Goal: Task Accomplishment & Management: Complete application form

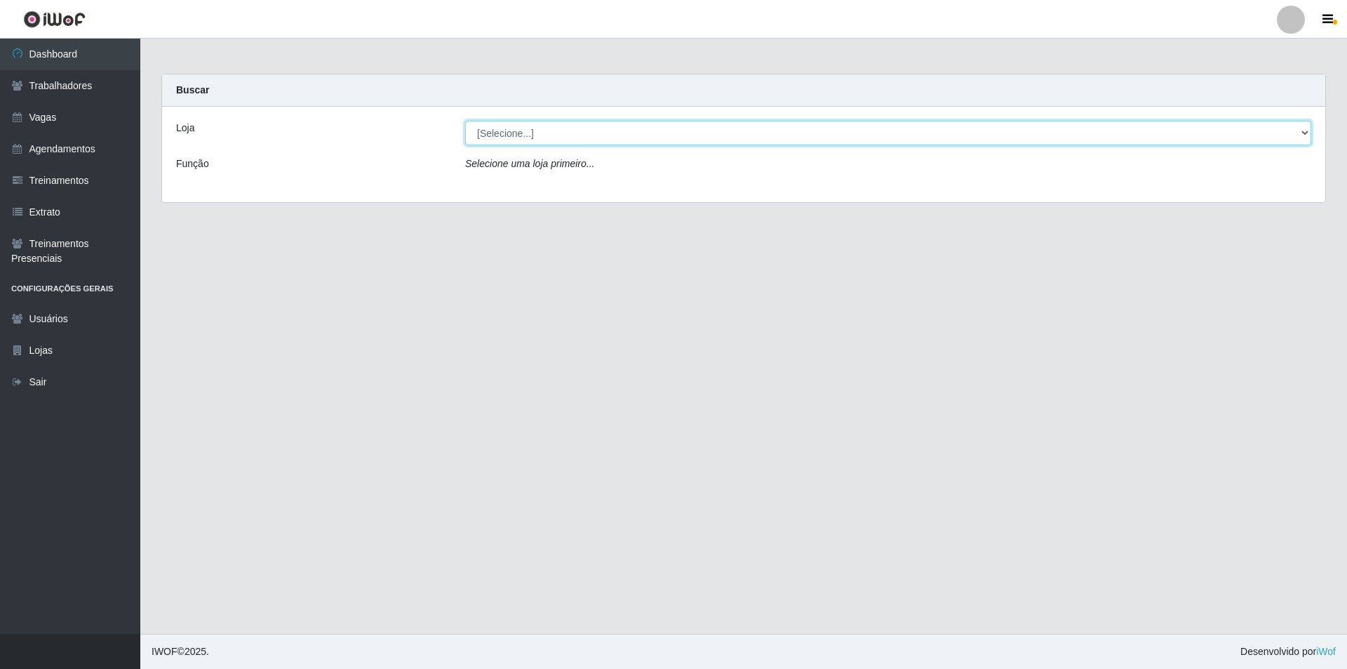
click at [586, 137] on select "[Selecione...] [GEOGRAPHIC_DATA] [GEOGRAPHIC_DATA]" at bounding box center [888, 133] width 846 height 25
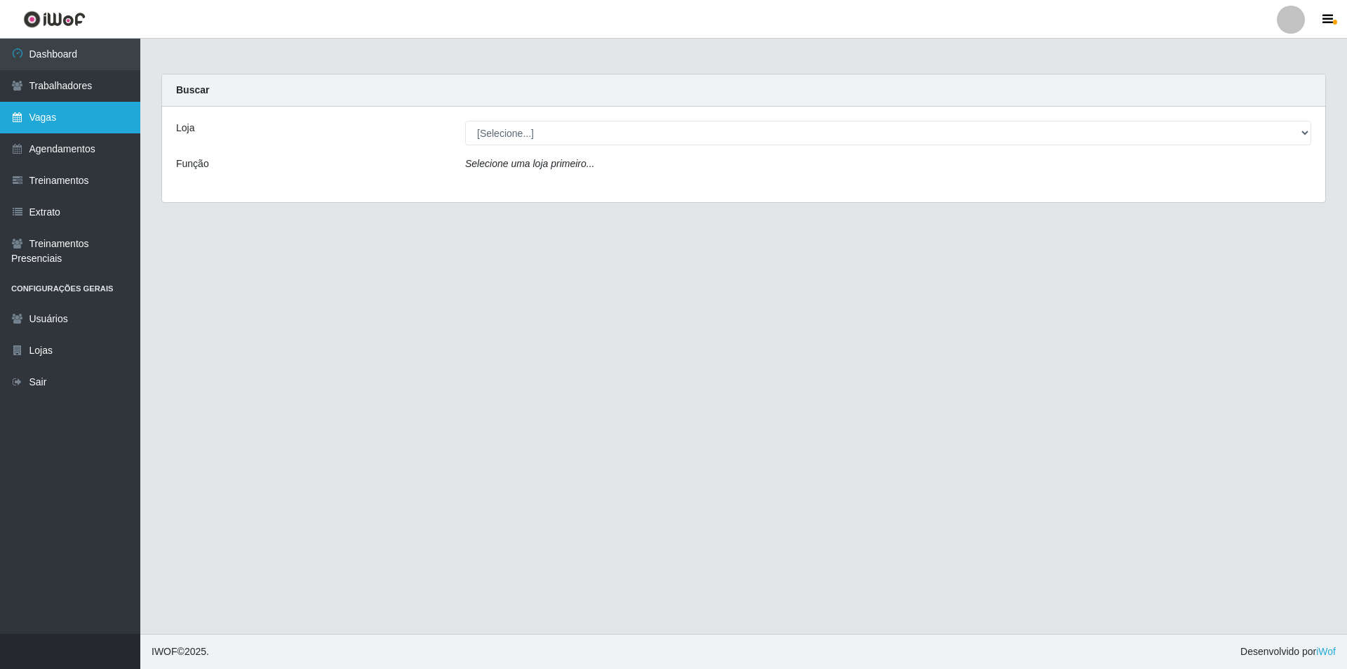
click at [85, 122] on link "Vagas" at bounding box center [70, 118] width 140 height 32
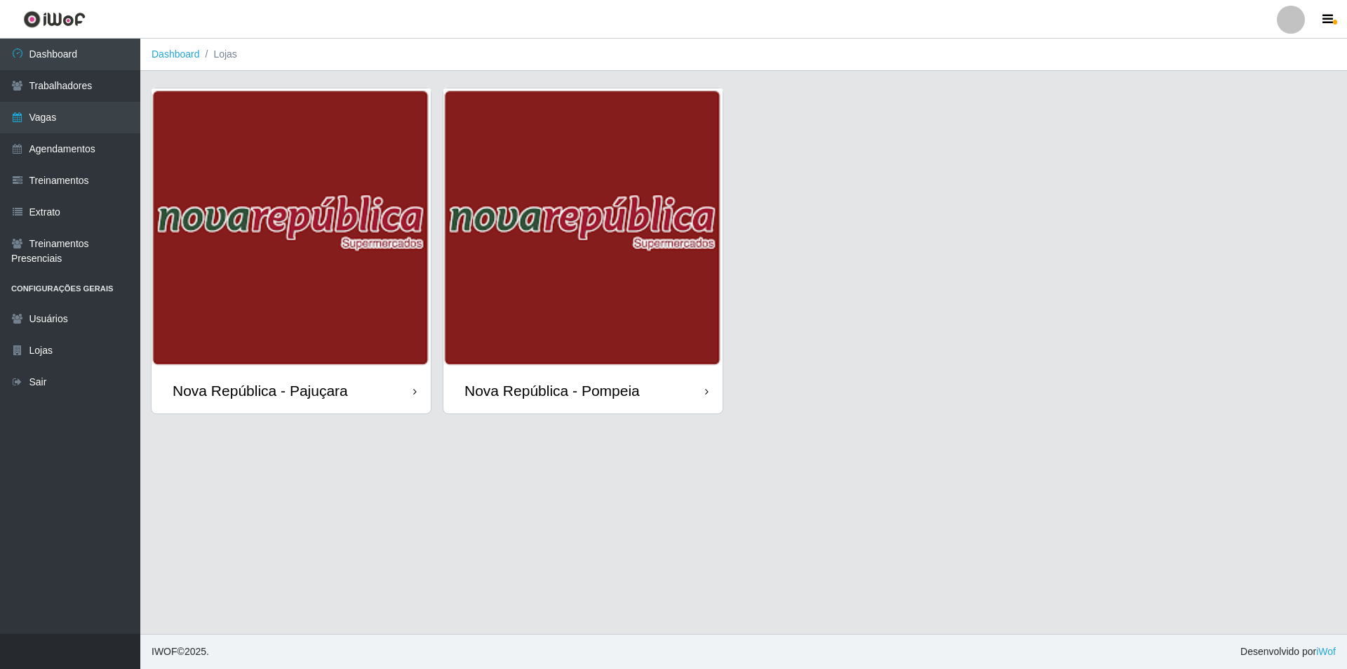
click at [588, 398] on div "Nova República - Pompeia" at bounding box center [551, 391] width 175 height 18
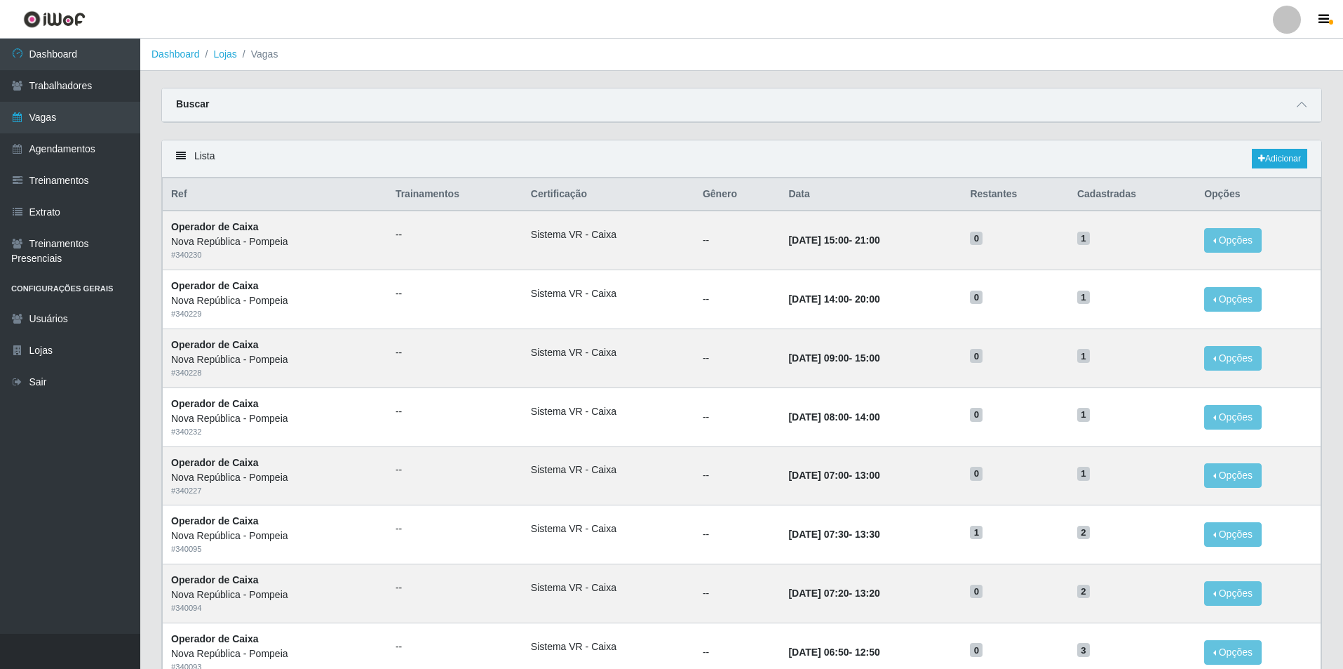
click at [1286, 172] on div "Lista Adicionar" at bounding box center [742, 158] width 1160 height 37
click at [1289, 160] on link "Adicionar" at bounding box center [1279, 159] width 55 height 20
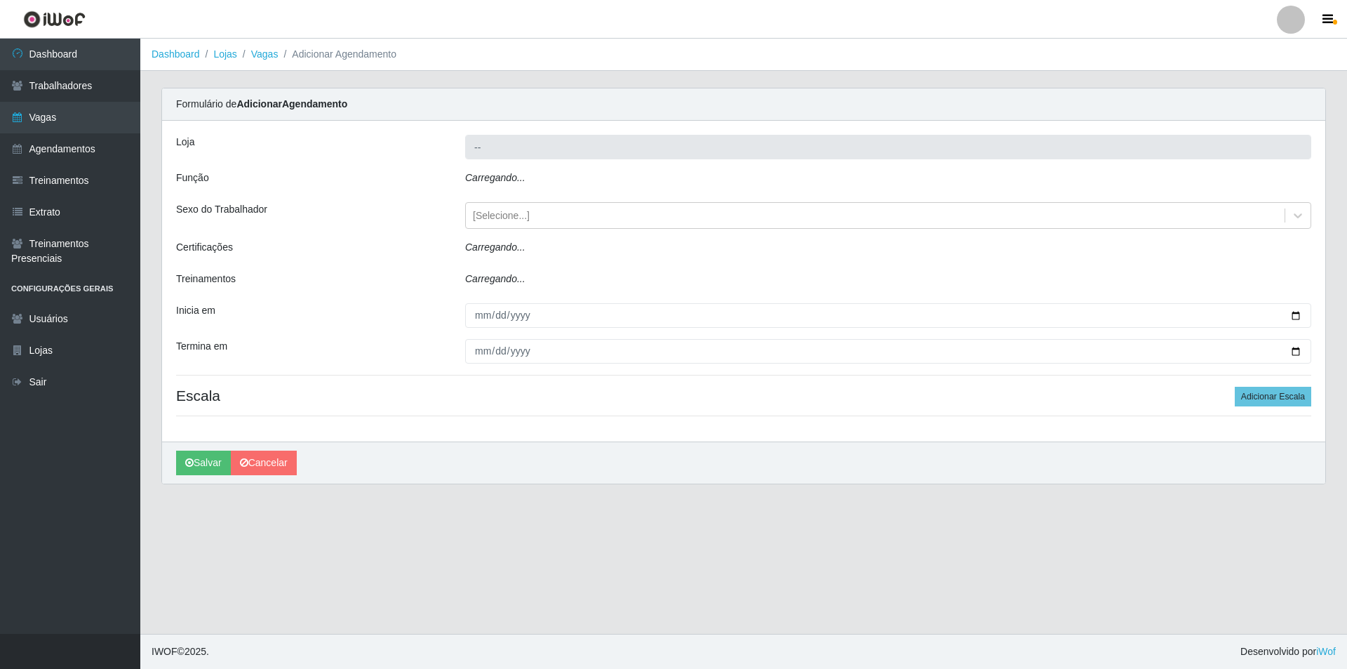
type input "Nova República - Pompeia"
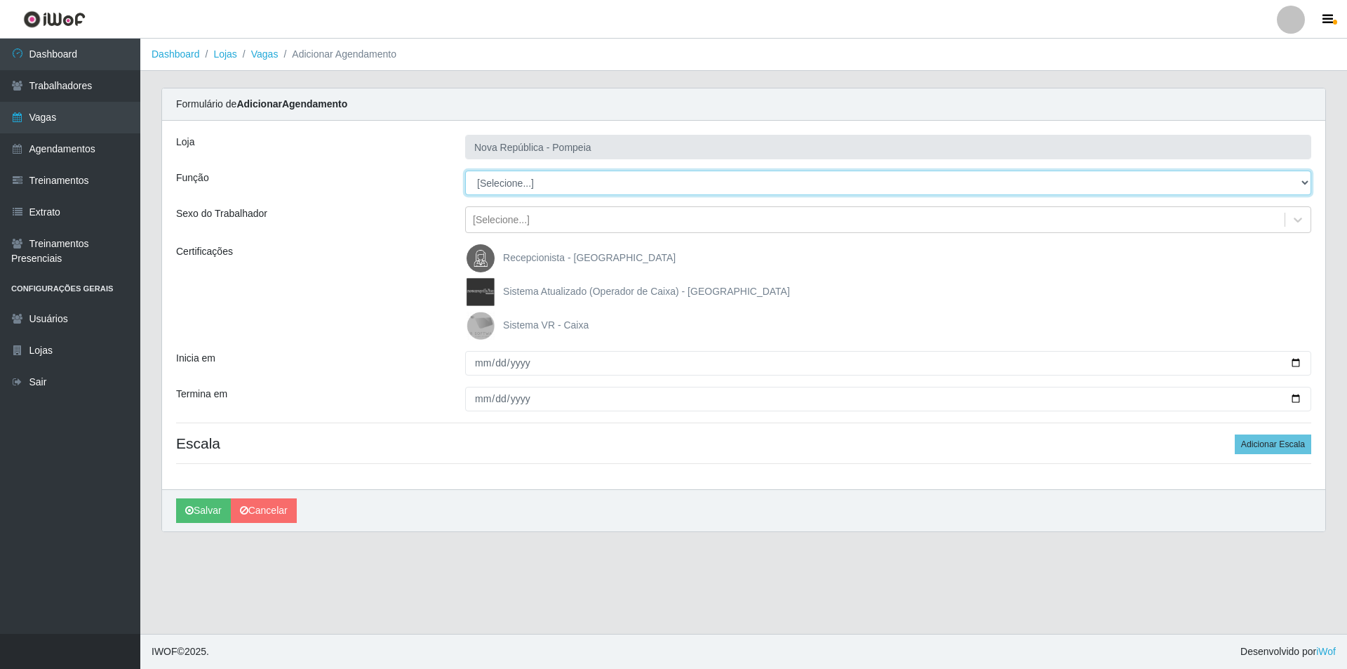
drag, startPoint x: 1303, startPoint y: 178, endPoint x: 1192, endPoint y: 160, distance: 113.0
click at [1259, 167] on div "Loja Nova República - Pompeia Função [Selecione...] Balconista Operador de Caix…" at bounding box center [743, 305] width 1163 height 368
select select "22"
click at [465, 170] on select "[Selecione...] Balconista Operador de Caixa Recepcionista Repositor" at bounding box center [888, 182] width 846 height 25
drag, startPoint x: 475, startPoint y: 326, endPoint x: 478, endPoint y: 385, distance: 59.0
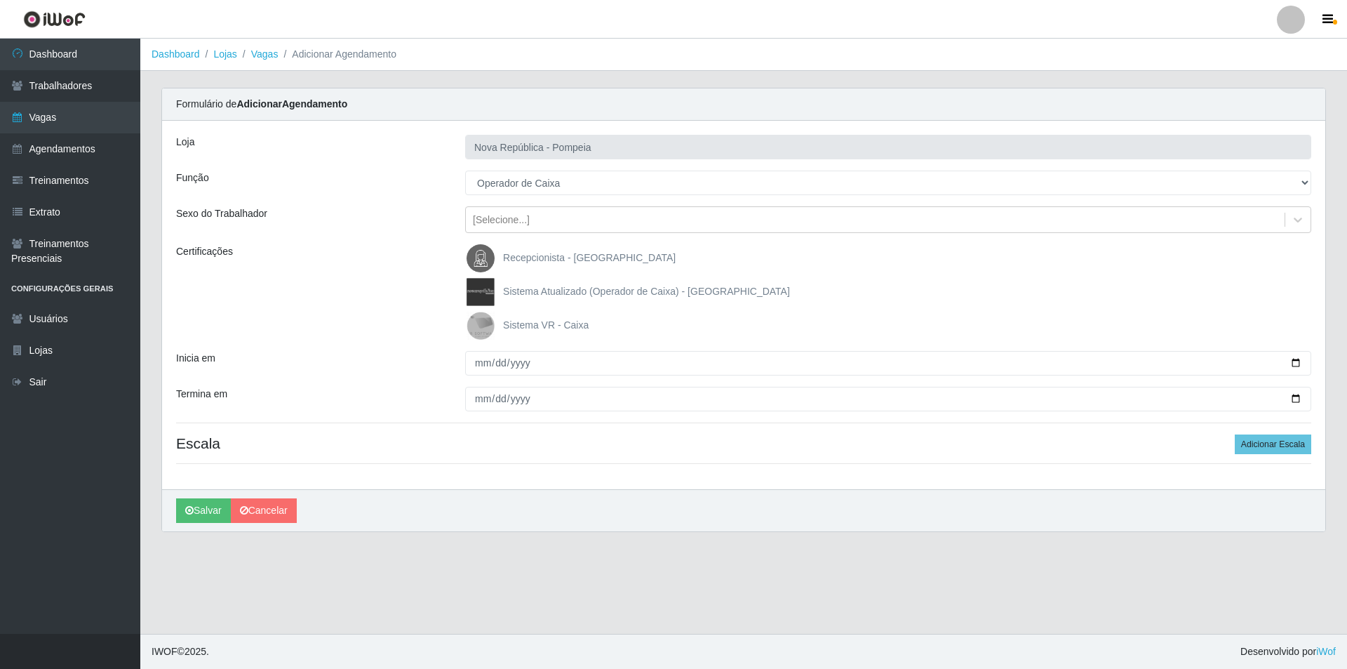
click at [474, 327] on img at bounding box center [484, 325] width 34 height 28
click at [0, 0] on input "Sistema VR - Caixa" at bounding box center [0, 0] width 0 height 0
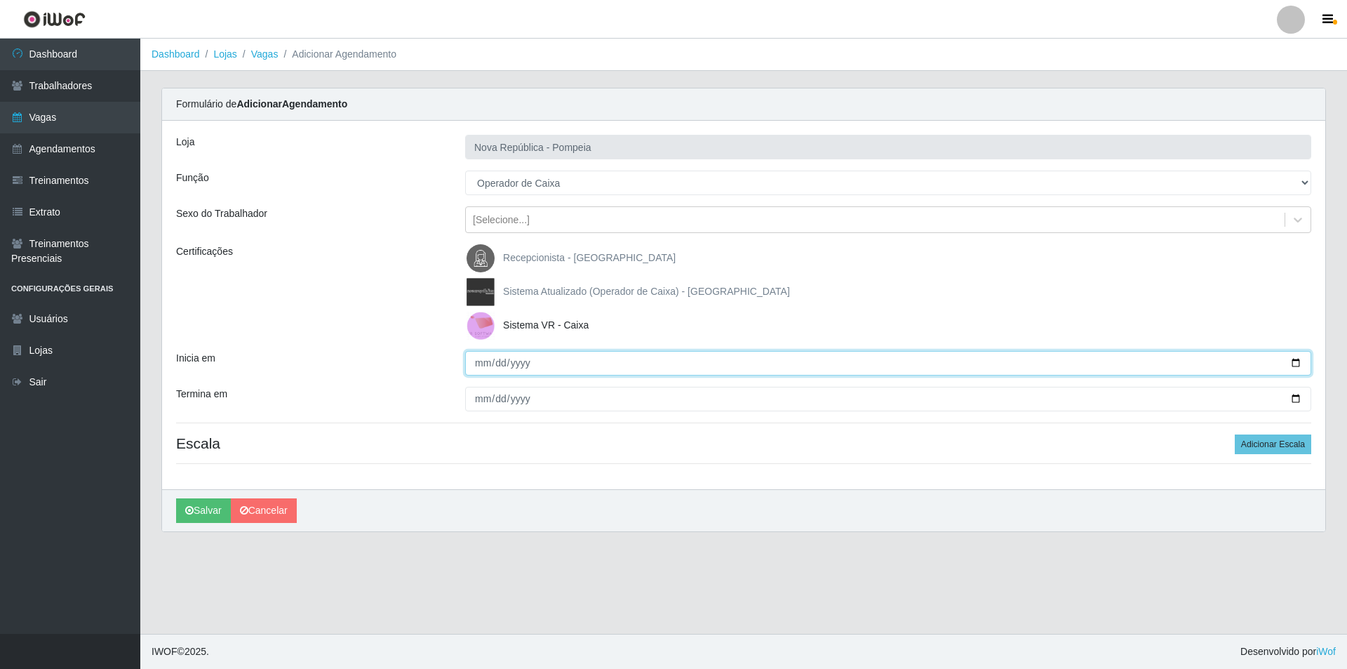
click at [470, 368] on input "Inicia em" at bounding box center [888, 363] width 846 height 25
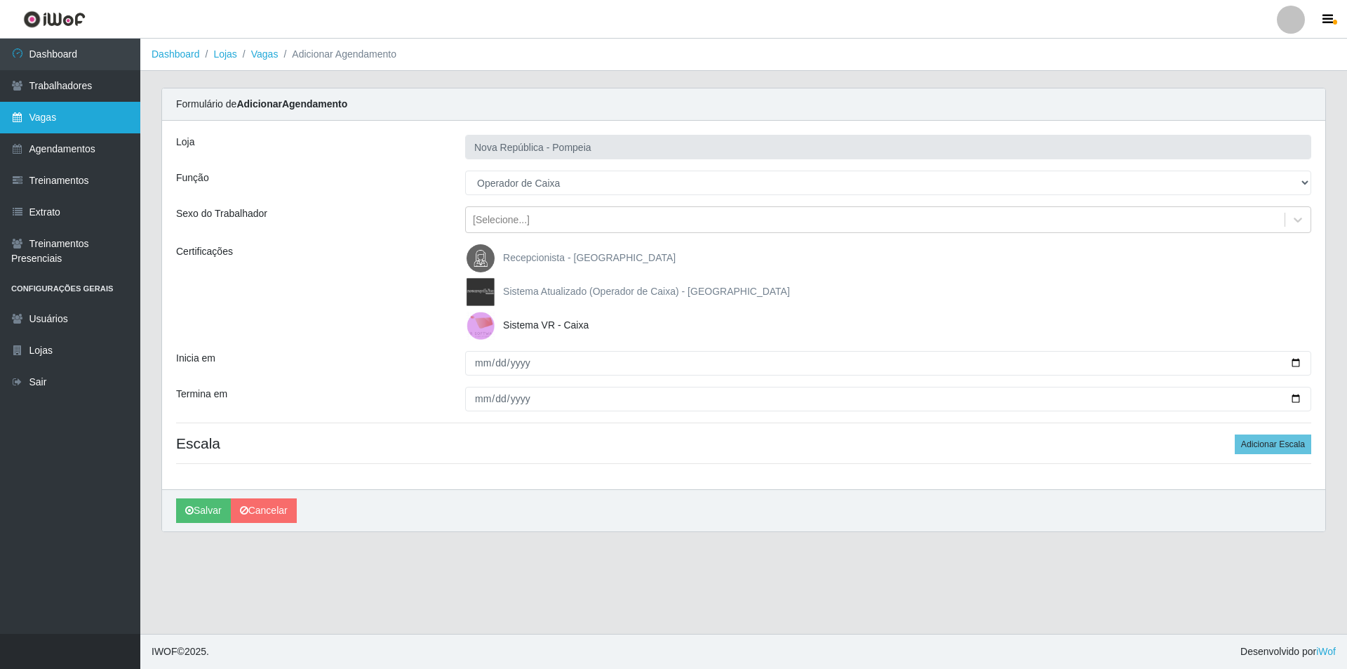
click at [40, 114] on link "Vagas" at bounding box center [70, 118] width 140 height 32
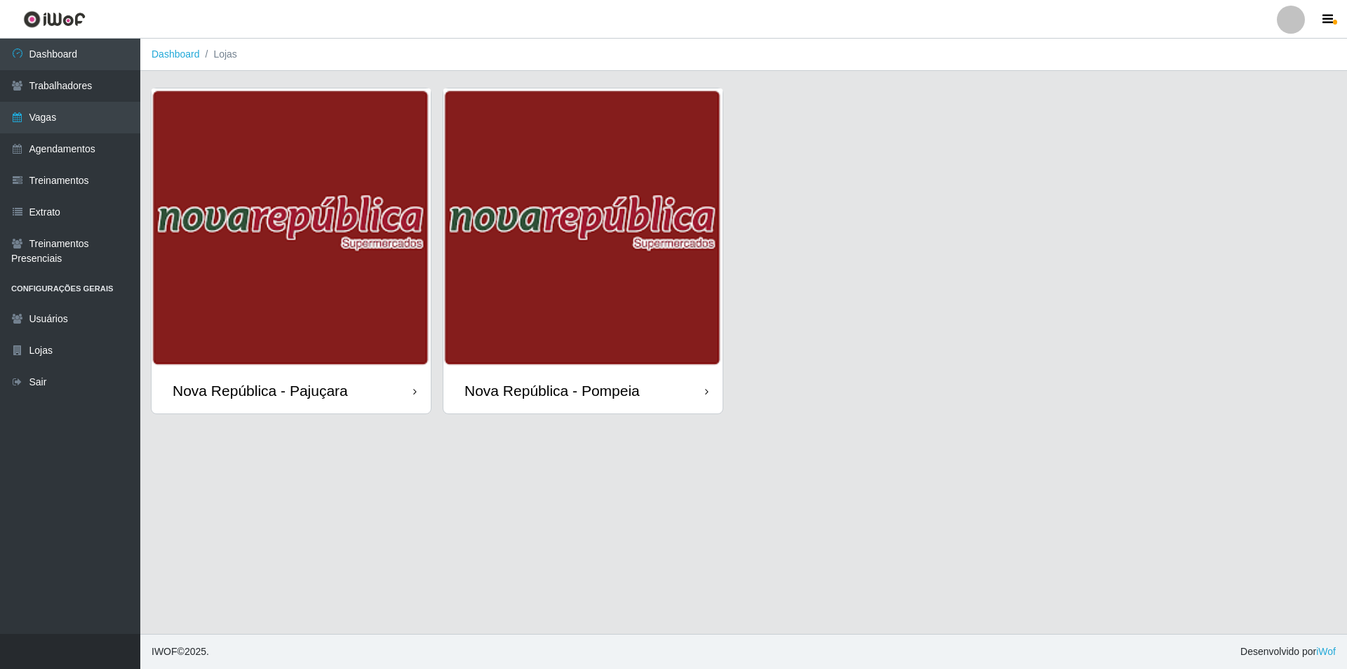
click at [560, 382] on div "Nova República - Pompeia" at bounding box center [551, 391] width 175 height 18
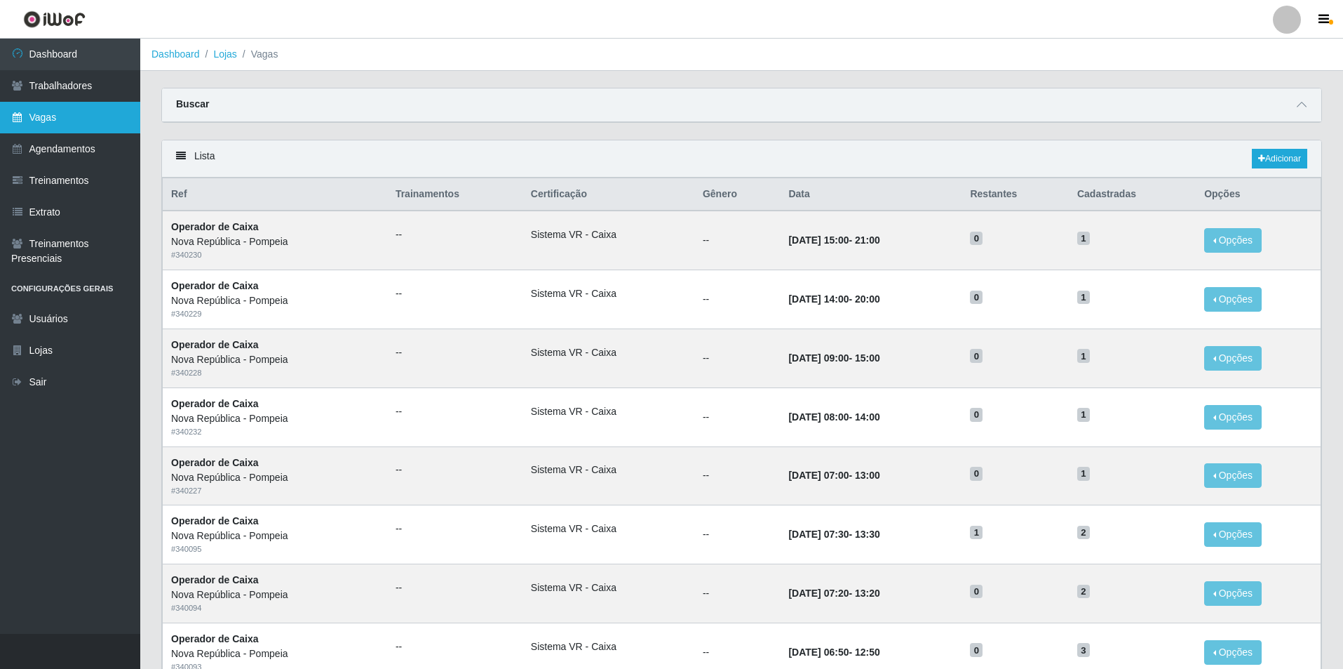
click at [72, 121] on link "Vagas" at bounding box center [70, 118] width 140 height 32
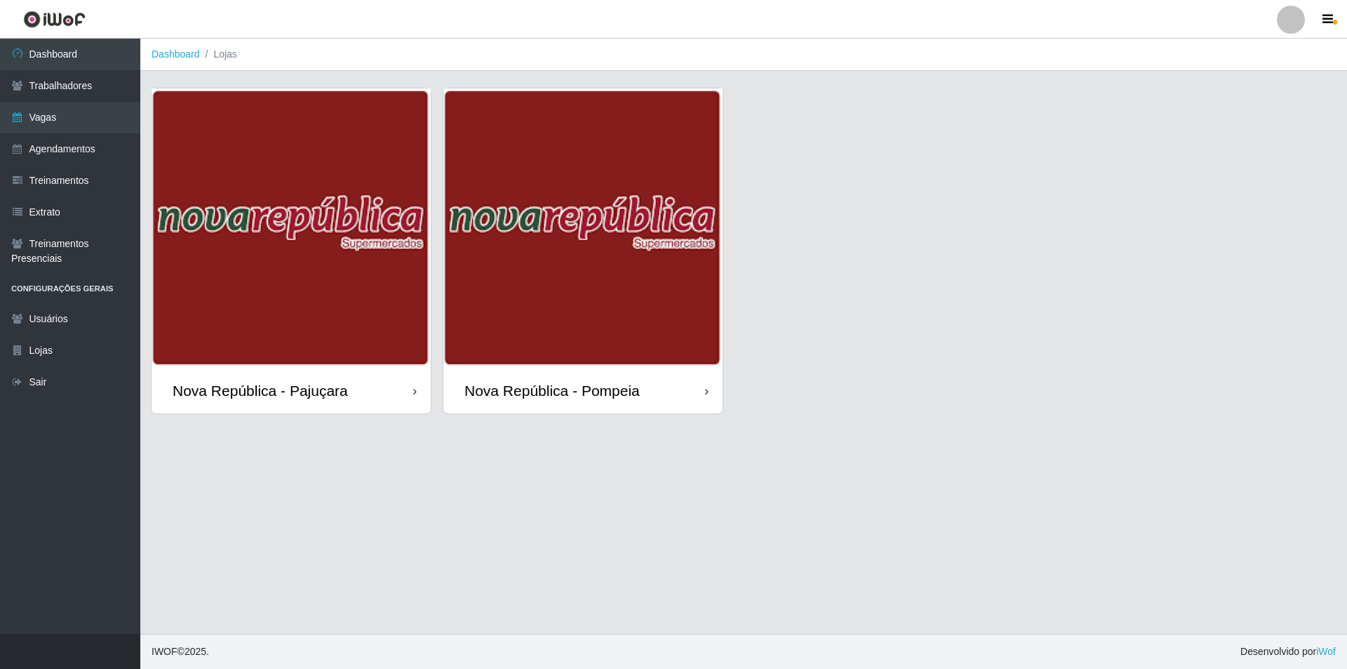
click at [568, 401] on div "Nova República - Pompeia" at bounding box center [582, 391] width 279 height 46
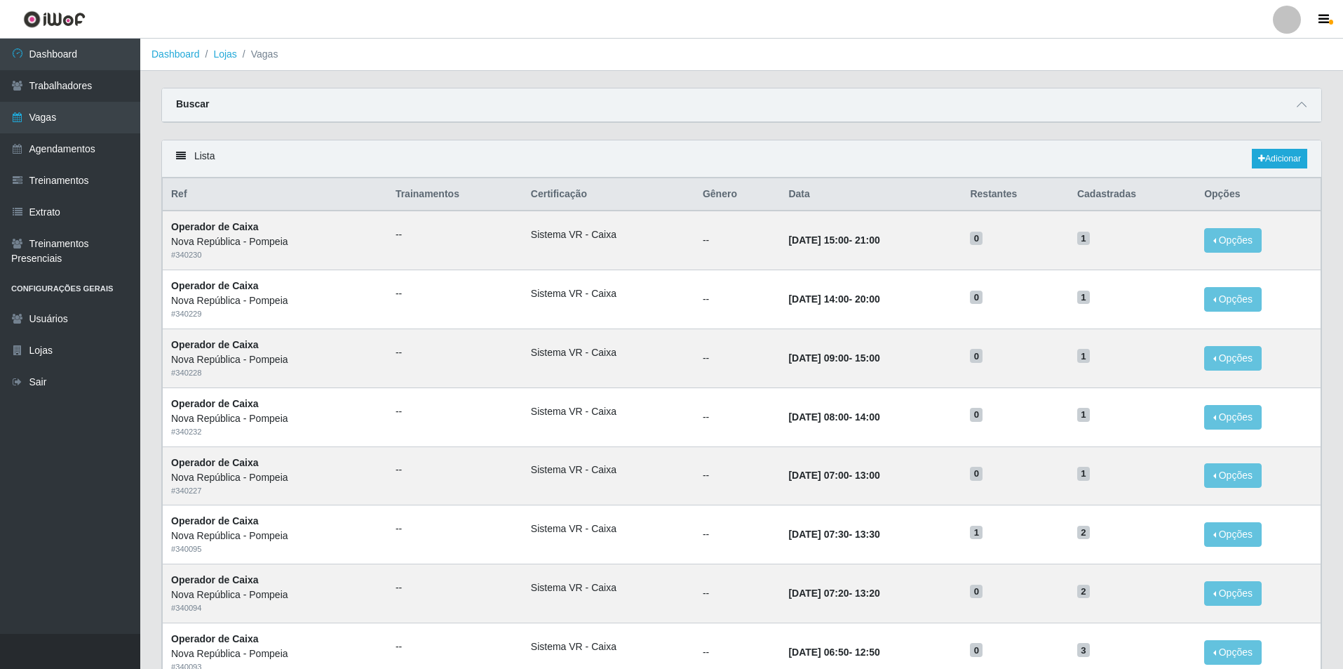
click at [1296, 147] on div "Lista Adicionar" at bounding box center [742, 158] width 1160 height 37
click at [1282, 156] on link "Adicionar" at bounding box center [1279, 159] width 55 height 20
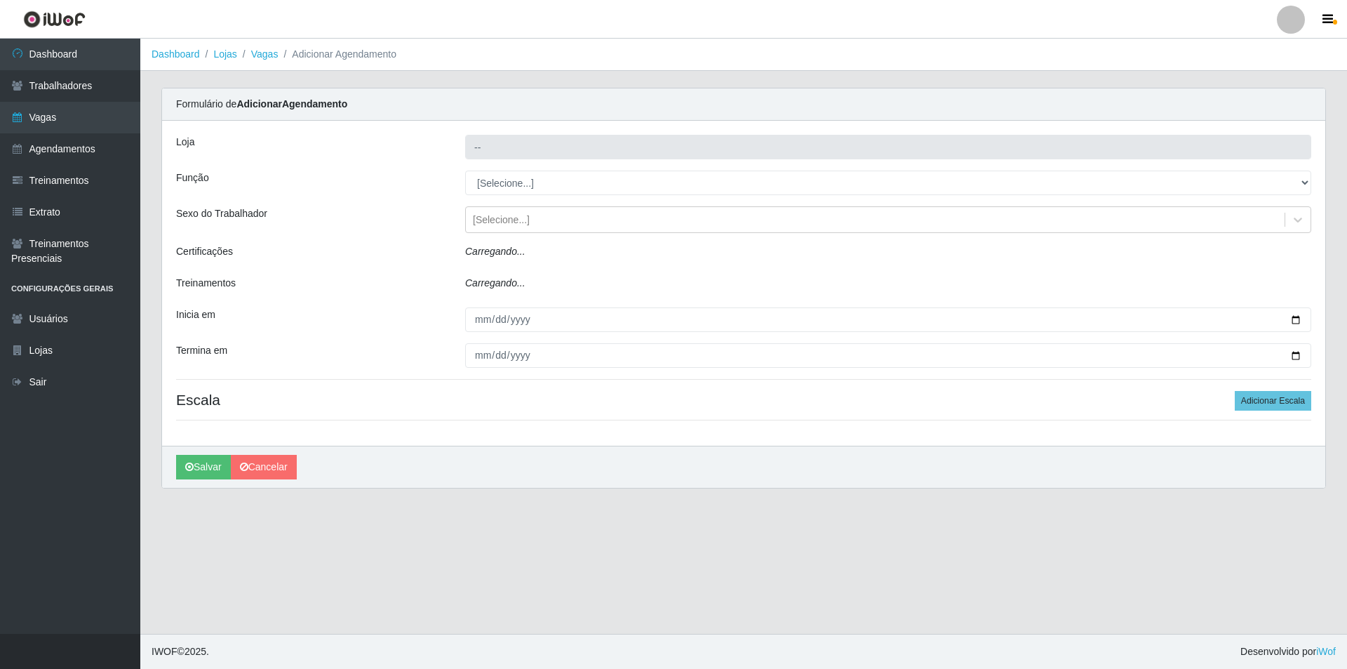
type input "Nova República - Pompeia"
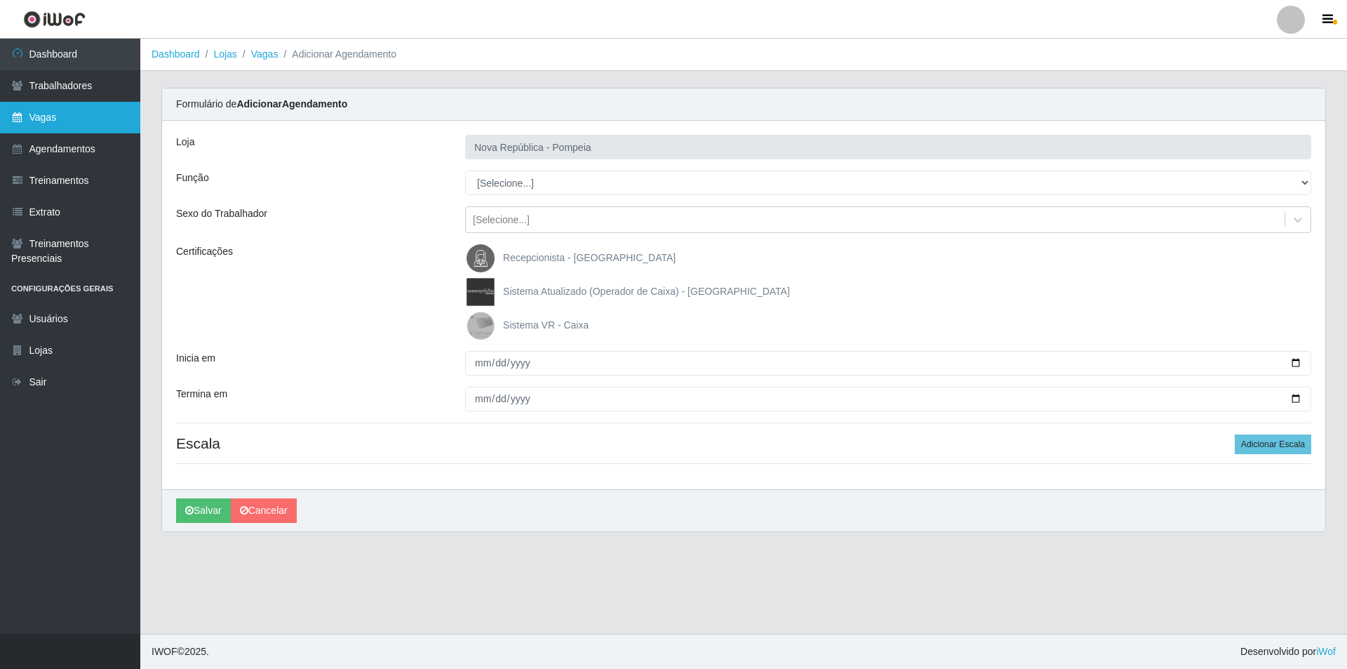
click at [99, 126] on link "Vagas" at bounding box center [70, 118] width 140 height 32
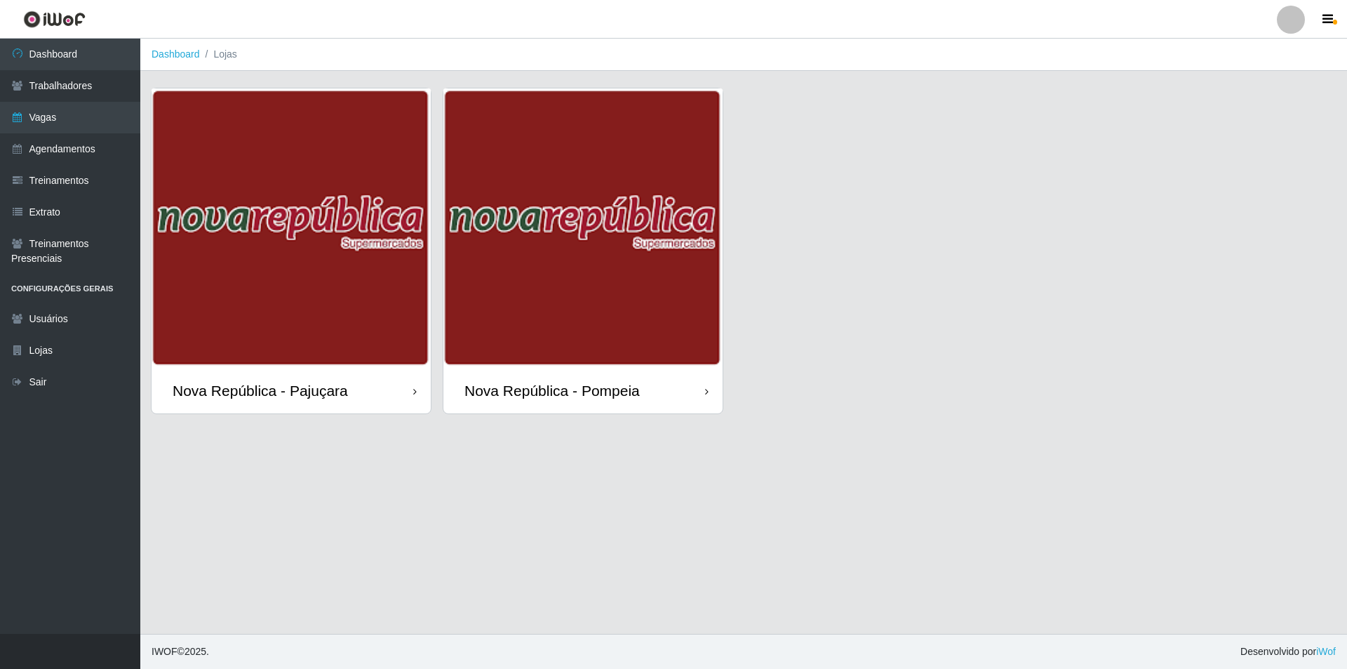
click at [620, 384] on div "Nova República - Pompeia" at bounding box center [551, 391] width 175 height 18
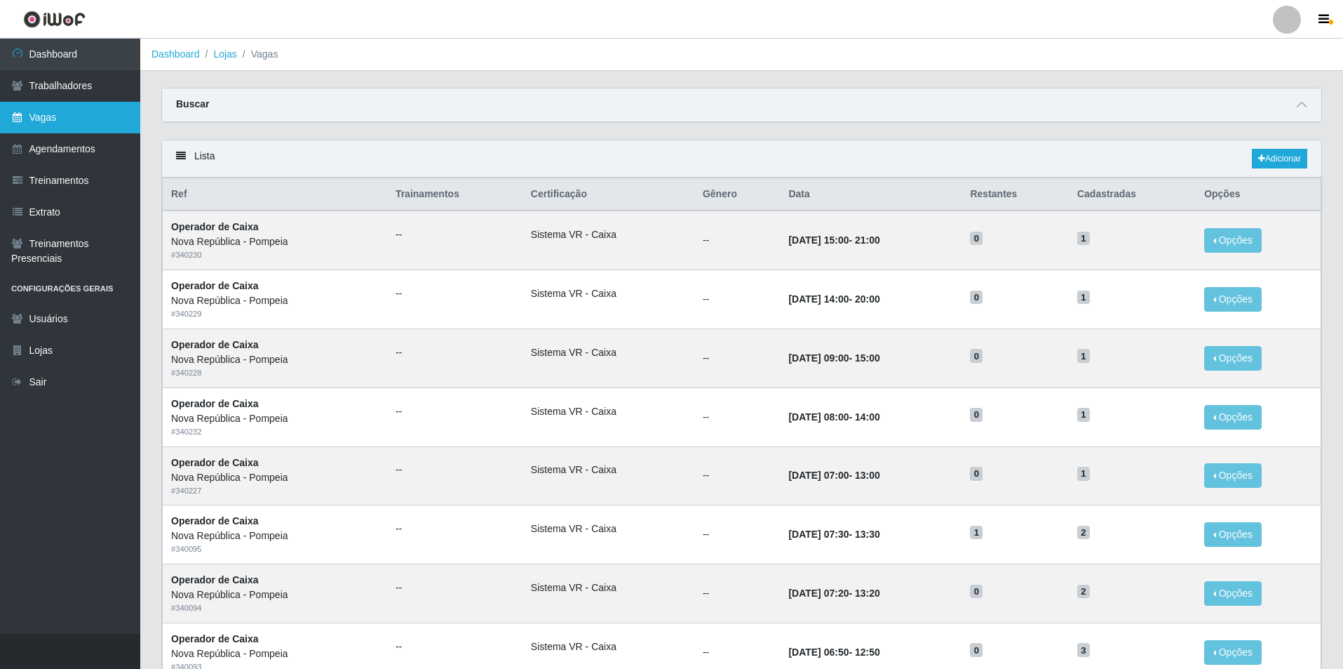
click at [82, 125] on link "Vagas" at bounding box center [70, 118] width 140 height 32
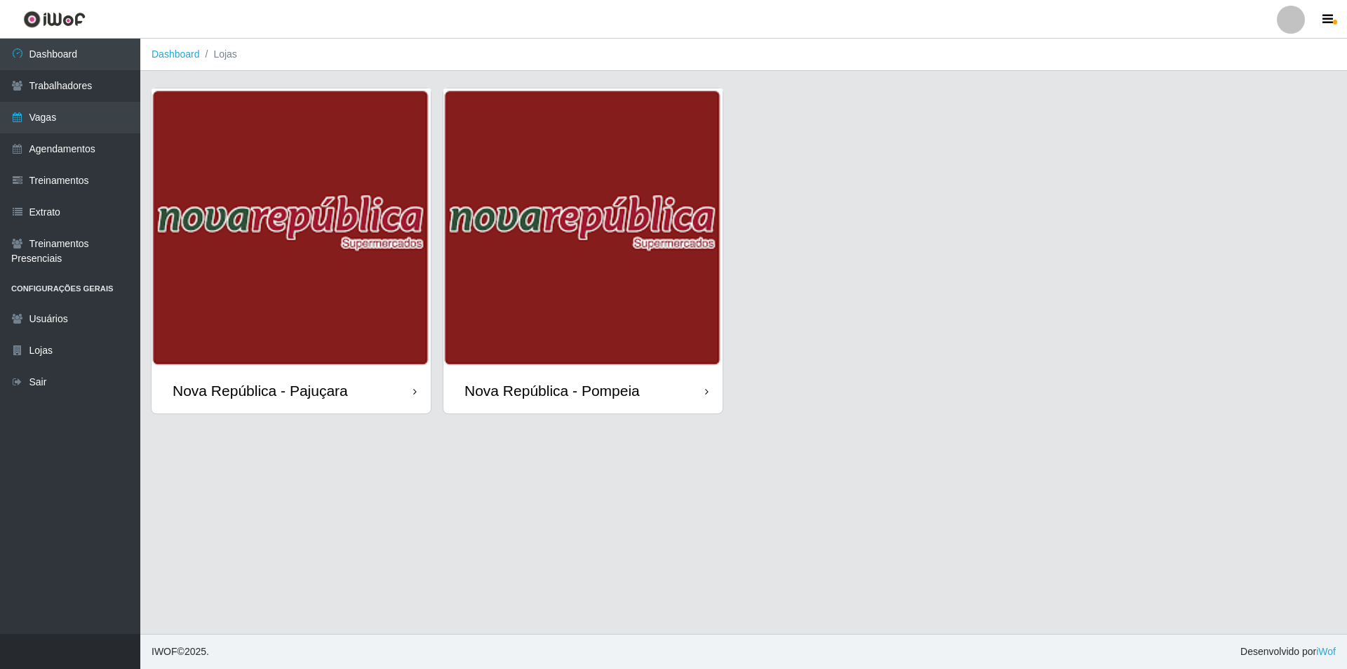
click at [595, 392] on div "Nova República - Pompeia" at bounding box center [551, 391] width 175 height 18
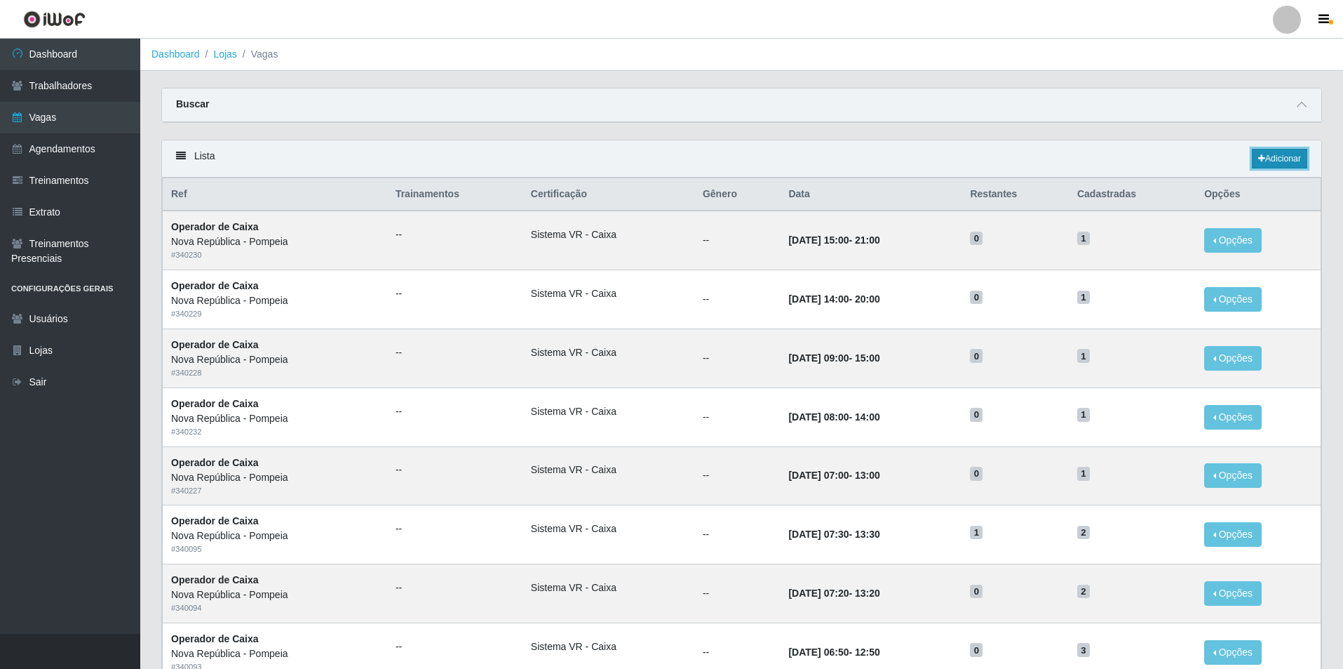
click at [1300, 152] on link "Adicionar" at bounding box center [1279, 159] width 55 height 20
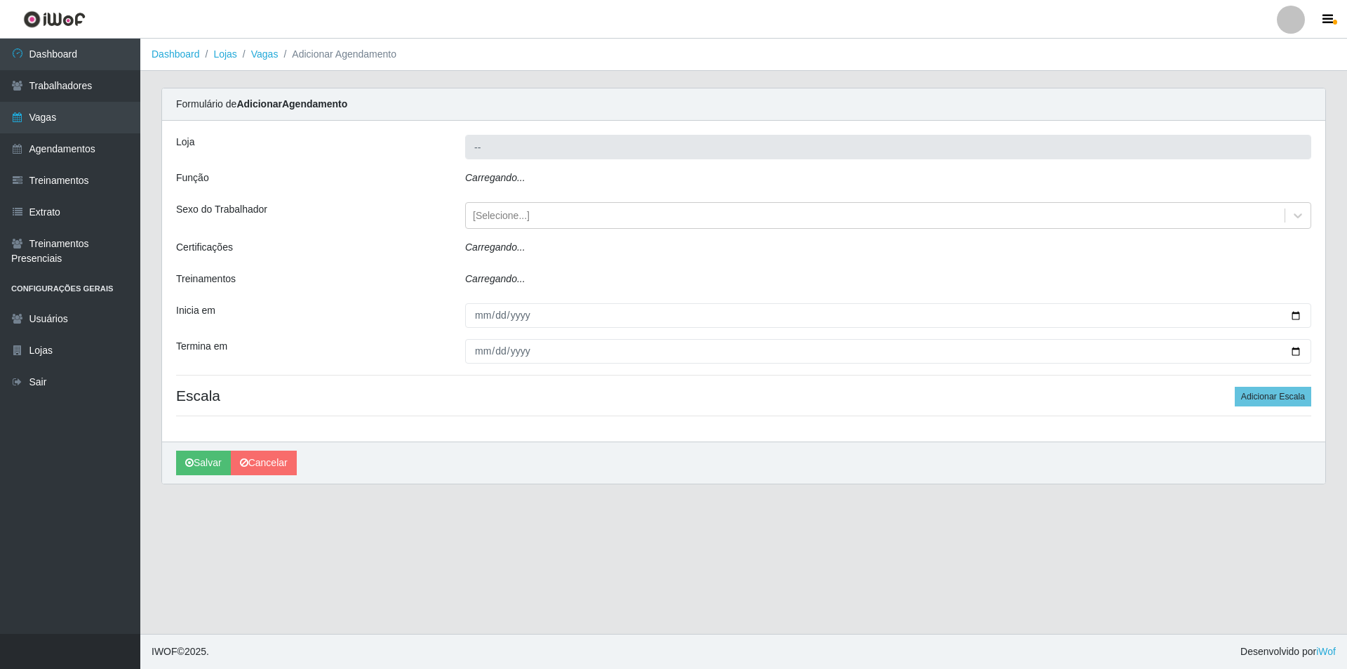
type input "Nova República - Pompeia"
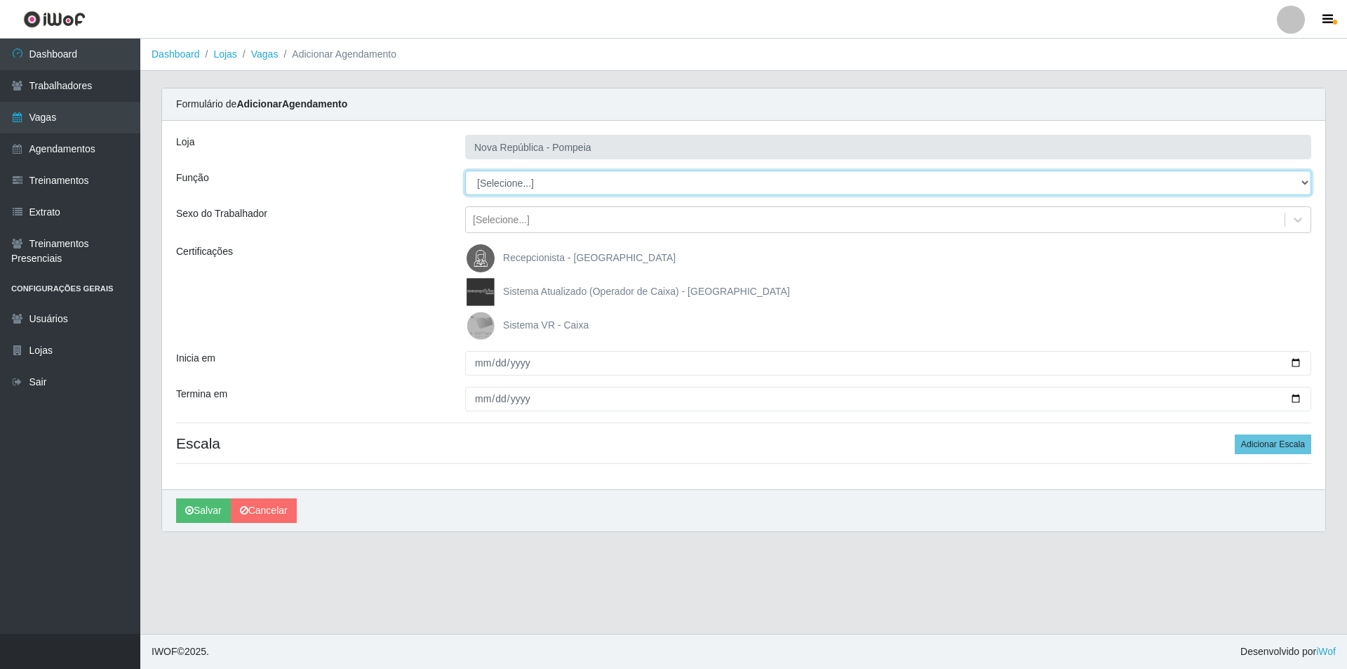
drag, startPoint x: 1301, startPoint y: 180, endPoint x: 1272, endPoint y: 178, distance: 29.5
click at [1284, 178] on select "[Selecione...] Balconista Operador de Caixa Recepcionista Repositor" at bounding box center [888, 182] width 846 height 25
select select "22"
click at [465, 170] on select "[Selecione...] Balconista Operador de Caixa Recepcionista Repositor" at bounding box center [888, 182] width 846 height 25
drag, startPoint x: 485, startPoint y: 321, endPoint x: 486, endPoint y: 344, distance: 23.2
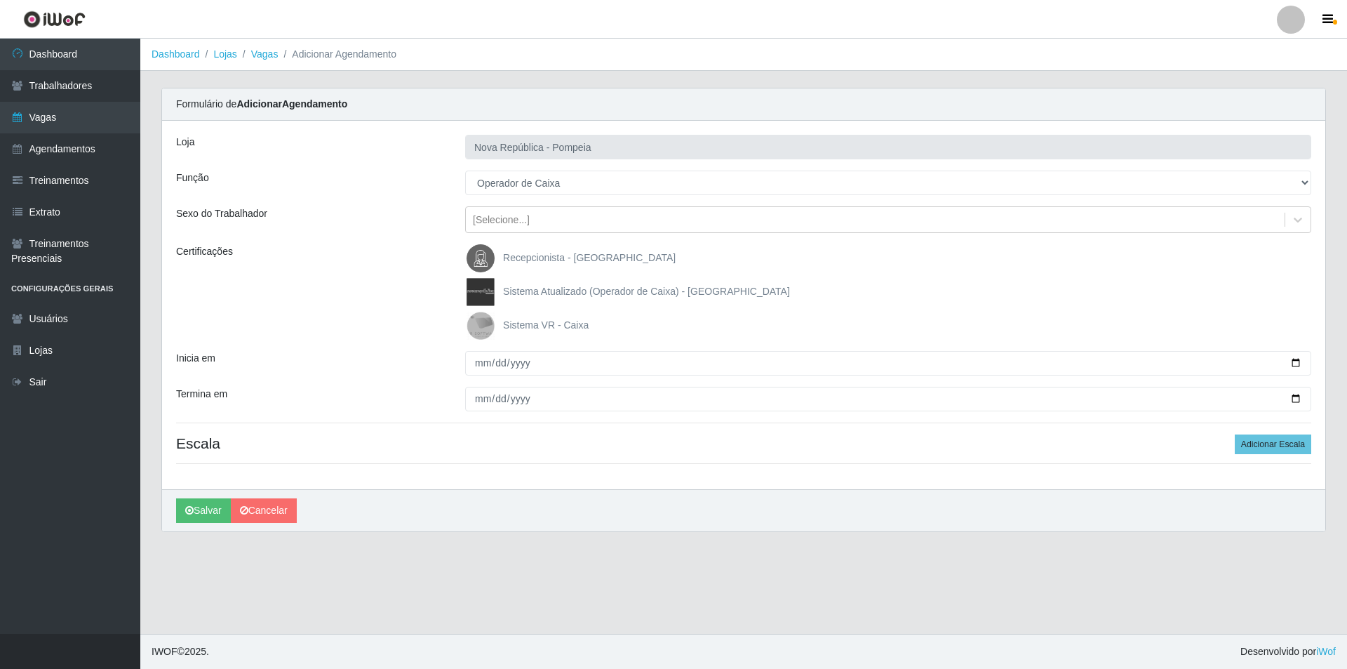
click at [485, 322] on img at bounding box center [484, 325] width 34 height 28
click at [0, 0] on input "Sistema VR - Caixa" at bounding box center [0, 0] width 0 height 0
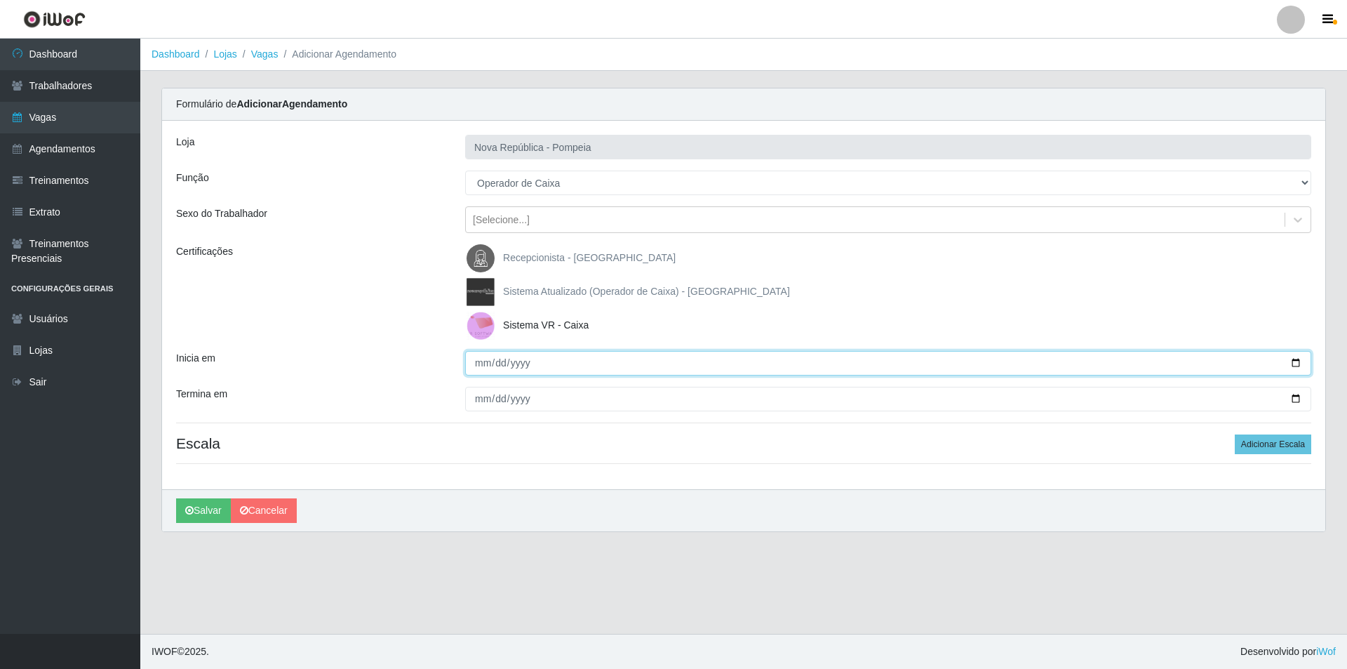
drag, startPoint x: 480, startPoint y: 358, endPoint x: 485, endPoint y: 380, distance: 23.1
click at [480, 363] on input "Inicia em" at bounding box center [888, 363] width 846 height 25
type input "[DATE]"
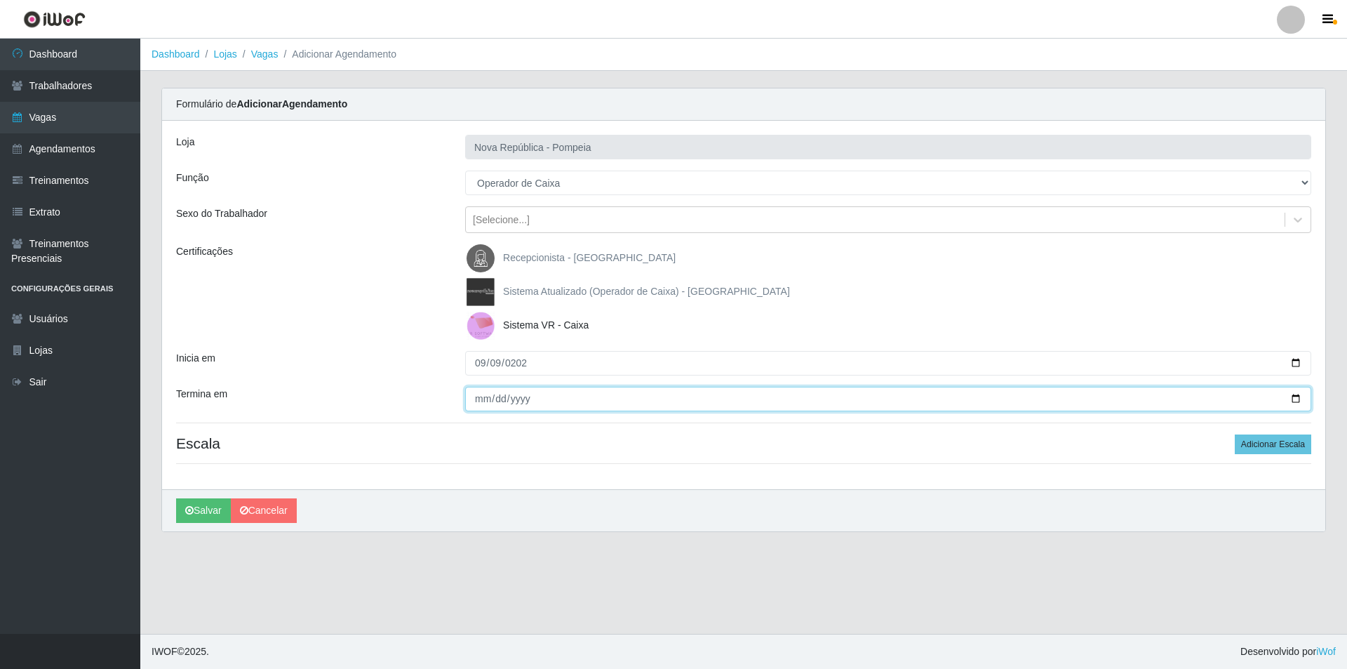
click at [471, 409] on input "Termina em" at bounding box center [888, 399] width 846 height 25
type input "[DATE]"
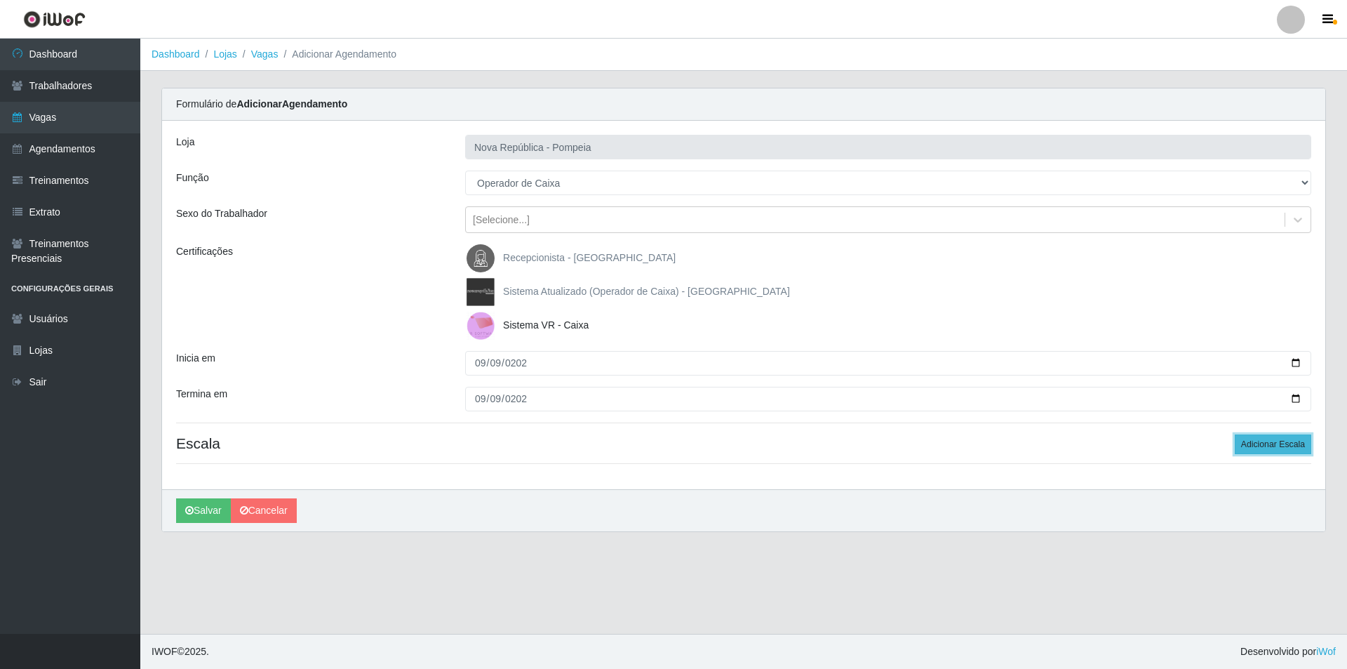
click at [1265, 440] on button "Adicionar Escala" at bounding box center [1273, 444] width 76 height 20
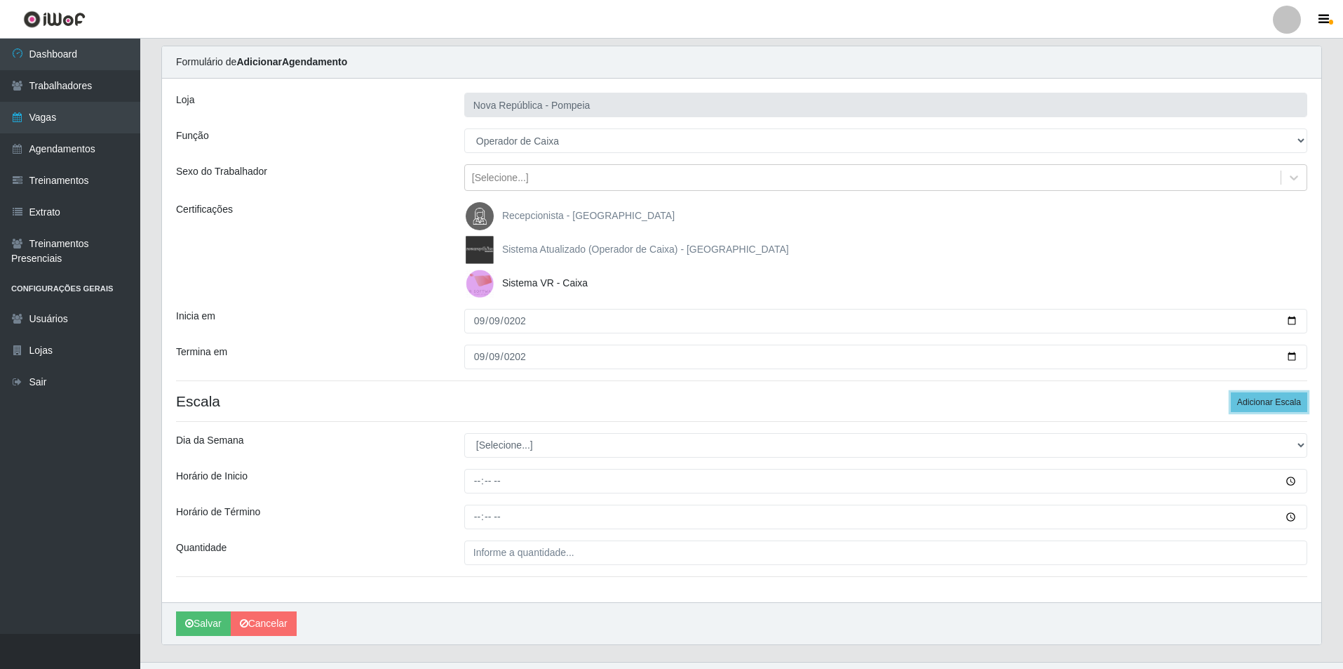
scroll to position [70, 0]
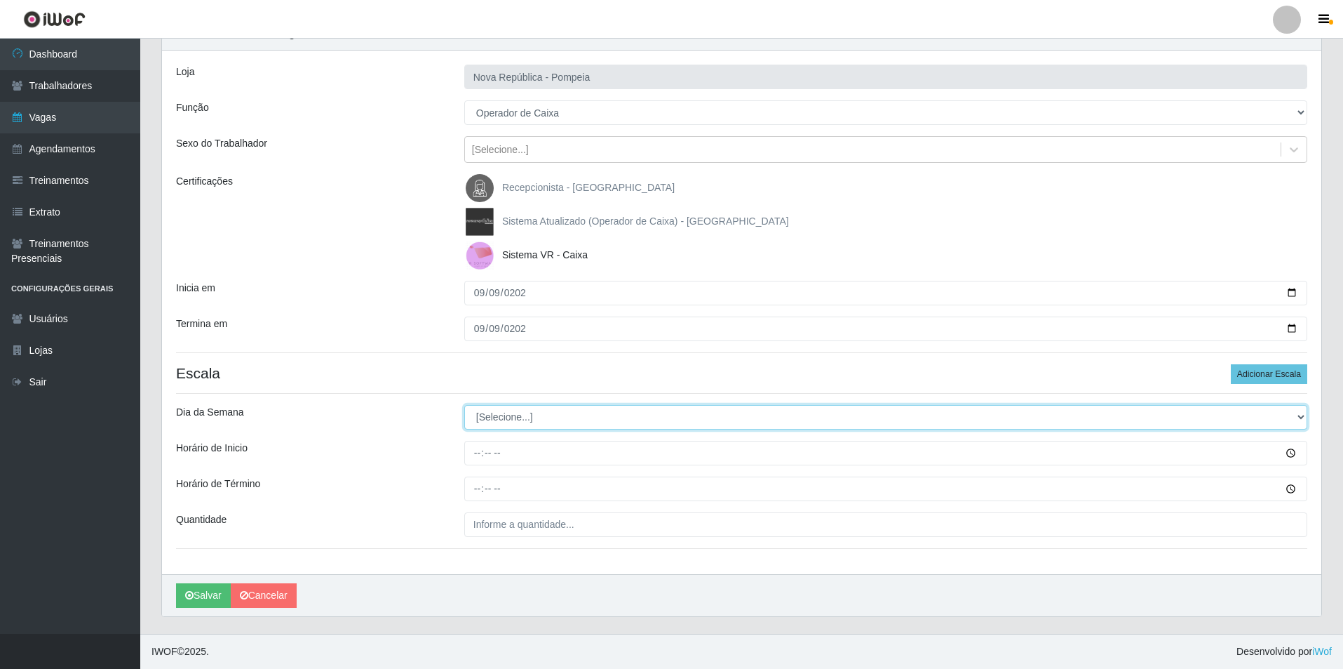
drag, startPoint x: 1299, startPoint y: 408, endPoint x: 1229, endPoint y: 417, distance: 70.7
click at [1276, 410] on select "[Selecione...] Segunda Terça Quarta Quinta Sexta Sábado Domingo" at bounding box center [885, 417] width 843 height 25
select select "2"
click at [464, 405] on select "[Selecione...] Segunda Terça Quarta Quinta Sexta Sábado Domingo" at bounding box center [885, 417] width 843 height 25
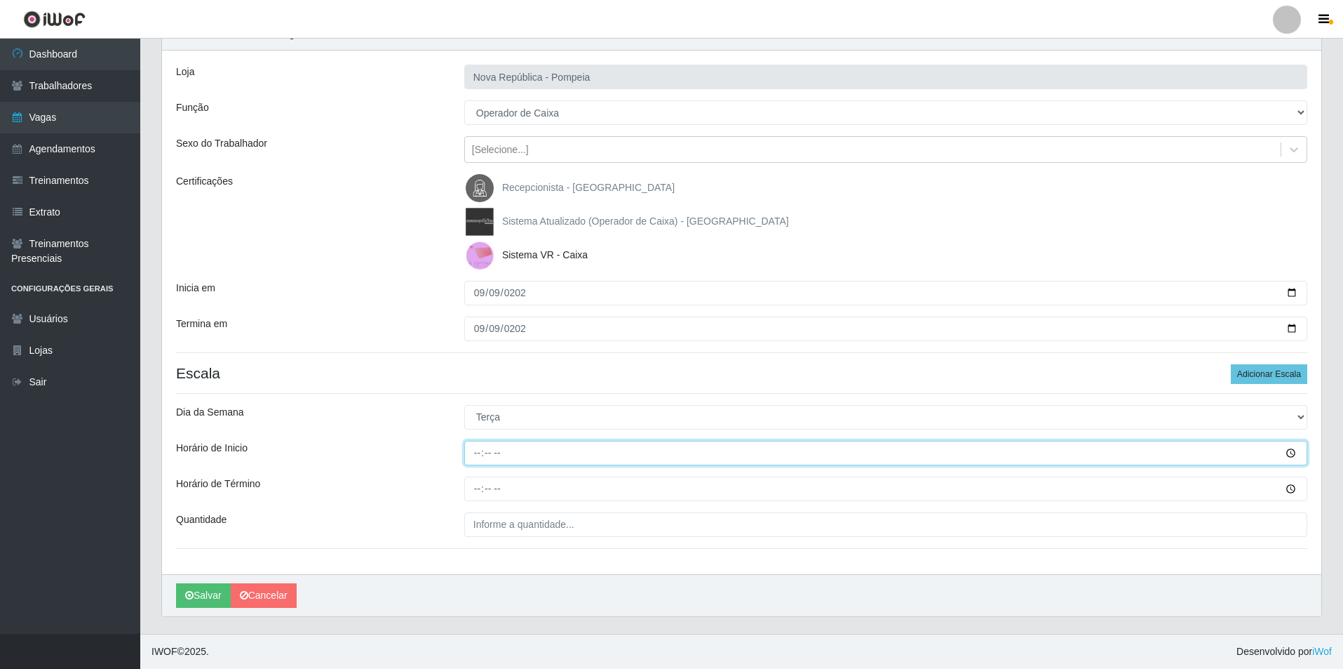
click at [477, 460] on input "Horário de Inicio" at bounding box center [885, 453] width 843 height 25
type input "07:00"
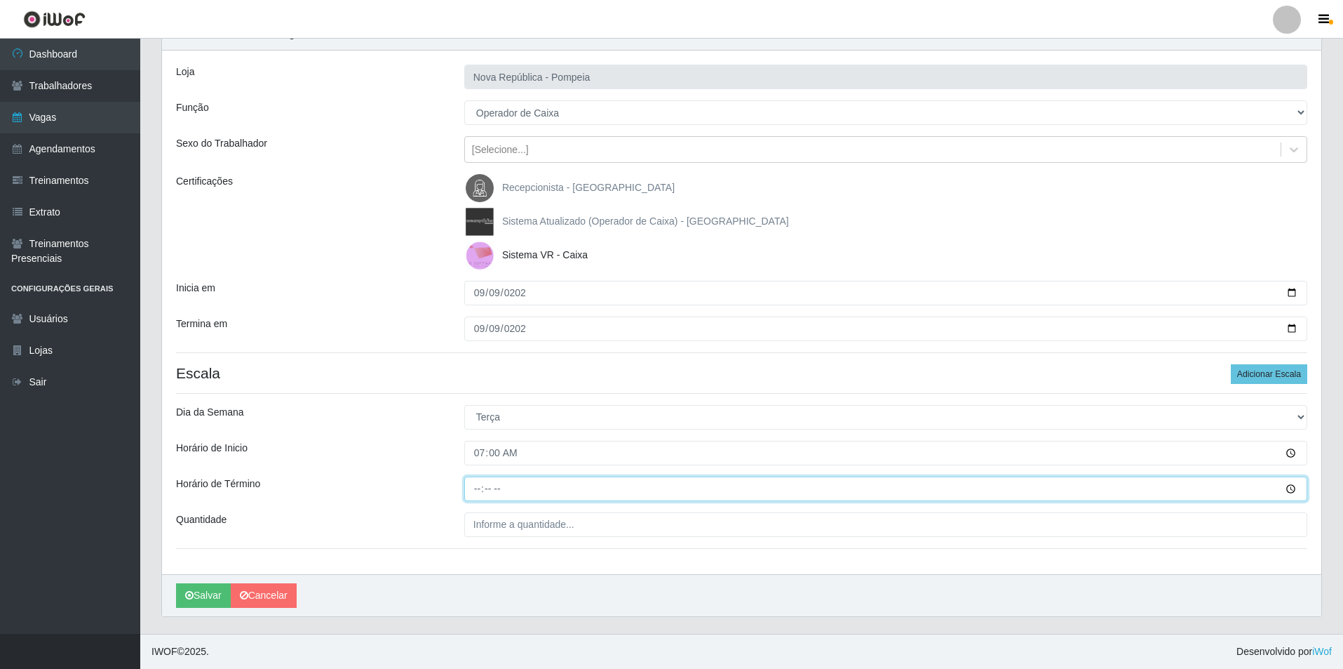
click at [483, 485] on input "Horário de Término" at bounding box center [885, 488] width 843 height 25
type input "13:00"
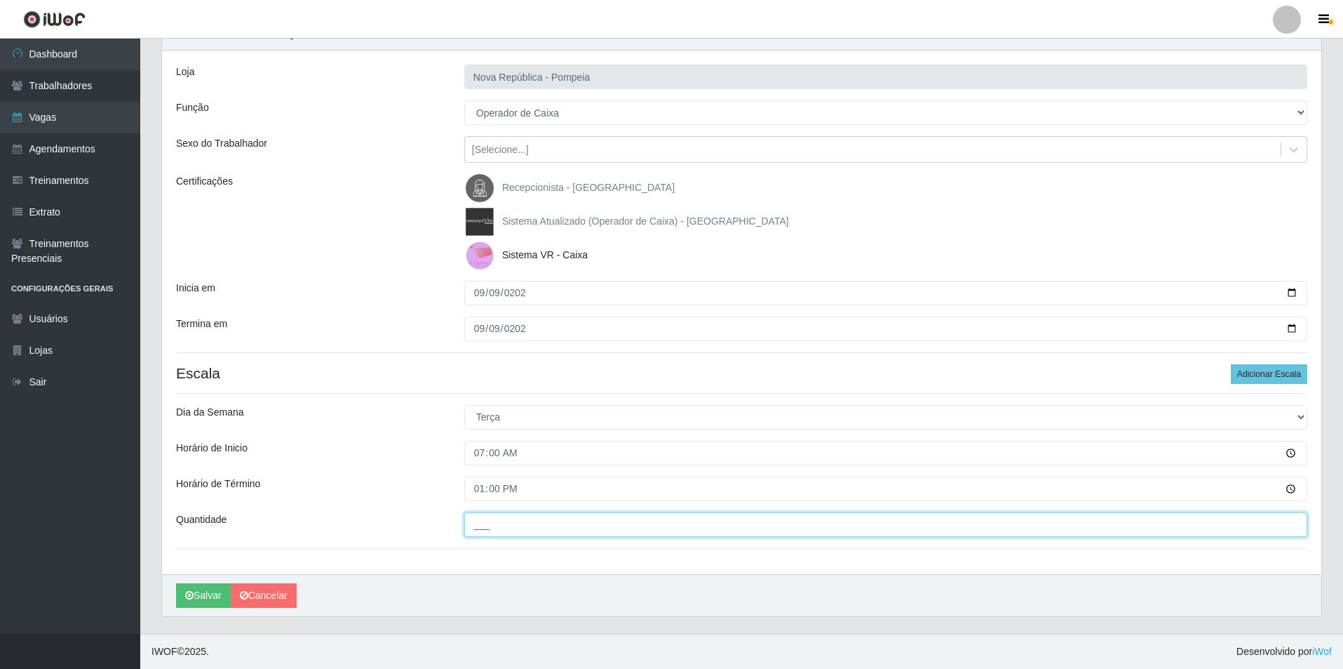
click at [478, 517] on input "___" at bounding box center [885, 524] width 843 height 25
type input "1__"
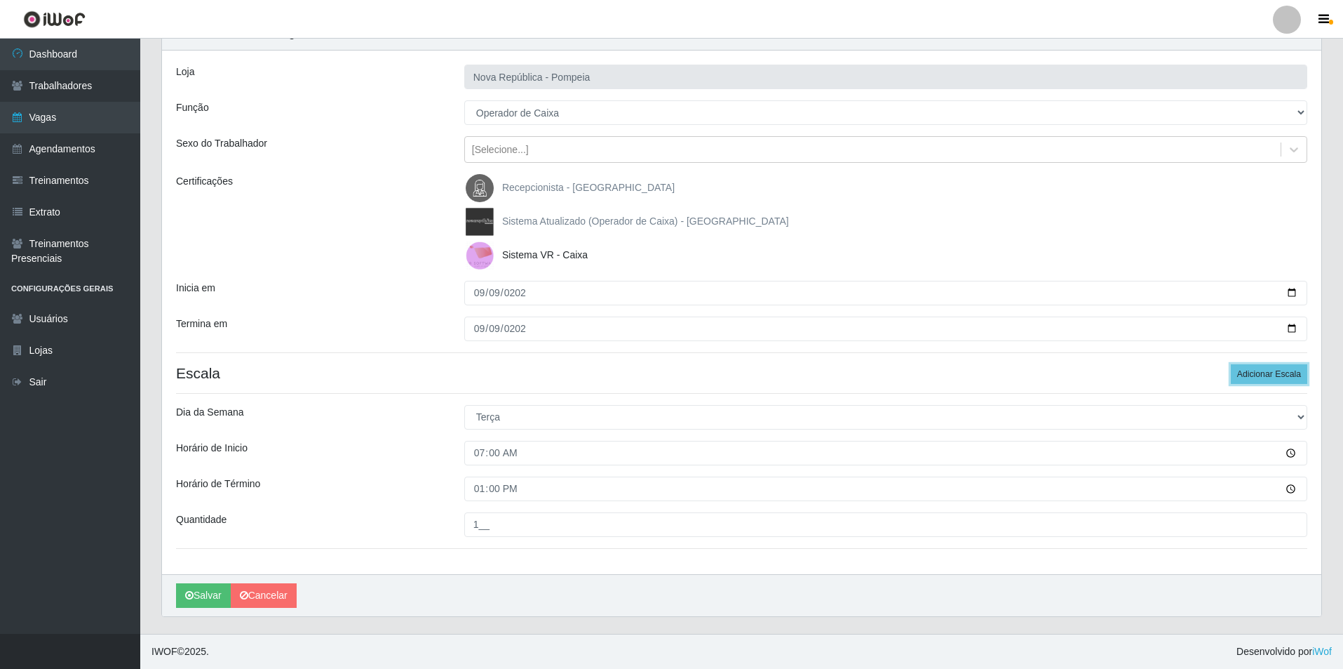
drag, startPoint x: 1263, startPoint y: 377, endPoint x: 1323, endPoint y: 384, distance: 60.0
click at [1288, 379] on button "Adicionar Escala" at bounding box center [1269, 374] width 76 height 20
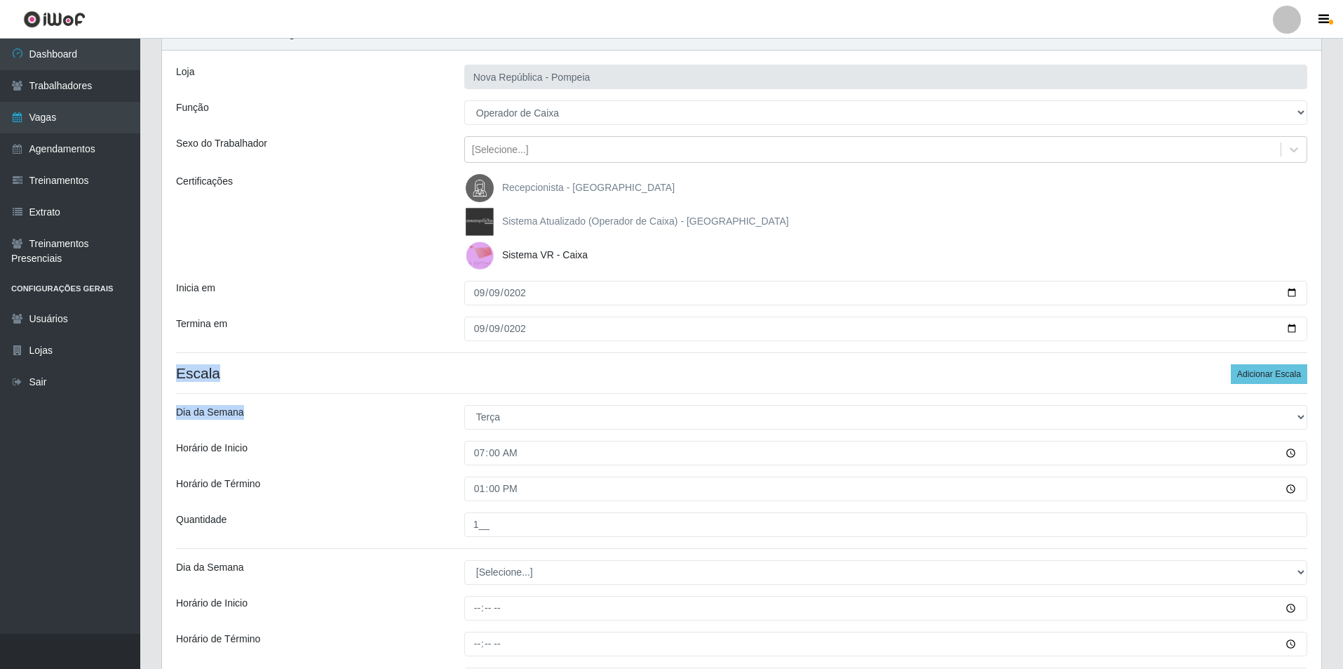
drag, startPoint x: 1326, startPoint y: 386, endPoint x: 1328, endPoint y: 394, distance: 8.0
click at [1328, 394] on div "Carregando... Formulário de Adicionar Agendamento Loja [GEOGRAPHIC_DATA] Função…" at bounding box center [742, 403] width 1182 height 771
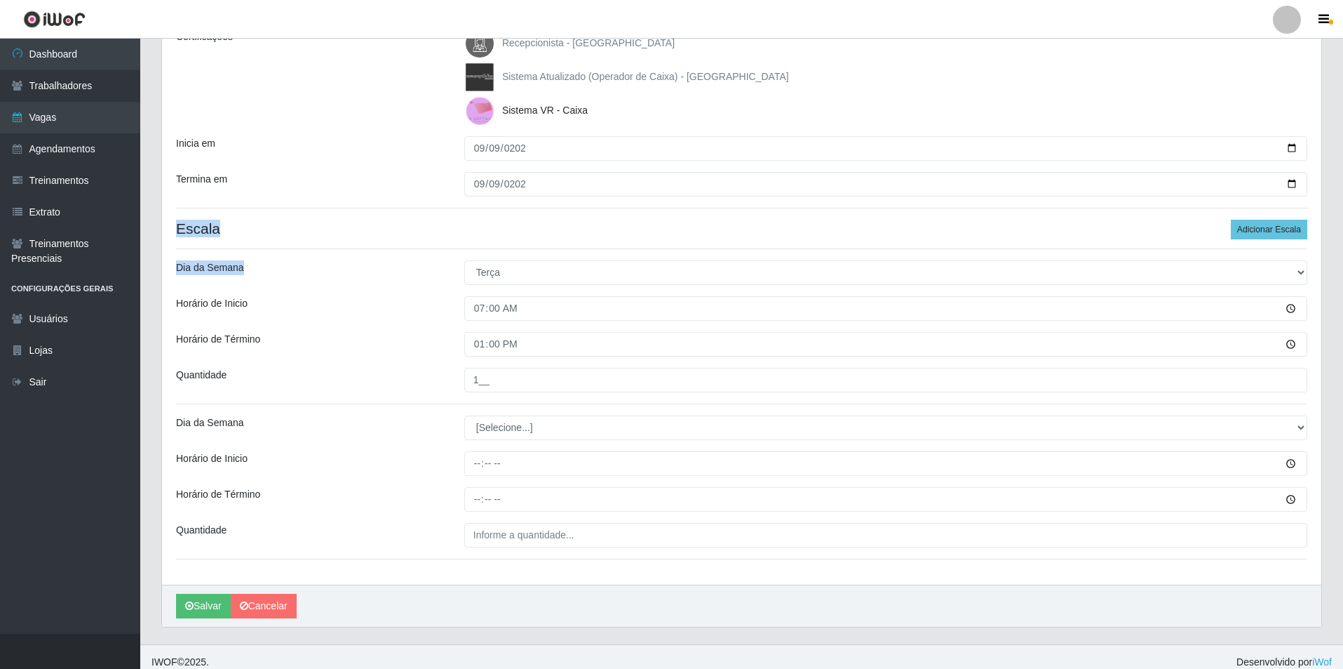
scroll to position [225, 0]
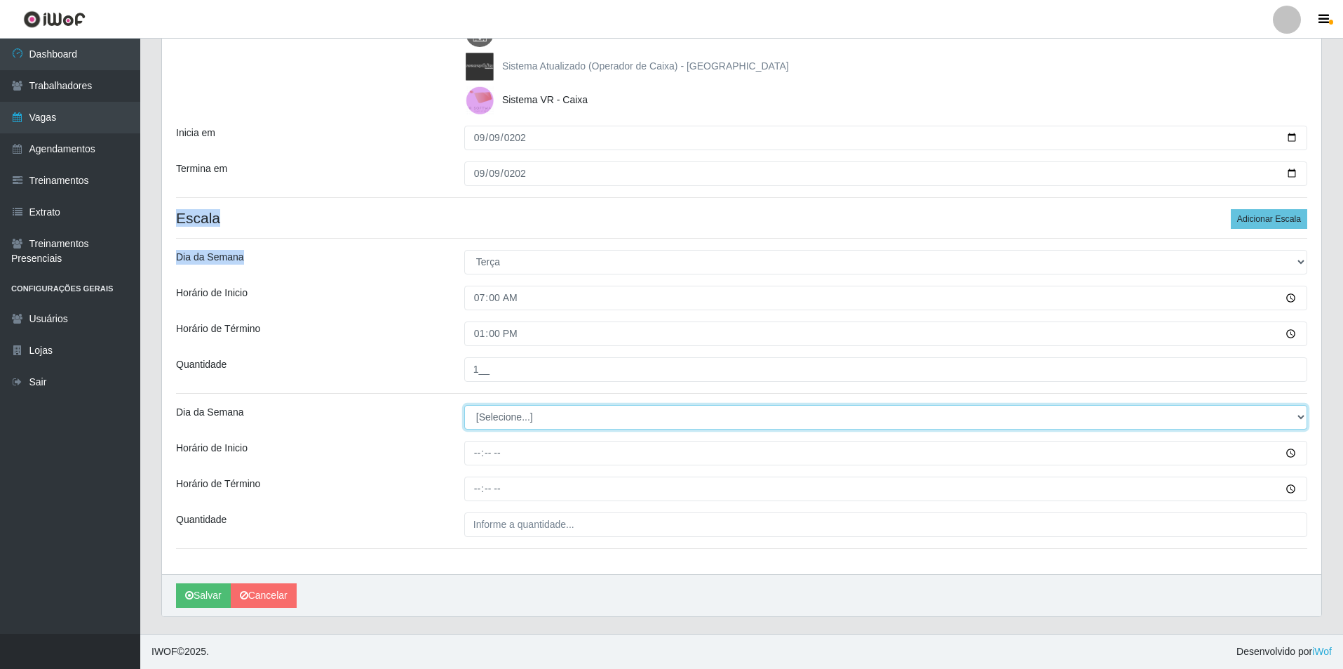
drag, startPoint x: 1295, startPoint y: 417, endPoint x: 1235, endPoint y: 427, distance: 60.3
click at [1269, 420] on select "[Selecione...] Segunda Terça Quarta Quinta Sexta Sábado Domingo" at bounding box center [885, 417] width 843 height 25
select select "2"
click at [464, 405] on select "[Selecione...] Segunda Terça Quarta Quinta Sexta Sábado Domingo" at bounding box center [885, 417] width 843 height 25
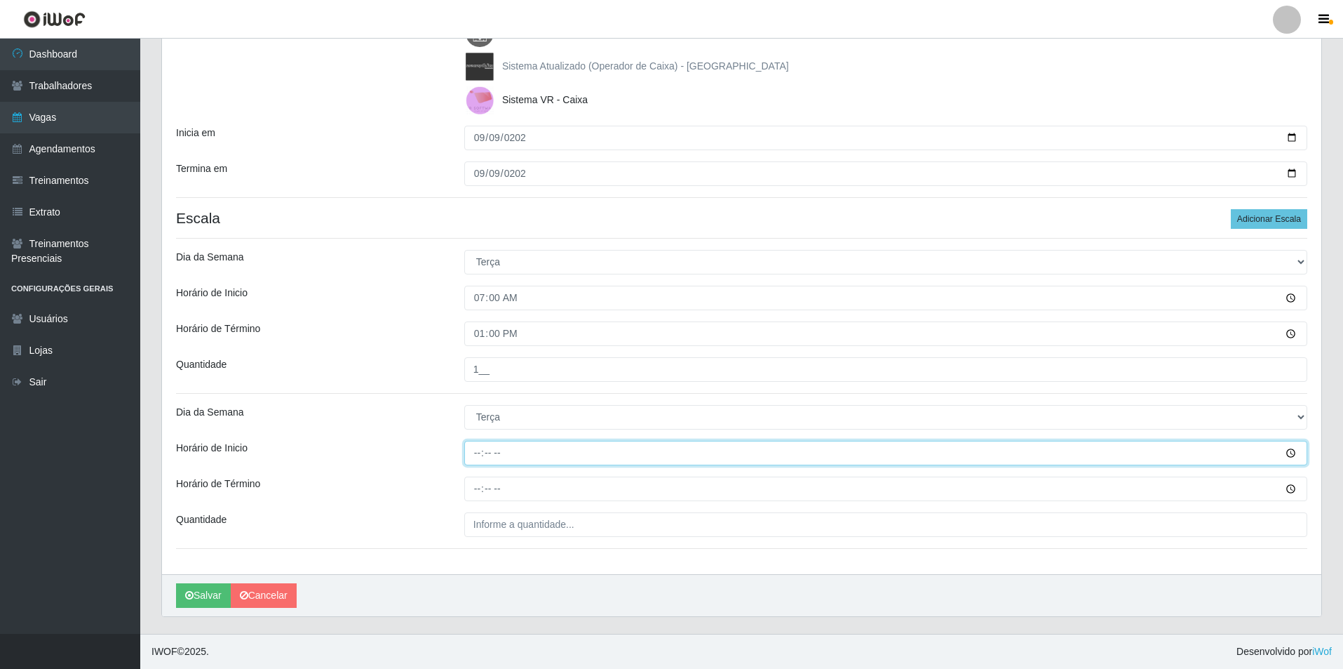
click at [476, 459] on input "Horário de Inicio" at bounding box center [885, 453] width 843 height 25
type input "08:00"
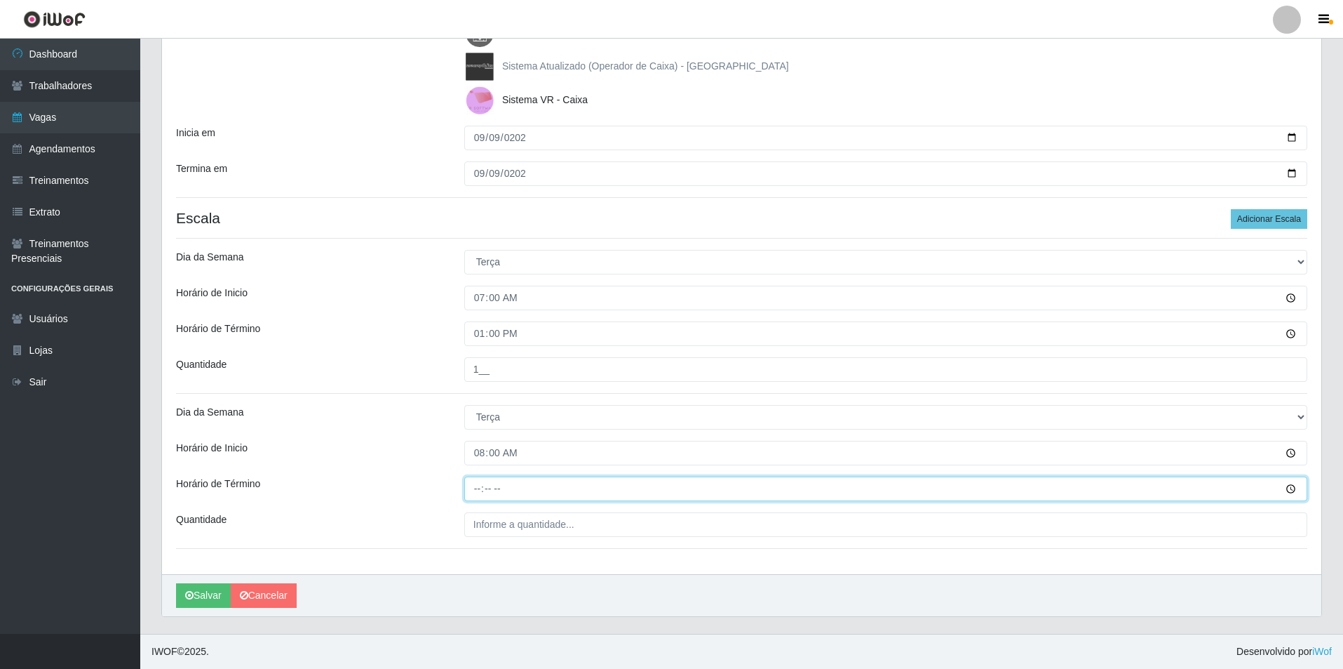
click at [478, 487] on input "Horário de Término" at bounding box center [885, 488] width 843 height 25
type input "14:00"
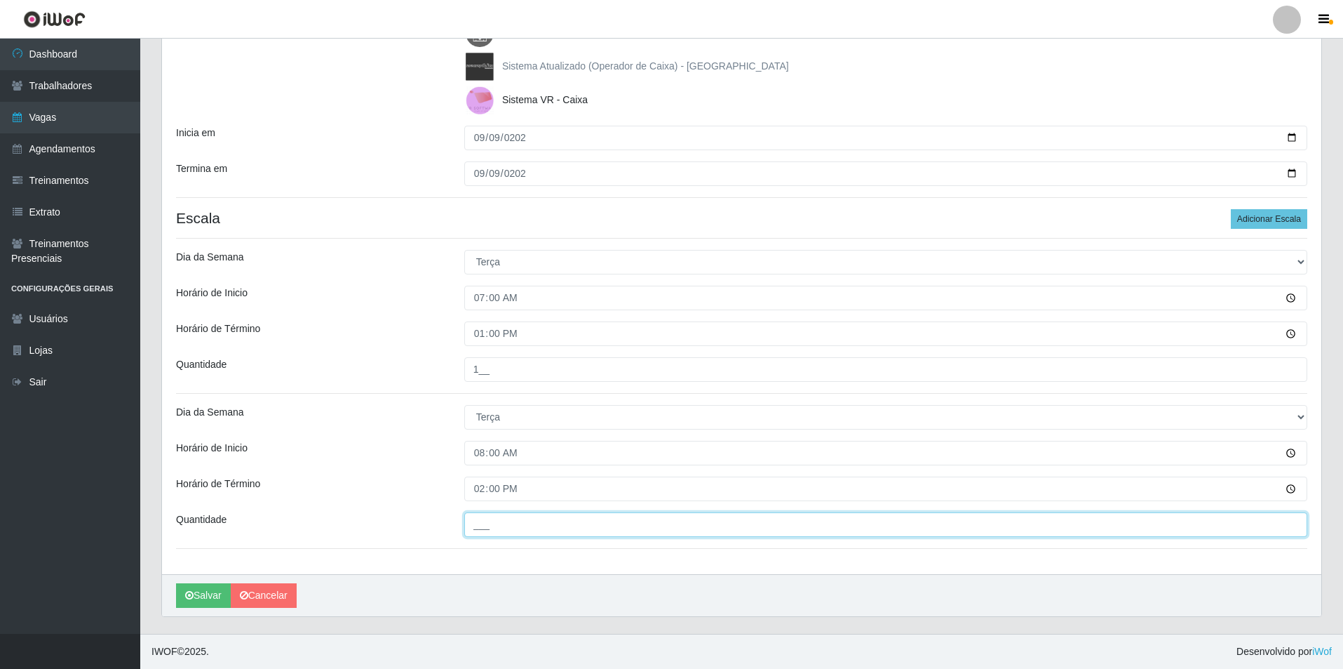
click at [495, 521] on input "___" at bounding box center [885, 524] width 843 height 25
type input "1__"
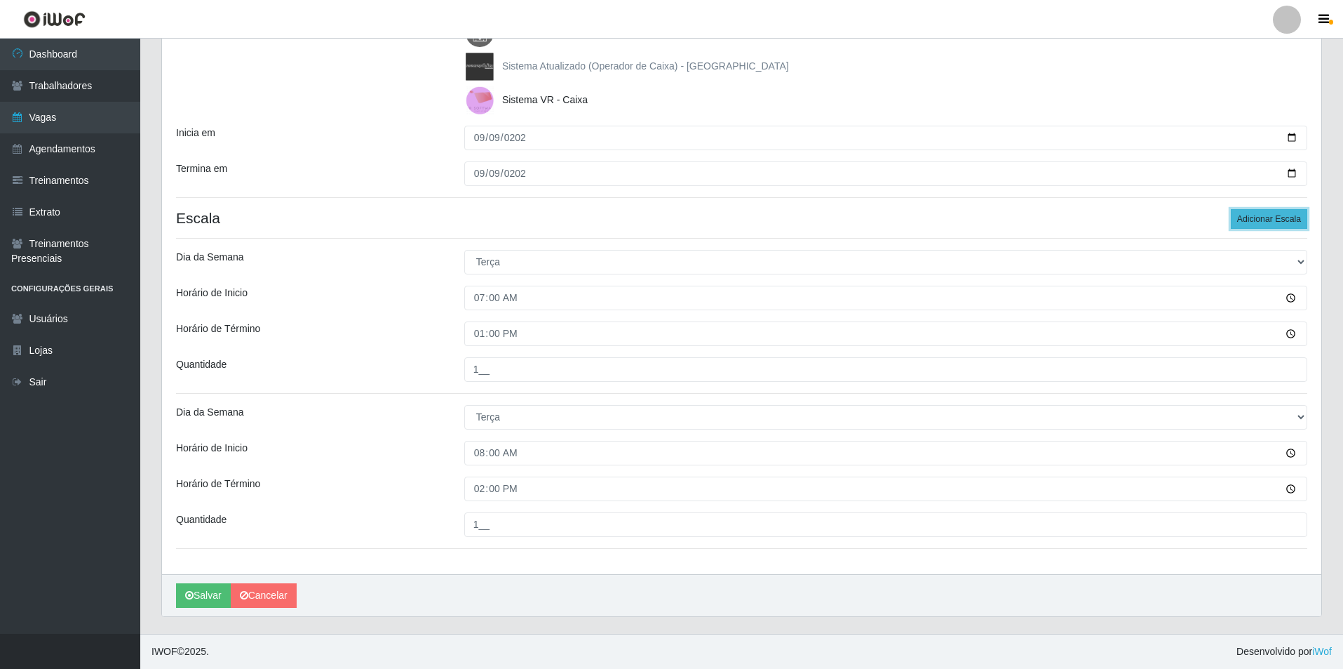
click at [1261, 223] on button "Adicionar Escala" at bounding box center [1269, 219] width 76 height 20
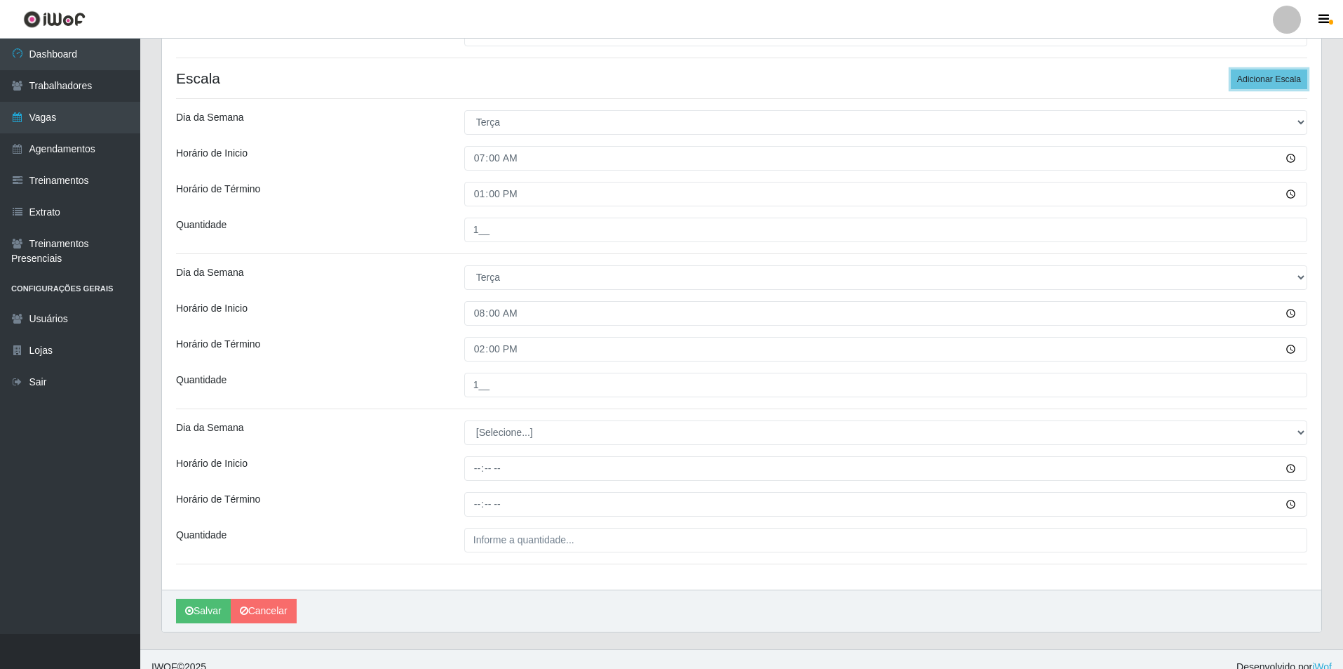
scroll to position [380, 0]
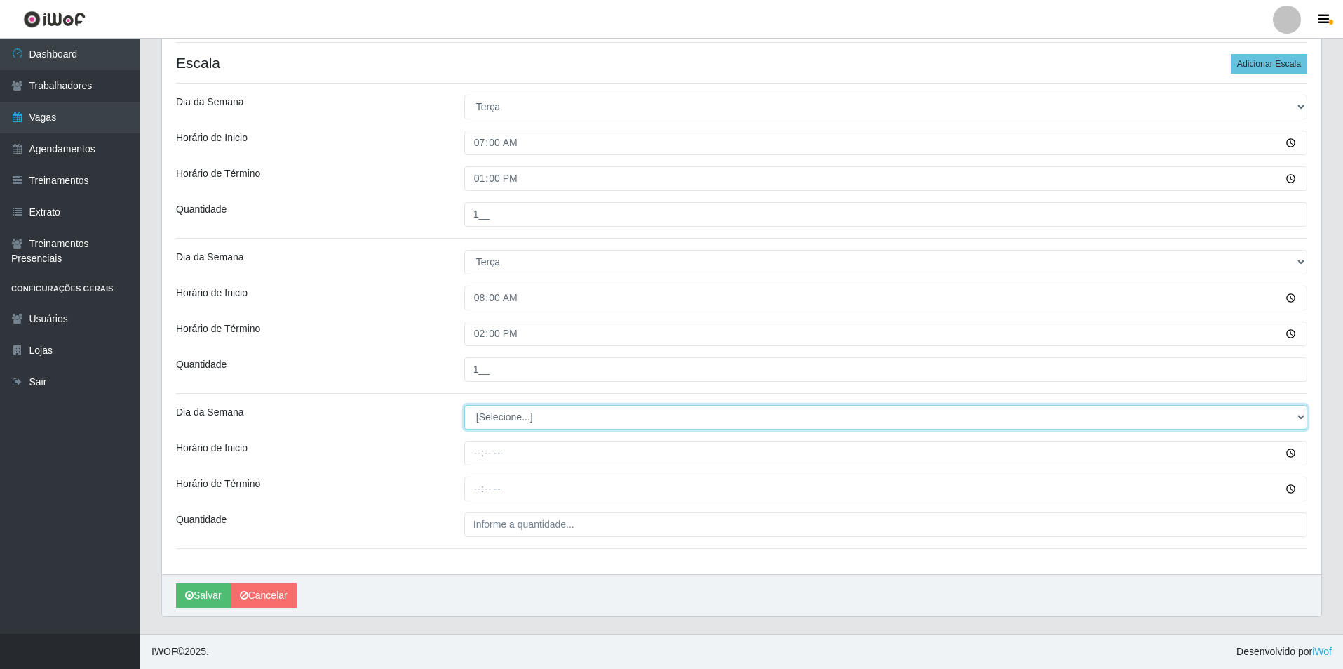
drag, startPoint x: 1298, startPoint y: 413, endPoint x: 1250, endPoint y: 420, distance: 48.8
click at [1266, 417] on select "[Selecione...] Segunda Terça Quarta Quinta Sexta Sábado Domingo" at bounding box center [885, 417] width 843 height 25
select select "2"
click at [464, 405] on select "[Selecione...] Segunda Terça Quarta Quinta Sexta Sábado Domingo" at bounding box center [885, 417] width 843 height 25
click at [475, 470] on div "Loja Nova República - Pompeia Função [Selecione...] Balconista Operador de Caix…" at bounding box center [742, 156] width 1160 height 833
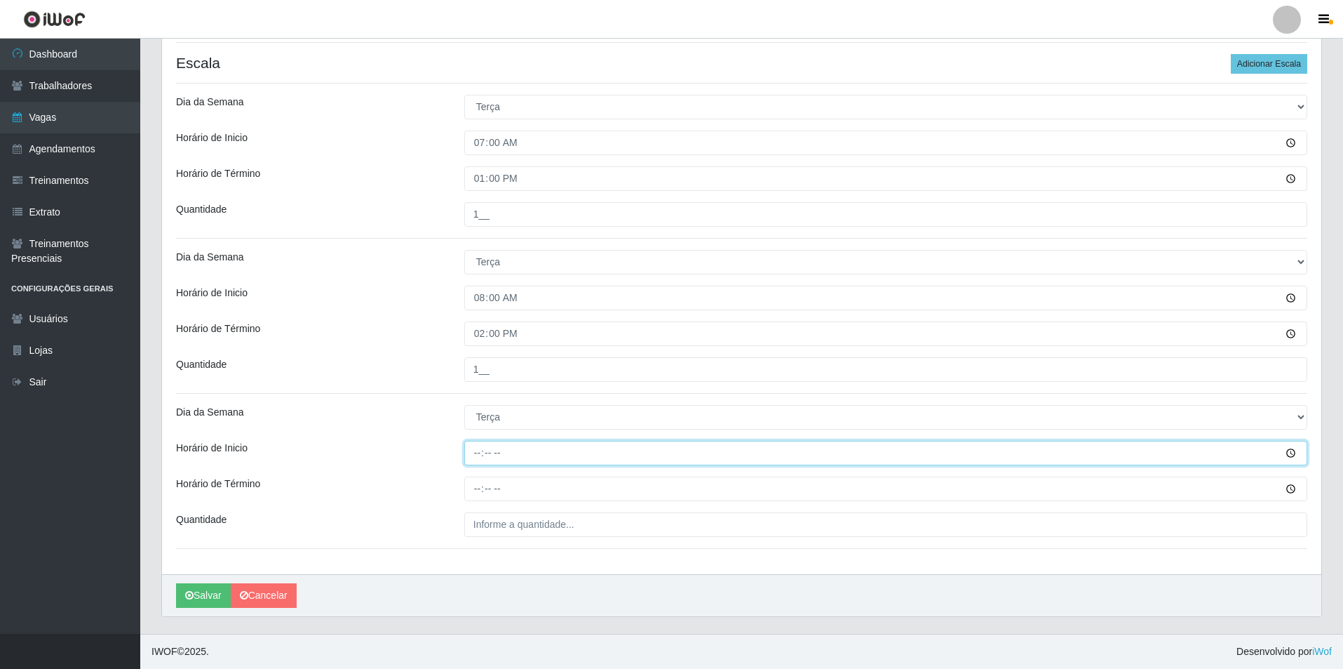
click at [472, 453] on input "Horário de Inicio" at bounding box center [885, 453] width 843 height 25
type input "09:00"
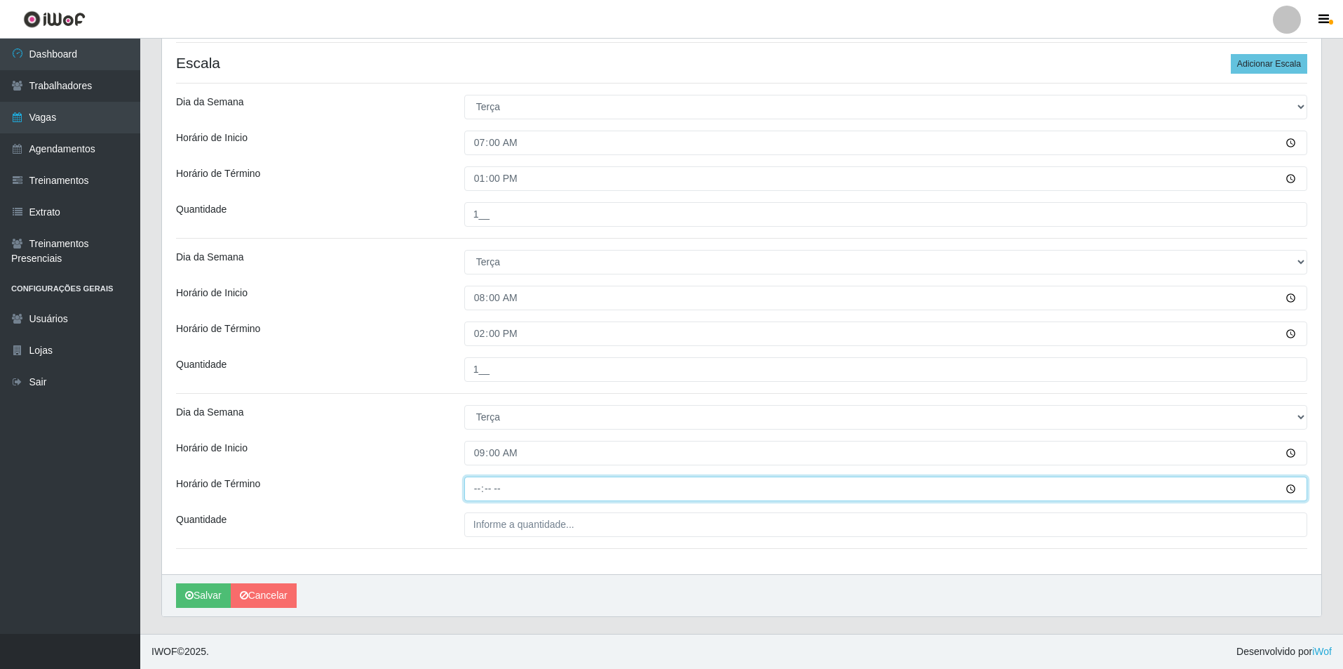
click at [475, 483] on input "Horário de Término" at bounding box center [885, 488] width 843 height 25
type input "15:00"
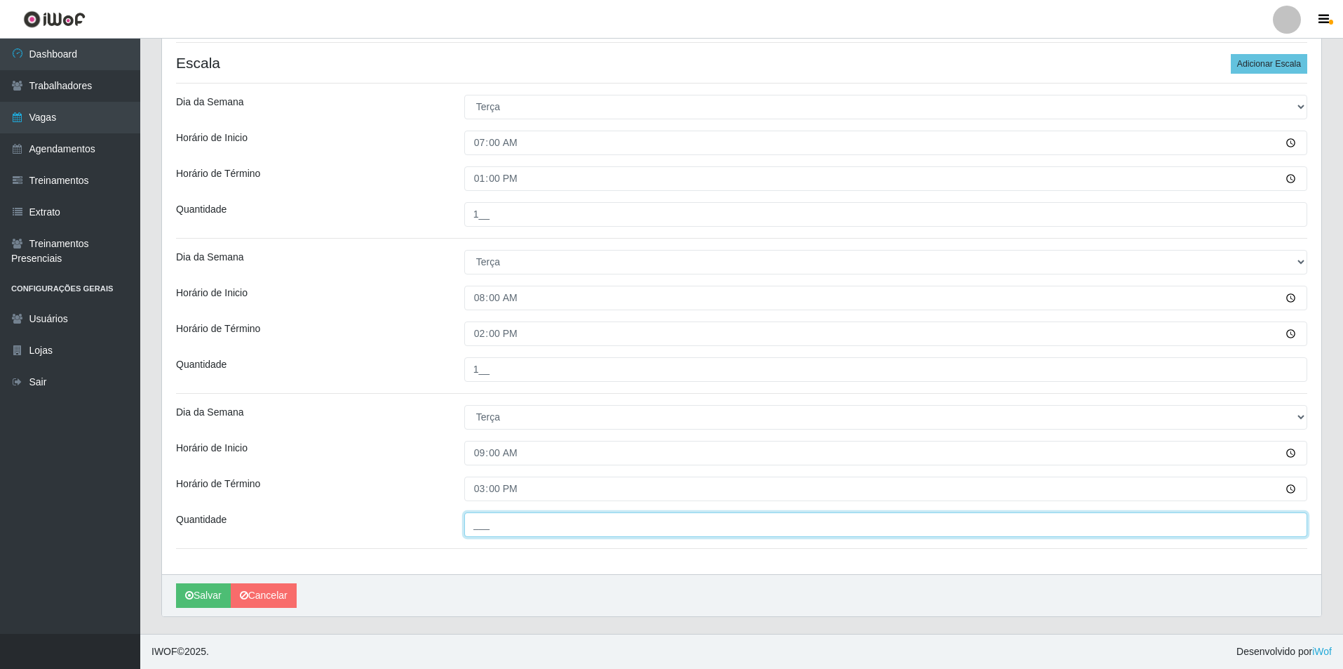
click at [496, 525] on input "___" at bounding box center [885, 524] width 843 height 25
type input "1__"
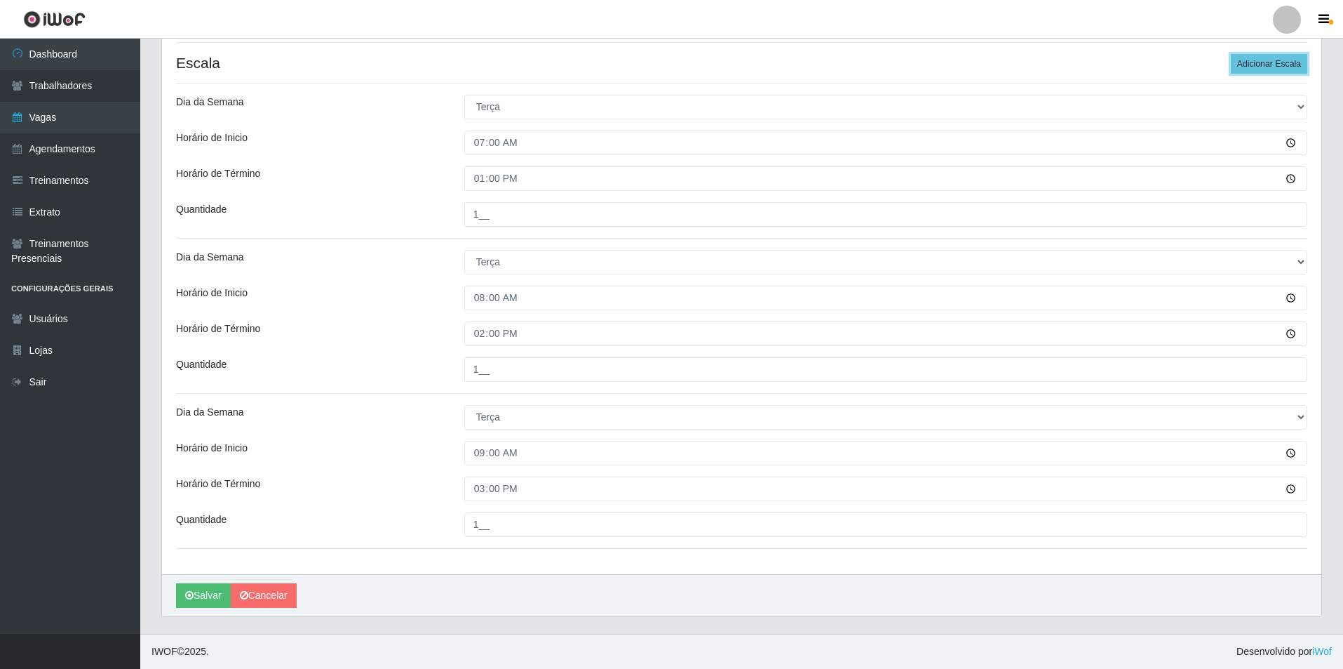
drag, startPoint x: 1258, startPoint y: 67, endPoint x: 1346, endPoint y: 189, distance: 150.7
click at [1263, 76] on div "Loja Nova República - Pompeia Função [Selecione...] Balconista Operador de Caix…" at bounding box center [742, 156] width 1160 height 833
drag, startPoint x: 1300, startPoint y: 414, endPoint x: 1225, endPoint y: 415, distance: 75.1
click at [1259, 414] on select "[Selecione...] Segunda Terça Quarta Quinta Sexta Sábado Domingo" at bounding box center [885, 417] width 843 height 25
click at [464, 405] on select "[Selecione...] Segunda Terça Quarta Quinta Sexta Sábado Domingo" at bounding box center [885, 417] width 843 height 25
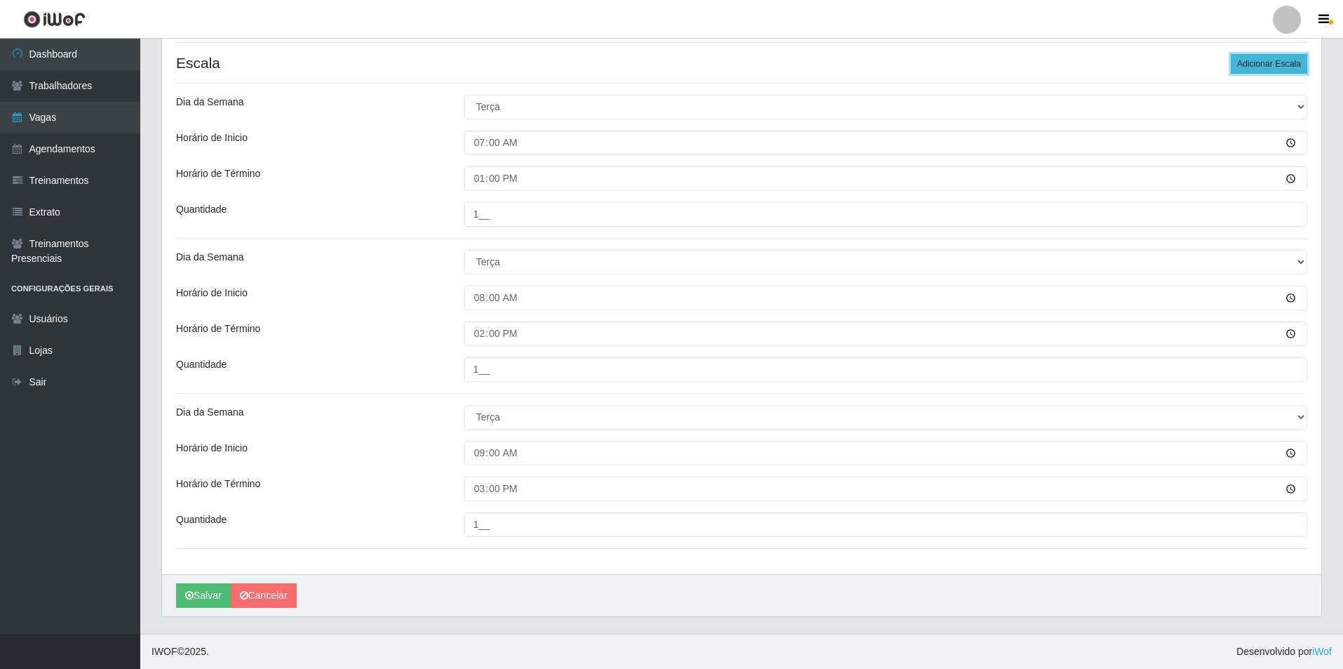
click at [1268, 62] on button "Adicionar Escala" at bounding box center [1269, 64] width 76 height 20
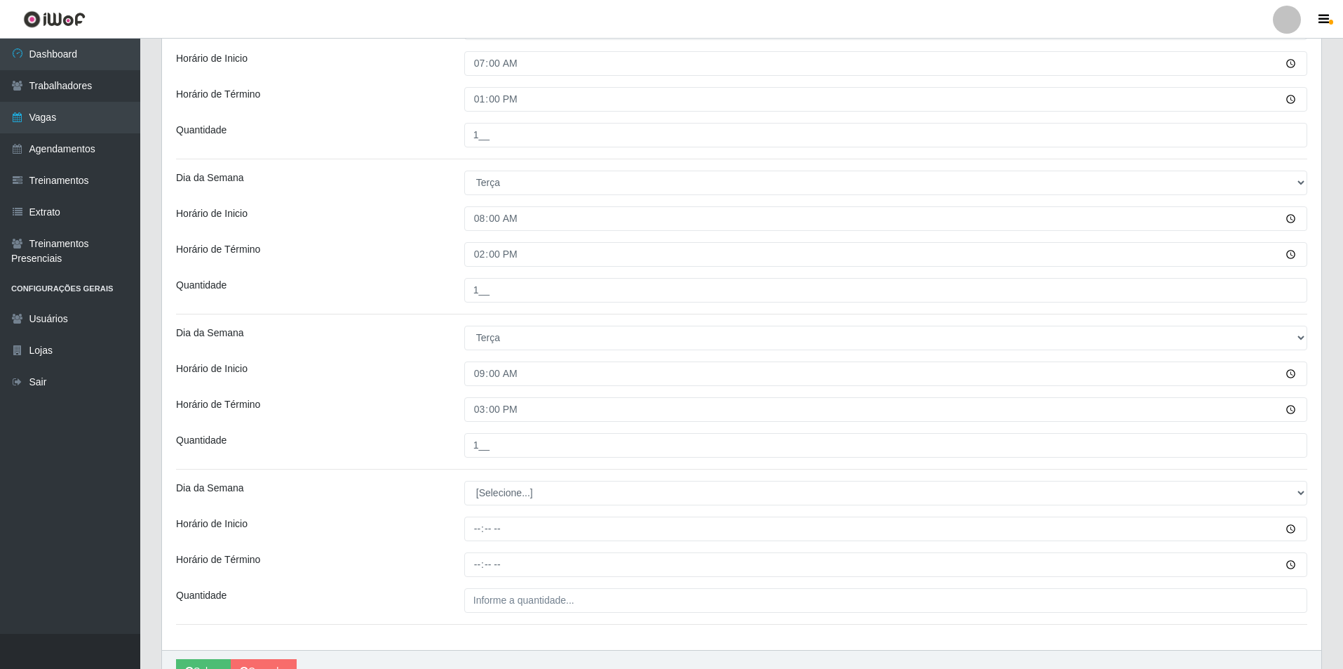
scroll to position [535, 0]
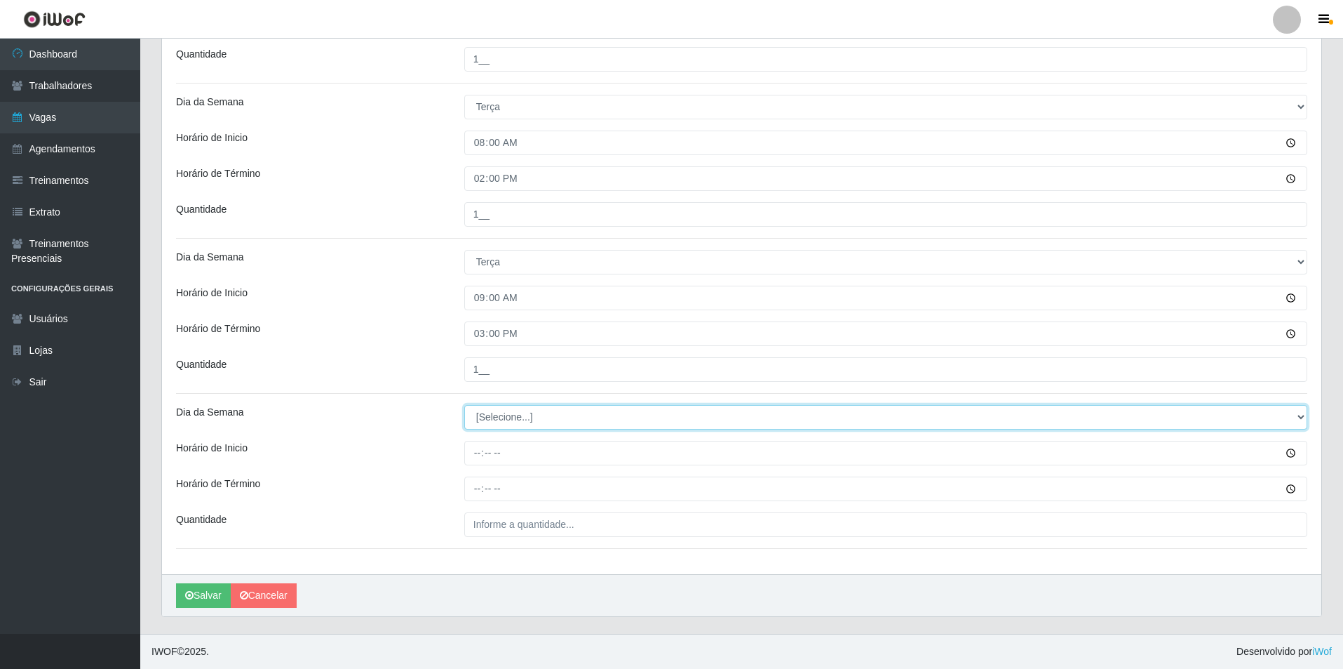
drag, startPoint x: 1301, startPoint y: 411, endPoint x: 1232, endPoint y: 411, distance: 68.7
click at [1251, 411] on select "[Selecione...] Segunda Terça Quarta Quinta Sexta Sábado Domingo" at bounding box center [885, 417] width 843 height 25
select select "2"
click at [464, 405] on select "[Selecione...] Segunda Terça Quarta Quinta Sexta Sábado Domingo" at bounding box center [885, 417] width 843 height 25
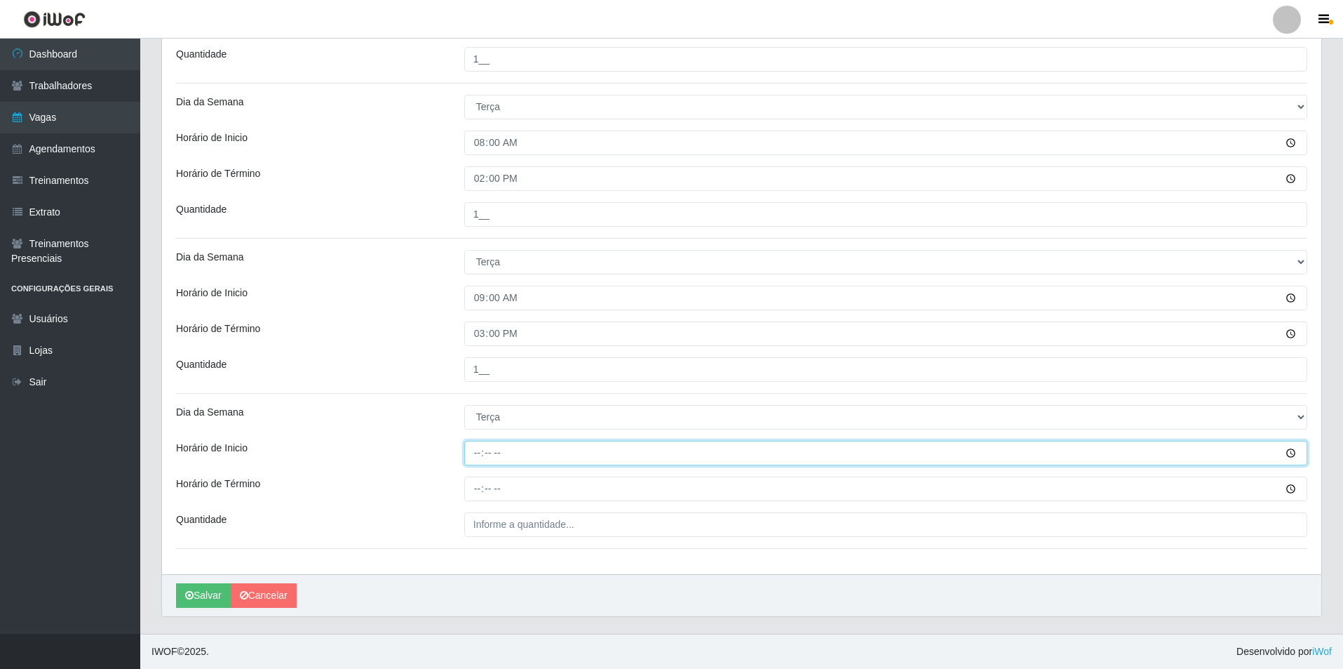
click at [471, 457] on input "Horário de Inicio" at bounding box center [885, 453] width 843 height 25
type input "15:00"
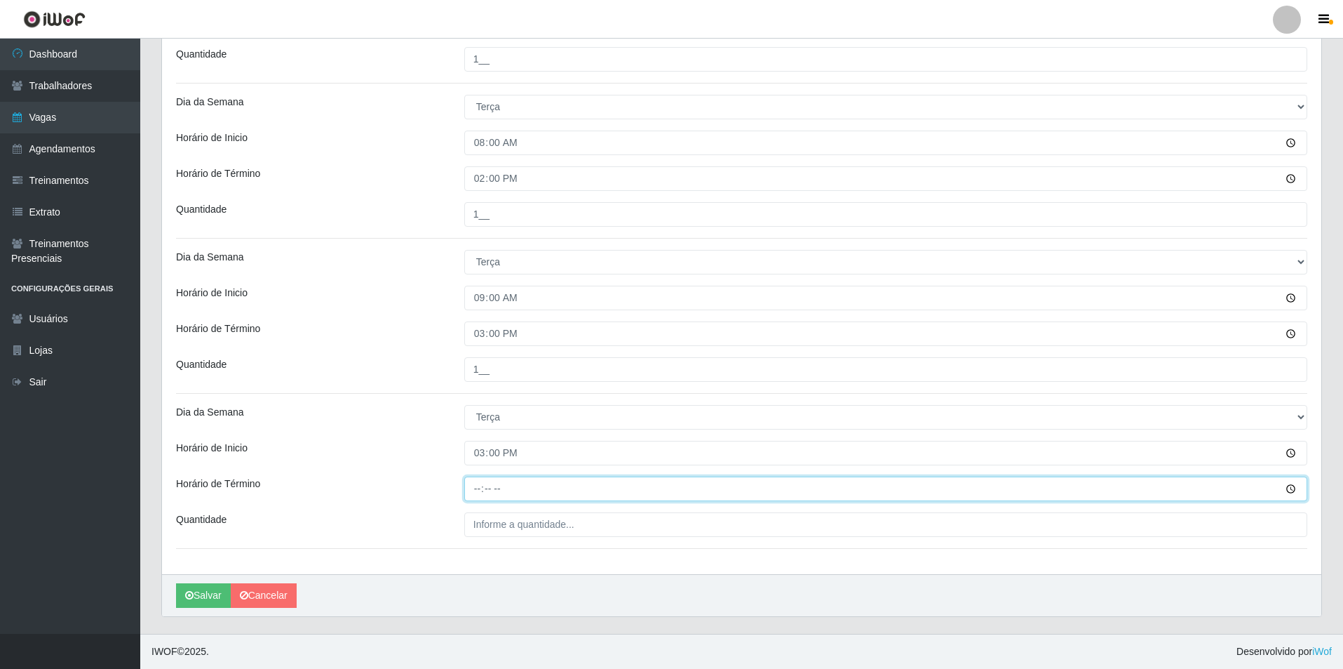
click at [480, 483] on input "Horário de Término" at bounding box center [885, 488] width 843 height 25
type input "21:00"
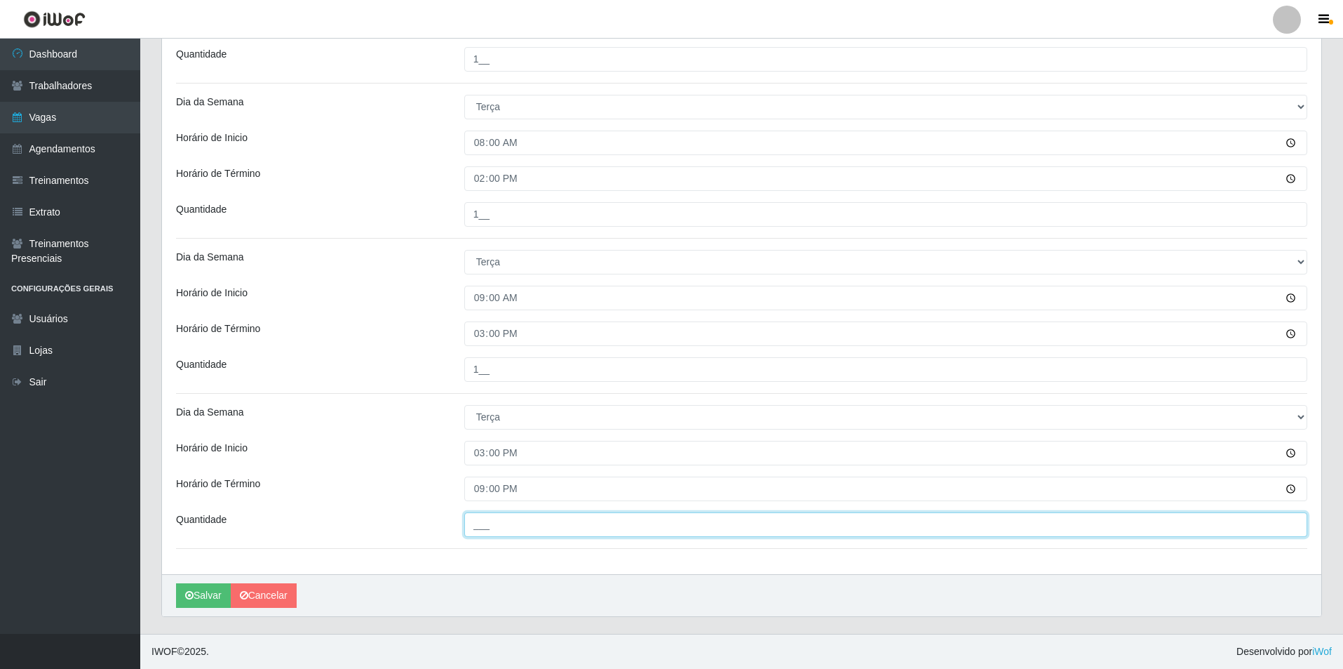
click at [497, 525] on input "___" at bounding box center [885, 524] width 843 height 25
type input "2__"
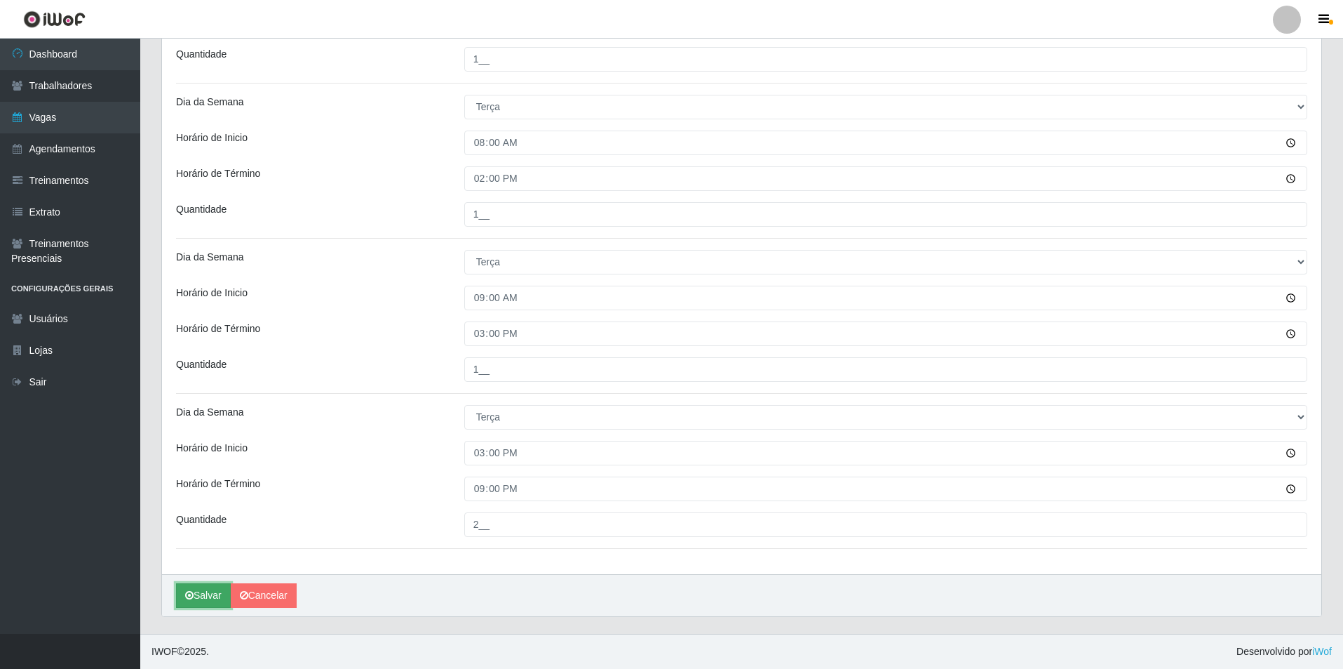
click at [201, 590] on button "Salvar" at bounding box center [203, 595] width 55 height 25
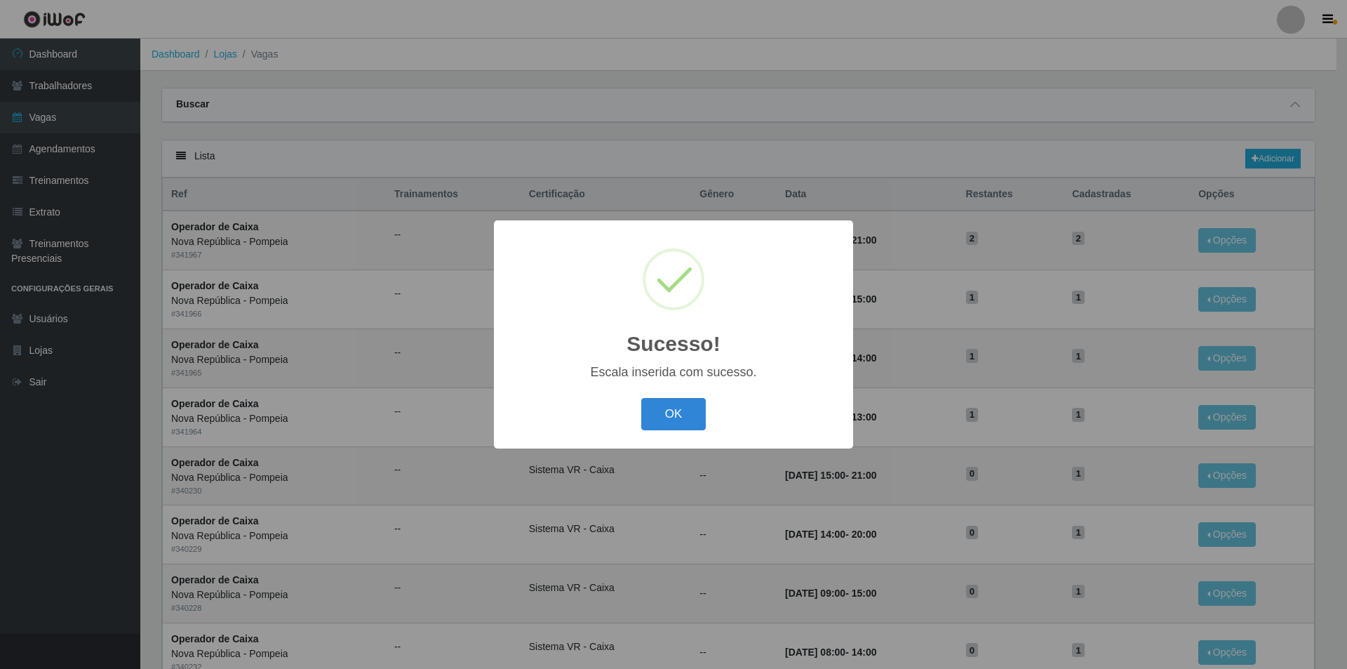
click at [681, 410] on button "OK" at bounding box center [673, 414] width 65 height 33
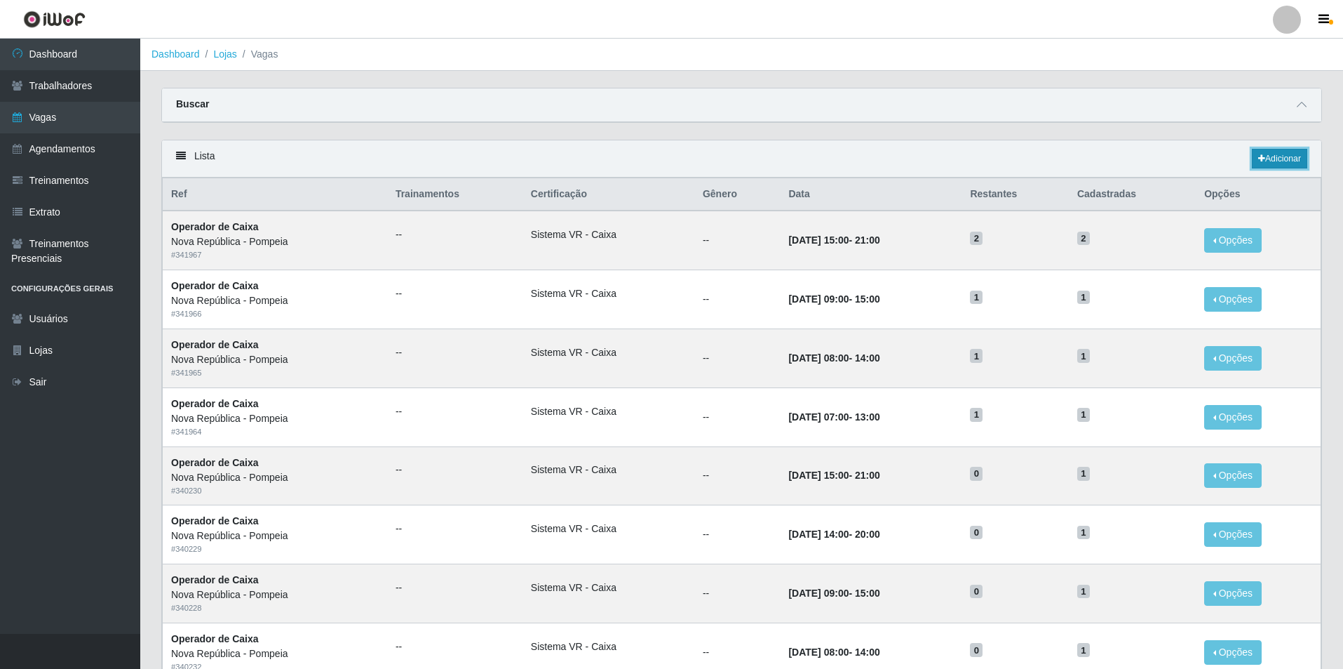
click at [1277, 157] on link "Adicionar" at bounding box center [1279, 159] width 55 height 20
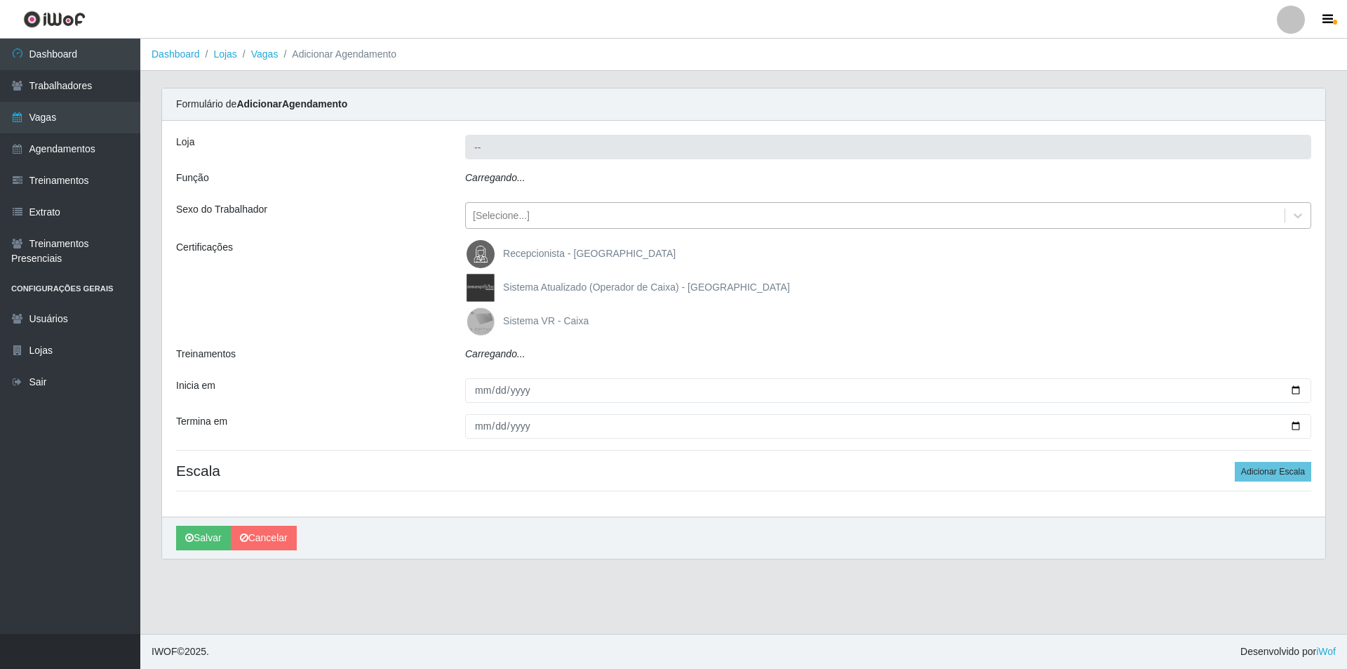
type input "Nova República - Pompeia"
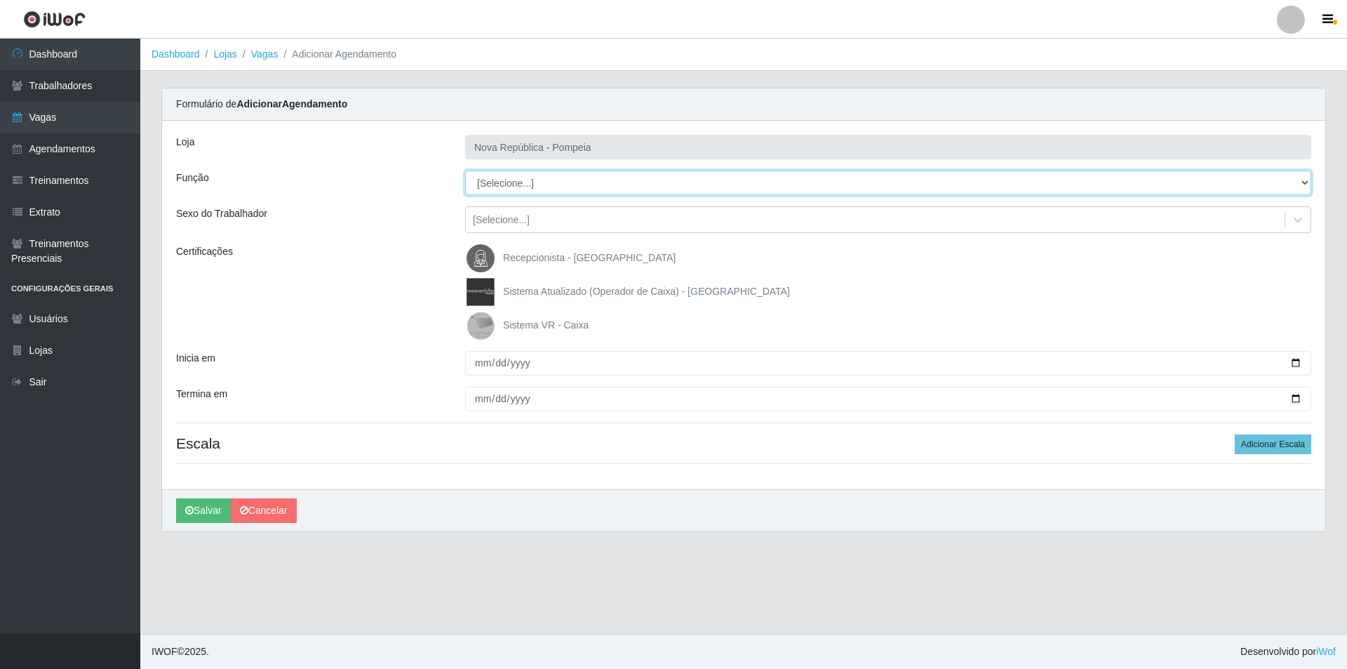
drag, startPoint x: 1299, startPoint y: 179, endPoint x: 1033, endPoint y: 194, distance: 266.3
click at [1201, 179] on select "[Selecione...] Balconista Operador de Caixa Recepcionista Repositor" at bounding box center [888, 182] width 846 height 25
select select "22"
click at [465, 170] on select "[Selecione...] Balconista Operador de Caixa Recepcionista Repositor" at bounding box center [888, 182] width 846 height 25
drag, startPoint x: 484, startPoint y: 316, endPoint x: 457, endPoint y: 380, distance: 69.8
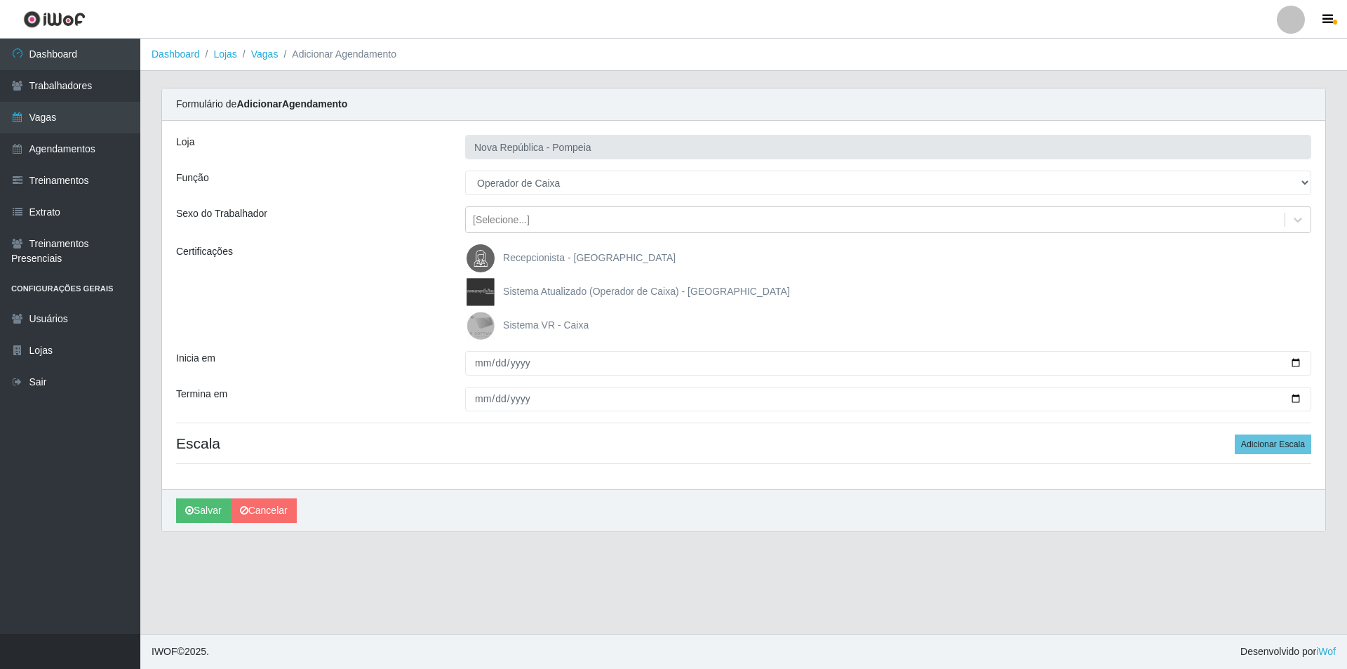
click at [483, 316] on img at bounding box center [484, 325] width 34 height 28
click at [0, 0] on input "Sistema VR - Caixa" at bounding box center [0, 0] width 0 height 0
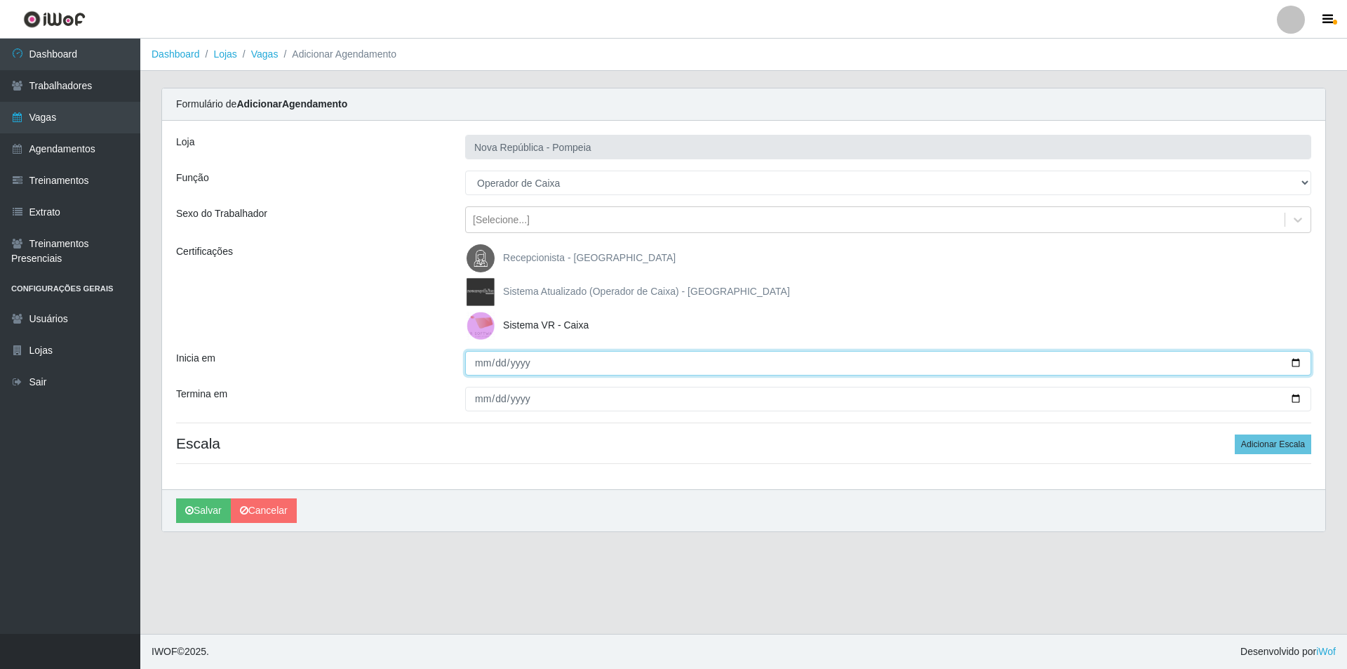
click at [478, 364] on input "Inicia em" at bounding box center [888, 363] width 846 height 25
type input "[DATE]"
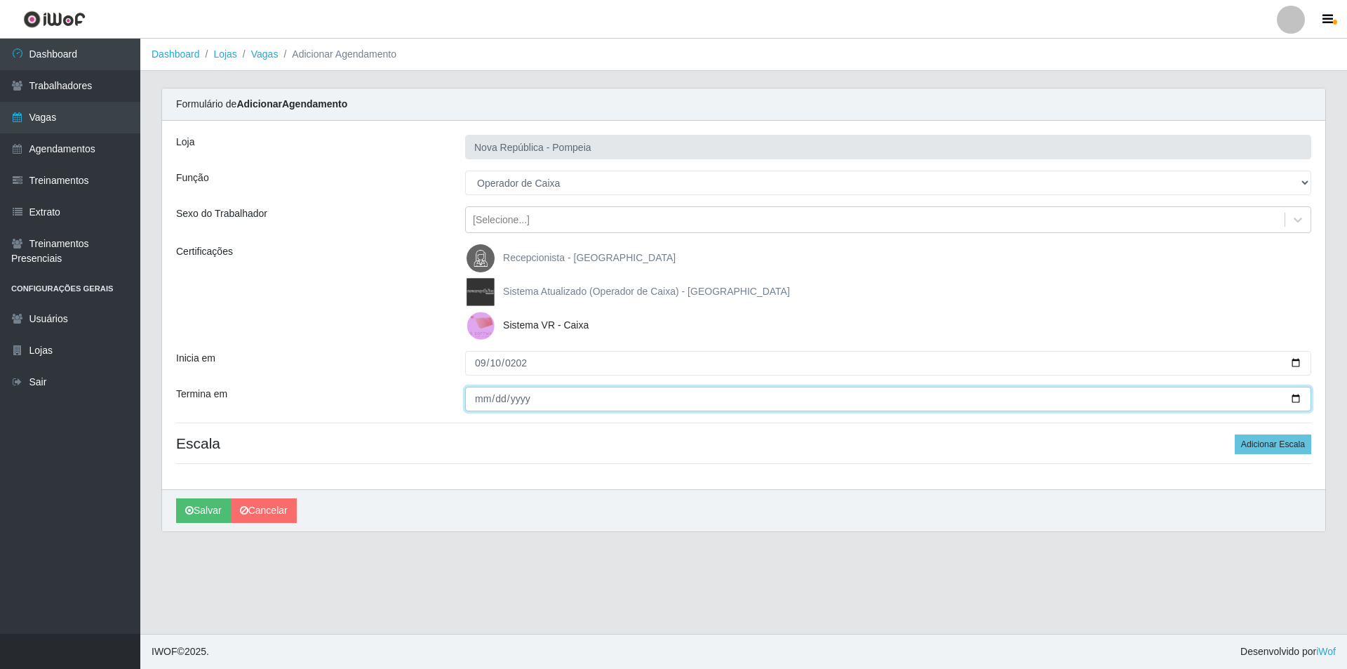
click at [478, 399] on input "Termina em" at bounding box center [888, 399] width 846 height 25
type input "[DATE]"
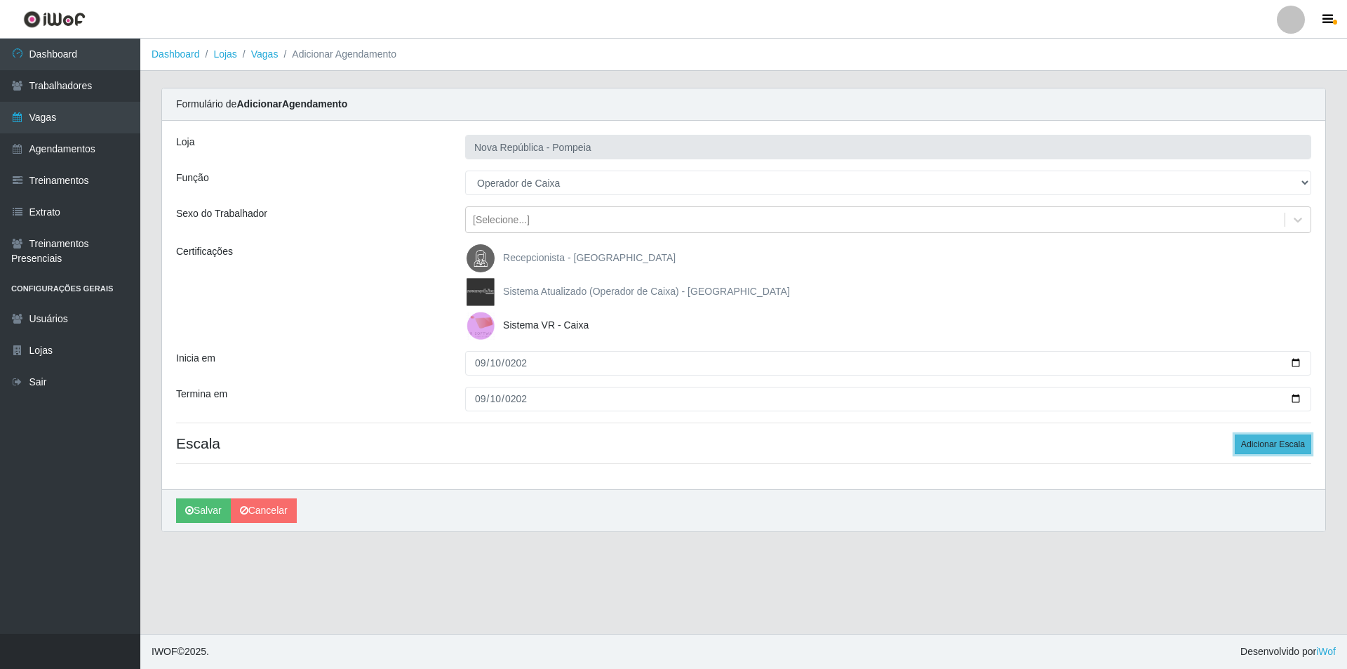
click at [1253, 436] on button "Adicionar Escala" at bounding box center [1273, 444] width 76 height 20
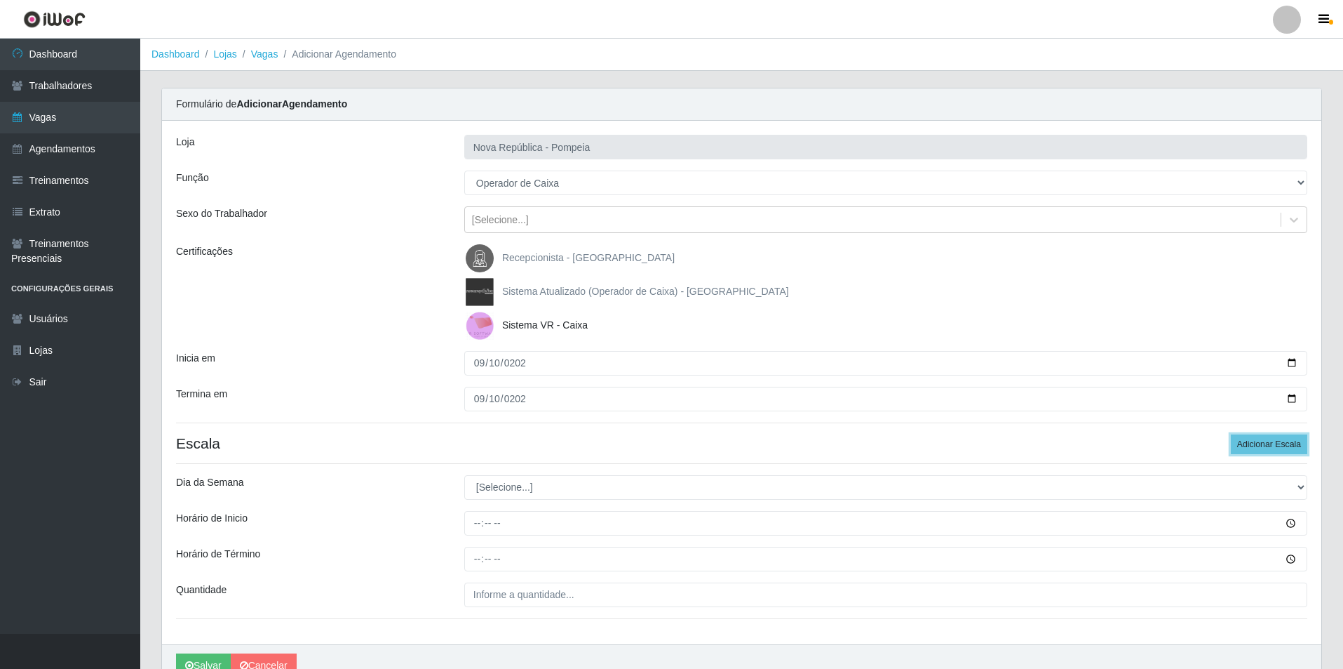
scroll to position [70, 0]
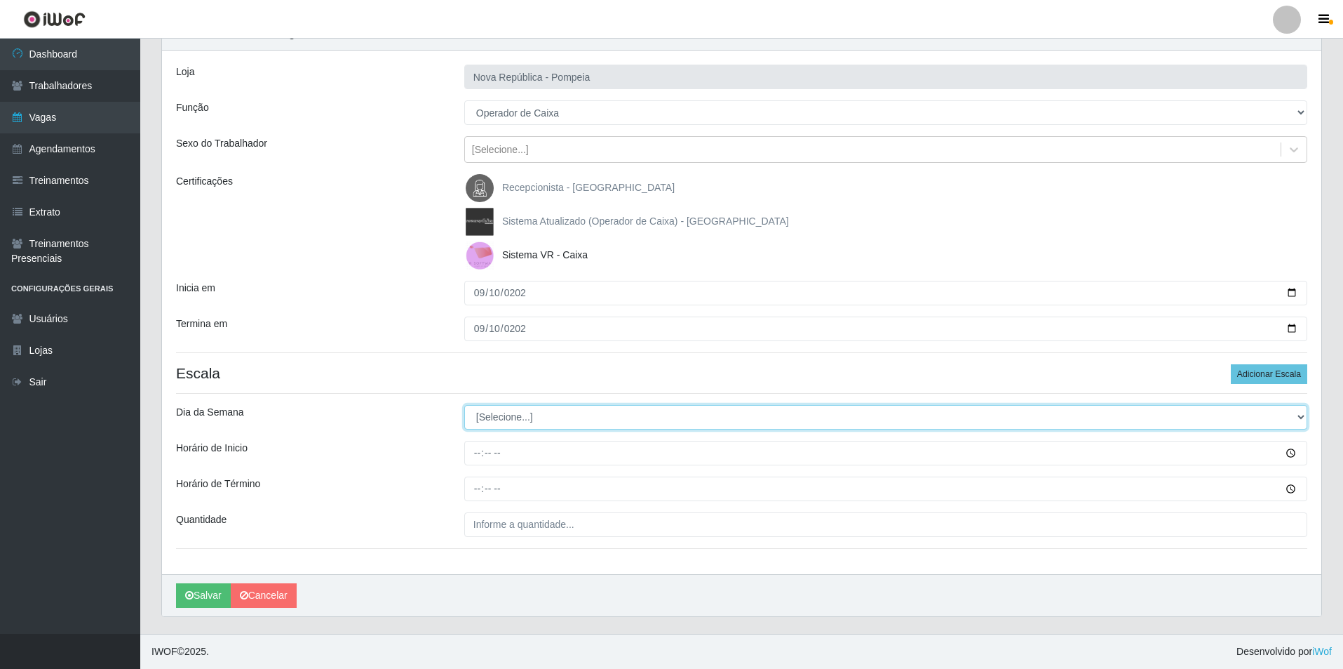
click at [1298, 411] on select "[Selecione...] Segunda Terça Quarta Quinta Sexta Sábado Domingo" at bounding box center [885, 417] width 843 height 25
select select "3"
click at [464, 405] on select "[Selecione...] Segunda Terça Quarta Quinta Sexta Sábado Domingo" at bounding box center [885, 417] width 843 height 25
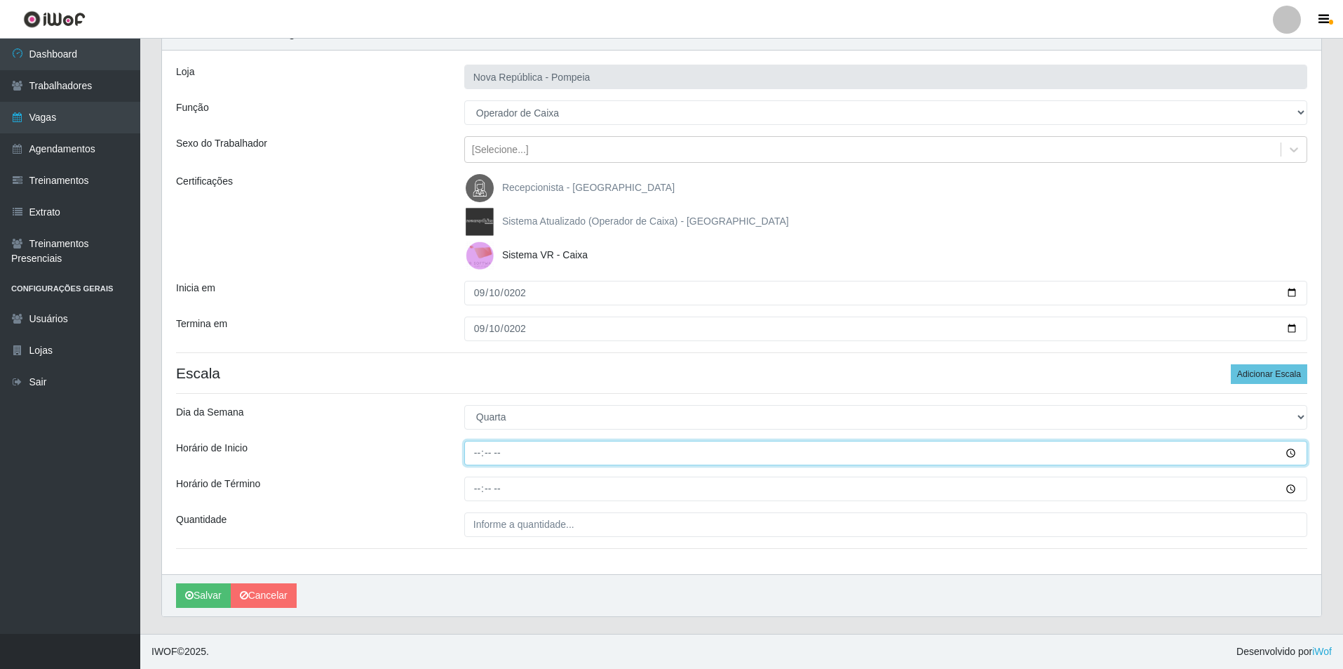
click at [473, 457] on input "Horário de Inicio" at bounding box center [885, 453] width 843 height 25
type input "07:00"
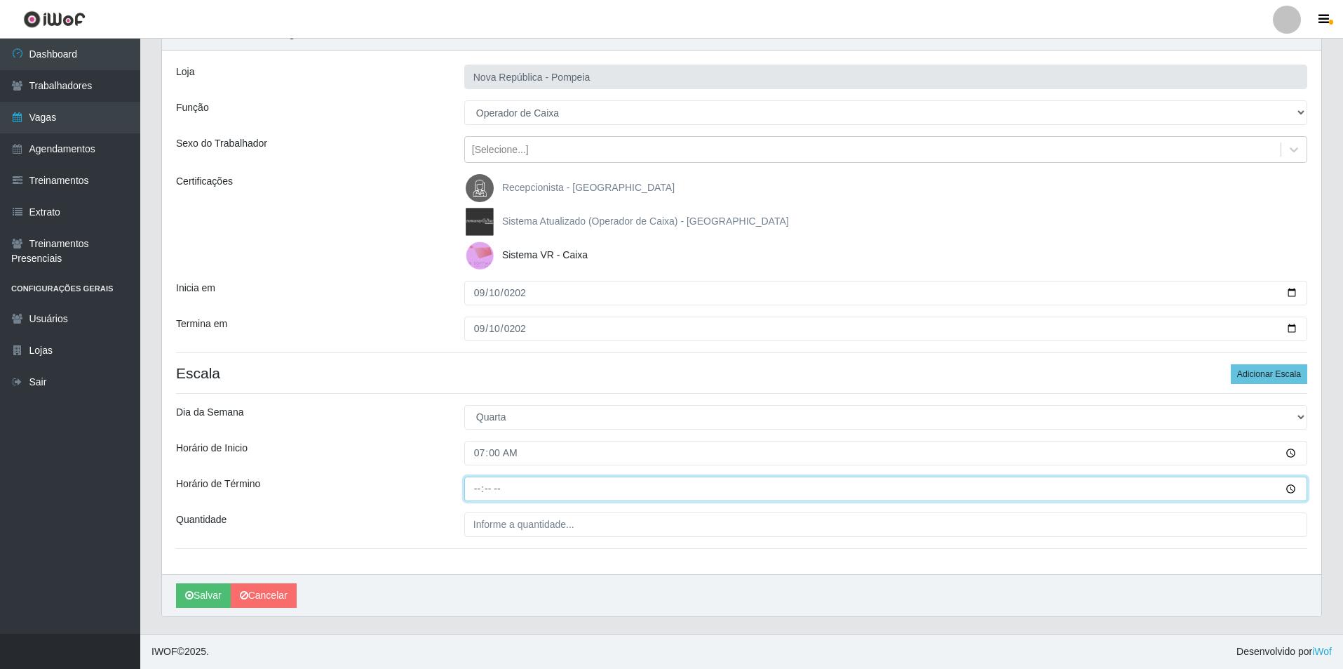
click at [477, 492] on input "Horário de Término" at bounding box center [885, 488] width 843 height 25
type input "13:00"
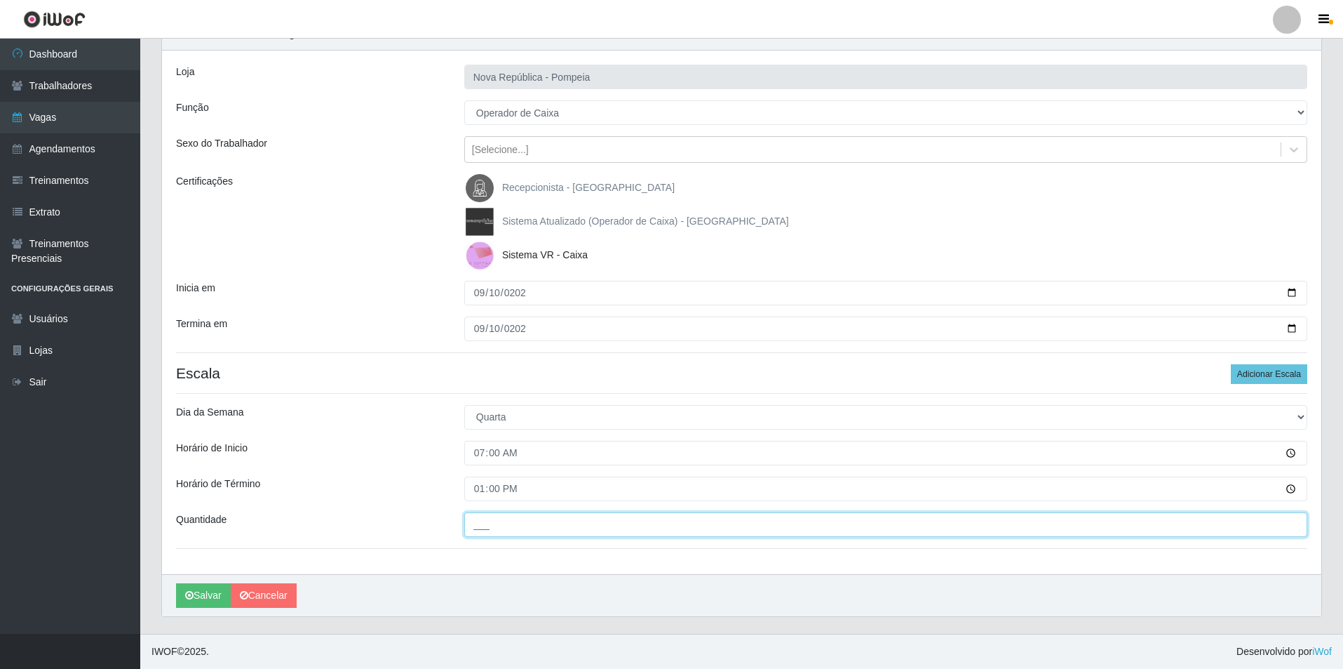
click at [488, 516] on input "___" at bounding box center [885, 524] width 843 height 25
type input "1__"
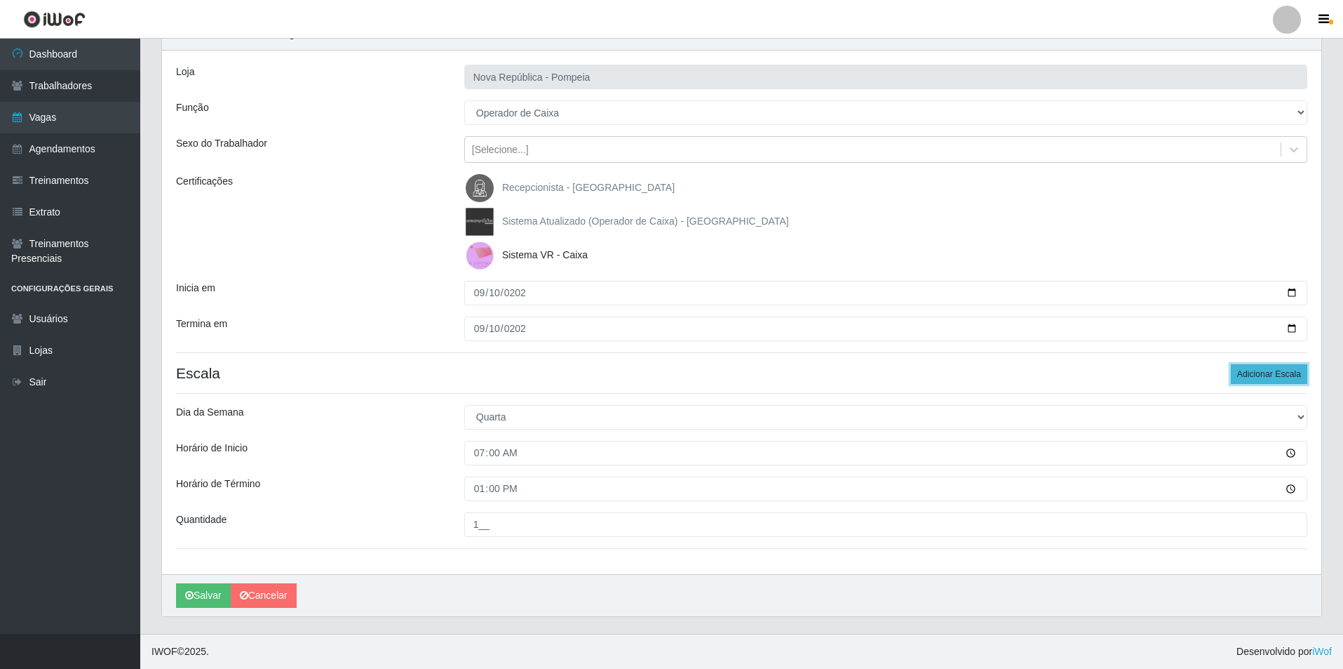
drag, startPoint x: 1266, startPoint y: 371, endPoint x: 1346, endPoint y: 409, distance: 89.1
click at [1269, 371] on button "Adicionar Escala" at bounding box center [1269, 374] width 76 height 20
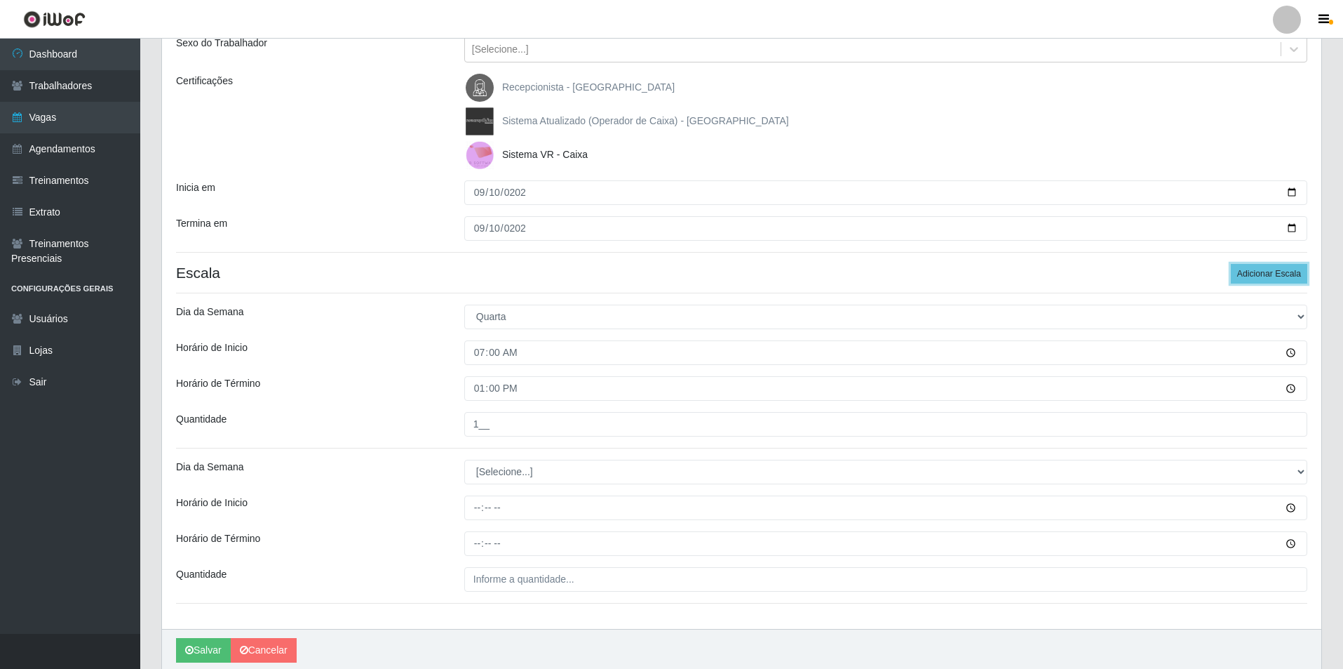
scroll to position [225, 0]
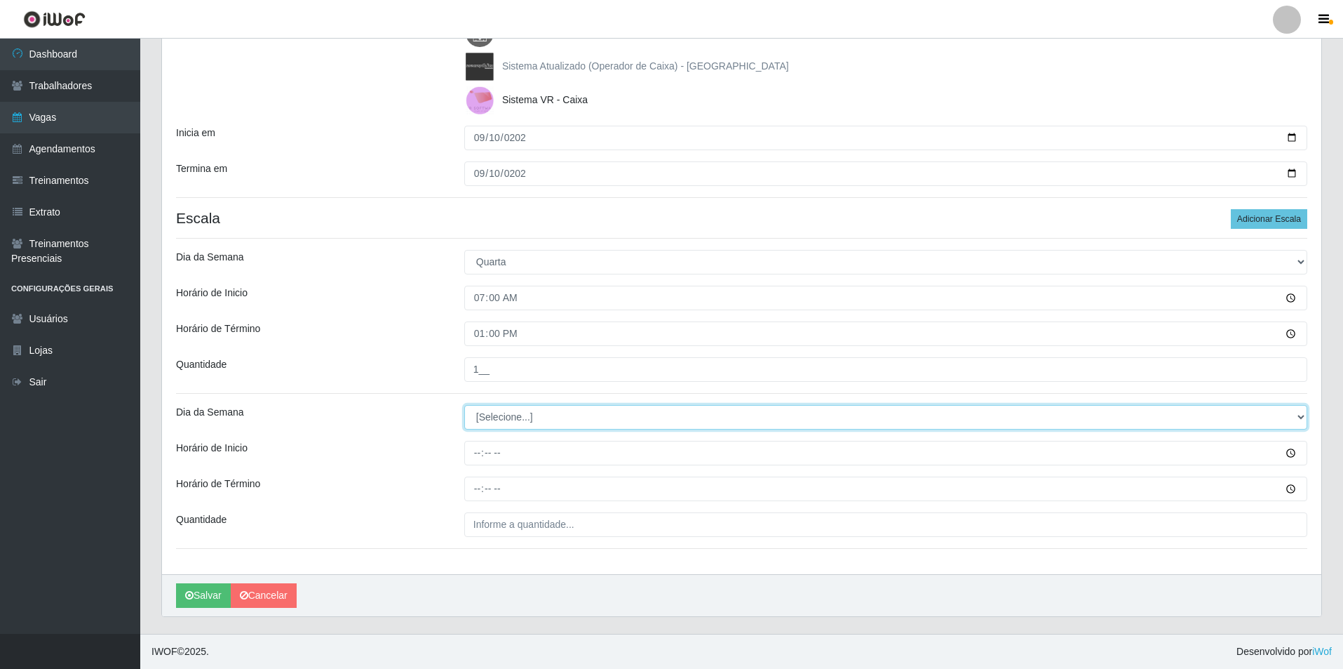
click at [1294, 421] on select "[Selecione...] Segunda Terça Quarta Quinta Sexta Sábado Domingo" at bounding box center [885, 417] width 843 height 25
select select "3"
click at [464, 405] on select "[Selecione...] Segunda Terça Quarta Quinta Sexta Sábado Domingo" at bounding box center [885, 417] width 843 height 25
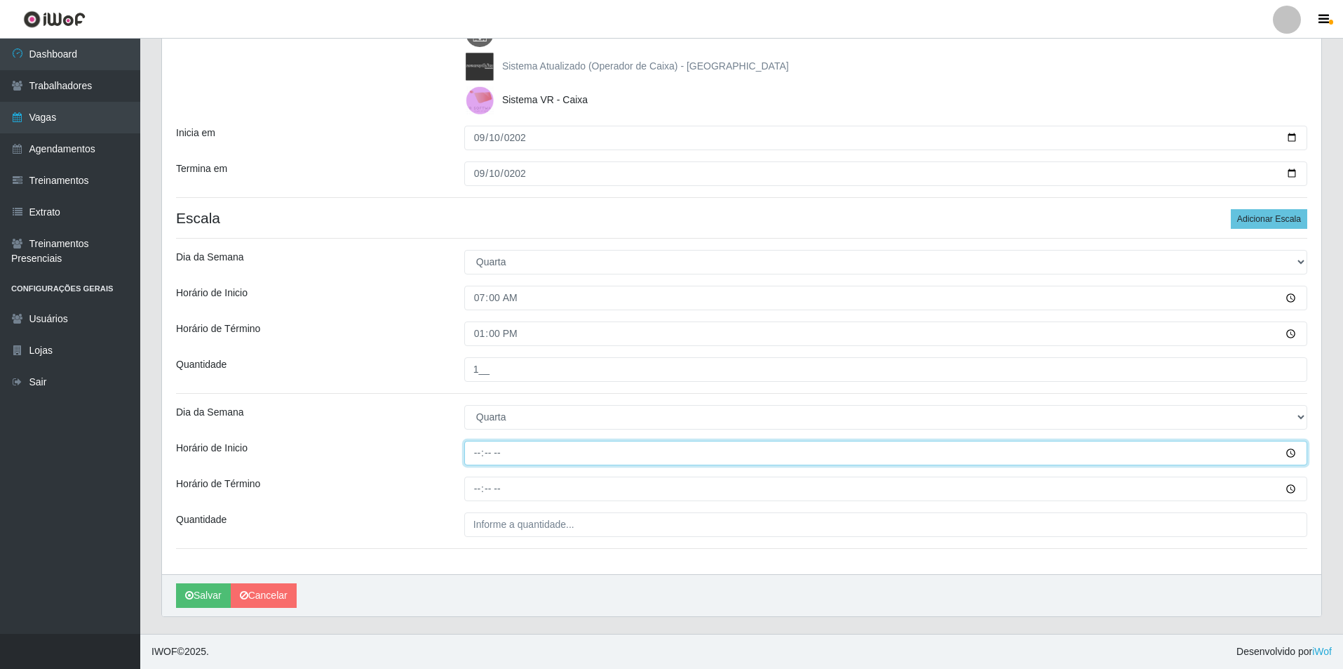
click at [474, 457] on input "Horário de Inicio" at bounding box center [885, 453] width 843 height 25
type input "08:00"
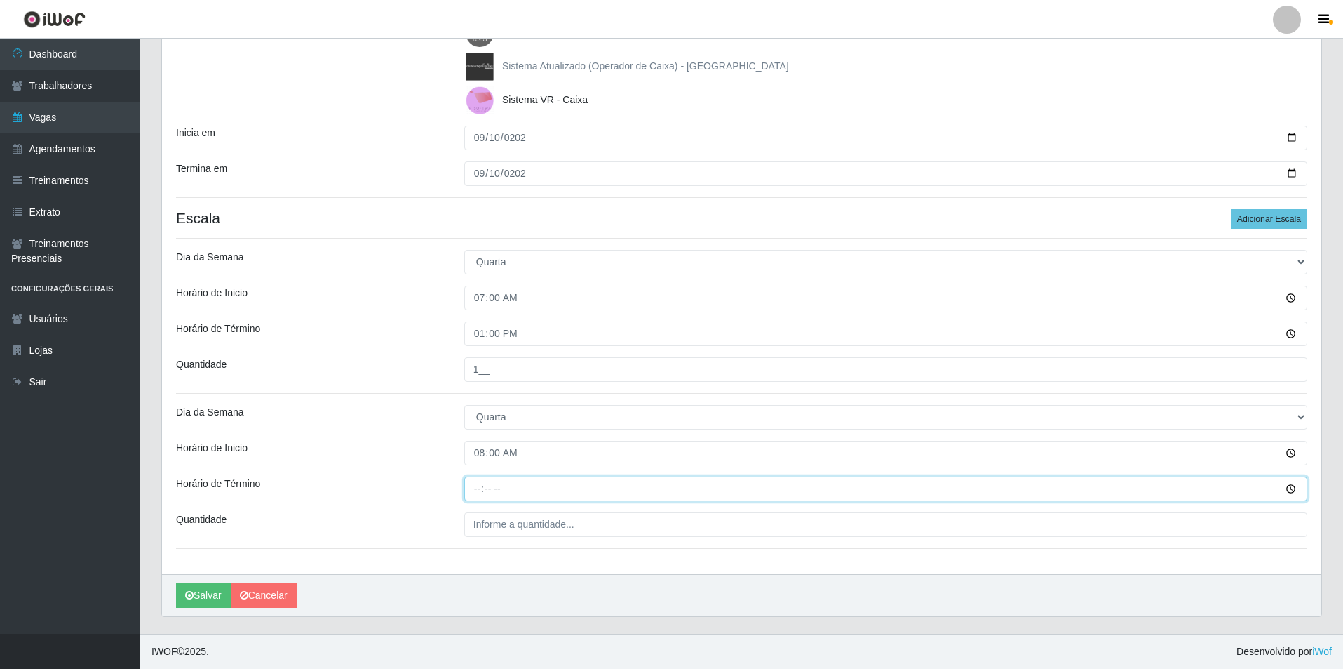
click at [479, 497] on input "Horário de Término" at bounding box center [885, 488] width 843 height 25
type input "14:00"
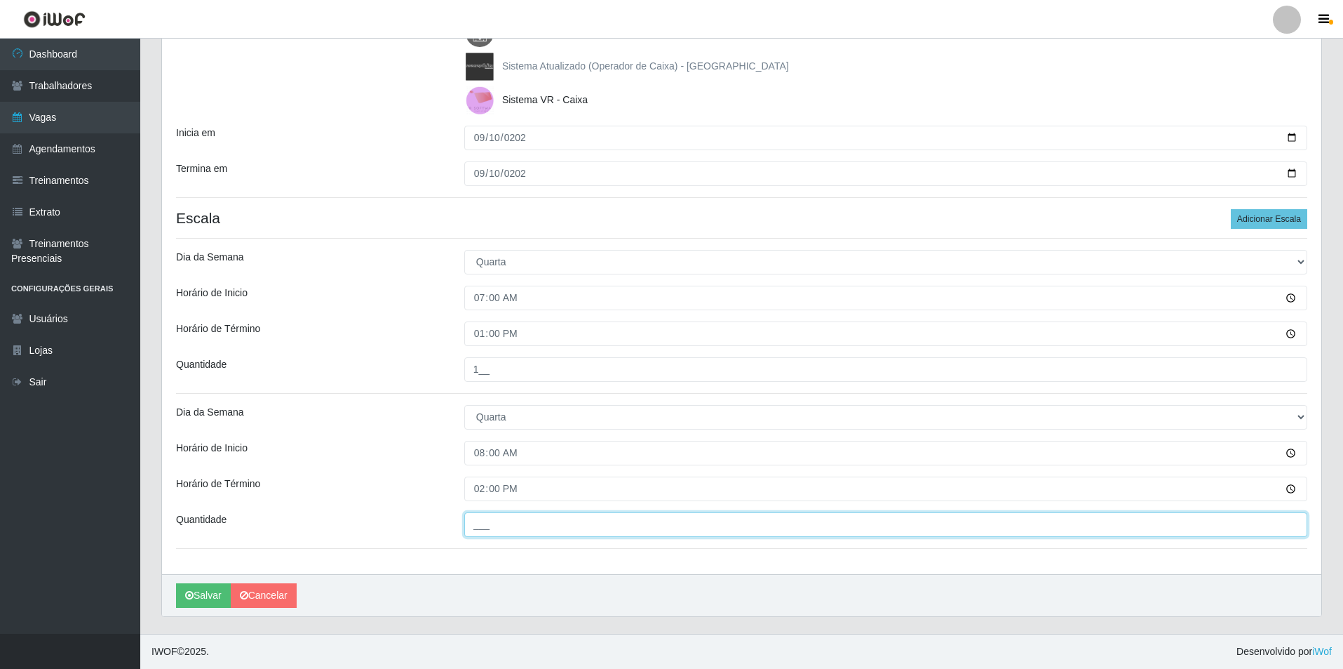
click at [473, 520] on input "___" at bounding box center [885, 524] width 843 height 25
type input "1__"
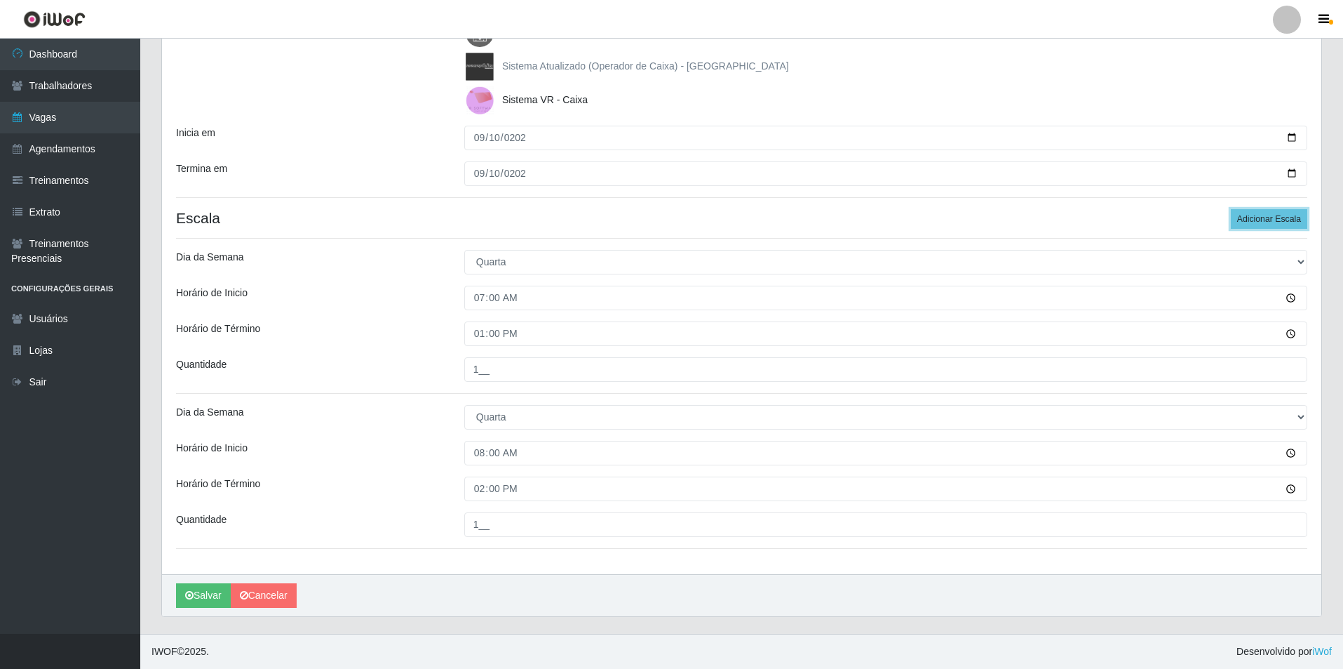
drag, startPoint x: 1256, startPoint y: 220, endPoint x: 1323, endPoint y: 247, distance: 72.0
click at [1260, 220] on button "Adicionar Escala" at bounding box center [1269, 219] width 76 height 20
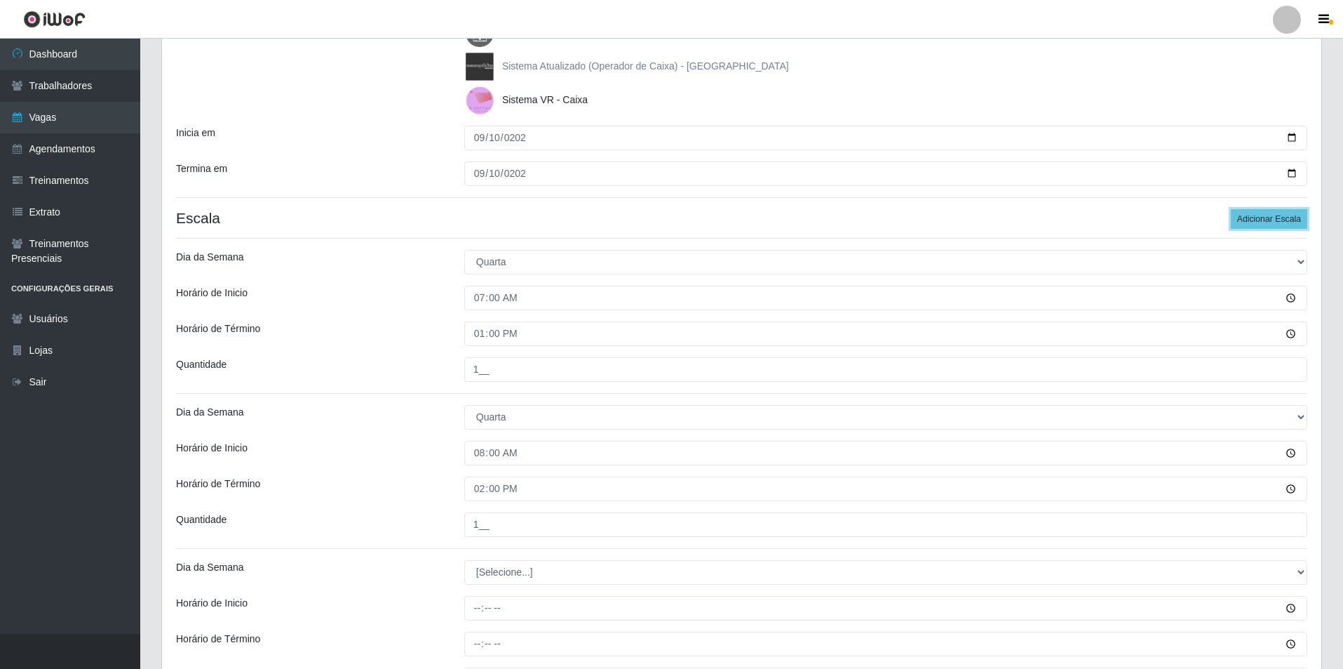
scroll to position [380, 0]
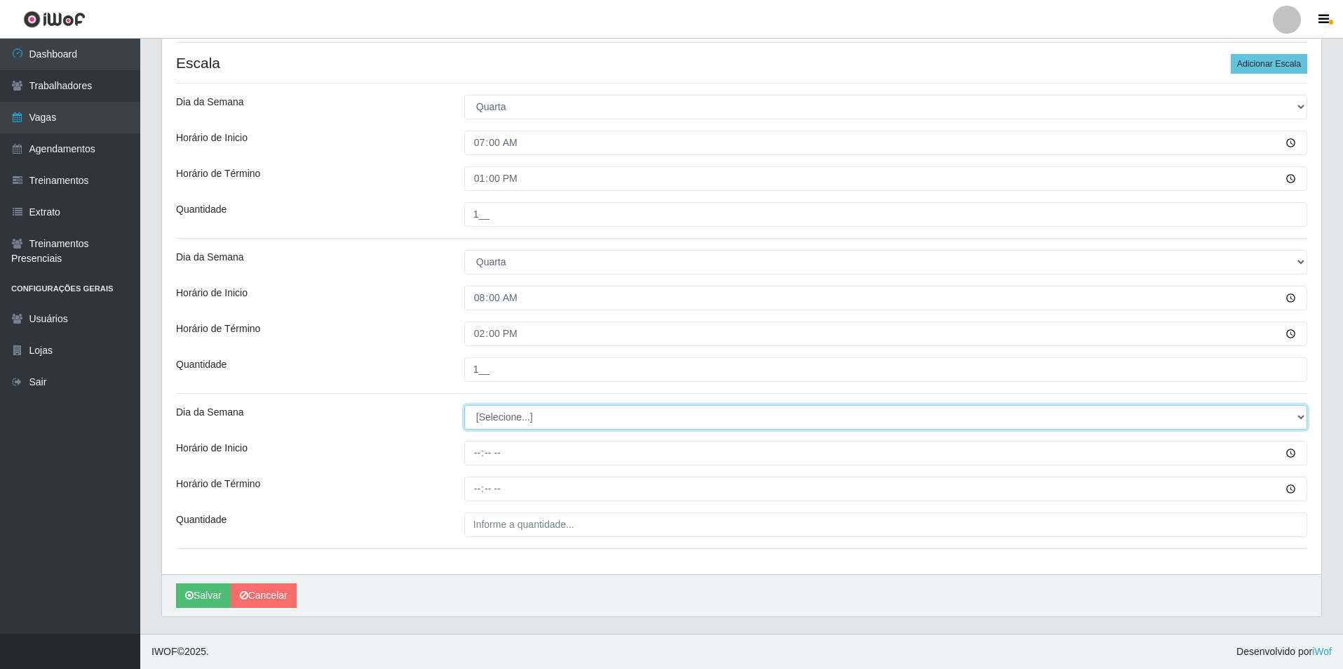
drag, startPoint x: 1302, startPoint y: 415, endPoint x: 1062, endPoint y: 424, distance: 240.1
click at [1238, 415] on select "[Selecione...] Segunda Terça Quarta Quinta Sexta Sábado Domingo" at bounding box center [885, 417] width 843 height 25
select select "3"
click at [464, 405] on select "[Selecione...] Segunda Terça Quarta Quinta Sexta Sábado Domingo" at bounding box center [885, 417] width 843 height 25
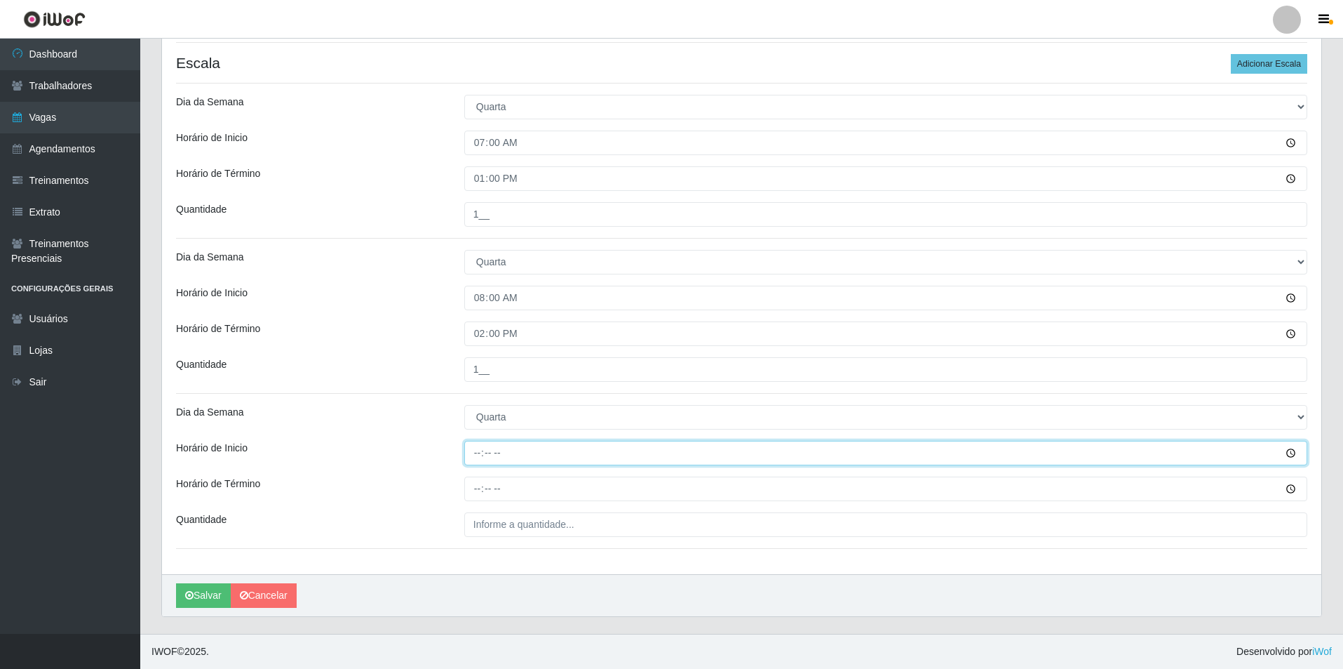
drag, startPoint x: 472, startPoint y: 455, endPoint x: 481, endPoint y: 485, distance: 32.2
click at [474, 457] on input "Horário de Inicio" at bounding box center [885, 453] width 843 height 25
type input "09:00"
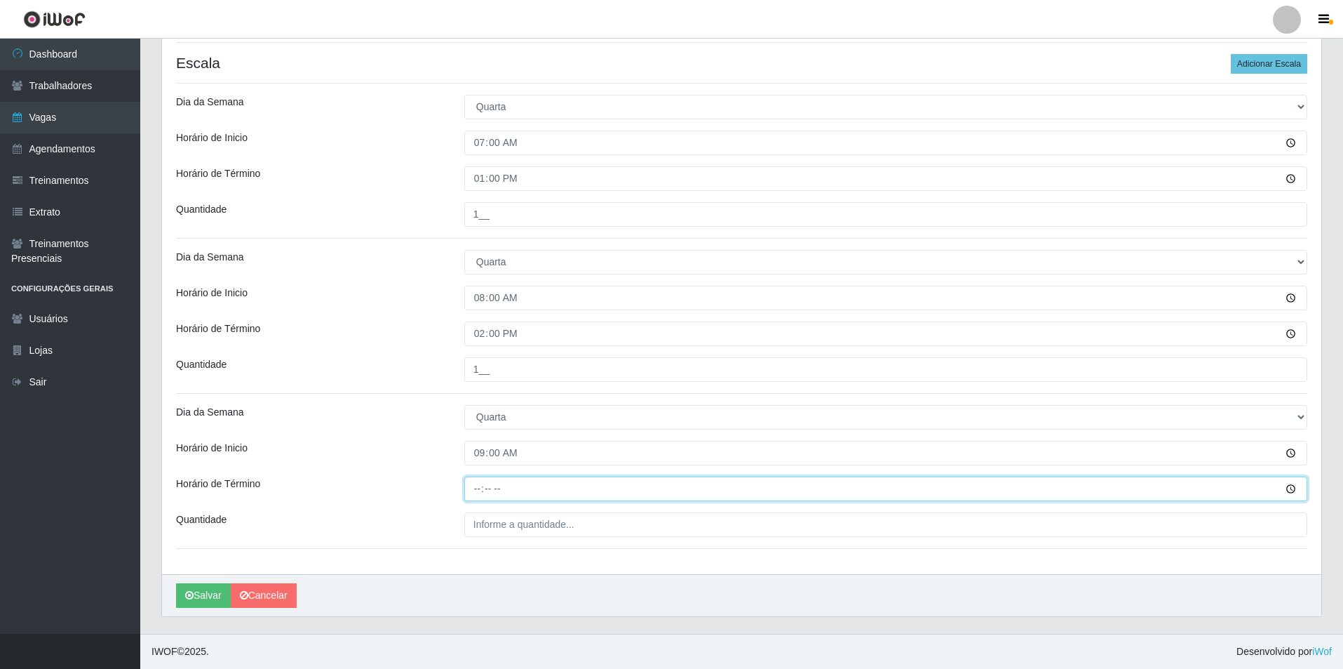
click at [472, 491] on input "Horário de Término" at bounding box center [885, 488] width 843 height 25
type input "15:00"
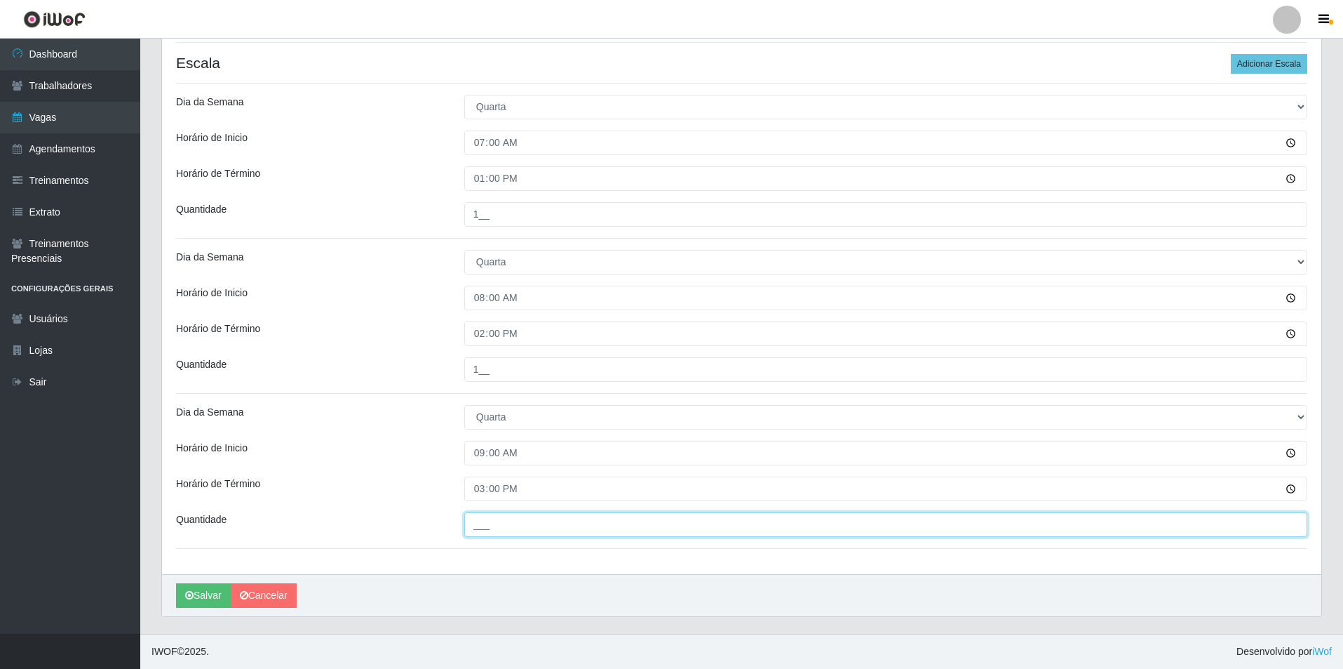
click at [492, 531] on input "___" at bounding box center [885, 524] width 843 height 25
type input "1__"
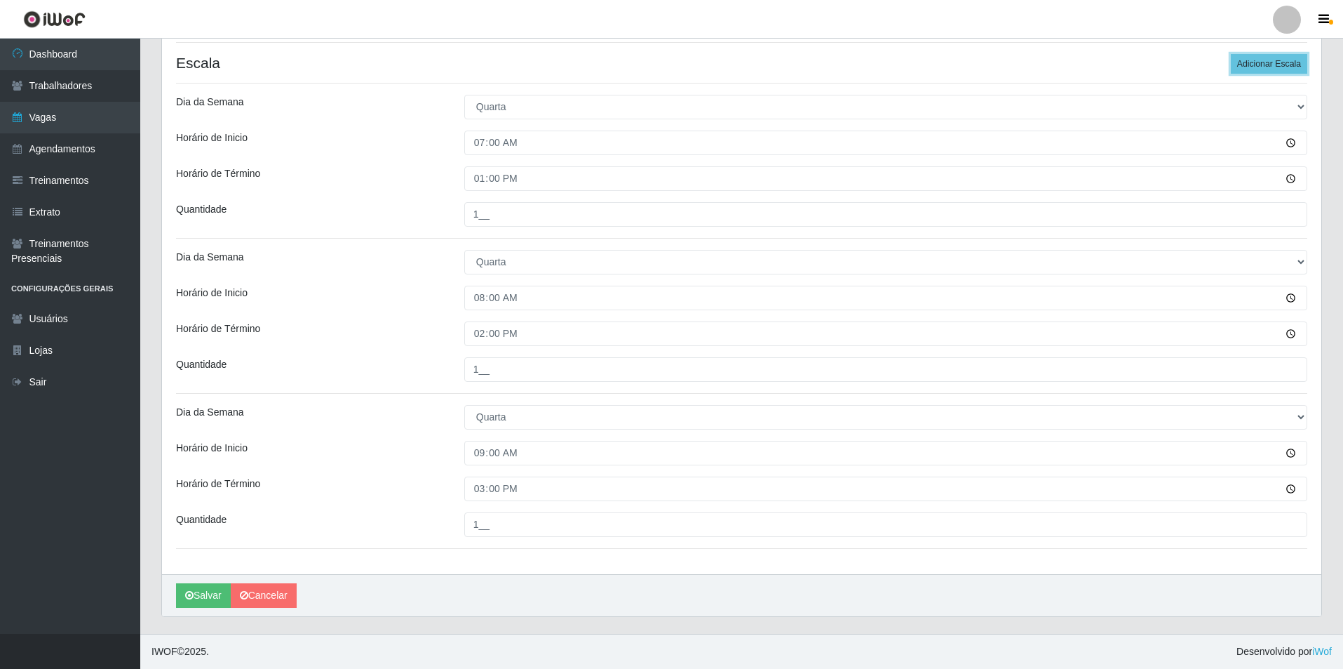
drag, startPoint x: 1266, startPoint y: 59, endPoint x: 1346, endPoint y: 156, distance: 126.0
click at [1267, 64] on button "Adicionar Escala" at bounding box center [1269, 64] width 76 height 20
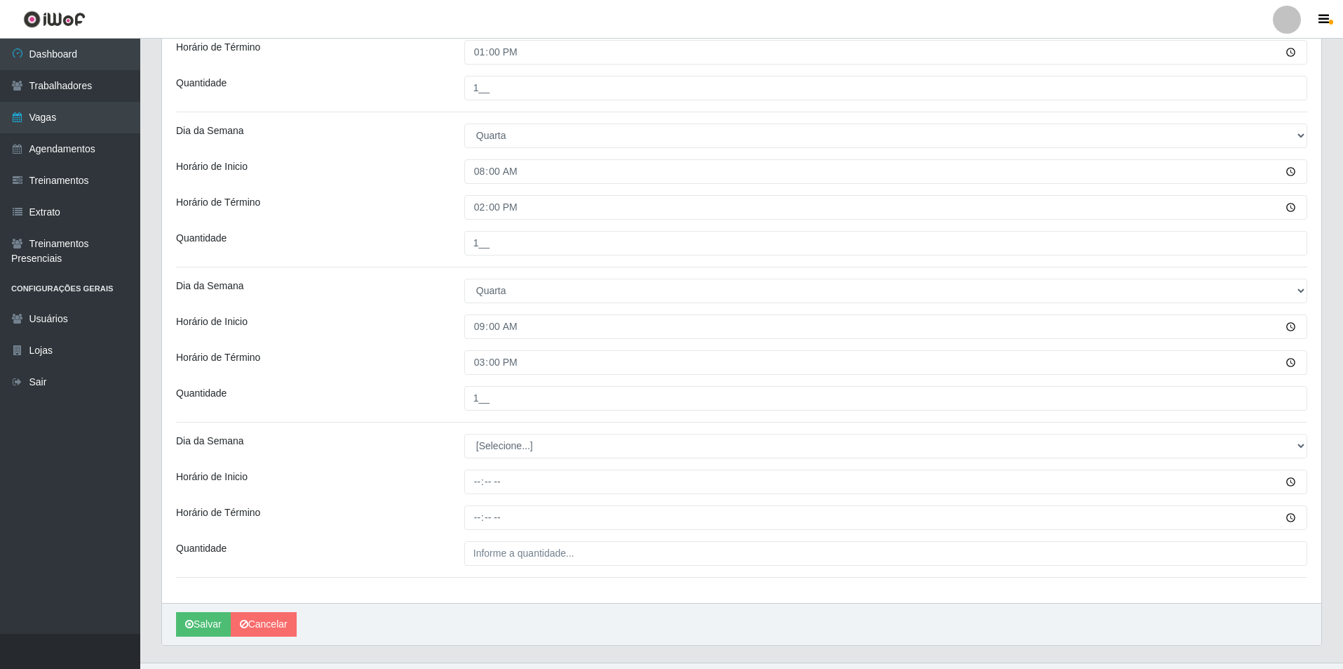
scroll to position [535, 0]
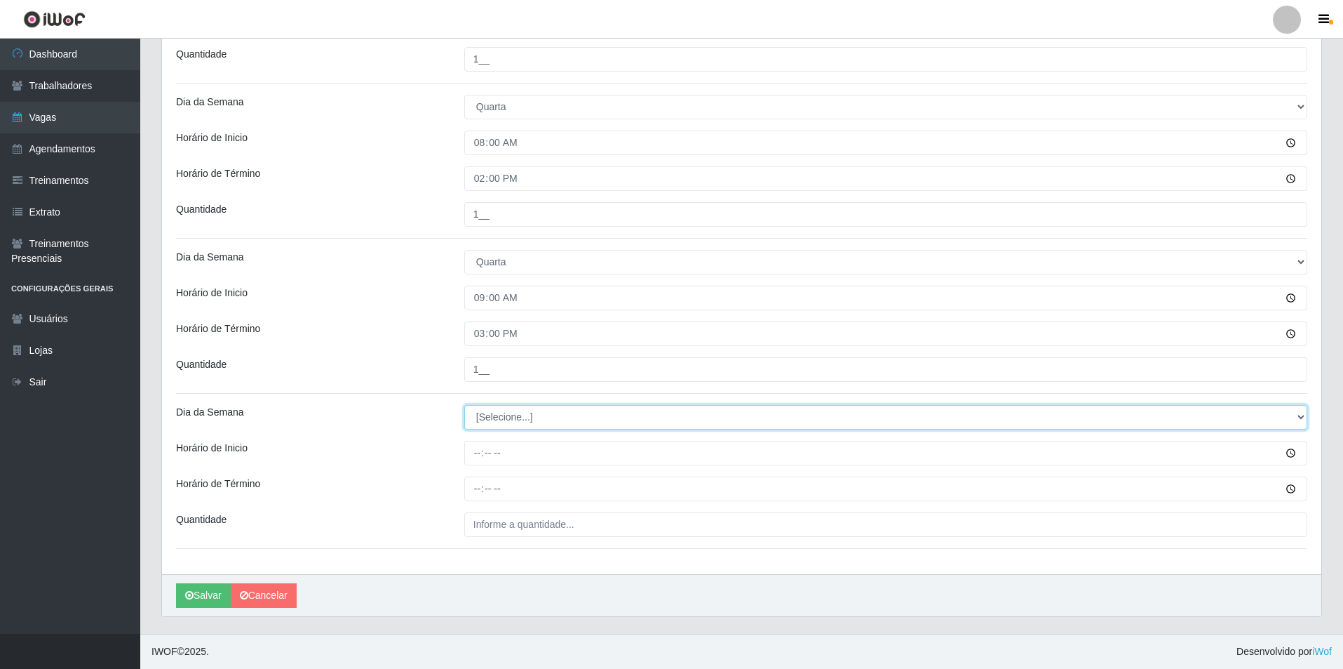
drag, startPoint x: 1300, startPoint y: 412, endPoint x: 1285, endPoint y: 415, distance: 15.1
click at [1285, 415] on select "[Selecione...] Segunda Terça Quarta Quinta Sexta Sábado Domingo" at bounding box center [885, 417] width 843 height 25
select select "3"
click at [464, 405] on select "[Selecione...] Segunda Terça Quarta Quinta Sexta Sábado Domingo" at bounding box center [885, 417] width 843 height 25
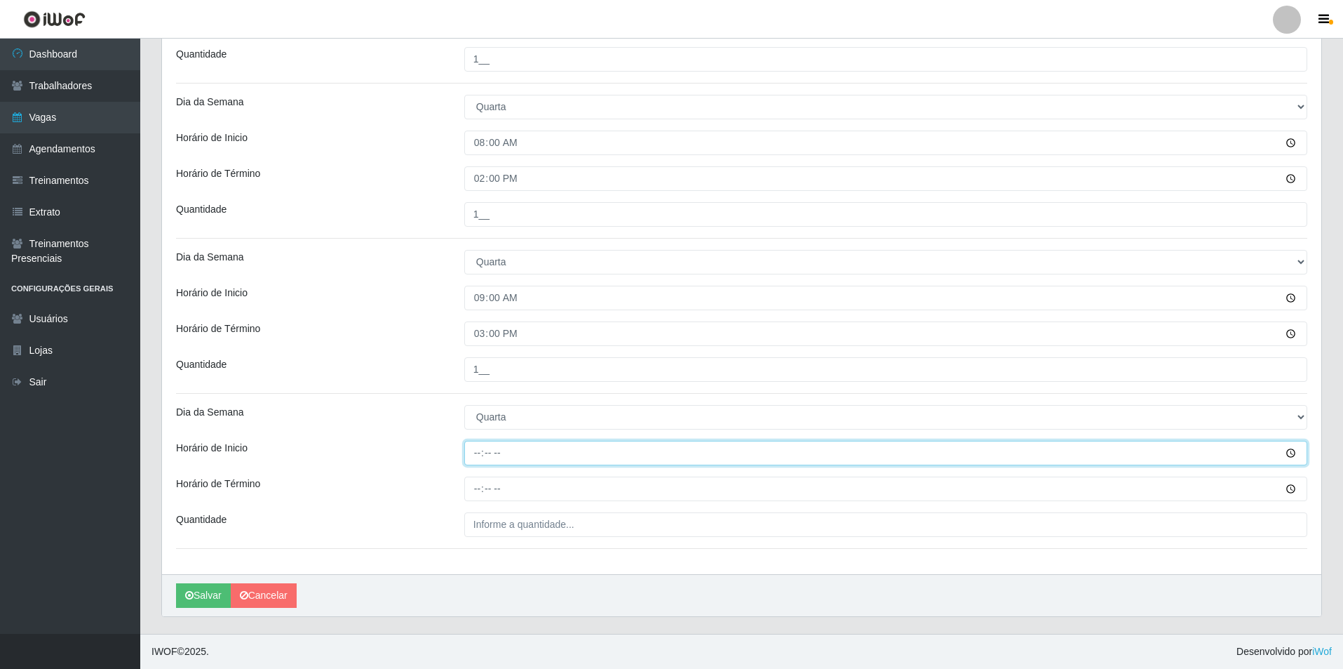
drag, startPoint x: 471, startPoint y: 461, endPoint x: 526, endPoint y: 521, distance: 80.9
click at [473, 465] on div "Loja Nova República - Pompeia Função [Selecione...] Balconista Operador de Caix…" at bounding box center [742, 79] width 1160 height 988
click at [474, 455] on input "15:00" at bounding box center [885, 453] width 843 height 25
click at [480, 455] on input "15:00" at bounding box center [885, 453] width 843 height 25
type input "14:00"
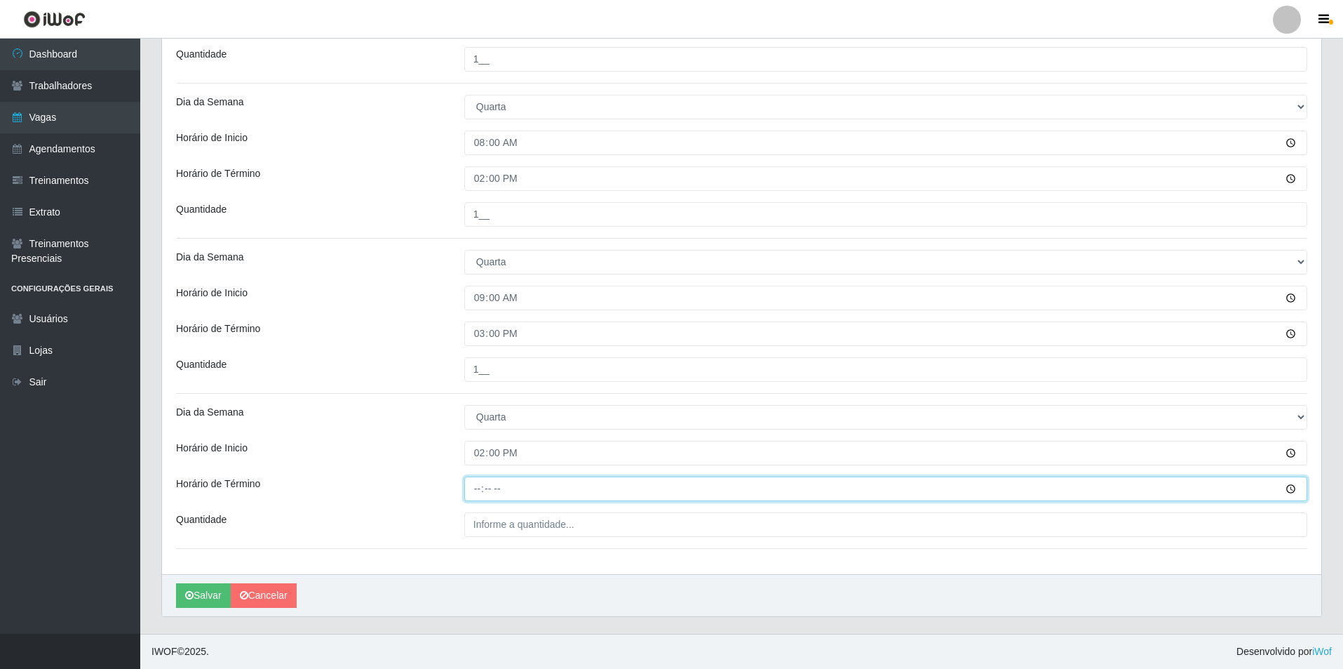
drag, startPoint x: 474, startPoint y: 489, endPoint x: 472, endPoint y: 544, distance: 54.8
click at [474, 497] on input "Horário de Término" at bounding box center [885, 488] width 843 height 25
type input "20:00"
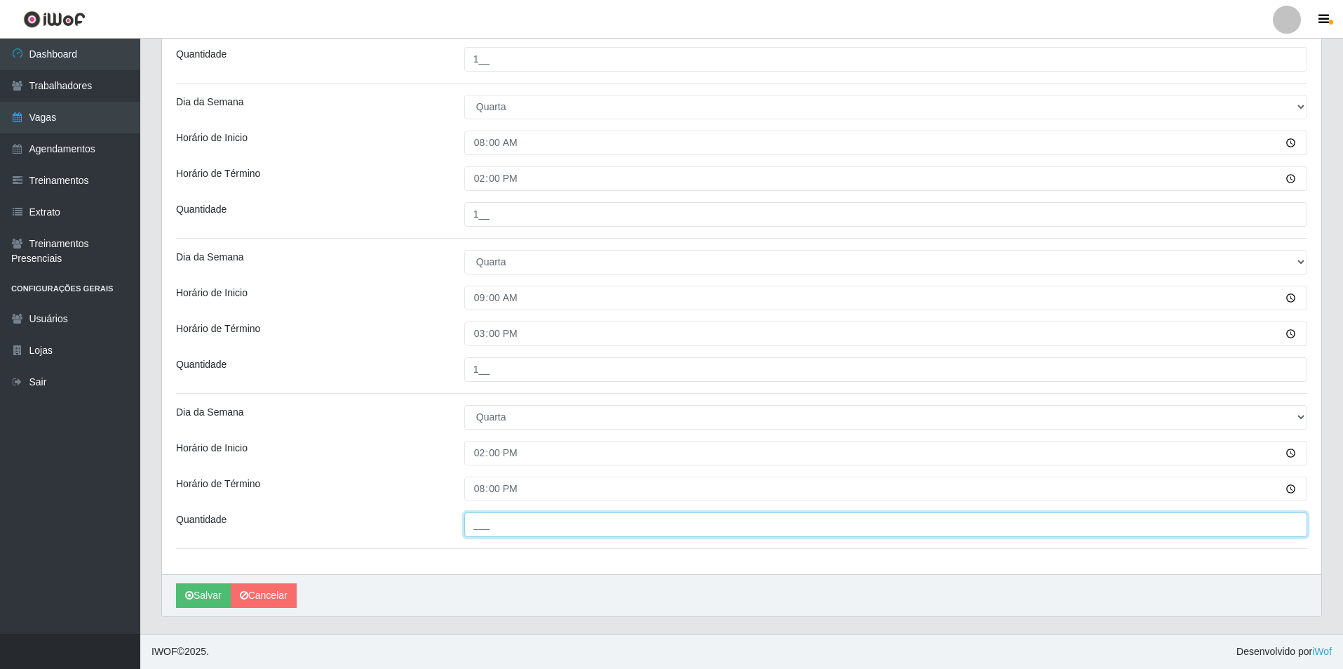
click at [490, 527] on input "___" at bounding box center [885, 524] width 843 height 25
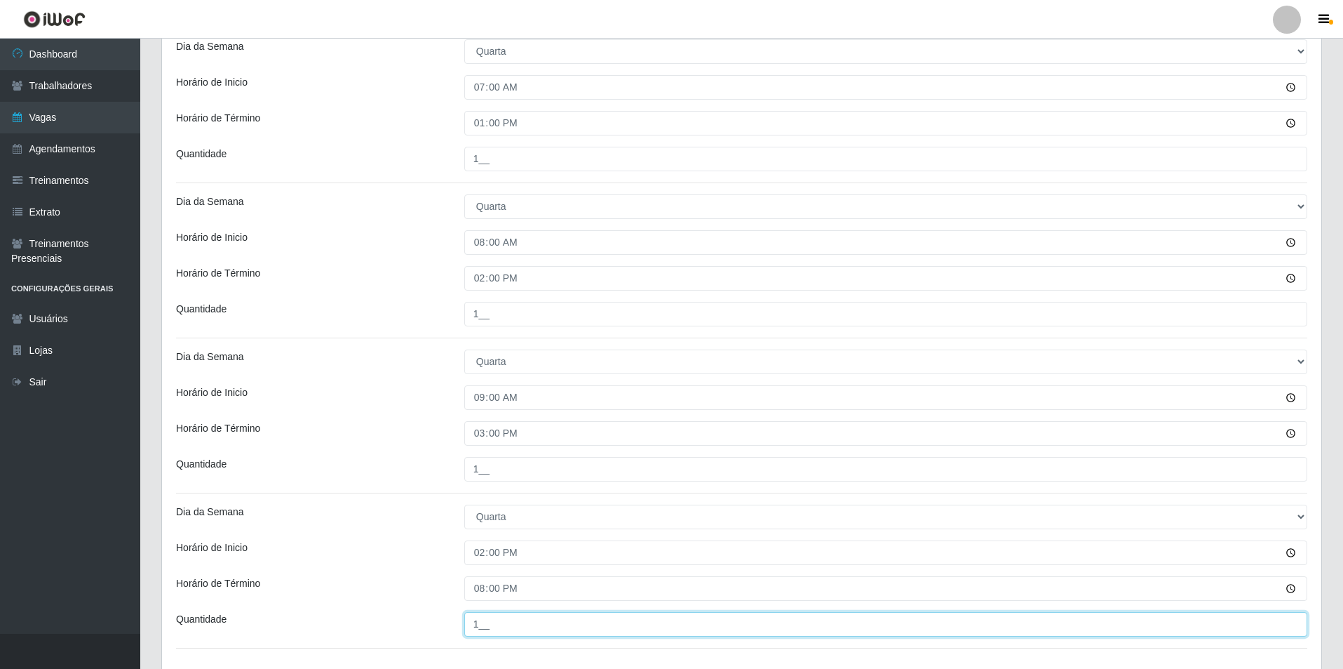
scroll to position [412, 0]
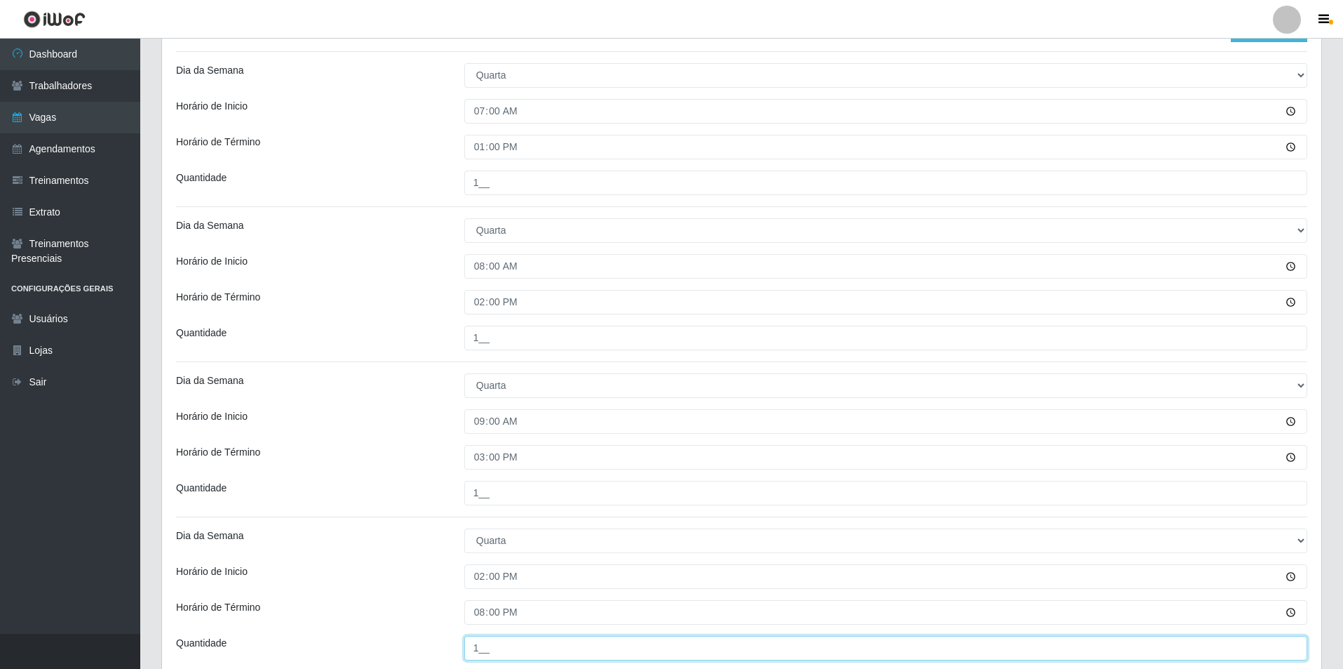
type input "1__"
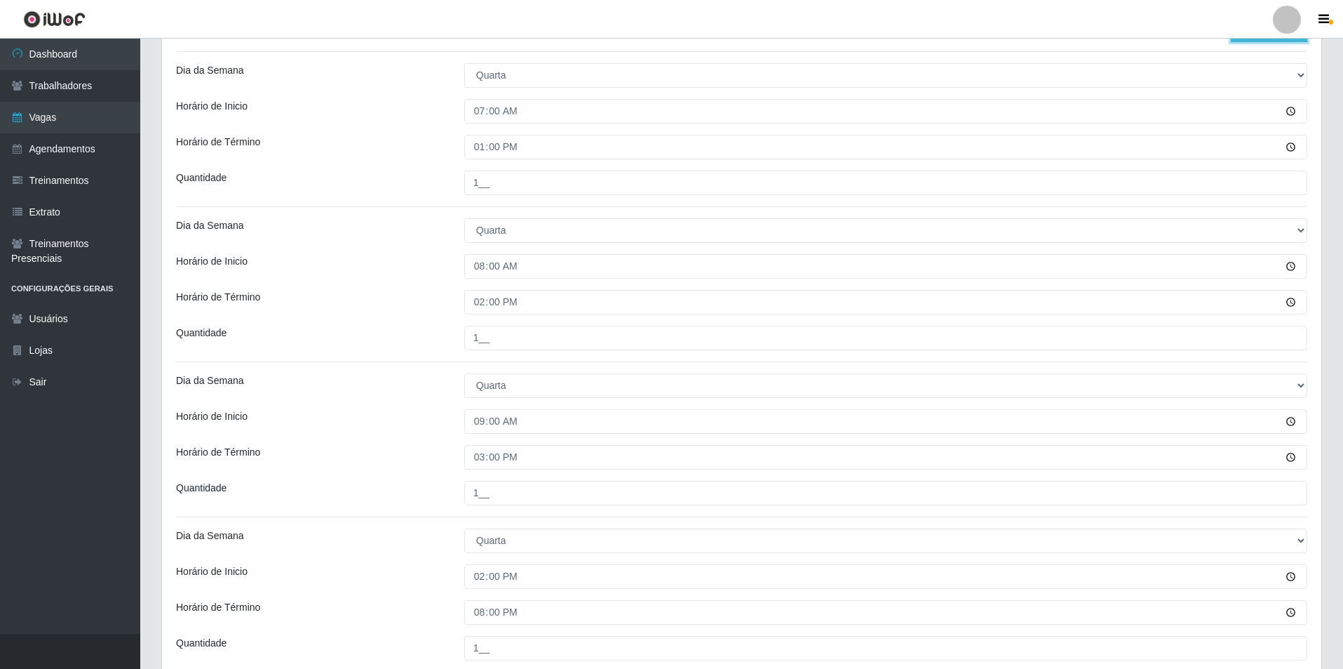
click at [1294, 41] on button "Adicionar Escala" at bounding box center [1269, 32] width 76 height 20
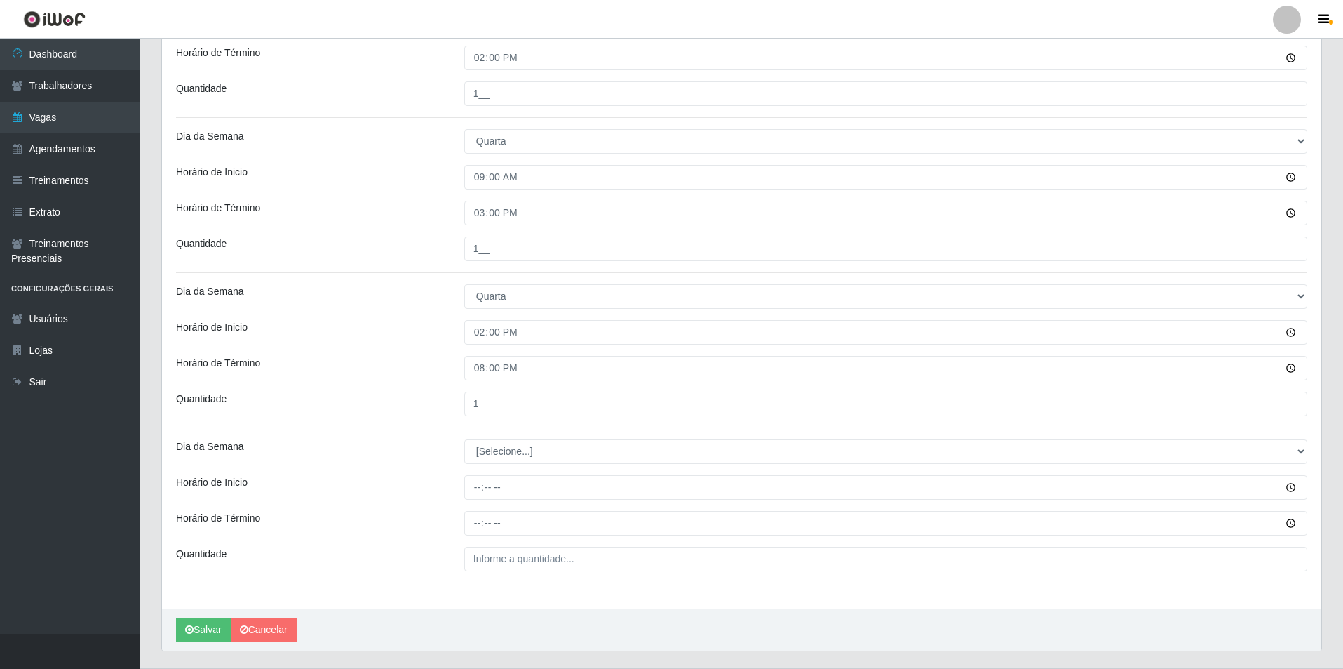
scroll to position [690, 0]
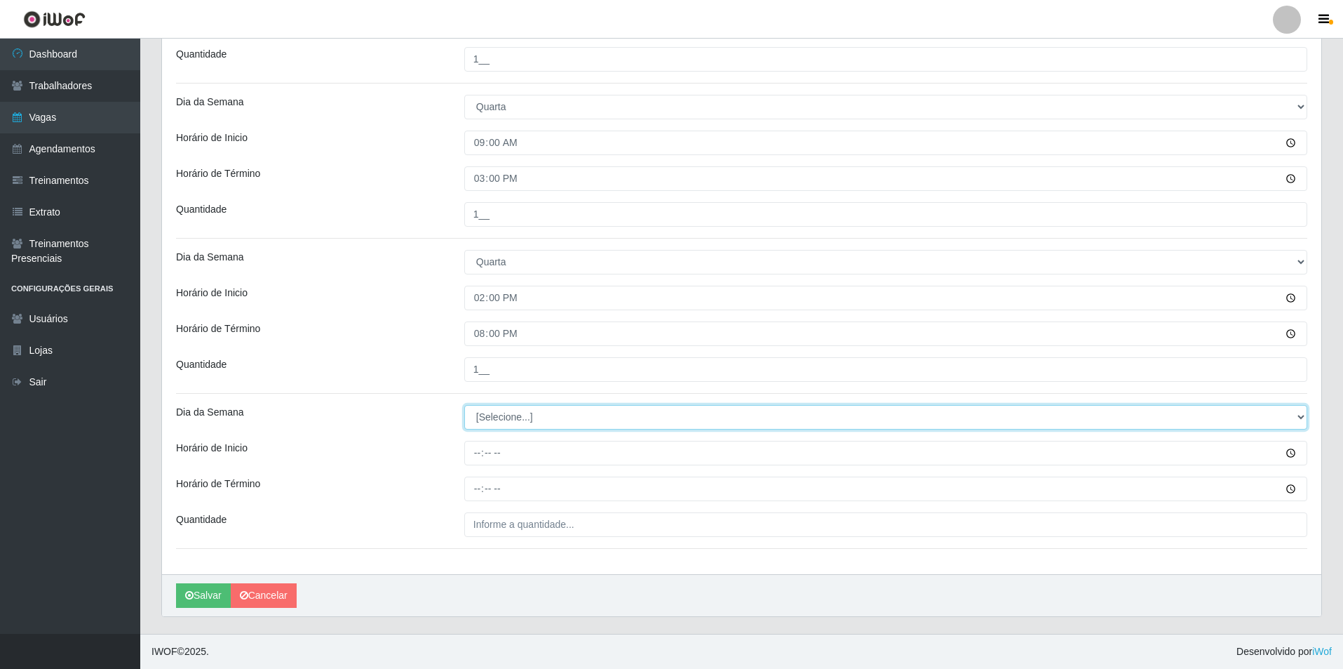
drag, startPoint x: 1296, startPoint y: 416, endPoint x: 1126, endPoint y: 416, distance: 169.8
click at [1211, 416] on select "[Selecione...] Segunda Terça Quarta Quinta Sexta Sábado Domingo" at bounding box center [885, 417] width 843 height 25
select select "3"
click at [464, 405] on select "[Selecione...] Segunda Terça Quarta Quinta Sexta Sábado Domingo" at bounding box center [885, 417] width 843 height 25
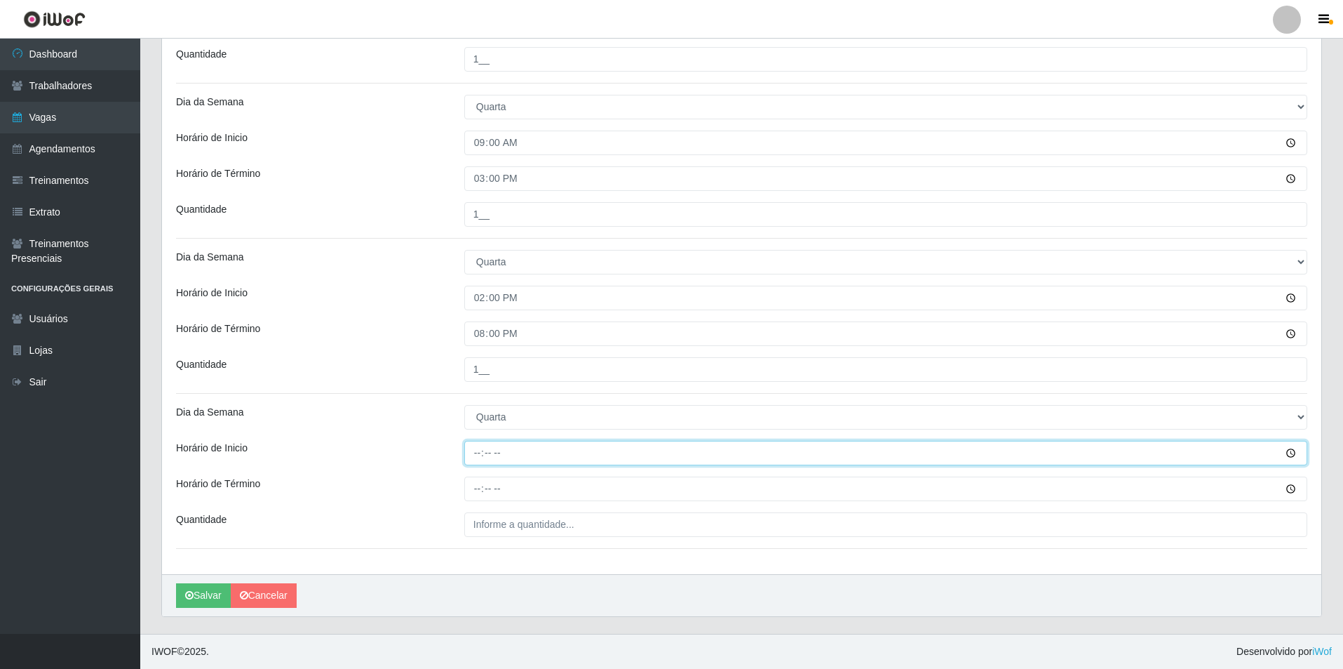
click at [474, 452] on input "Horário de Inicio" at bounding box center [885, 453] width 843 height 25
type input "15:00"
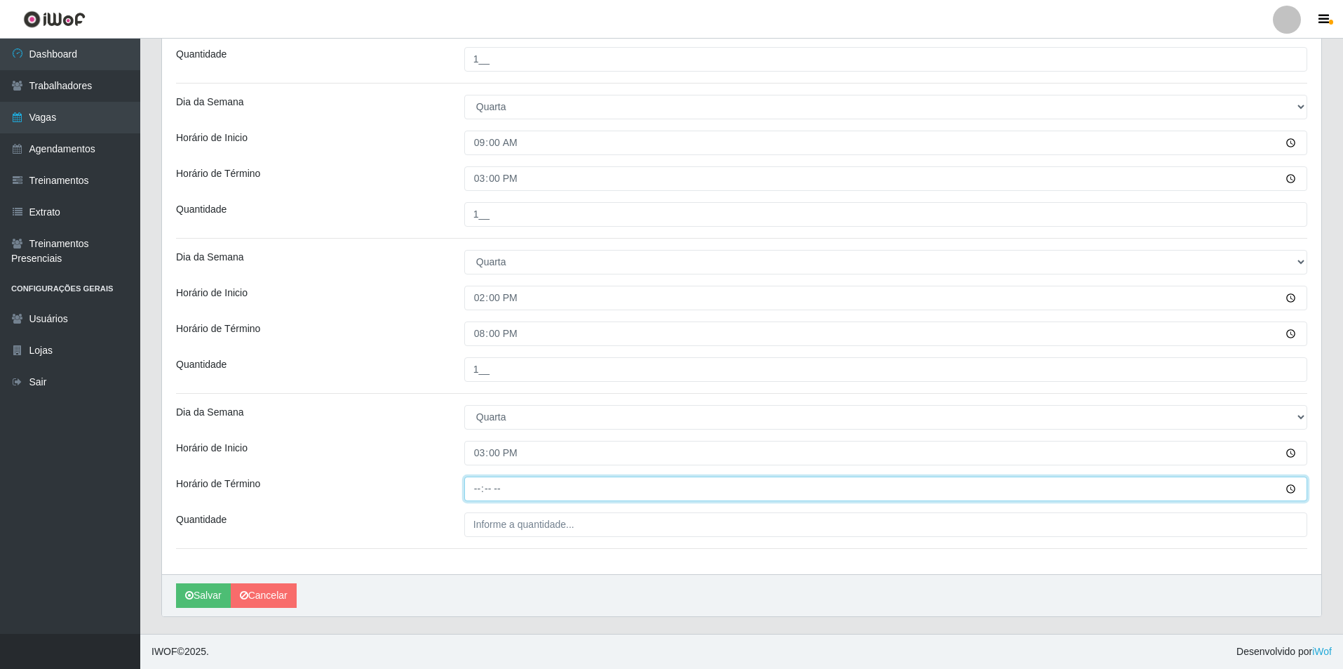
click at [471, 499] on input "Horário de Término" at bounding box center [885, 488] width 843 height 25
type input "21:00"
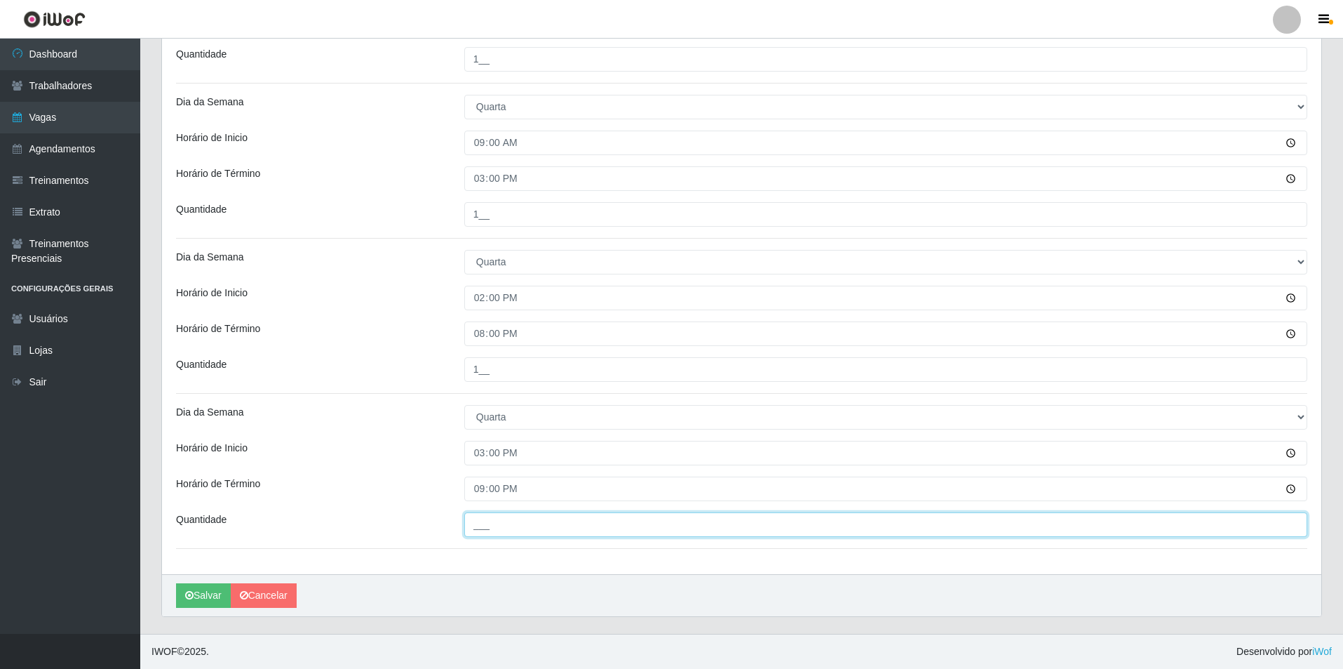
click at [492, 530] on input "___" at bounding box center [885, 524] width 843 height 25
type input "2__"
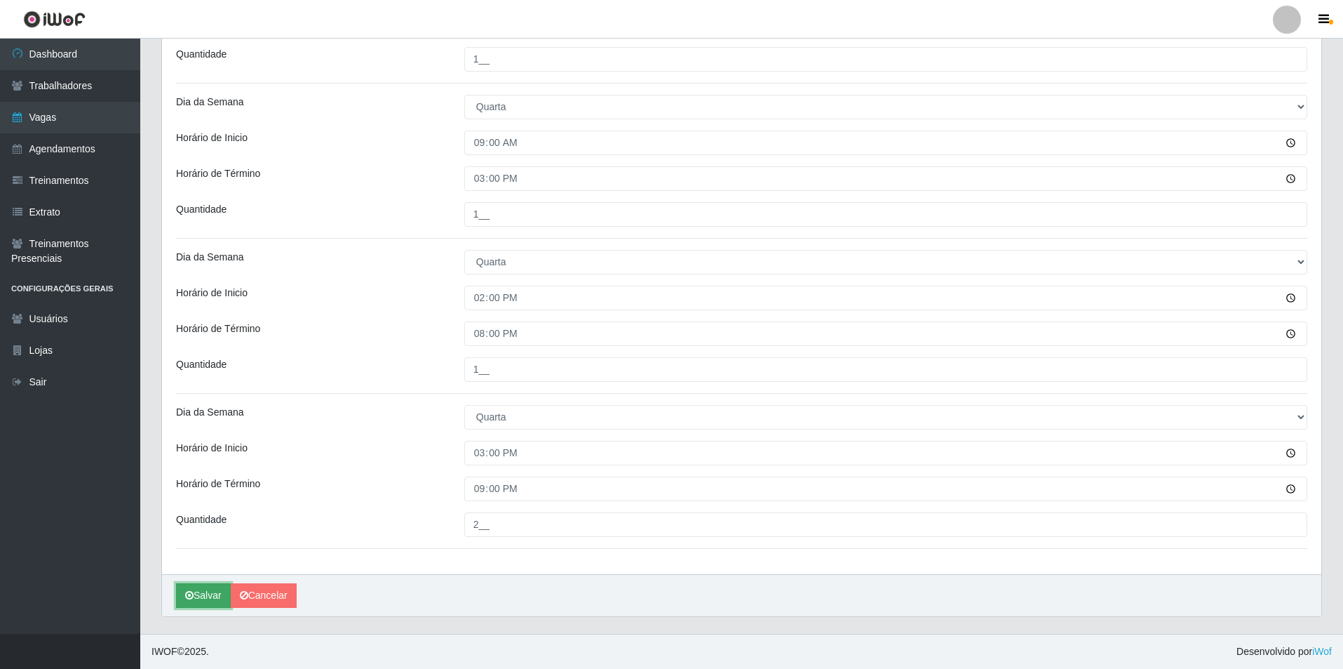
click at [206, 597] on button "Salvar" at bounding box center [203, 595] width 55 height 25
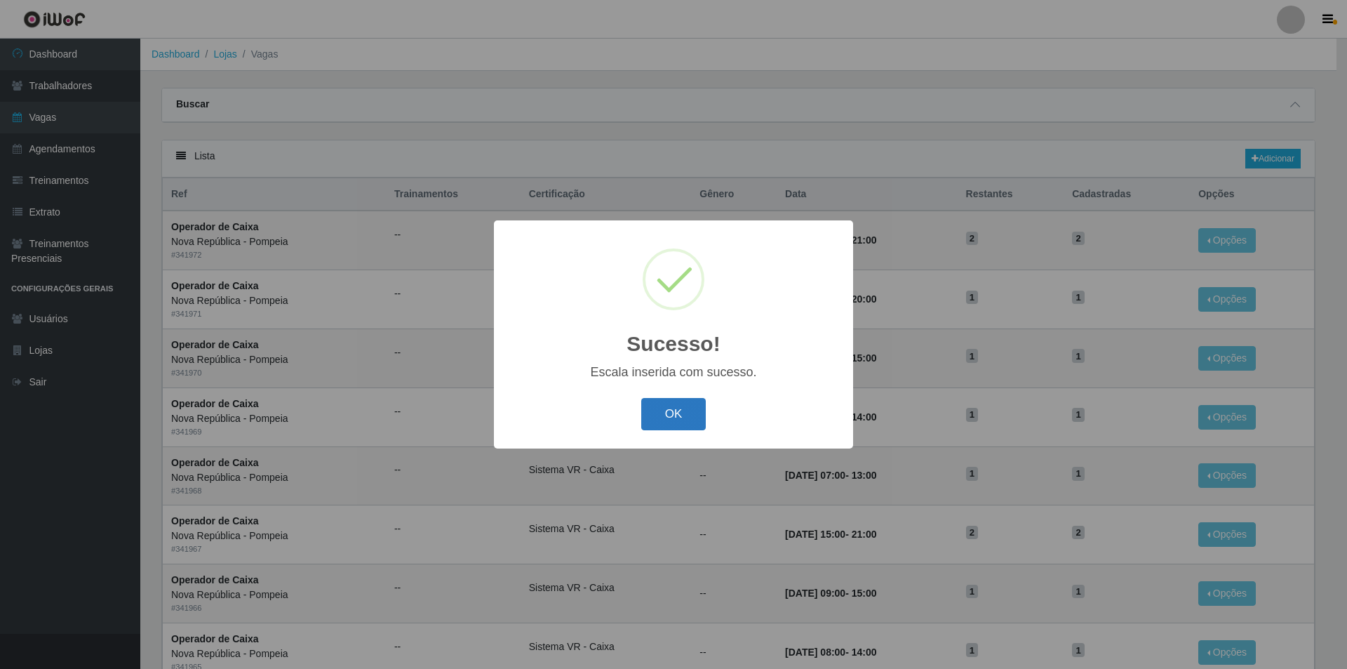
click at [684, 411] on button "OK" at bounding box center [673, 414] width 65 height 33
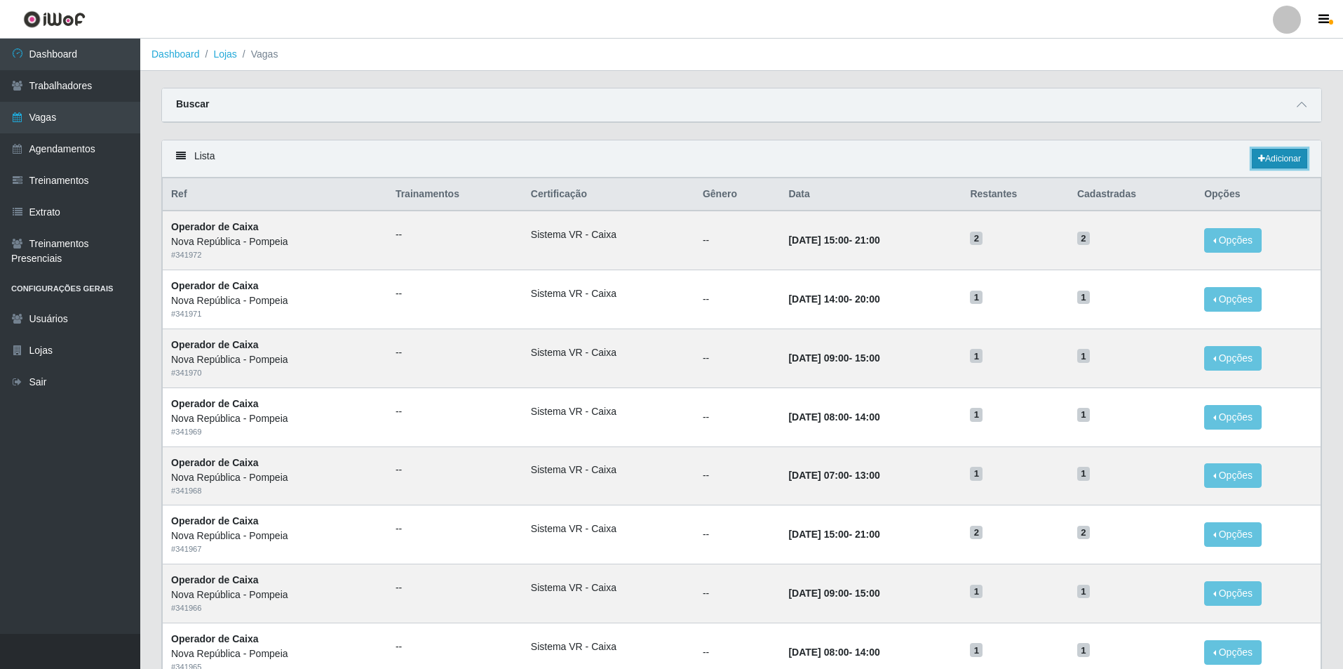
click at [1265, 158] on link "Adicionar" at bounding box center [1279, 159] width 55 height 20
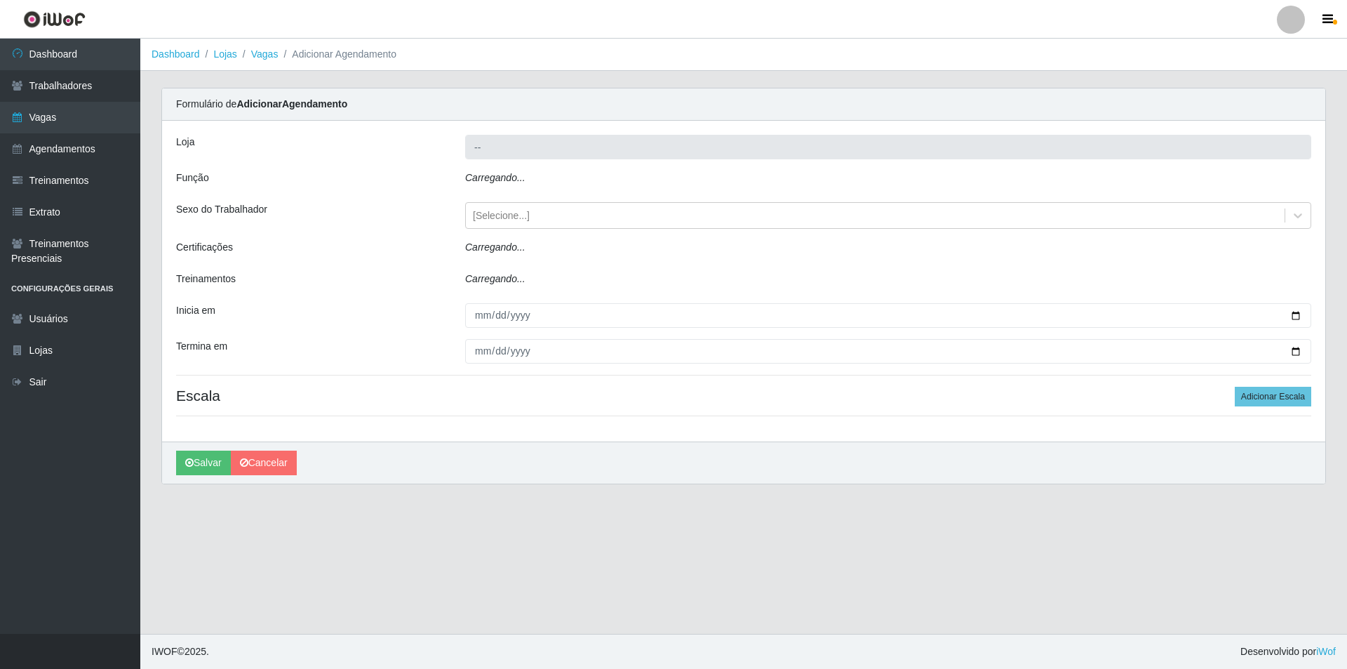
type input "Nova República - Pompeia"
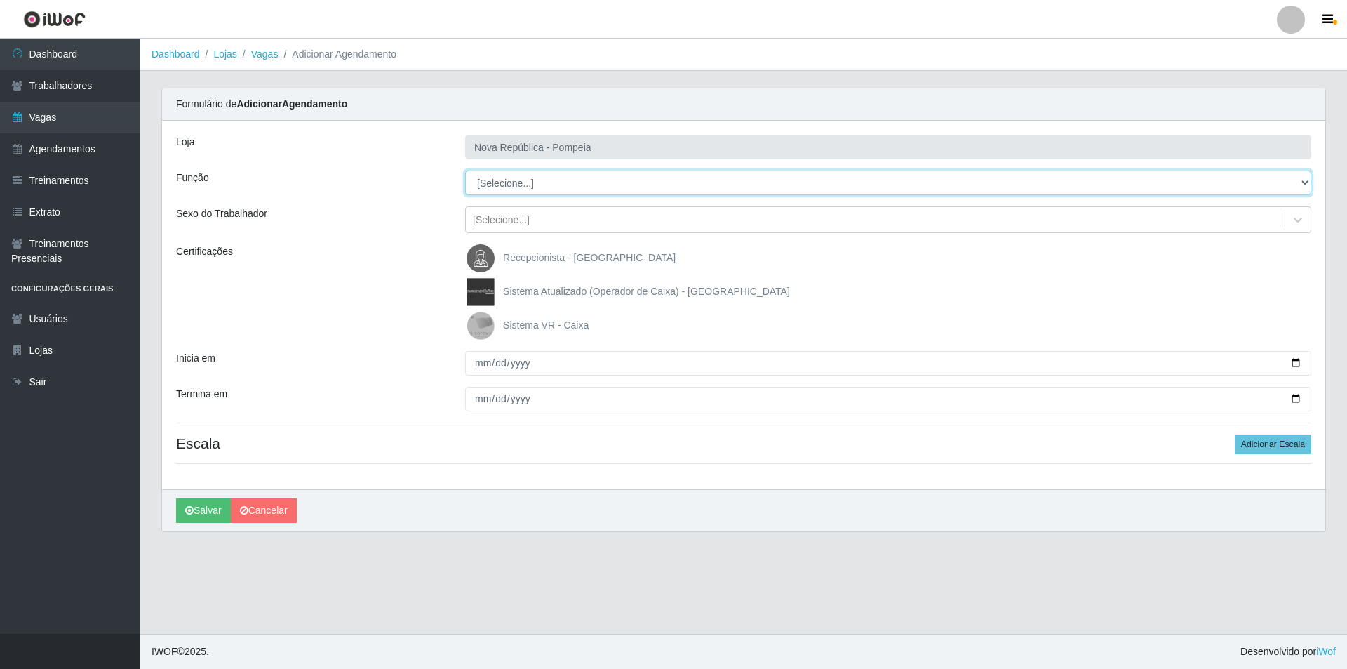
drag, startPoint x: 1301, startPoint y: 180, endPoint x: 1149, endPoint y: 172, distance: 151.8
click at [1219, 172] on select "[Selecione...] Balconista Operador de Caixa Recepcionista Repositor" at bounding box center [888, 182] width 846 height 25
select select "22"
click at [465, 170] on select "[Selecione...] Balconista Operador de Caixa Recepcionista Repositor" at bounding box center [888, 182] width 846 height 25
drag, startPoint x: 478, startPoint y: 326, endPoint x: 476, endPoint y: 337, distance: 11.4
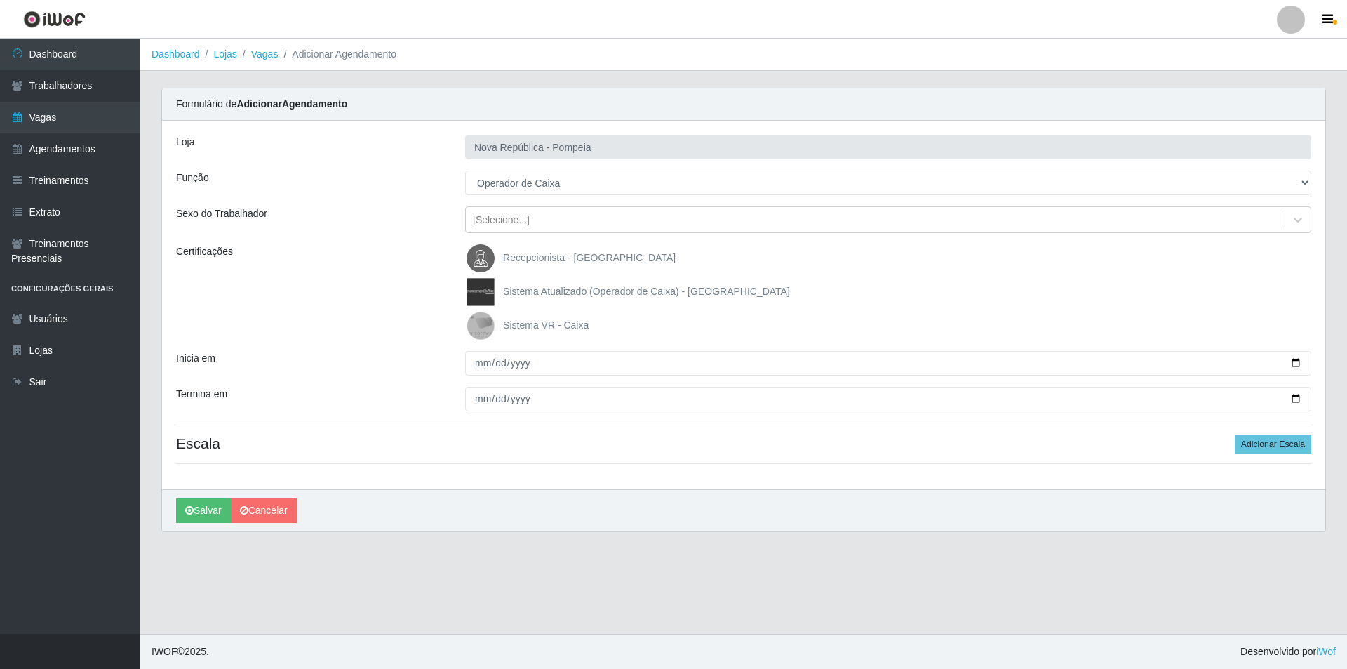
click at [478, 326] on img at bounding box center [484, 325] width 34 height 28
click at [0, 0] on input "Sistema VR - Caixa" at bounding box center [0, 0] width 0 height 0
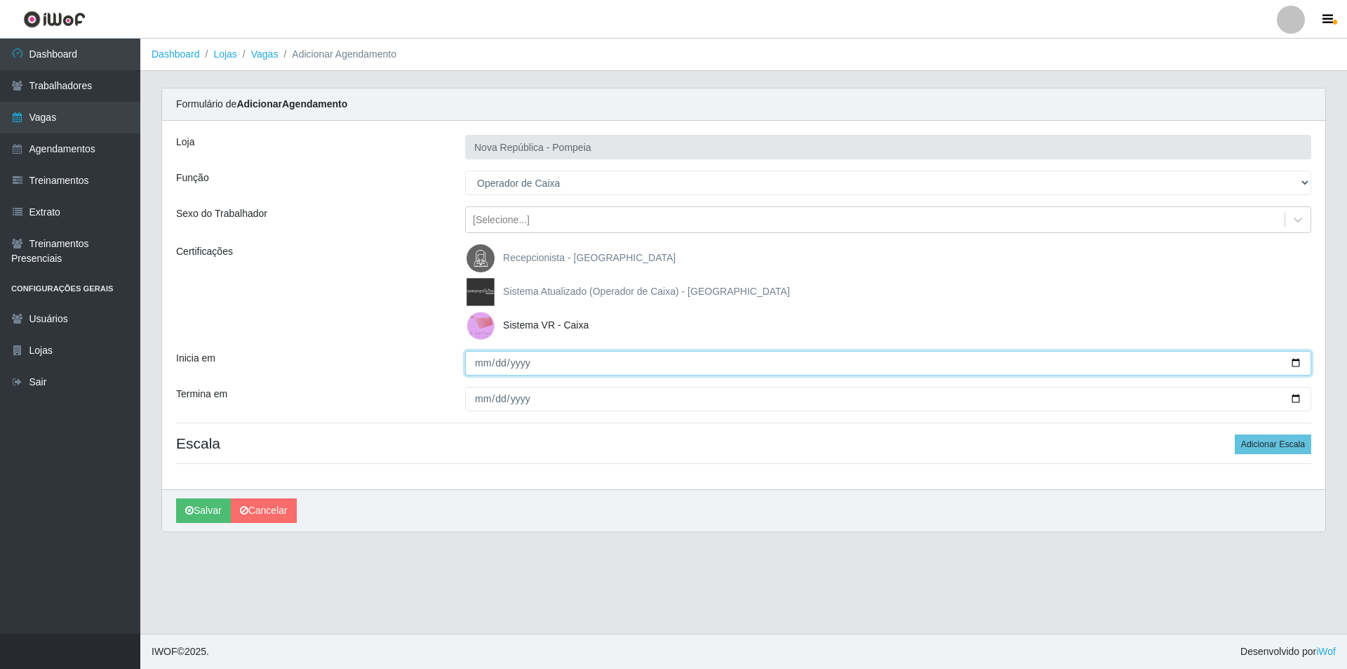
drag, startPoint x: 476, startPoint y: 370, endPoint x: 477, endPoint y: 355, distance: 14.7
click at [475, 365] on input "Inicia em" at bounding box center [888, 363] width 846 height 25
type input "[DATE]"
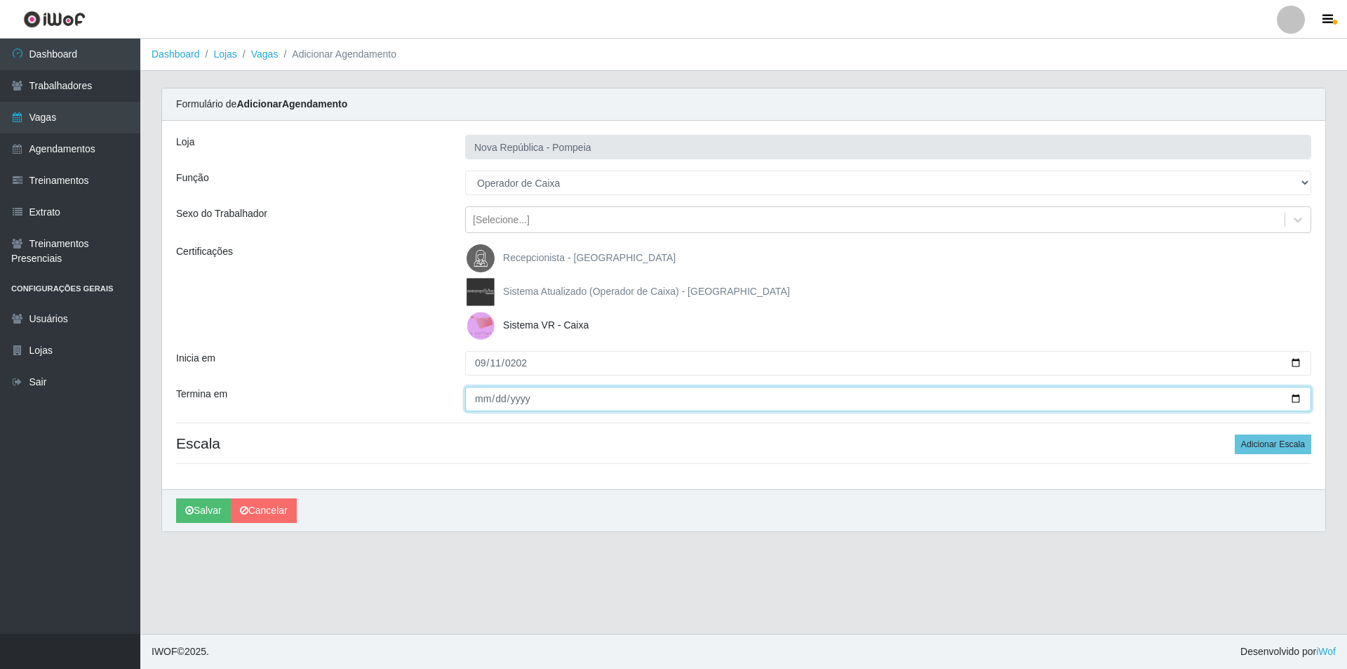
click at [484, 397] on input "Termina em" at bounding box center [888, 399] width 846 height 25
type input "[DATE]"
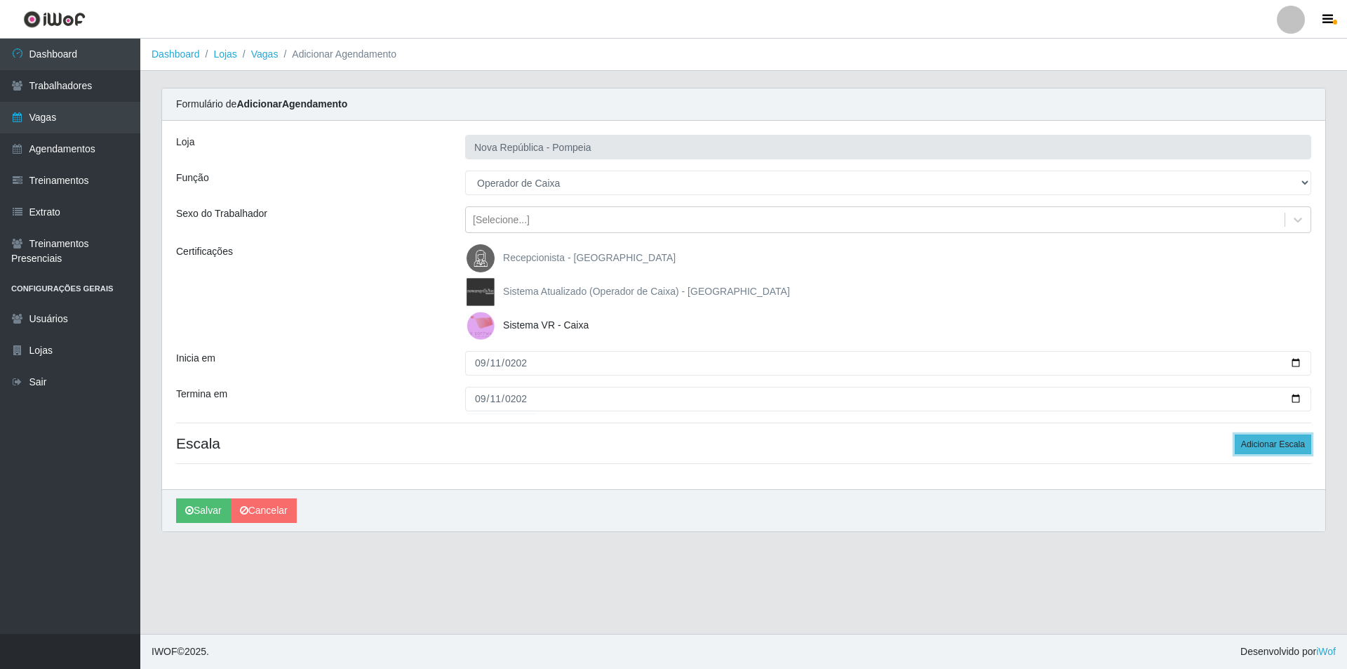
click at [1270, 437] on button "Adicionar Escala" at bounding box center [1273, 444] width 76 height 20
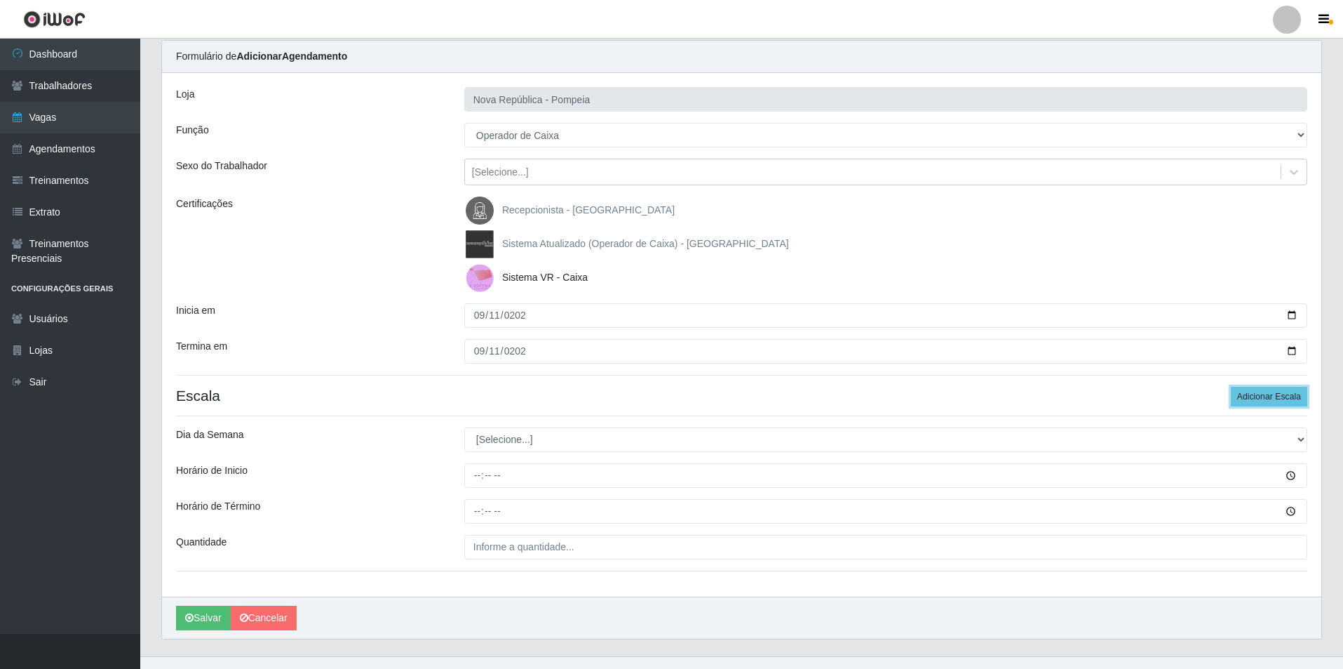
scroll to position [70, 0]
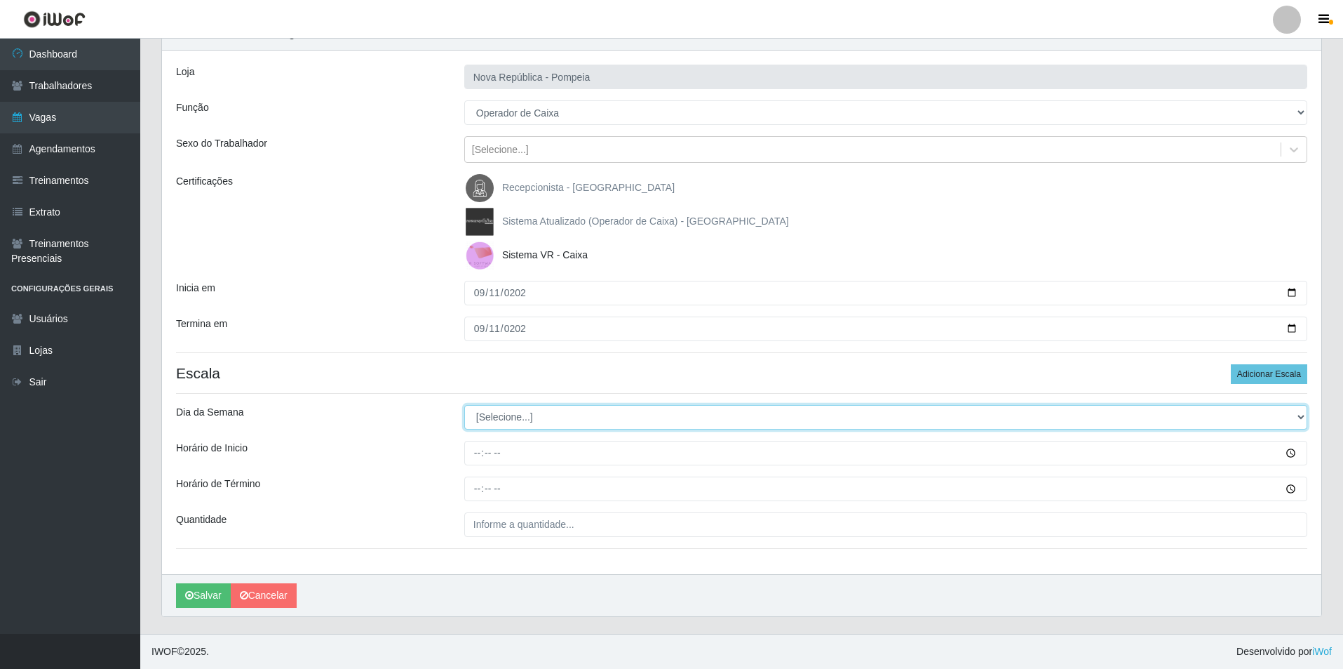
drag, startPoint x: 1297, startPoint y: 414, endPoint x: 1174, endPoint y: 413, distance: 122.8
click at [1238, 413] on select "[Selecione...] Segunda Terça Quarta Quinta Sexta Sábado Domingo" at bounding box center [885, 417] width 843 height 25
select select "4"
click at [464, 405] on select "[Selecione...] Segunda Terça Quarta Quinta Sexta Sábado Domingo" at bounding box center [885, 417] width 843 height 25
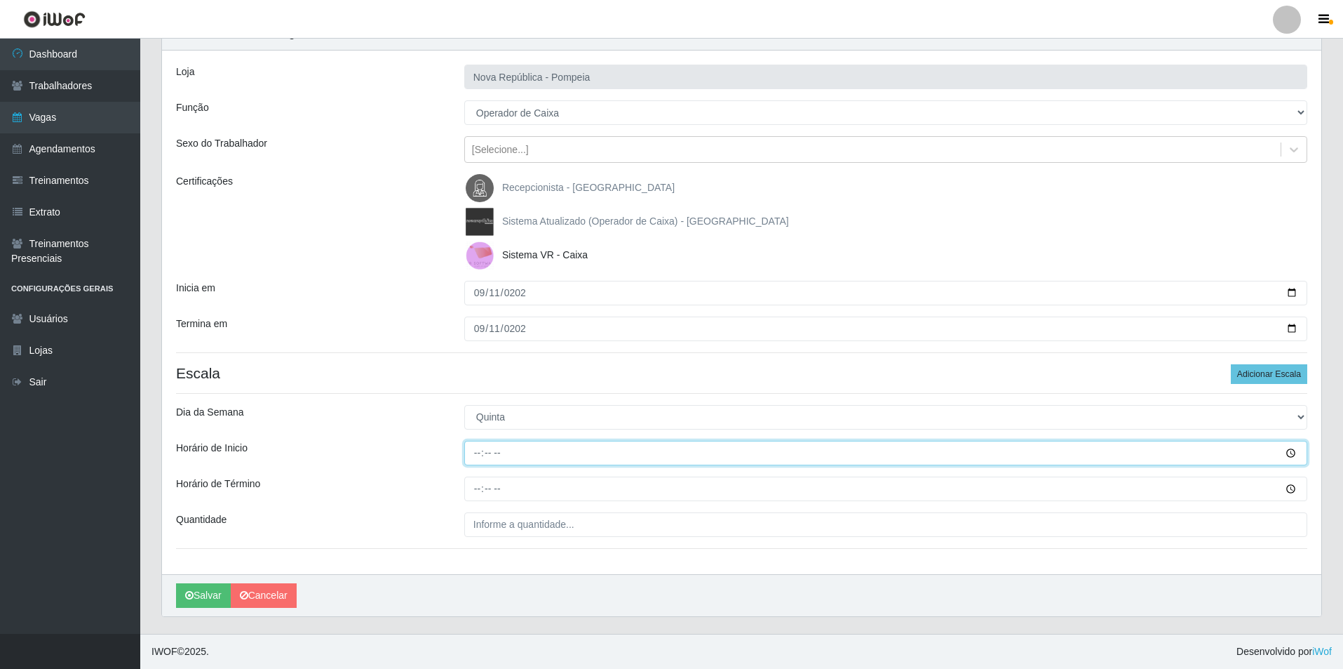
click at [477, 455] on input "Horário de Inicio" at bounding box center [885, 453] width 843 height 25
type input "07:00"
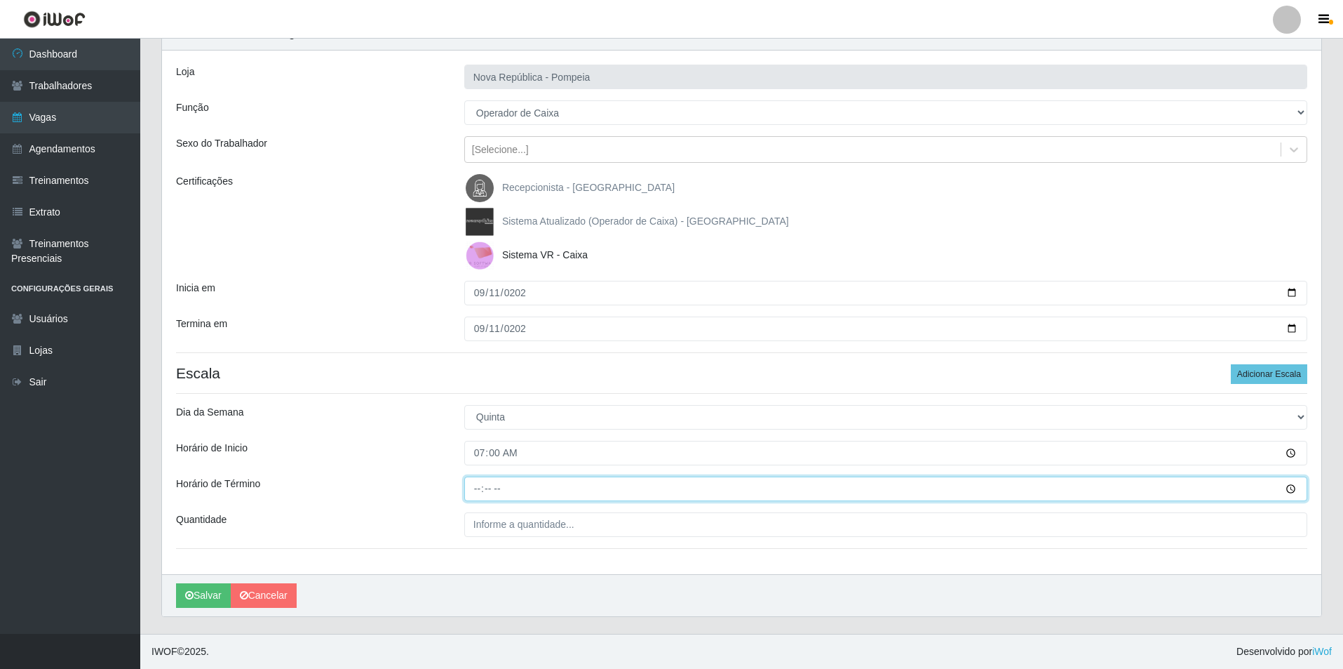
click at [475, 490] on input "Horário de Término" at bounding box center [885, 488] width 843 height 25
type input "13:00"
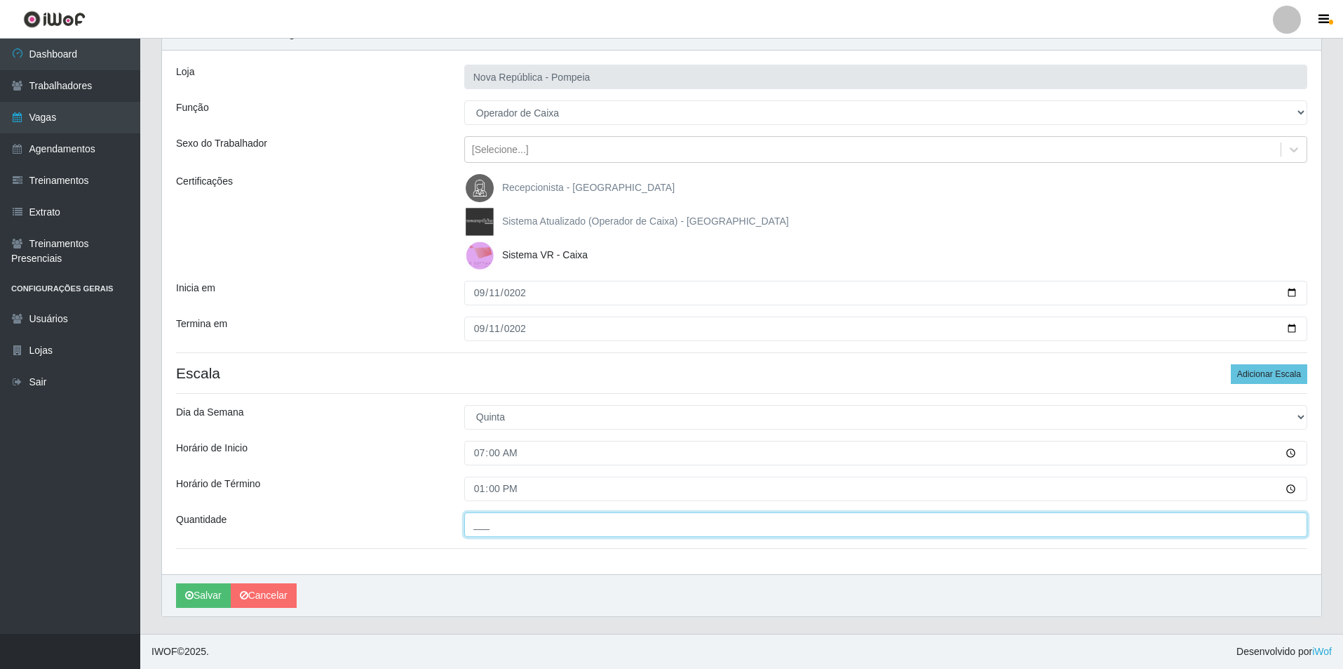
click at [474, 522] on input "___" at bounding box center [885, 524] width 843 height 25
type input "1__"
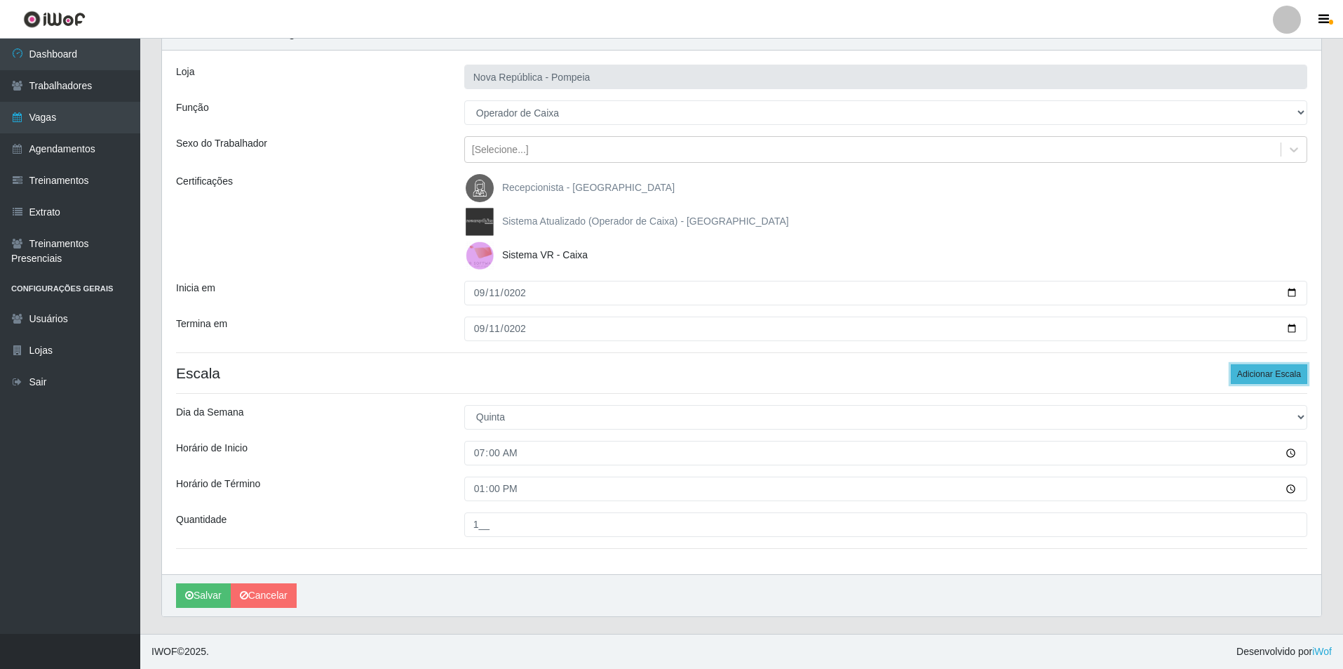
drag, startPoint x: 1258, startPoint y: 374, endPoint x: 1338, endPoint y: 387, distance: 81.0
click at [1259, 374] on button "Adicionar Escala" at bounding box center [1269, 374] width 76 height 20
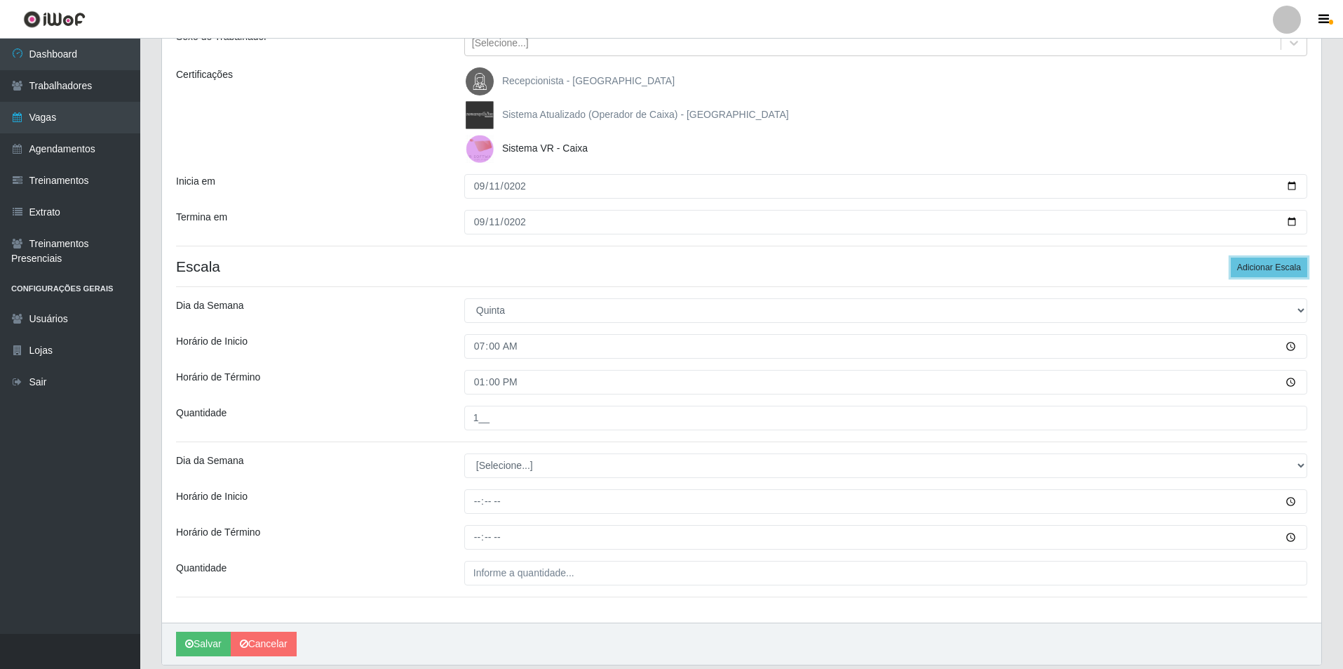
scroll to position [208, 0]
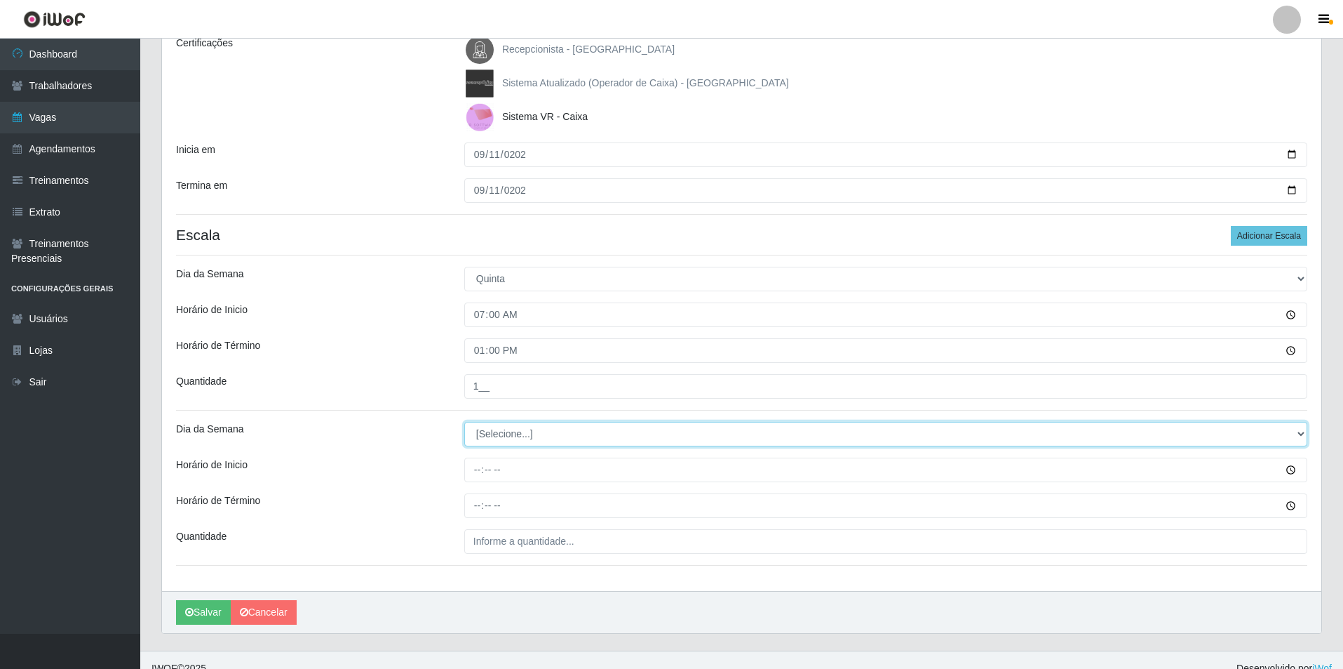
drag, startPoint x: 1296, startPoint y: 429, endPoint x: 1127, endPoint y: 432, distance: 168.4
click at [1235, 432] on select "[Selecione...] Segunda Terça Quarta Quinta Sexta Sábado Domingo" at bounding box center [885, 434] width 843 height 25
select select "4"
click at [464, 422] on select "[Selecione...] Segunda Terça Quarta Quinta Sexta Sábado Domingo" at bounding box center [885, 434] width 843 height 25
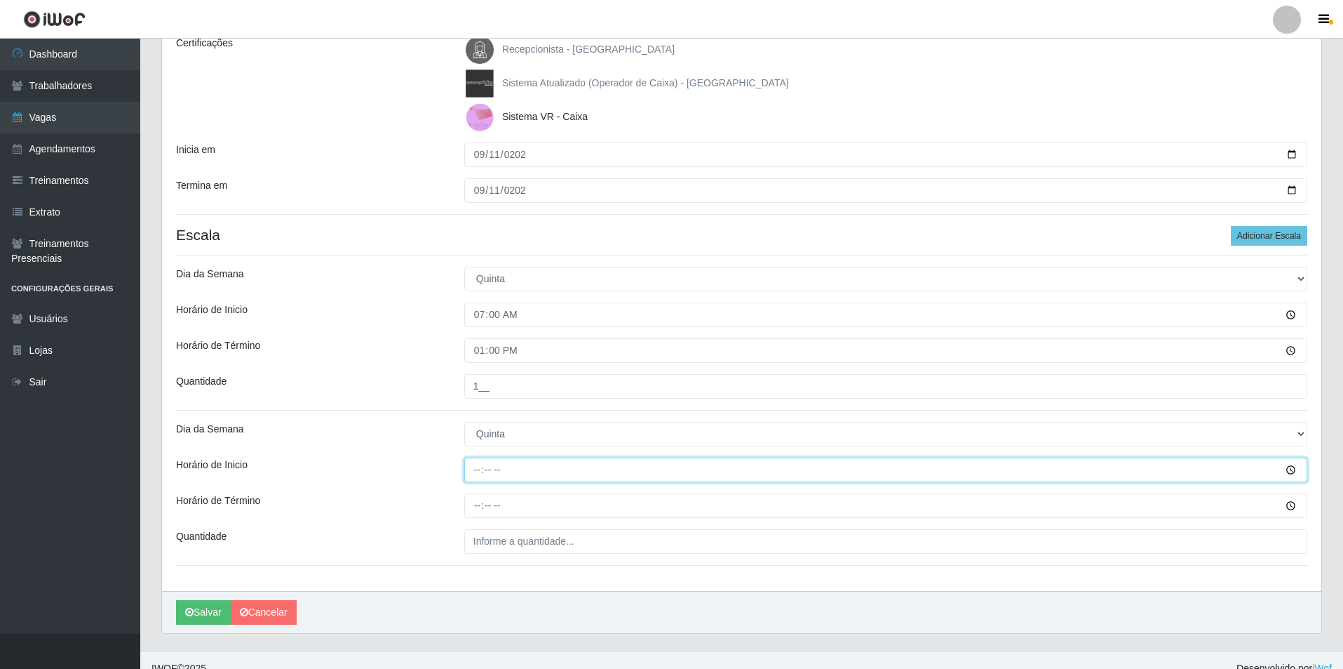
click at [474, 481] on input "Horário de Inicio" at bounding box center [885, 469] width 843 height 25
type input "08:00"
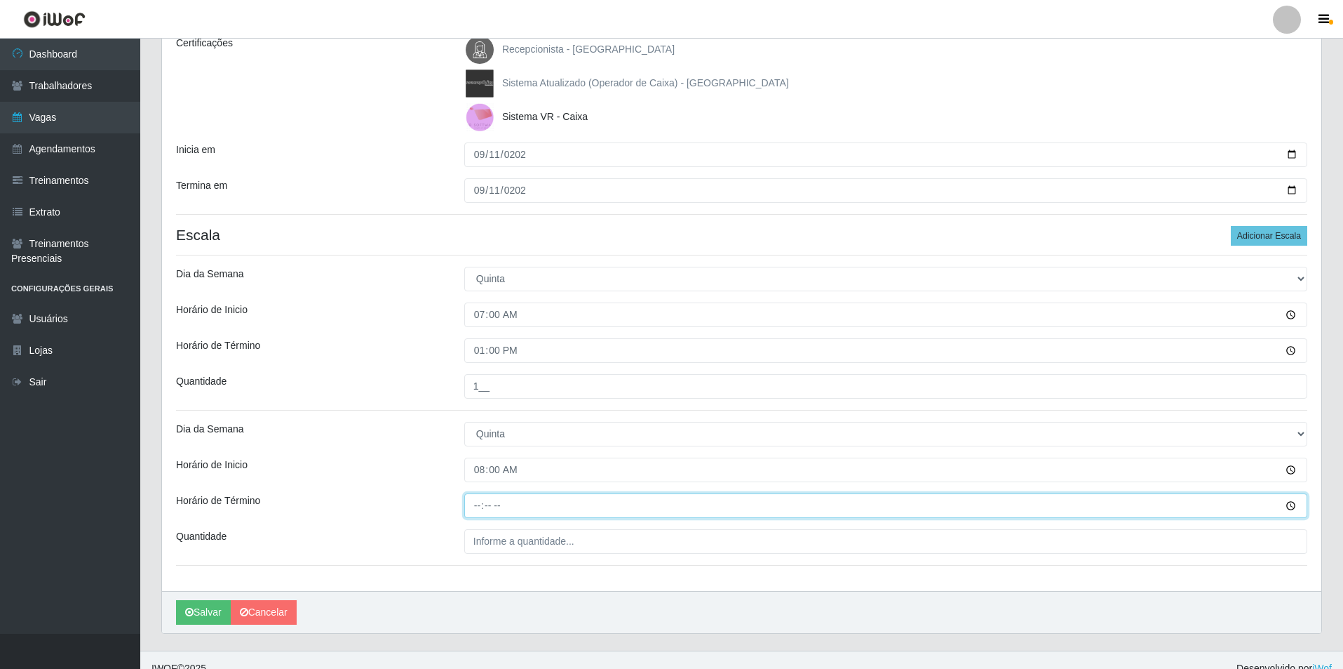
click at [490, 507] on input "Horário de Término" at bounding box center [885, 505] width 843 height 25
click at [481, 509] on input "Horário de Término" at bounding box center [885, 505] width 843 height 25
type input "14:00"
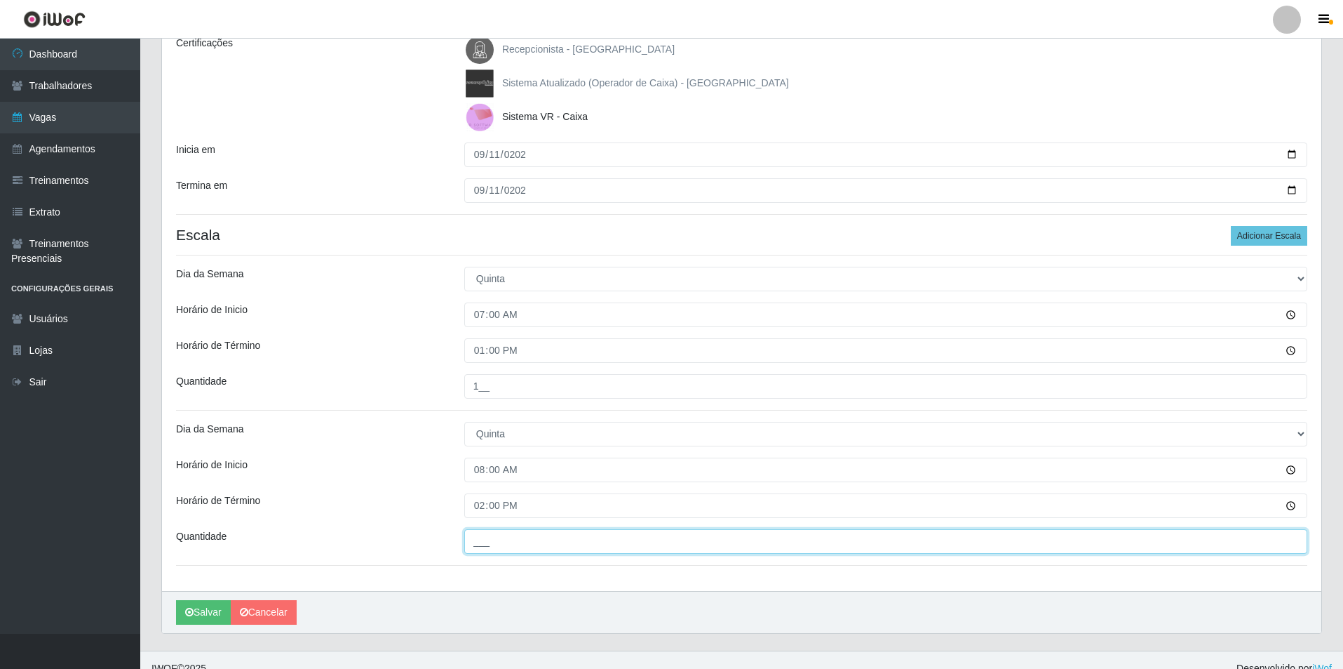
click at [485, 538] on input "___" at bounding box center [885, 541] width 843 height 25
type input "1__"
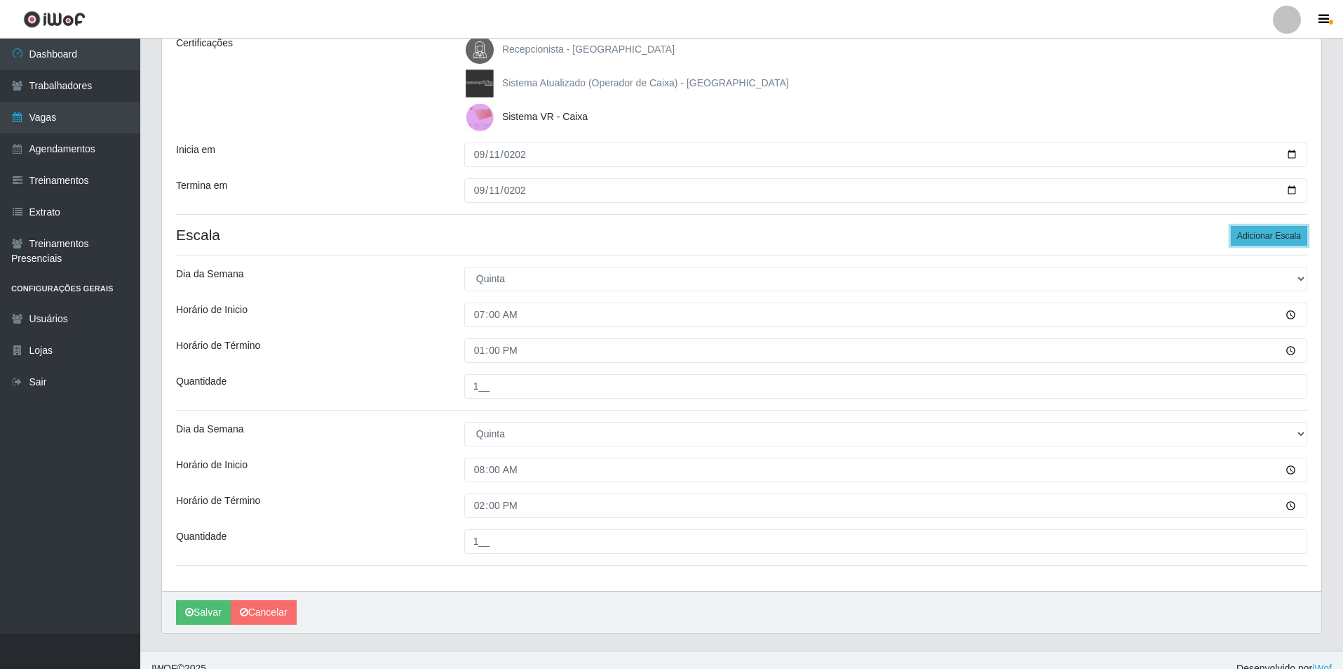
drag, startPoint x: 1277, startPoint y: 234, endPoint x: 1346, endPoint y: 272, distance: 79.1
click at [1281, 237] on button "Adicionar Escala" at bounding box center [1269, 236] width 76 height 20
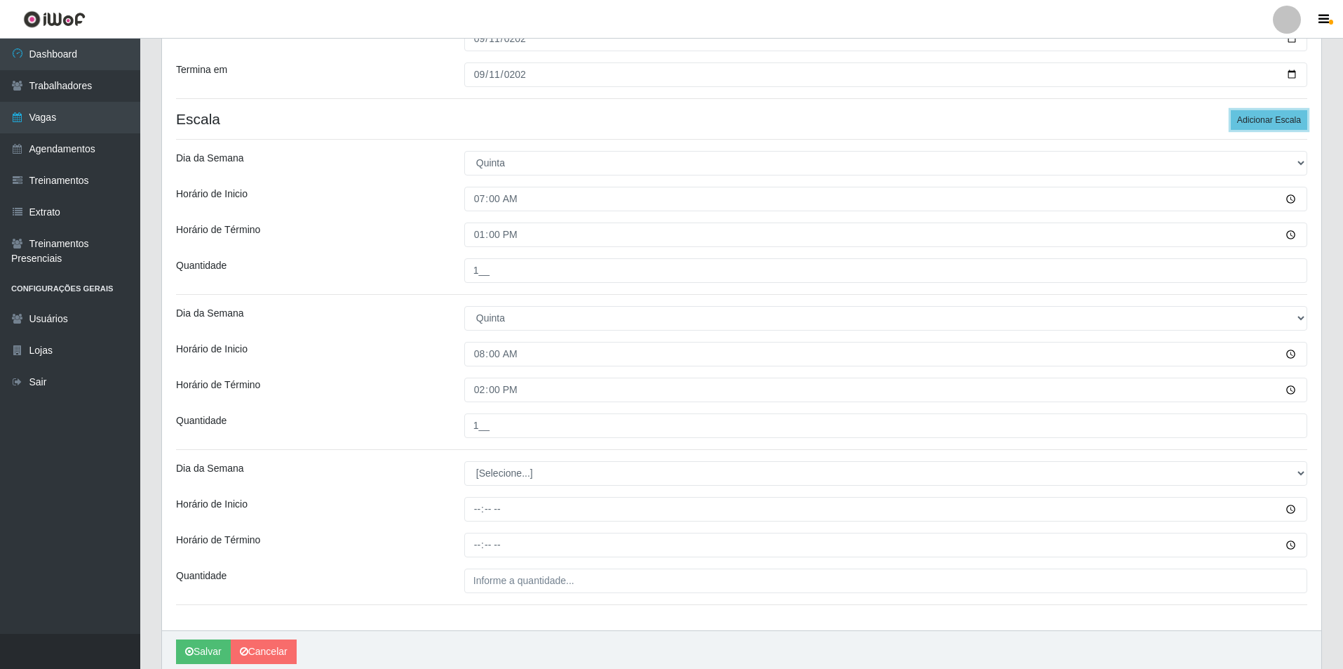
scroll to position [380, 0]
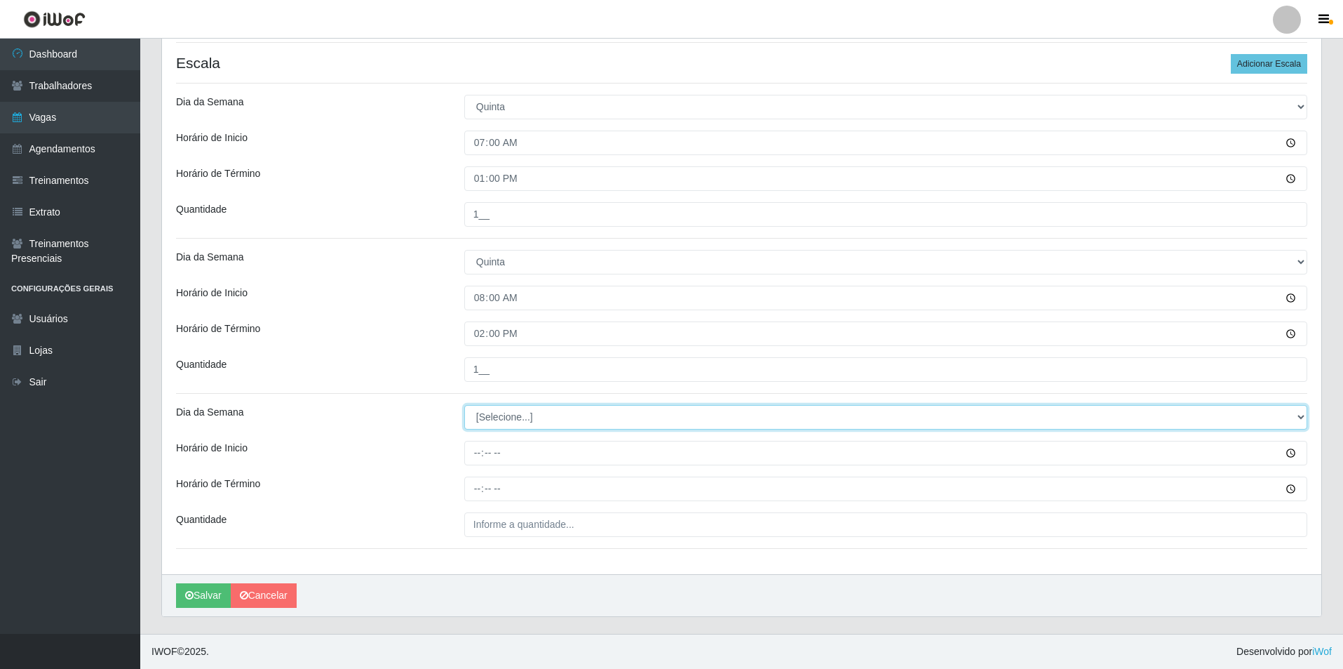
drag, startPoint x: 1294, startPoint y: 415, endPoint x: 807, endPoint y: 417, distance: 487.6
click at [1263, 415] on select "[Selecione...] Segunda Terça Quarta Quinta Sexta Sábado Domingo" at bounding box center [885, 417] width 843 height 25
select select "4"
click at [464, 405] on select "[Selecione...] Segunda Terça Quarta Quinta Sexta Sábado Domingo" at bounding box center [885, 417] width 843 height 25
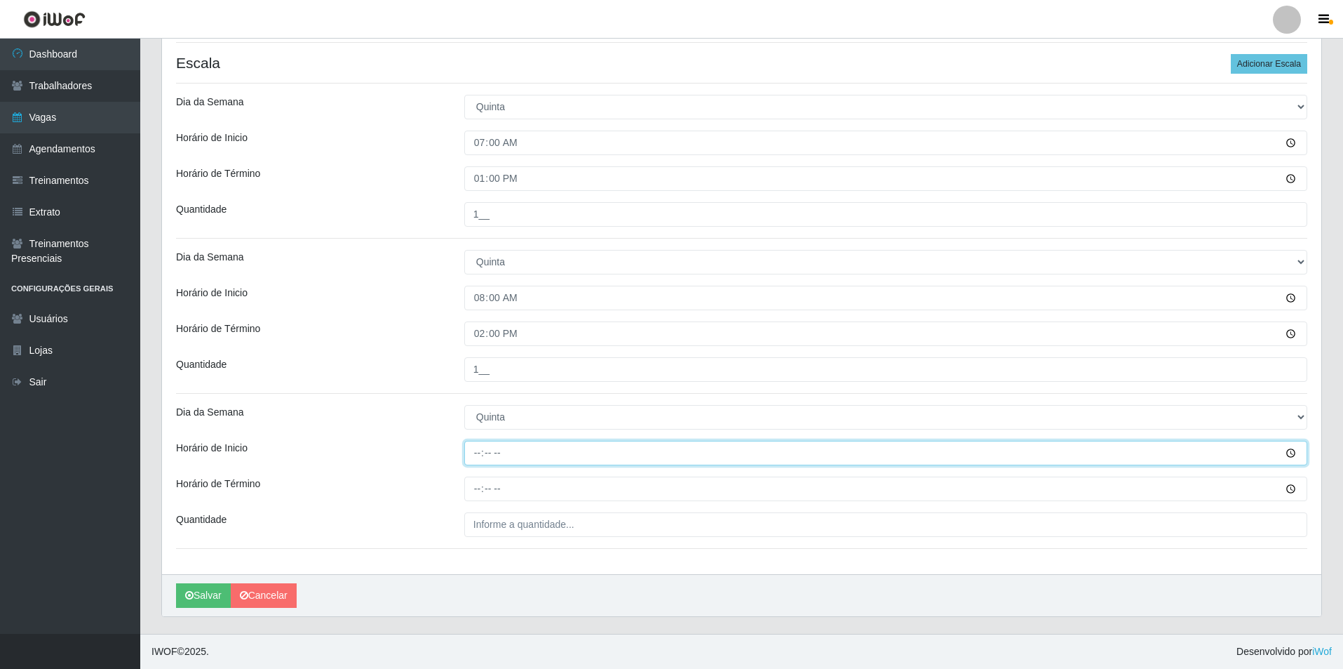
click at [476, 459] on input "Horário de Inicio" at bounding box center [885, 453] width 843 height 25
type input "09:00"
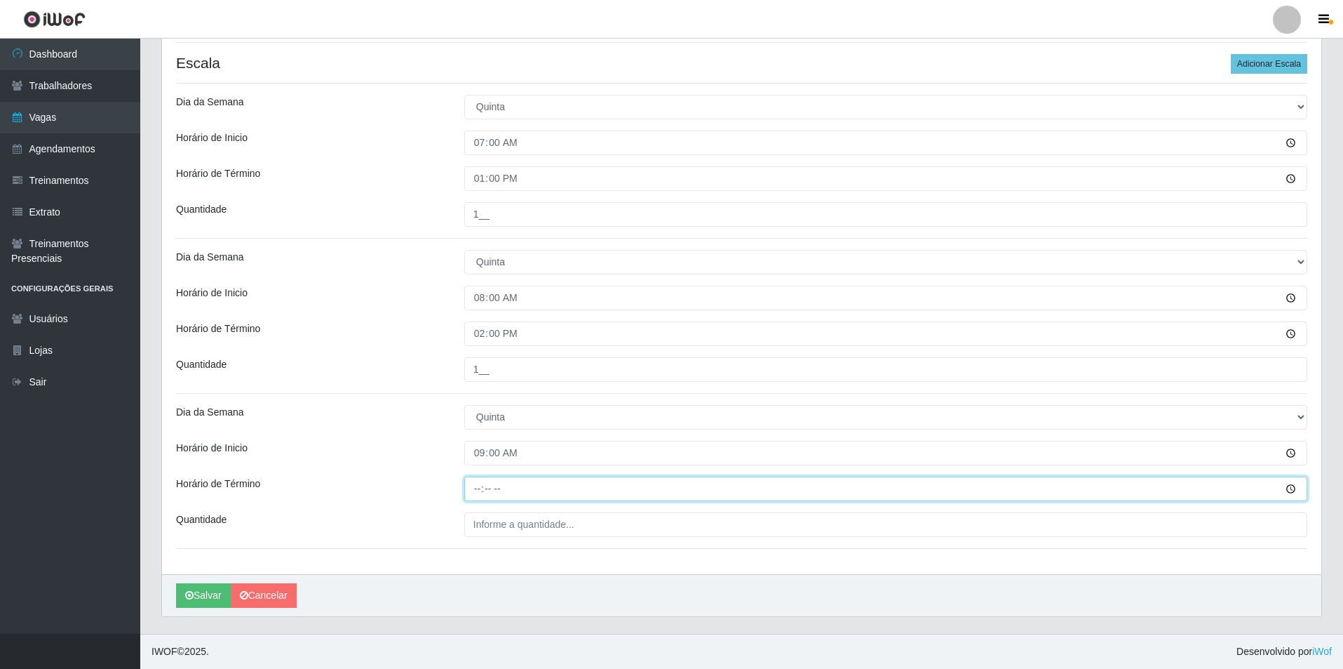
click at [474, 490] on input "Horário de Término" at bounding box center [885, 488] width 843 height 25
type input "15:00"
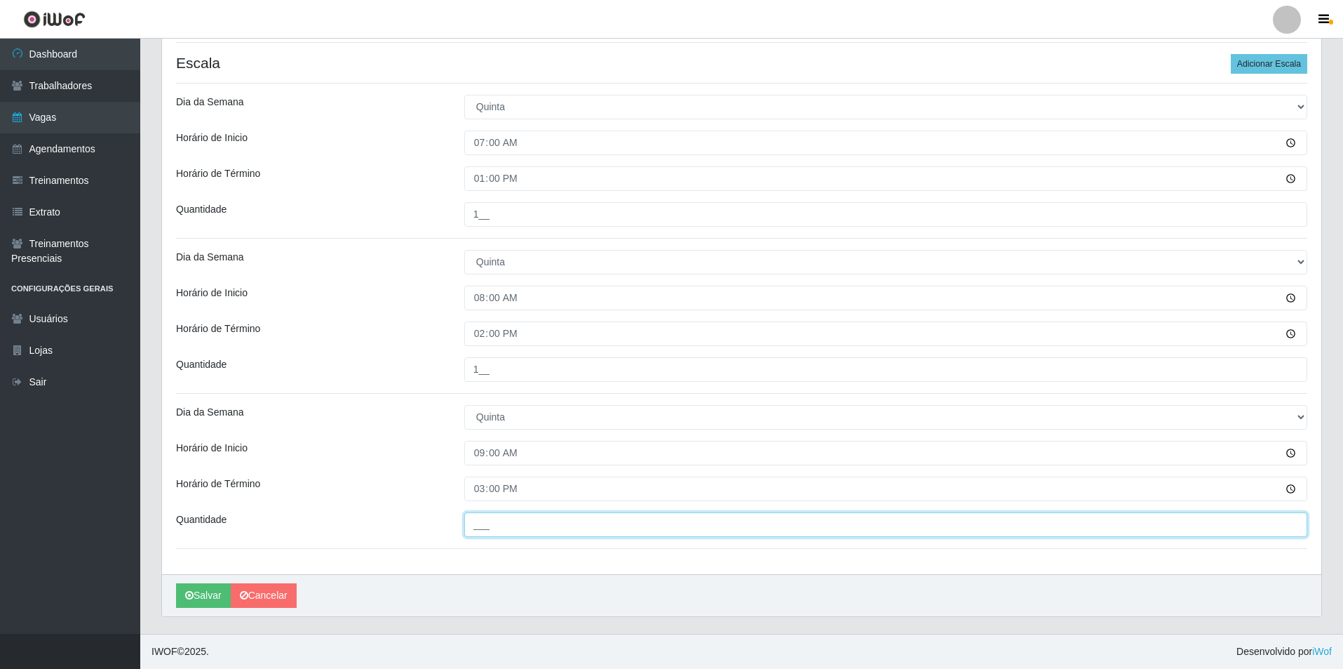
click at [508, 524] on input "___" at bounding box center [885, 524] width 843 height 25
type input "1__"
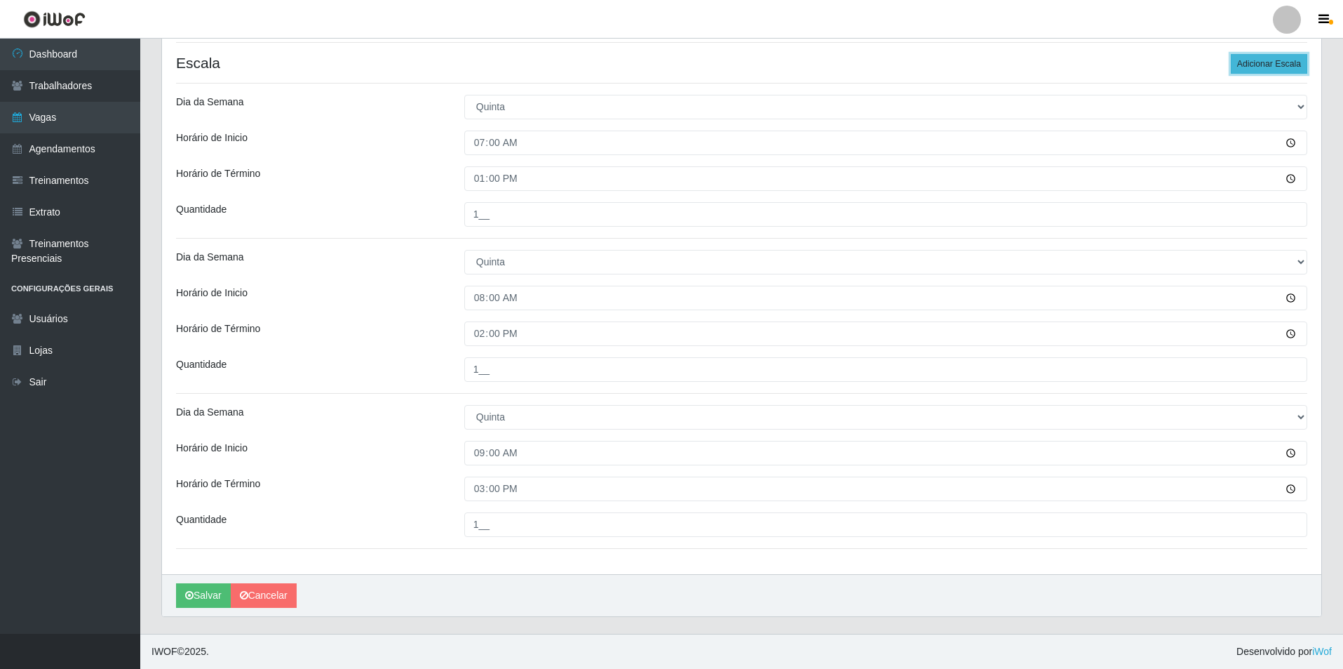
click at [1272, 62] on button "Adicionar Escala" at bounding box center [1269, 64] width 76 height 20
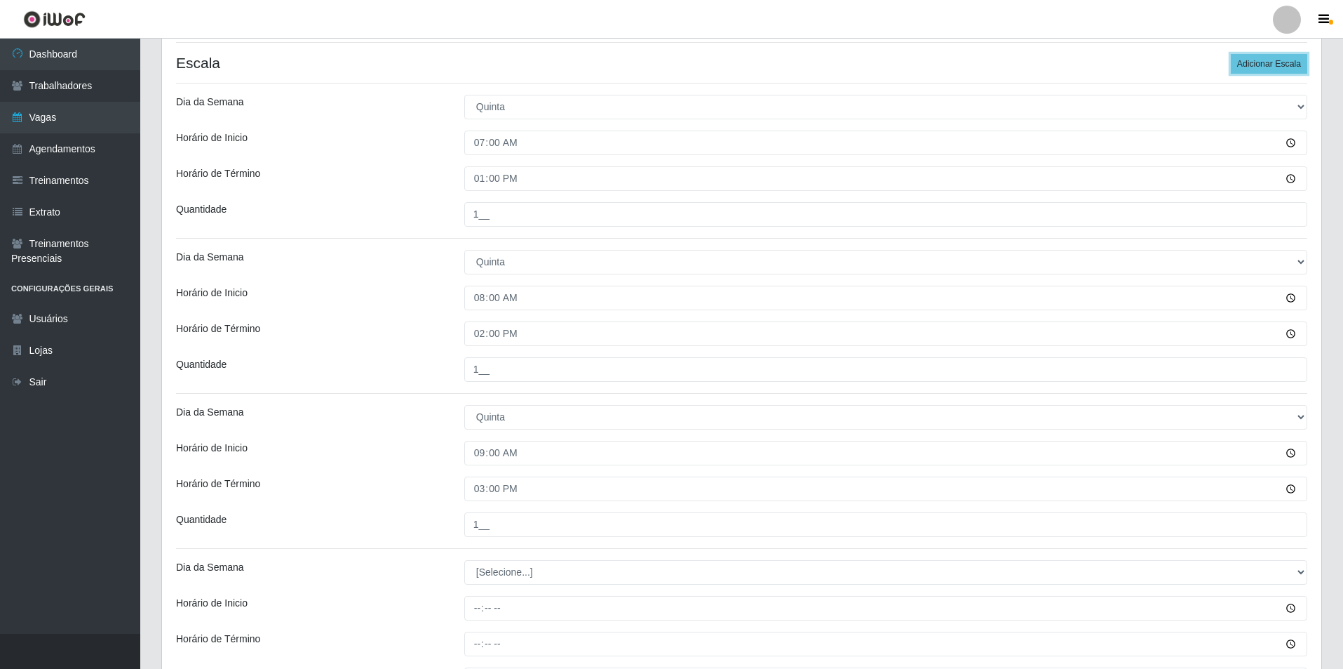
scroll to position [535, 0]
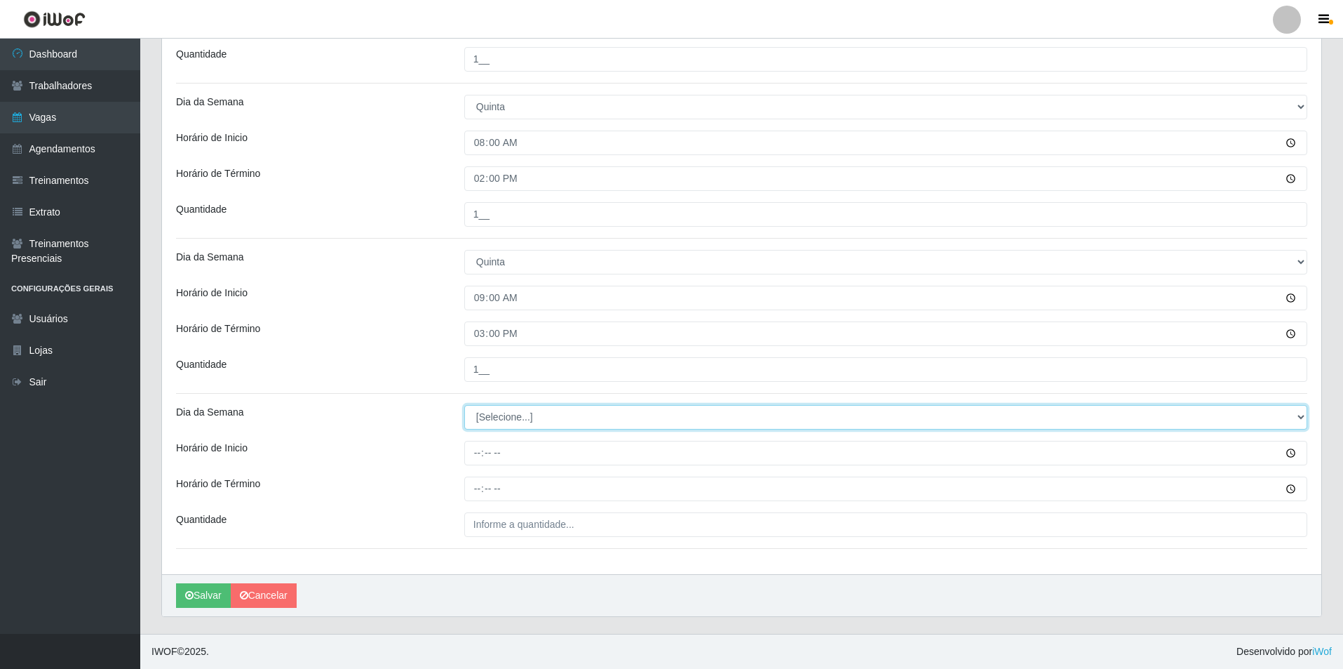
drag, startPoint x: 1295, startPoint y: 412, endPoint x: 1223, endPoint y: 414, distance: 72.3
click at [1247, 414] on select "[Selecione...] Segunda Terça Quarta Quinta Sexta Sábado Domingo" at bounding box center [885, 417] width 843 height 25
select select "4"
click at [464, 405] on select "[Selecione...] Segunda Terça Quarta Quinta Sexta Sábado Domingo" at bounding box center [885, 417] width 843 height 25
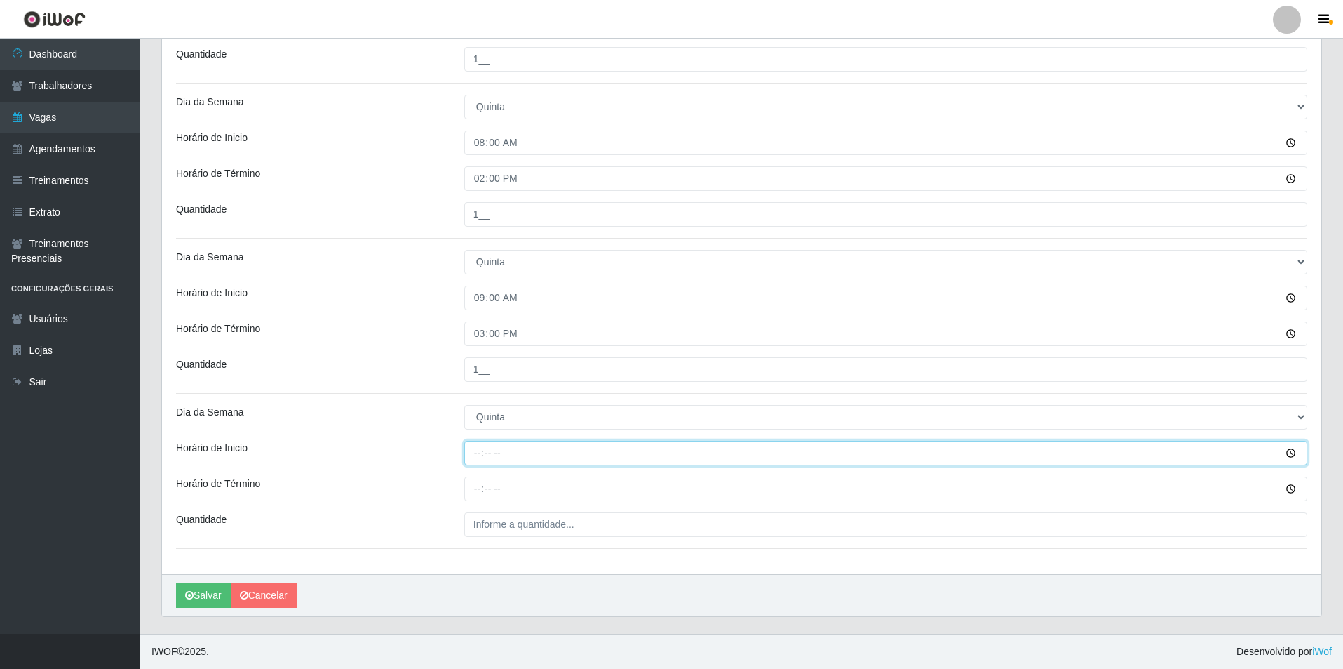
click at [475, 463] on input "Horário de Inicio" at bounding box center [885, 453] width 843 height 25
type input "14:00"
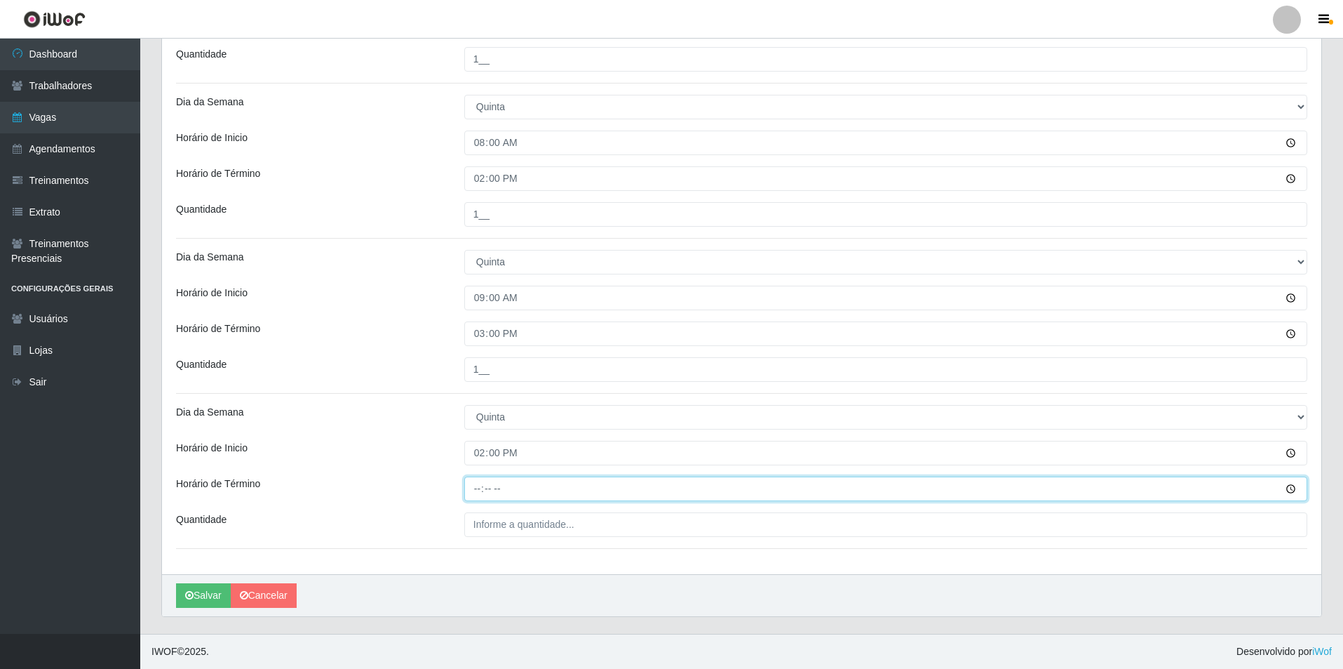
click at [476, 490] on input "Horário de Término" at bounding box center [885, 488] width 843 height 25
type input "20:00"
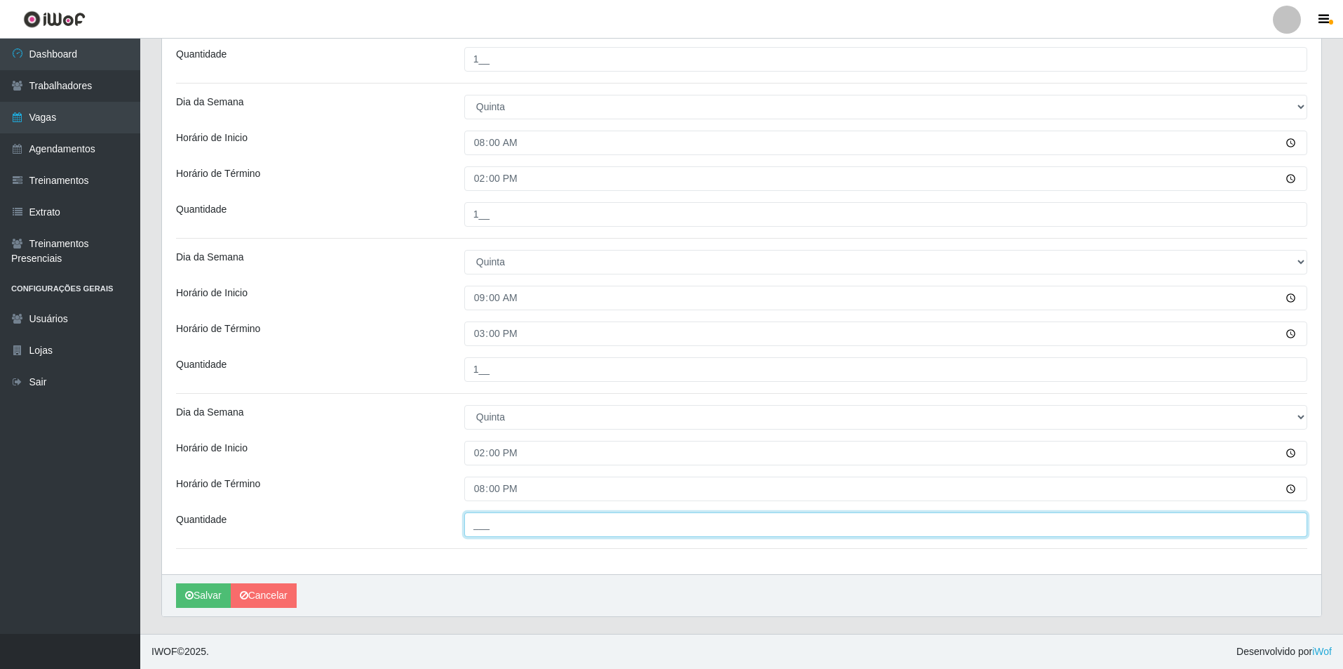
click at [490, 524] on input "___" at bounding box center [885, 524] width 843 height 25
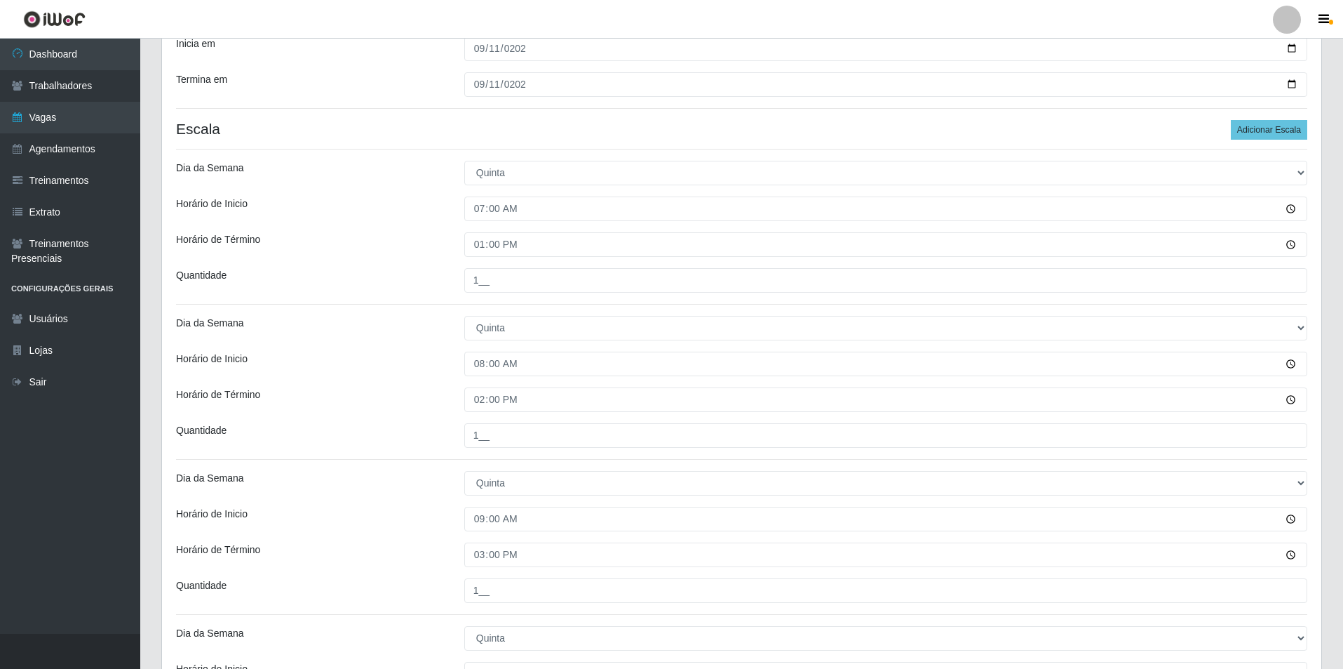
scroll to position [305, 0]
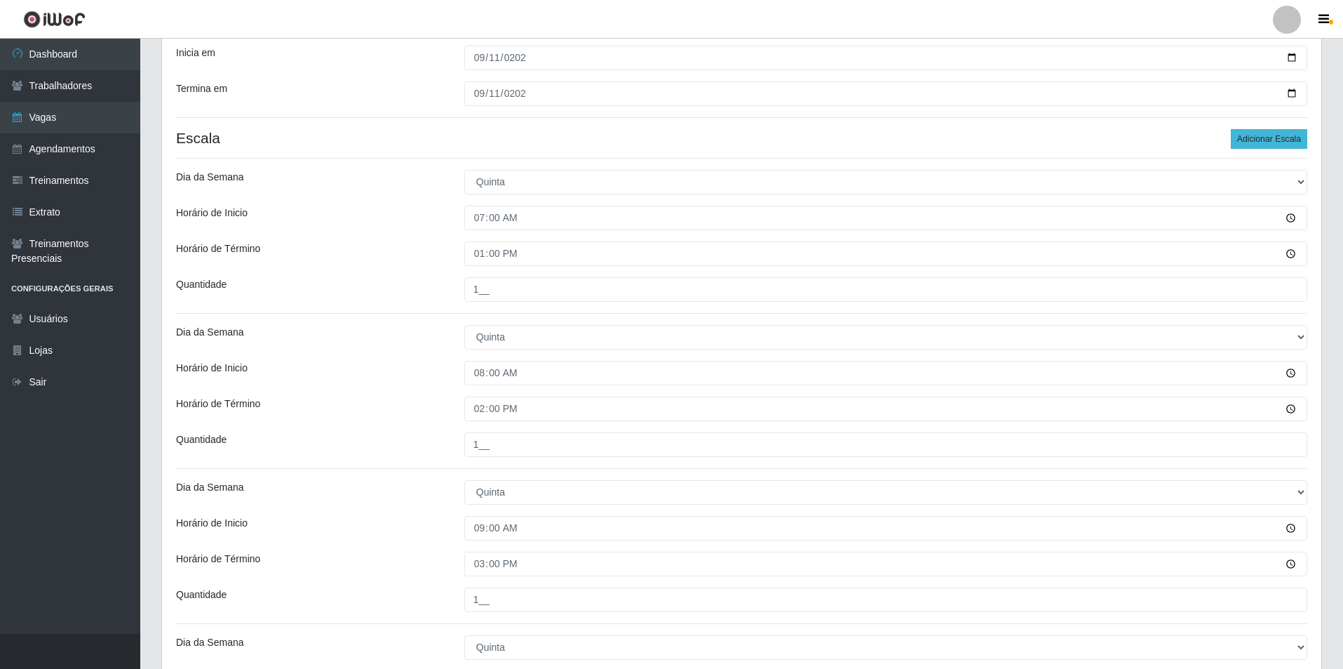
type input "1__"
drag, startPoint x: 1280, startPoint y: 140, endPoint x: 1293, endPoint y: 166, distance: 29.5
click at [1280, 146] on button "Adicionar Escala" at bounding box center [1269, 139] width 76 height 20
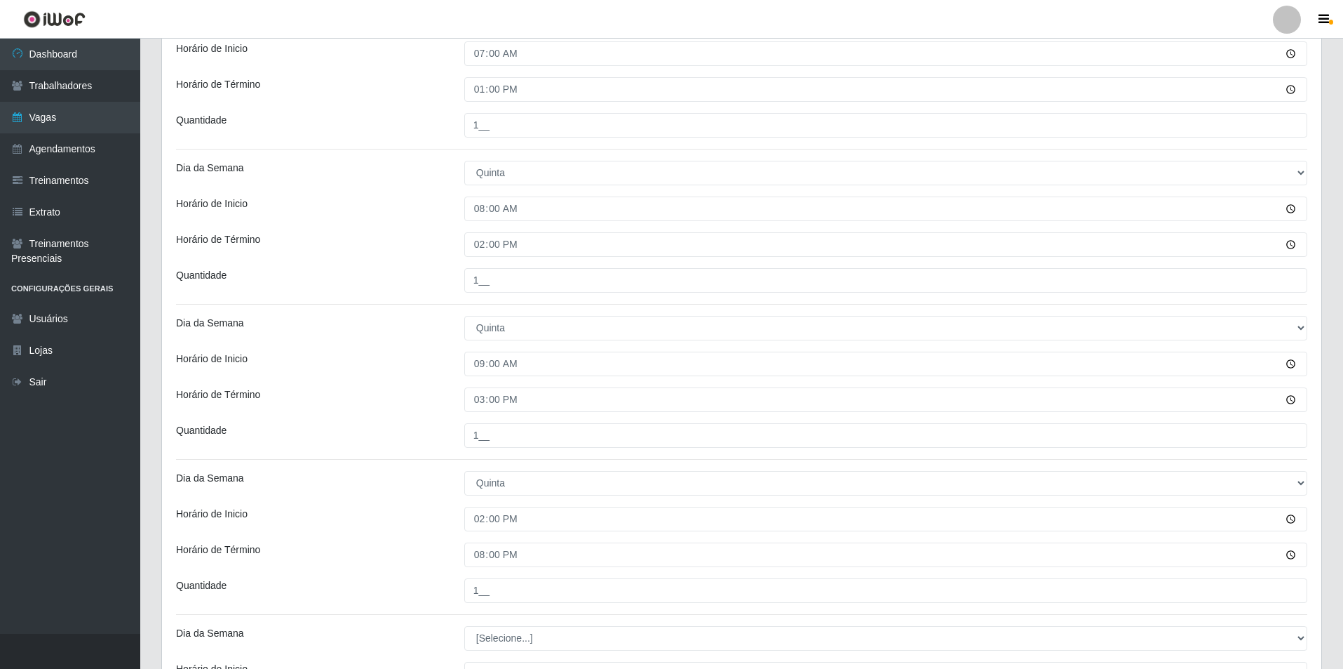
scroll to position [577, 0]
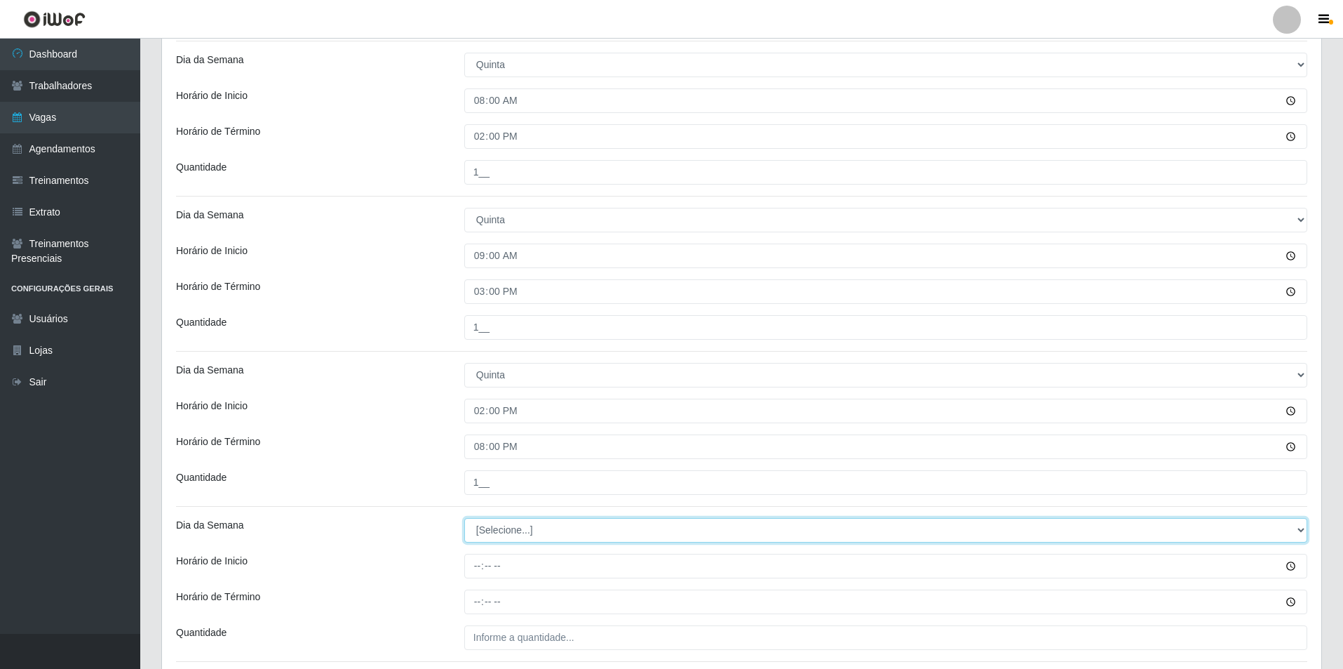
drag, startPoint x: 1297, startPoint y: 530, endPoint x: 1200, endPoint y: 530, distance: 96.8
click at [1229, 530] on select "[Selecione...] Segunda Terça Quarta Quinta Sexta Sábado Domingo" at bounding box center [885, 530] width 843 height 25
select select "4"
click at [464, 518] on select "[Selecione...] Segunda Terça Quarta Quinta Sexta Sábado Domingo" at bounding box center [885, 530] width 843 height 25
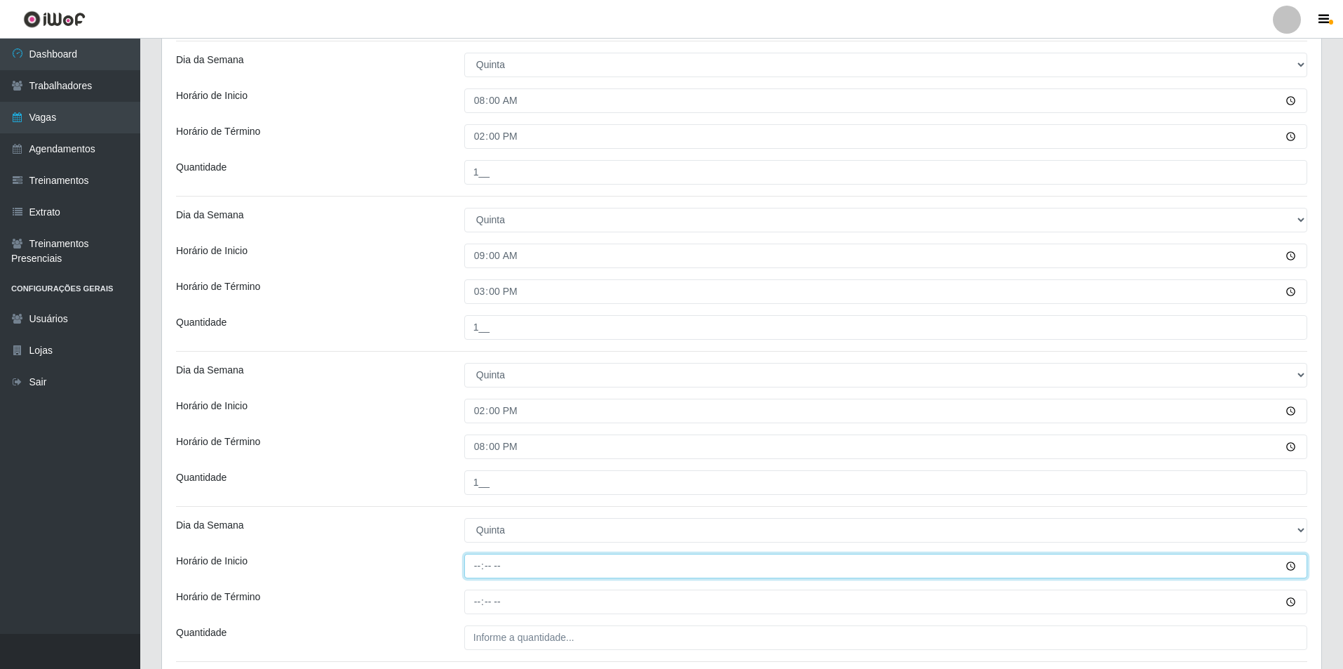
click at [472, 569] on input "Horário de Inicio" at bounding box center [885, 565] width 843 height 25
type input "15:00"
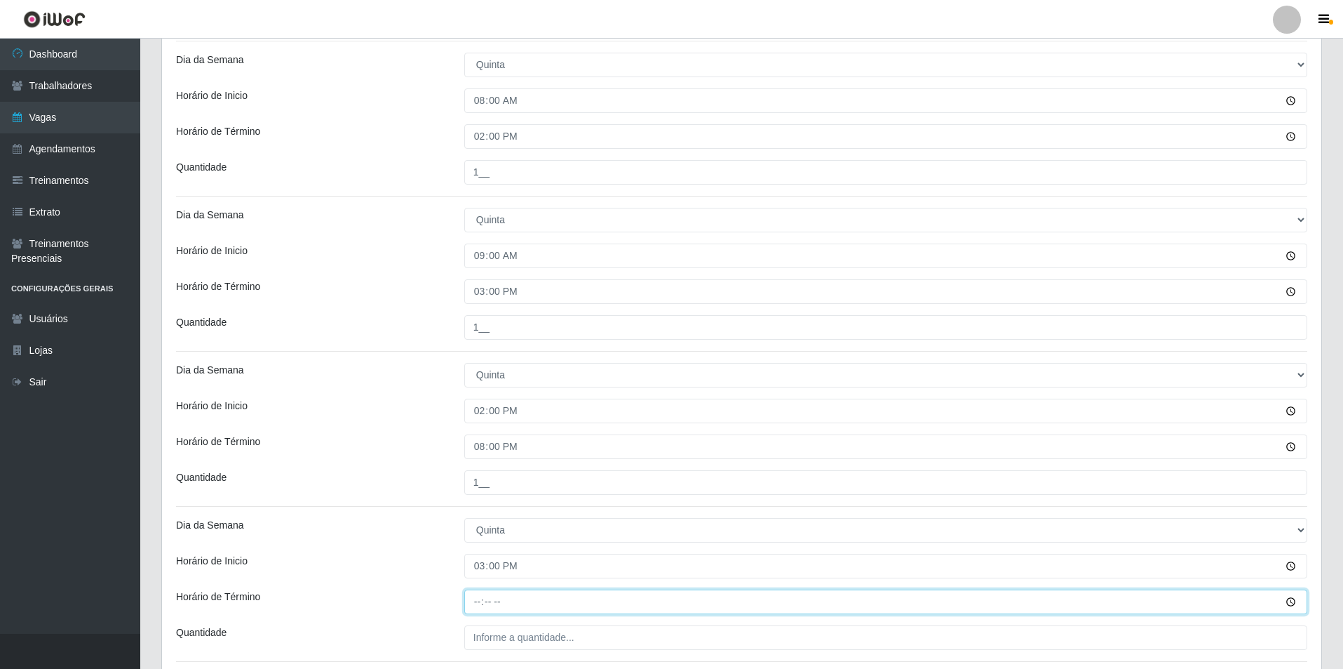
drag, startPoint x: 477, startPoint y: 600, endPoint x: 488, endPoint y: 594, distance: 11.9
click at [480, 598] on input "Horário de Término" at bounding box center [885, 601] width 843 height 25
type input "21:00"
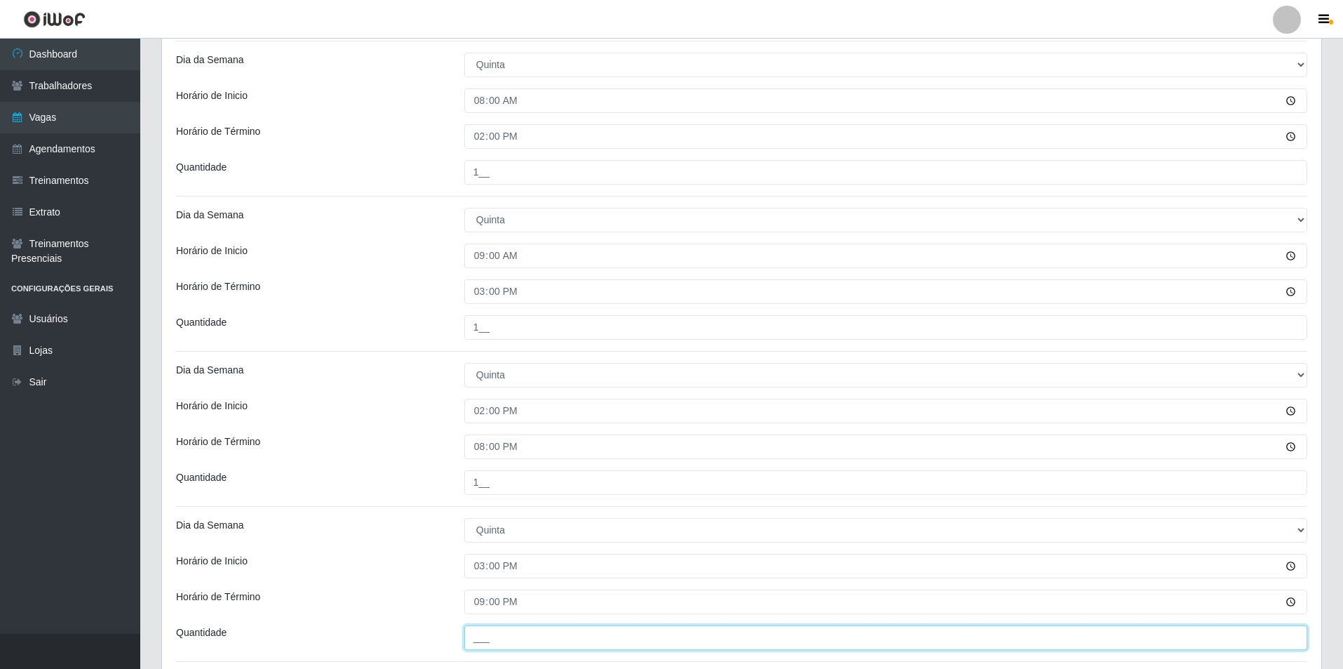
drag, startPoint x: 474, startPoint y: 638, endPoint x: 481, endPoint y: 633, distance: 9.0
click at [476, 637] on input "___" at bounding box center [885, 637] width 843 height 25
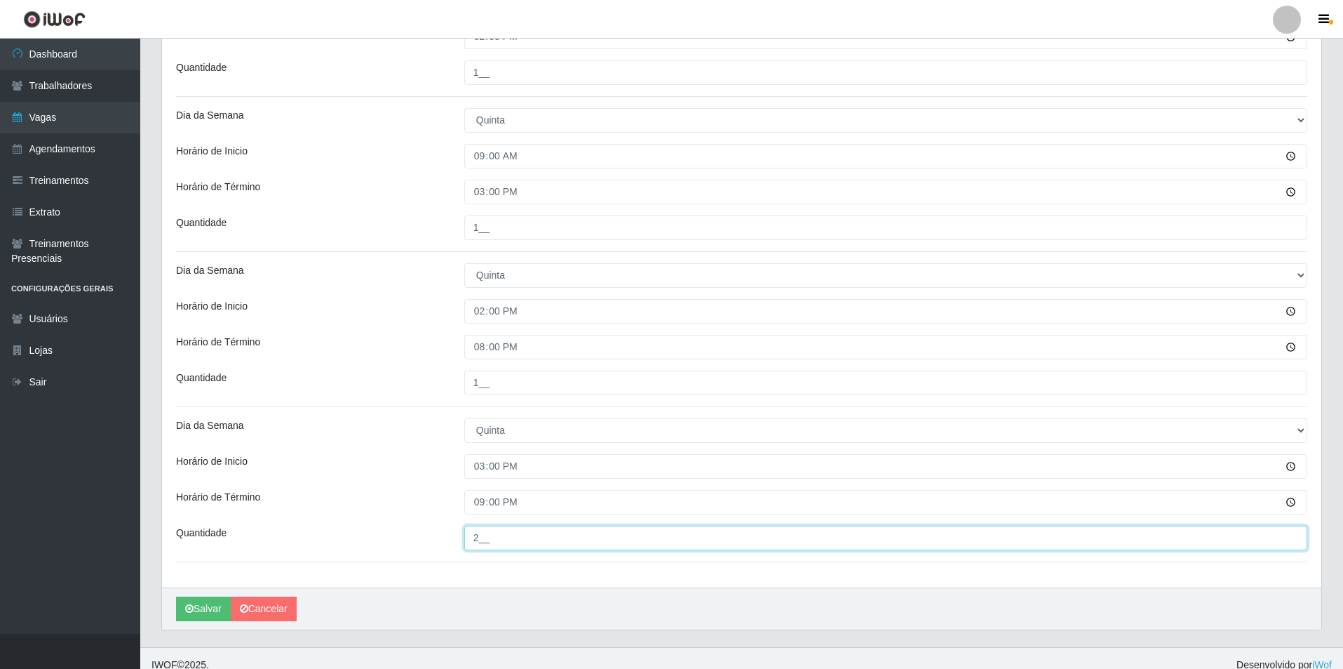
scroll to position [690, 0]
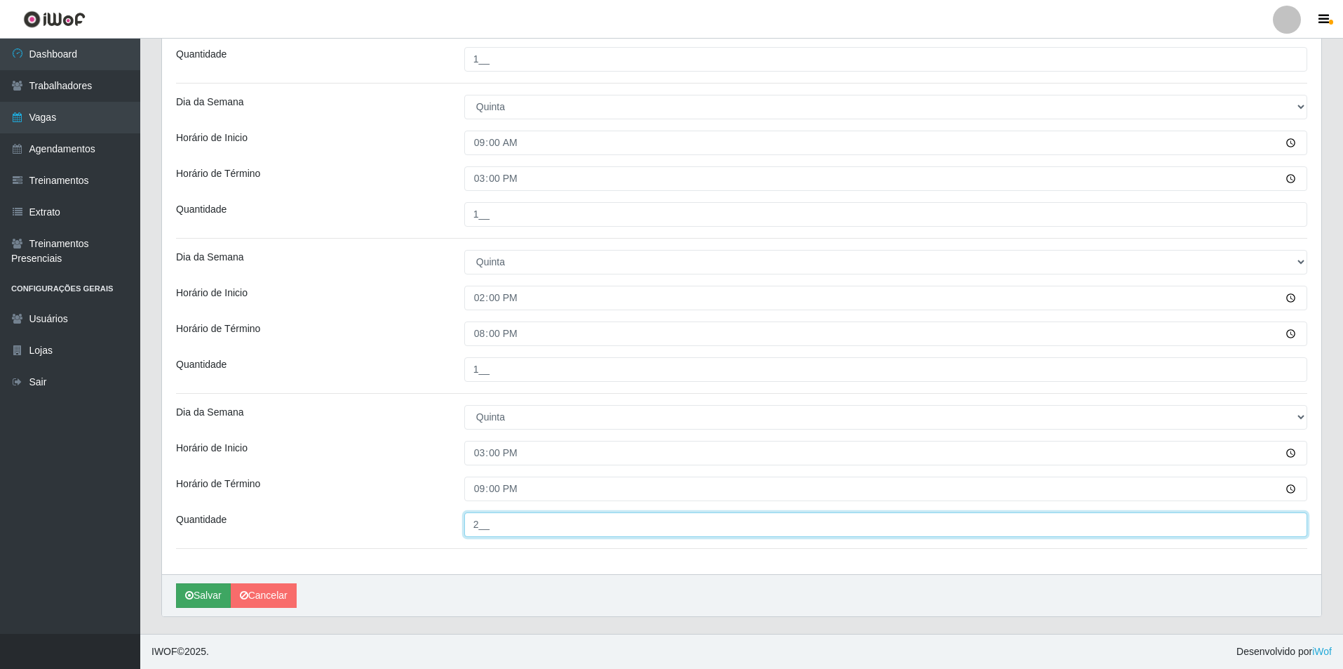
type input "2__"
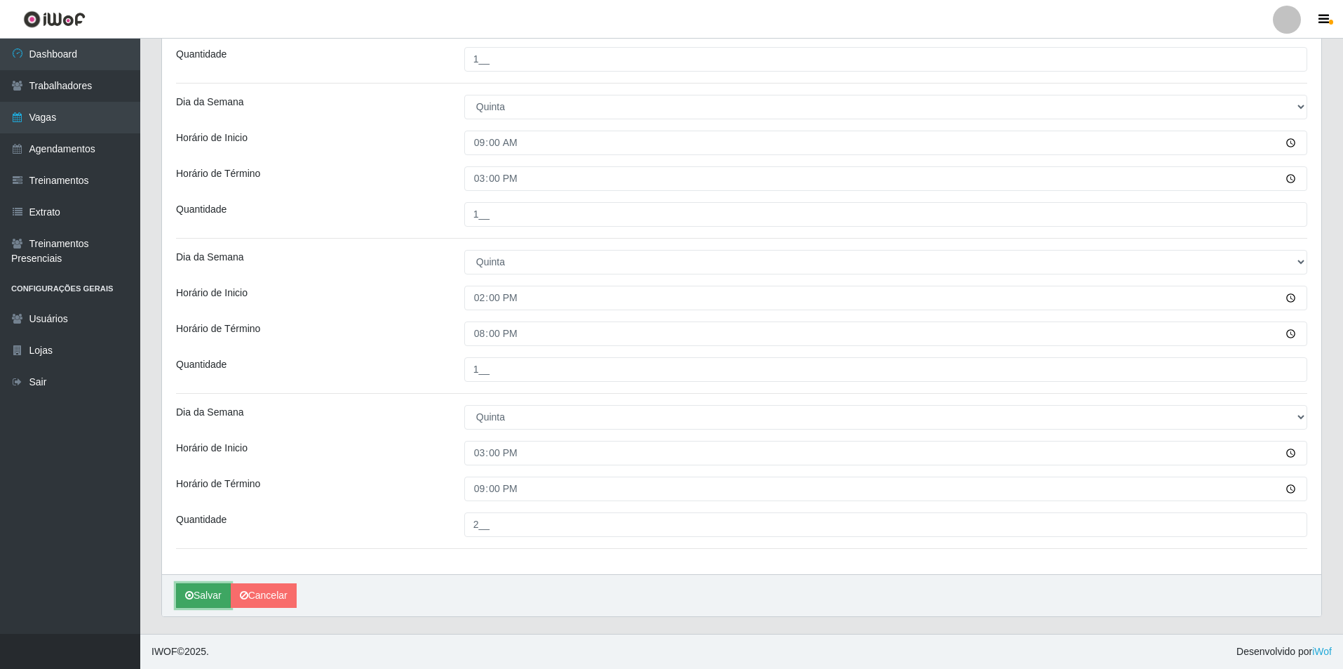
click at [190, 599] on icon "submit" at bounding box center [189, 595] width 8 height 10
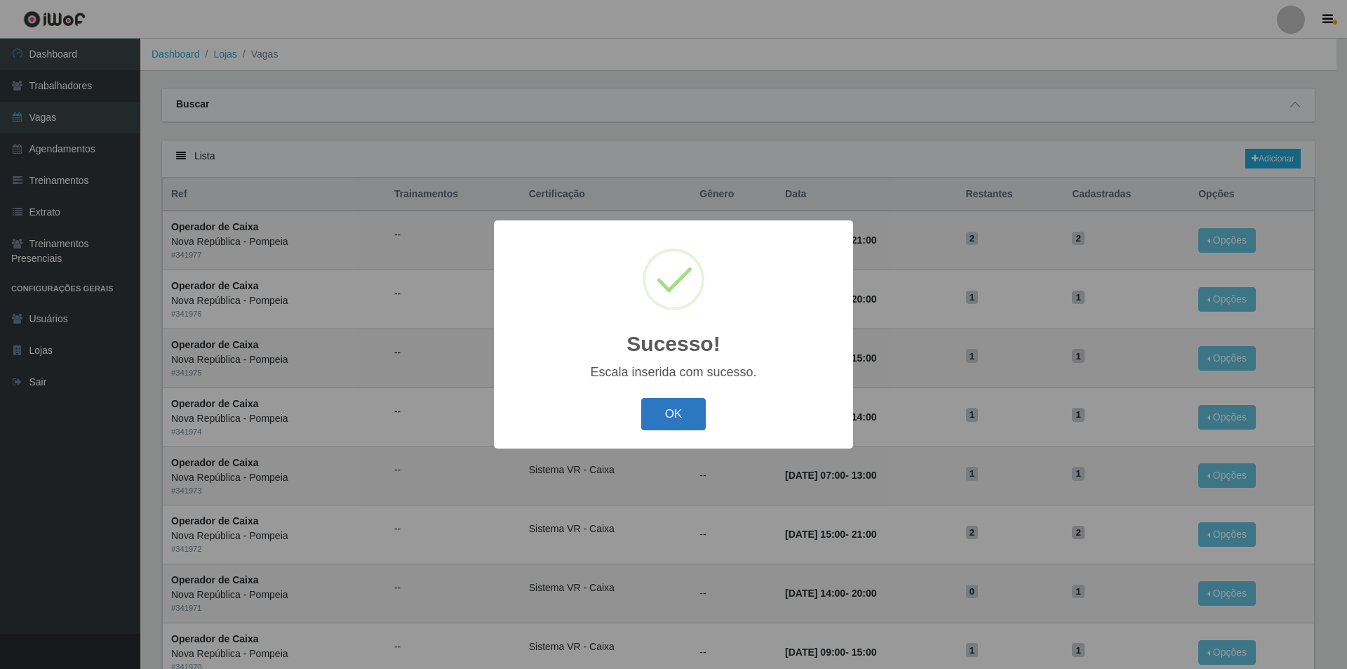
click at [688, 417] on button "OK" at bounding box center [673, 414] width 65 height 33
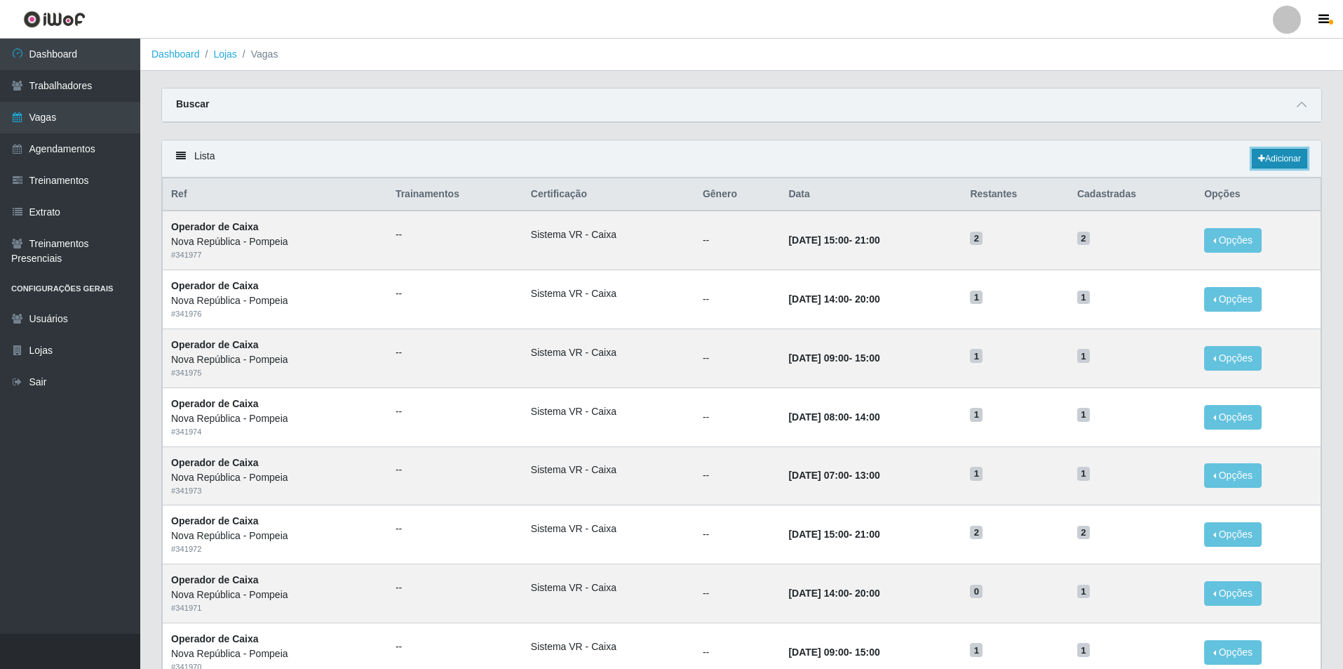
click at [1288, 154] on link "Adicionar" at bounding box center [1279, 159] width 55 height 20
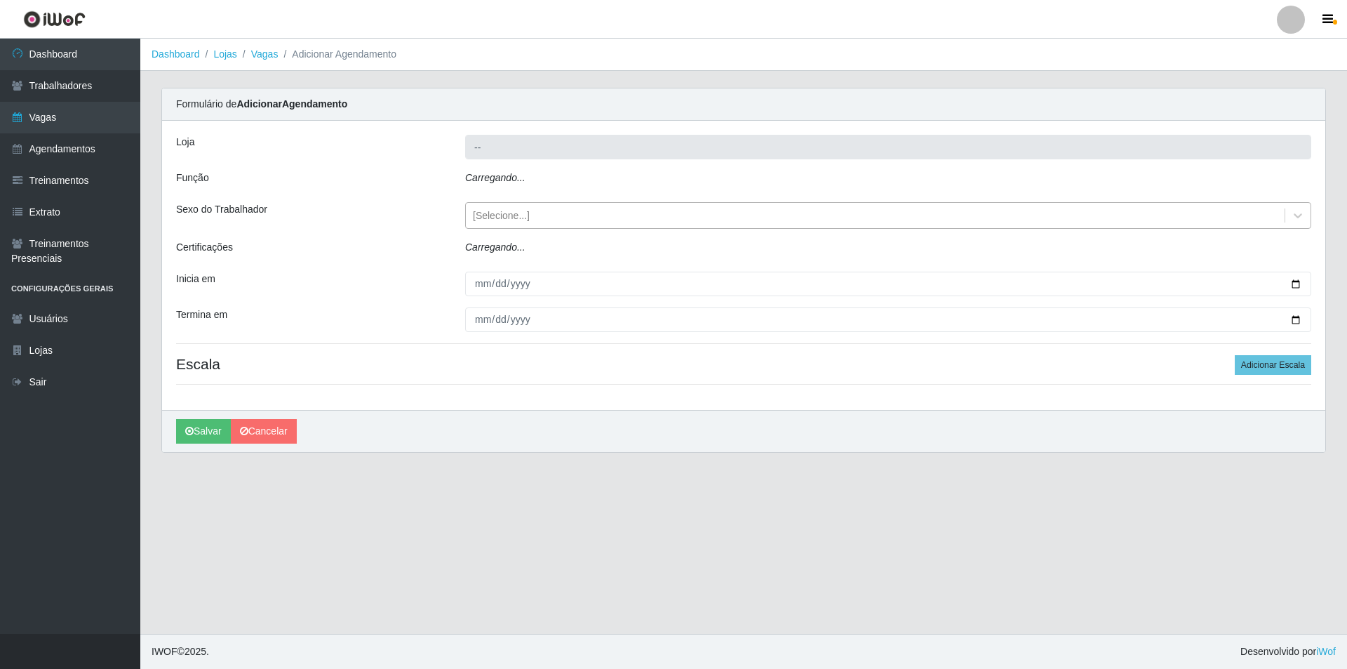
type input "Nova República - Pompeia"
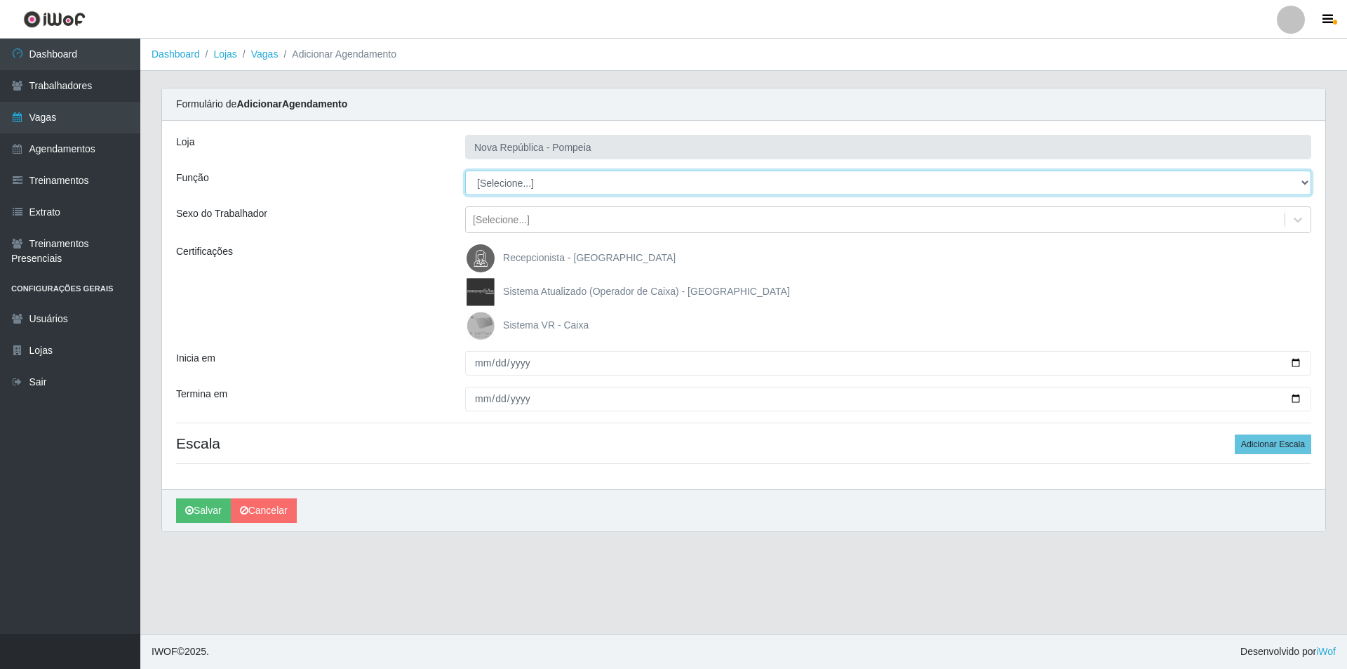
drag, startPoint x: 1298, startPoint y: 184, endPoint x: 1157, endPoint y: 161, distance: 142.8
click at [1192, 164] on div "Loja Nova República - Pompeia Função [Selecione...] Balconista Operador de Caix…" at bounding box center [743, 305] width 1163 height 368
select select "22"
click at [465, 170] on select "[Selecione...] Balconista Operador de Caixa Recepcionista Repositor" at bounding box center [888, 182] width 846 height 25
click at [480, 329] on img at bounding box center [484, 325] width 34 height 28
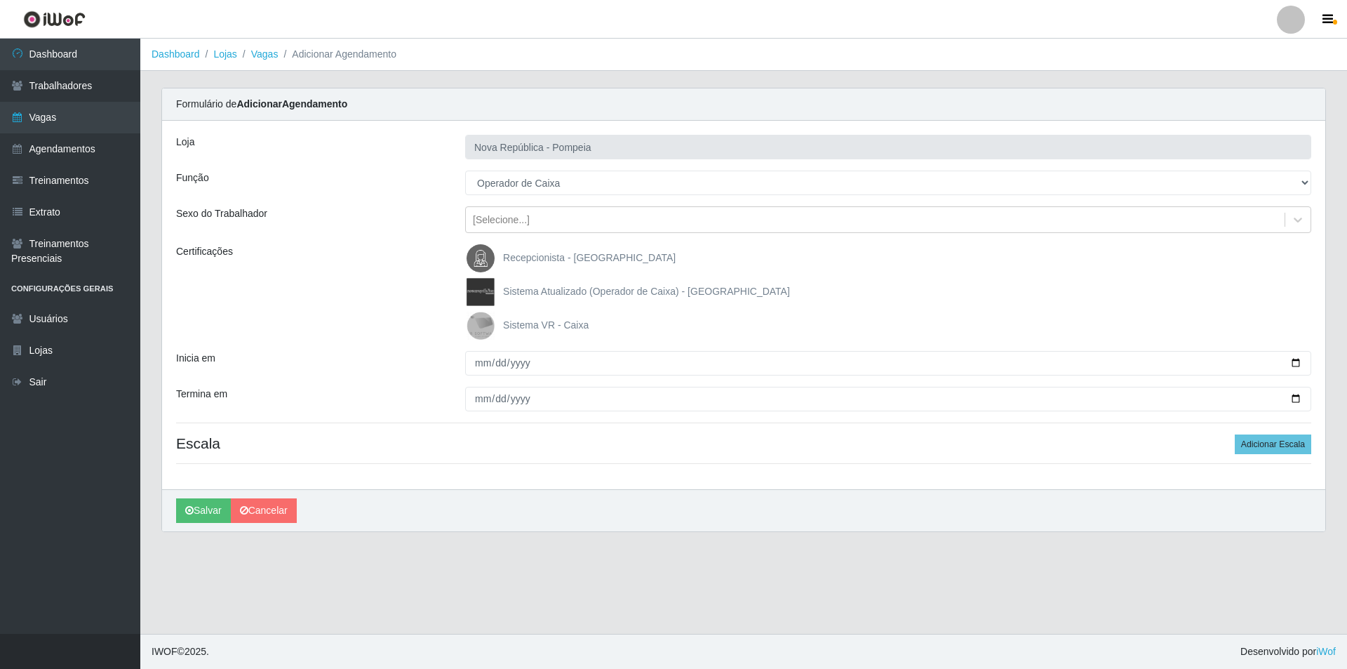
click at [0, 0] on input "Sistema VR - Caixa" at bounding box center [0, 0] width 0 height 0
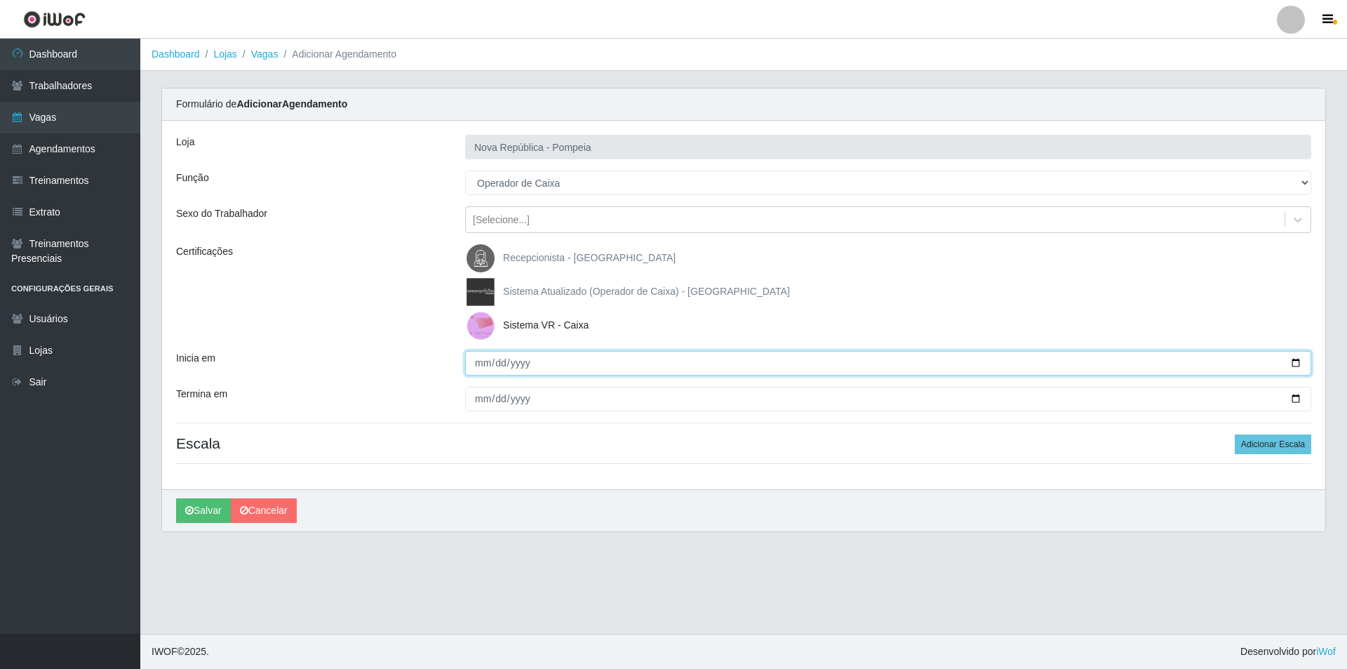
drag, startPoint x: 474, startPoint y: 370, endPoint x: 479, endPoint y: 352, distance: 18.2
click at [474, 363] on input "Inicia em" at bounding box center [888, 363] width 846 height 25
type input "[DATE]"
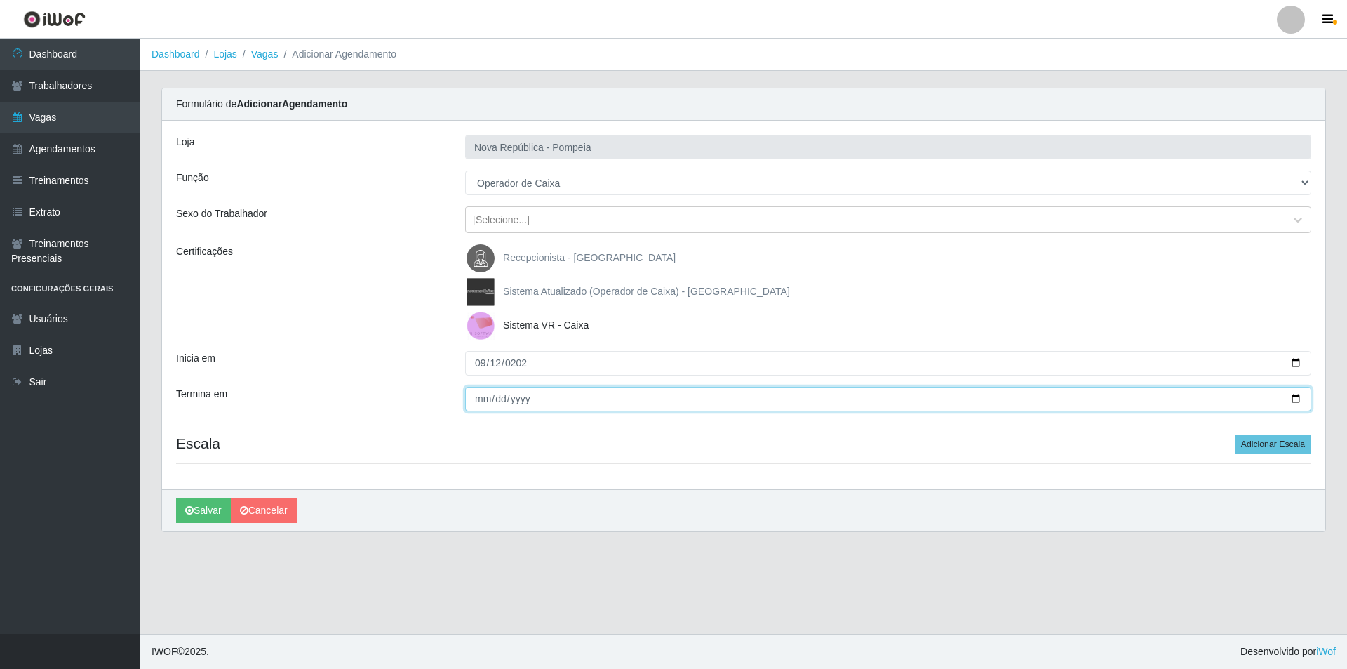
click at [474, 398] on input "Termina em" at bounding box center [888, 399] width 846 height 25
type input "[DATE]"
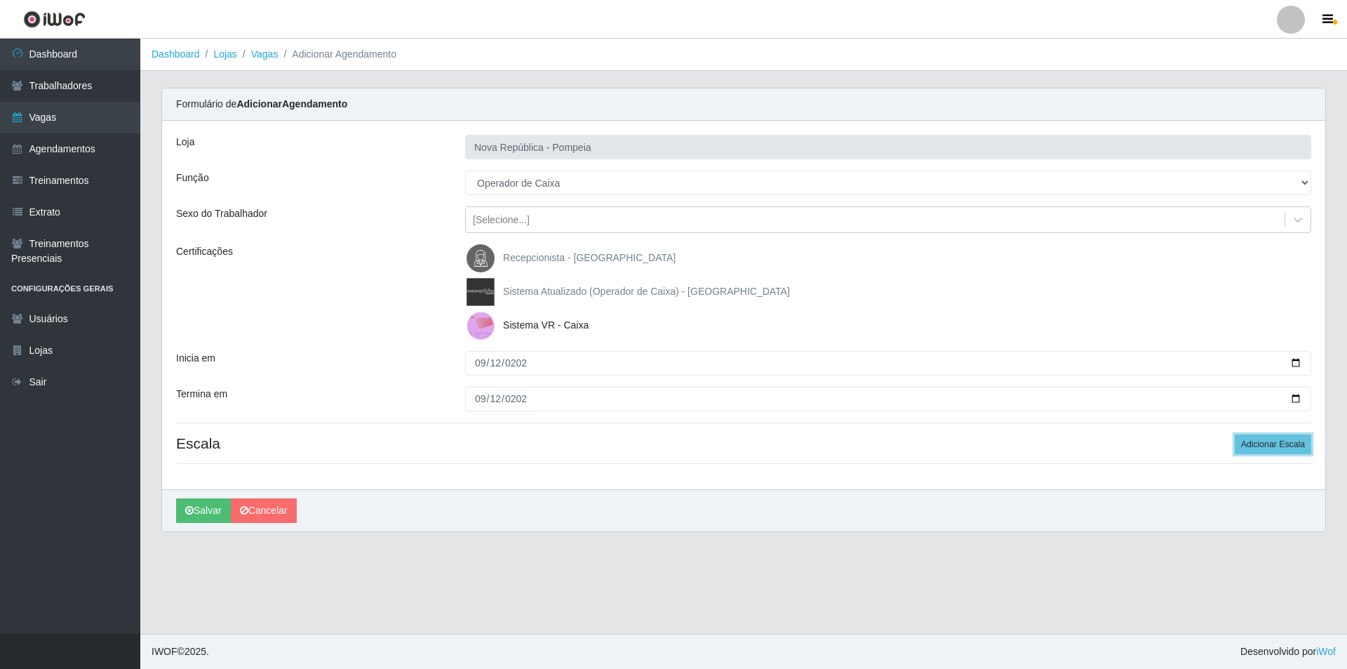
drag, startPoint x: 1252, startPoint y: 440, endPoint x: 1228, endPoint y: 441, distance: 24.6
click at [1253, 440] on button "Adicionar Escala" at bounding box center [1273, 444] width 76 height 20
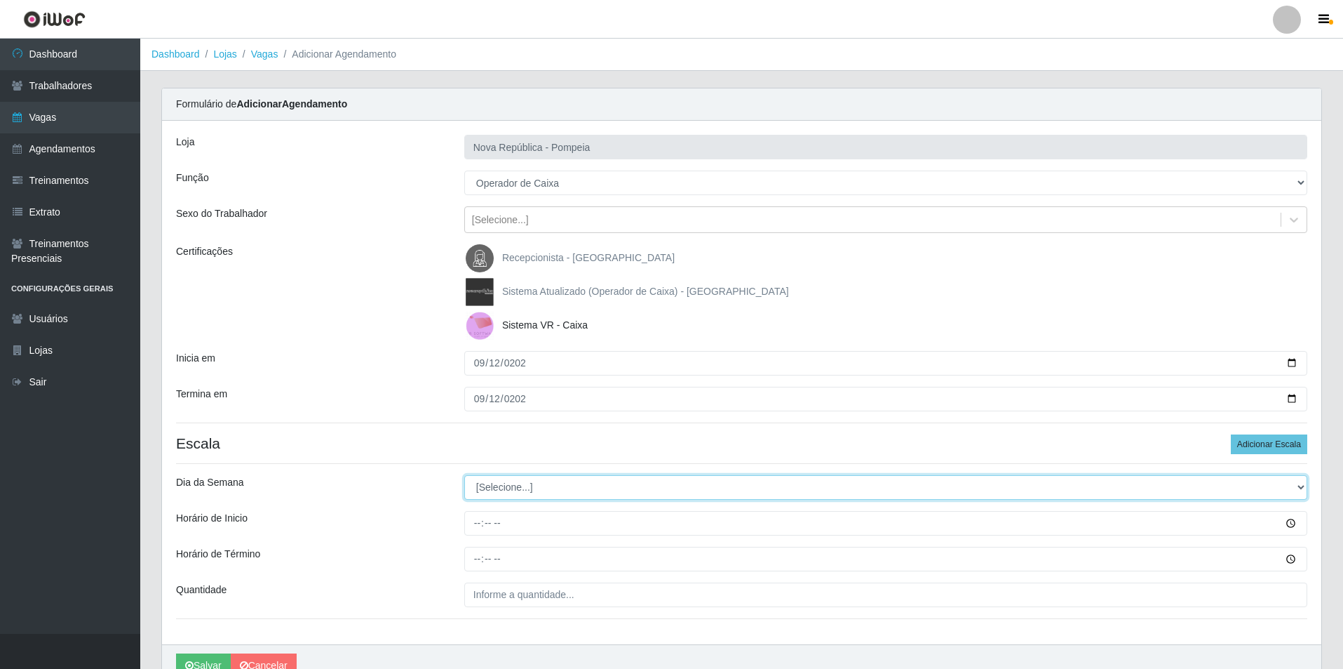
drag, startPoint x: 1303, startPoint y: 483, endPoint x: 1267, endPoint y: 488, distance: 36.8
click at [1291, 483] on select "[Selecione...] Segunda Terça Quarta Quinta Sexta Sábado Domingo" at bounding box center [885, 487] width 843 height 25
select select "5"
click at [464, 475] on select "[Selecione...] Segunda Terça Quarta Quinta Sexta Sábado Domingo" at bounding box center [885, 487] width 843 height 25
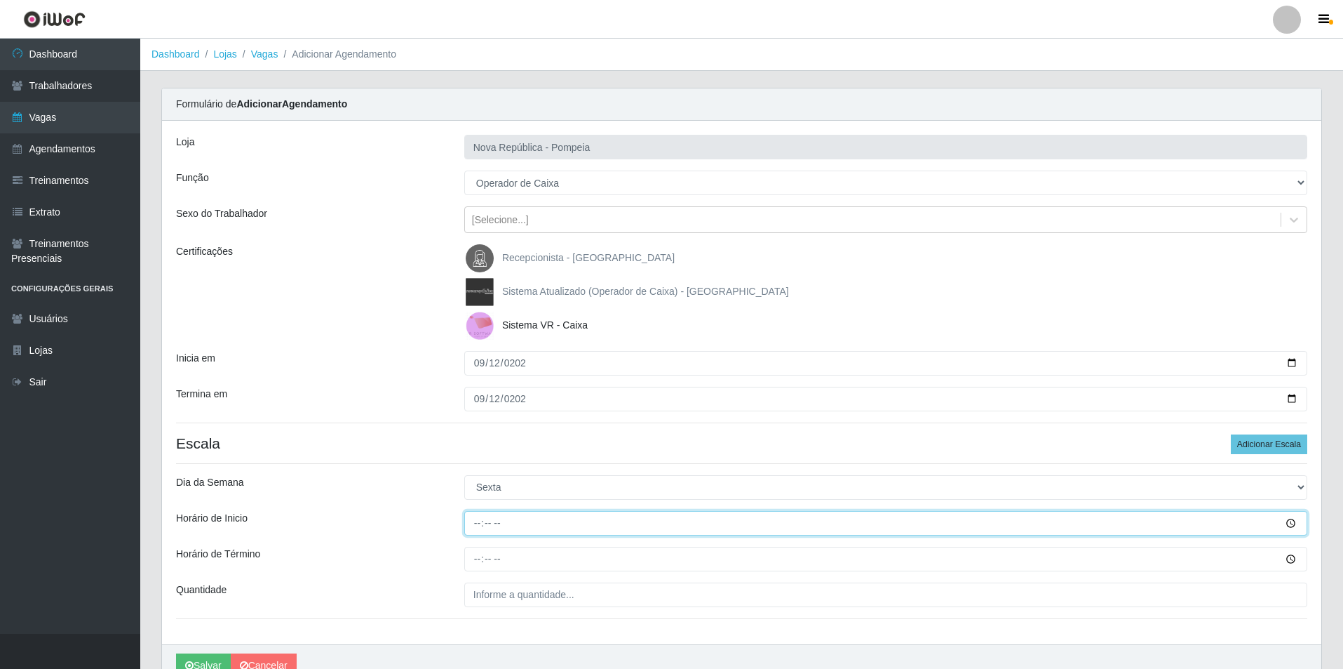
click at [472, 525] on input "Horário de Inicio" at bounding box center [885, 523] width 843 height 25
type input "07:00"
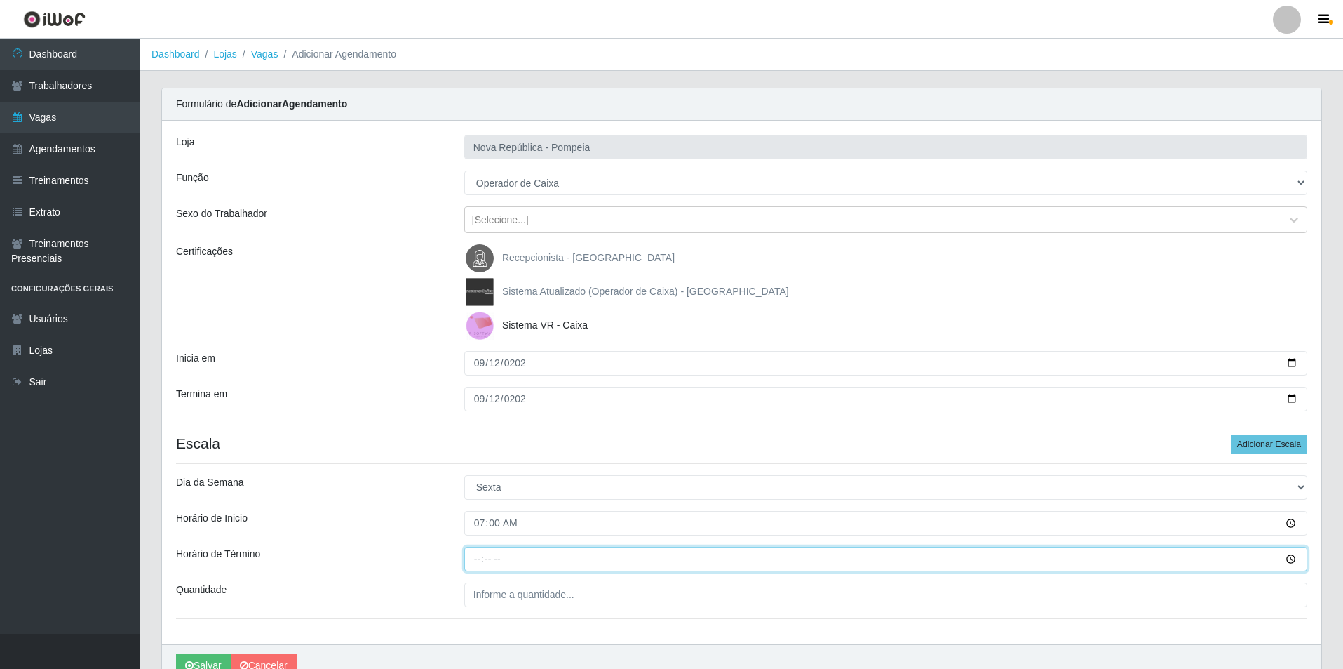
click at [474, 561] on input "Horário de Término" at bounding box center [885, 558] width 843 height 25
type input "13:00"
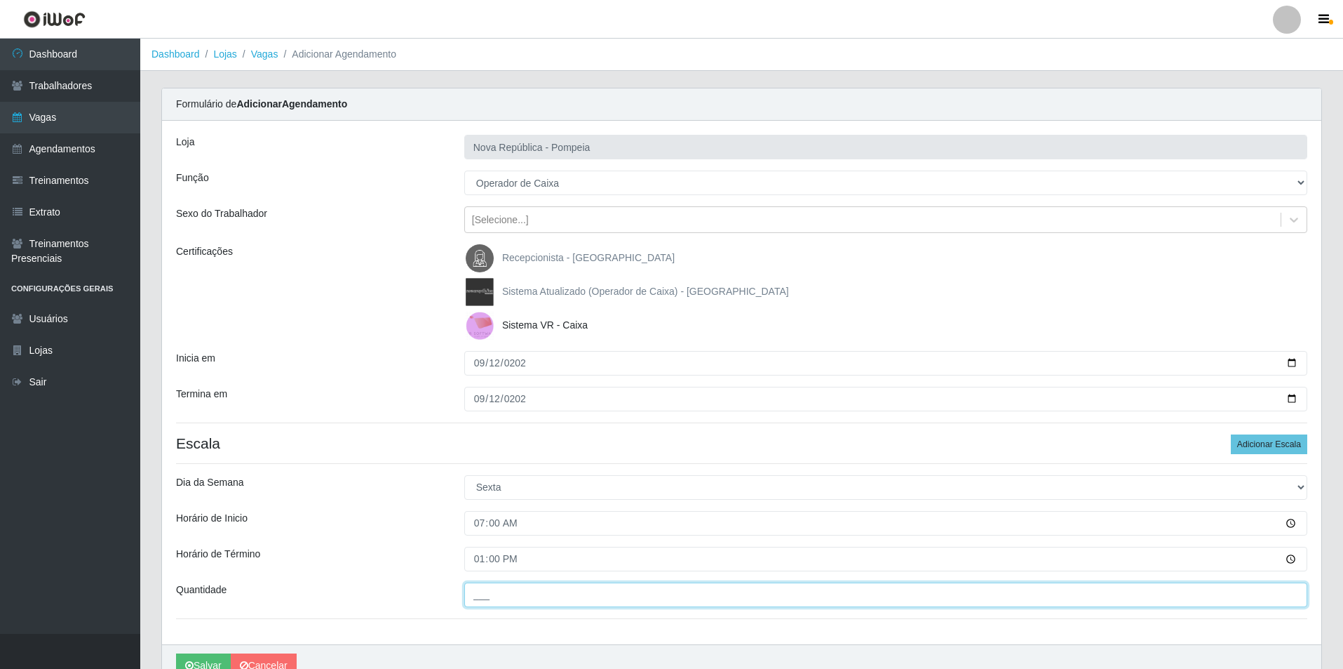
click at [484, 603] on input "___" at bounding box center [885, 594] width 843 height 25
type input "1__"
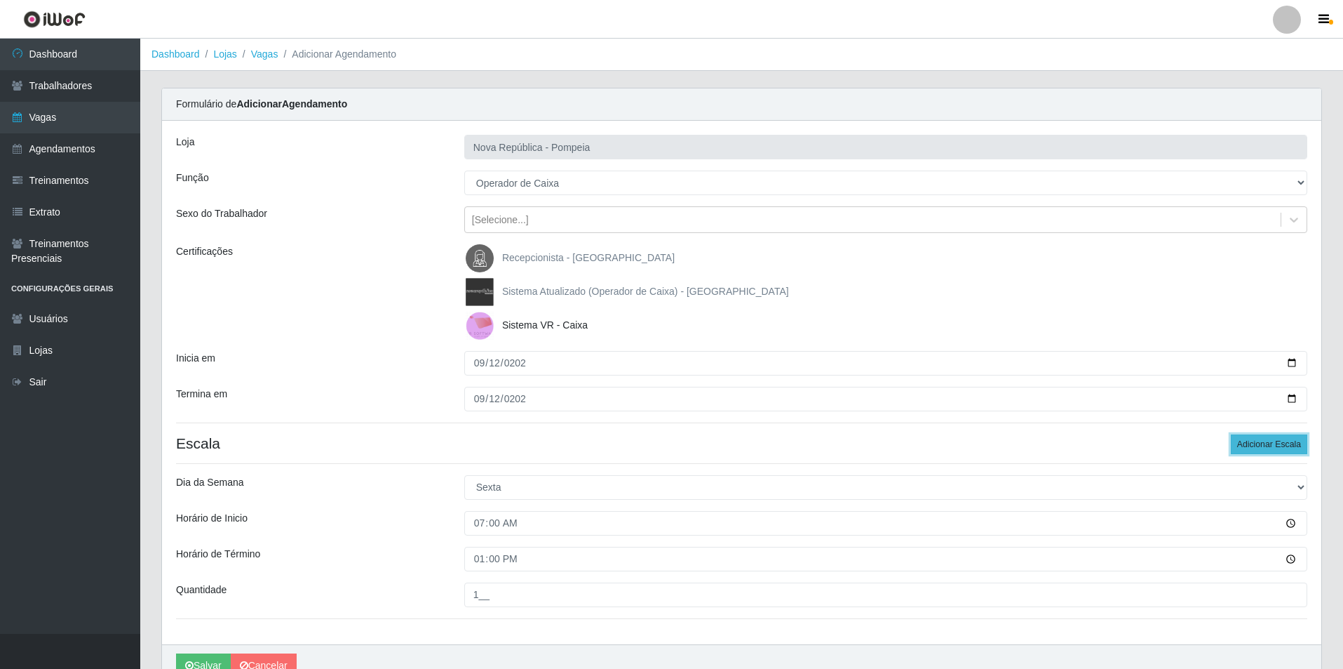
drag, startPoint x: 1283, startPoint y: 448, endPoint x: 1306, endPoint y: 445, distance: 22.6
click at [1285, 445] on button "Adicionar Escala" at bounding box center [1269, 444] width 76 height 20
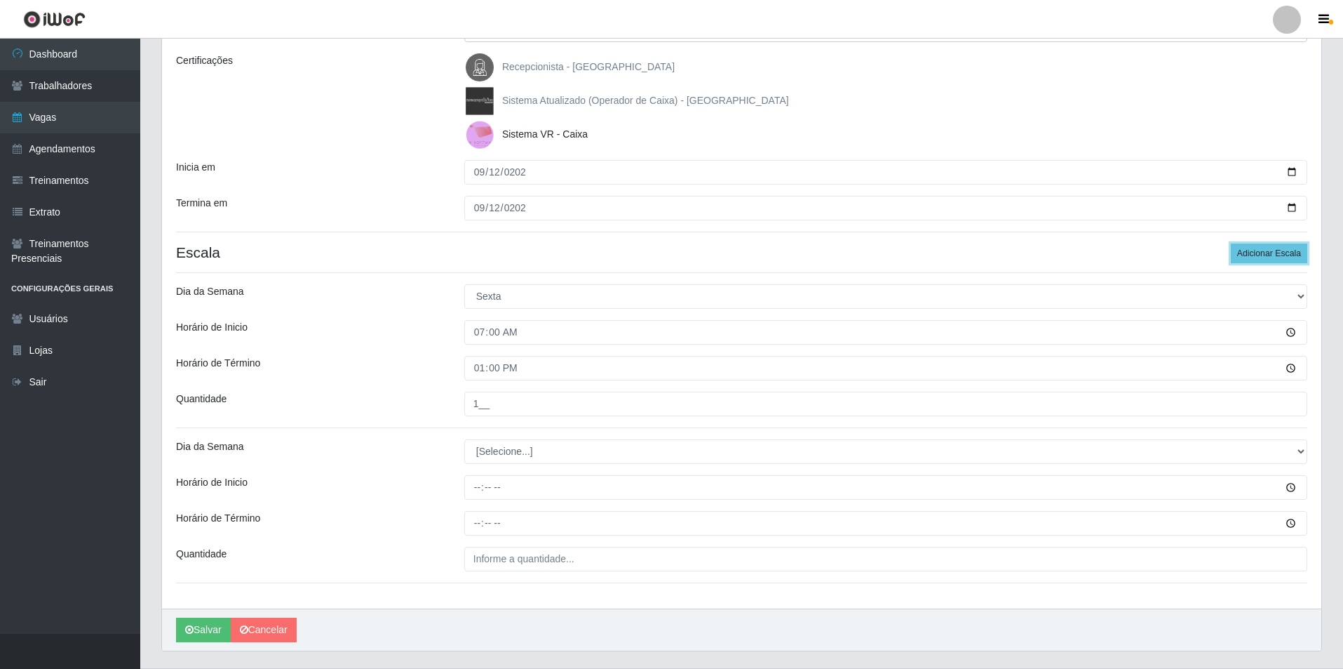
scroll to position [185, 0]
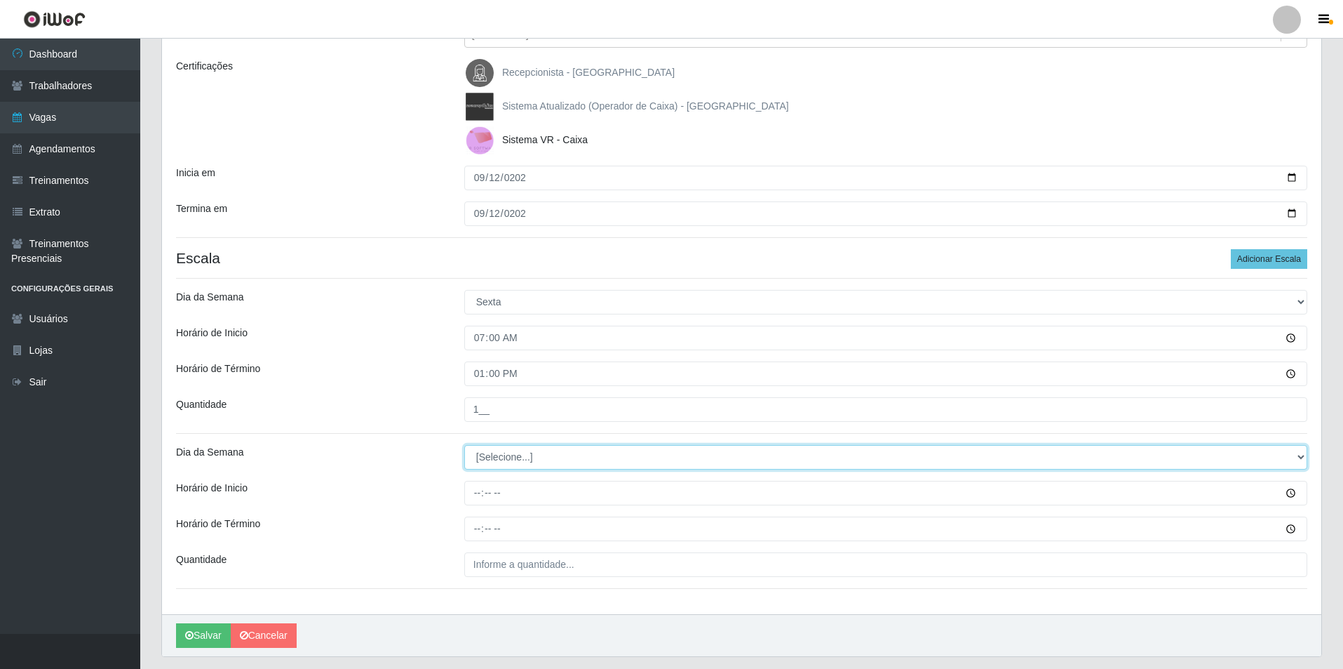
drag, startPoint x: 1298, startPoint y: 457, endPoint x: 1140, endPoint y: 455, distance: 158.6
click at [1209, 455] on select "[Selecione...] Segunda Terça Quarta Quinta Sexta Sábado Domingo" at bounding box center [885, 457] width 843 height 25
select select "5"
click at [464, 445] on select "[Selecione...] Segunda Terça Quarta Quinta Sexta Sábado Domingo" at bounding box center [885, 457] width 843 height 25
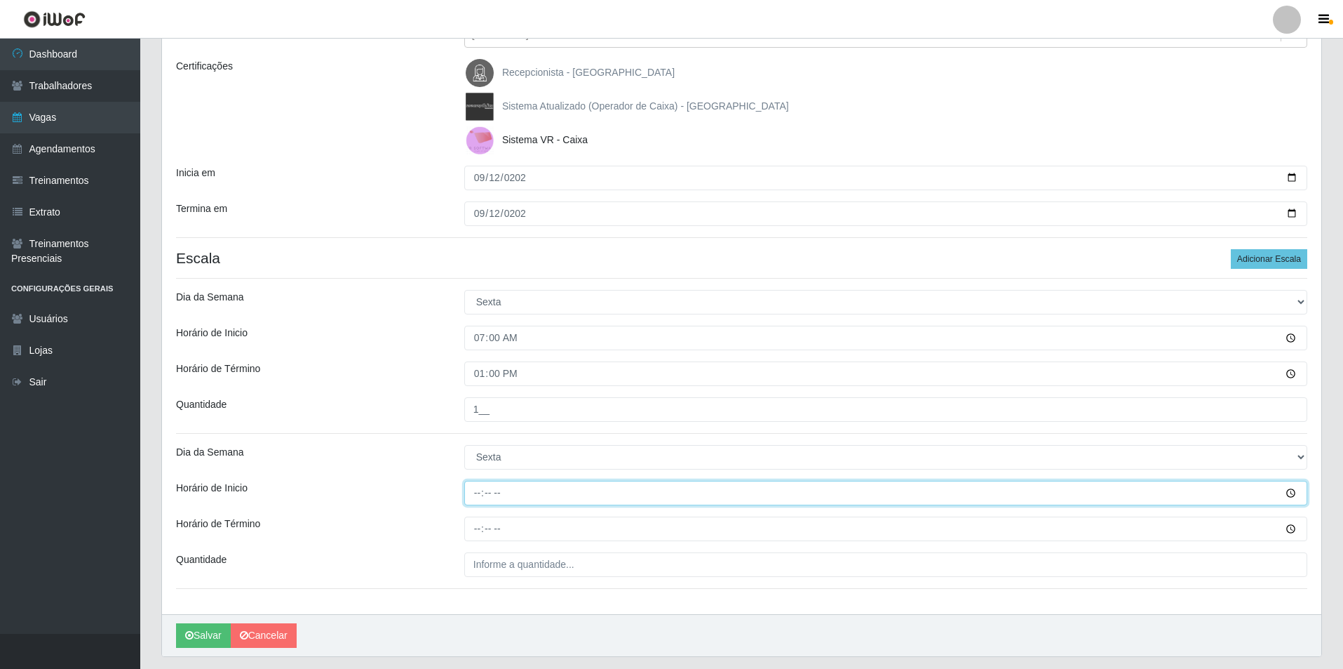
click at [475, 498] on input "Horário de Inicio" at bounding box center [885, 493] width 843 height 25
type input "08:00"
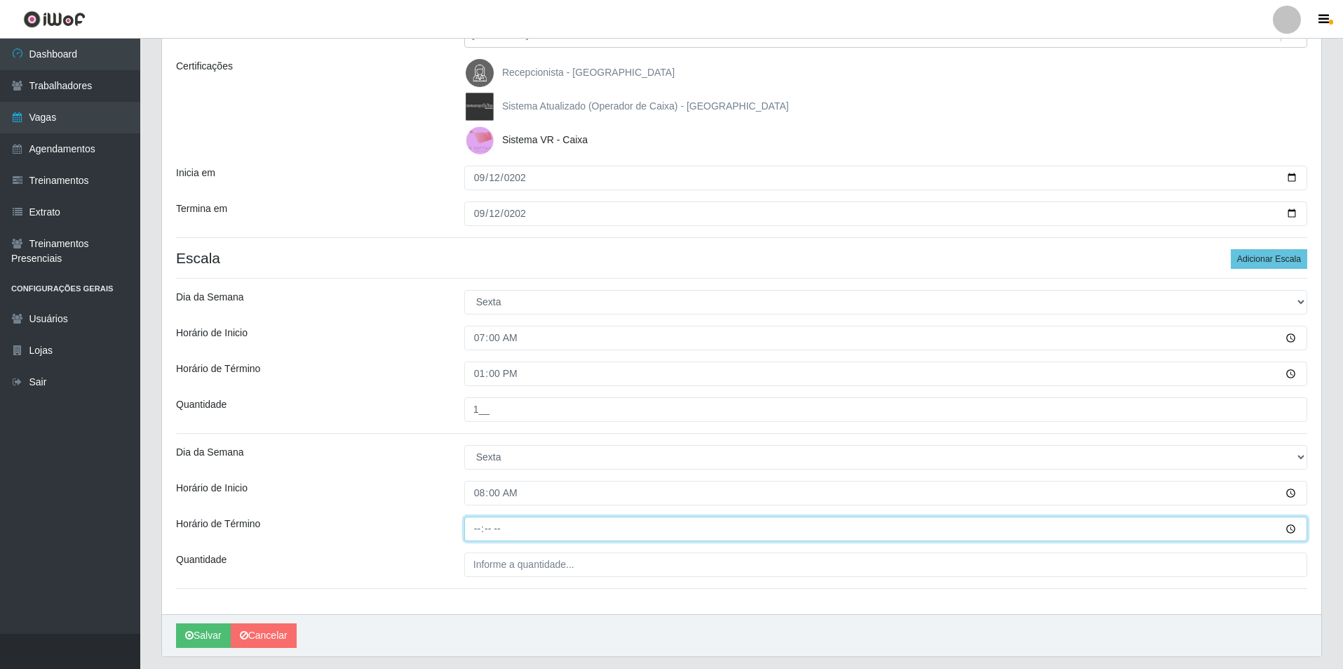
click at [472, 526] on input "Horário de Término" at bounding box center [885, 528] width 843 height 25
type input "14:00"
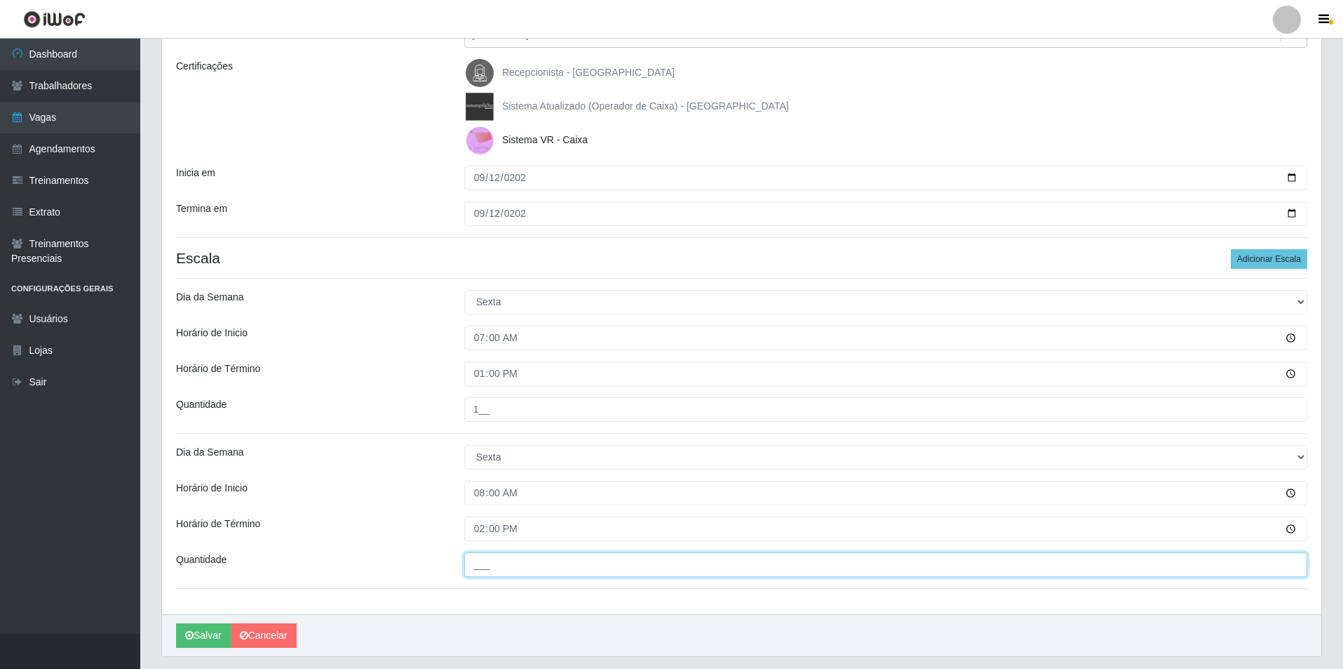
click at [476, 567] on input "___" at bounding box center [885, 564] width 843 height 25
type input "2__"
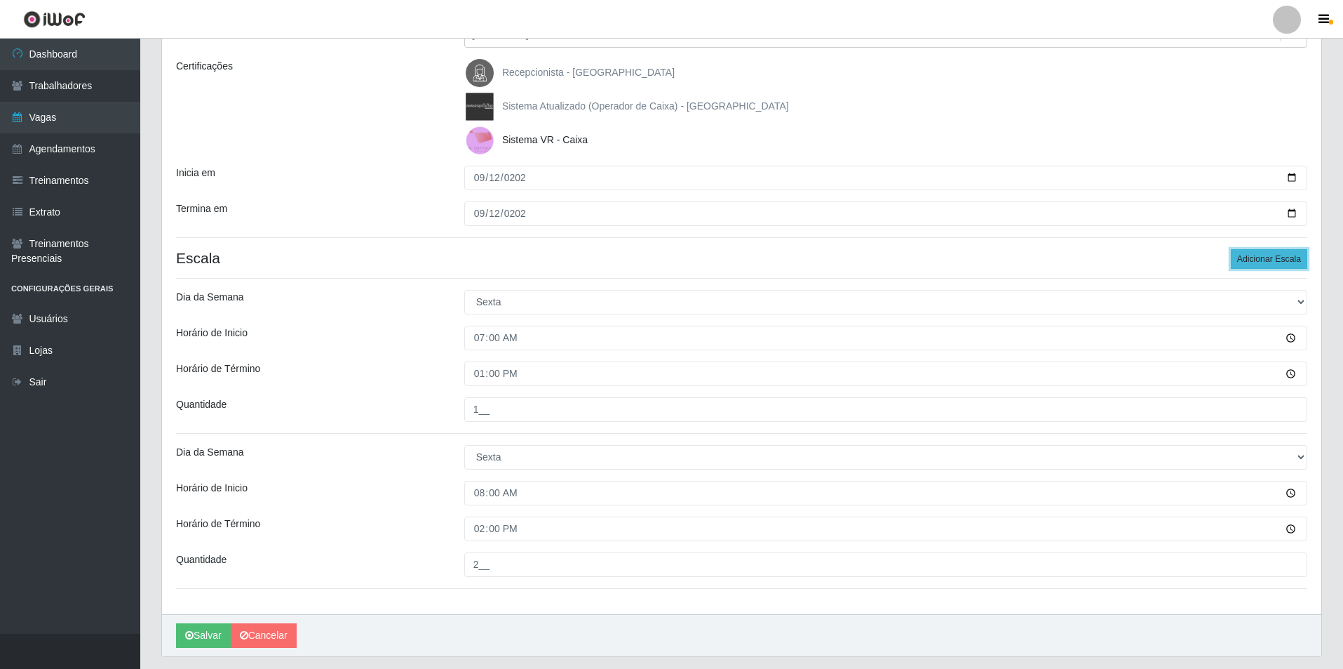
drag, startPoint x: 1268, startPoint y: 254, endPoint x: 1281, endPoint y: 258, distance: 14.0
click at [1275, 256] on button "Adicionar Escala" at bounding box center [1269, 259] width 76 height 20
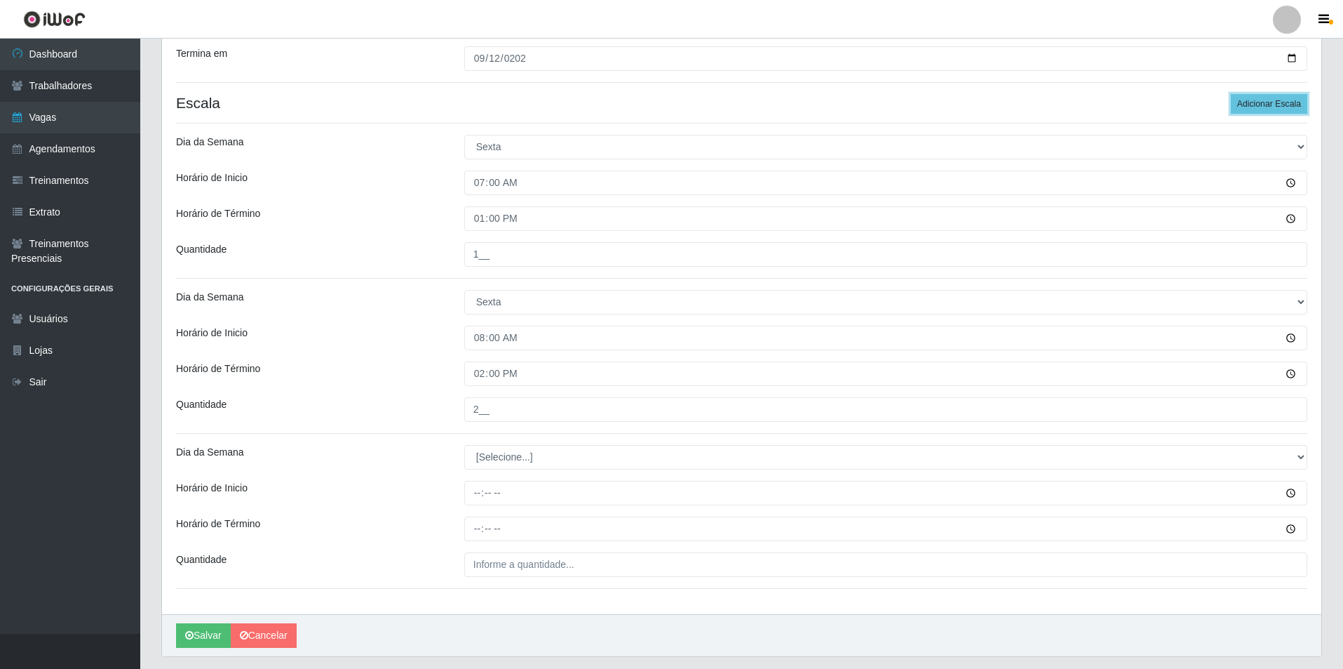
scroll to position [344, 0]
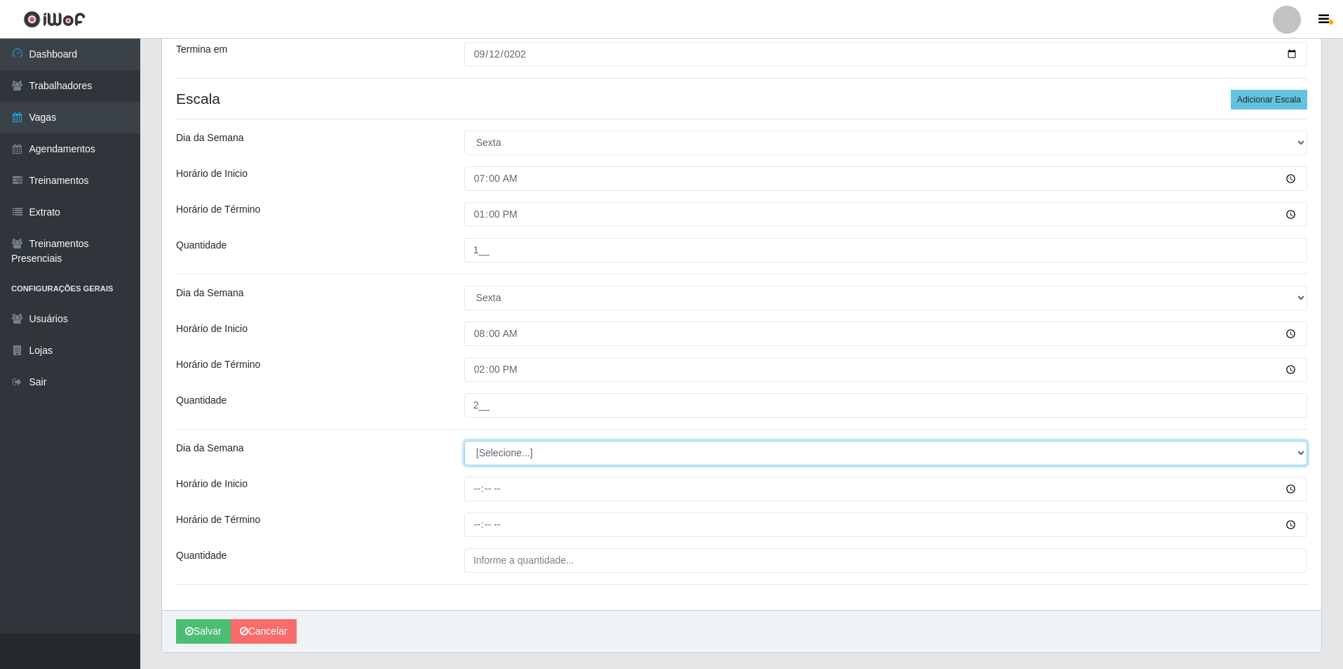
drag, startPoint x: 1298, startPoint y: 451, endPoint x: 1157, endPoint y: 450, distance: 141.7
click at [1214, 450] on select "[Selecione...] Segunda Terça Quarta Quinta Sexta Sábado Domingo" at bounding box center [885, 453] width 843 height 25
select select "4"
click at [464, 441] on select "[Selecione...] Segunda Terça Quarta Quinta Sexta Sábado Domingo" at bounding box center [885, 453] width 843 height 25
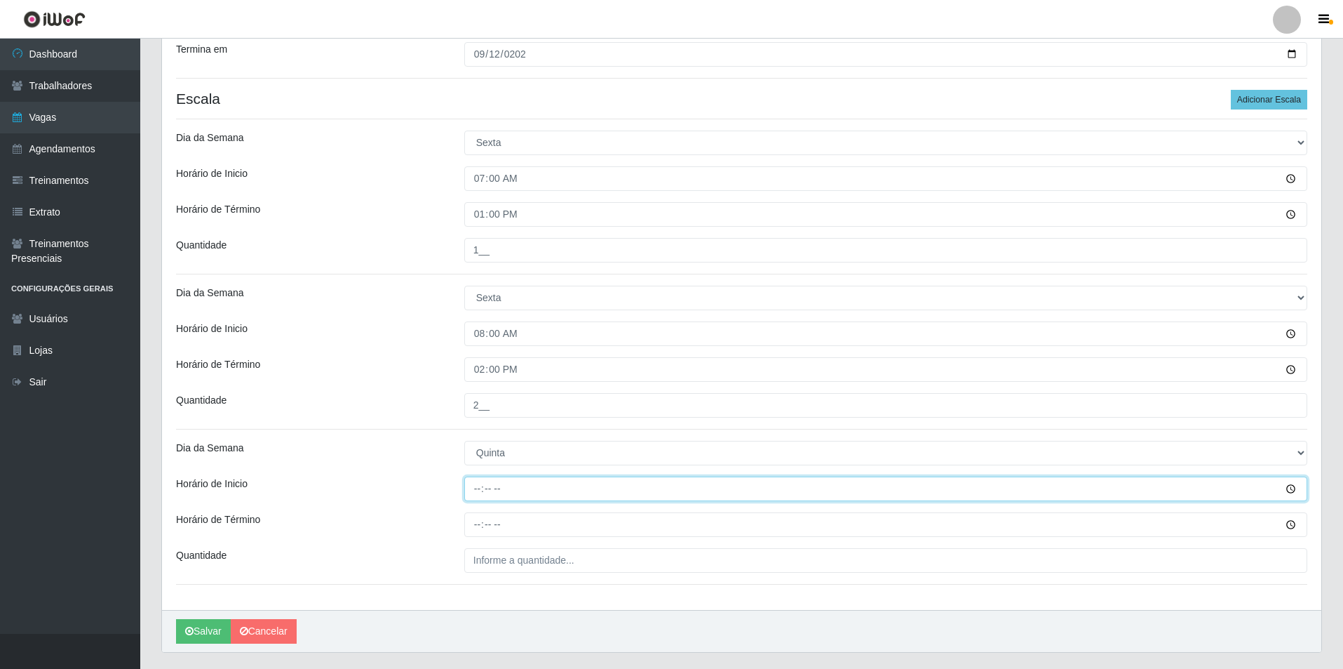
click at [478, 490] on input "Horário de Inicio" at bounding box center [885, 488] width 843 height 25
type input "09:00"
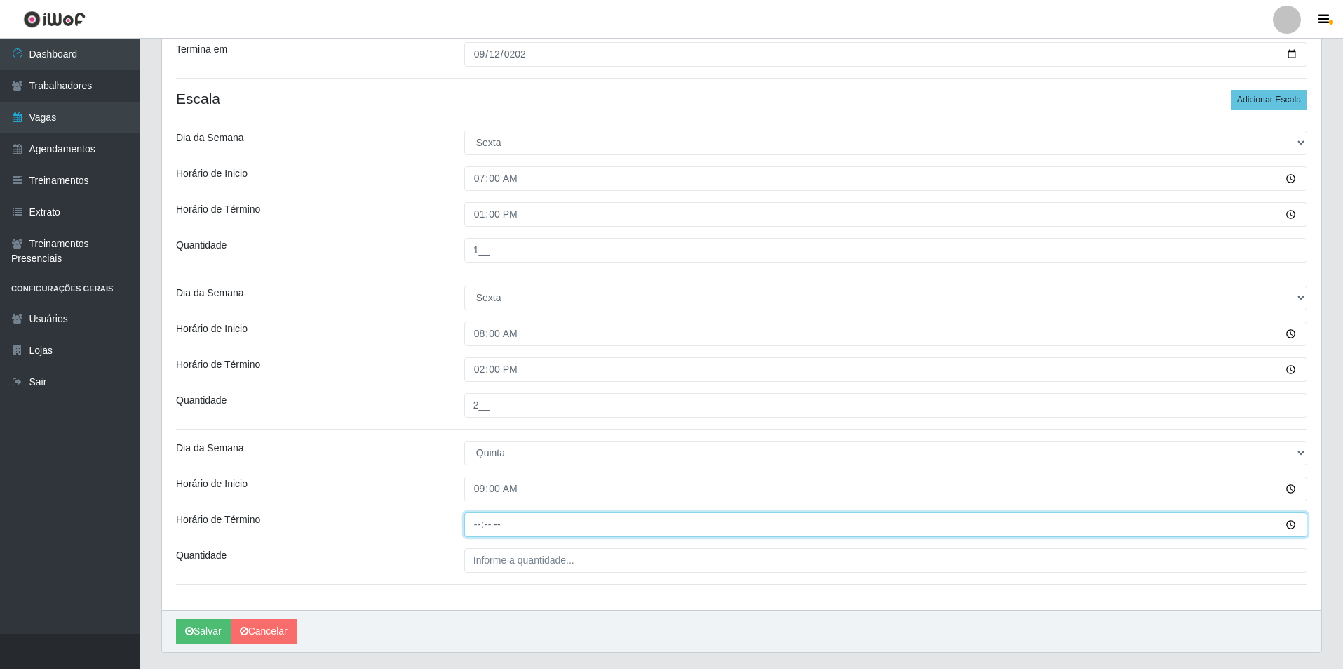
click at [473, 528] on input "Horário de Término" at bounding box center [885, 524] width 843 height 25
type input "15:00"
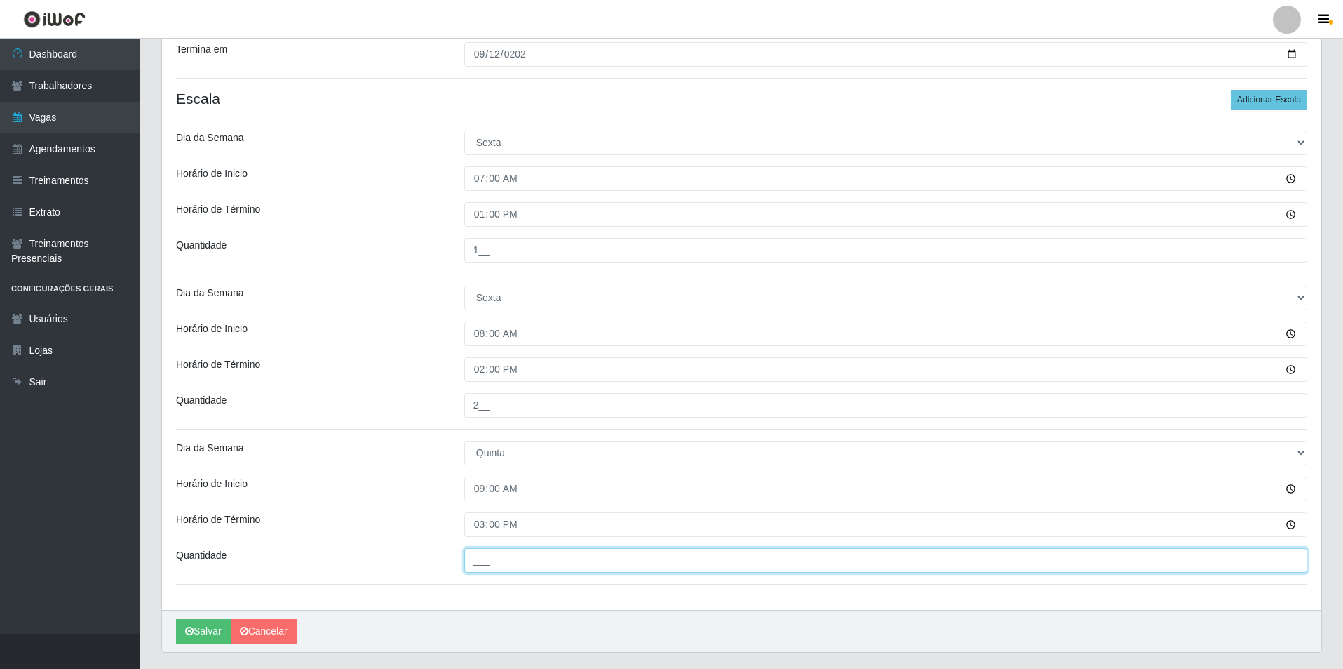
click at [481, 555] on input "___" at bounding box center [885, 560] width 843 height 25
type input "1__"
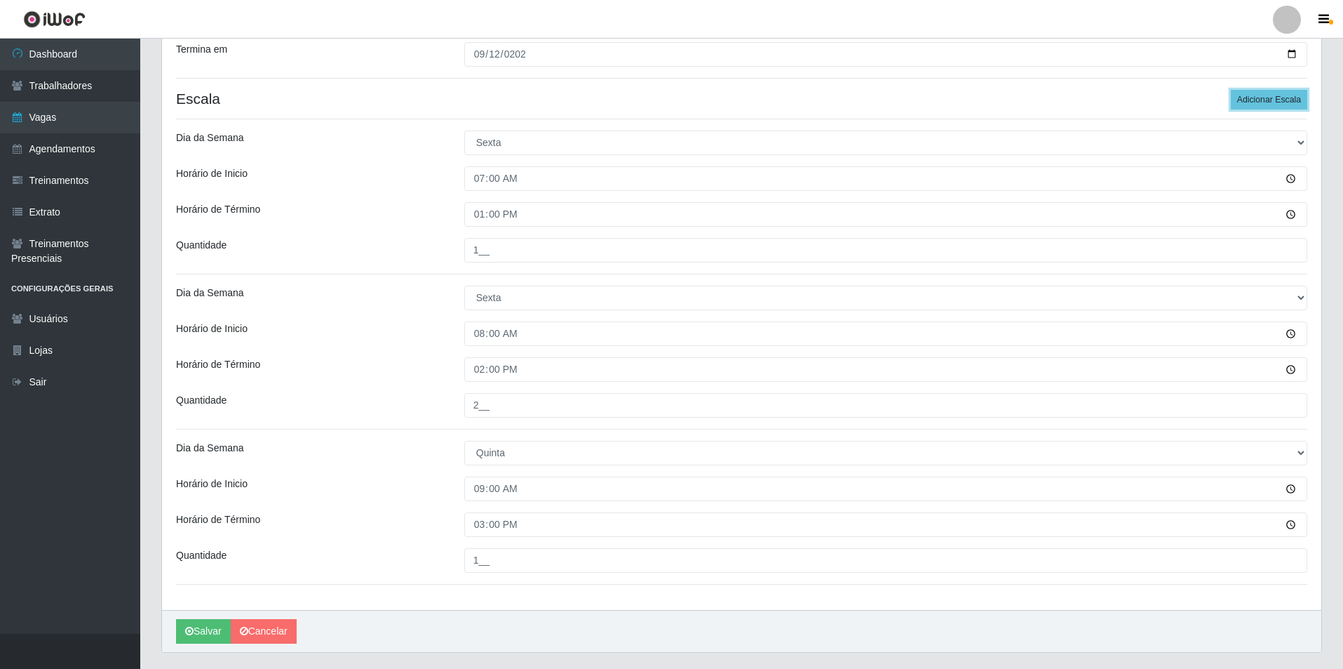
drag, startPoint x: 1273, startPoint y: 97, endPoint x: 1346, endPoint y: 227, distance: 149.5
click at [1275, 98] on button "Adicionar Escala" at bounding box center [1269, 100] width 76 height 20
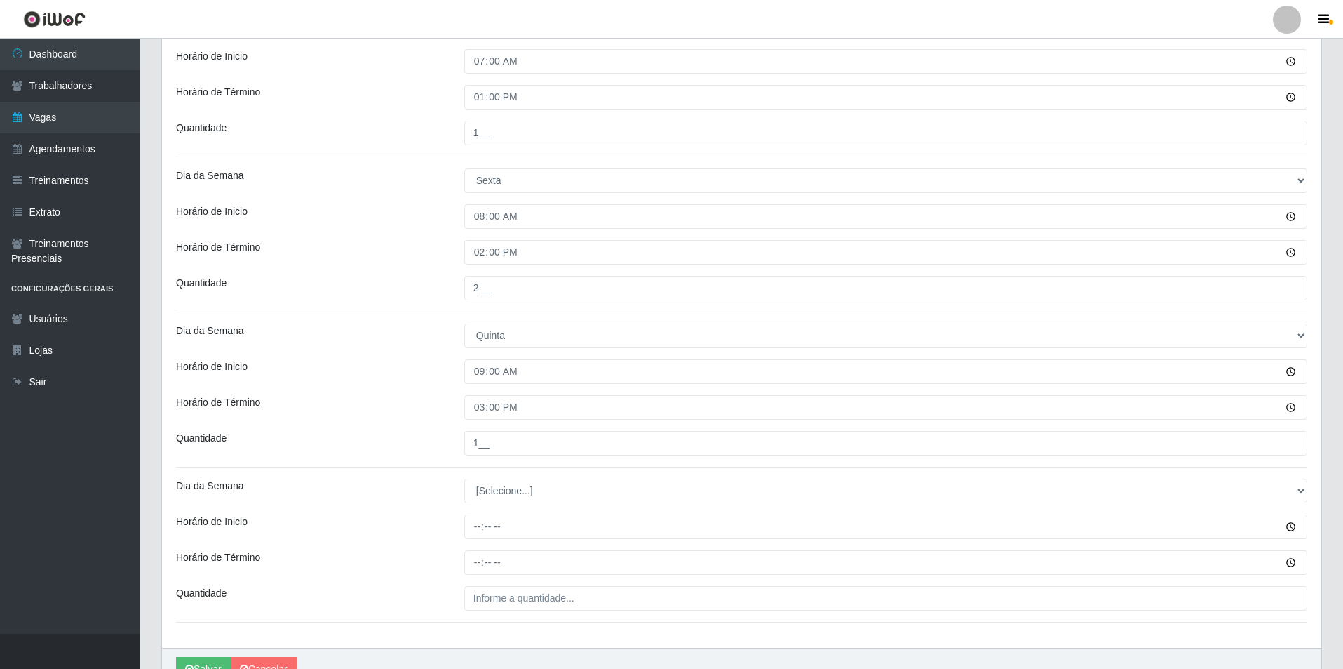
scroll to position [535, 0]
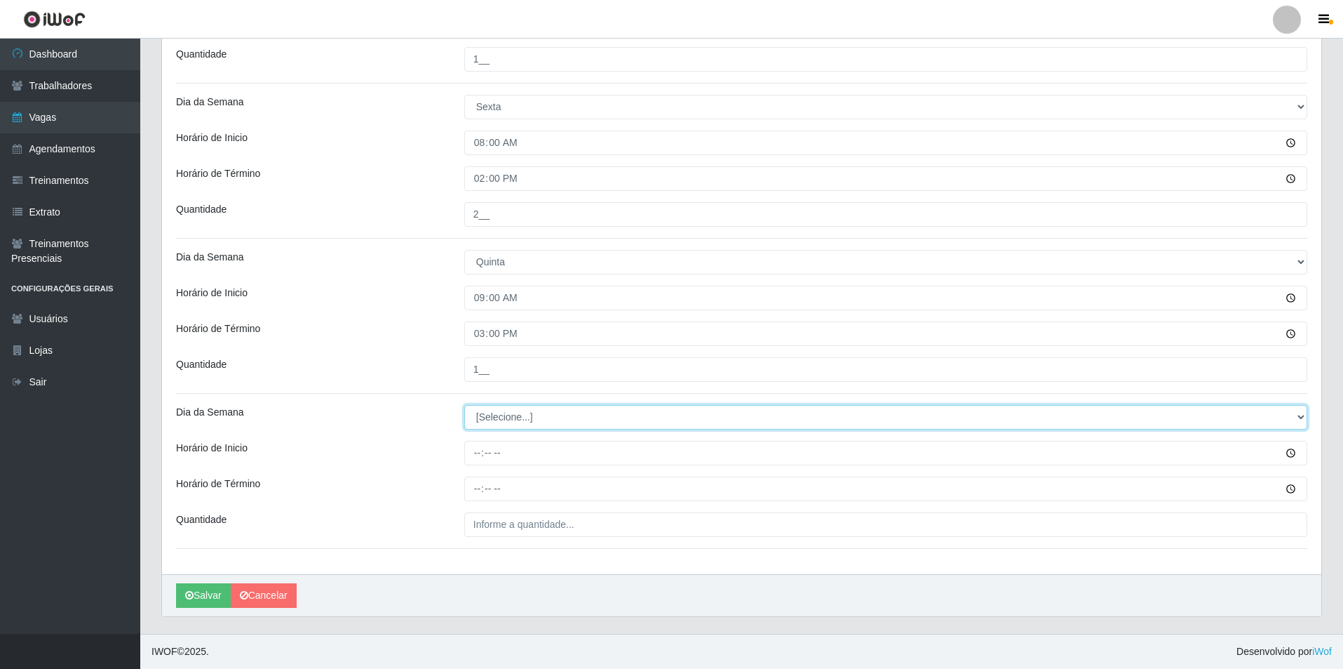
drag, startPoint x: 1303, startPoint y: 412, endPoint x: 1158, endPoint y: 412, distance: 144.5
click at [1214, 412] on select "[Selecione...] Segunda Terça Quarta Quinta Sexta Sábado Domingo" at bounding box center [885, 417] width 843 height 25
select select "4"
click at [464, 405] on select "[Selecione...] Segunda Terça Quarta Quinta Sexta Sábado Domingo" at bounding box center [885, 417] width 843 height 25
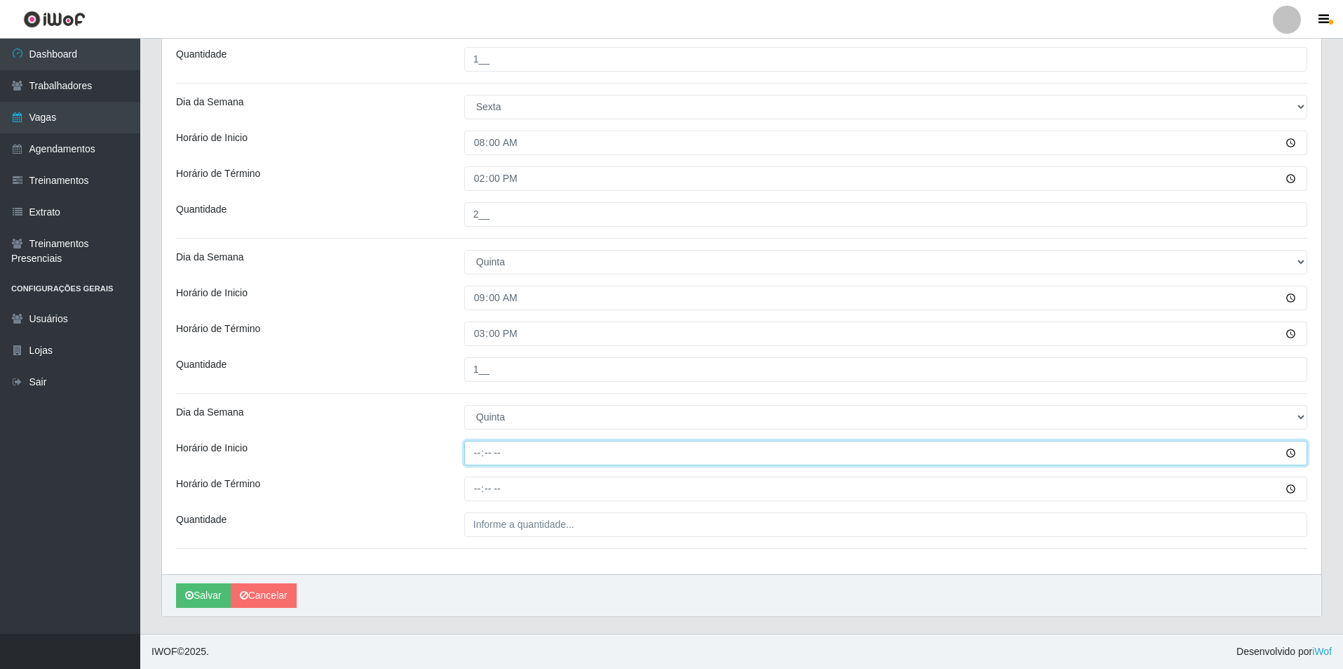
click at [472, 459] on input "Horário de Inicio" at bounding box center [885, 453] width 843 height 25
type input "14:00"
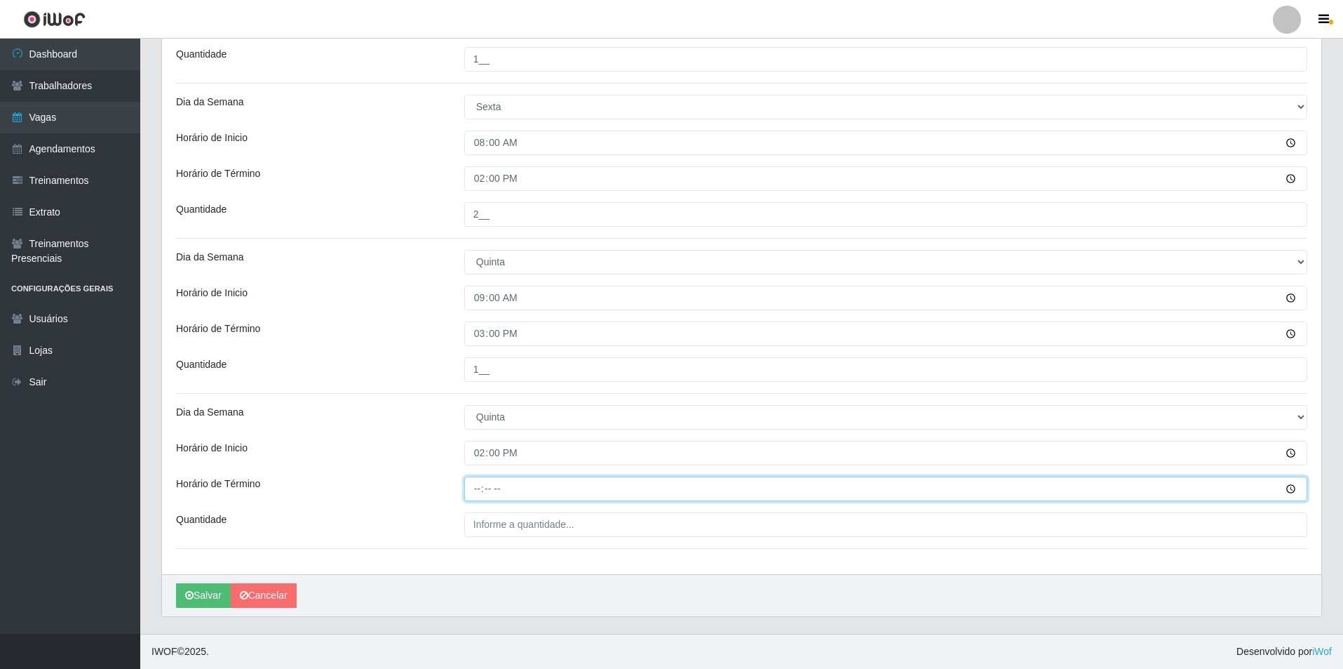
click at [478, 491] on input "Horário de Término" at bounding box center [885, 488] width 843 height 25
type input "20:00"
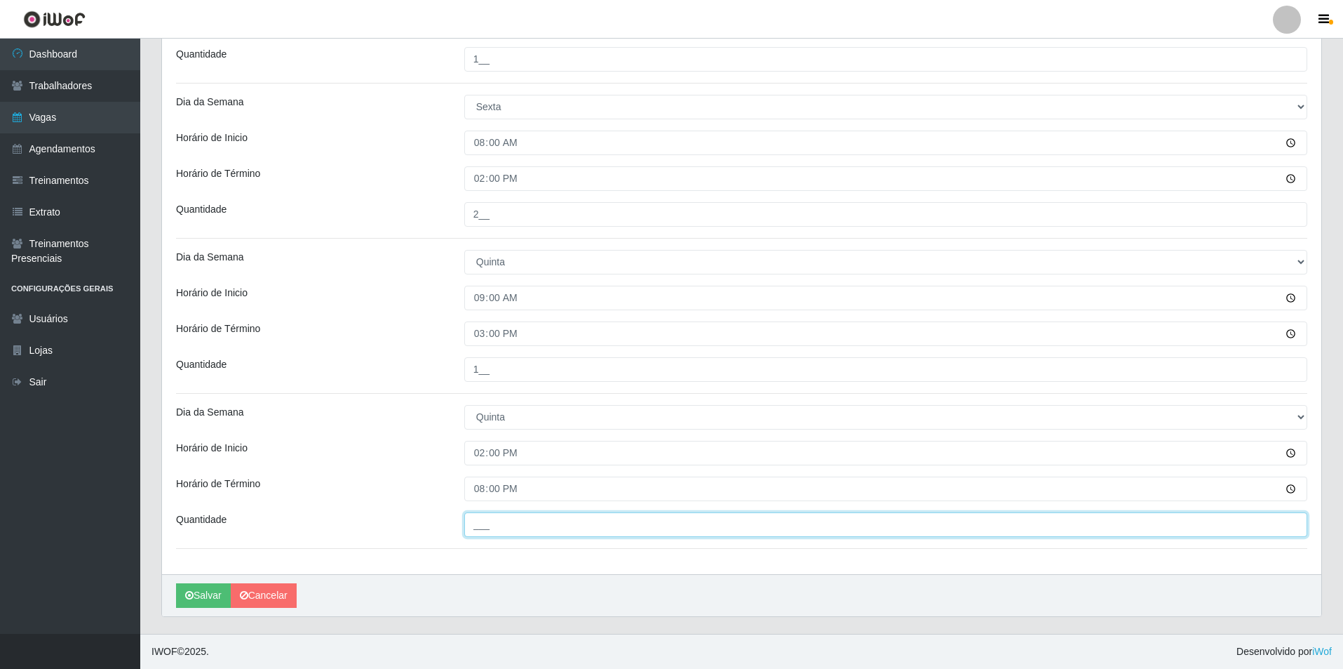
click at [477, 526] on input "___" at bounding box center [885, 524] width 843 height 25
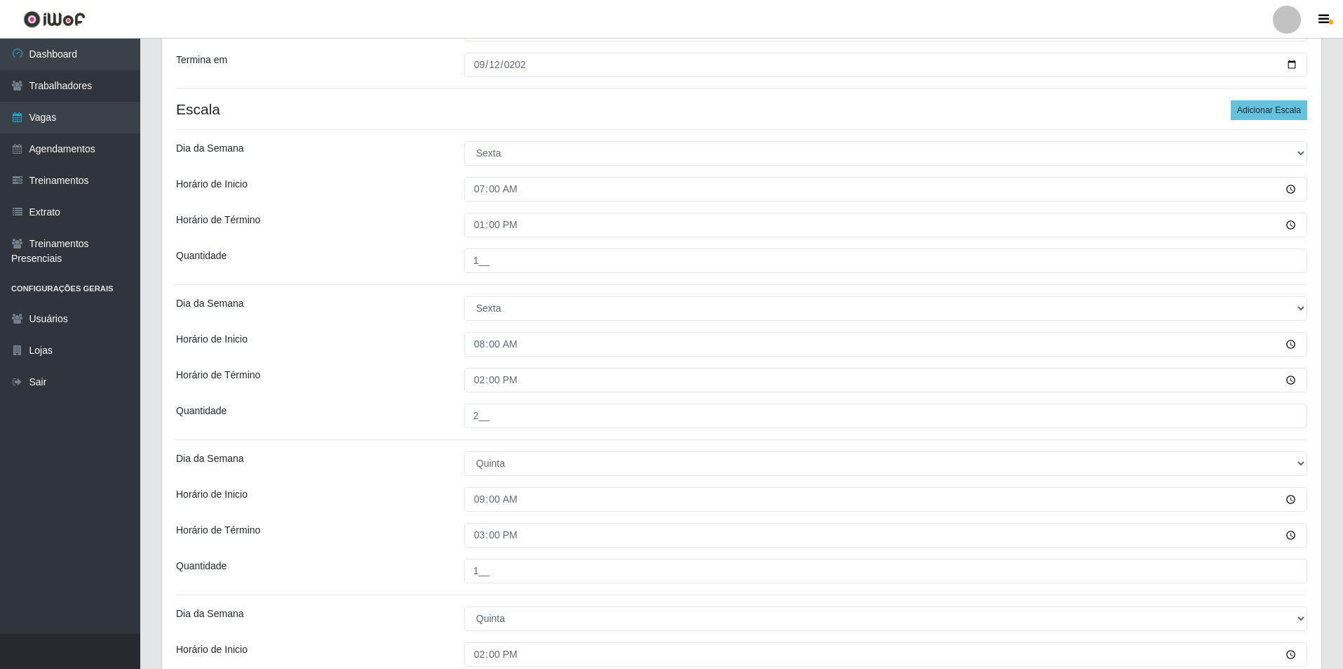
scroll to position [315, 0]
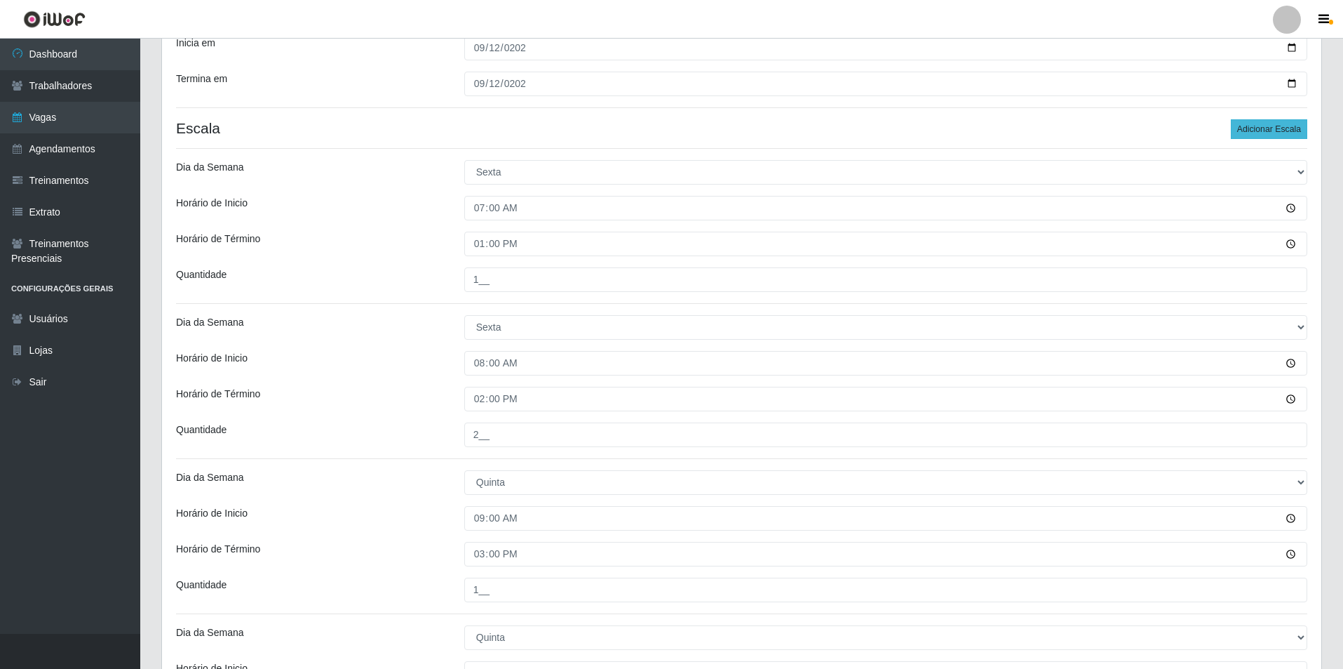
type input "2__"
click at [1264, 135] on button "Adicionar Escala" at bounding box center [1269, 129] width 76 height 20
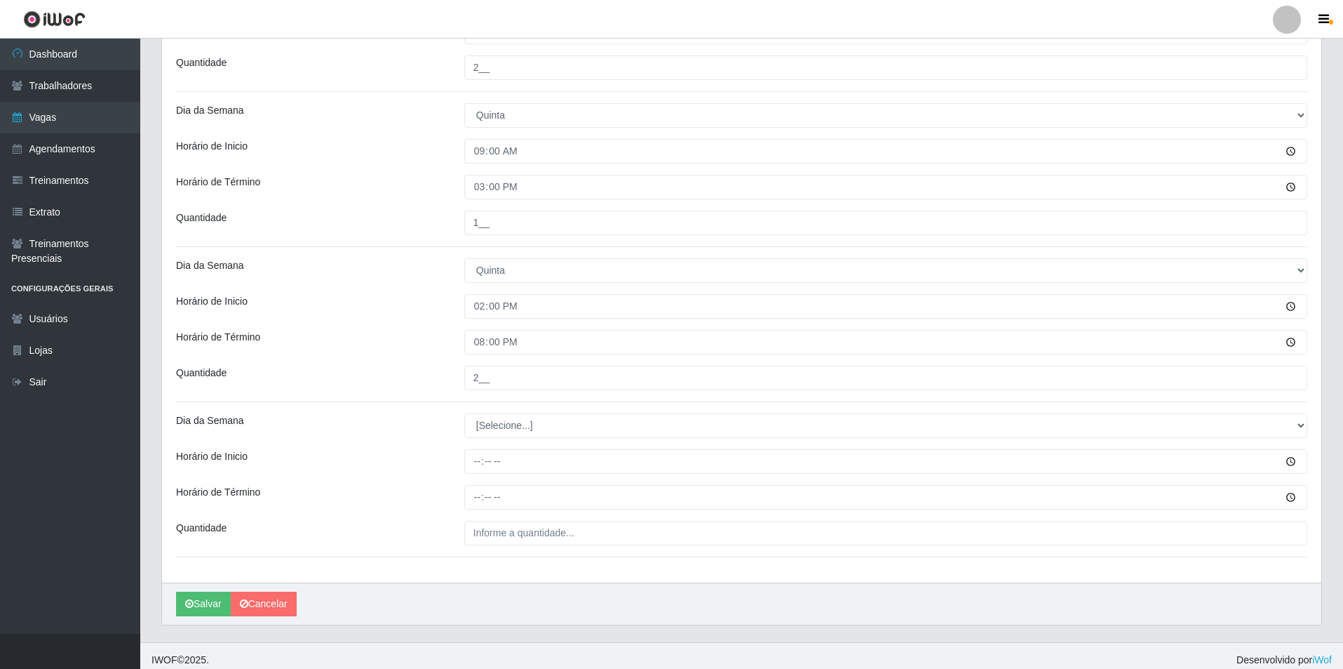
scroll to position [690, 0]
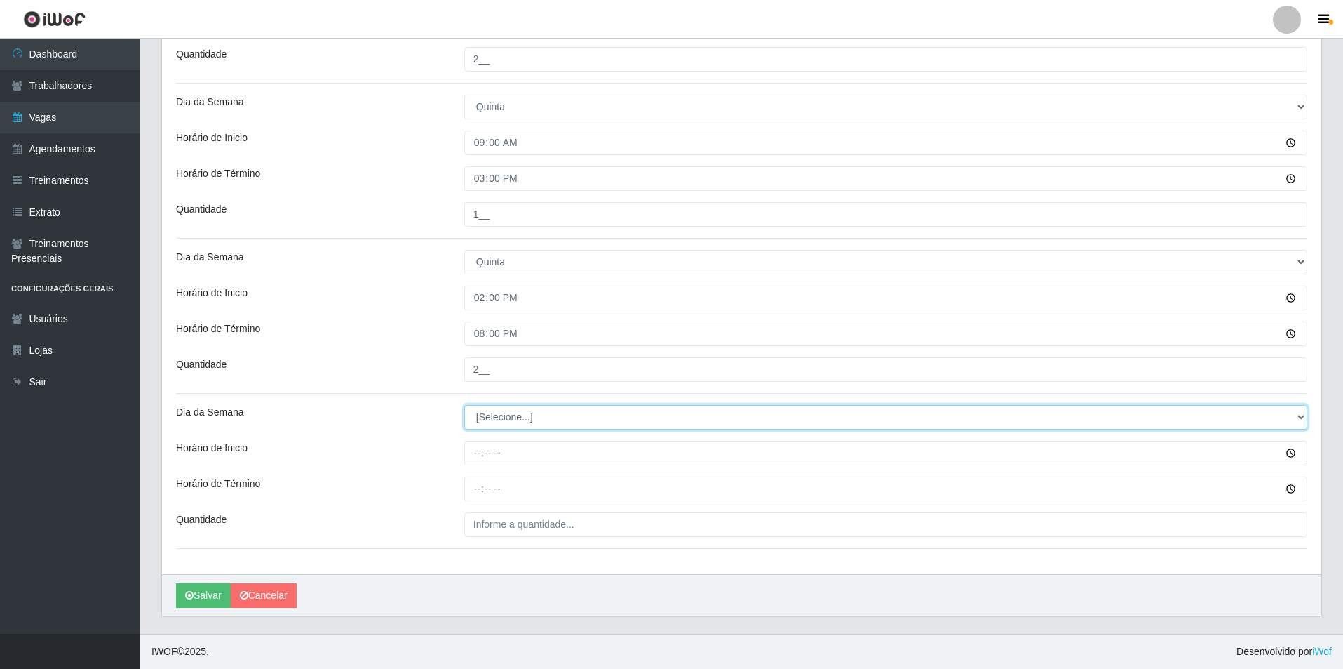
drag, startPoint x: 1303, startPoint y: 415, endPoint x: 1200, endPoint y: 427, distance: 104.6
click at [1280, 415] on select "[Selecione...] Segunda Terça Quarta Quinta Sexta Sábado Domingo" at bounding box center [885, 417] width 843 height 25
select select "5"
click at [464, 405] on select "[Selecione...] Segunda Terça Quarta Quinta Sexta Sábado Domingo" at bounding box center [885, 417] width 843 height 25
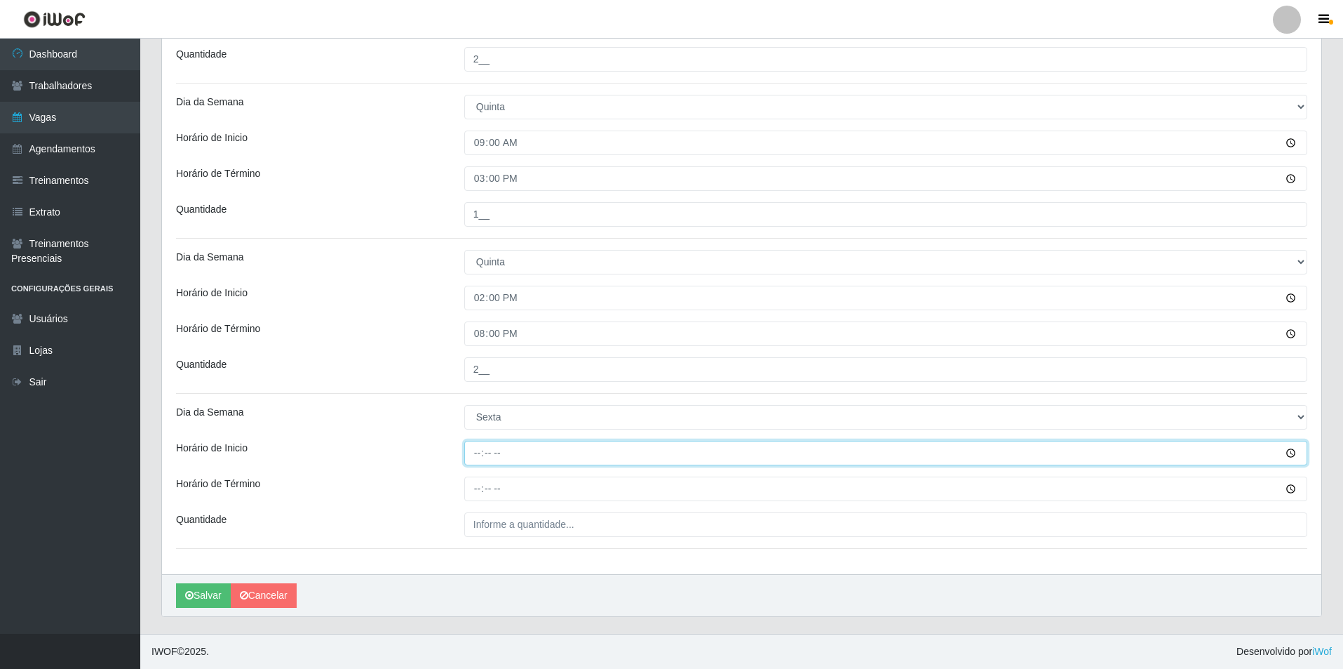
click at [468, 460] on input "Horário de Inicio" at bounding box center [885, 453] width 843 height 25
type input "15:00"
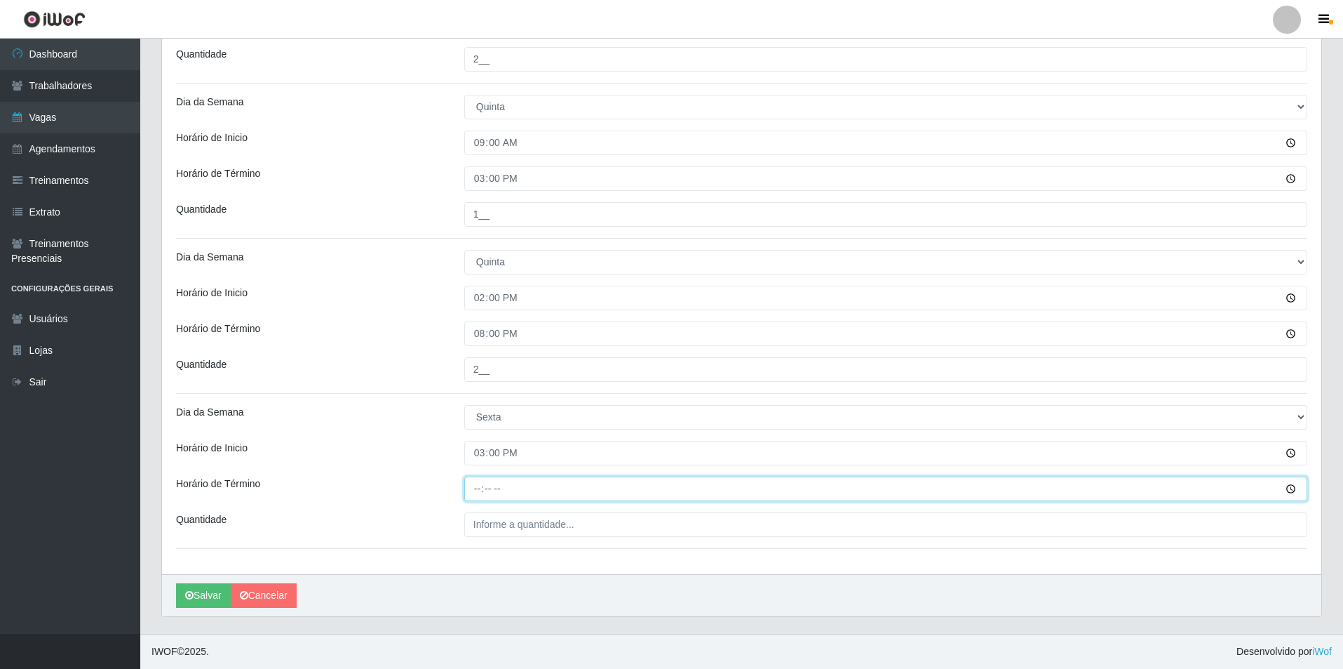
click at [478, 492] on input "Horário de Término" at bounding box center [885, 488] width 843 height 25
type input "21:00"
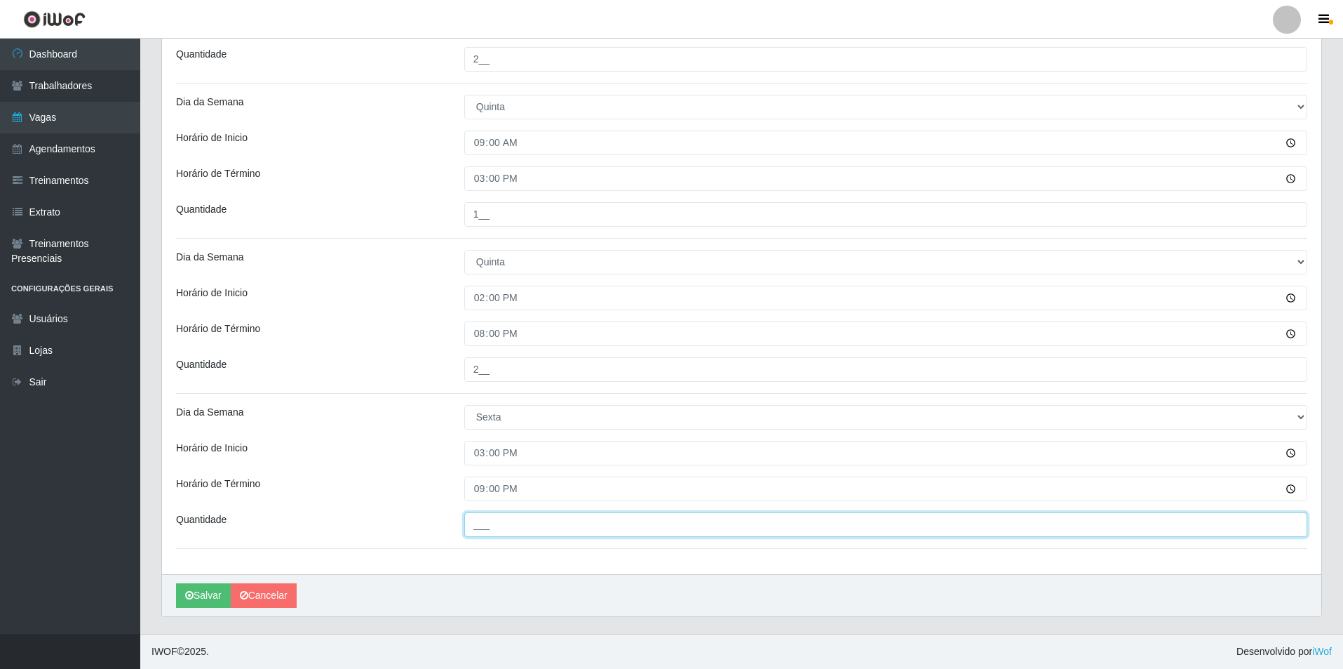
click at [483, 530] on input "___" at bounding box center [885, 524] width 843 height 25
type input "2__"
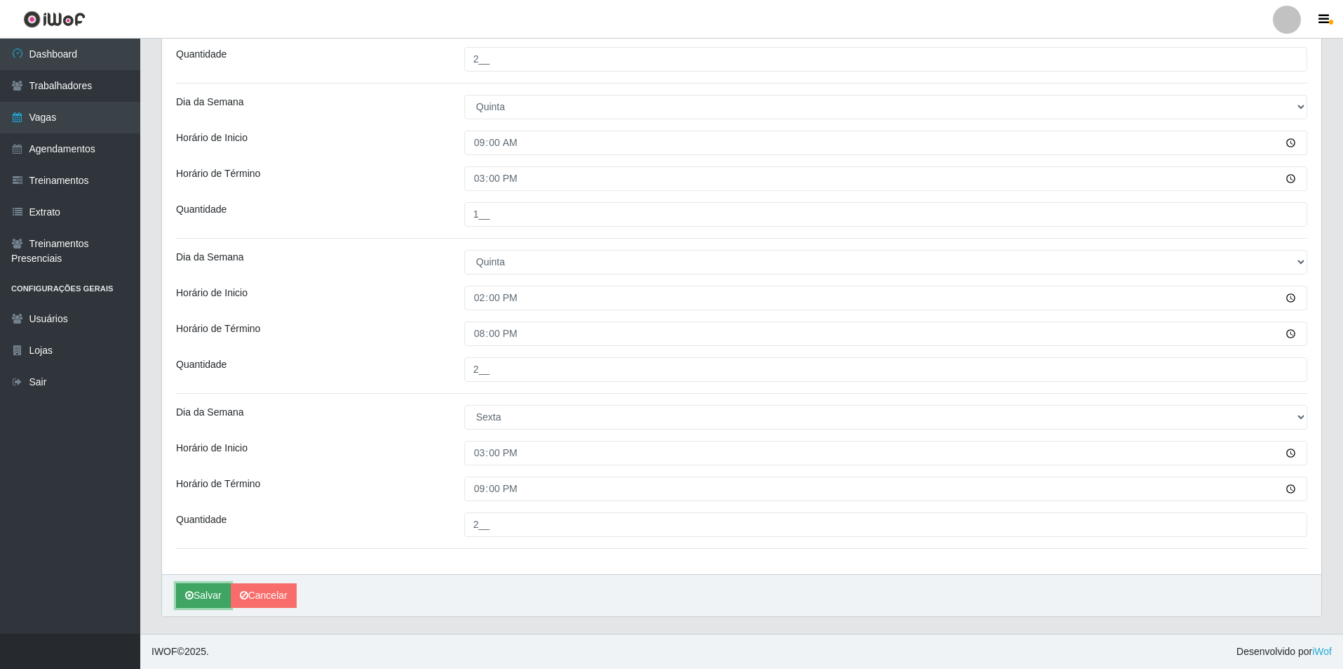
click at [197, 596] on button "Salvar" at bounding box center [203, 595] width 55 height 25
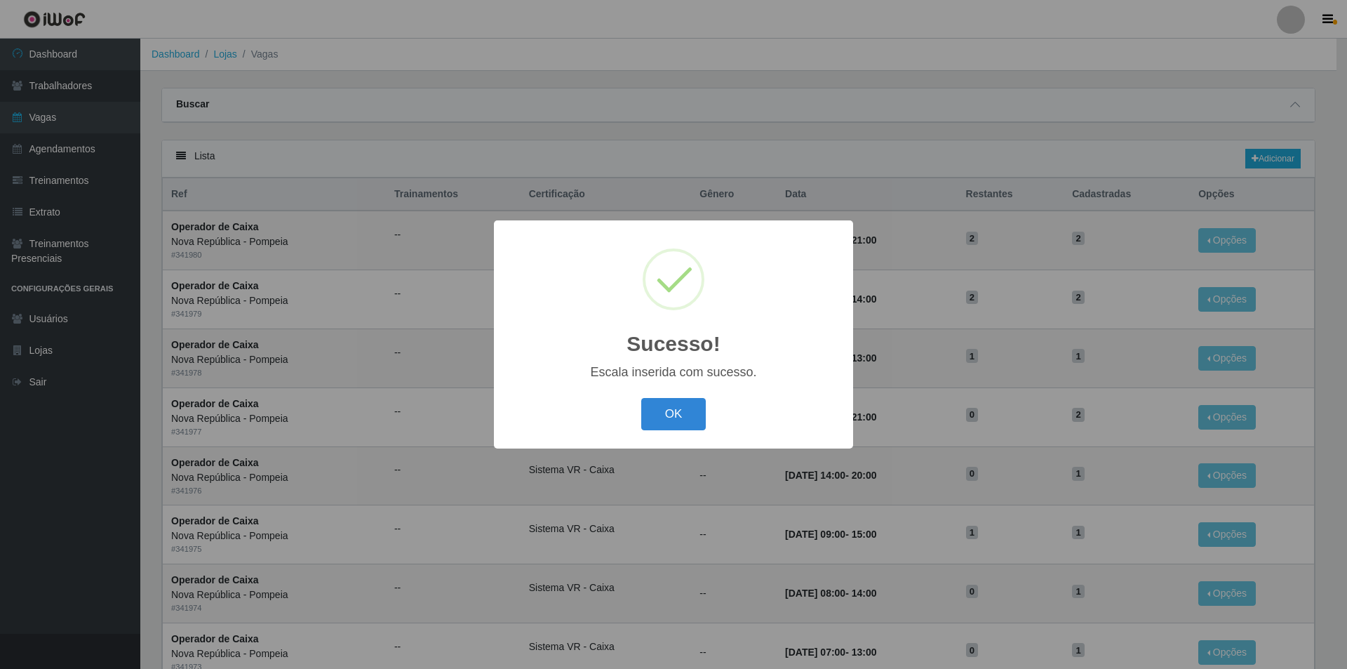
drag, startPoint x: 695, startPoint y: 415, endPoint x: 782, endPoint y: 325, distance: 125.0
click at [694, 408] on button "OK" at bounding box center [673, 414] width 65 height 33
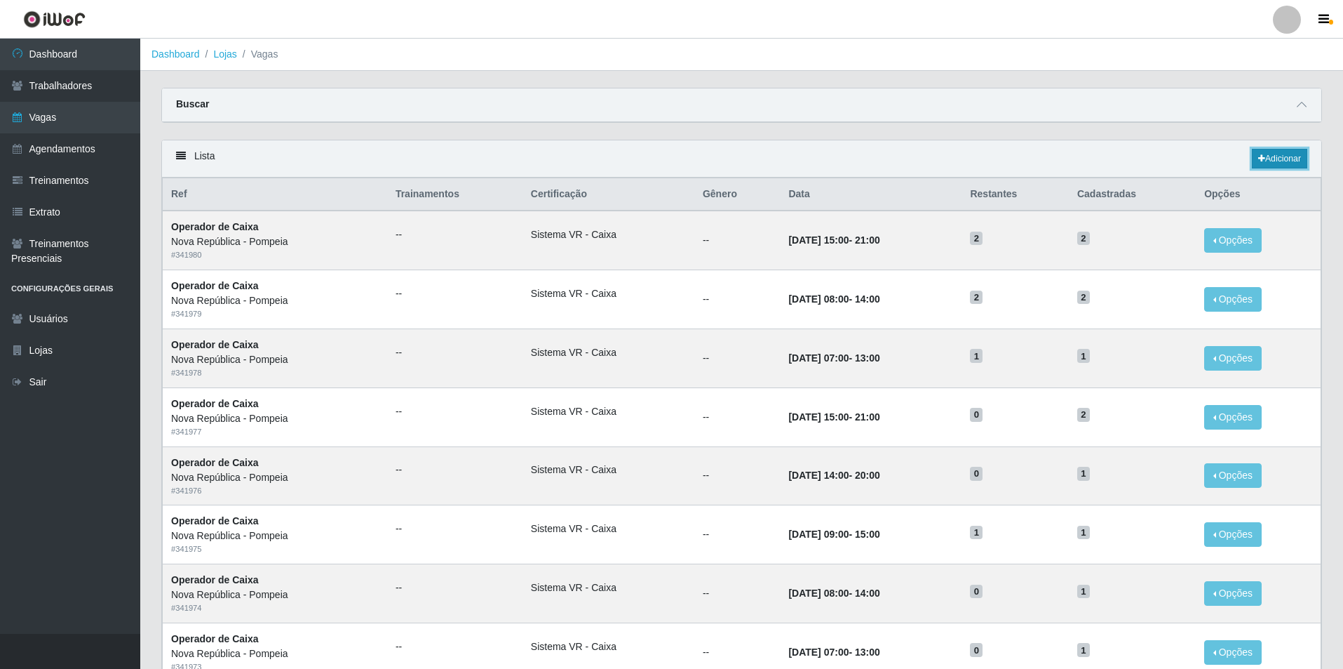
click at [1294, 157] on link "Adicionar" at bounding box center [1279, 159] width 55 height 20
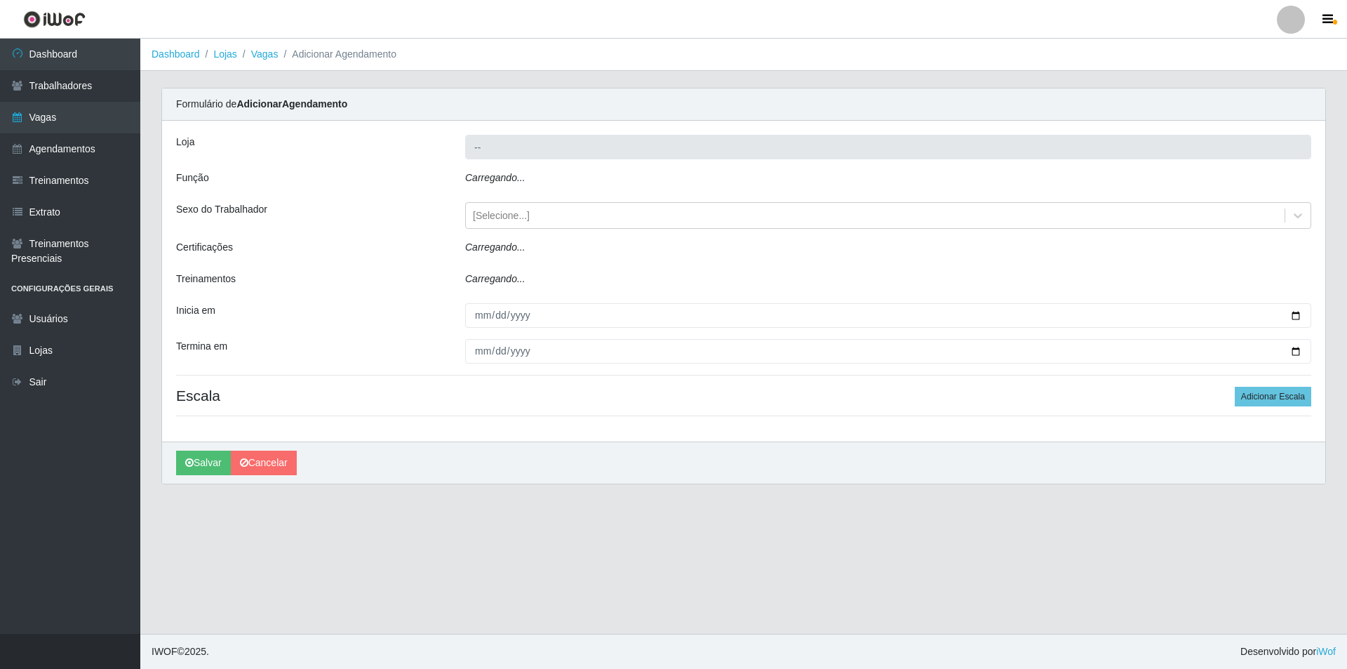
type input "Nova República - Pompeia"
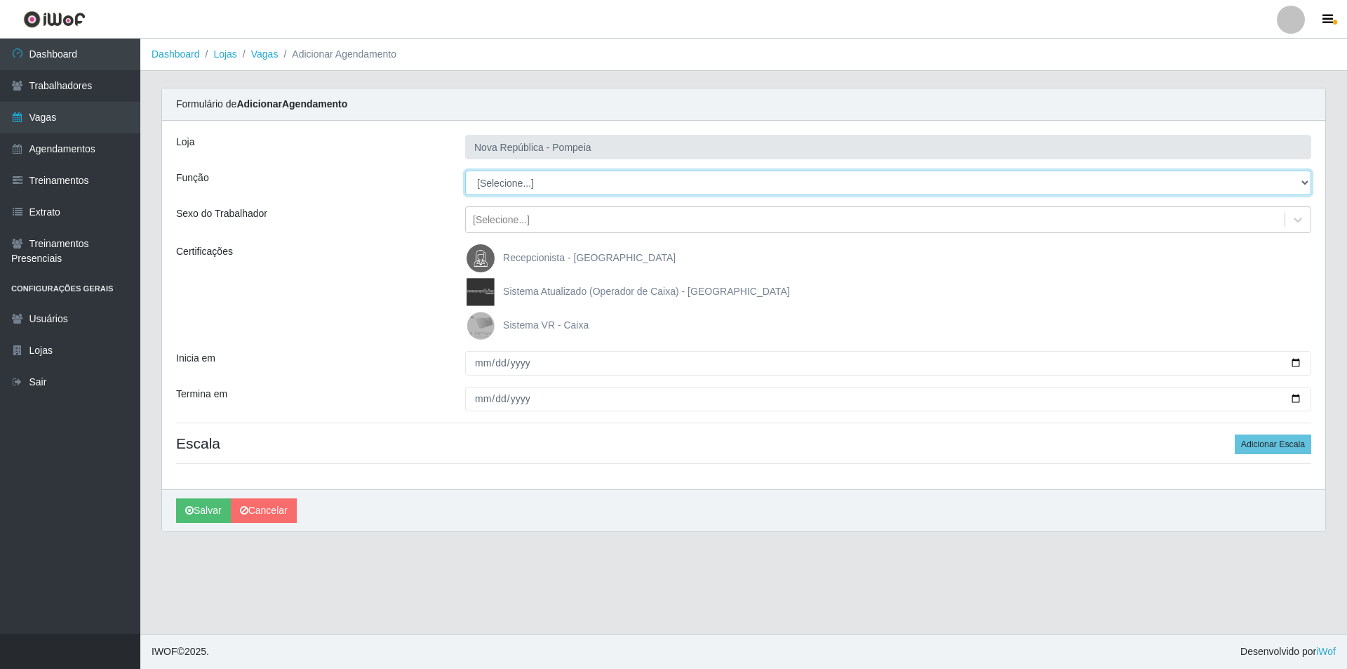
drag, startPoint x: 1300, startPoint y: 182, endPoint x: 1197, endPoint y: 185, distance: 103.2
click at [1197, 185] on select "[Selecione...] Balconista Operador de Caixa Recepcionista Repositor" at bounding box center [888, 182] width 846 height 25
select select "22"
click at [465, 170] on select "[Selecione...] Balconista Operador de Caixa Recepcionista Repositor" at bounding box center [888, 182] width 846 height 25
drag, startPoint x: 476, startPoint y: 320, endPoint x: 475, endPoint y: 345, distance: 25.3
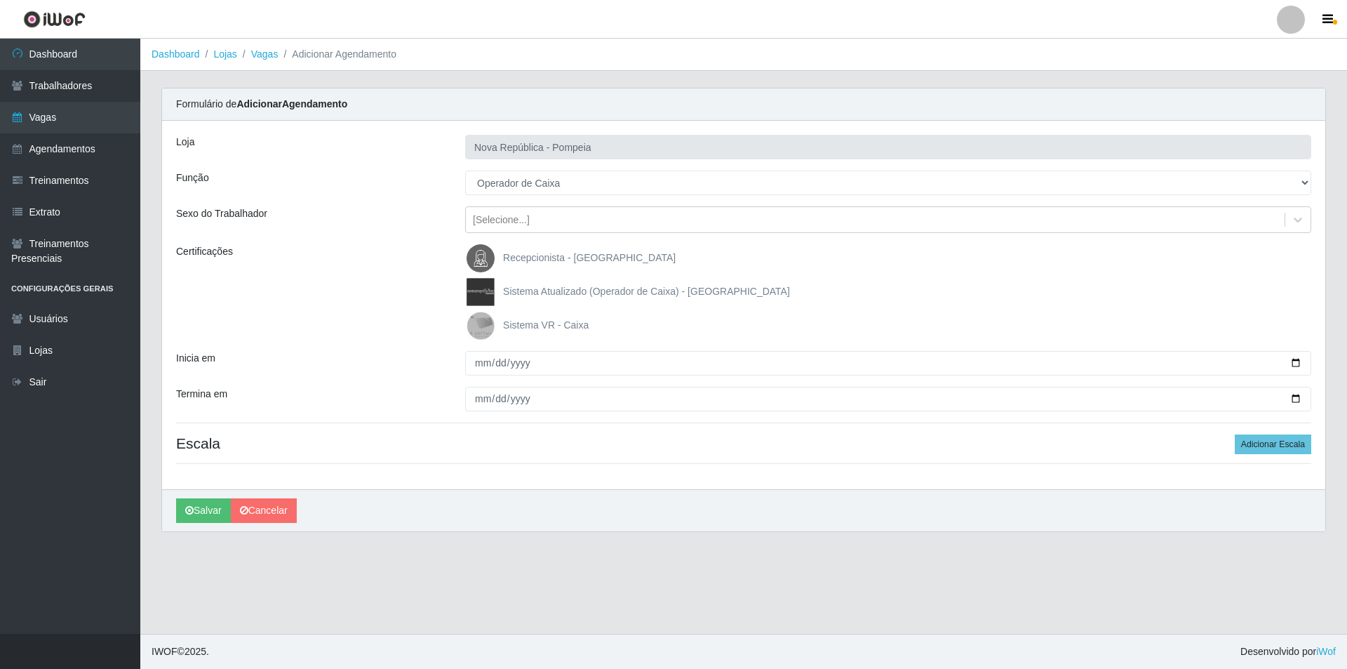
click at [476, 321] on img at bounding box center [484, 325] width 34 height 28
click at [0, 0] on input "Sistema VR - Caixa" at bounding box center [0, 0] width 0 height 0
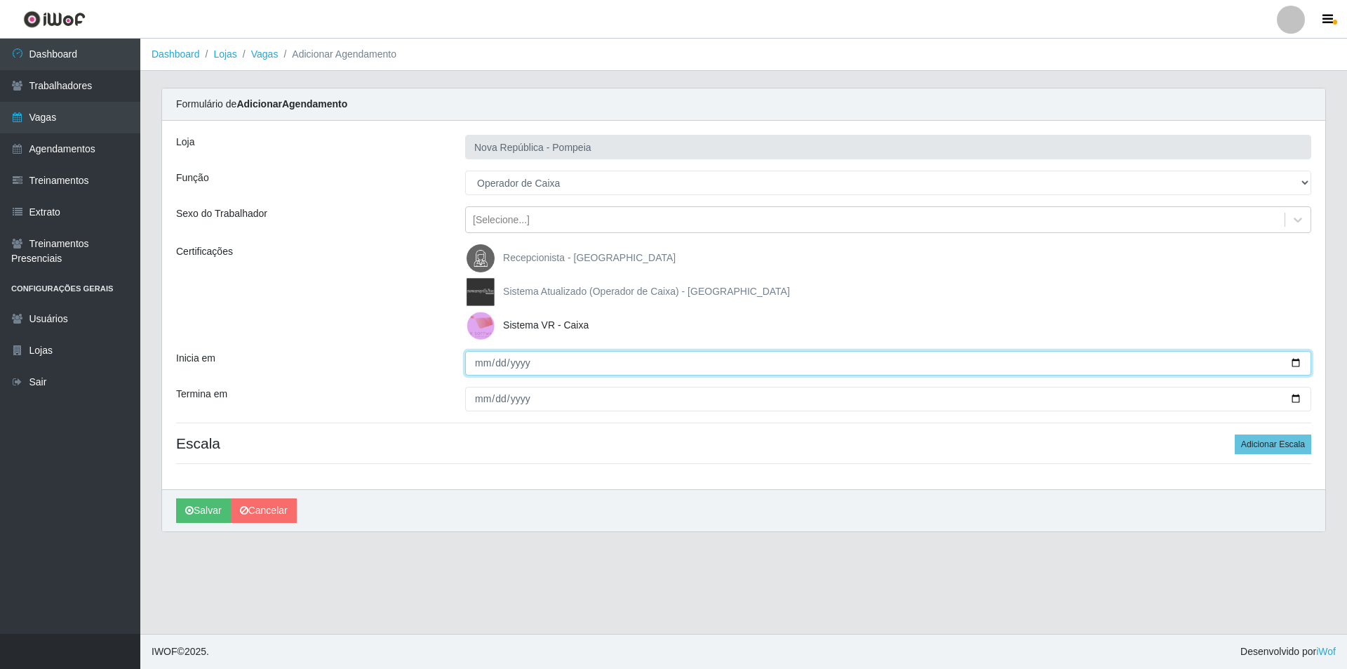
click at [481, 368] on input "Inicia em" at bounding box center [888, 363] width 846 height 25
type input "[DATE]"
click at [460, 396] on div at bounding box center [888, 399] width 867 height 25
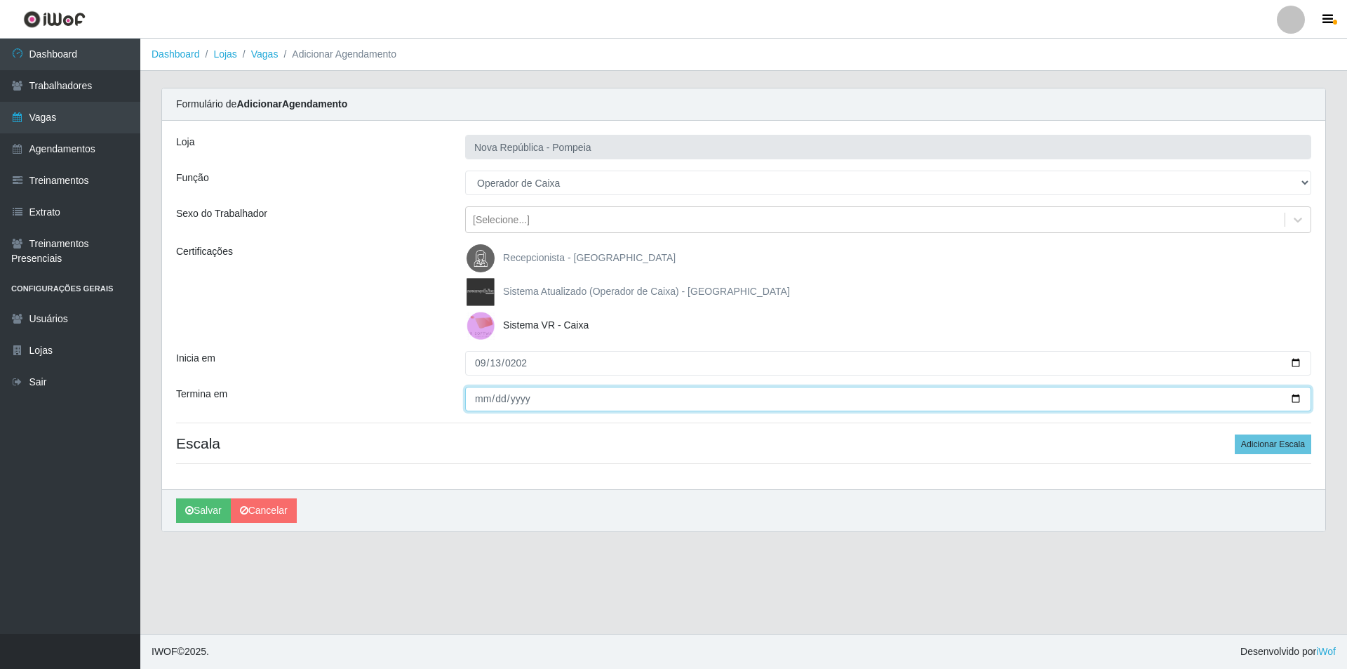
click at [476, 402] on input "Termina em" at bounding box center [888, 399] width 846 height 25
type input "[PHONE_NUMBER]"
type input "[DATE]"
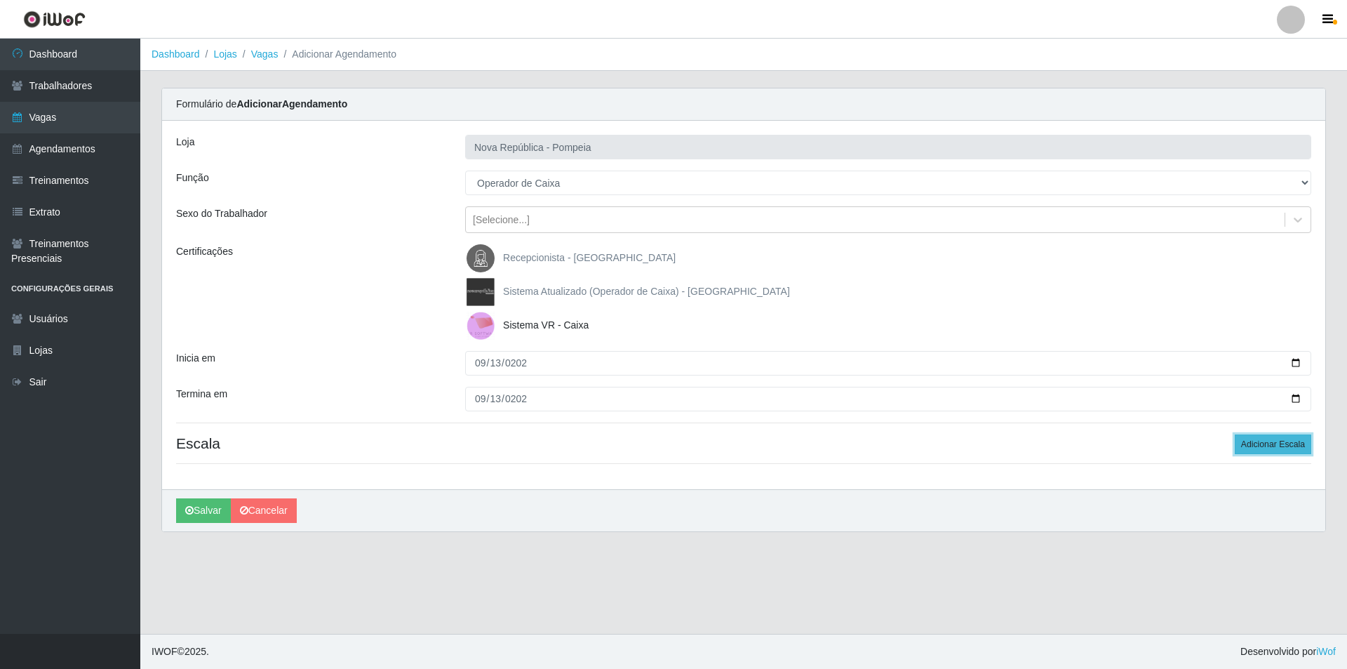
click at [1251, 437] on button "Adicionar Escala" at bounding box center [1273, 444] width 76 height 20
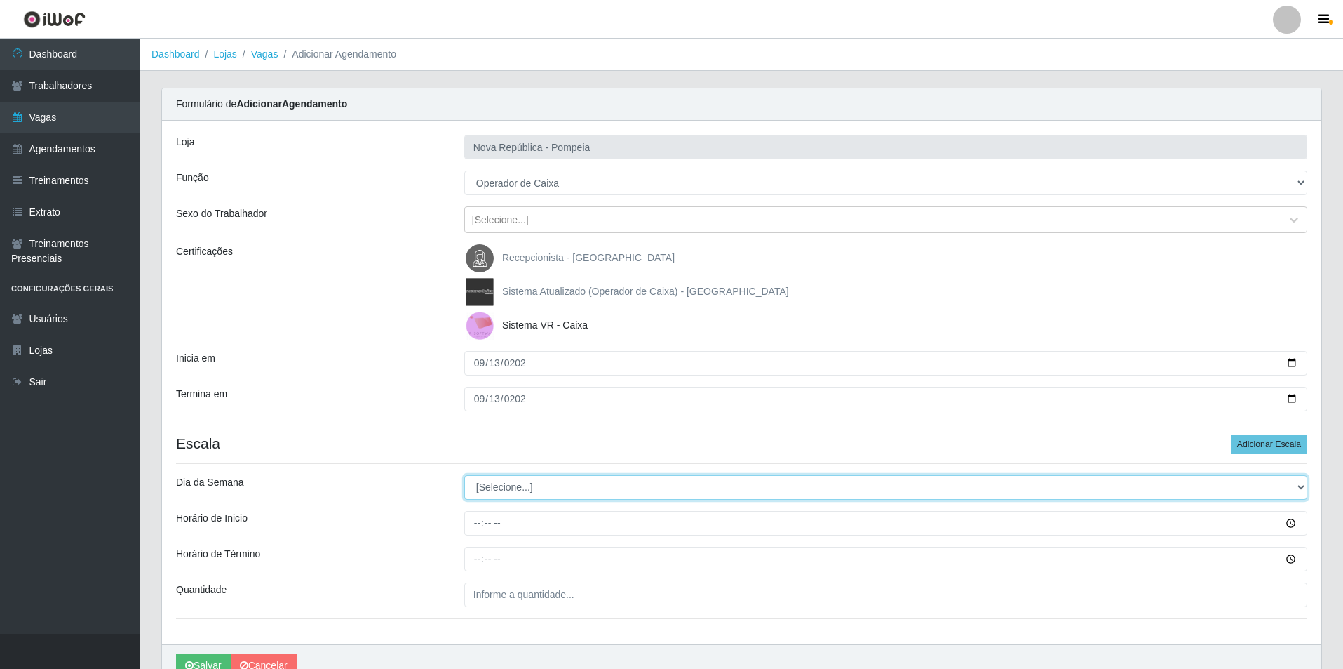
drag, startPoint x: 1303, startPoint y: 490, endPoint x: 1253, endPoint y: 485, distance: 50.0
click at [1274, 485] on select "[Selecione...] Segunda Terça Quarta Quinta Sexta Sábado Domingo" at bounding box center [885, 487] width 843 height 25
select select "6"
click at [464, 475] on select "[Selecione...] Segunda Terça Quarta Quinta Sexta Sábado Domingo" at bounding box center [885, 487] width 843 height 25
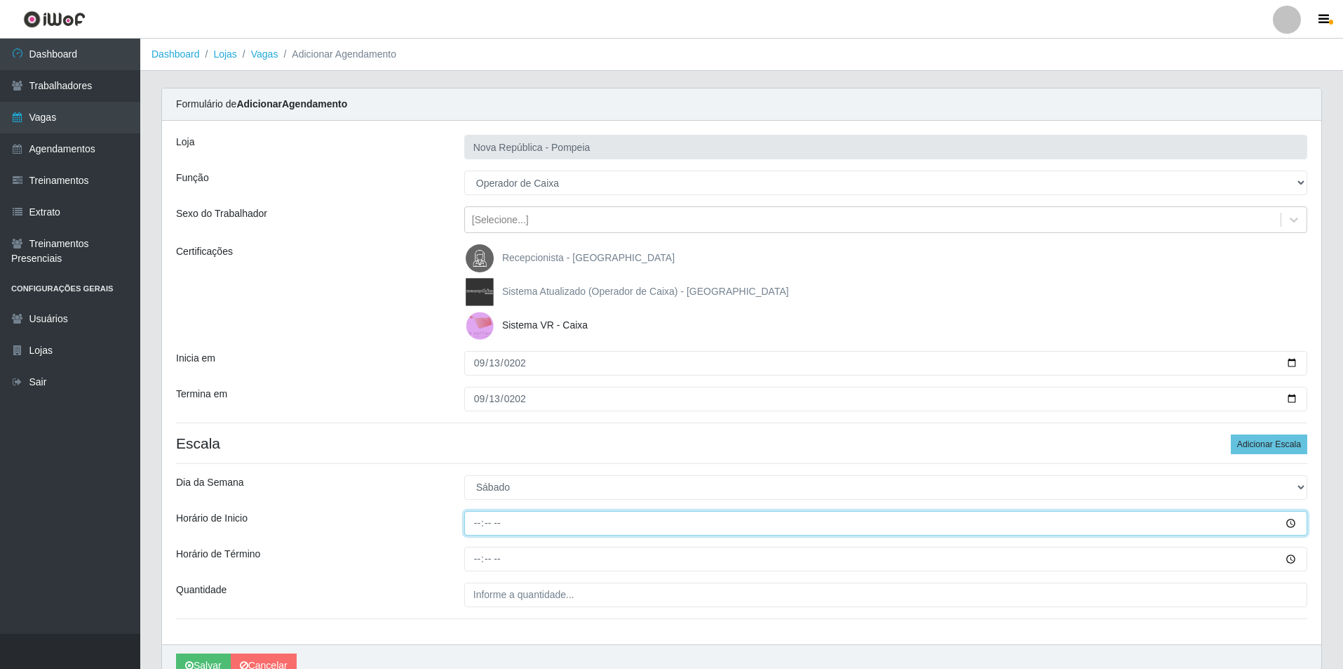
click at [469, 522] on input "Horário de Inicio" at bounding box center [885, 523] width 843 height 25
type input "07:00"
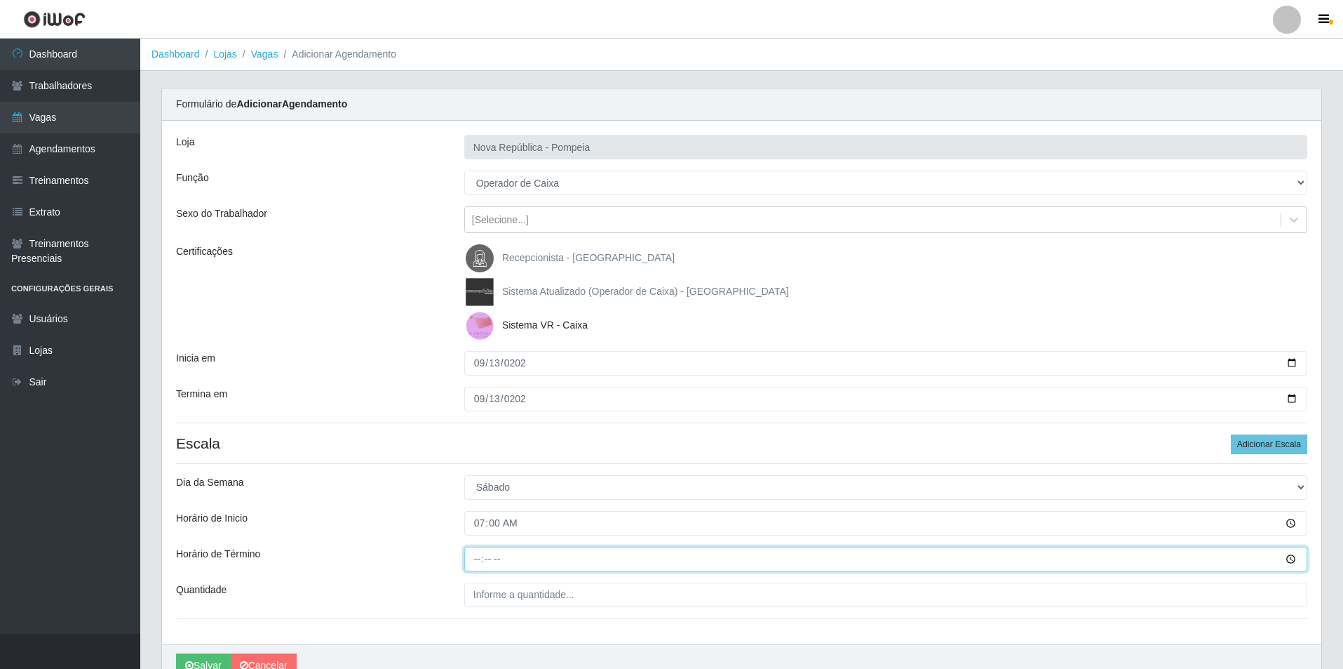
click at [471, 562] on input "Horário de Término" at bounding box center [885, 558] width 843 height 25
type input "13:00"
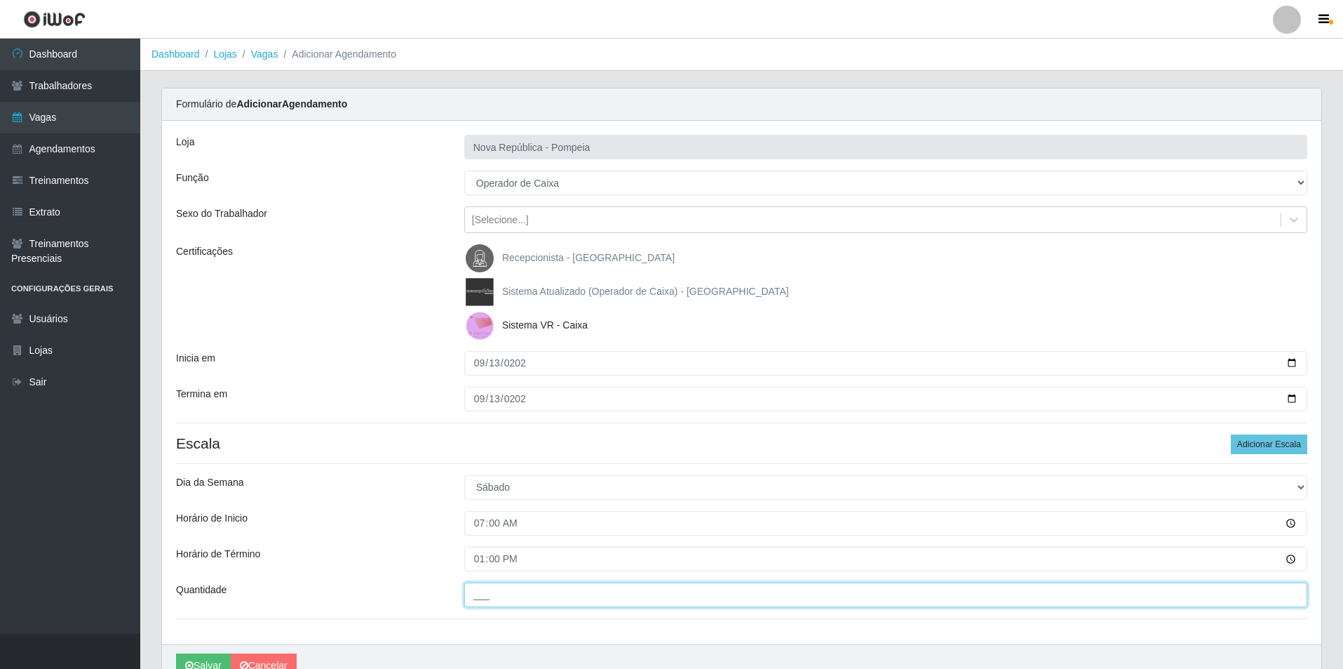
drag, startPoint x: 476, startPoint y: 591, endPoint x: 478, endPoint y: 584, distance: 7.6
click at [476, 590] on input "___" at bounding box center [885, 594] width 843 height 25
type input "1__"
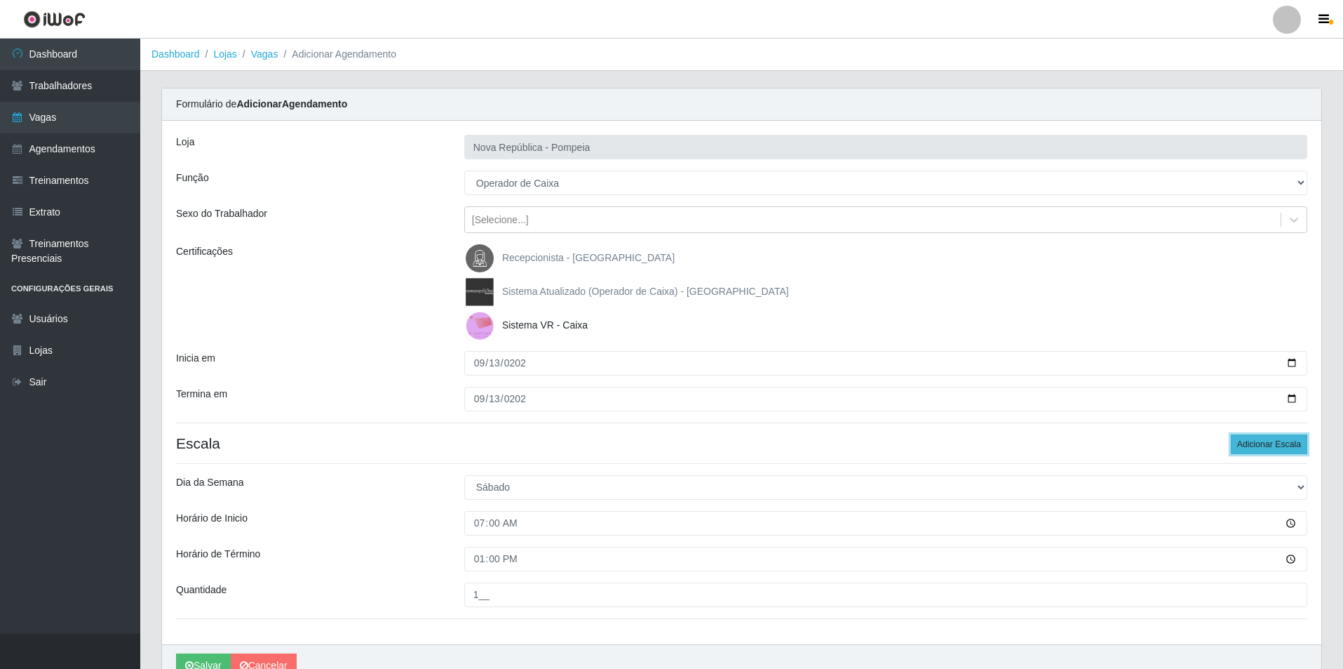
drag, startPoint x: 1249, startPoint y: 437, endPoint x: 1296, endPoint y: 448, distance: 48.3
click at [1251, 438] on button "Adicionar Escala" at bounding box center [1269, 444] width 76 height 20
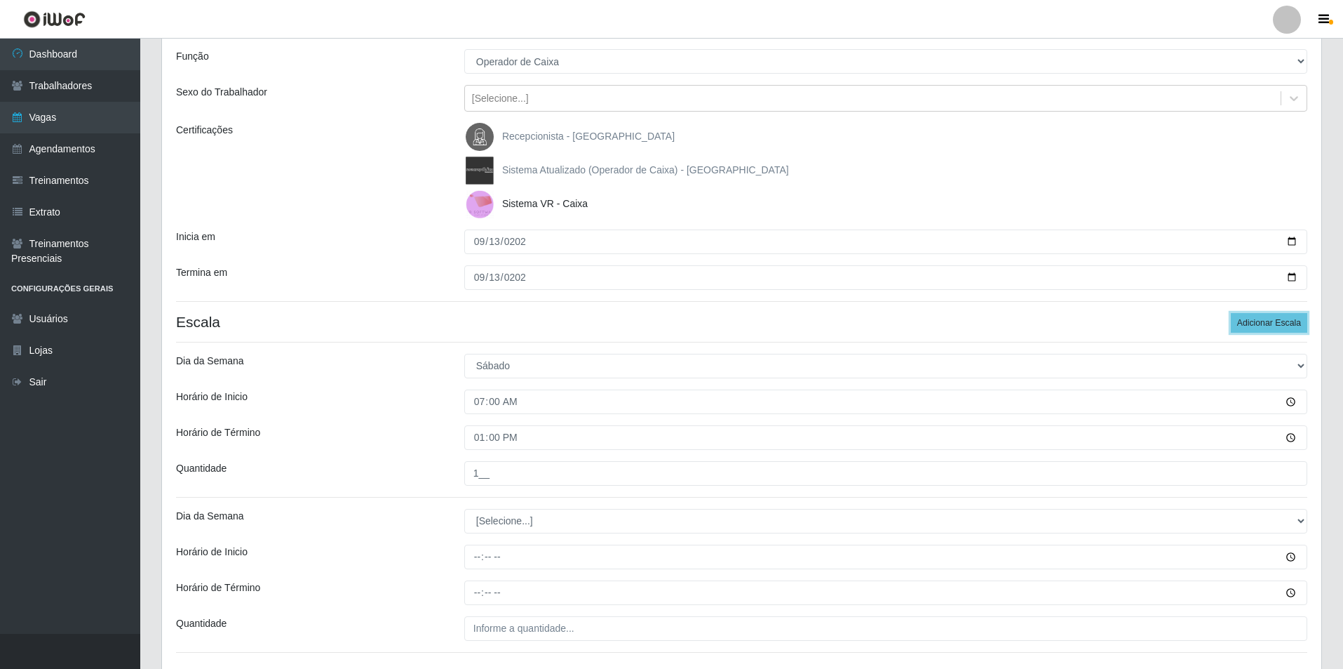
scroll to position [139, 0]
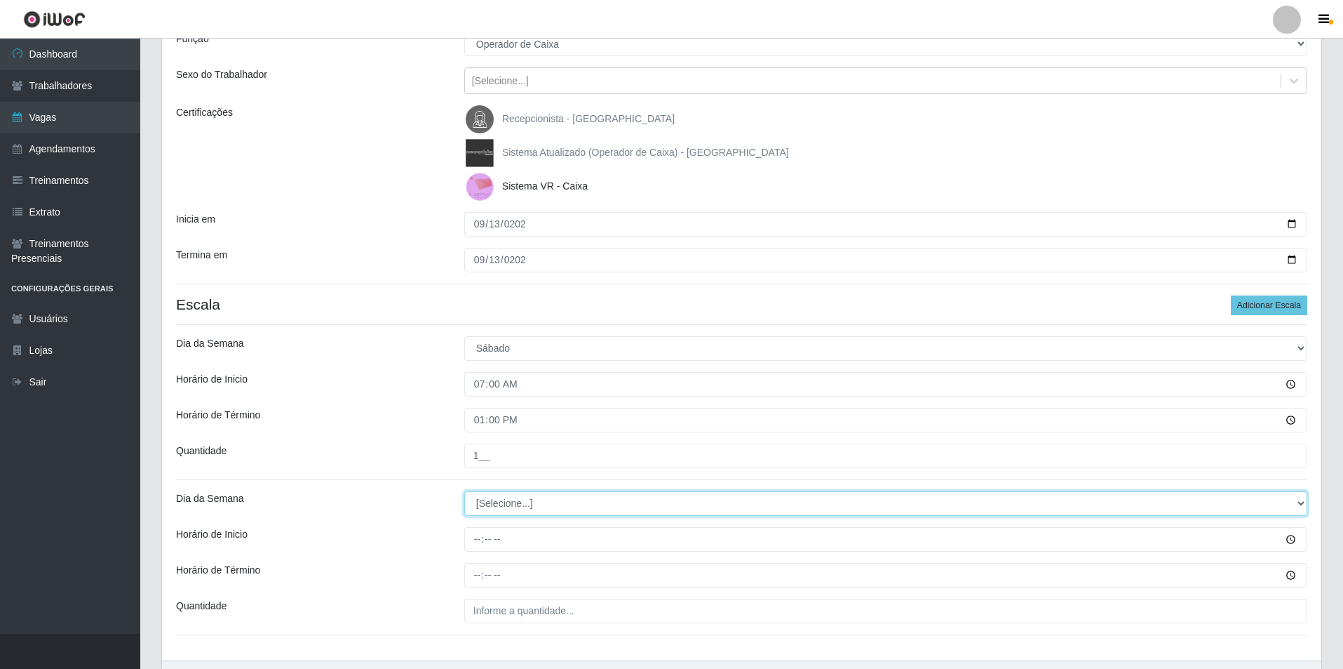
drag, startPoint x: 1299, startPoint y: 503, endPoint x: 1174, endPoint y: 503, distance: 125.6
click at [1250, 503] on select "[Selecione...] Segunda Terça Quarta Quinta Sexta Sábado Domingo" at bounding box center [885, 503] width 843 height 25
select select "5"
click at [464, 491] on select "[Selecione...] Segunda Terça Quarta Quinta Sexta Sábado Domingo" at bounding box center [885, 503] width 843 height 25
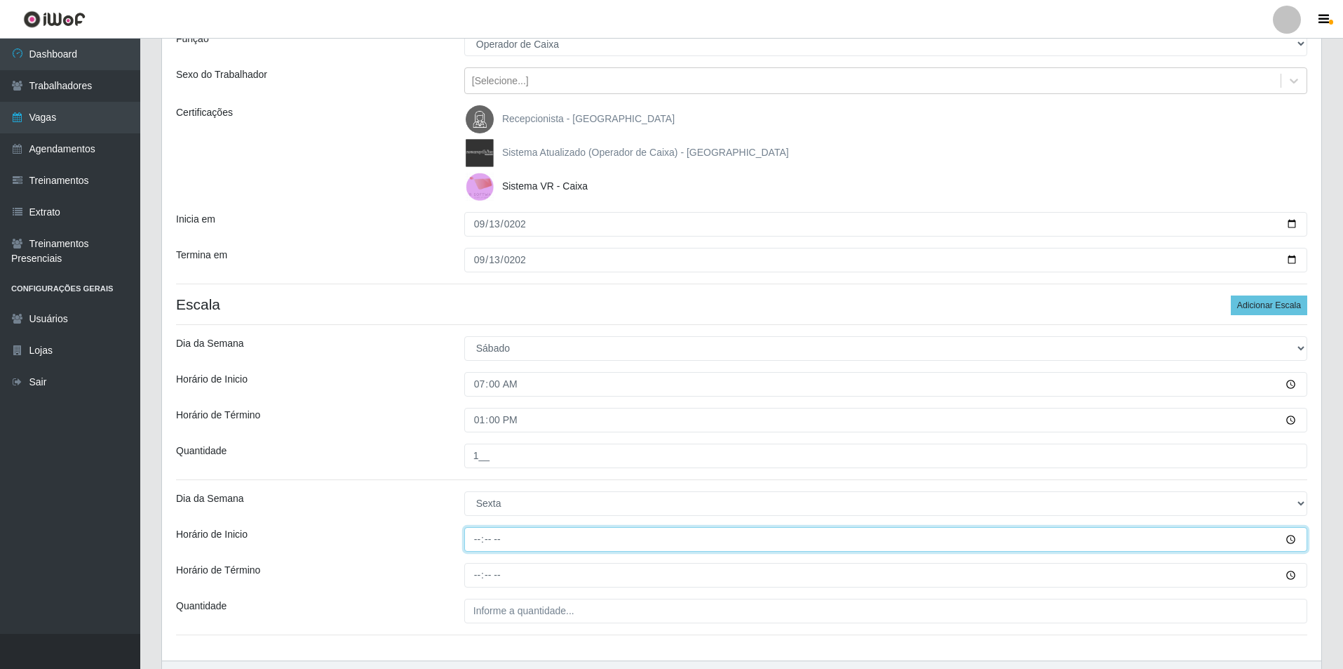
drag, startPoint x: 465, startPoint y: 537, endPoint x: 464, endPoint y: 544, distance: 7.8
click at [465, 537] on input "Horário de Inicio" at bounding box center [885, 539] width 843 height 25
type input "08:00"
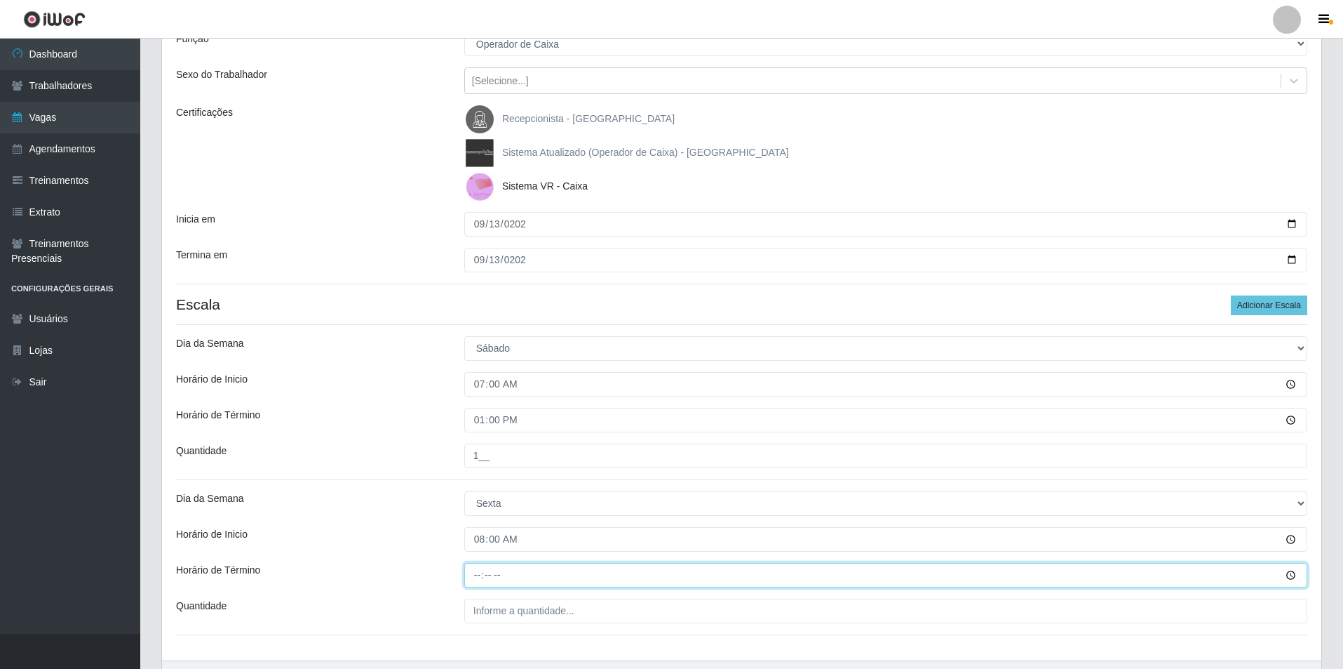
drag, startPoint x: 483, startPoint y: 579, endPoint x: 471, endPoint y: 582, distance: 13.1
click at [480, 579] on input "Horário de Término" at bounding box center [885, 575] width 843 height 25
type input "14:00"
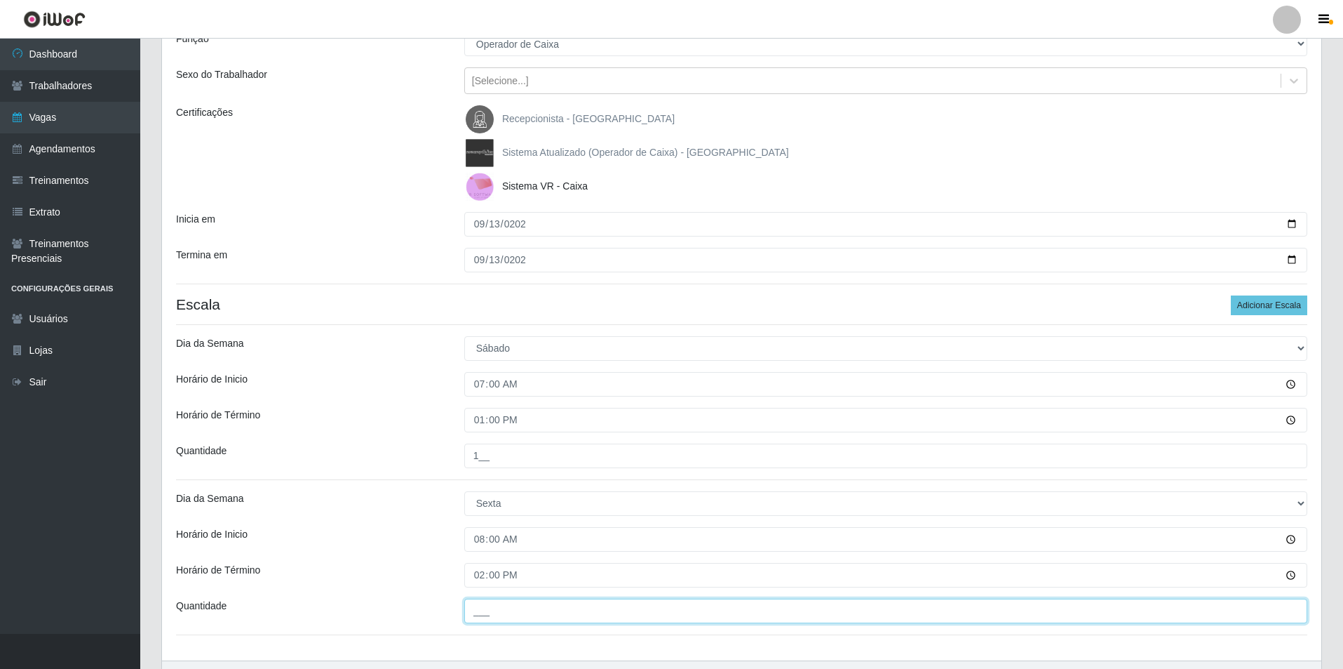
click at [492, 613] on input "___" at bounding box center [885, 610] width 843 height 25
type input "2__"
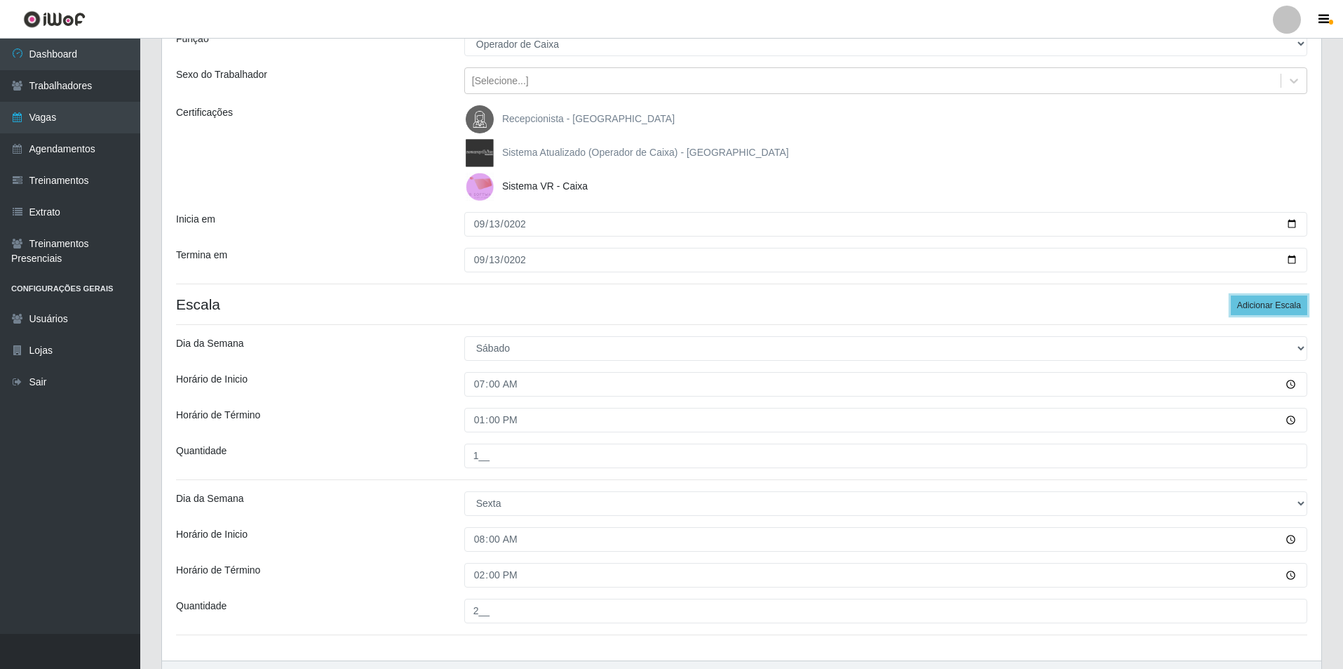
drag, startPoint x: 1267, startPoint y: 303, endPoint x: 1320, endPoint y: 322, distance: 56.6
click at [1269, 303] on button "Adicionar Escala" at bounding box center [1269, 305] width 76 height 20
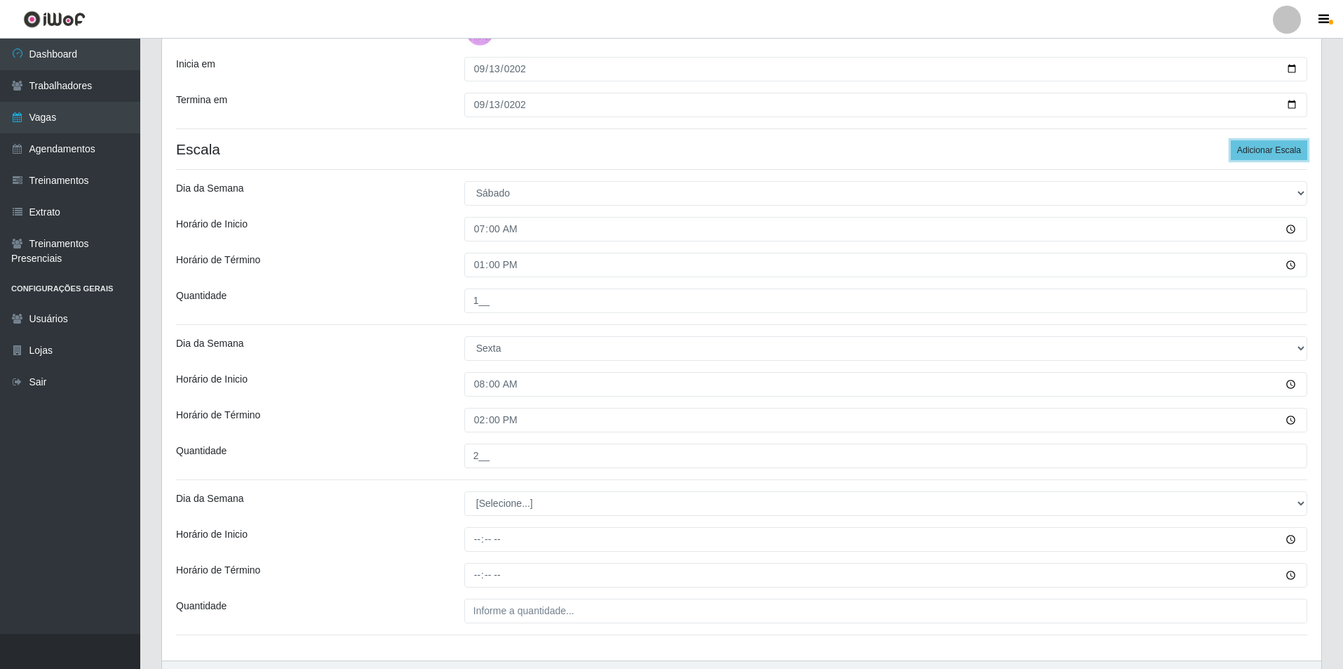
scroll to position [298, 0]
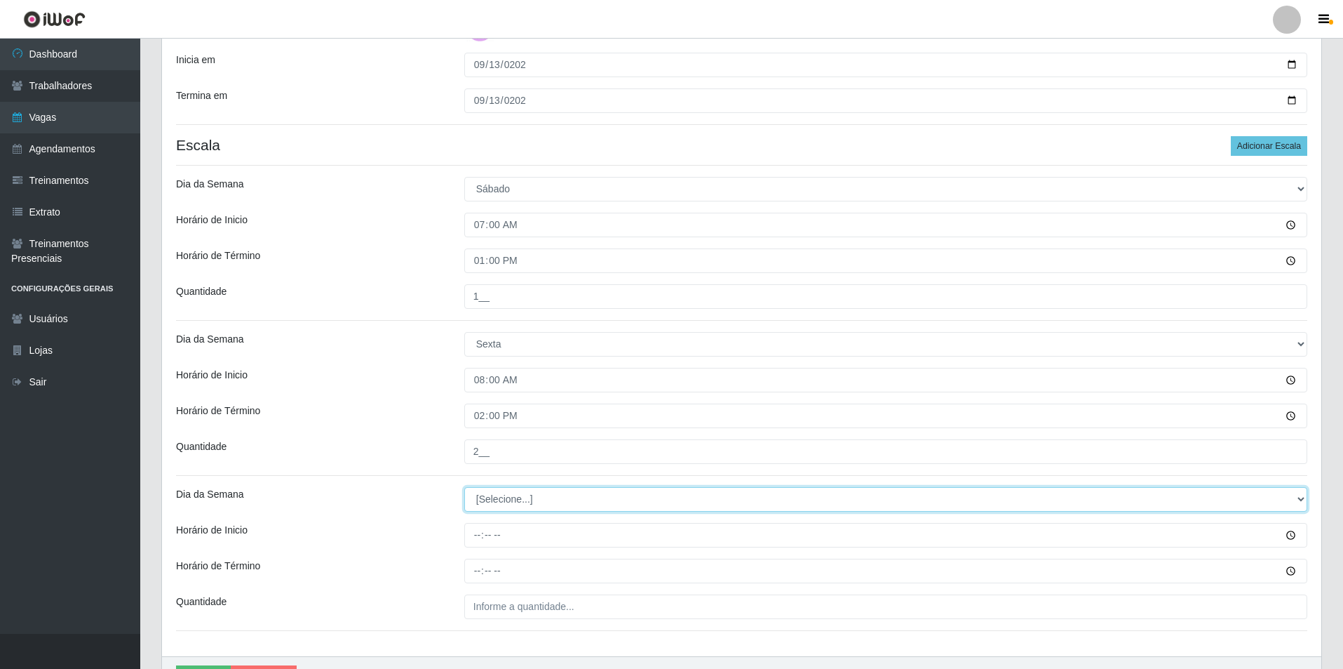
drag, startPoint x: 1299, startPoint y: 498, endPoint x: 1215, endPoint y: 500, distance: 84.2
click at [1266, 497] on select "[Selecione...] Segunda Terça Quarta Quinta Sexta Sábado Domingo" at bounding box center [885, 499] width 843 height 25
select select "5"
click at [464, 487] on select "[Selecione...] Segunda Terça Quarta Quinta Sexta Sábado Domingo" at bounding box center [885, 499] width 843 height 25
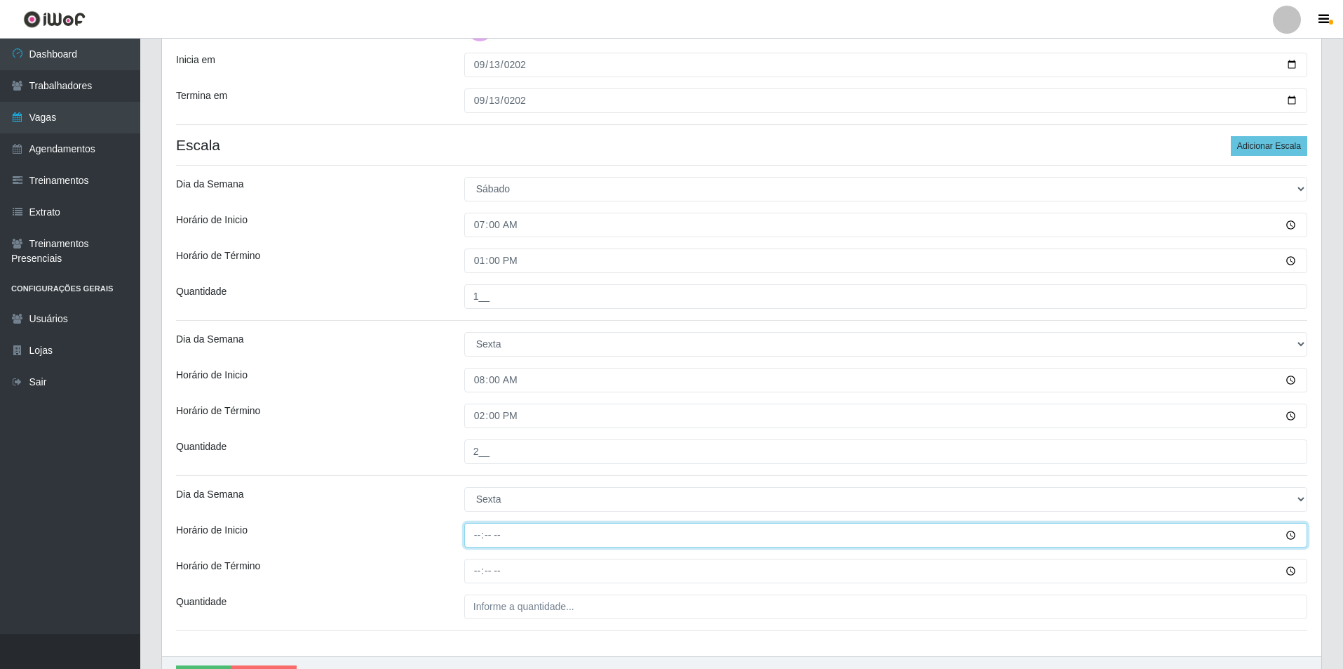
click at [470, 542] on input "Horário de Inicio" at bounding box center [885, 535] width 843 height 25
type input "09:00"
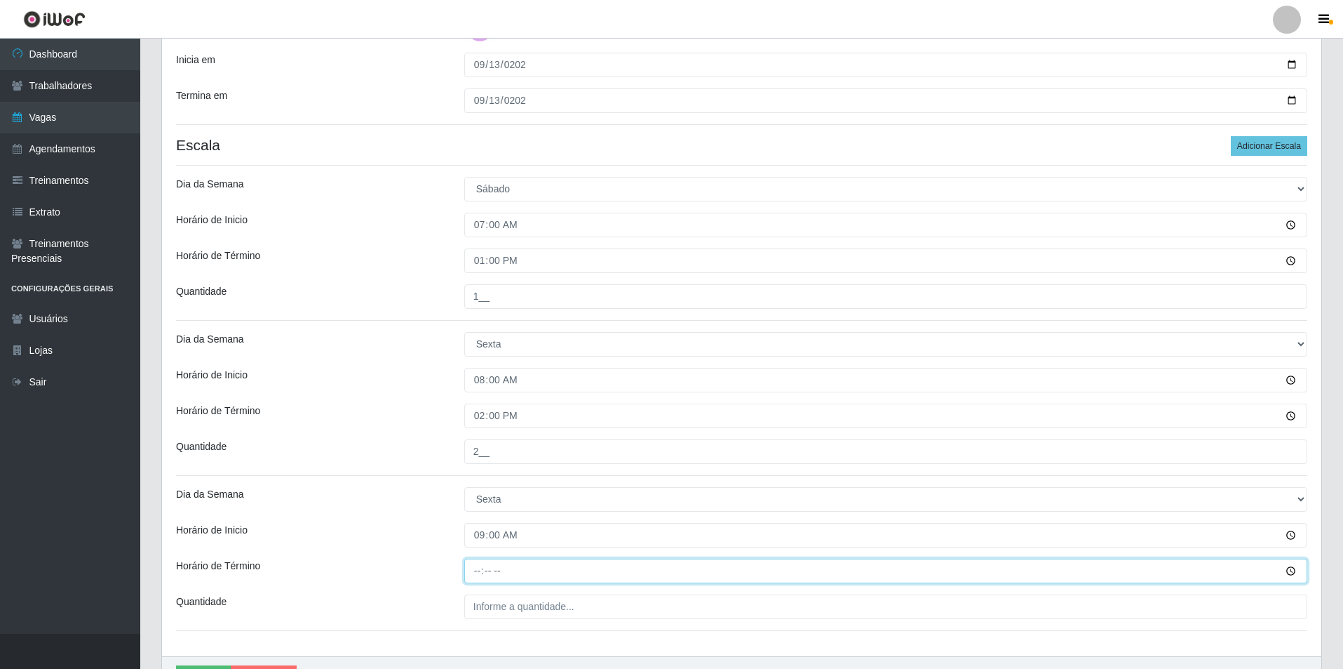
click at [476, 572] on input "Horário de Término" at bounding box center [885, 570] width 843 height 25
type input "15:00"
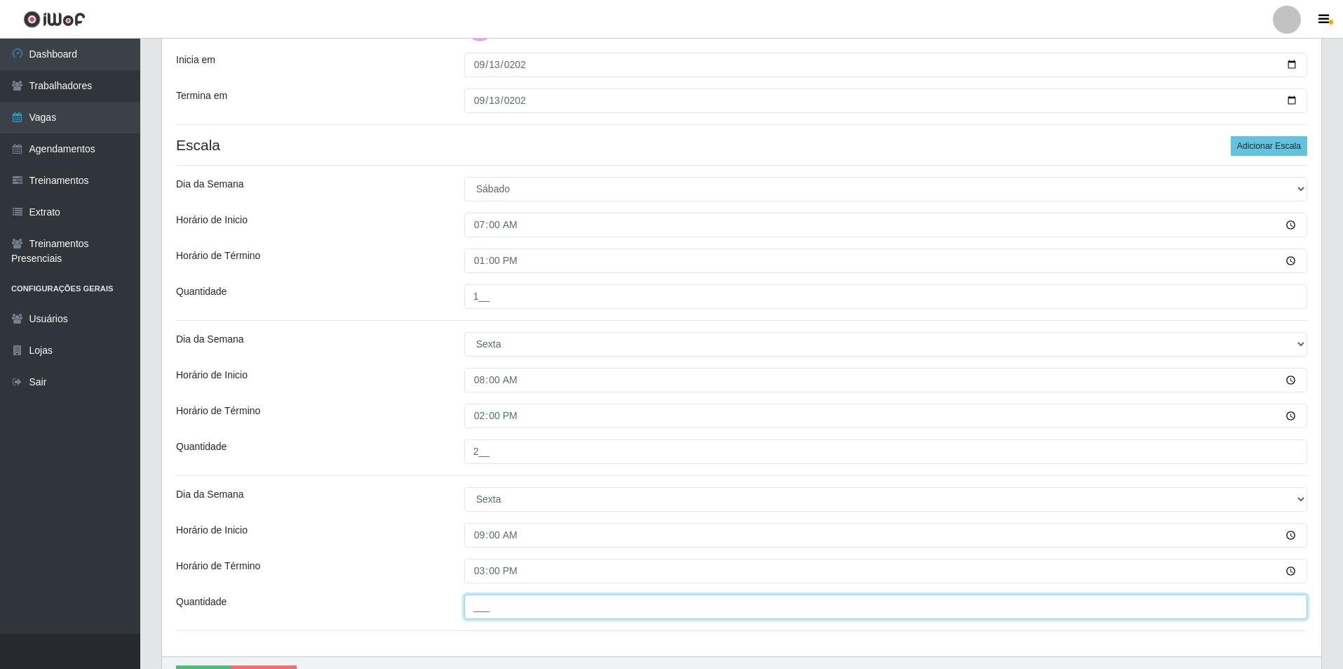
click at [485, 611] on input "___" at bounding box center [885, 606] width 843 height 25
type input "1__"
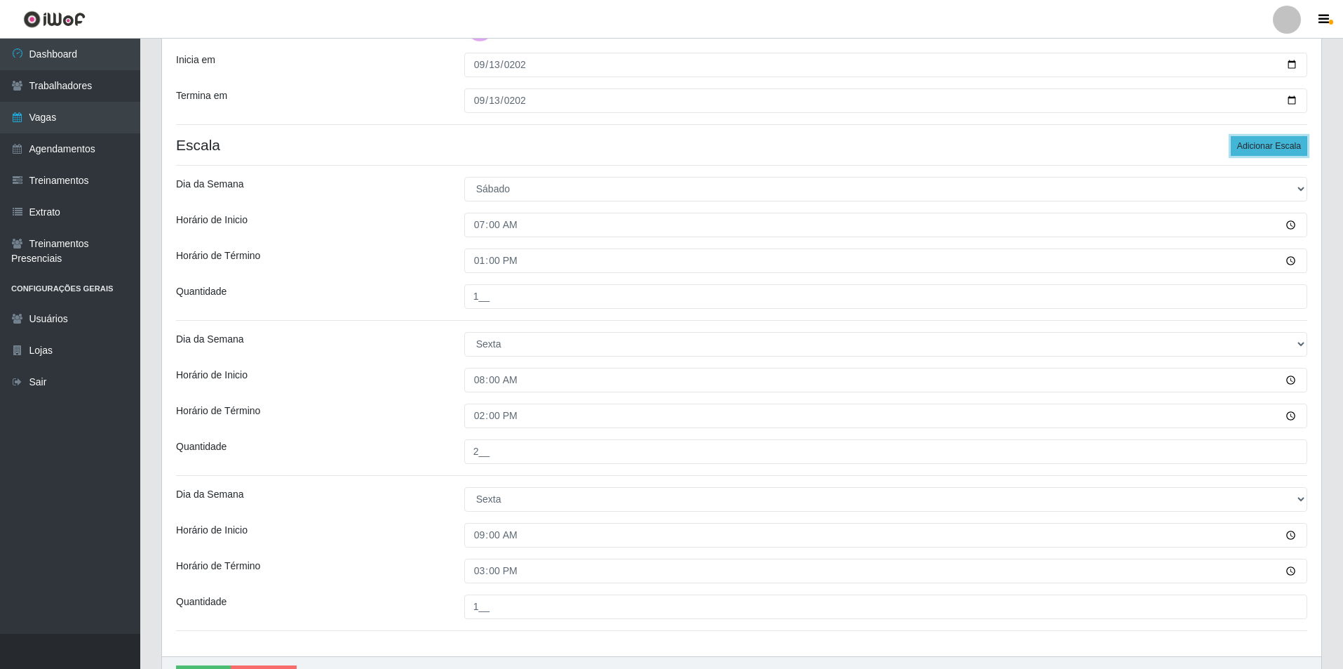
drag, startPoint x: 1268, startPoint y: 144, endPoint x: 1281, endPoint y: 156, distance: 17.4
click at [1270, 143] on button "Adicionar Escala" at bounding box center [1269, 146] width 76 height 20
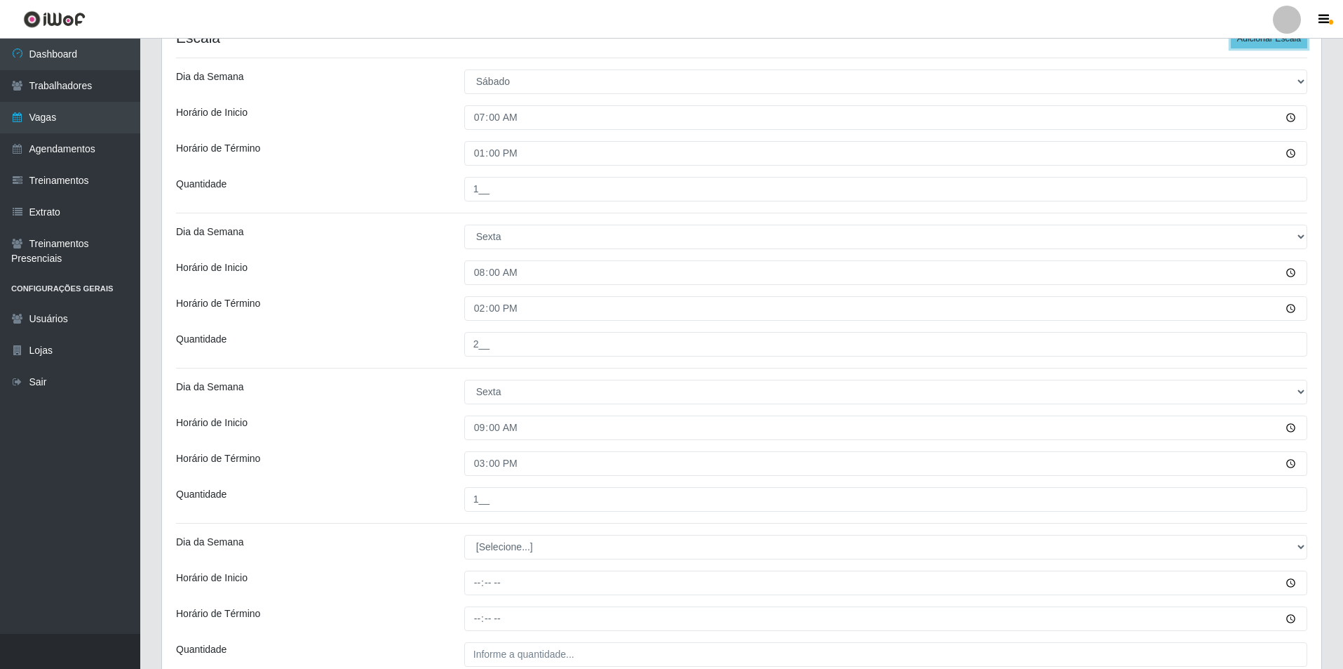
scroll to position [420, 0]
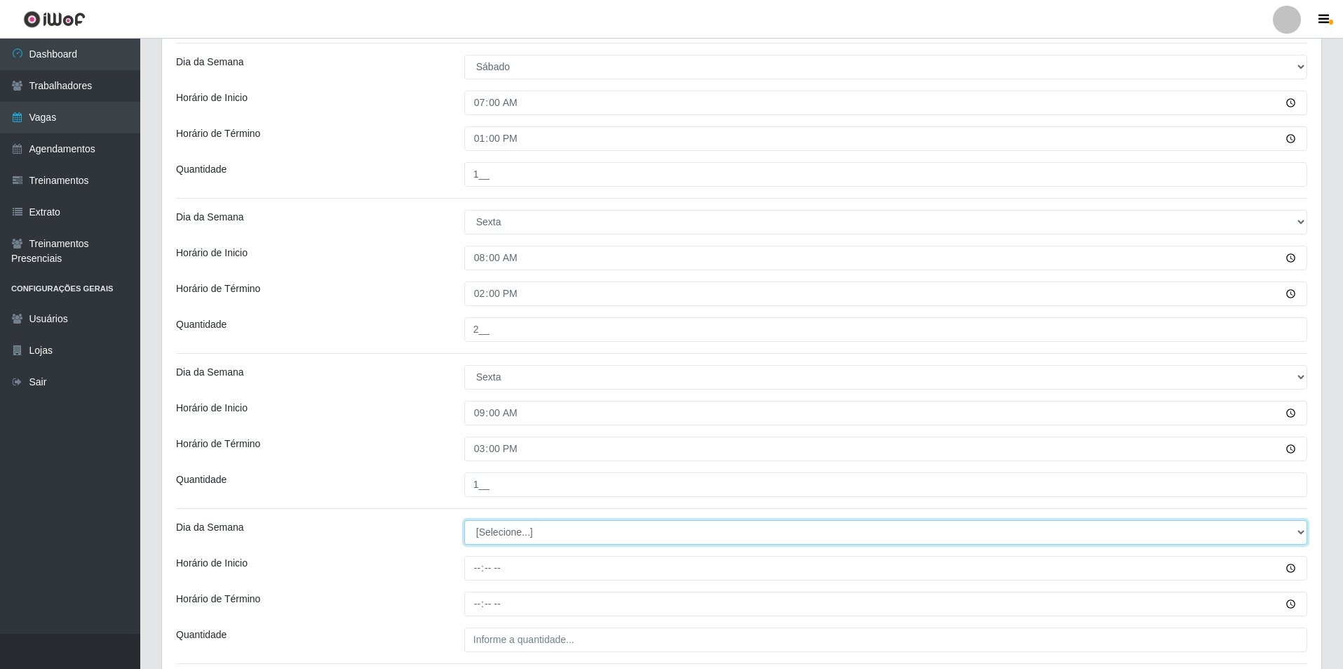
drag, startPoint x: 1294, startPoint y: 529, endPoint x: 1242, endPoint y: 527, distance: 51.3
click at [1258, 527] on select "[Selecione...] Segunda Terça Quarta Quinta Sexta Sábado Domingo" at bounding box center [885, 532] width 843 height 25
select select "6"
click at [464, 520] on select "[Selecione...] Segunda Terça Quarta Quinta Sexta Sábado Domingo" at bounding box center [885, 532] width 843 height 25
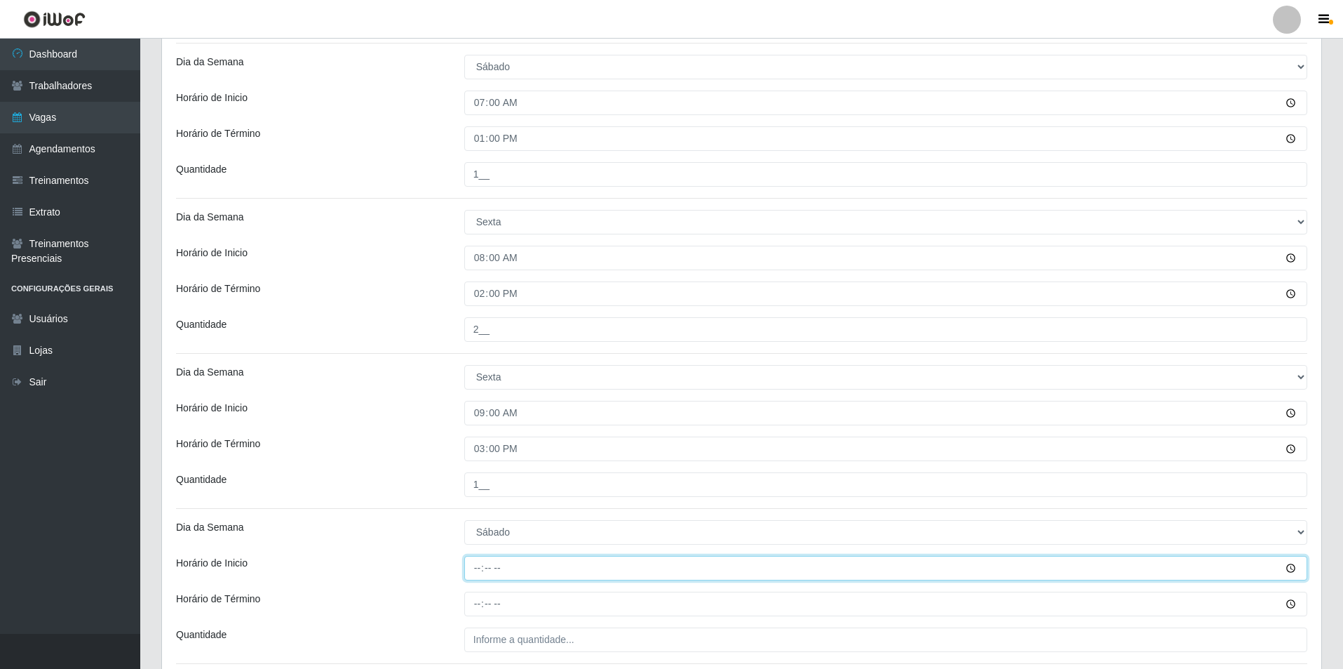
click at [469, 569] on input "Horário de Inicio" at bounding box center [885, 568] width 843 height 25
type input "14:00"
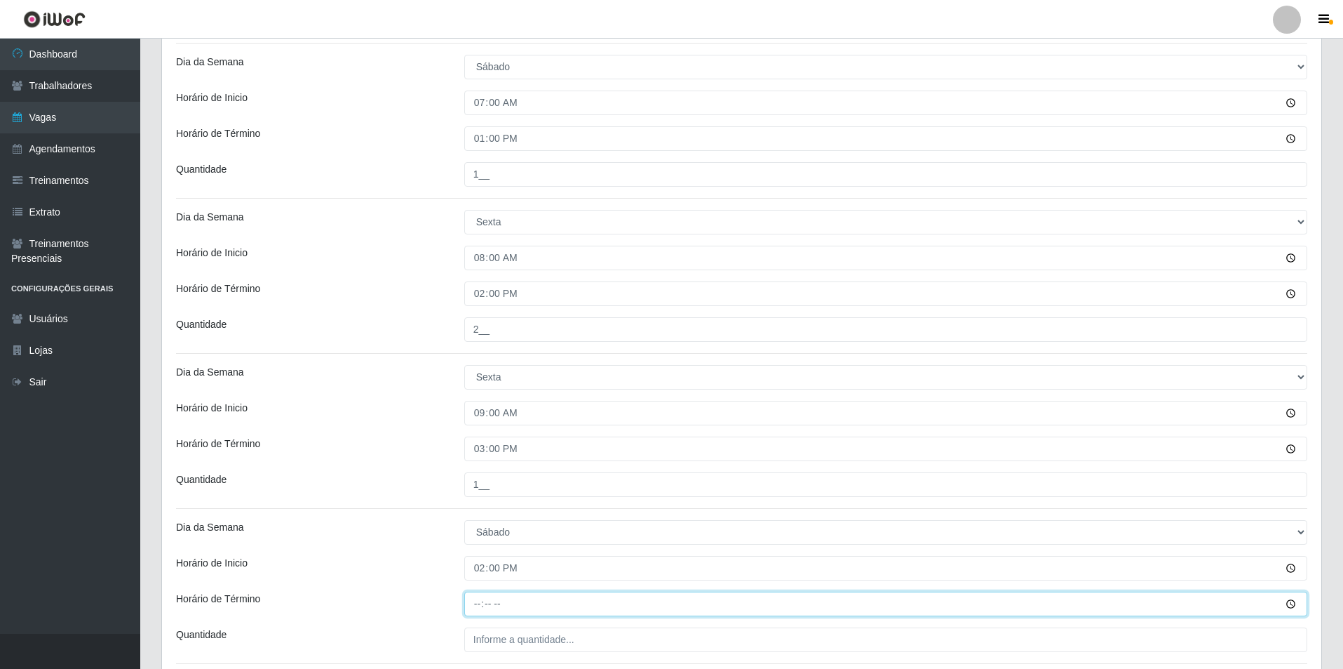
click at [469, 609] on input "Horário de Término" at bounding box center [885, 603] width 843 height 25
type input "20:00"
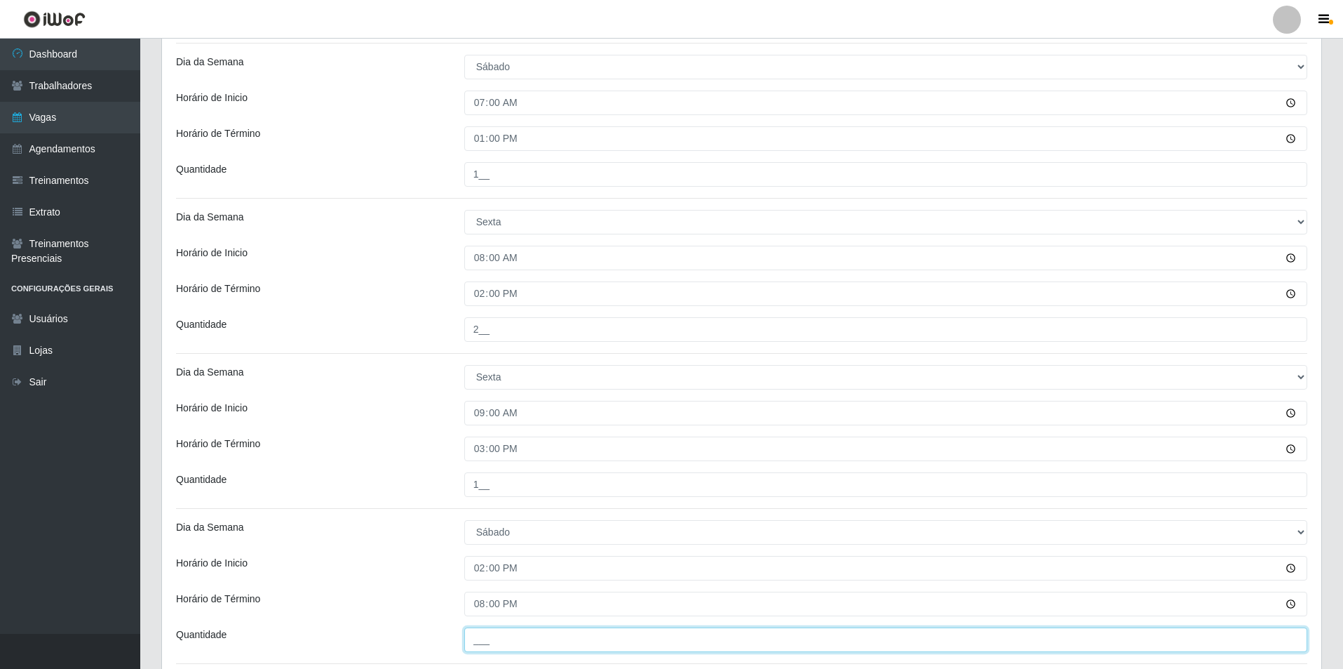
click at [483, 638] on input "___" at bounding box center [885, 639] width 843 height 25
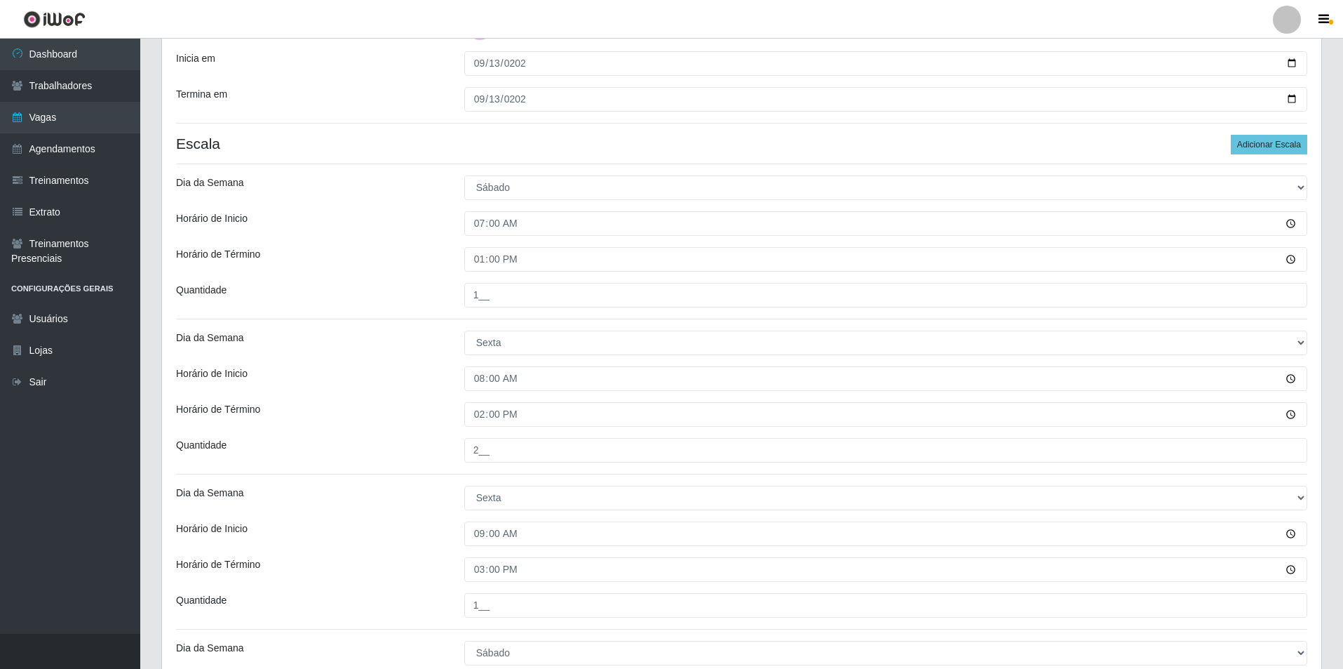
scroll to position [254, 0]
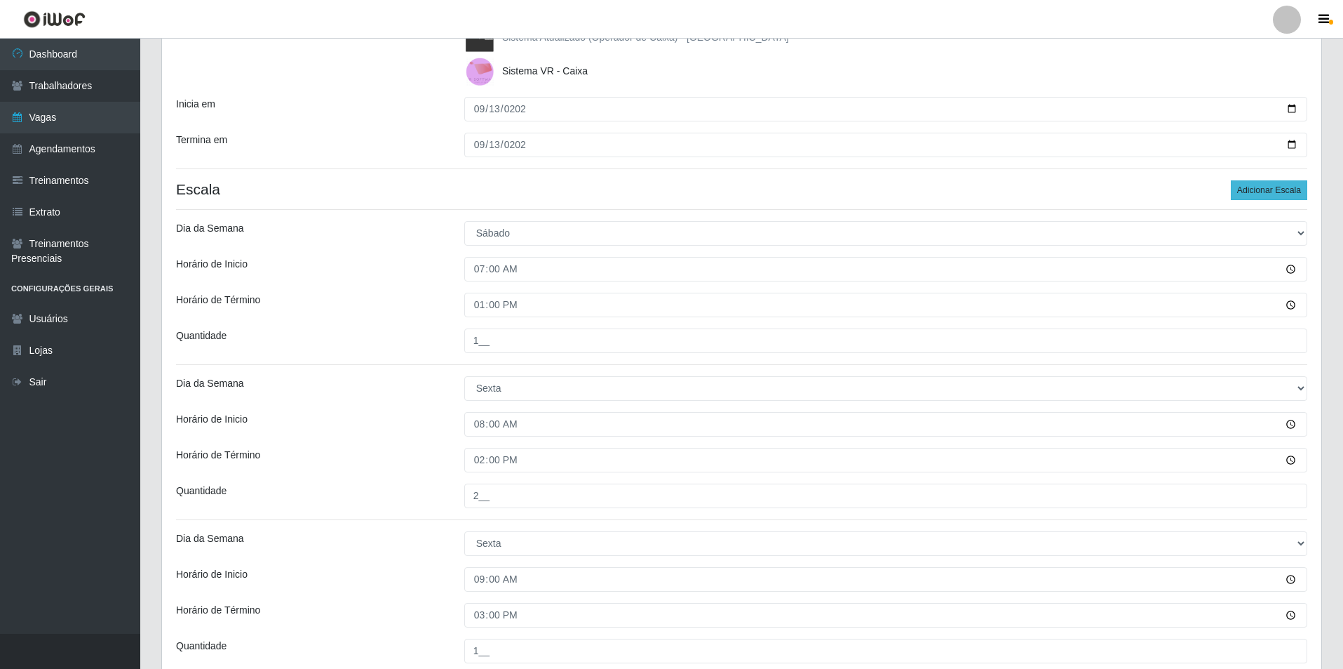
type input "2__"
drag, startPoint x: 1286, startPoint y: 194, endPoint x: 1346, endPoint y: 223, distance: 67.1
click at [1289, 194] on button "Adicionar Escala" at bounding box center [1269, 190] width 76 height 20
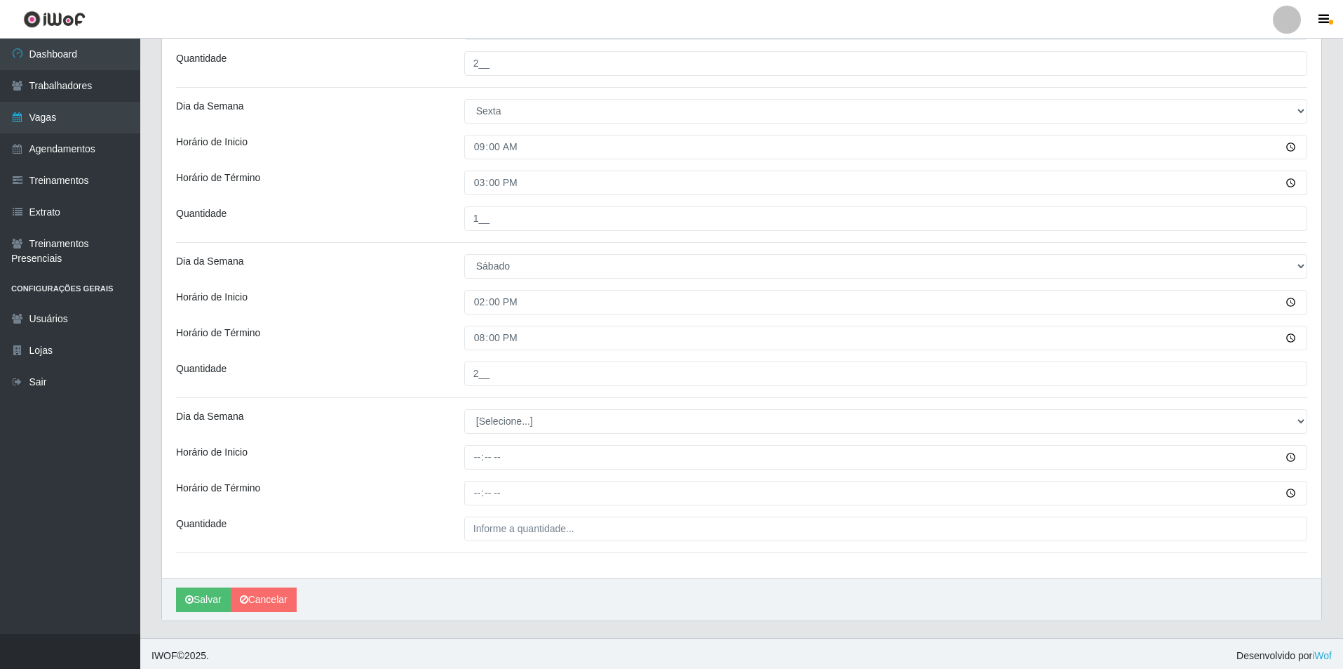
scroll to position [690, 0]
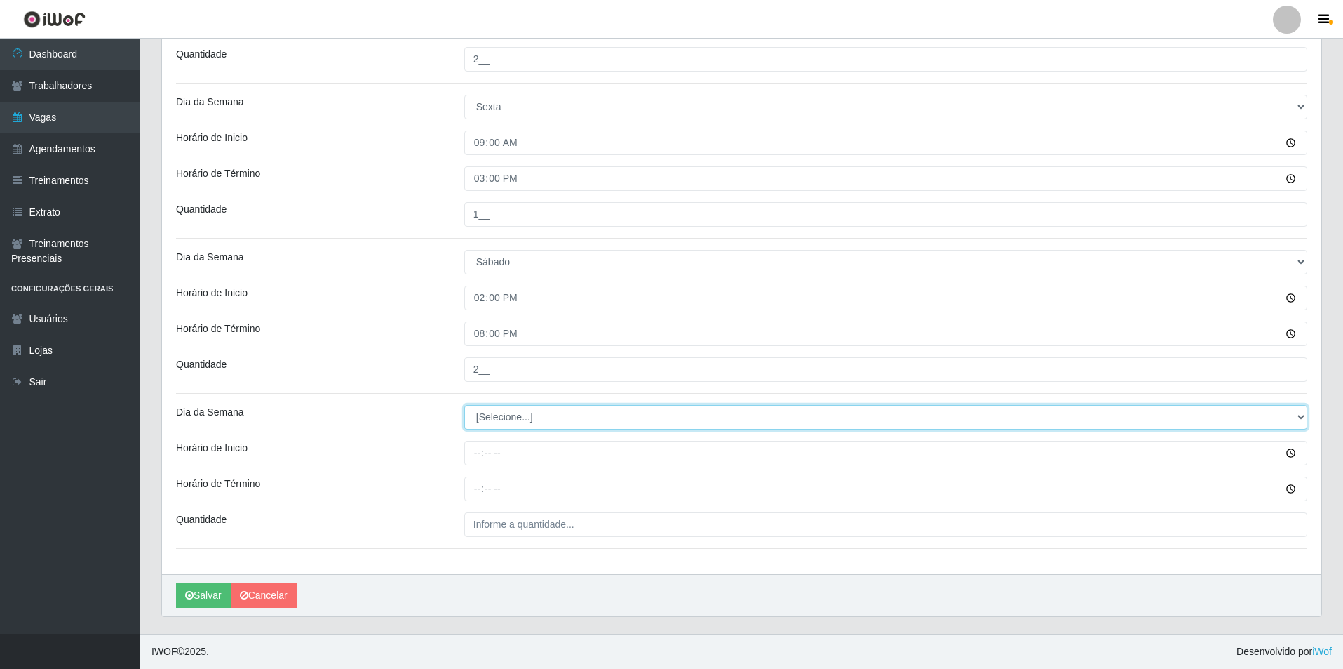
drag, startPoint x: 1297, startPoint y: 413, endPoint x: 1033, endPoint y: 415, distance: 264.5
click at [1194, 414] on select "[Selecione...] Segunda Terça Quarta Quinta Sexta Sábado Domingo" at bounding box center [885, 417] width 843 height 25
select select "6"
click at [464, 405] on select "[Selecione...] Segunda Terça Quarta Quinta Sexta Sábado Domingo" at bounding box center [885, 417] width 843 height 25
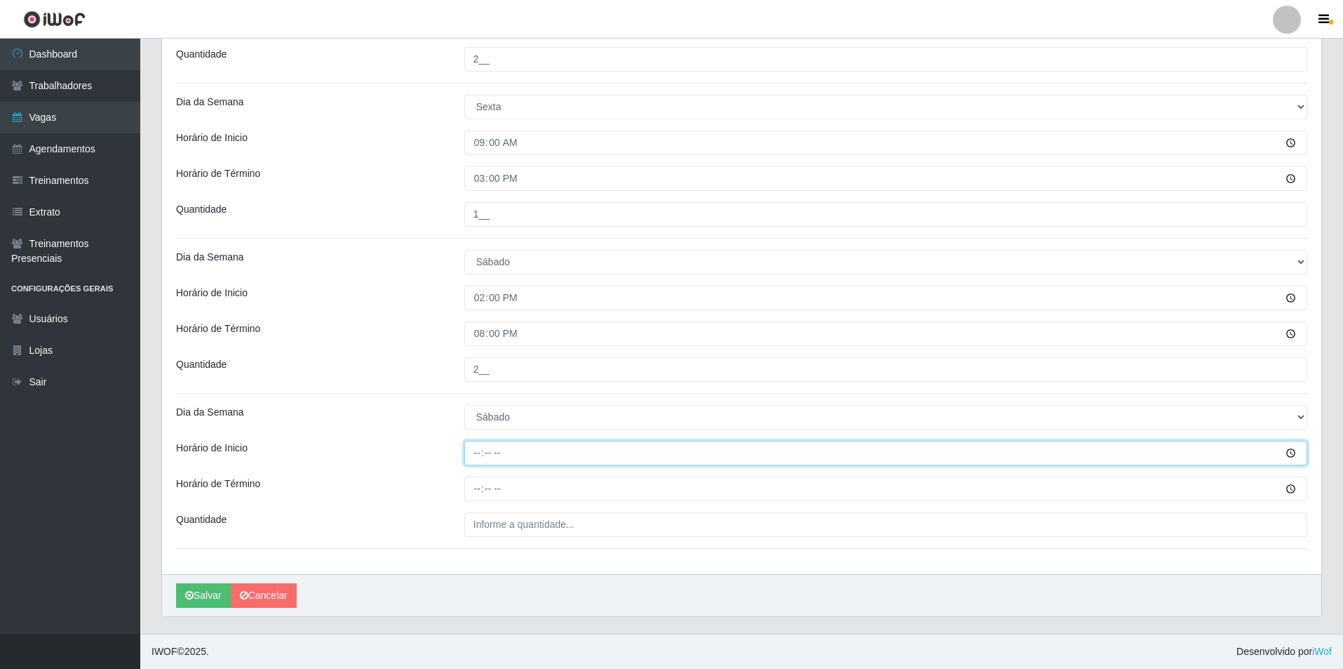
click at [471, 455] on input "Horário de Inicio" at bounding box center [885, 453] width 843 height 25
type input "15:00"
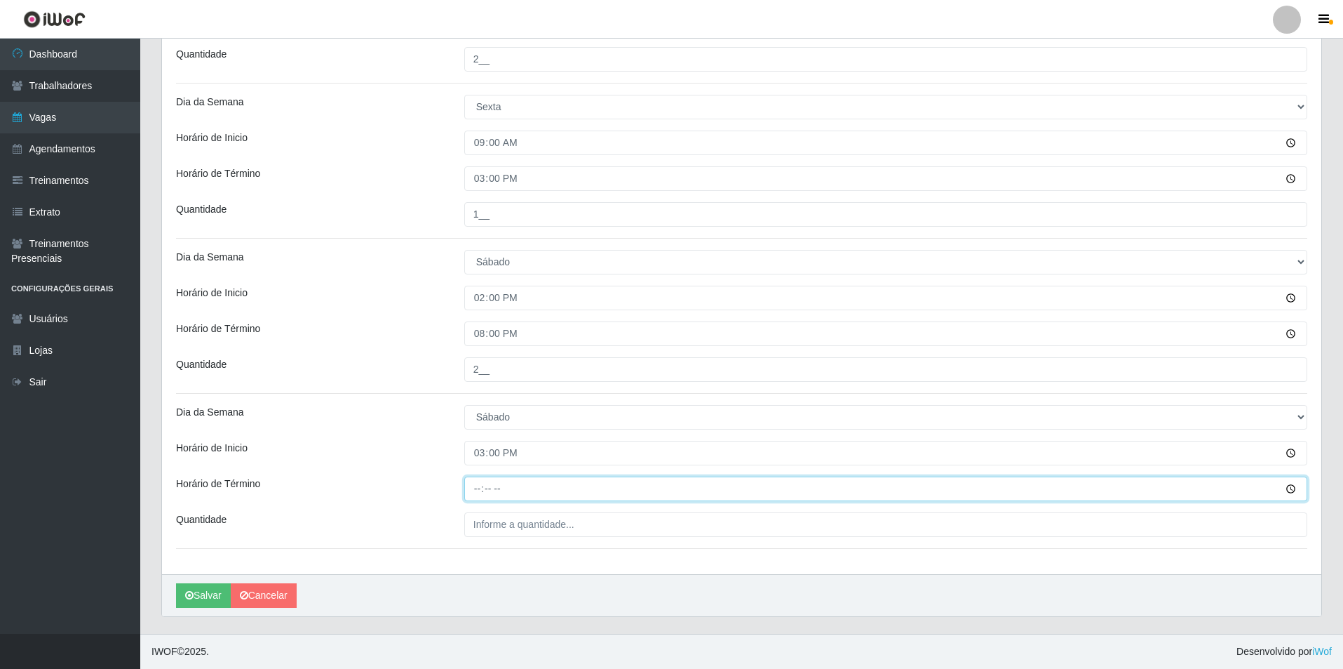
click at [469, 490] on input "Horário de Término" at bounding box center [885, 488] width 843 height 25
type input "21:00"
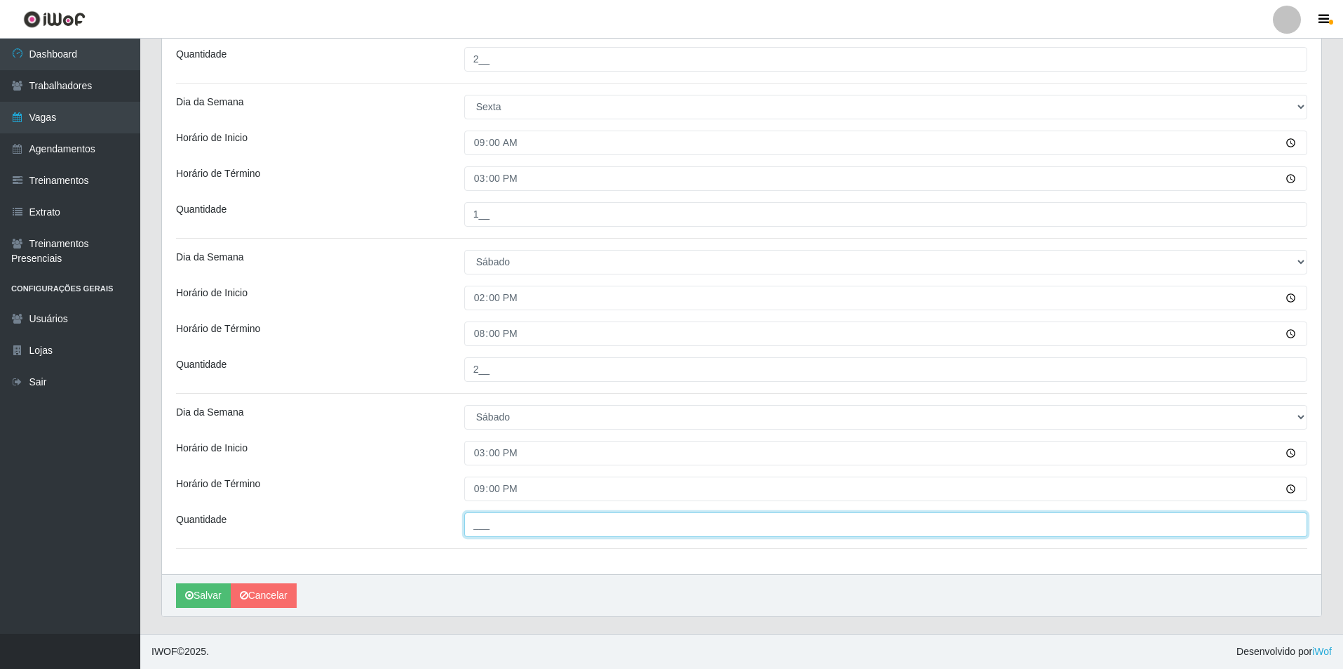
click at [497, 525] on input "___" at bounding box center [885, 524] width 843 height 25
type input "2__"
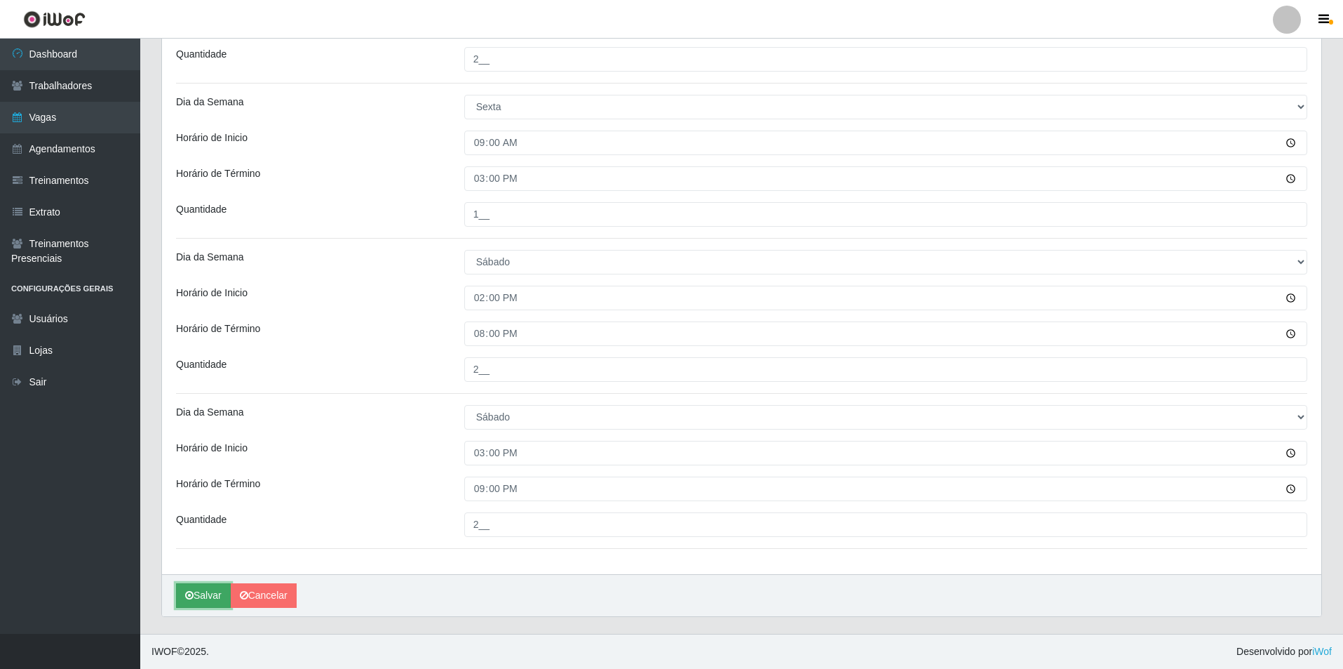
click at [198, 593] on button "Salvar" at bounding box center [203, 595] width 55 height 25
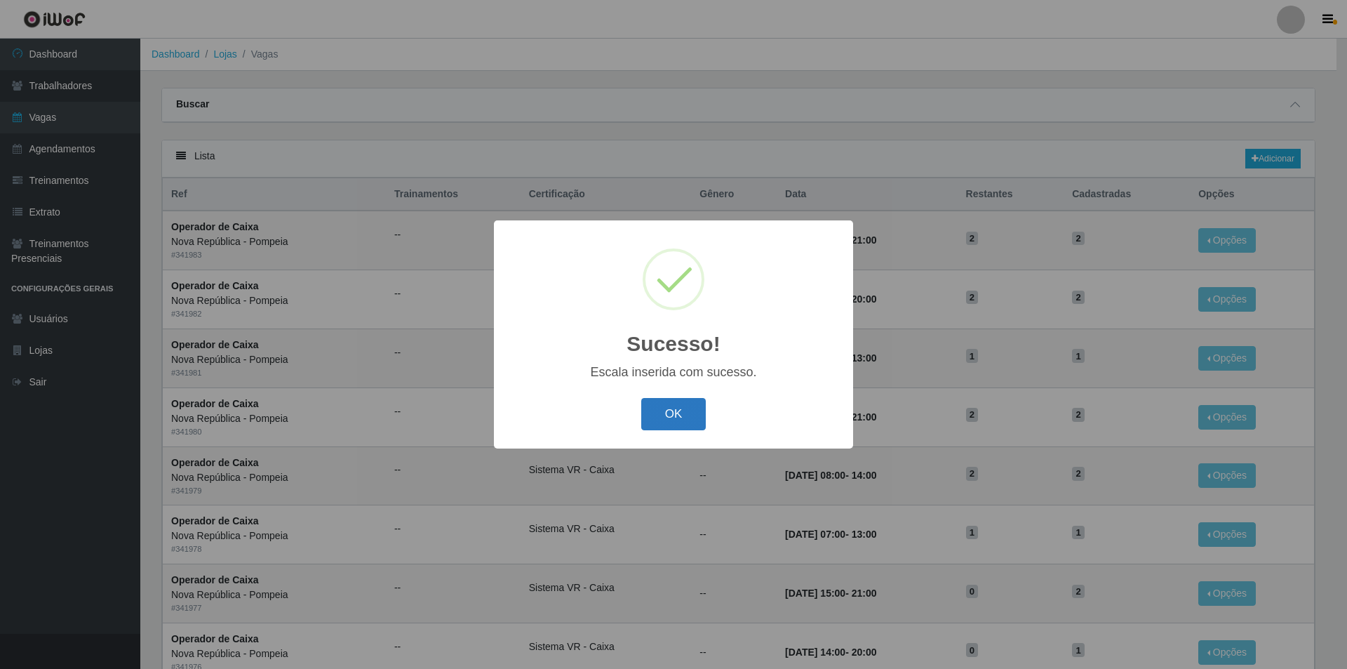
click at [685, 407] on button "OK" at bounding box center [673, 414] width 65 height 33
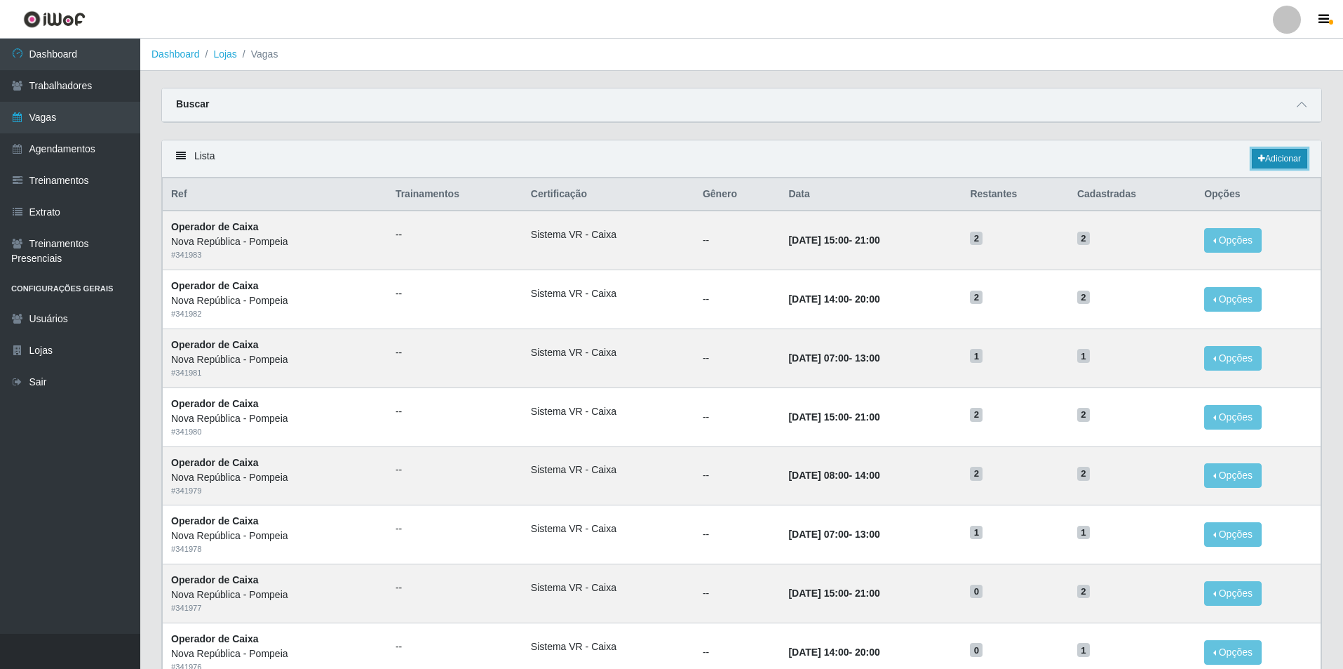
click at [1294, 156] on link "Adicionar" at bounding box center [1279, 159] width 55 height 20
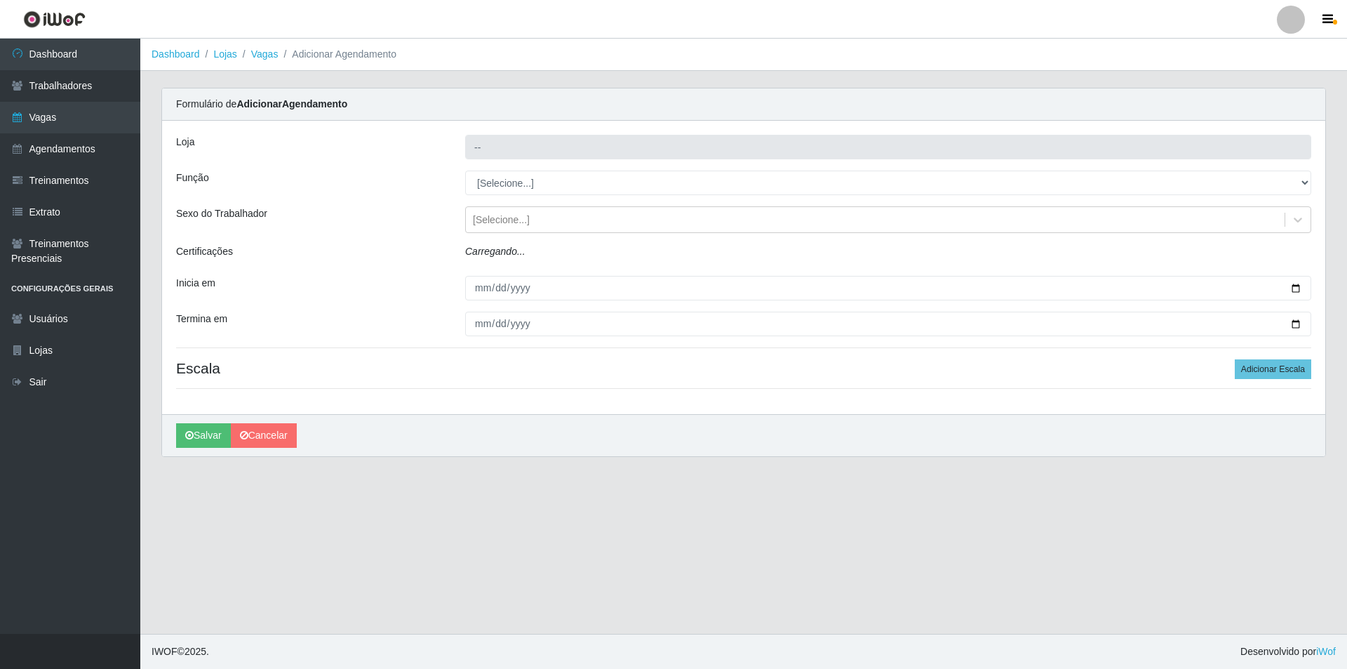
type input "Nova República - Pompeia"
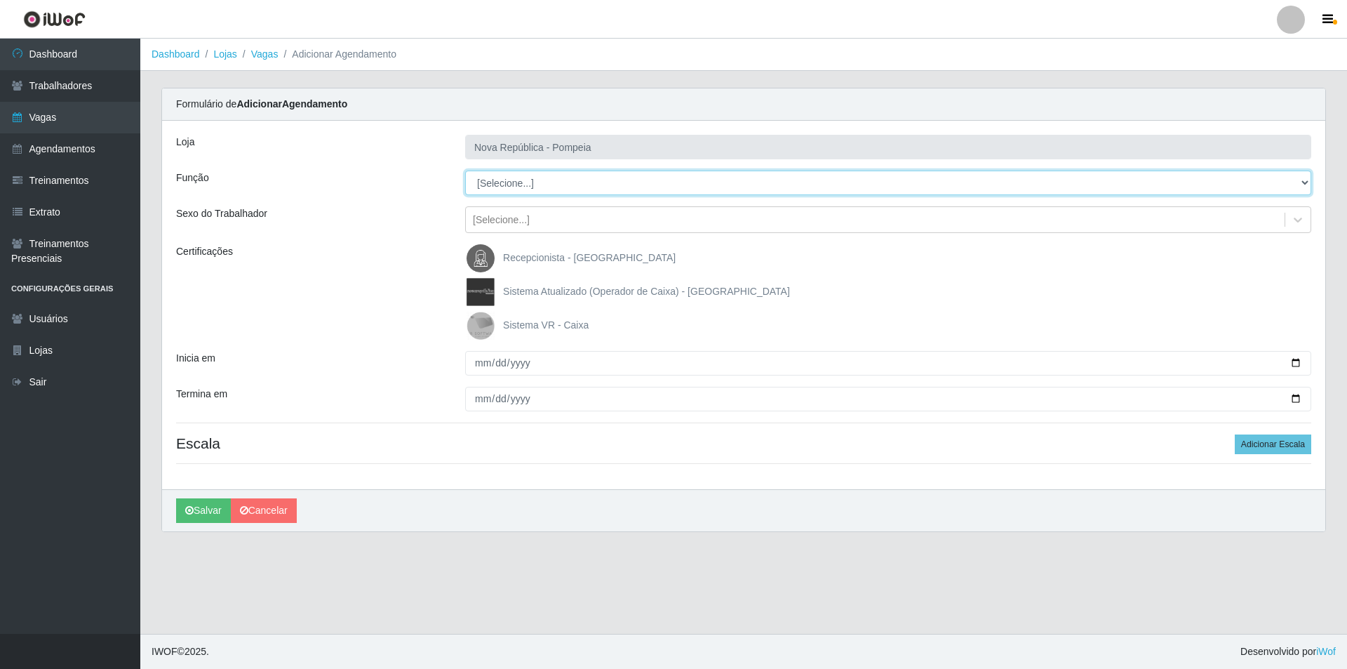
drag, startPoint x: 1305, startPoint y: 178, endPoint x: 1204, endPoint y: 175, distance: 101.1
click at [1261, 175] on select "[Selecione...] Balconista Operador de Caixa Recepcionista Repositor" at bounding box center [888, 182] width 846 height 25
select select "22"
click at [465, 170] on select "[Selecione...] Balconista Operador de Caixa Recepcionista Repositor" at bounding box center [888, 182] width 846 height 25
click at [476, 326] on img at bounding box center [484, 325] width 34 height 28
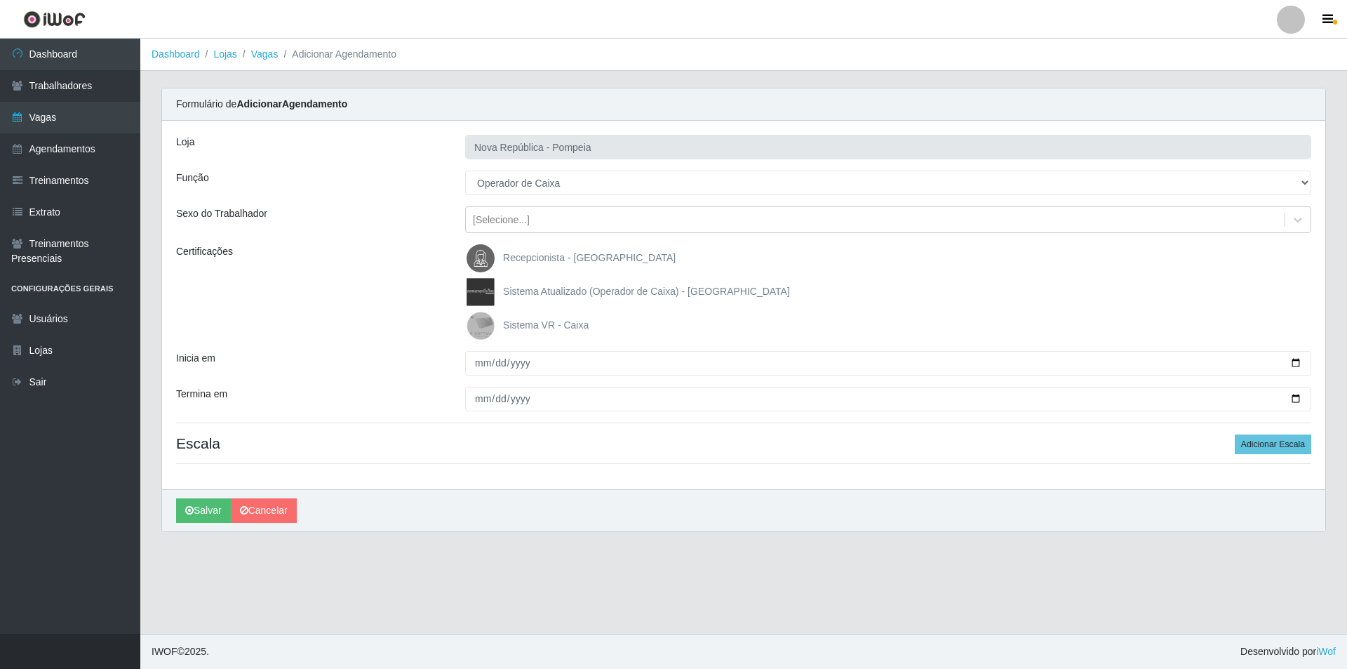
click at [0, 0] on input "Sistema VR - Caixa" at bounding box center [0, 0] width 0 height 0
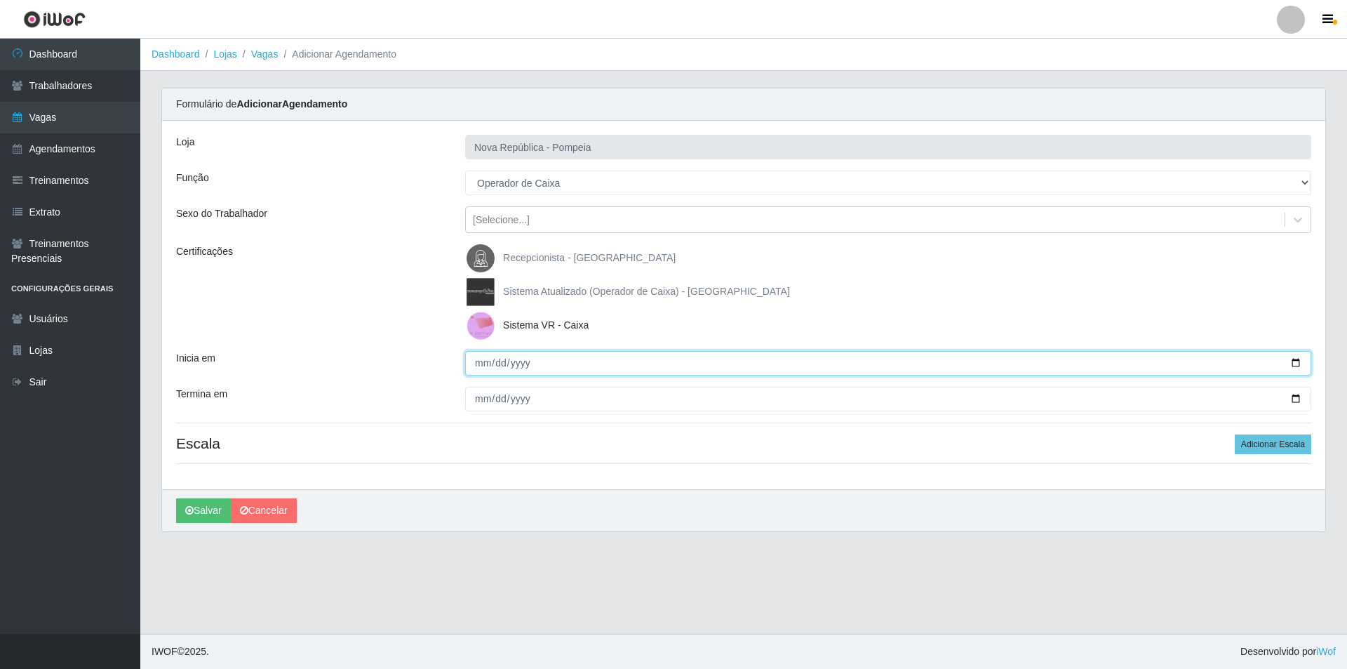
click at [474, 367] on input "Inicia em" at bounding box center [888, 363] width 846 height 25
type input "0009-01-14"
type input "[DATE]"
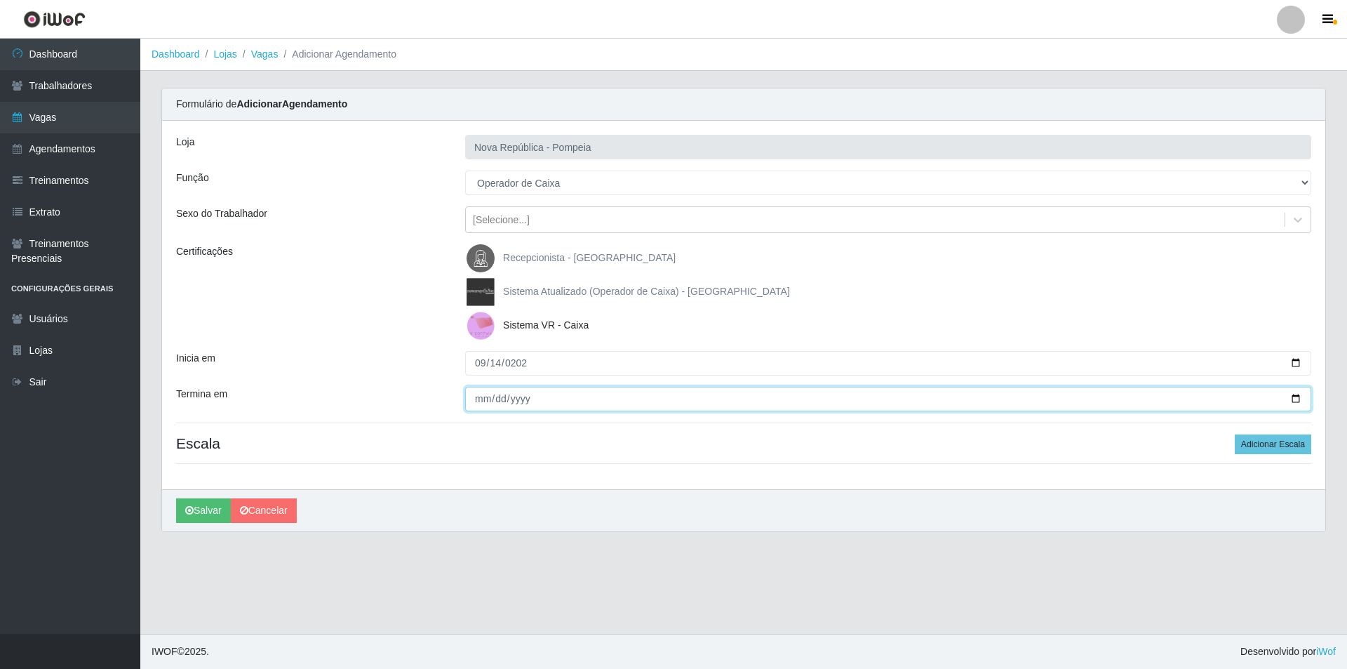
click at [469, 404] on input "Termina em" at bounding box center [888, 399] width 846 height 25
type input "[DATE]"
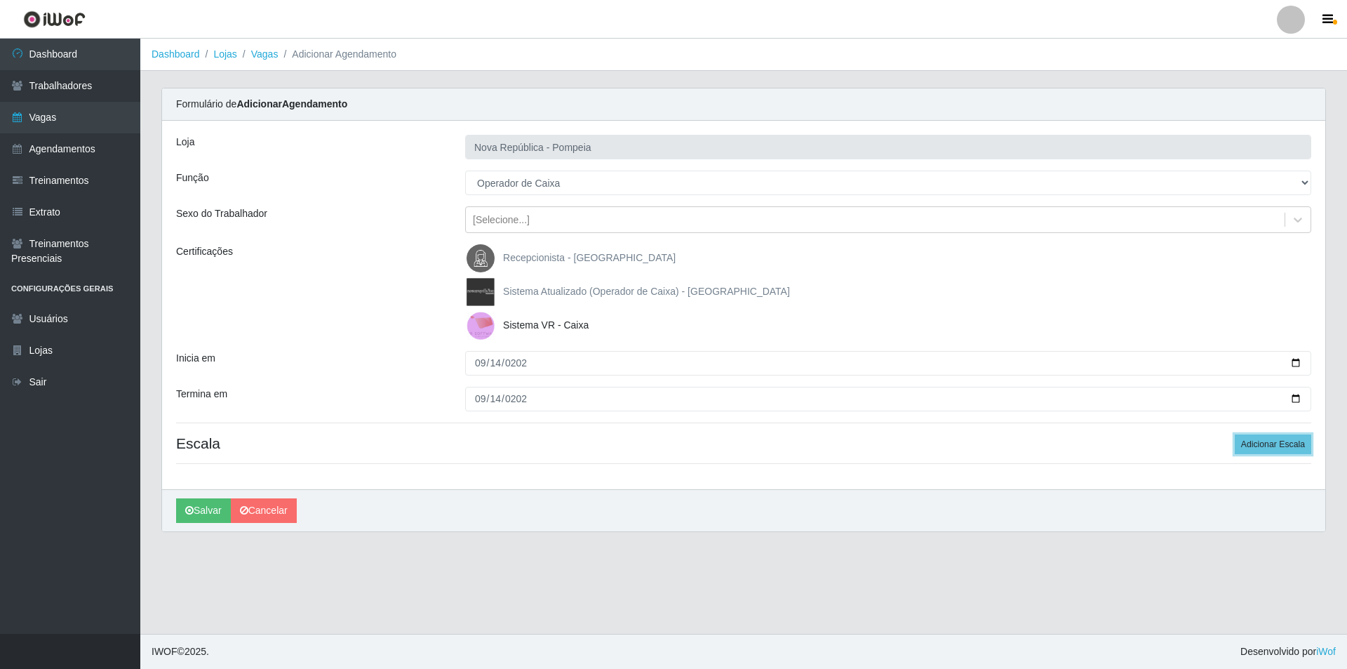
drag, startPoint x: 1257, startPoint y: 441, endPoint x: 1288, endPoint y: 431, distance: 32.2
click at [1259, 436] on button "Adicionar Escala" at bounding box center [1273, 444] width 76 height 20
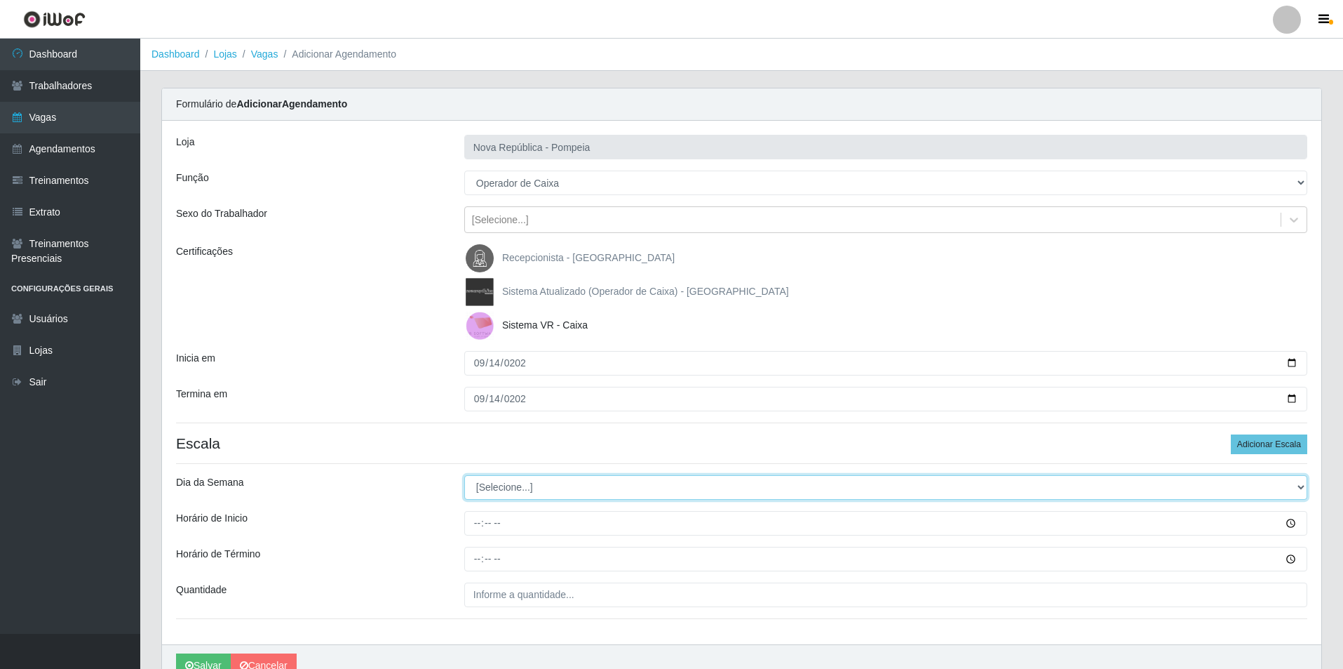
drag, startPoint x: 1304, startPoint y: 486, endPoint x: 1174, endPoint y: 475, distance: 131.0
click at [1237, 476] on select "[Selecione...] Segunda Terça Quarta Quinta Sexta Sábado Domingo" at bounding box center [885, 487] width 843 height 25
select select "6"
click at [464, 475] on select "[Selecione...] Segunda Terça Quarta Quinta Sexta Sábado Domingo" at bounding box center [885, 487] width 843 height 25
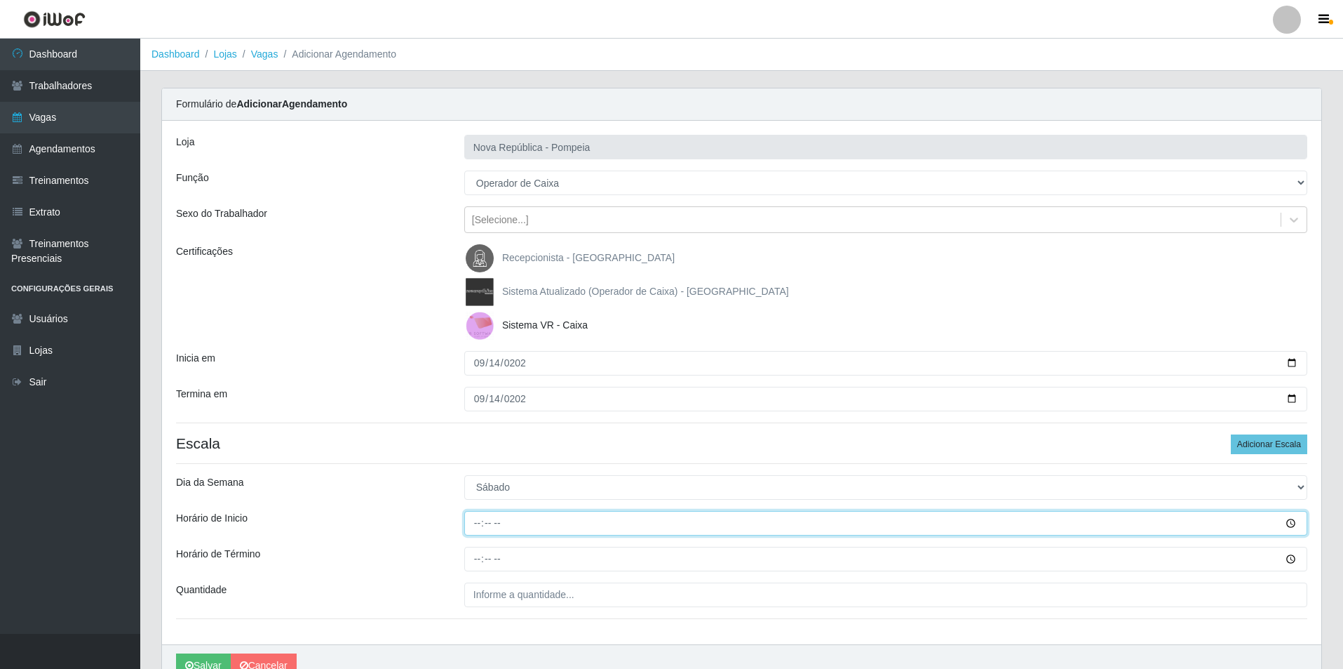
click at [468, 518] on input "Horário de Inicio" at bounding box center [885, 523] width 843 height 25
type input "06:50"
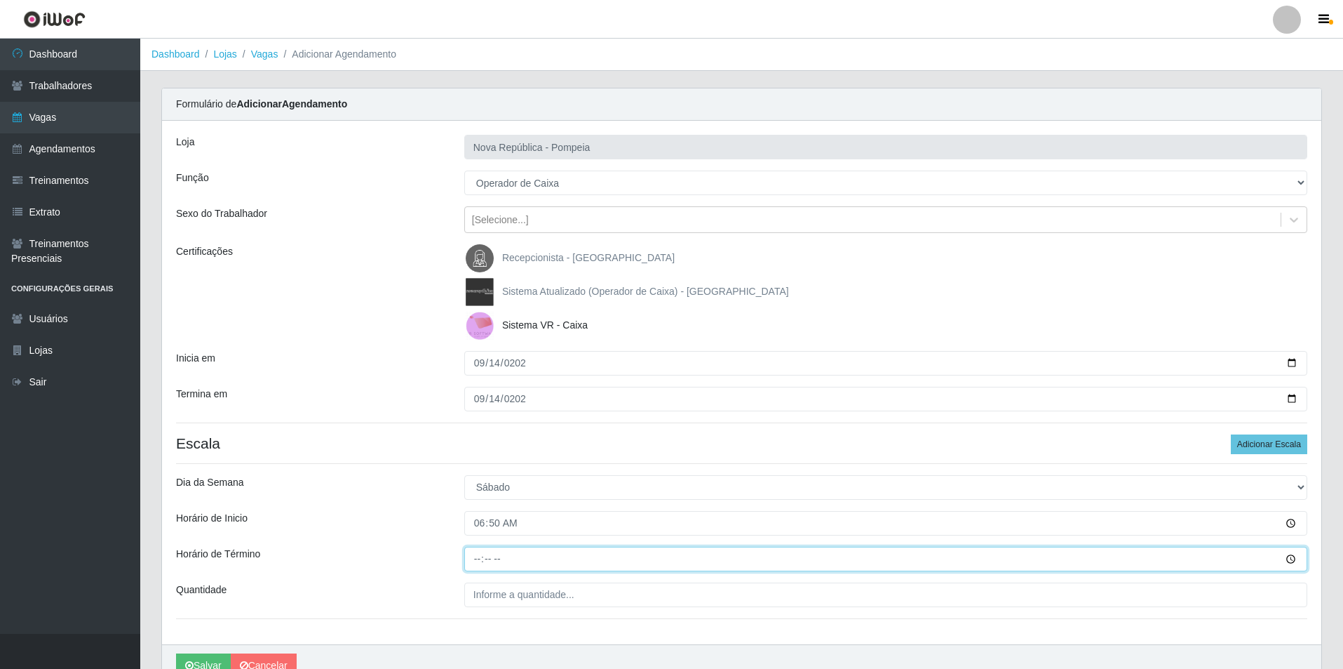
click at [471, 558] on input "Horário de Término" at bounding box center [885, 558] width 843 height 25
type input "12:50"
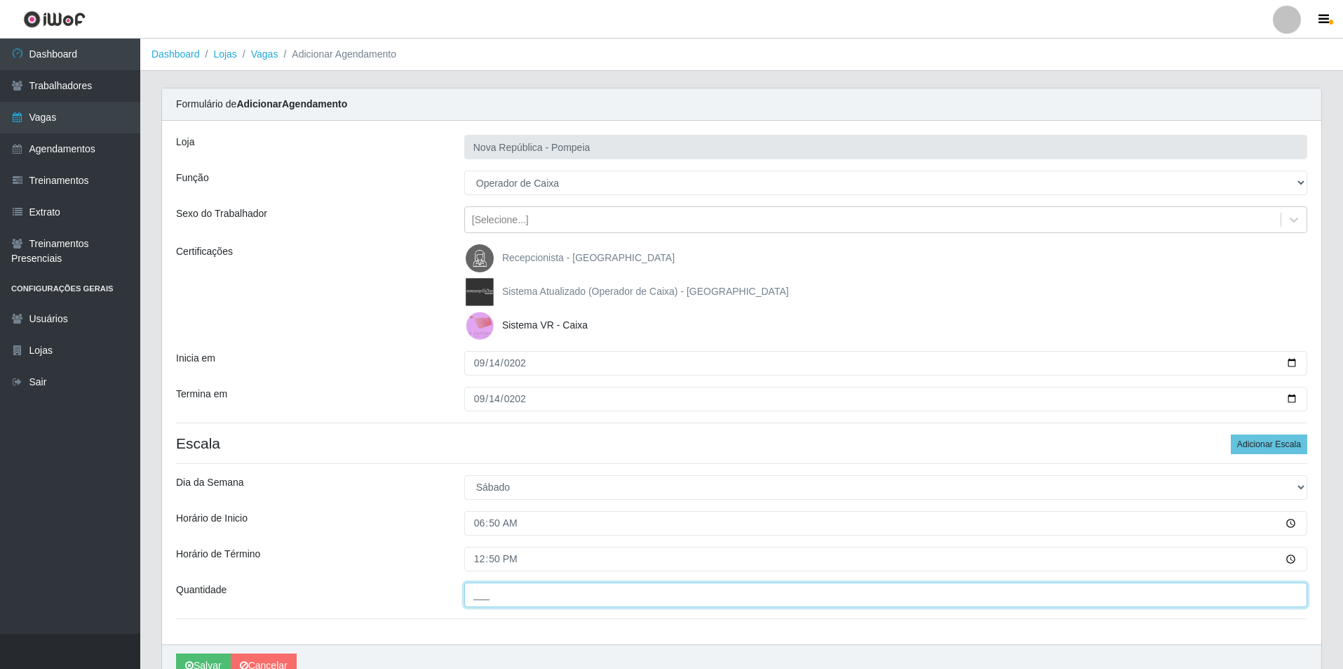
click at [477, 595] on input "___" at bounding box center [885, 594] width 843 height 25
type input "3__"
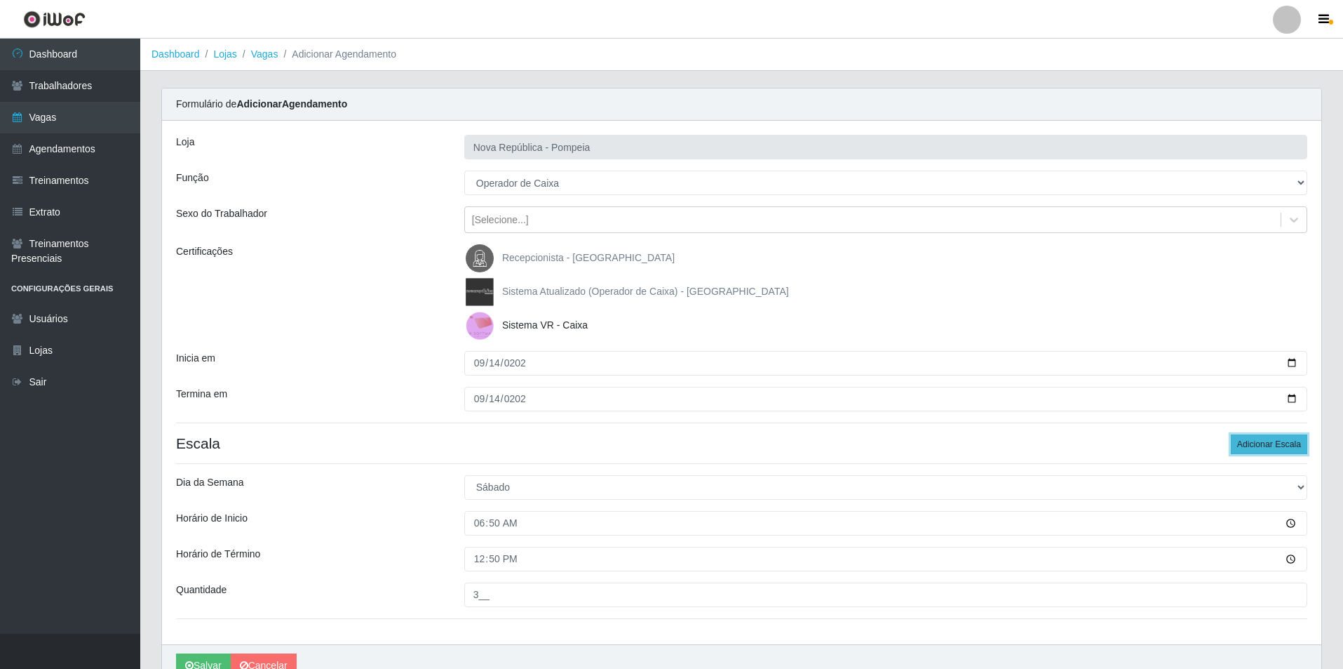
click at [1274, 440] on button "Adicionar Escala" at bounding box center [1269, 444] width 76 height 20
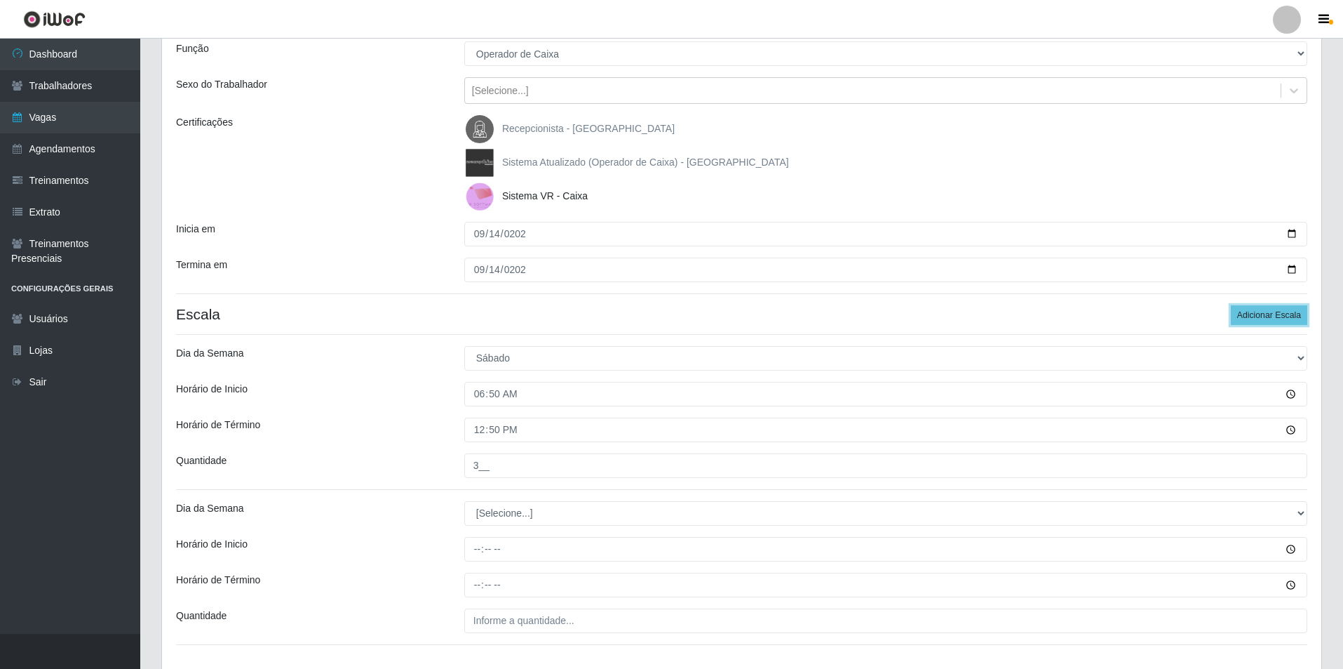
scroll to position [138, 0]
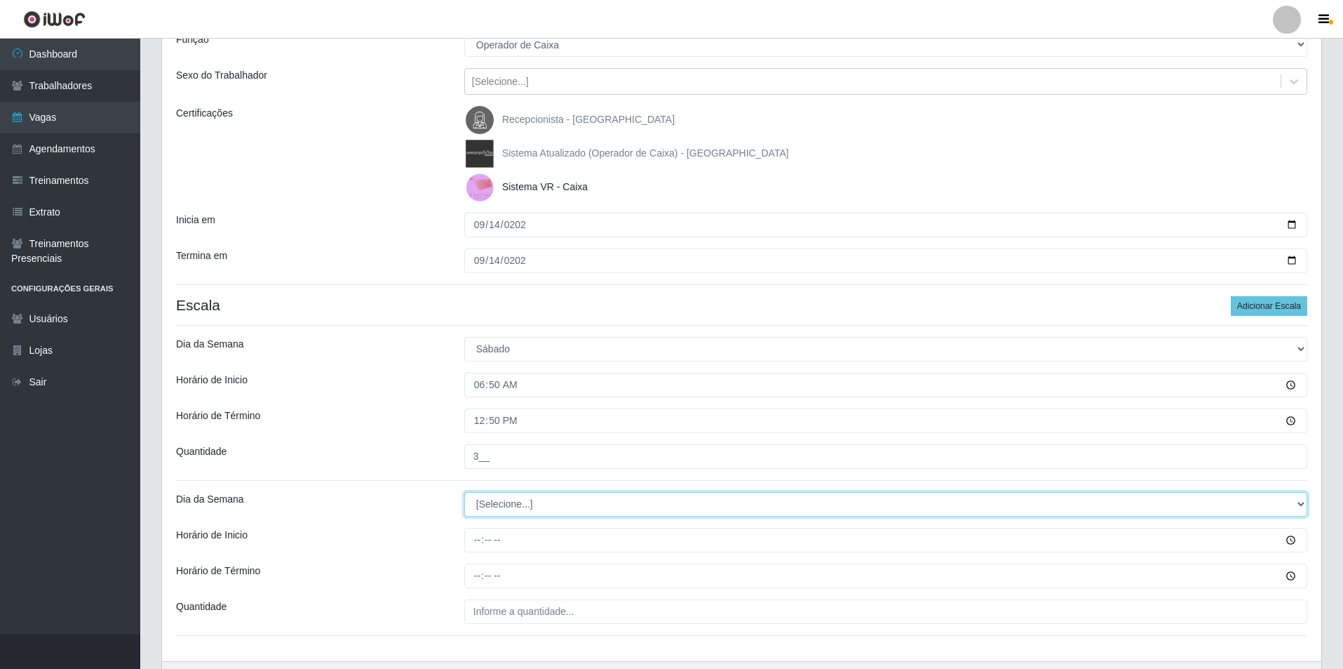
drag, startPoint x: 1299, startPoint y: 505, endPoint x: 1224, endPoint y: 505, distance: 75.1
click at [1242, 505] on select "[Selecione...] Segunda Terça Quarta Quinta Sexta Sábado Domingo" at bounding box center [885, 504] width 843 height 25
select select "0"
click at [464, 492] on select "[Selecione...] Segunda Terça Quarta Quinta Sexta Sábado Domingo" at bounding box center [885, 504] width 843 height 25
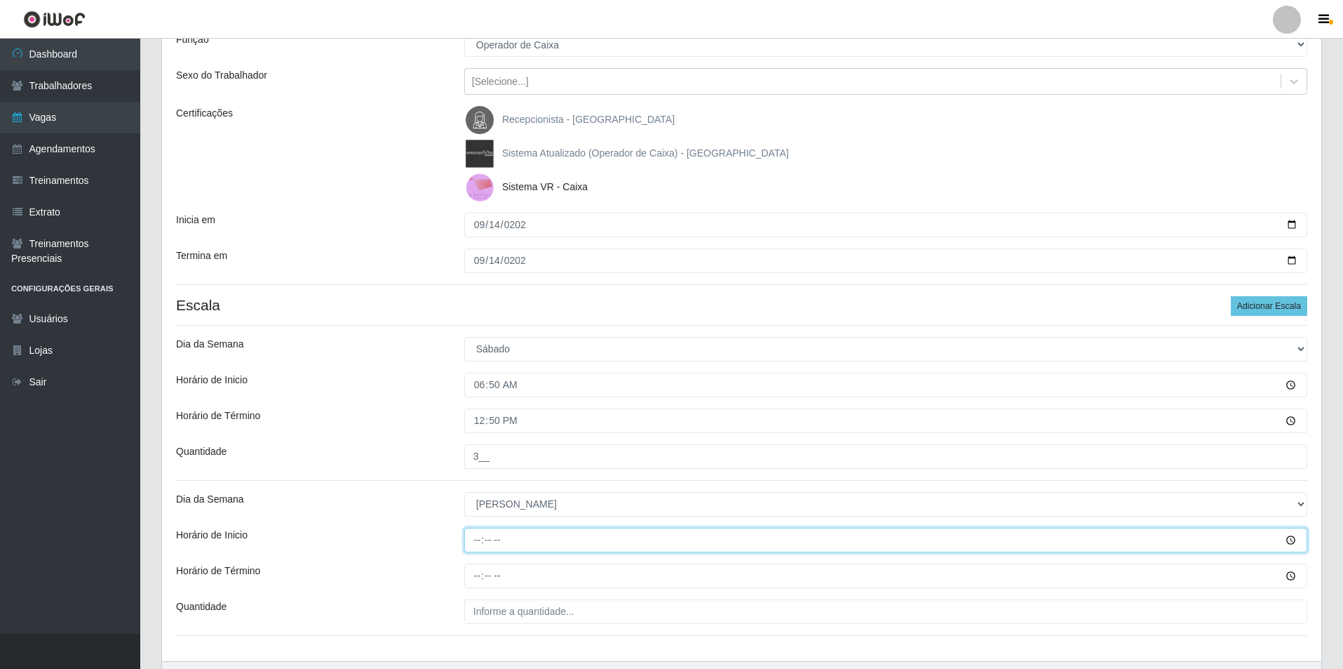
click at [473, 549] on input "Horário de Inicio" at bounding box center [885, 540] width 843 height 25
type input "07:20"
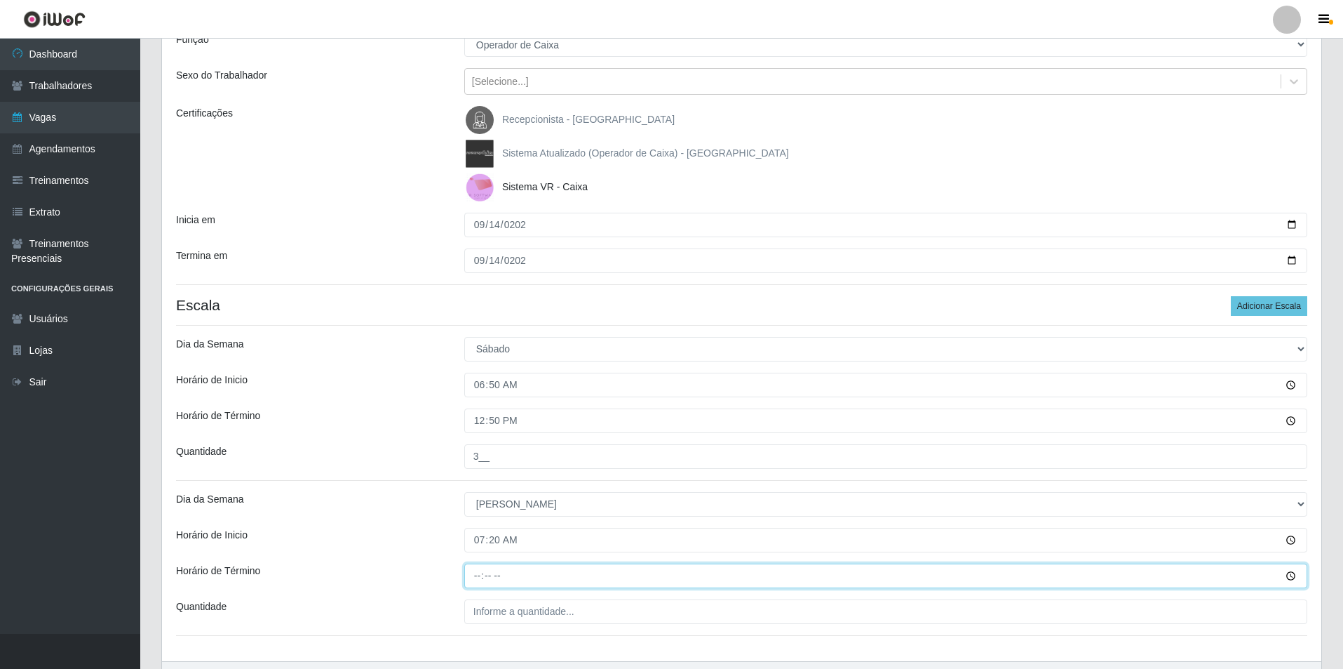
click at [474, 577] on input "Horário de Término" at bounding box center [885, 575] width 843 height 25
type input "13:20"
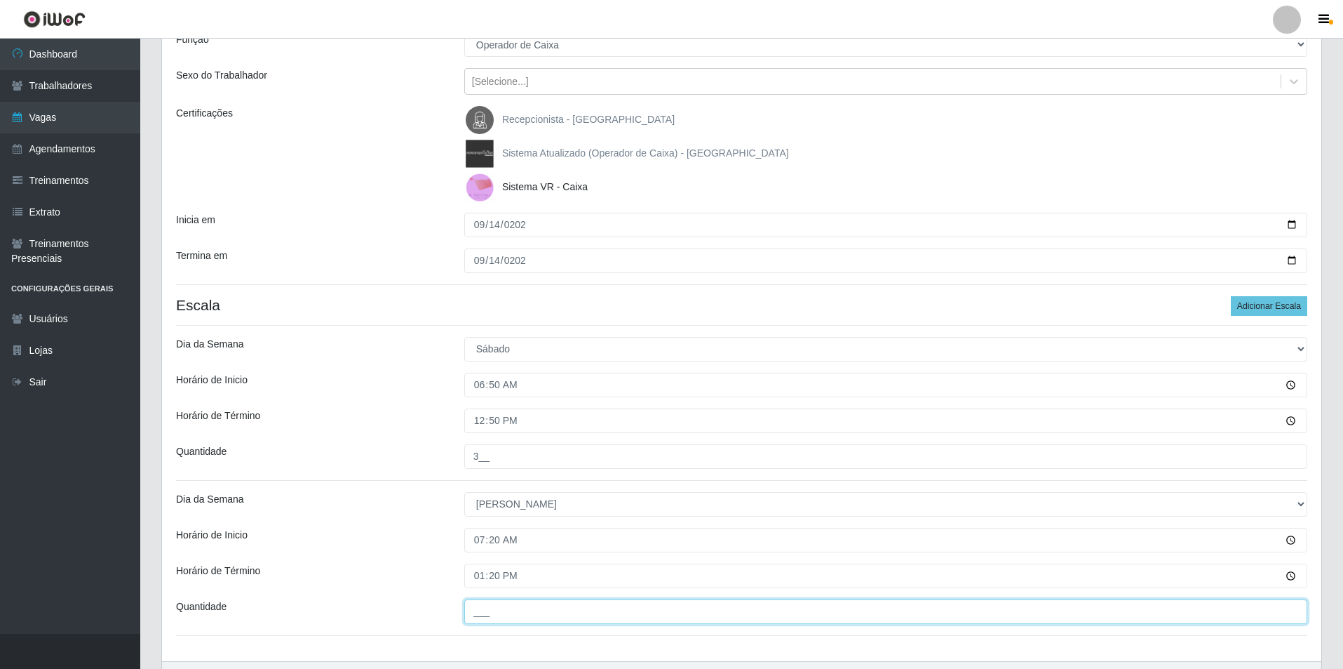
drag, startPoint x: 481, startPoint y: 606, endPoint x: 481, endPoint y: 598, distance: 8.4
click at [481, 606] on input "___" at bounding box center [885, 611] width 843 height 25
type input "2__"
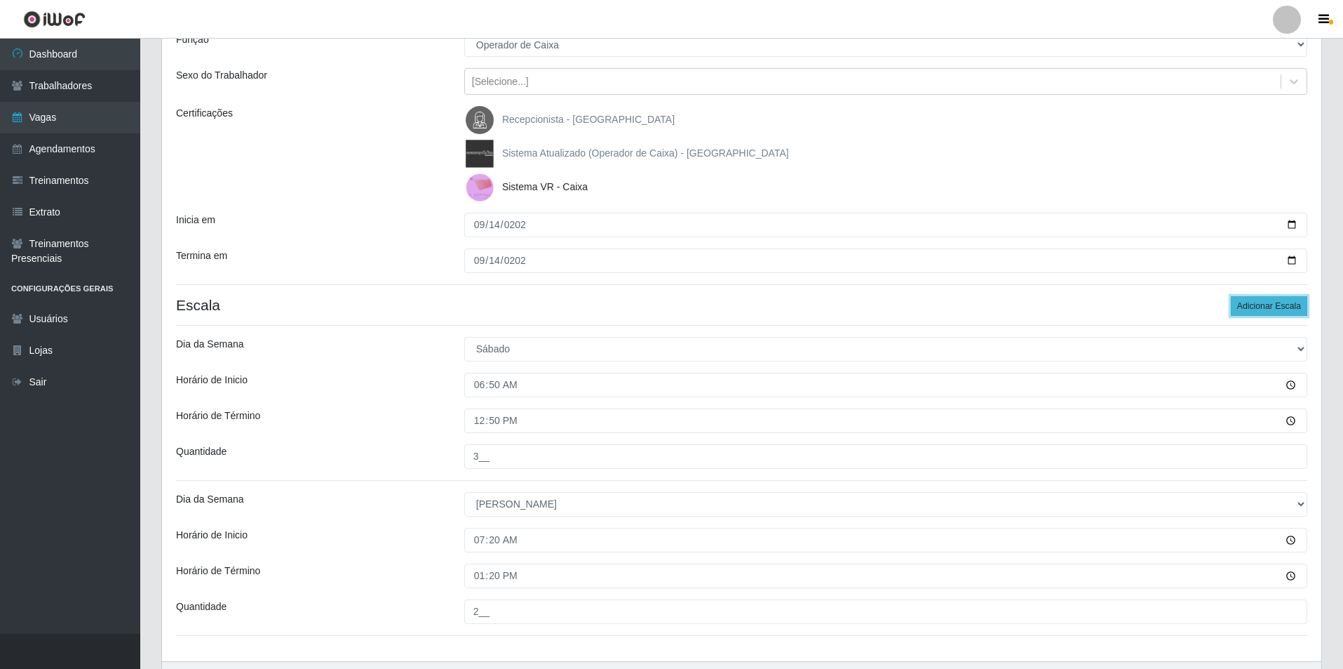
click at [1263, 309] on button "Adicionar Escala" at bounding box center [1269, 306] width 76 height 20
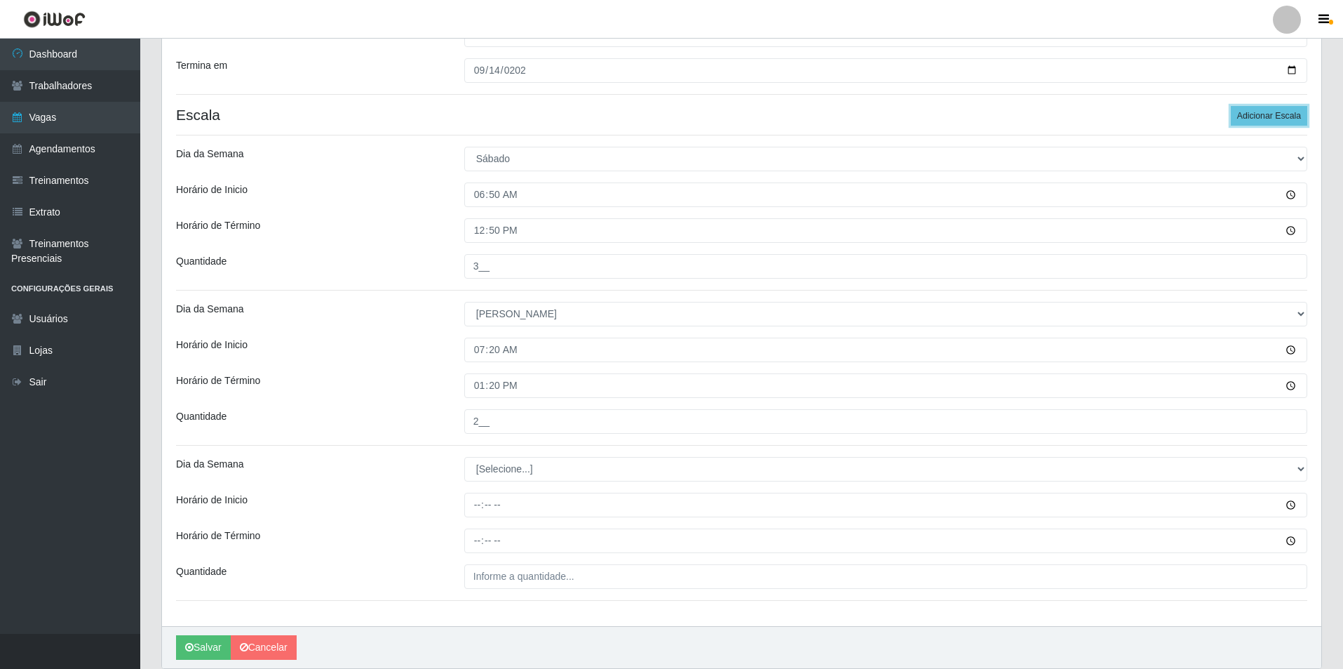
scroll to position [336, 0]
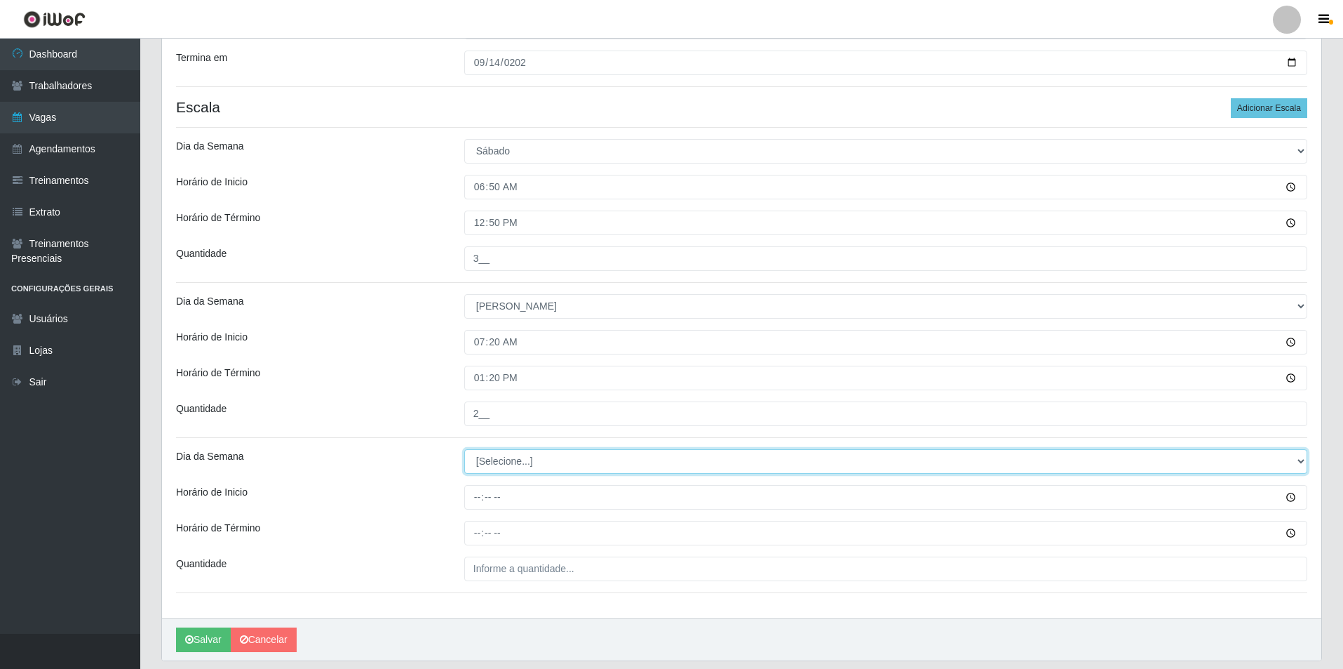
drag, startPoint x: 1298, startPoint y: 458, endPoint x: 1222, endPoint y: 460, distance: 76.5
click at [1247, 460] on select "[Selecione...] Segunda Terça Quarta Quinta Sexta Sábado Domingo" at bounding box center [885, 461] width 843 height 25
select select "6"
click at [464, 449] on select "[Selecione...] Segunda Terça Quarta Quinta Sexta Sábado Domingo" at bounding box center [885, 461] width 843 height 25
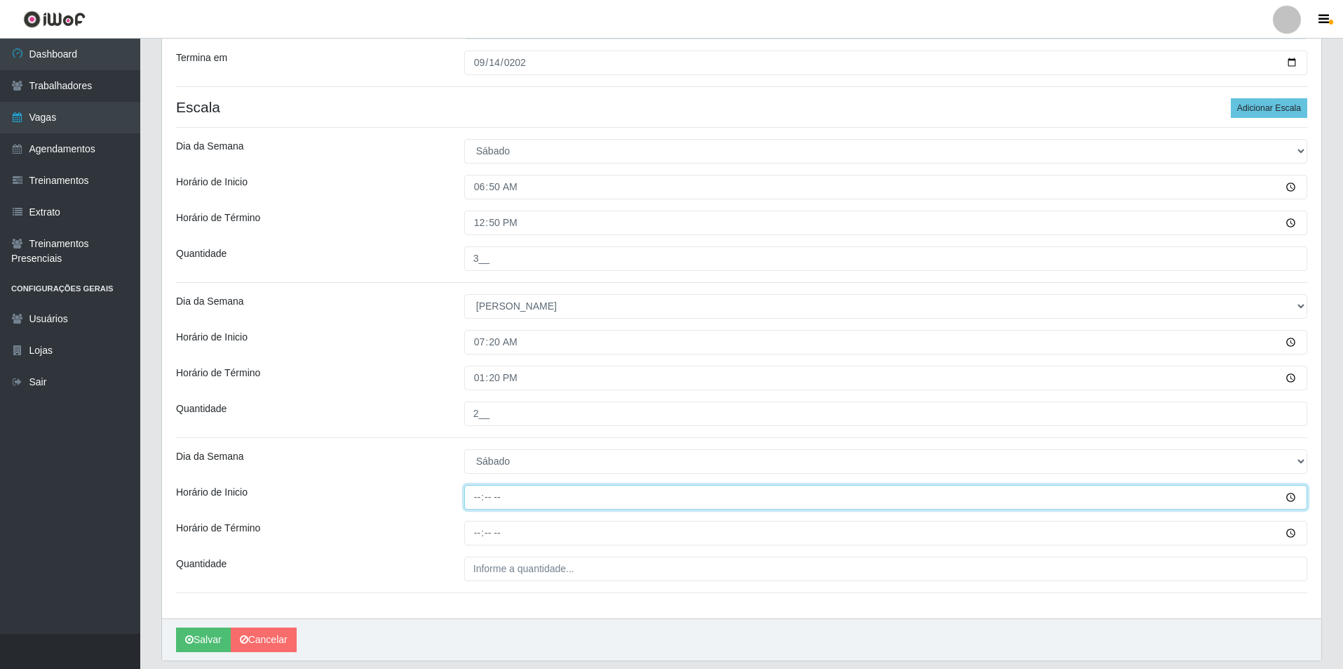
click at [467, 499] on input "Horário de Inicio" at bounding box center [885, 497] width 843 height 25
type input "07:30"
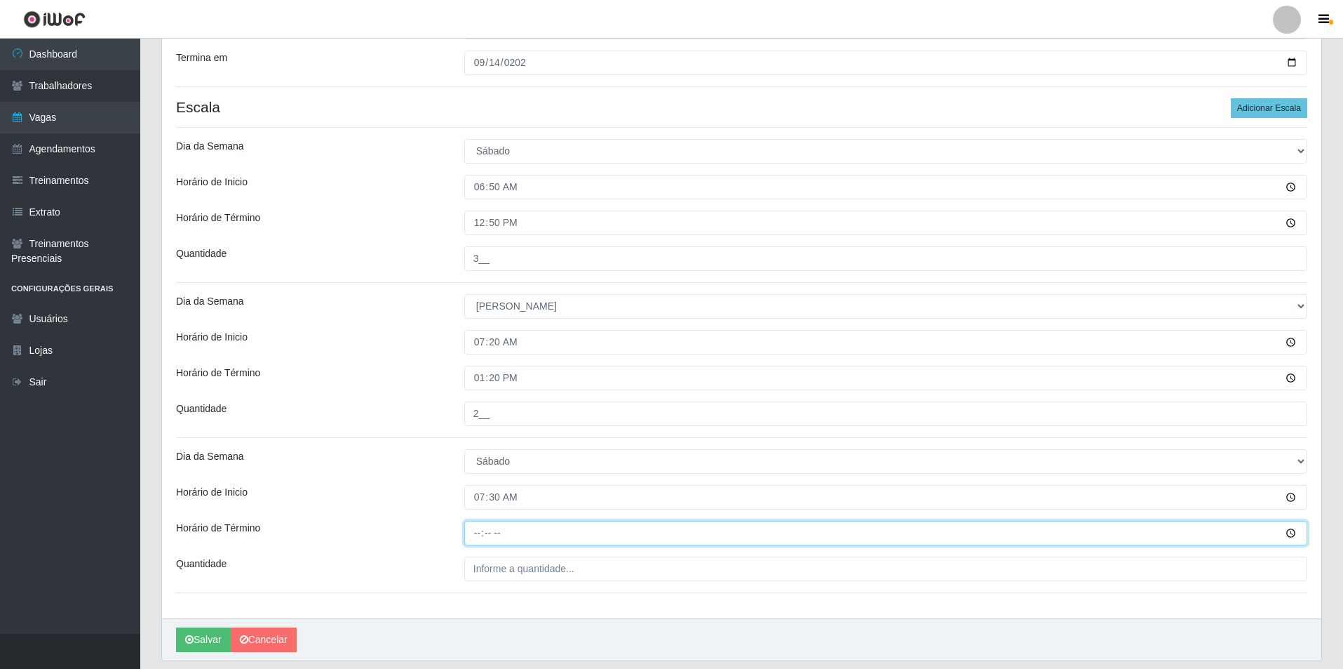
click at [475, 540] on input "Horário de Término" at bounding box center [885, 533] width 843 height 25
type input "13:30"
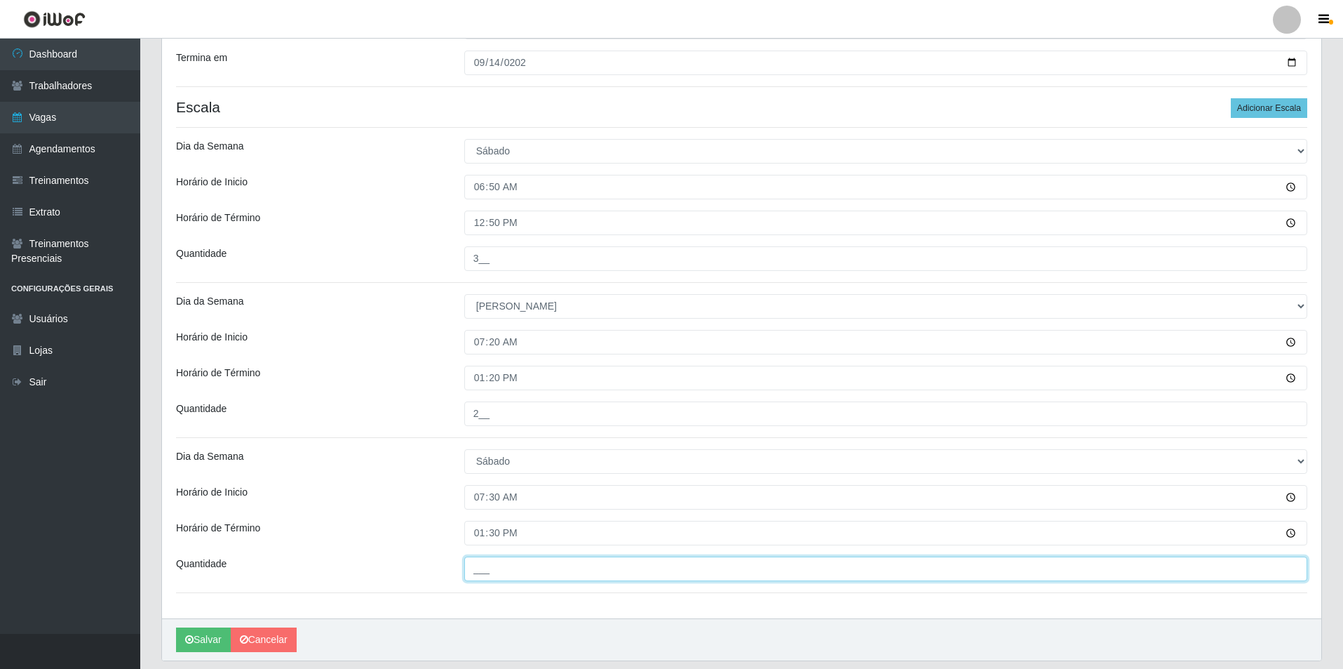
click at [487, 574] on input "___" at bounding box center [885, 568] width 843 height 25
type input "2__"
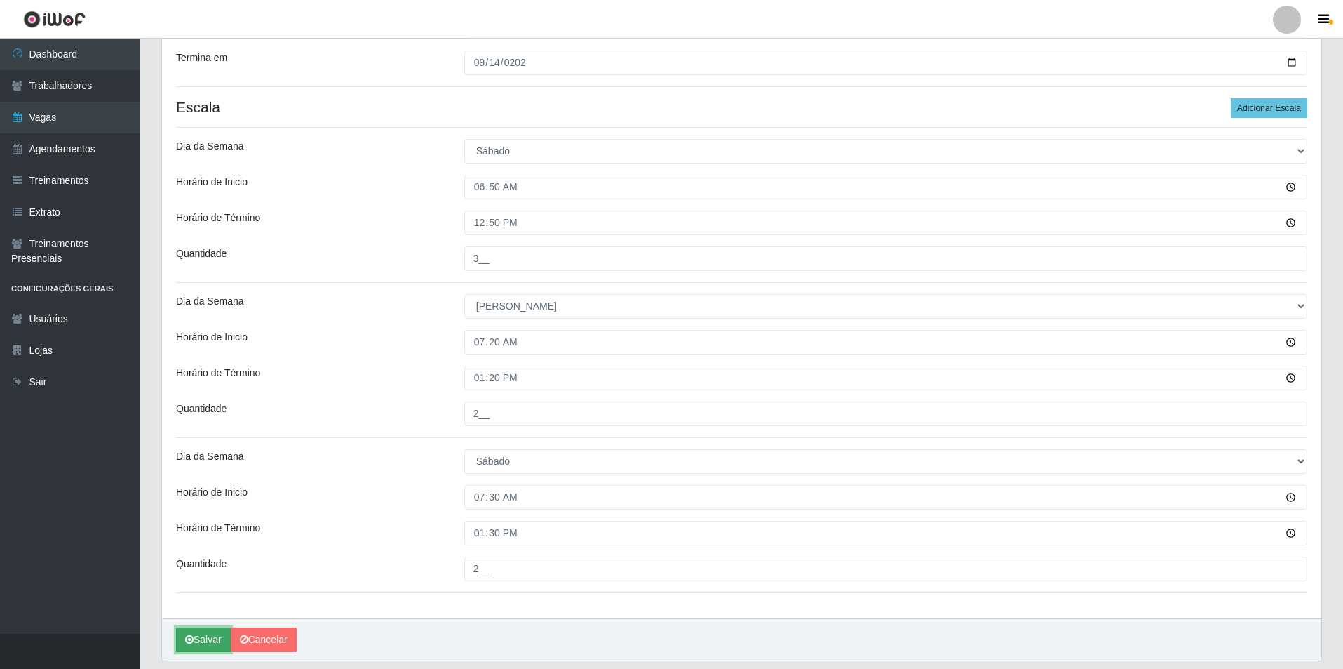
click at [197, 640] on button "Salvar" at bounding box center [203, 639] width 55 height 25
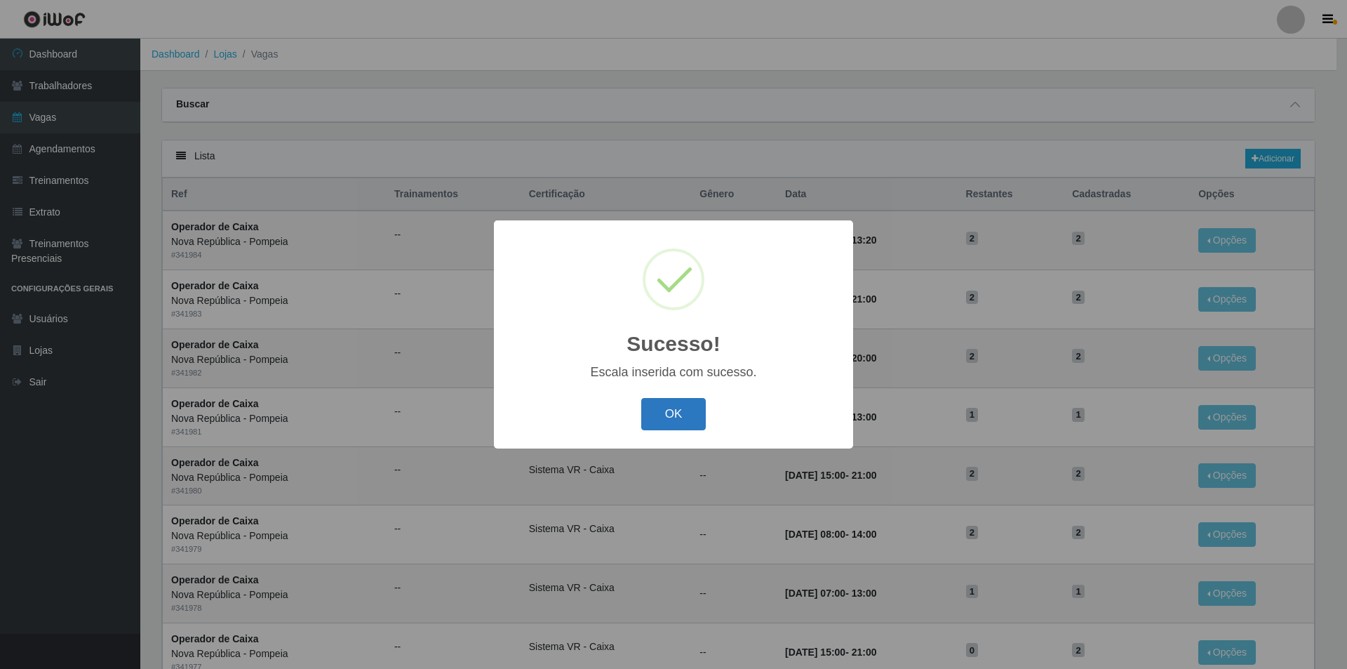
click at [680, 406] on button "OK" at bounding box center [673, 414] width 65 height 33
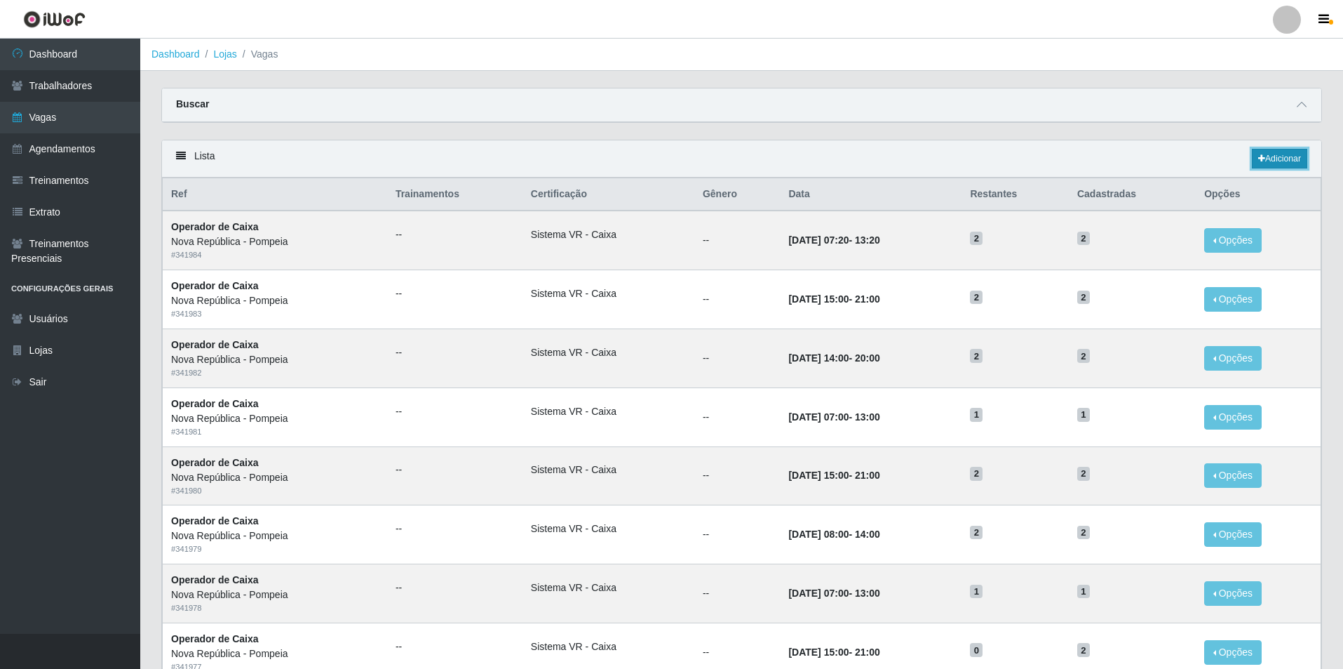
click at [1282, 154] on link "Adicionar" at bounding box center [1279, 159] width 55 height 20
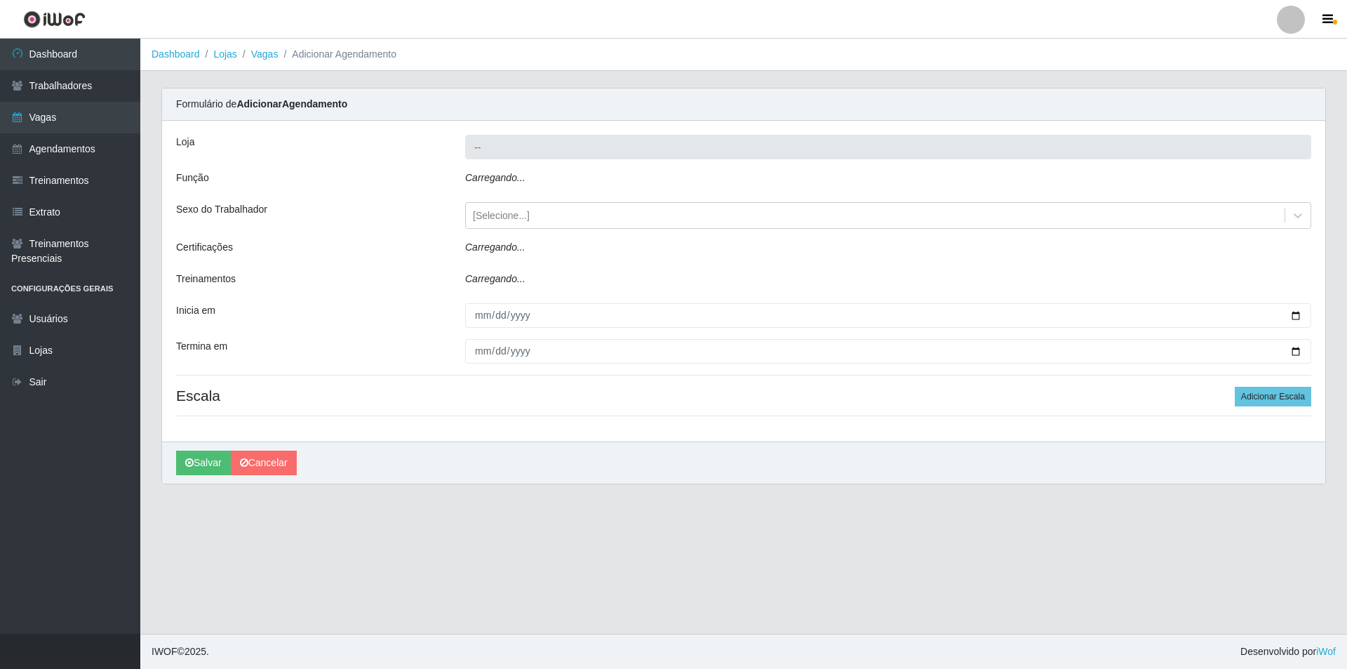
type input "Nova República - Pompeia"
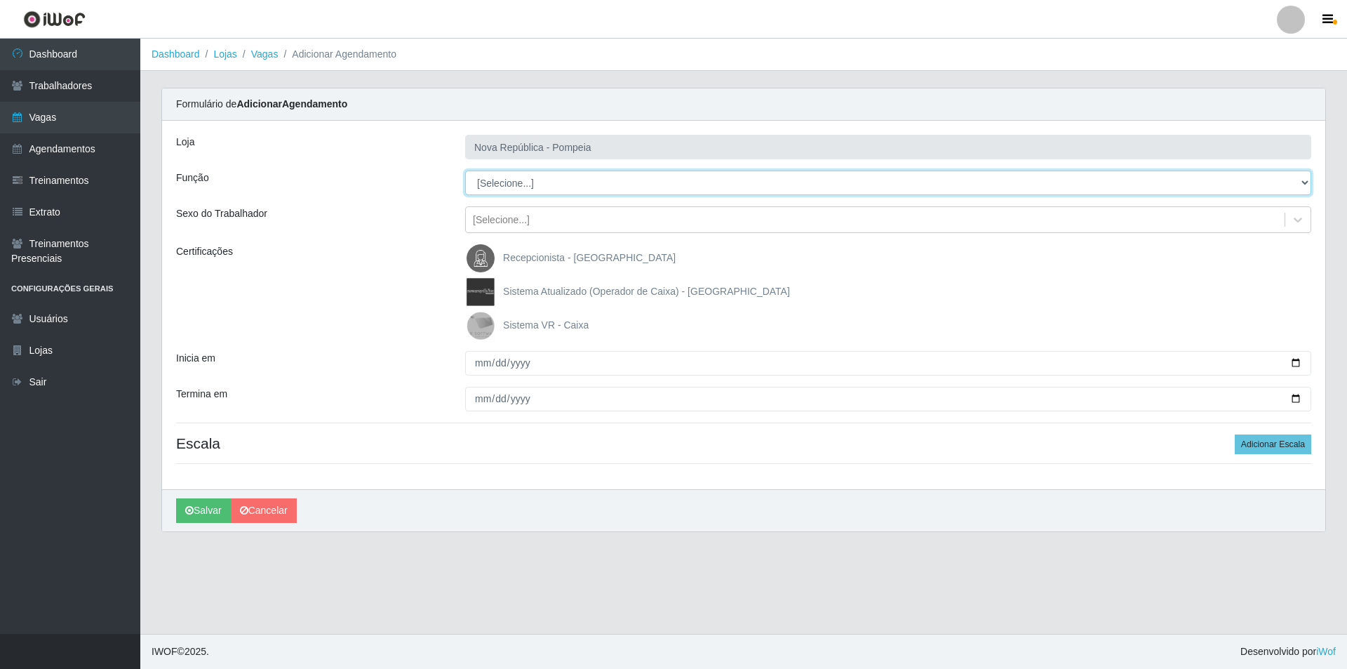
drag, startPoint x: 1306, startPoint y: 184, endPoint x: 1038, endPoint y: 179, distance: 268.0
click at [1272, 179] on select "[Selecione...] Balconista Operador de Caixa Recepcionista Repositor" at bounding box center [888, 182] width 846 height 25
select select "22"
click at [465, 170] on select "[Selecione...] Balconista Operador de Caixa Recepcionista Repositor" at bounding box center [888, 182] width 846 height 25
drag, startPoint x: 473, startPoint y: 321, endPoint x: 478, endPoint y: 326, distance: 7.5
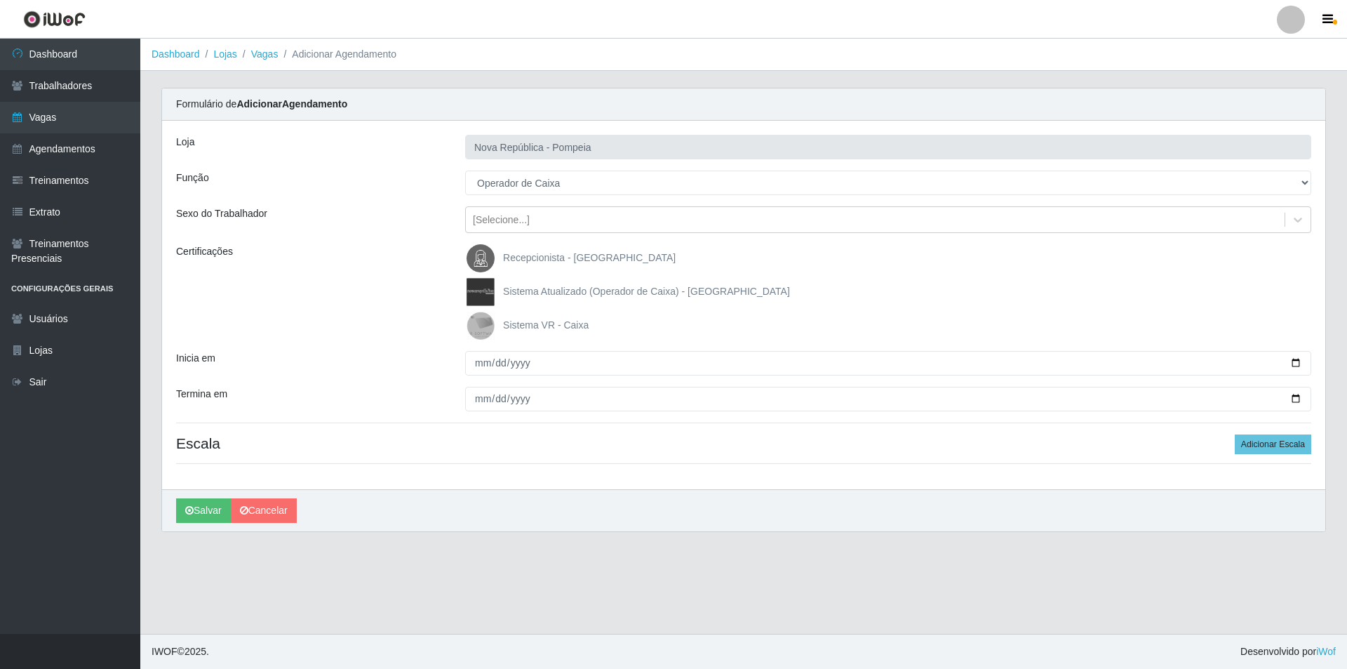
click at [474, 321] on img at bounding box center [484, 325] width 34 height 28
click at [0, 0] on input "Sistema VR - Caixa" at bounding box center [0, 0] width 0 height 0
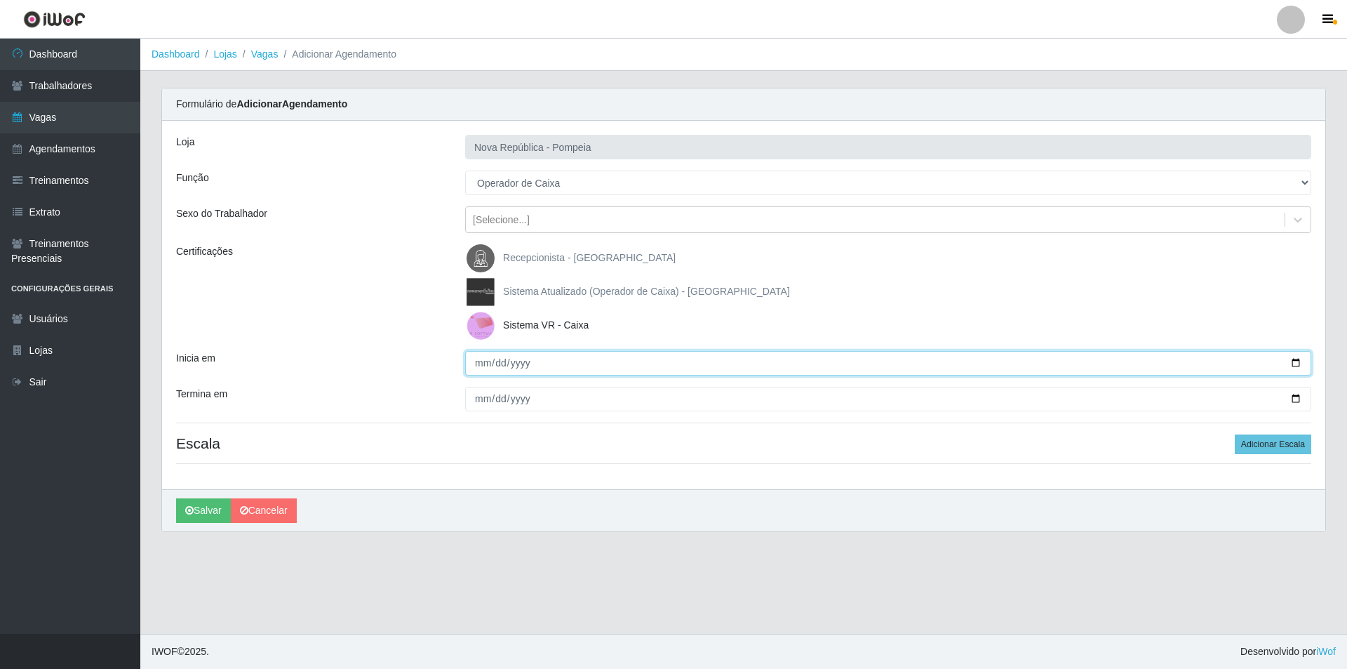
drag, startPoint x: 472, startPoint y: 365, endPoint x: 474, endPoint y: 356, distance: 9.2
click at [473, 358] on input "Inicia em" at bounding box center [888, 363] width 846 height 25
type input "[DATE]"
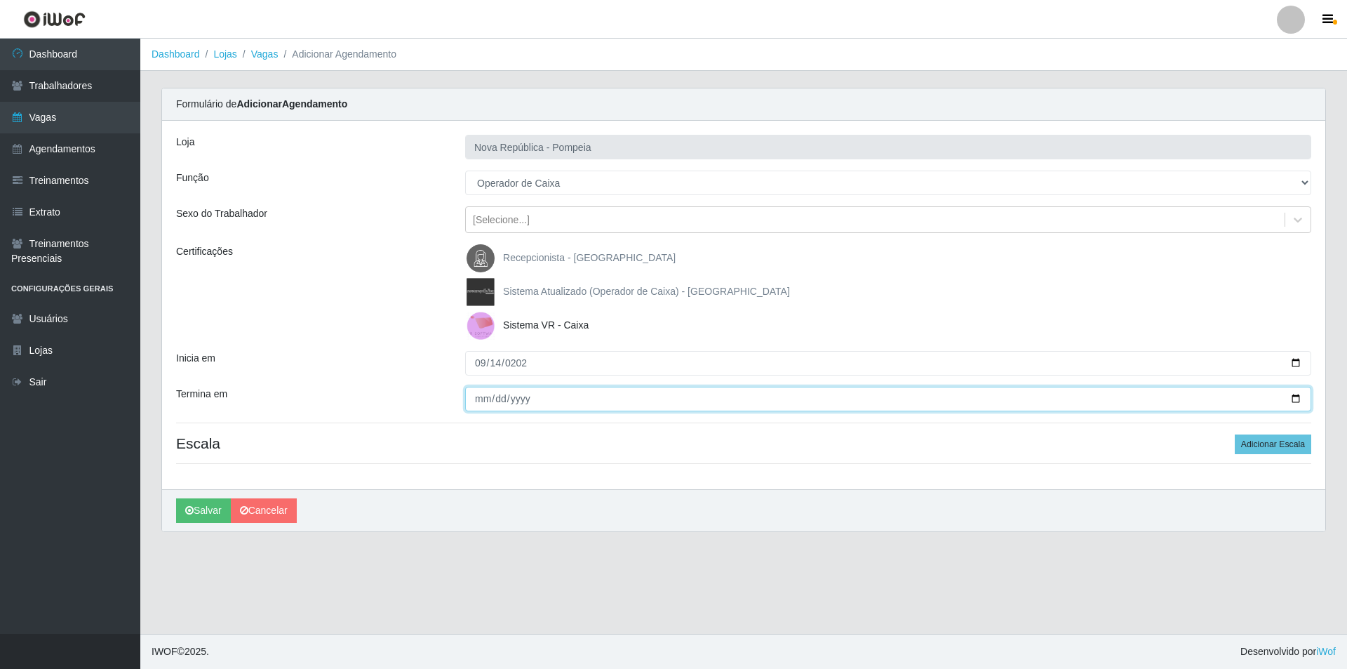
click at [483, 400] on input "Termina em" at bounding box center [888, 399] width 846 height 25
type input "[DATE]"
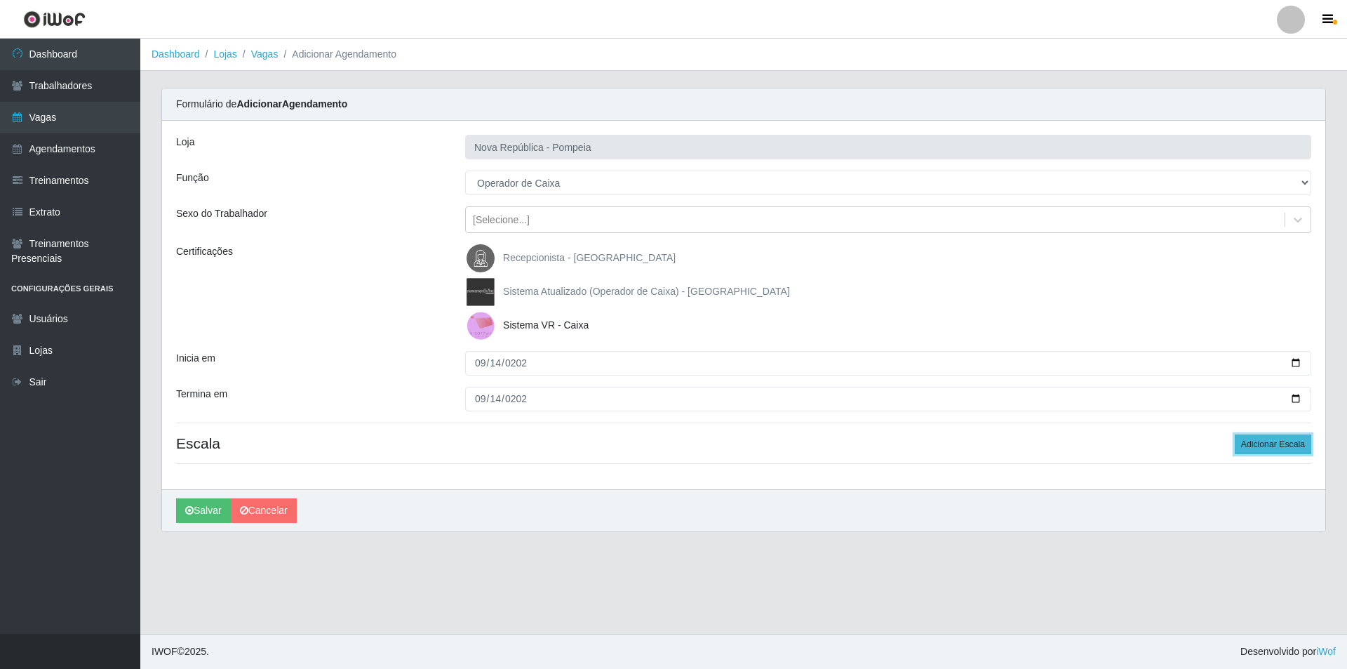
drag, startPoint x: 1264, startPoint y: 438, endPoint x: 1246, endPoint y: 449, distance: 21.1
click at [1263, 439] on button "Adicionar Escala" at bounding box center [1273, 444] width 76 height 20
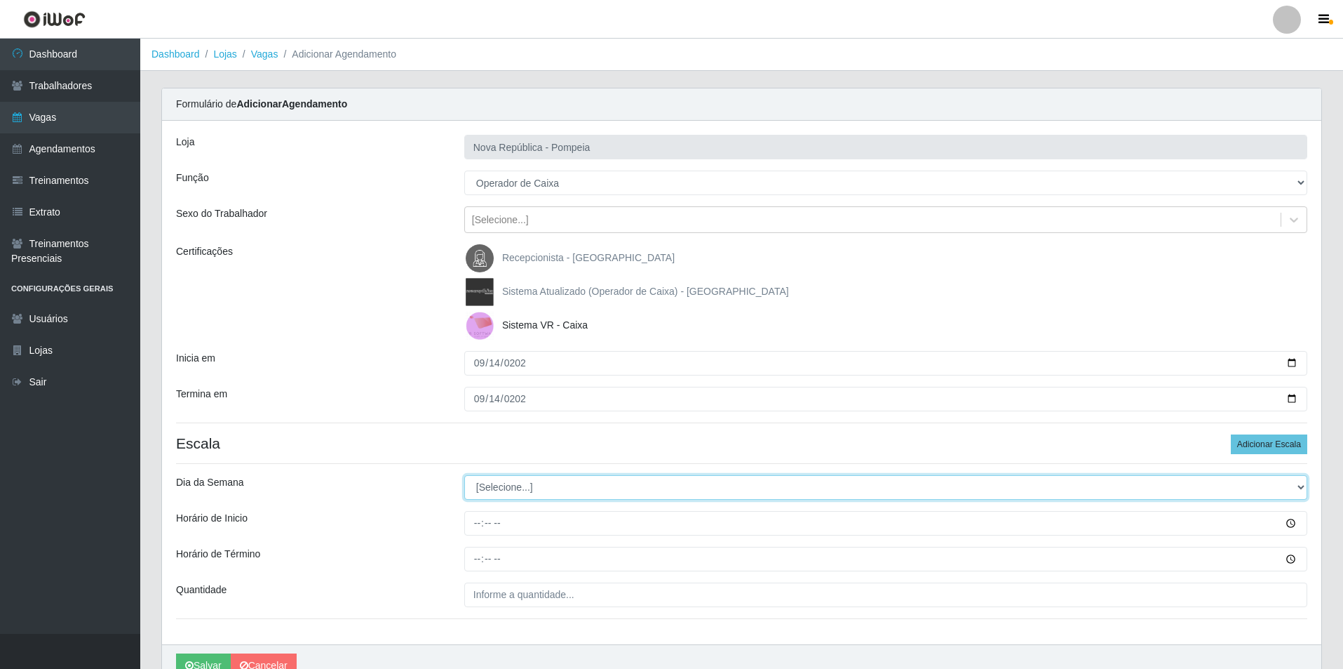
drag, startPoint x: 1294, startPoint y: 484, endPoint x: 1201, endPoint y: 482, distance: 93.3
click at [1275, 482] on select "[Selecione...] Segunda Terça Quarta Quinta Sexta Sábado Domingo" at bounding box center [885, 487] width 843 height 25
select select "0"
click at [464, 475] on select "[Selecione...] Segunda Terça Quarta Quinta Sexta Sábado Domingo" at bounding box center [885, 487] width 843 height 25
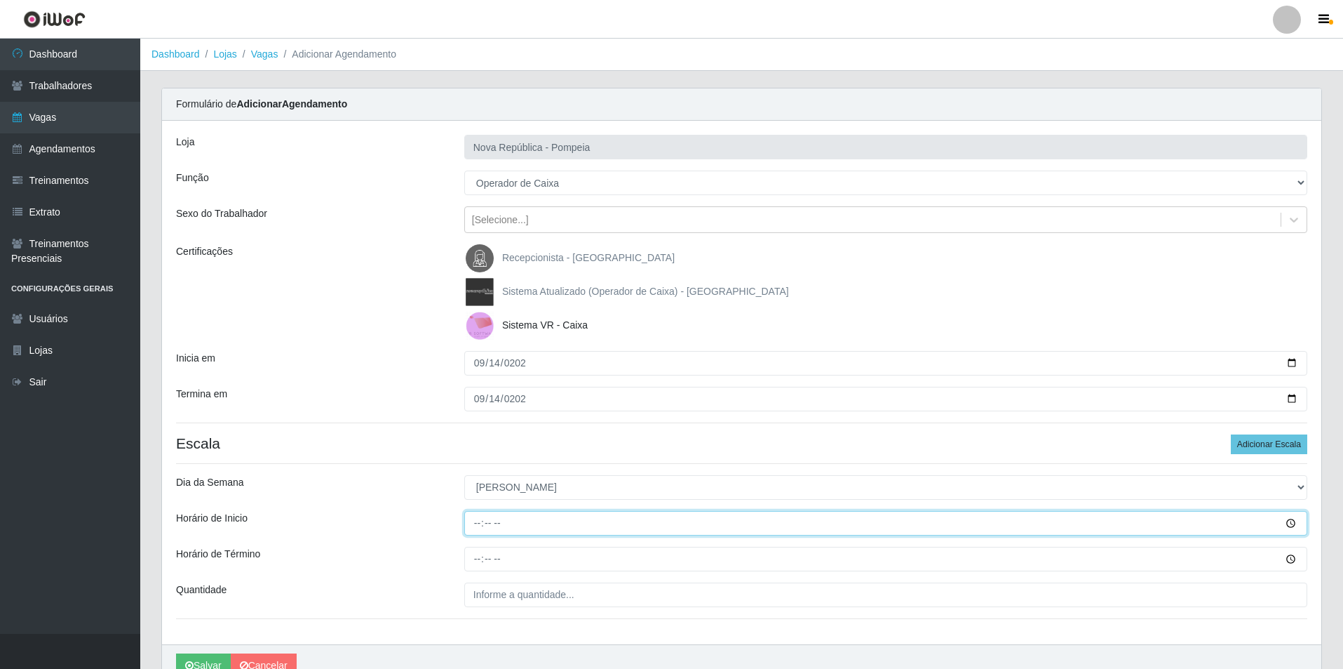
click at [469, 522] on input "Horário de Inicio" at bounding box center [885, 523] width 843 height 25
type input "06:50"
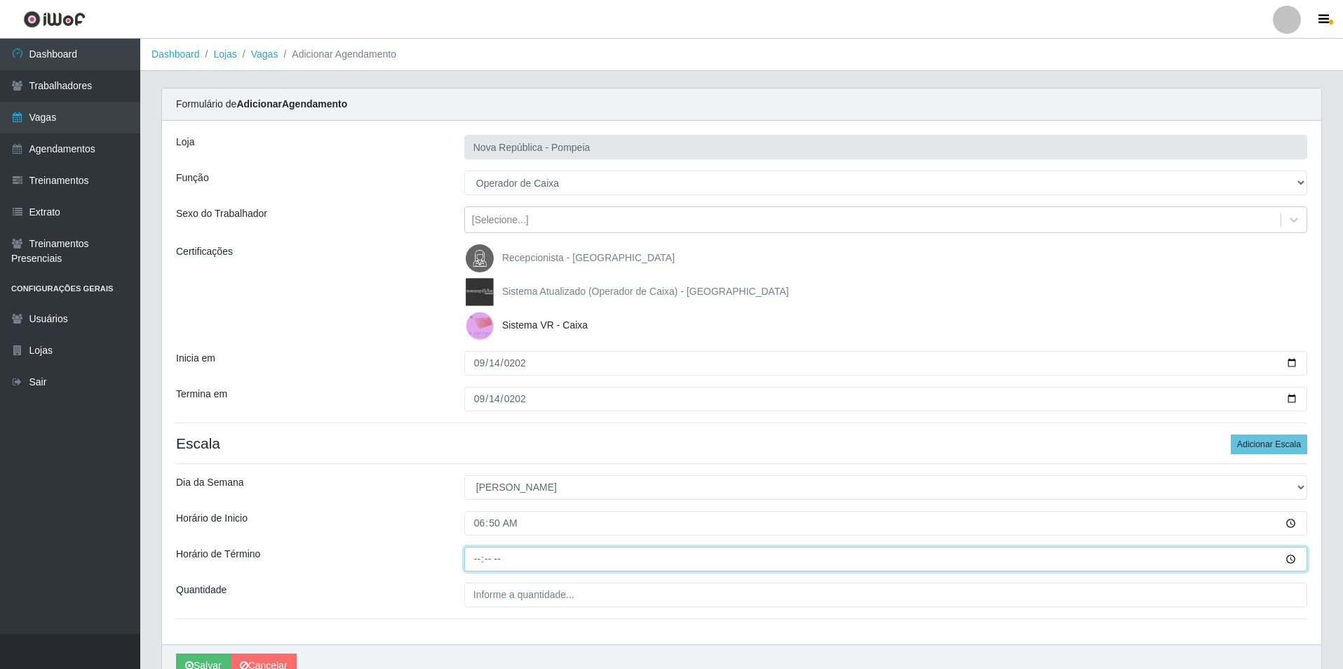
click at [474, 562] on input "Horário de Término" at bounding box center [885, 558] width 843 height 25
type input "12:50"
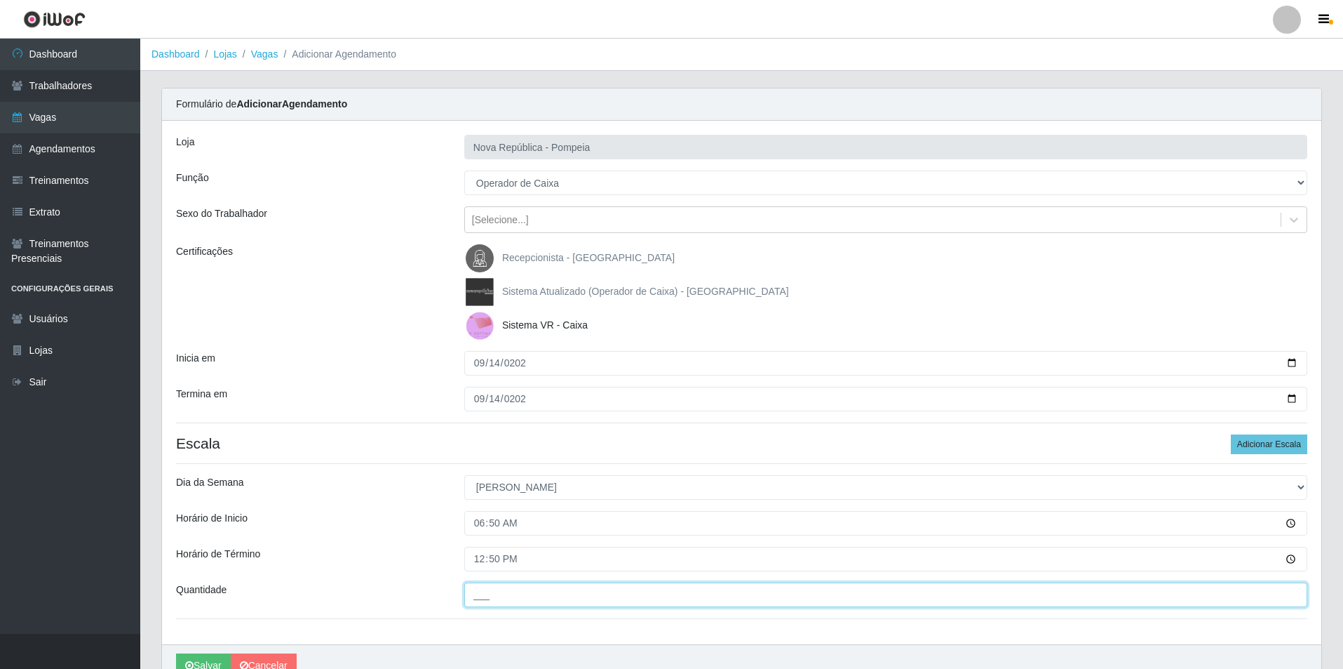
click at [472, 593] on input "___" at bounding box center [885, 594] width 843 height 25
type input "3__"
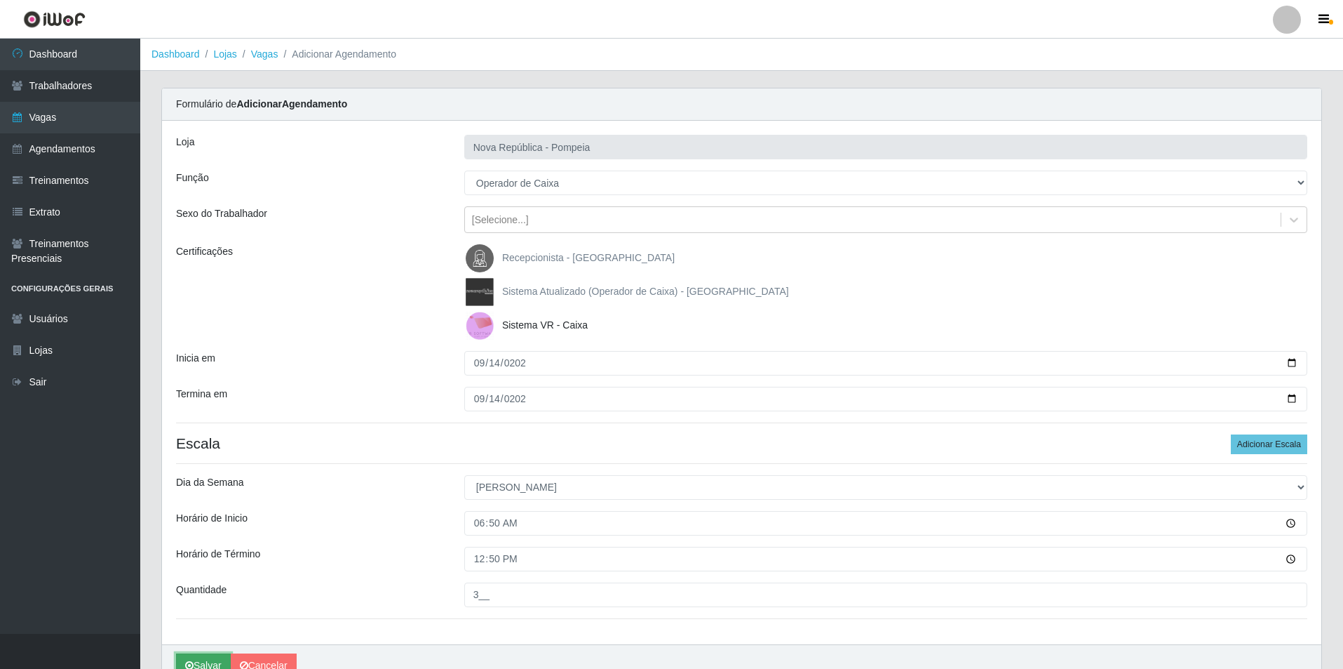
click at [212, 657] on button "Salvar" at bounding box center [203, 665] width 55 height 25
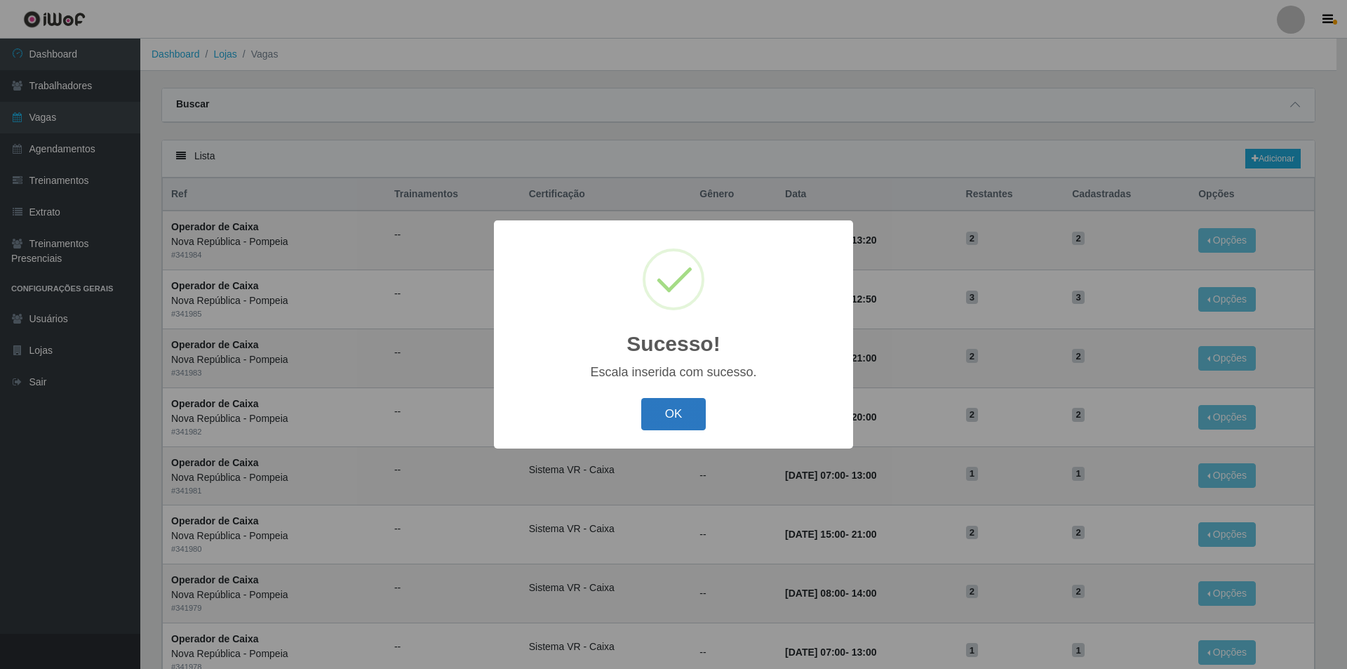
click at [664, 401] on button "OK" at bounding box center [673, 414] width 65 height 33
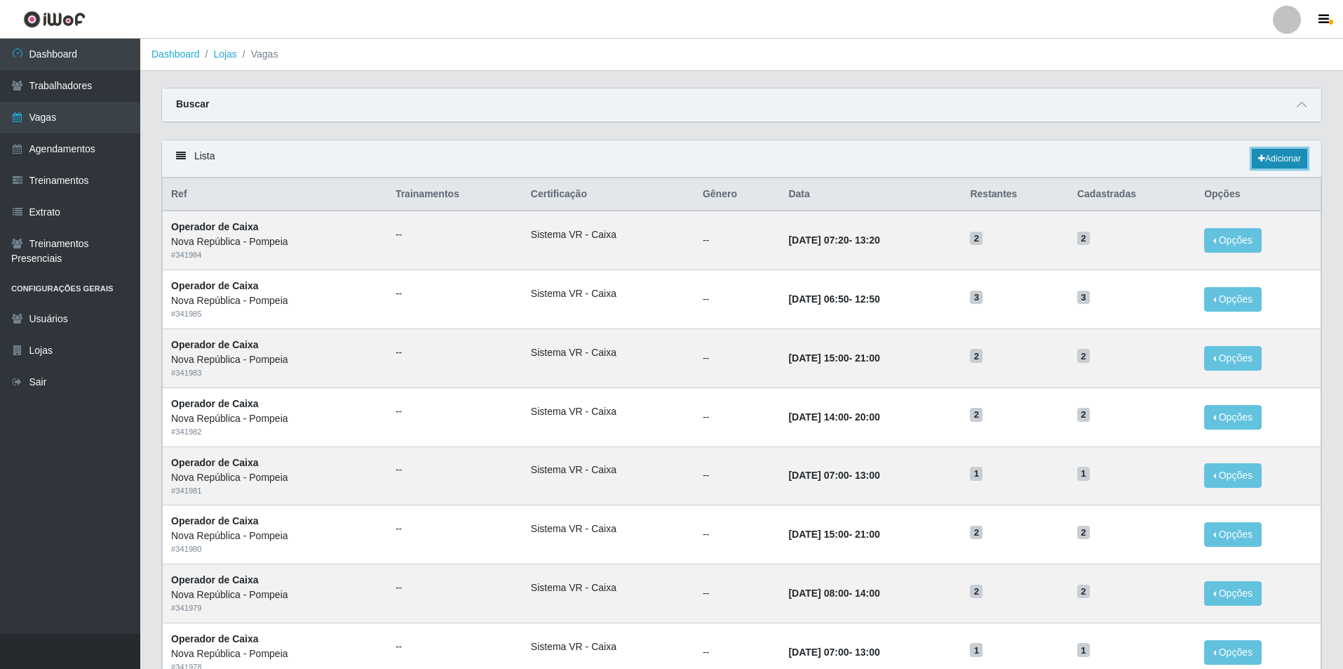
click at [1289, 156] on link "Adicionar" at bounding box center [1279, 159] width 55 height 20
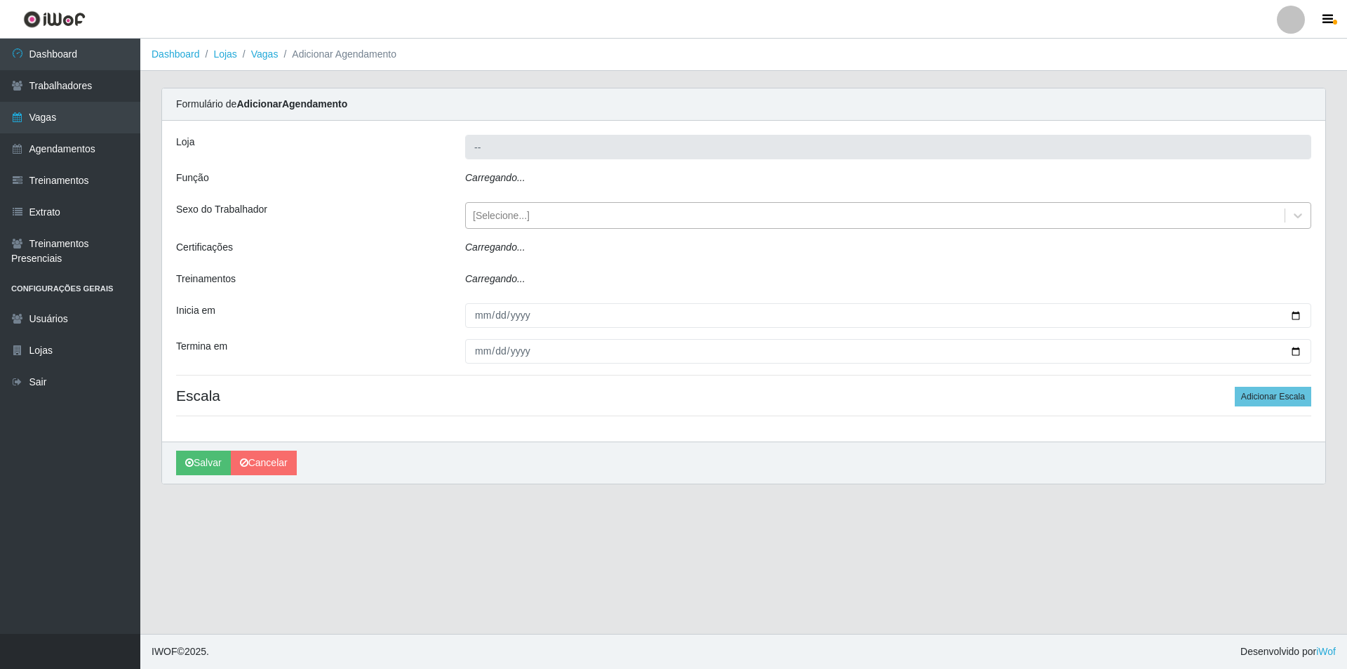
type input "Nova República - Pompeia"
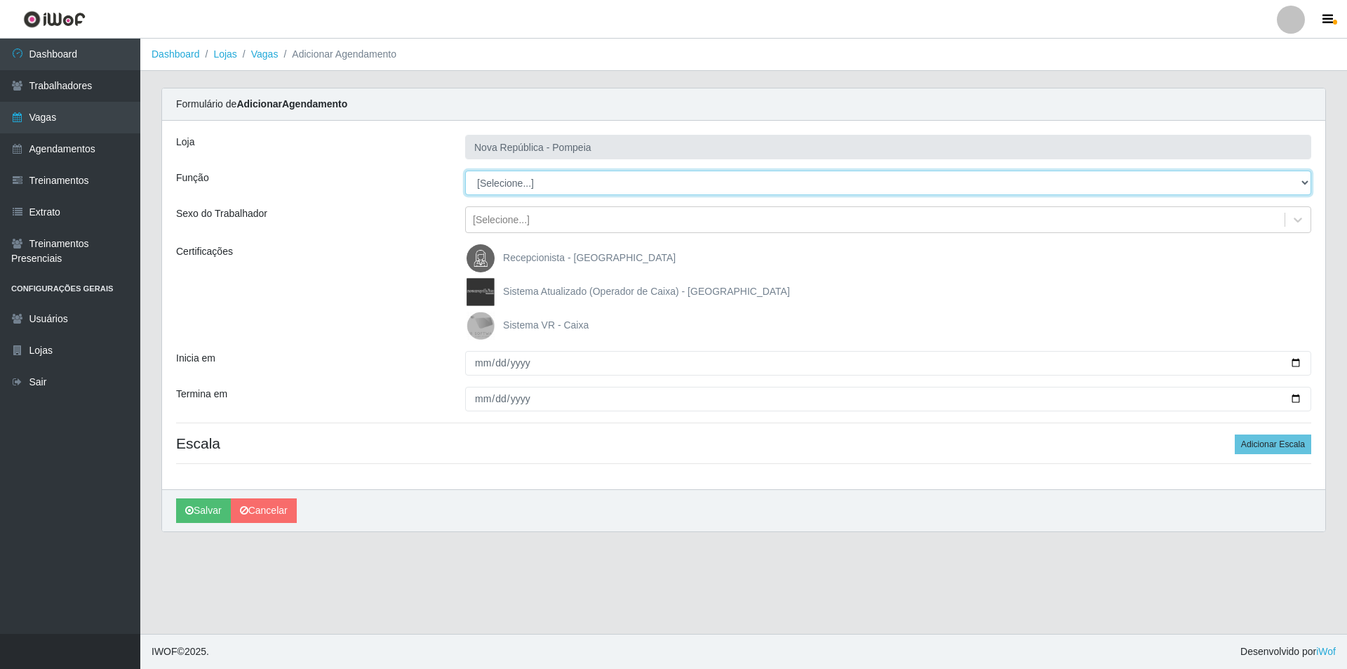
drag, startPoint x: 1298, startPoint y: 177, endPoint x: 1148, endPoint y: 177, distance: 149.4
click at [1234, 177] on select "[Selecione...] Balconista Operador de Caixa Recepcionista Repositor" at bounding box center [888, 182] width 846 height 25
select select "22"
click at [465, 170] on select "[Selecione...] Balconista Operador de Caixa Recepcionista Repositor" at bounding box center [888, 182] width 846 height 25
click at [478, 328] on img at bounding box center [484, 325] width 34 height 28
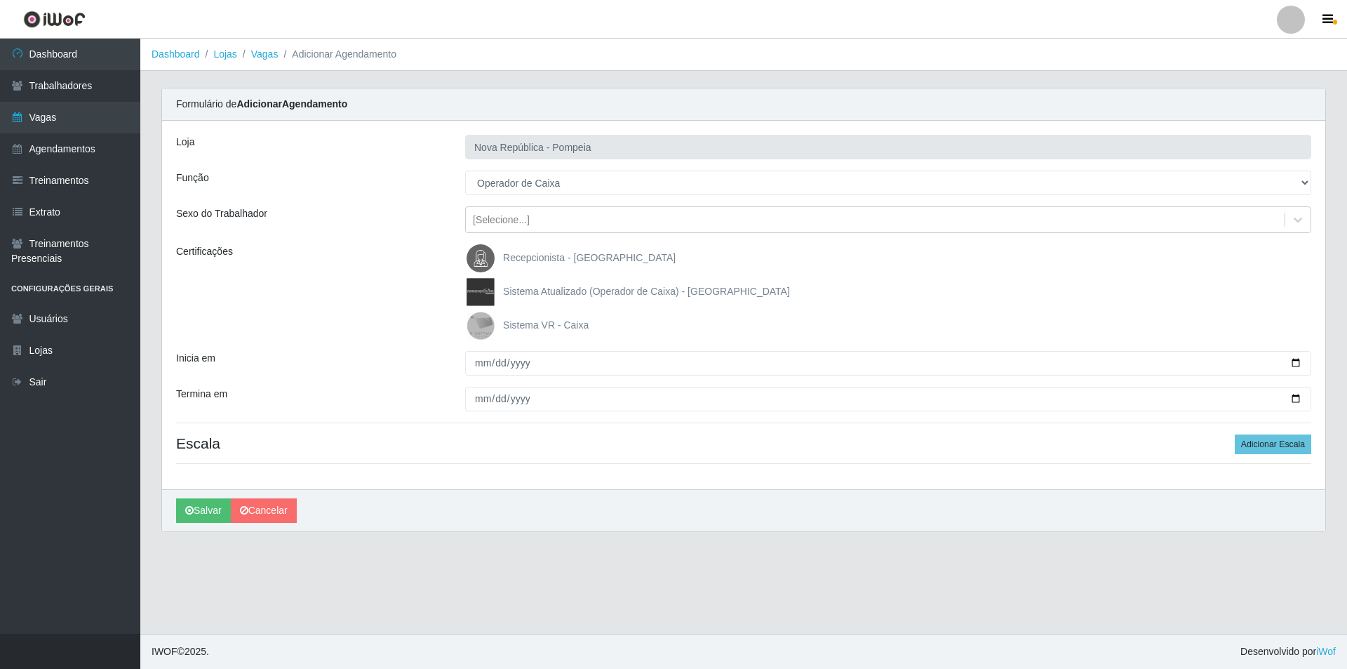
click at [0, 0] on input "Sistema VR - Caixa" at bounding box center [0, 0] width 0 height 0
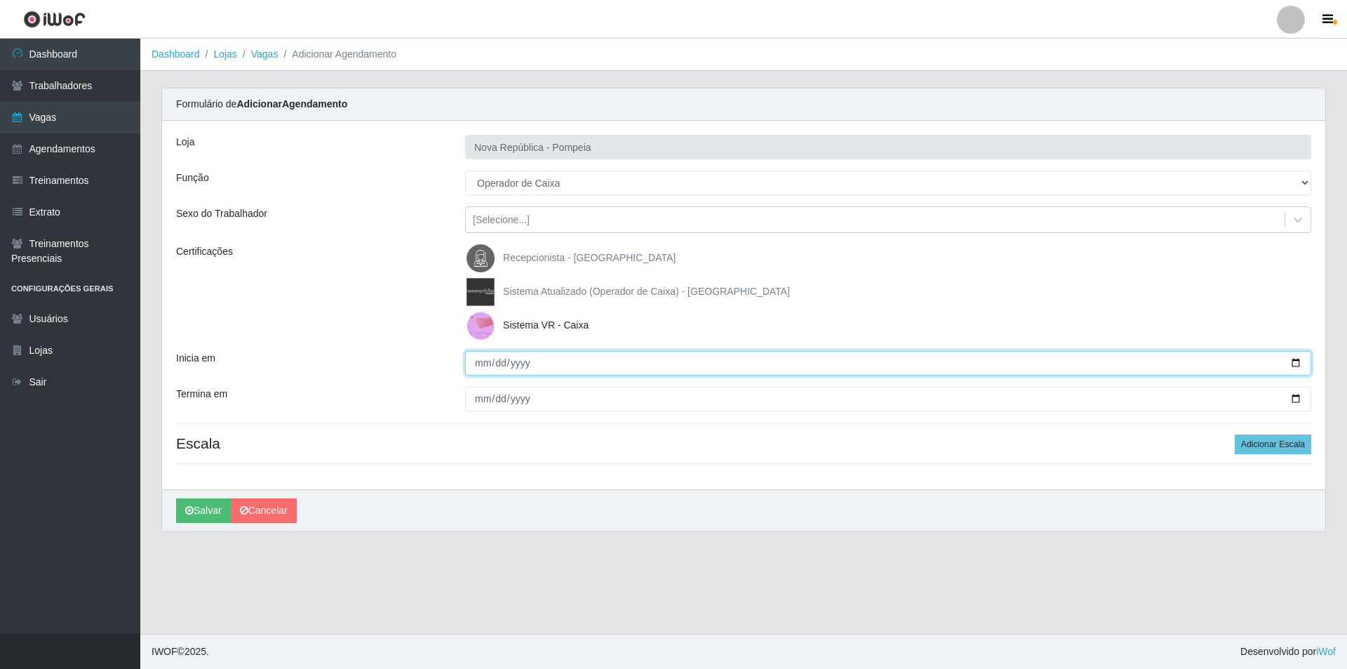
drag, startPoint x: 479, startPoint y: 366, endPoint x: 483, endPoint y: 359, distance: 7.8
click at [479, 365] on input "Inicia em" at bounding box center [888, 363] width 846 height 25
type input "[DATE]"
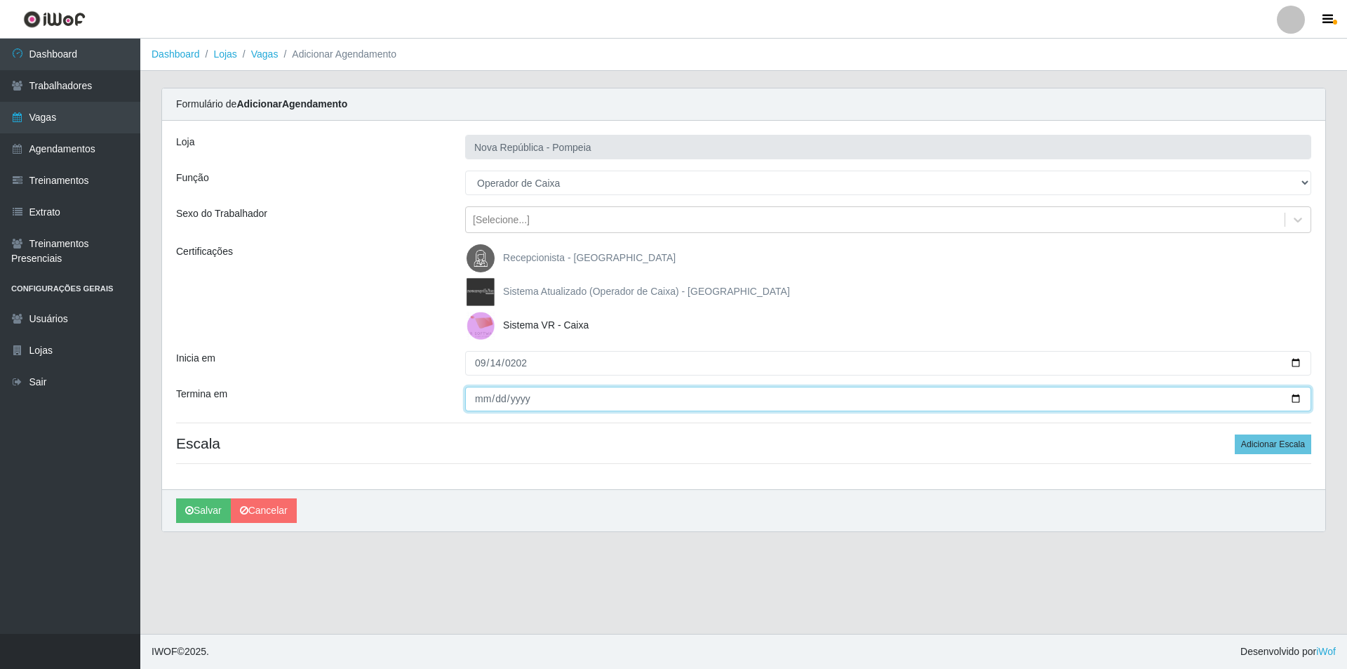
click at [474, 402] on input "Termina em" at bounding box center [888, 399] width 846 height 25
type input "[DATE]"
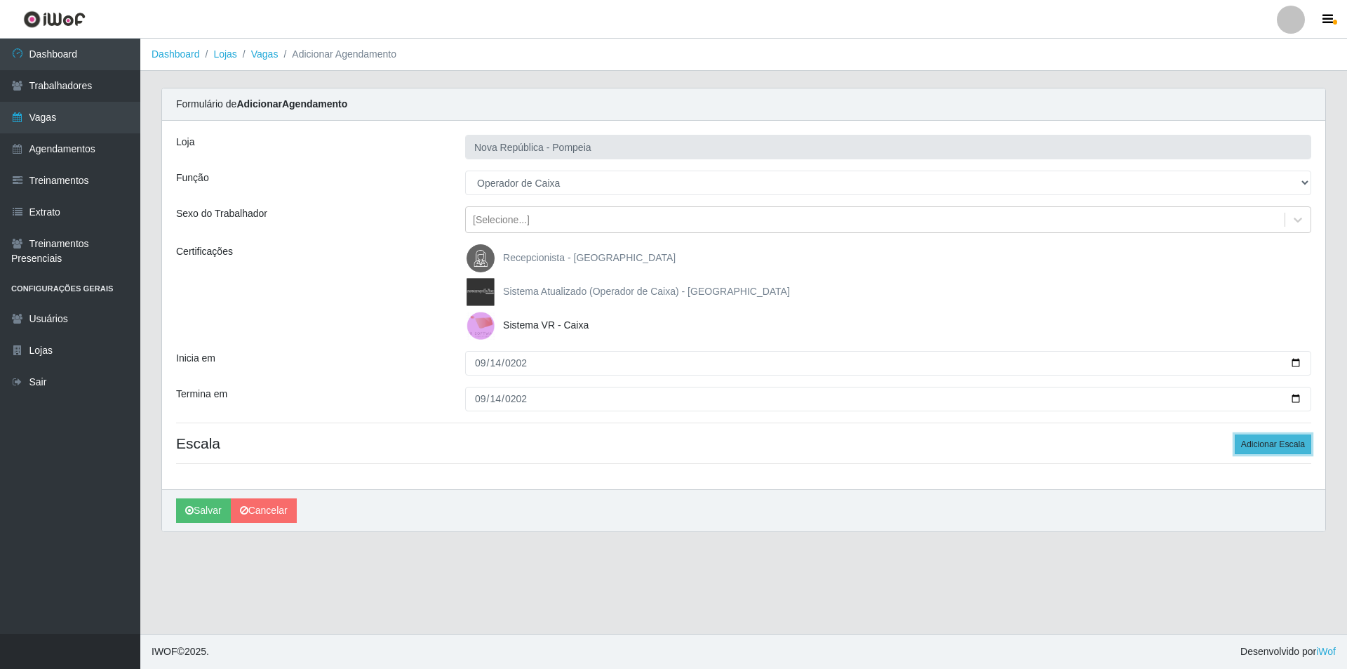
click at [1245, 445] on button "Adicionar Escala" at bounding box center [1273, 444] width 76 height 20
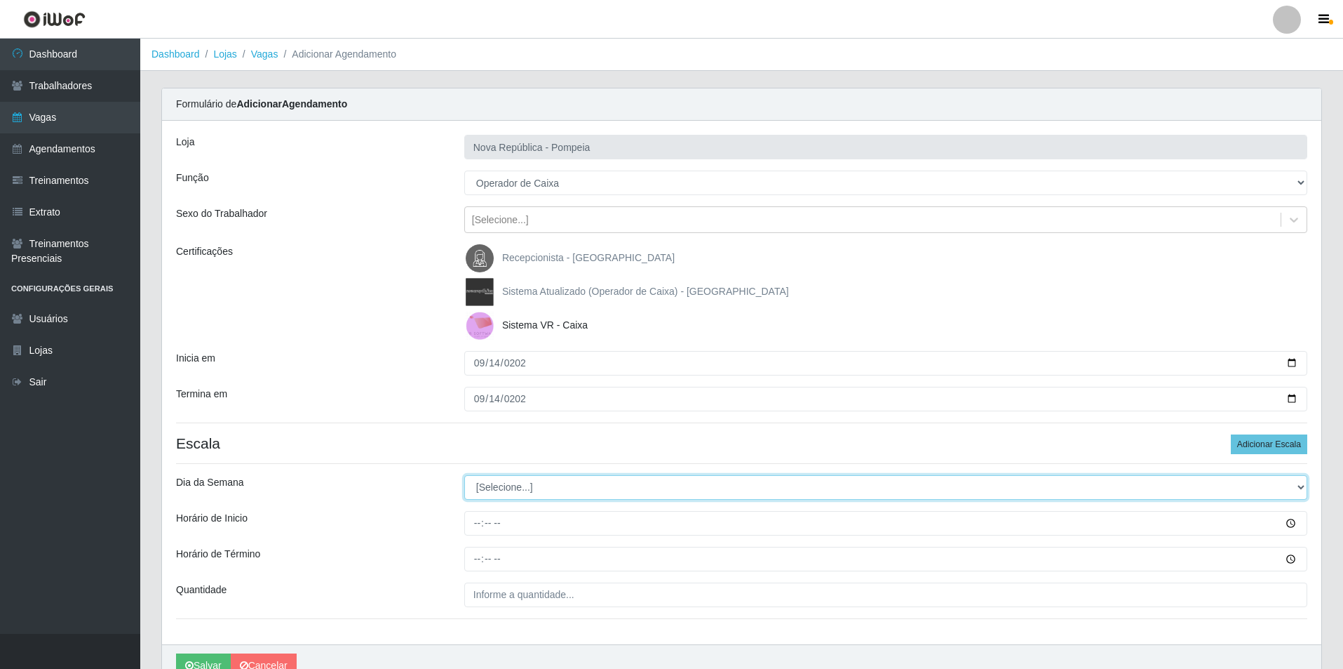
drag, startPoint x: 1302, startPoint y: 488, endPoint x: 1193, endPoint y: 478, distance: 109.8
click at [1259, 481] on select "[Selecione...] Segunda Terça Quarta Quinta Sexta Sábado Domingo" at bounding box center [885, 487] width 843 height 25
click at [464, 475] on select "[Selecione...] Segunda Terça Quarta Quinta Sexta Sábado Domingo" at bounding box center [885, 487] width 843 height 25
drag, startPoint x: 1298, startPoint y: 487, endPoint x: 1200, endPoint y: 478, distance: 97.9
click at [1255, 478] on select "[Selecione...] Segunda Terça Quarta Quinta Sexta Sábado Domingo" at bounding box center [885, 487] width 843 height 25
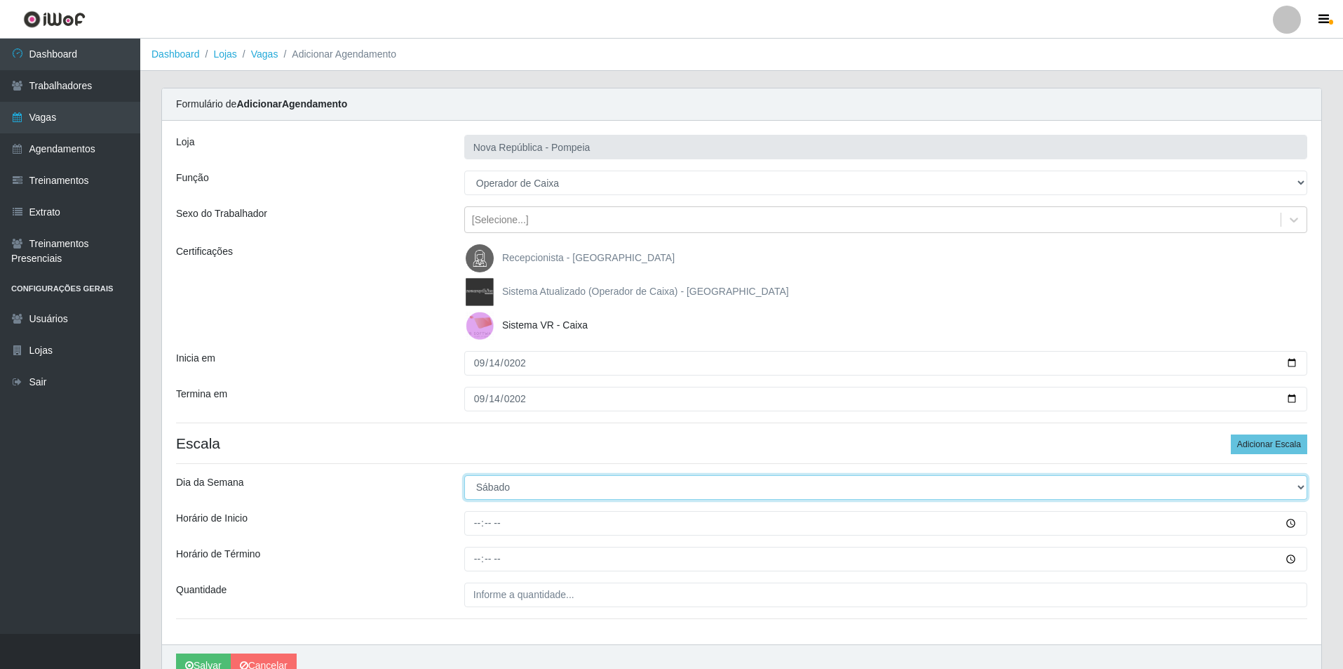
select select "0"
click at [464, 475] on select "[Selecione...] Segunda Terça Quarta Quinta Sexta Sábado Domingo" at bounding box center [885, 487] width 843 height 25
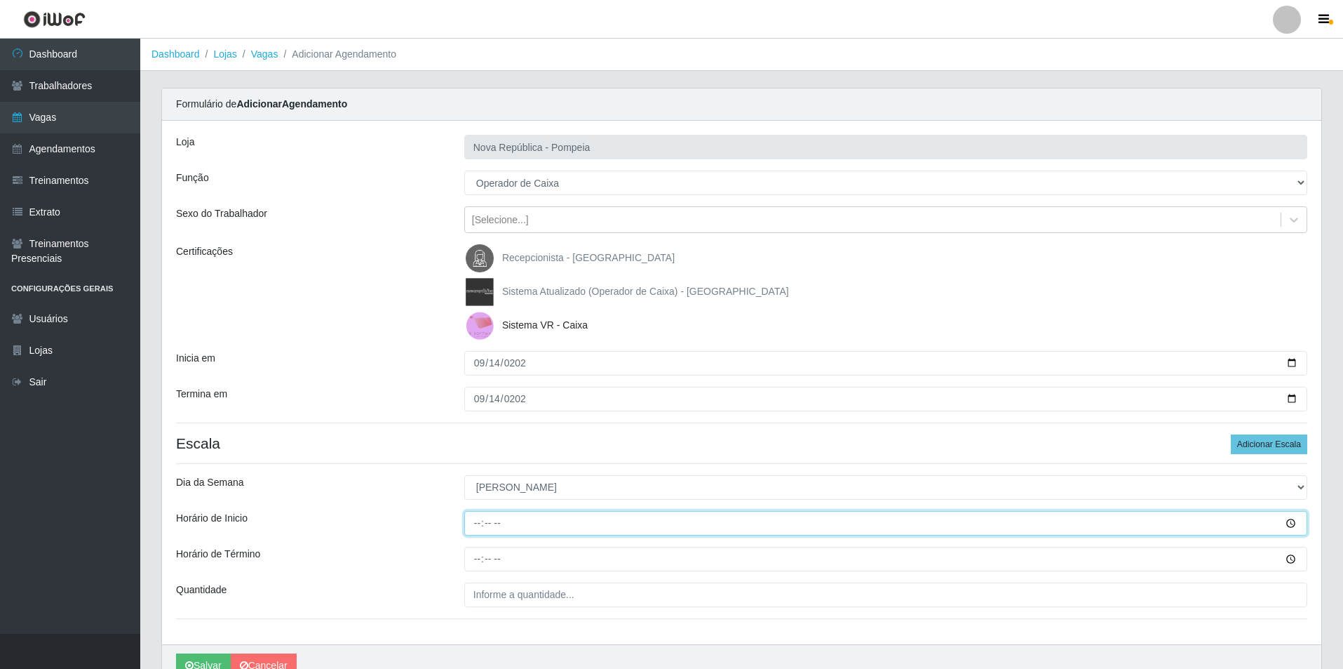
drag, startPoint x: 471, startPoint y: 515, endPoint x: 493, endPoint y: 572, distance: 61.1
click at [471, 518] on input "Horário de Inicio" at bounding box center [885, 523] width 843 height 25
type input "07:30"
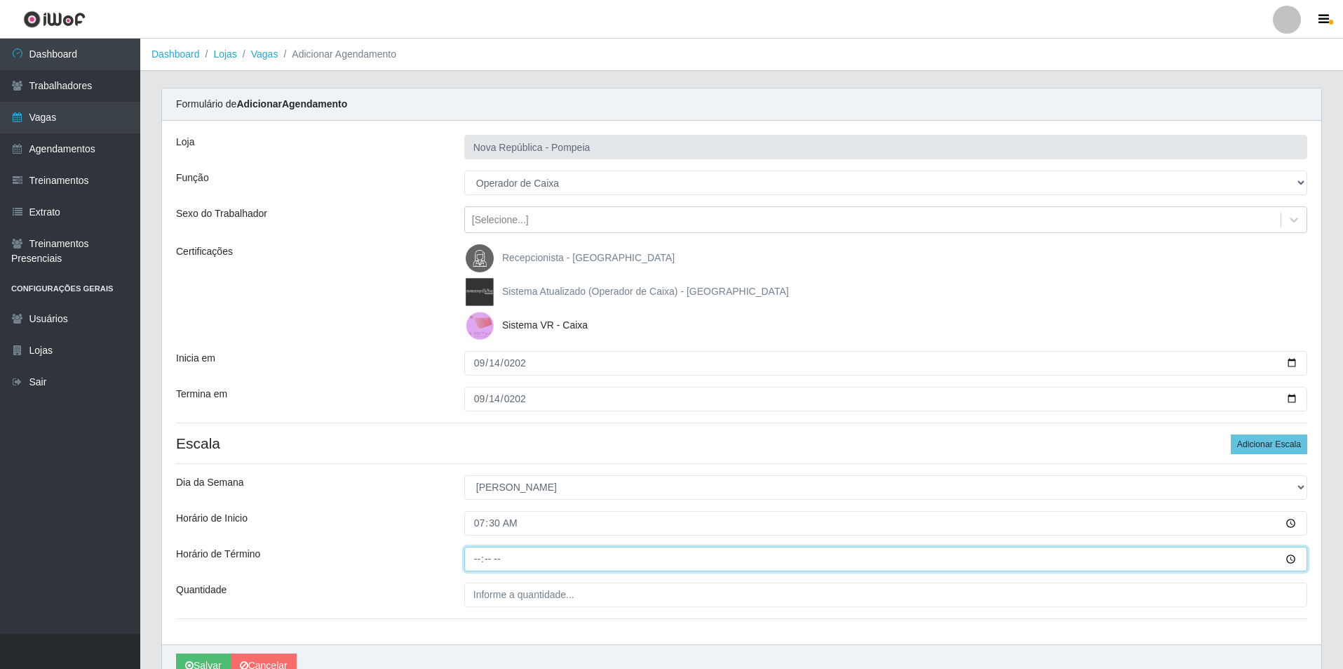
click at [484, 564] on input "Horário de Término" at bounding box center [885, 558] width 843 height 25
type input "13:30"
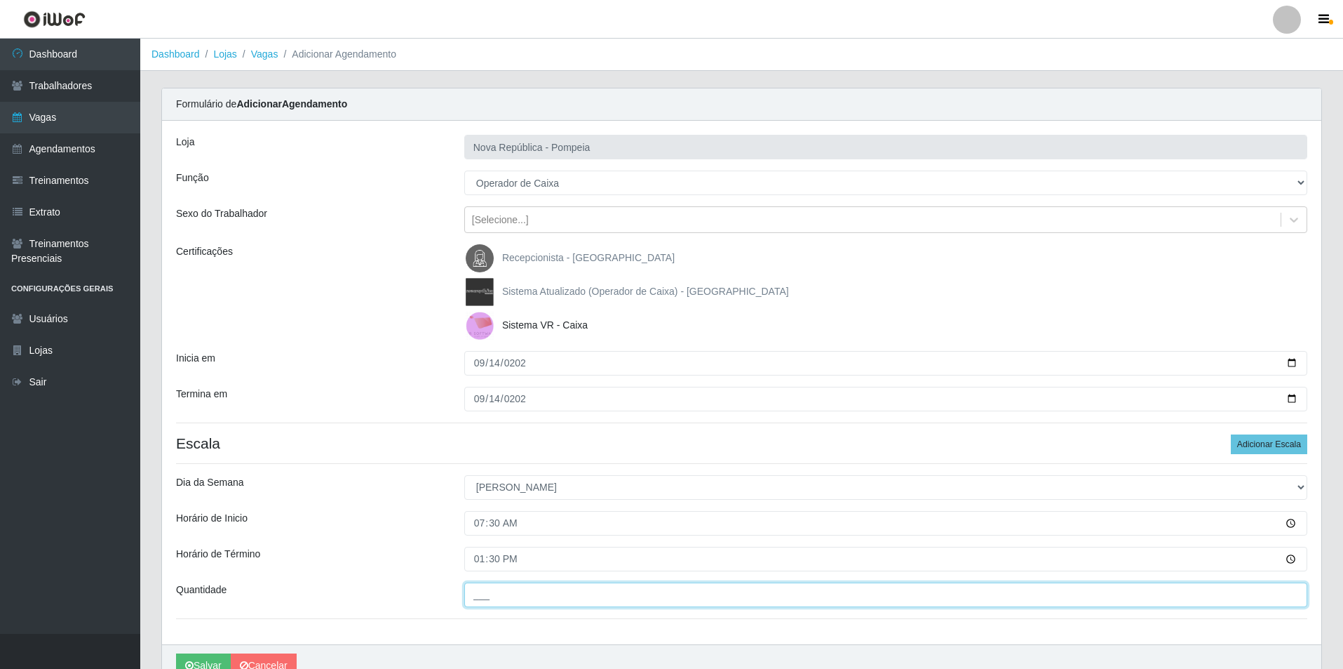
click at [488, 605] on input "___" at bounding box center [885, 594] width 843 height 25
type input "2__"
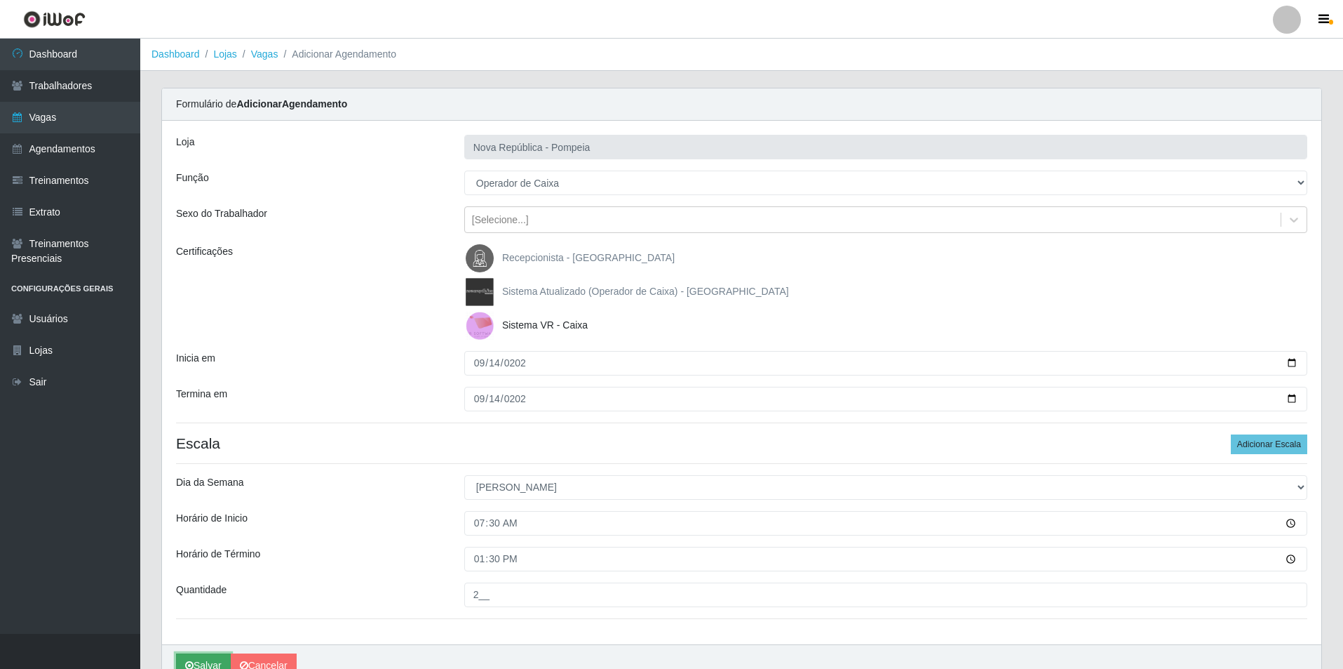
click at [195, 662] on button "Salvar" at bounding box center [203, 665] width 55 height 25
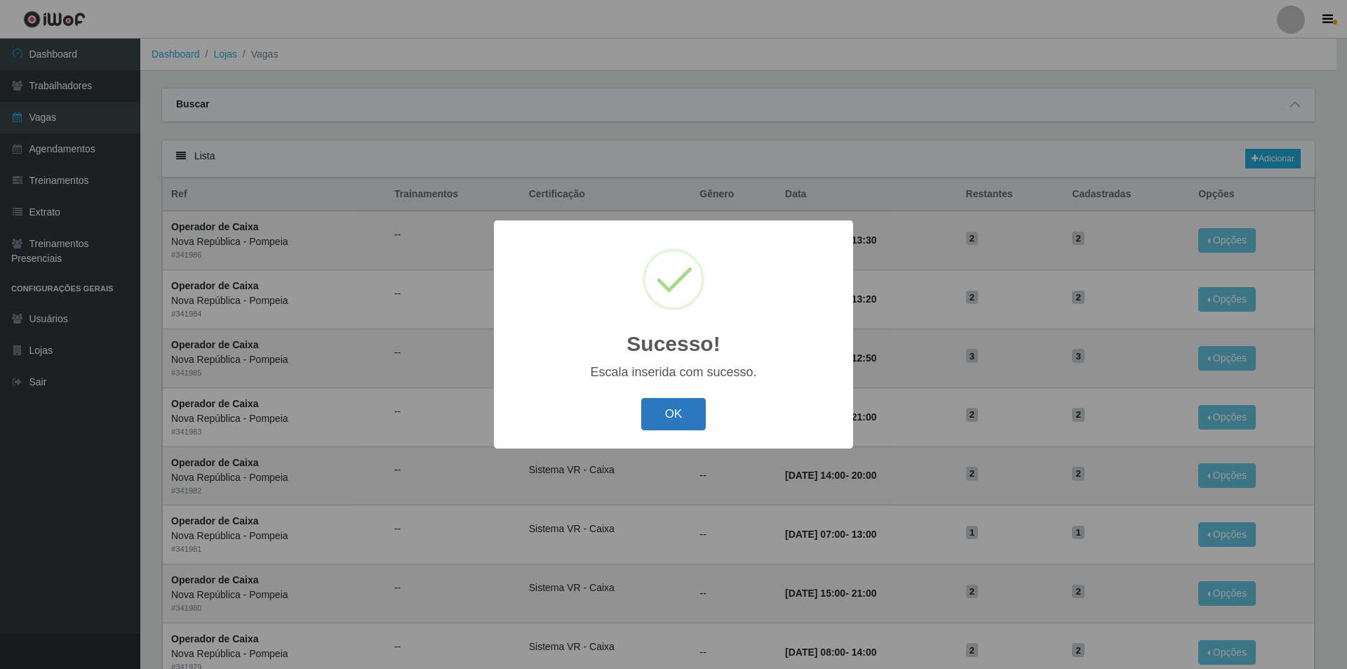
click at [662, 417] on button "OK" at bounding box center [673, 414] width 65 height 33
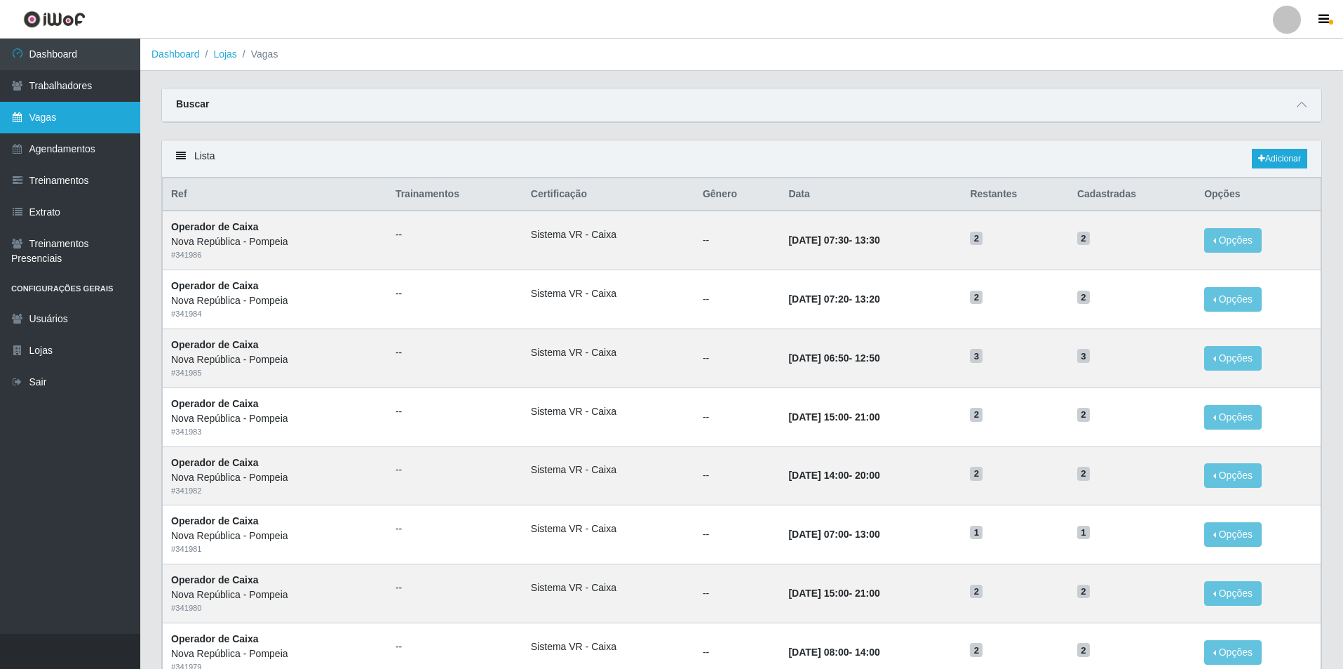
click at [70, 108] on link "Vagas" at bounding box center [70, 118] width 140 height 32
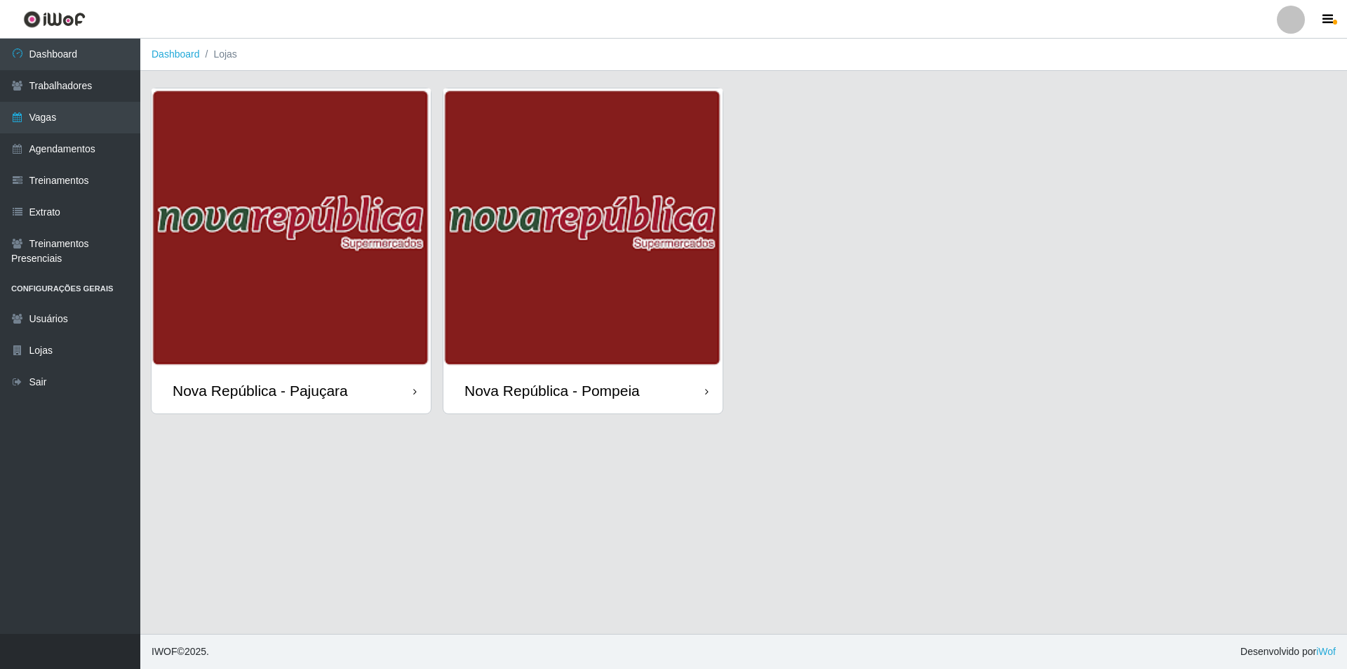
click at [291, 394] on div "Nova República - Pajuçara" at bounding box center [260, 391] width 175 height 18
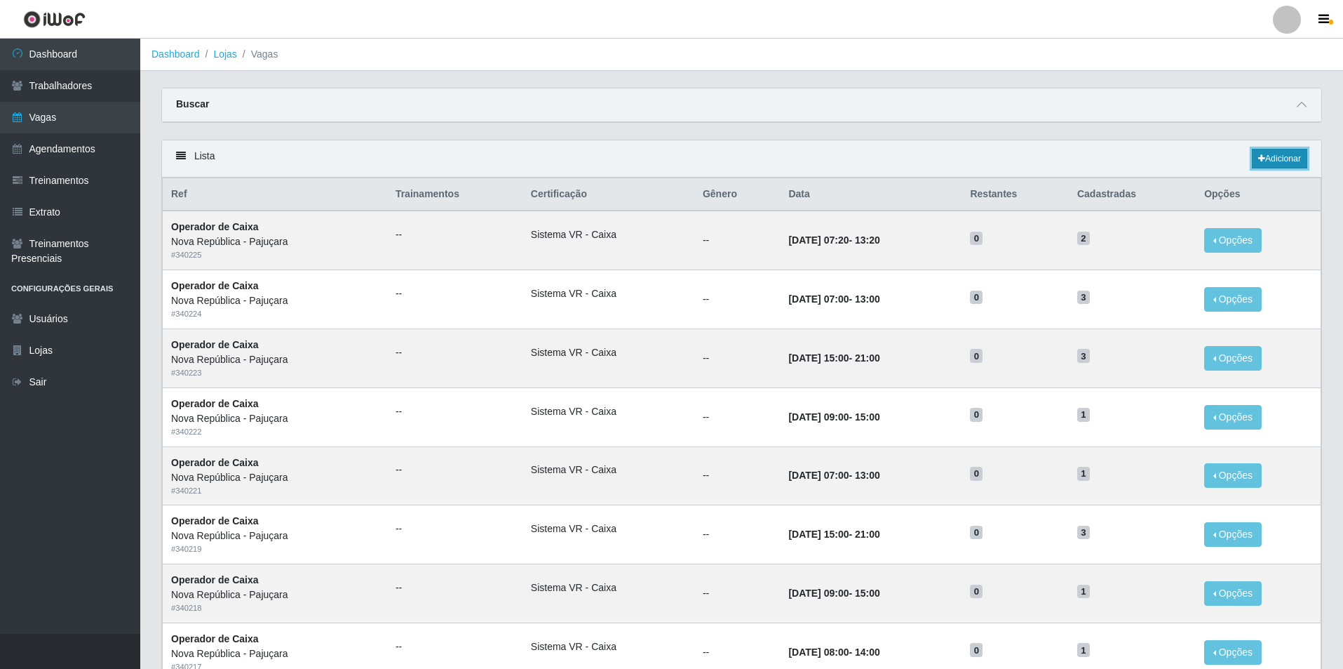
click at [1282, 154] on link "Adicionar" at bounding box center [1279, 159] width 55 height 20
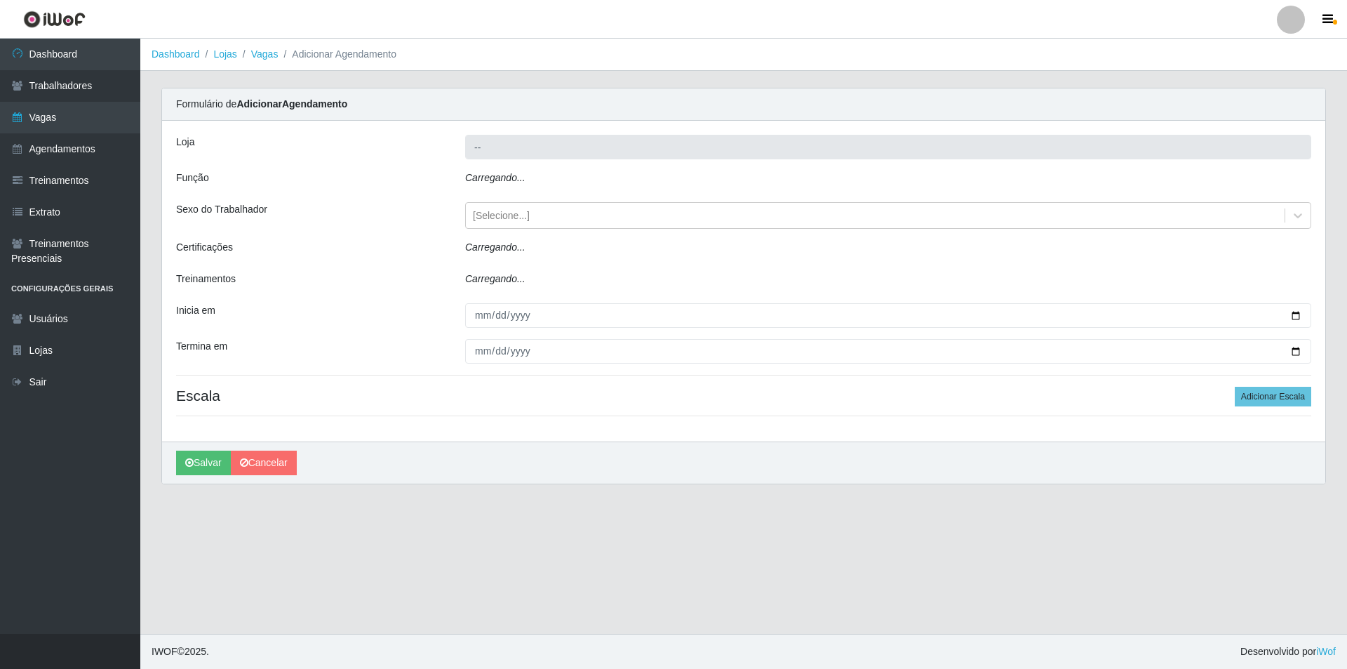
type input "Nova República - Pajuçara"
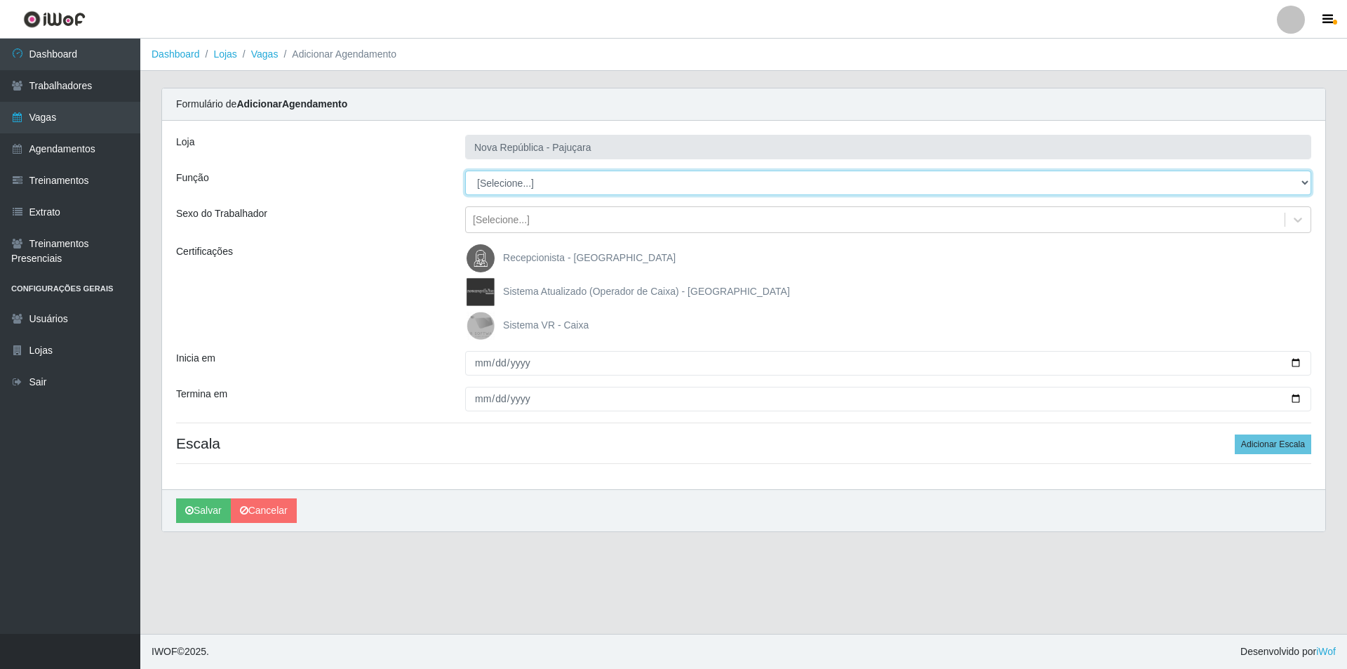
drag, startPoint x: 1303, startPoint y: 180, endPoint x: 1218, endPoint y: 180, distance: 85.6
click at [1241, 180] on select "[Selecione...] Balconista Operador de Caixa Repositor" at bounding box center [888, 182] width 846 height 25
select select "22"
click at [465, 170] on select "[Selecione...] Balconista Operador de Caixa Repositor" at bounding box center [888, 182] width 846 height 25
drag, startPoint x: 480, startPoint y: 316, endPoint x: 471, endPoint y: 333, distance: 18.8
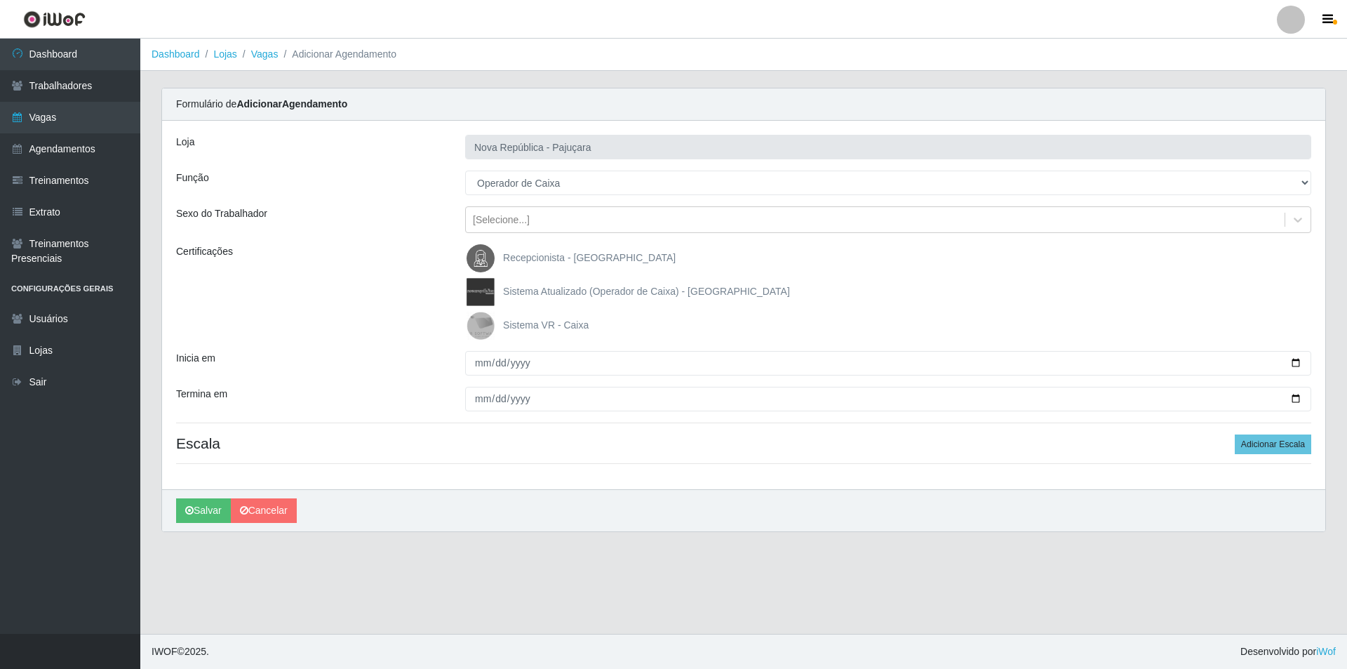
click at [479, 318] on img at bounding box center [484, 325] width 34 height 28
click at [0, 0] on input "Sistema VR - Caixa" at bounding box center [0, 0] width 0 height 0
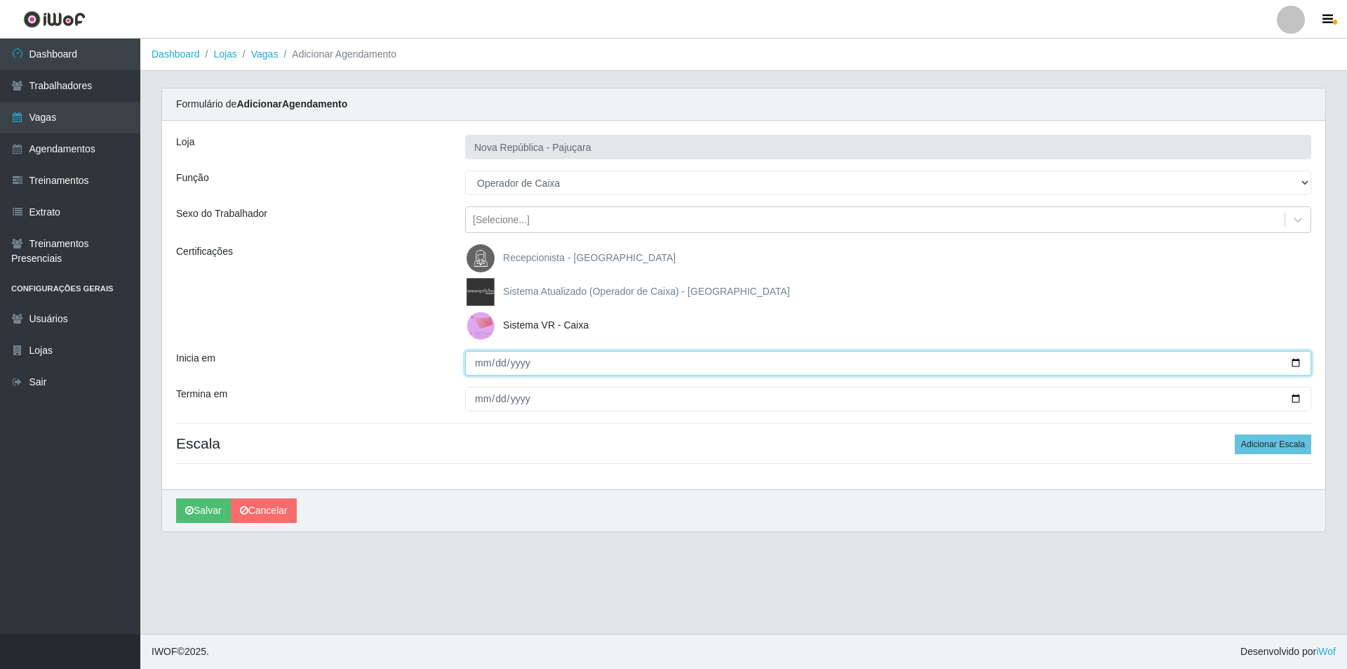
drag, startPoint x: 478, startPoint y: 364, endPoint x: 469, endPoint y: 387, distance: 24.9
click at [475, 365] on input "Inicia em" at bounding box center [888, 363] width 846 height 25
type input "[DATE]"
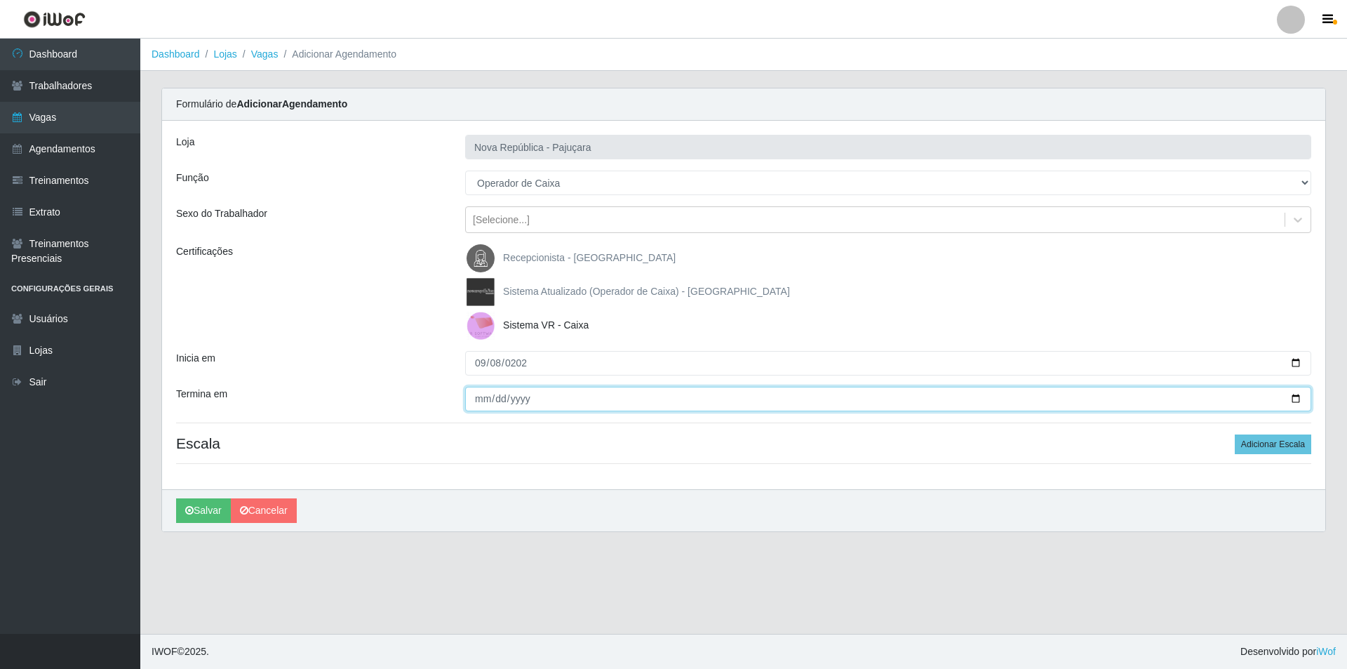
click at [475, 395] on input "Termina em" at bounding box center [888, 399] width 846 height 25
type input "[DATE]"
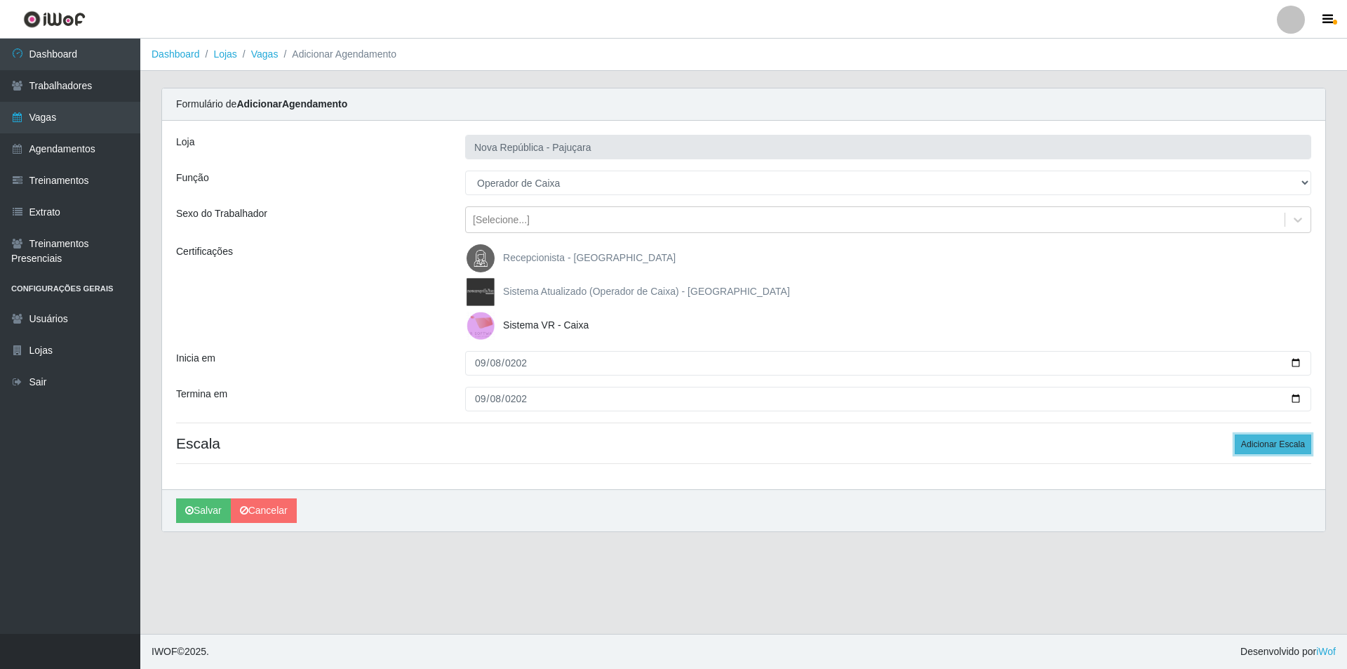
drag, startPoint x: 1277, startPoint y: 437, endPoint x: 961, endPoint y: 456, distance: 316.9
click at [1277, 437] on button "Adicionar Escala" at bounding box center [1273, 444] width 76 height 20
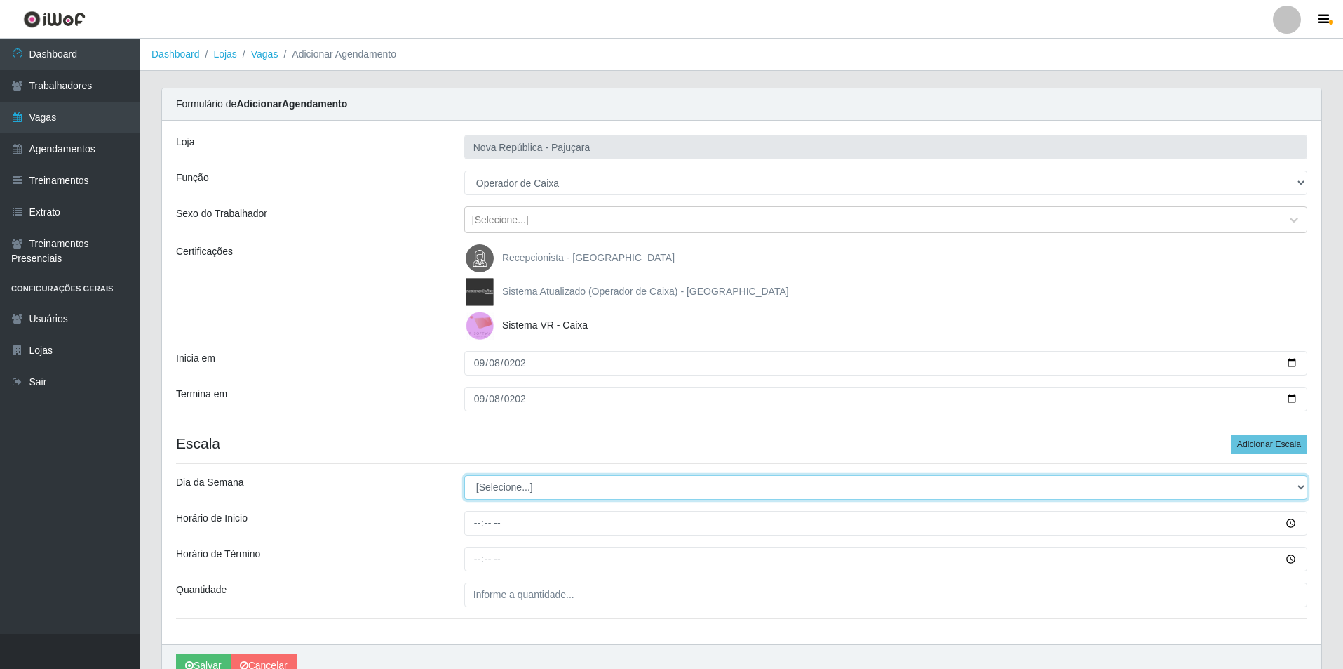
drag, startPoint x: 1292, startPoint y: 480, endPoint x: 862, endPoint y: 493, distance: 430.2
click at [1250, 481] on select "[Selecione...] Segunda Terça Quarta Quinta Sexta Sábado Domingo" at bounding box center [885, 487] width 843 height 25
select select "1"
click at [464, 475] on select "[Selecione...] Segunda Terça Quarta Quinta Sexta Sábado Domingo" at bounding box center [885, 487] width 843 height 25
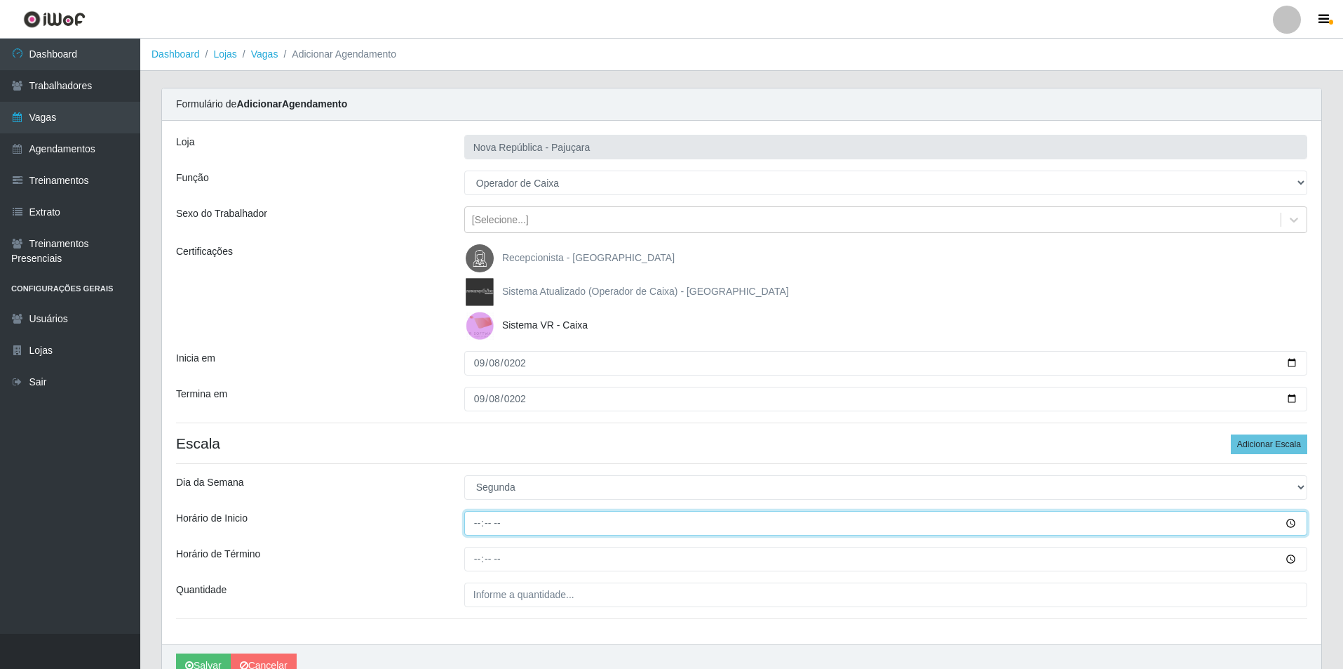
click at [480, 523] on input "Horário de Inicio" at bounding box center [885, 523] width 843 height 25
type input "07:00"
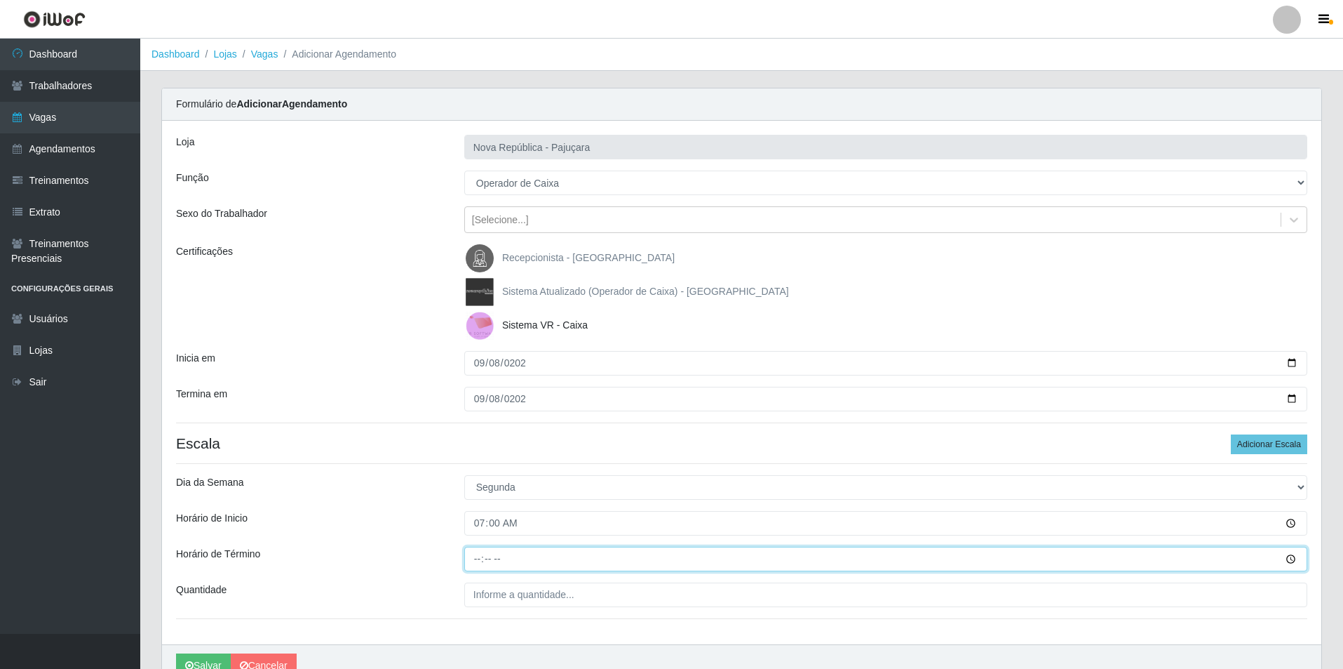
click at [474, 558] on input "Horário de Término" at bounding box center [885, 558] width 843 height 25
type input "13:00"
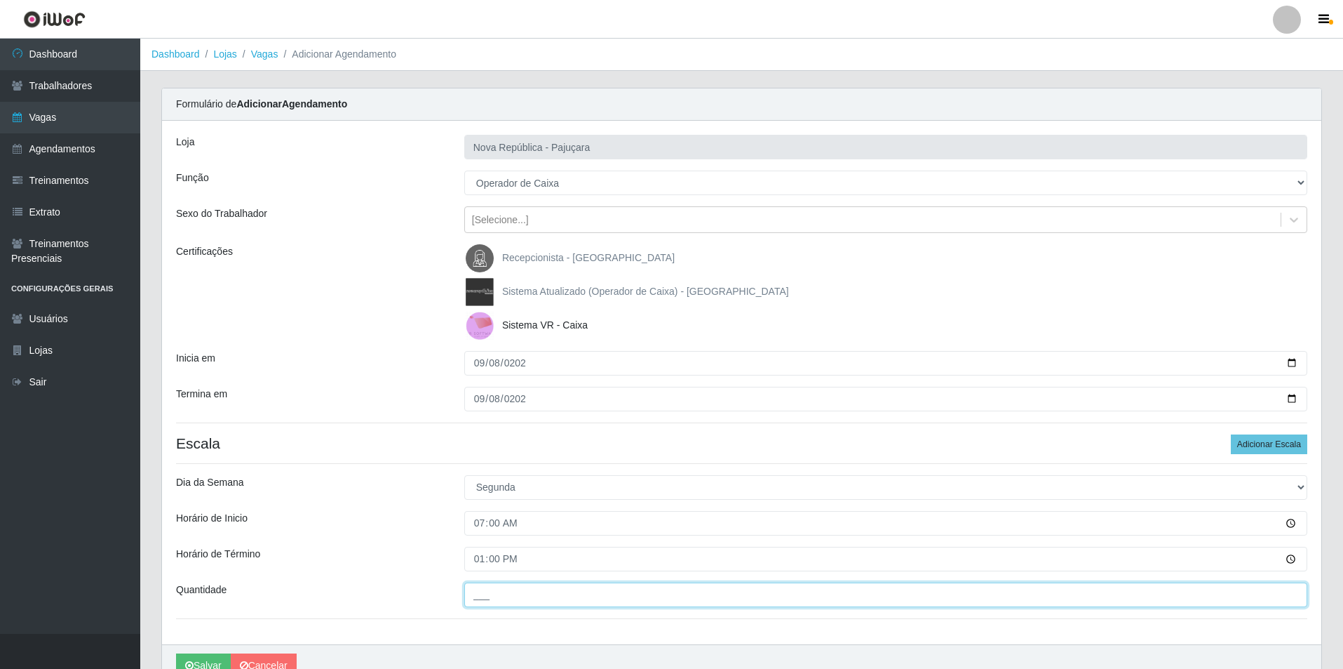
click at [495, 597] on input "___" at bounding box center [885, 594] width 843 height 25
type input "1__"
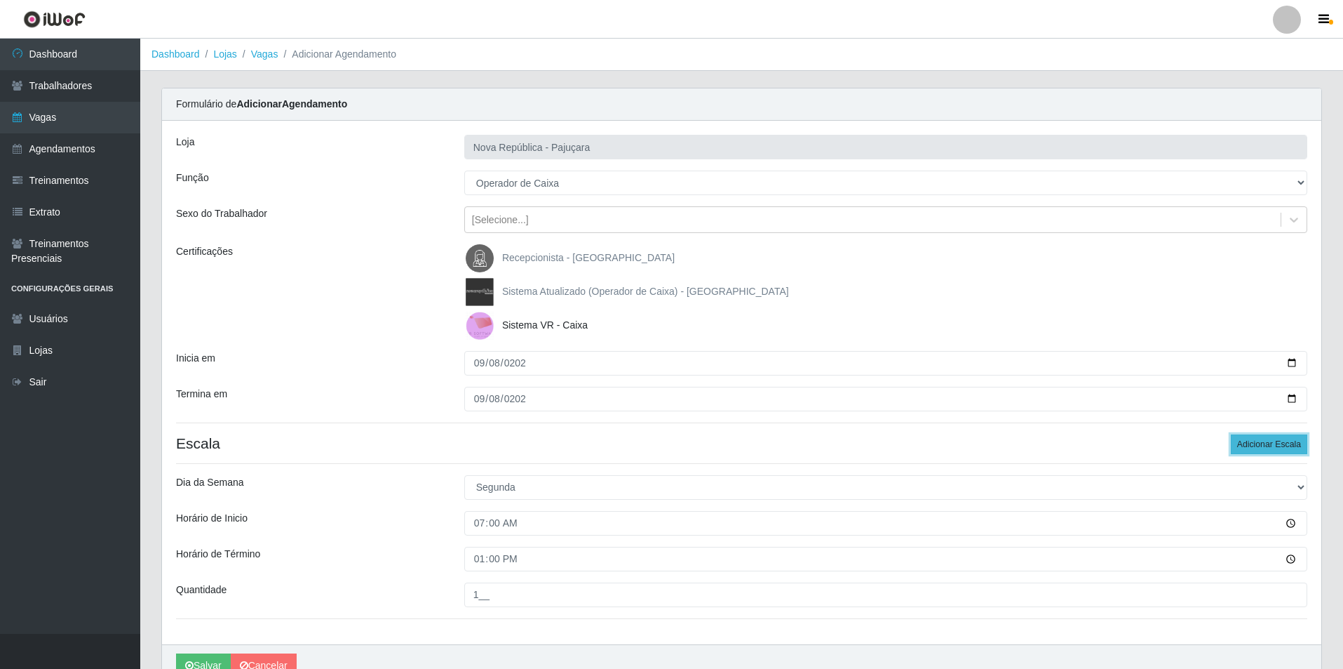
drag, startPoint x: 1266, startPoint y: 436, endPoint x: 1299, endPoint y: 452, distance: 37.3
click at [1268, 437] on button "Adicionar Escala" at bounding box center [1269, 444] width 76 height 20
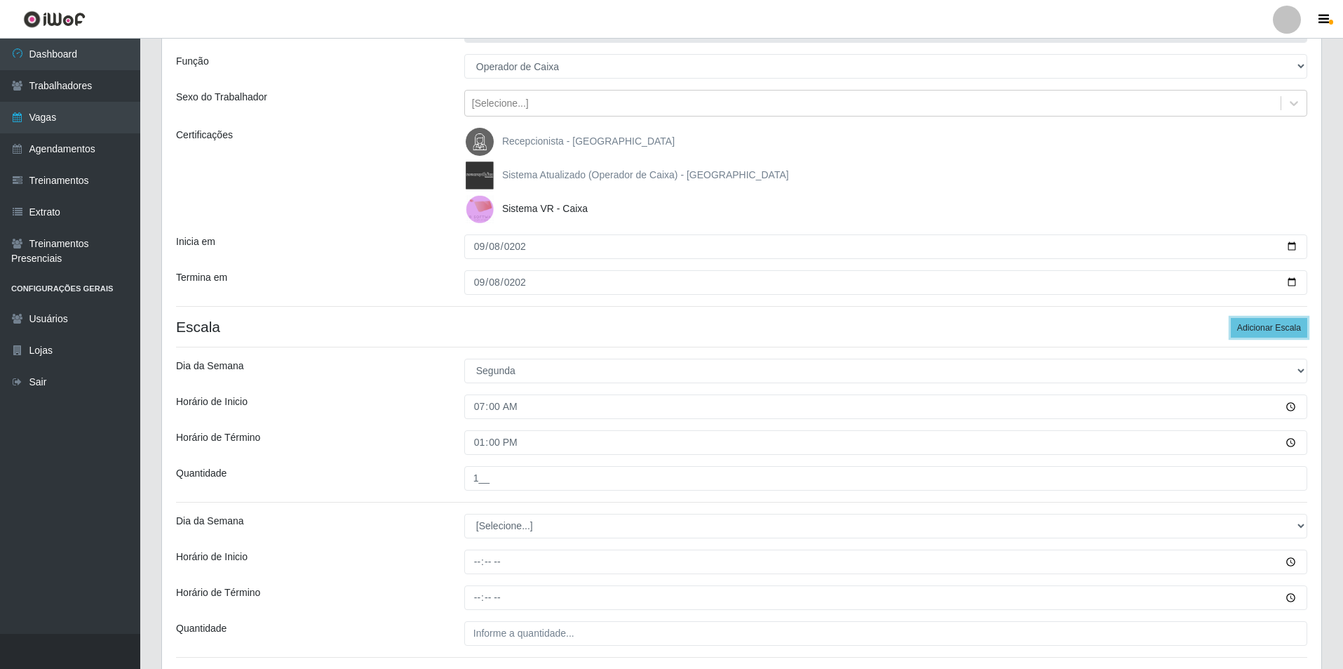
scroll to position [225, 0]
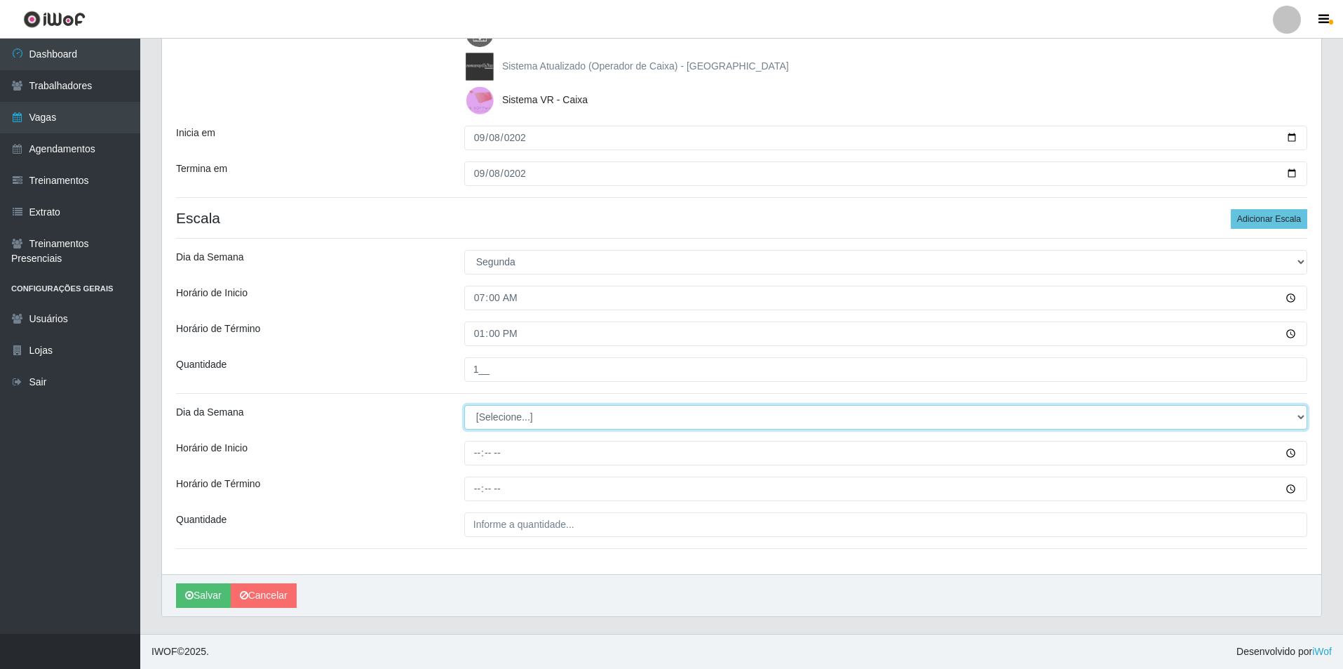
drag, startPoint x: 1298, startPoint y: 420, endPoint x: 959, endPoint y: 420, distance: 338.8
click at [1251, 420] on select "[Selecione...] Segunda Terça Quarta Quinta Sexta Sábado Domingo" at bounding box center [885, 417] width 843 height 25
select select "1"
click at [464, 405] on select "[Selecione...] Segunda Terça Quarta Quinta Sexta Sábado Domingo" at bounding box center [885, 417] width 843 height 25
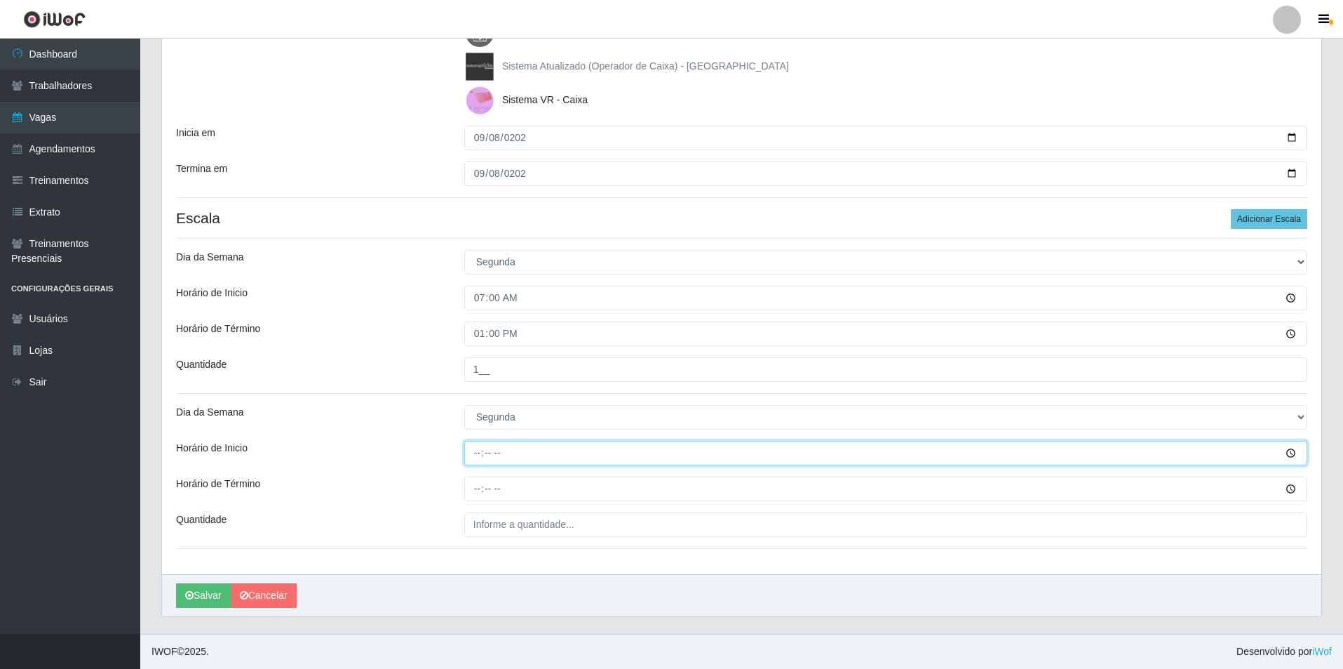
click at [473, 456] on input "Horário de Inicio" at bounding box center [885, 453] width 843 height 25
type input "08:00"
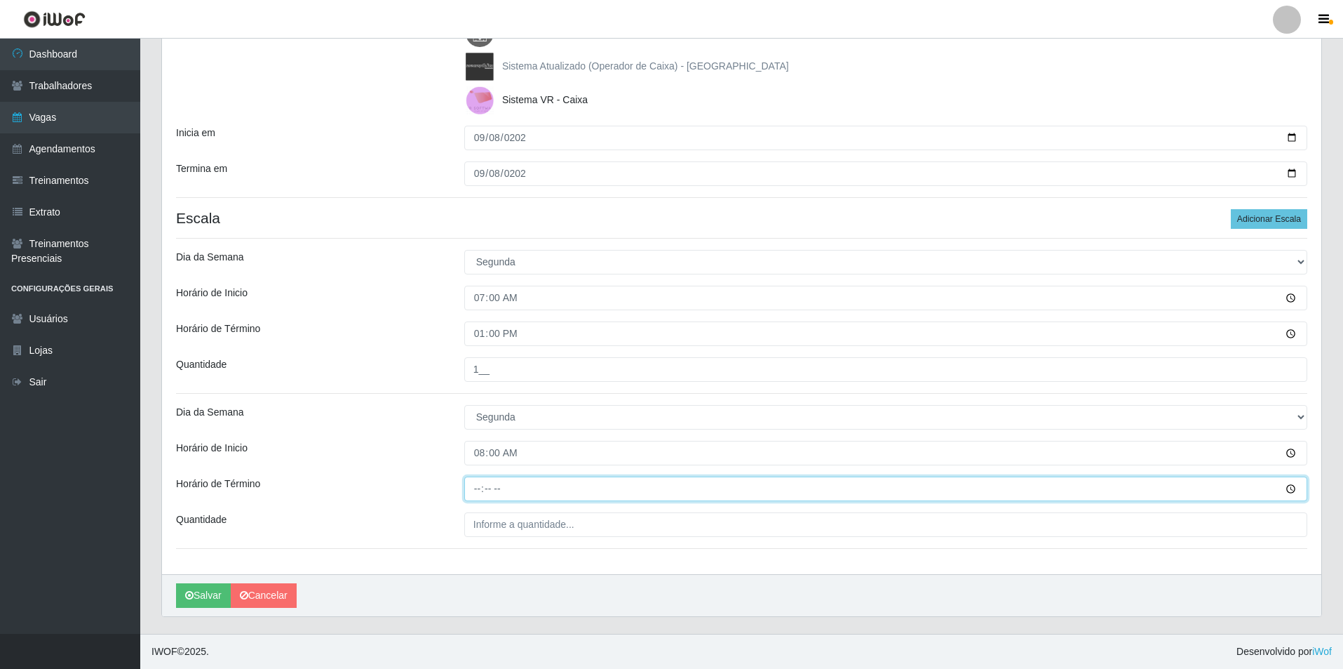
click at [472, 493] on input "Horário de Término" at bounding box center [885, 488] width 843 height 25
type input "14:00"
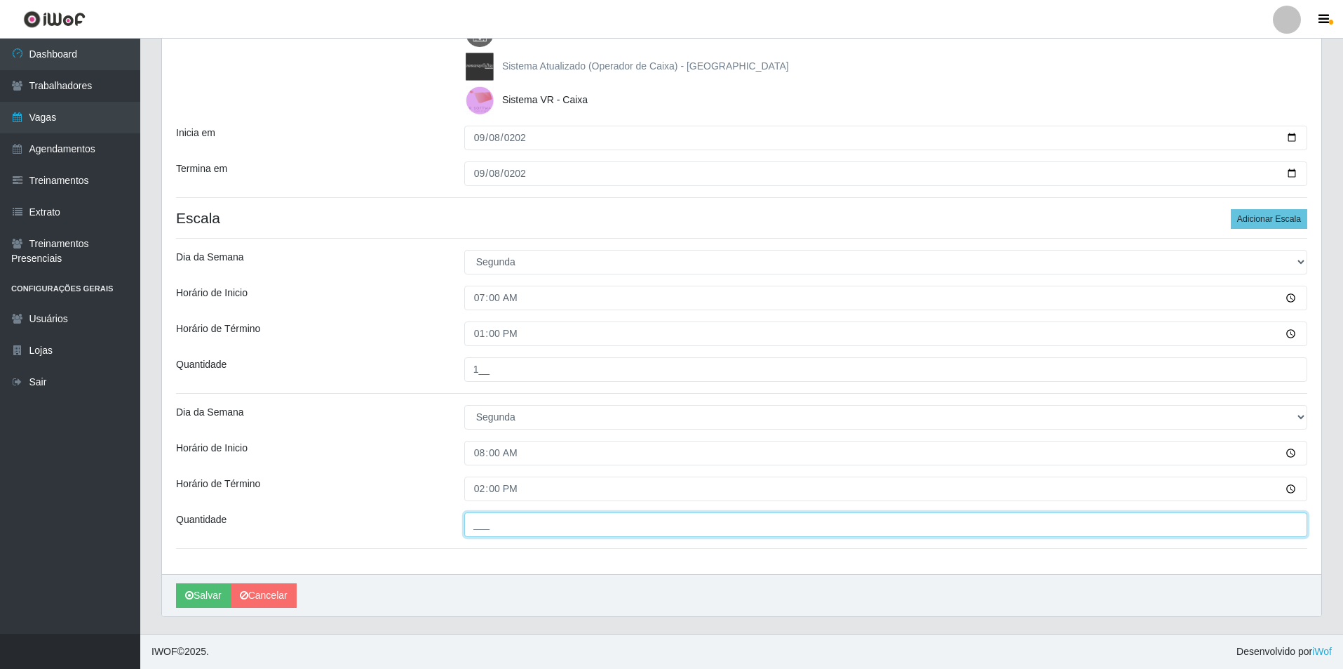
drag, startPoint x: 487, startPoint y: 516, endPoint x: 476, endPoint y: 558, distance: 42.9
click at [483, 531] on input "___" at bounding box center [885, 524] width 843 height 25
type input "1__"
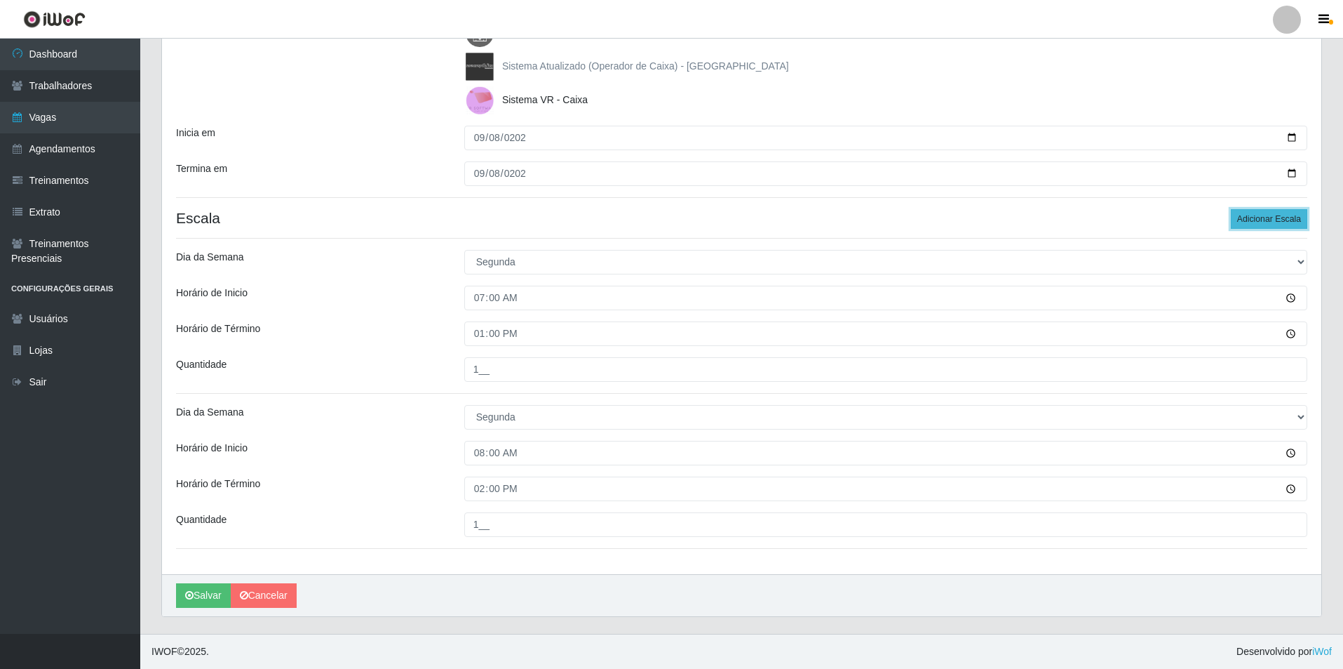
click at [1256, 221] on button "Adicionar Escala" at bounding box center [1269, 219] width 76 height 20
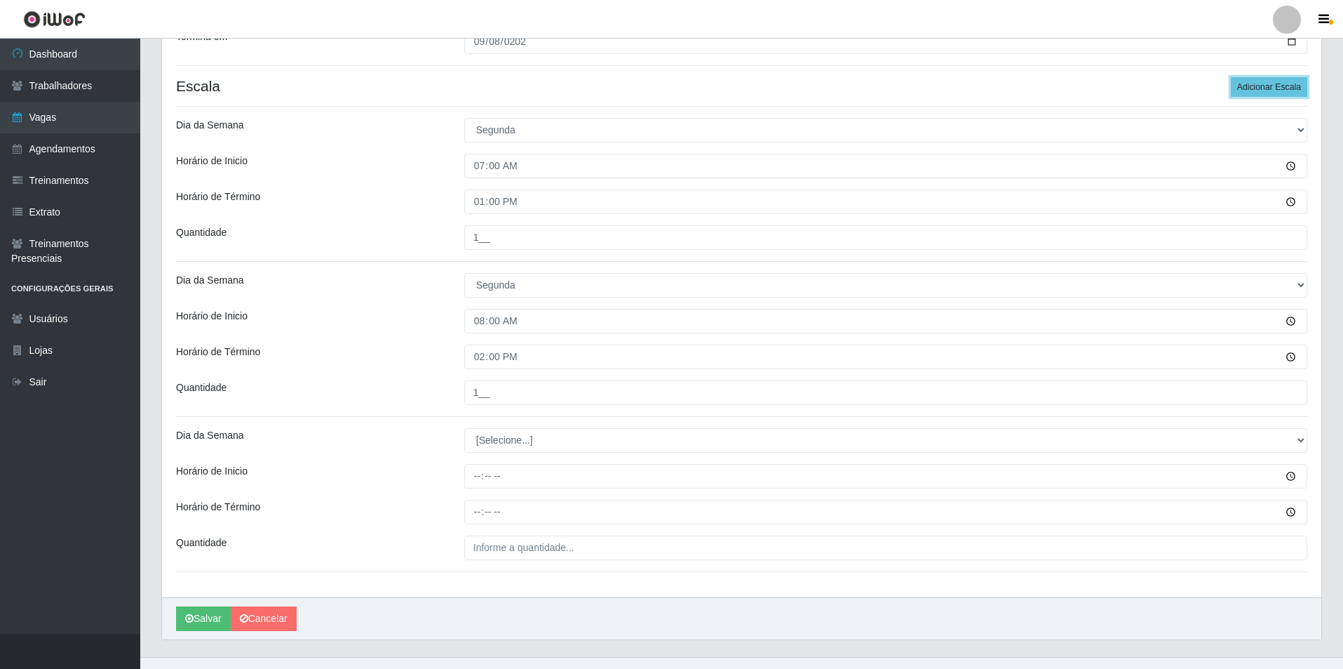
scroll to position [380, 0]
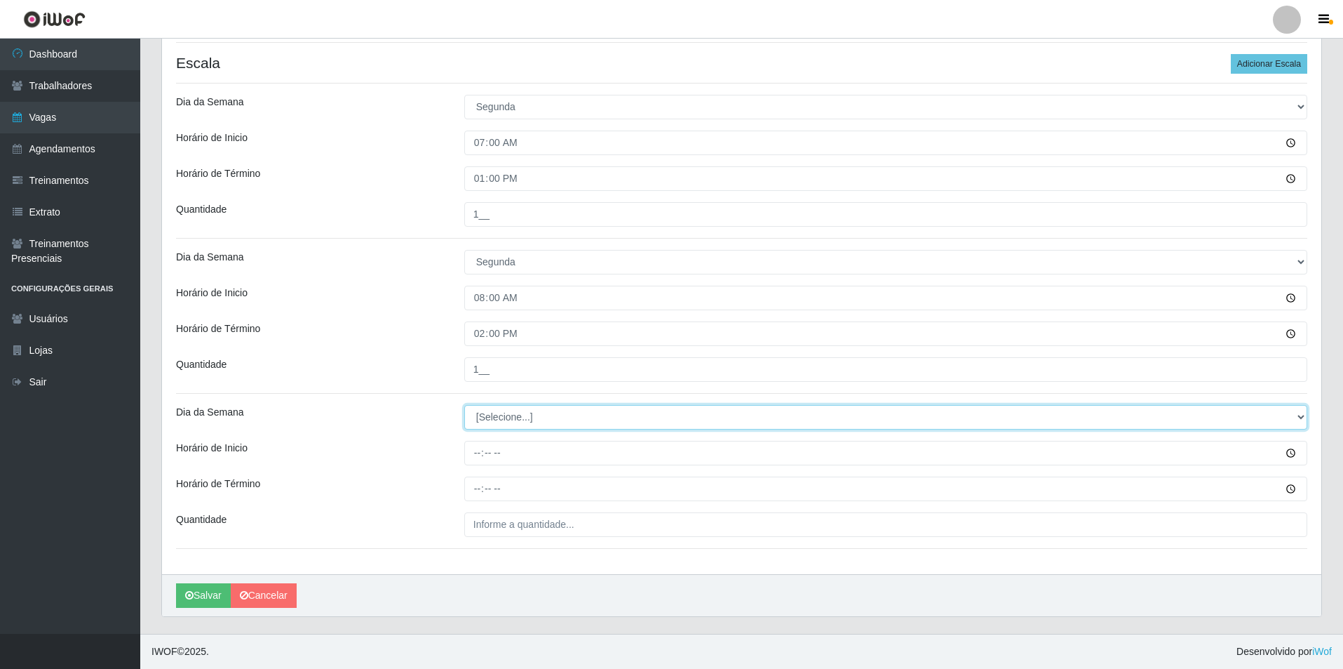
drag, startPoint x: 1301, startPoint y: 415, endPoint x: 1141, endPoint y: 415, distance: 159.9
click at [1239, 415] on select "[Selecione...] Segunda Terça Quarta Quinta Sexta Sábado Domingo" at bounding box center [885, 417] width 843 height 25
select select "1"
click at [464, 405] on select "[Selecione...] Segunda Terça Quarta Quinta Sexta Sábado Domingo" at bounding box center [885, 417] width 843 height 25
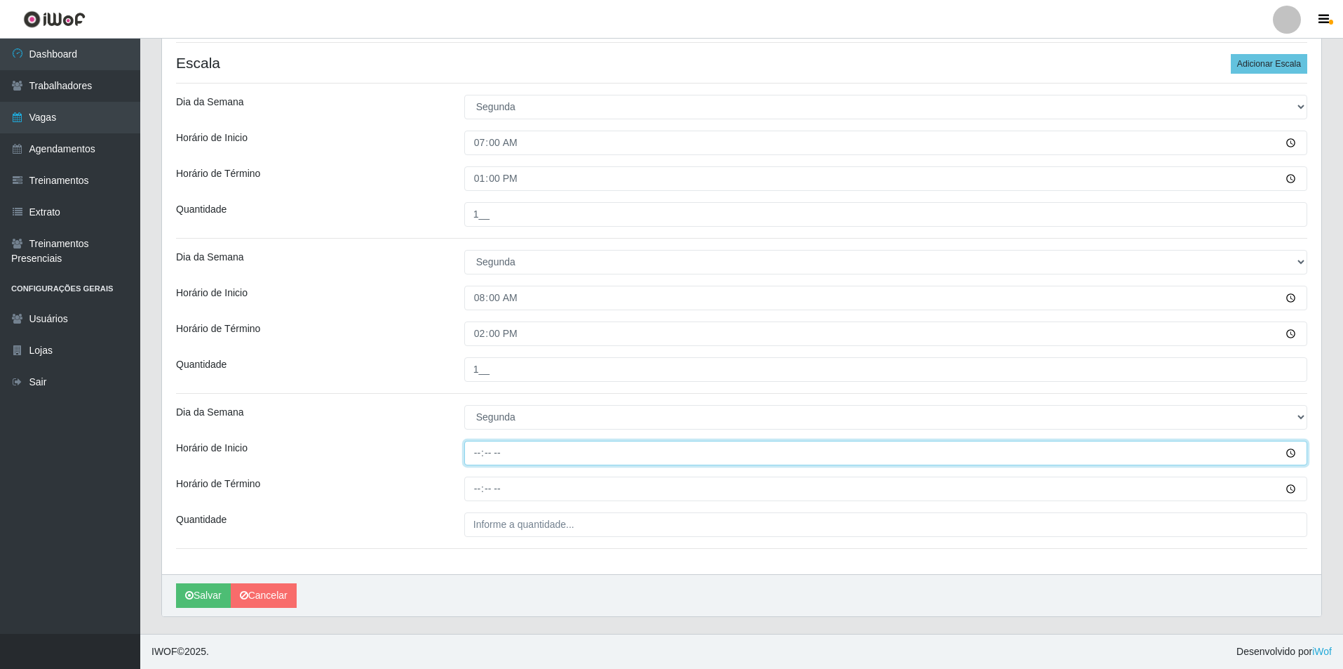
click at [474, 455] on input "Horário de Inicio" at bounding box center [885, 453] width 843 height 25
type input "15:00"
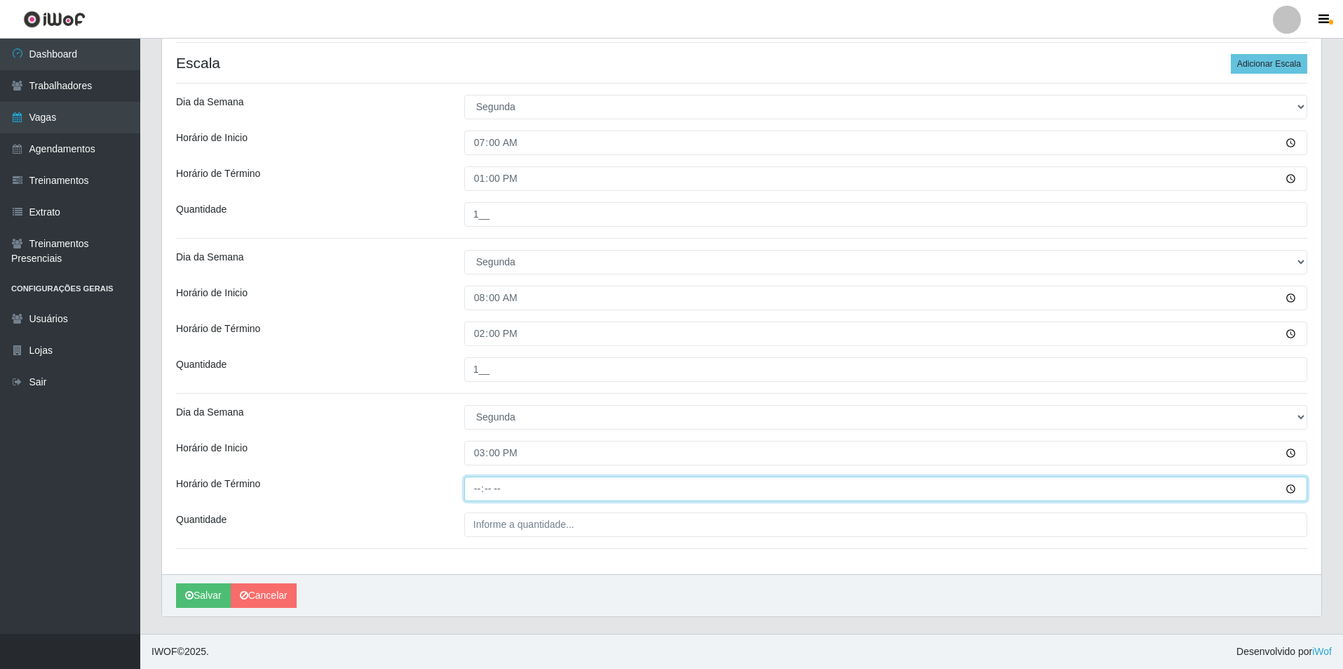
click at [473, 493] on input "Horário de Término" at bounding box center [885, 488] width 843 height 25
type input "21:00"
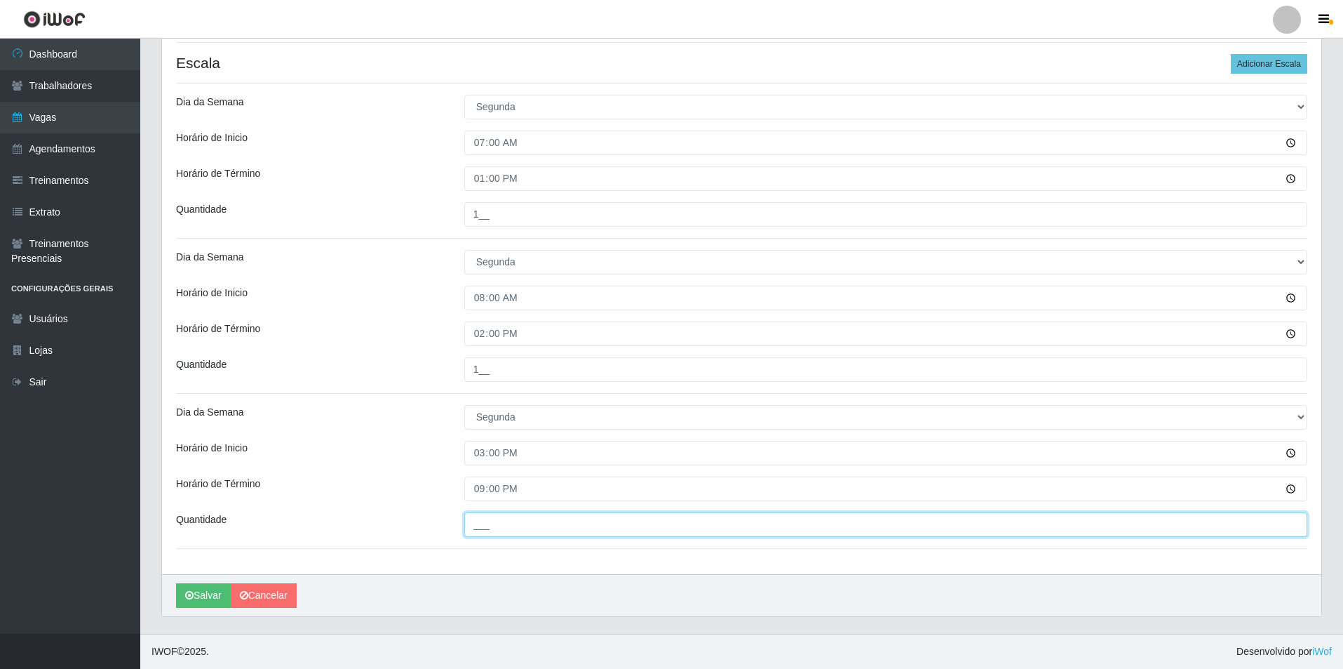
click at [472, 525] on input "___" at bounding box center [885, 524] width 843 height 25
type input "2__"
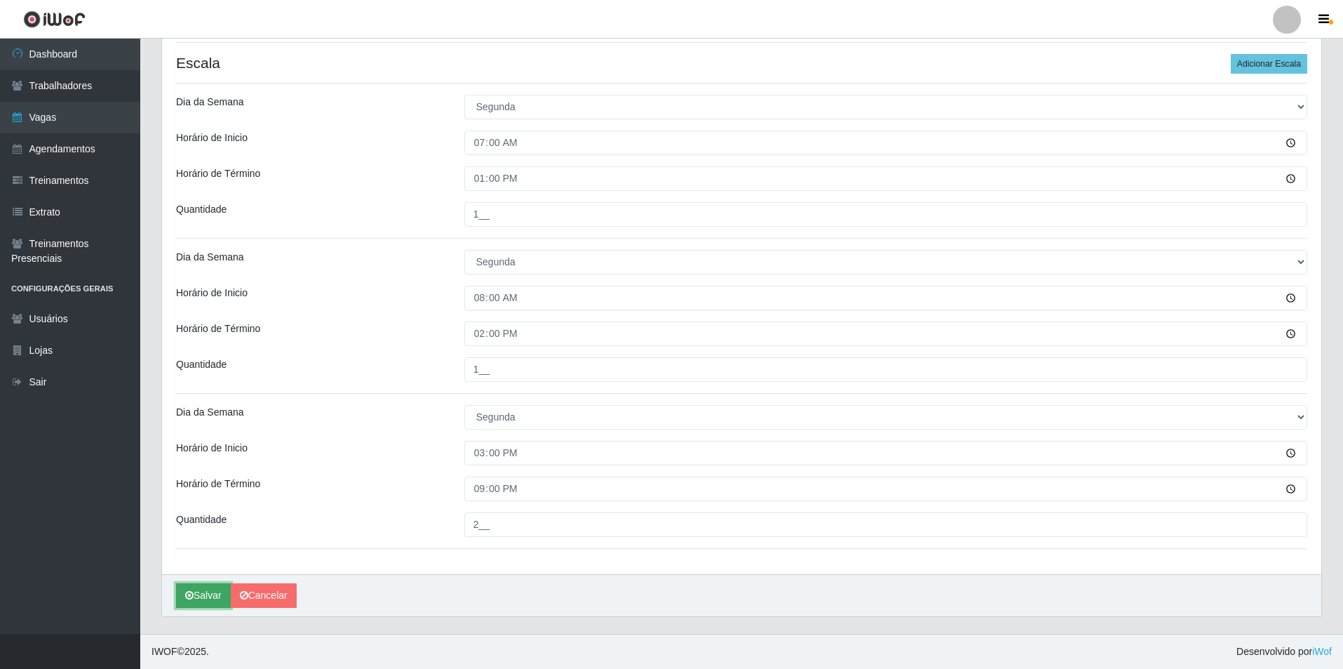
click at [211, 597] on button "Salvar" at bounding box center [203, 595] width 55 height 25
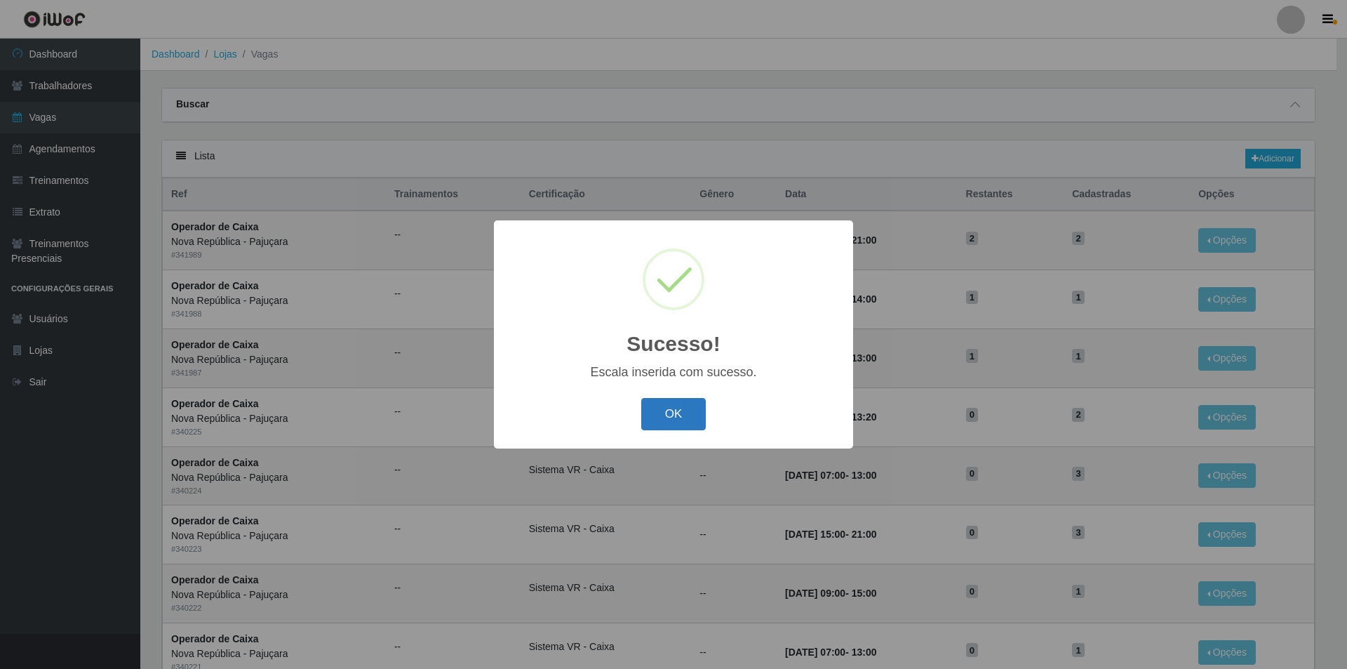
click at [699, 417] on button "OK" at bounding box center [673, 414] width 65 height 33
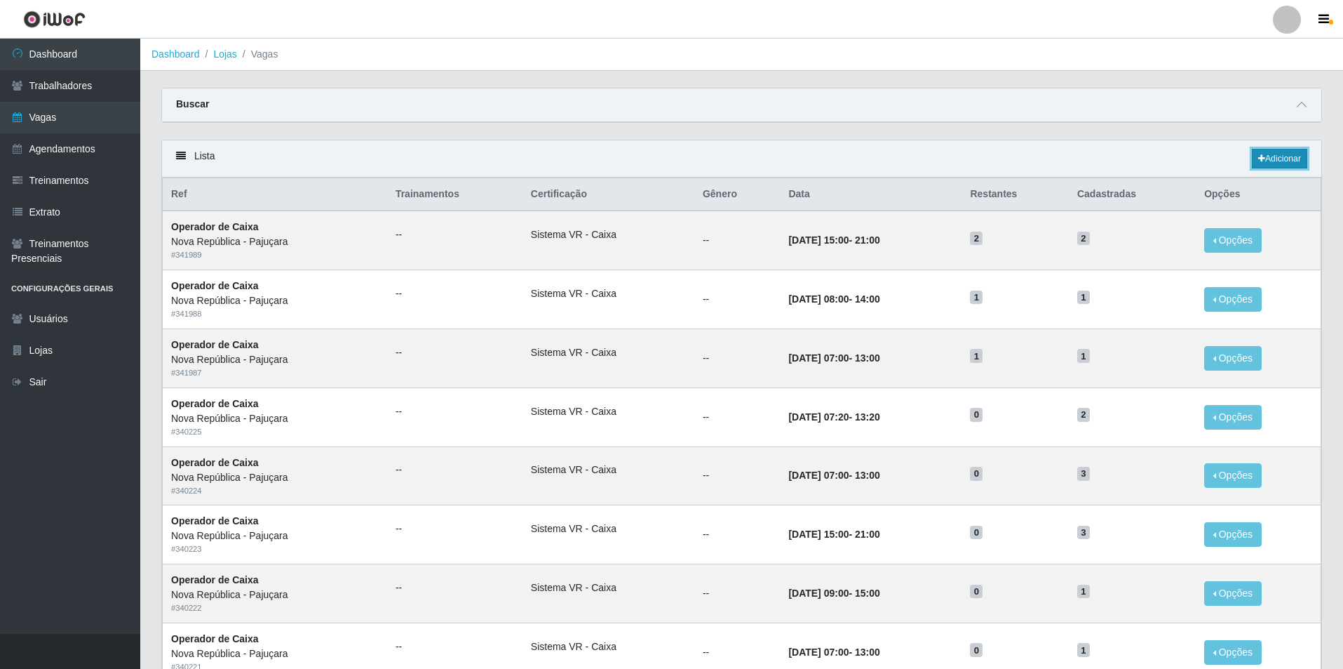
click at [1282, 160] on link "Adicionar" at bounding box center [1279, 159] width 55 height 20
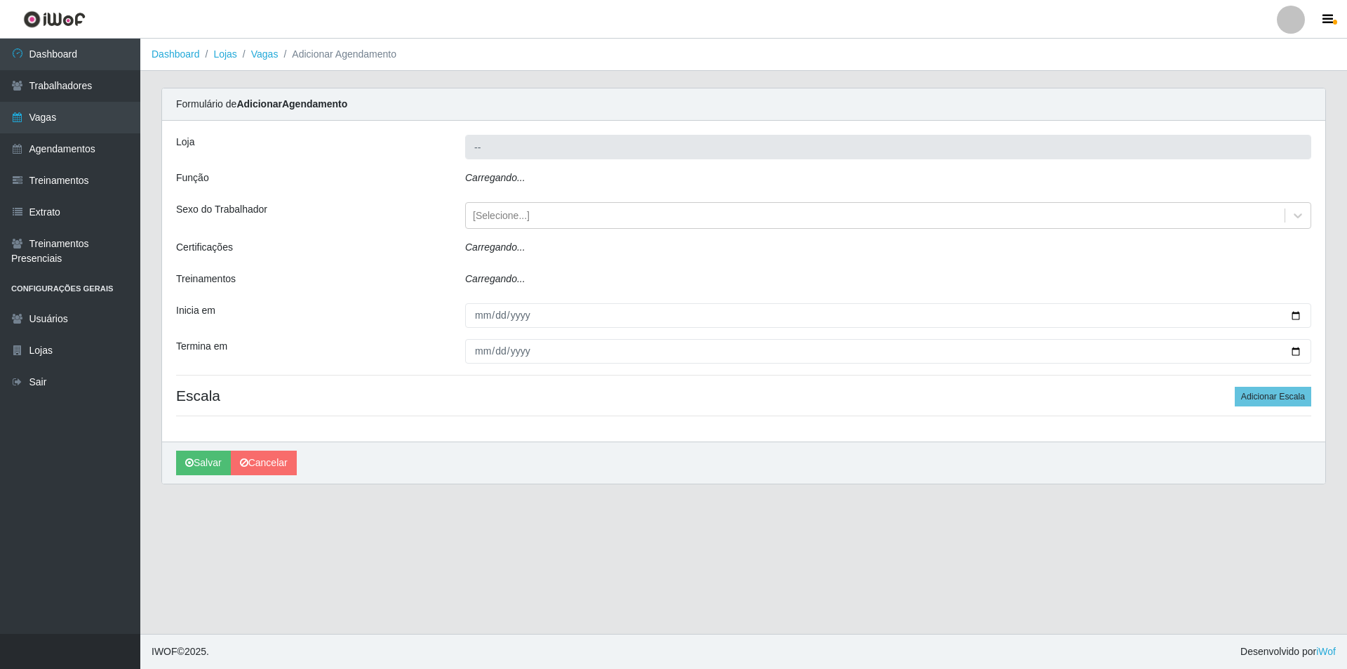
type input "Nova República - Pajuçara"
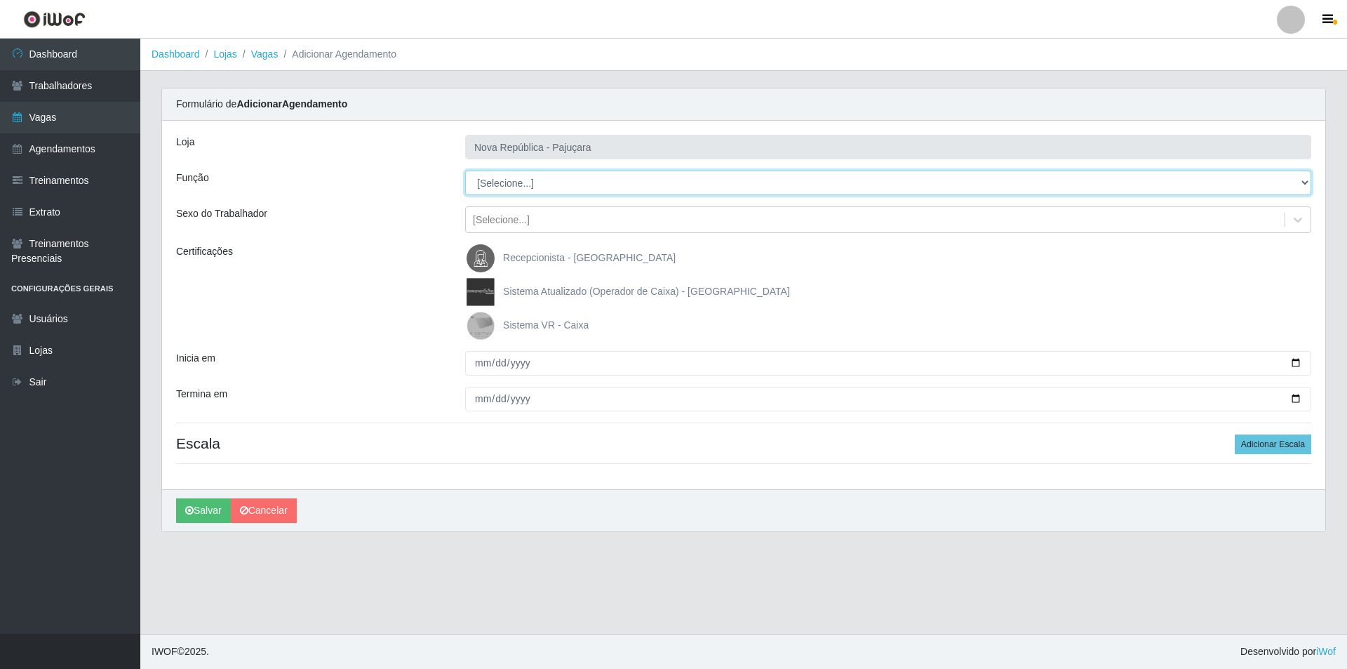
drag, startPoint x: 1303, startPoint y: 182, endPoint x: 1165, endPoint y: 176, distance: 139.0
click at [1247, 176] on select "[Selecione...] Balconista Operador de Caixa Repositor" at bounding box center [888, 182] width 846 height 25
select select "22"
click at [465, 170] on select "[Selecione...] Balconista Operador de Caixa Repositor" at bounding box center [888, 182] width 846 height 25
click at [489, 325] on img at bounding box center [484, 325] width 34 height 28
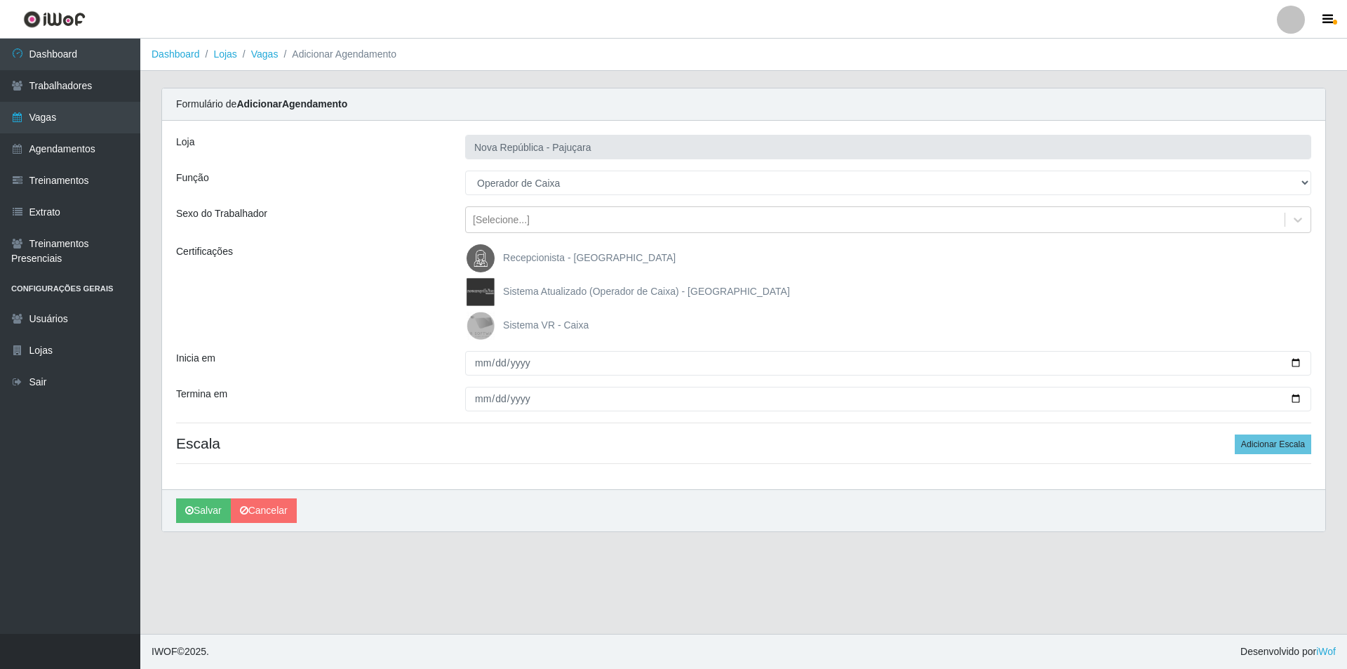
click at [0, 0] on input "Sistema VR - Caixa" at bounding box center [0, 0] width 0 height 0
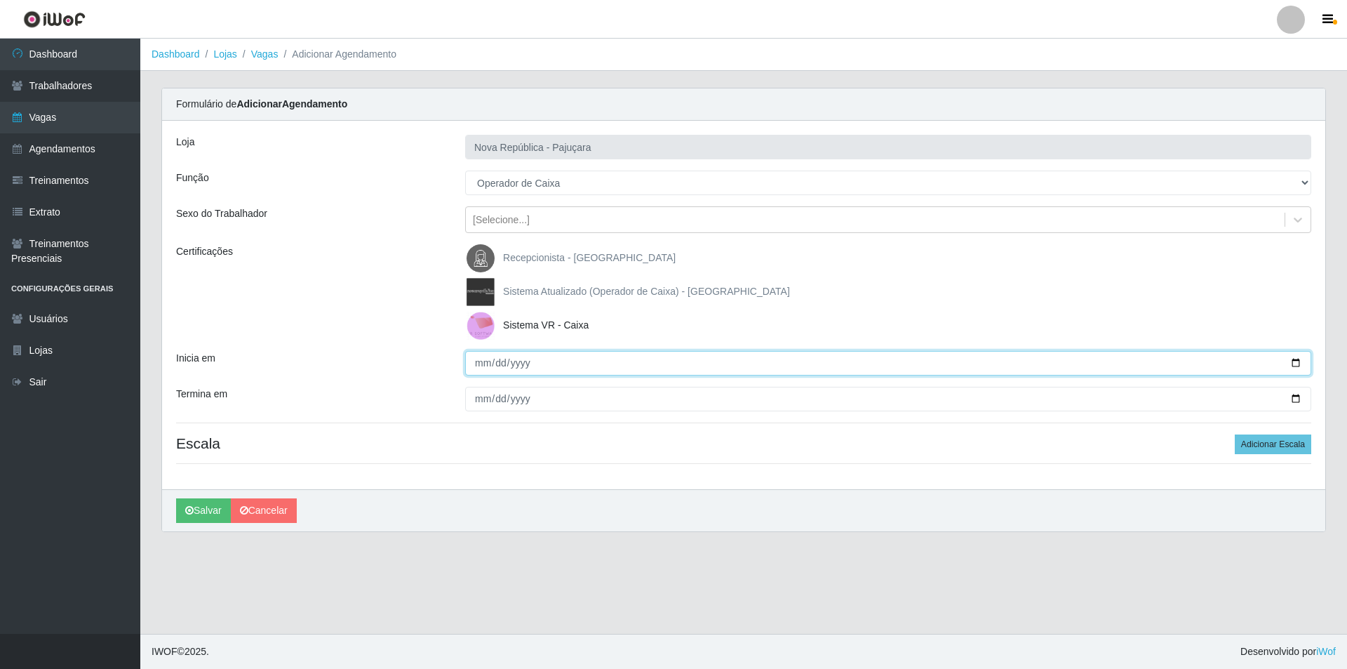
click at [475, 355] on input "Inicia em" at bounding box center [888, 363] width 846 height 25
type input "[DATE]"
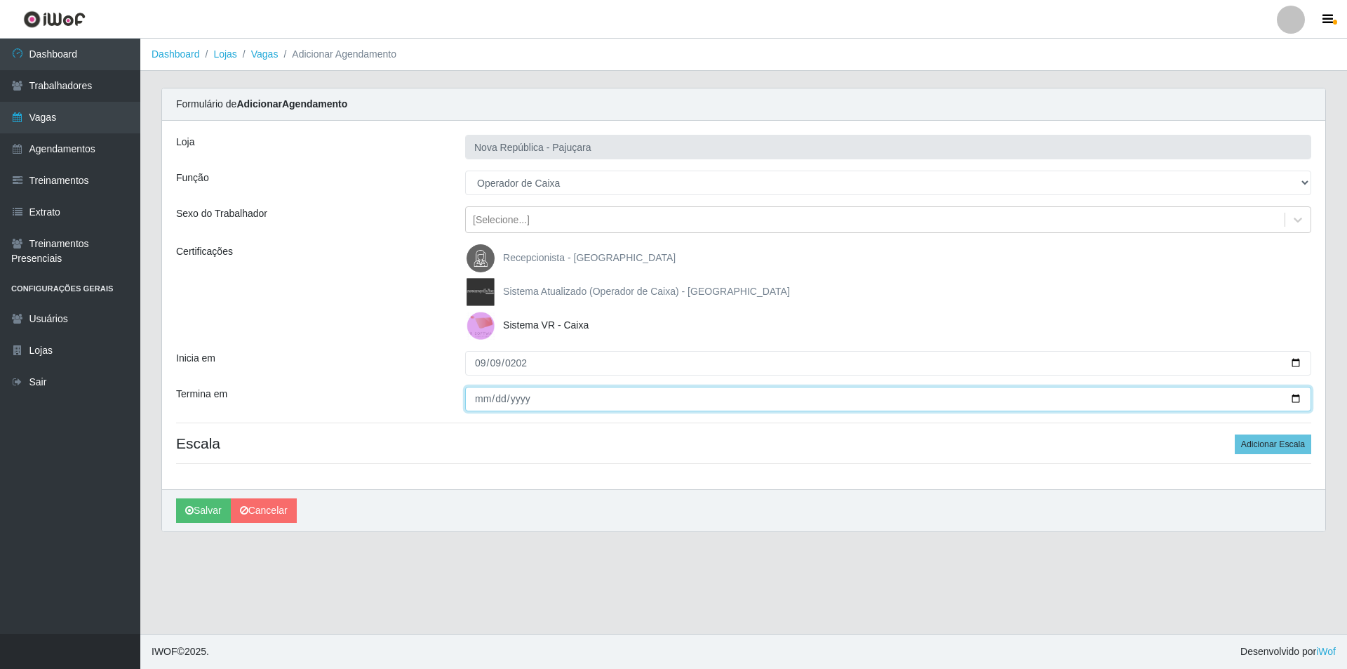
click at [469, 402] on input "Termina em" at bounding box center [888, 399] width 846 height 25
type input "[DATE]"
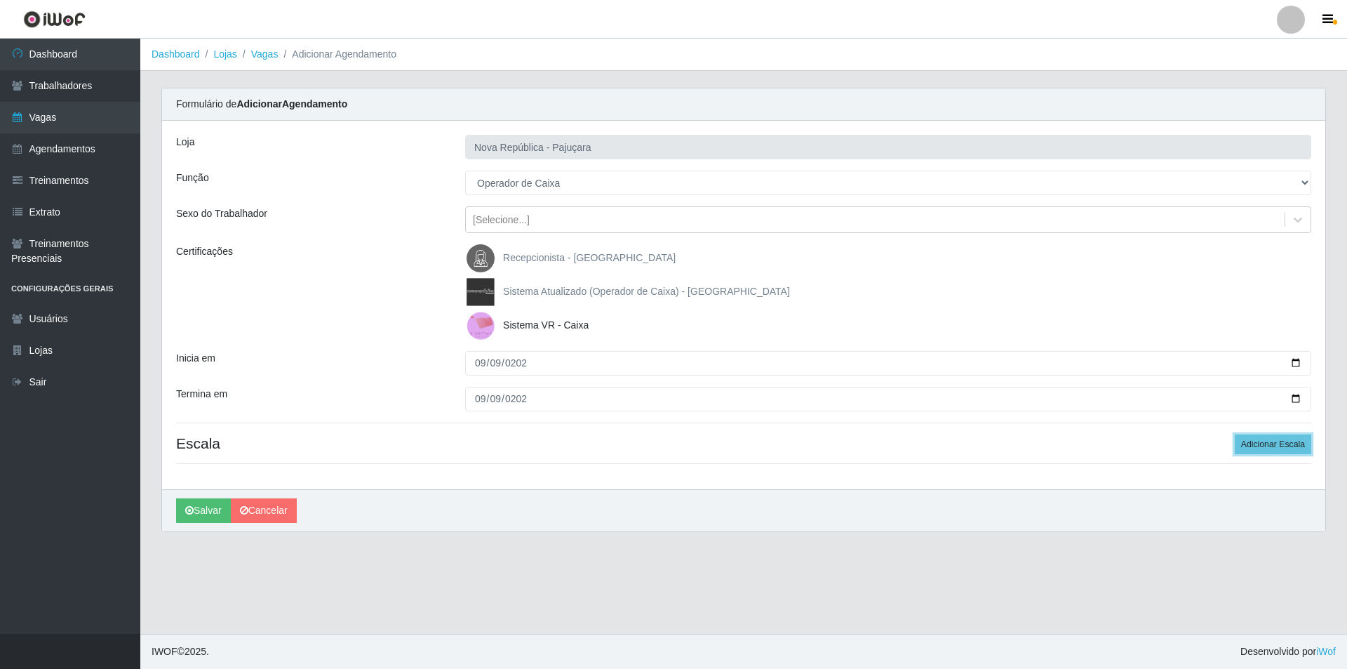
drag, startPoint x: 1258, startPoint y: 444, endPoint x: 986, endPoint y: 453, distance: 271.6
click at [1255, 443] on button "Adicionar Escala" at bounding box center [1273, 444] width 76 height 20
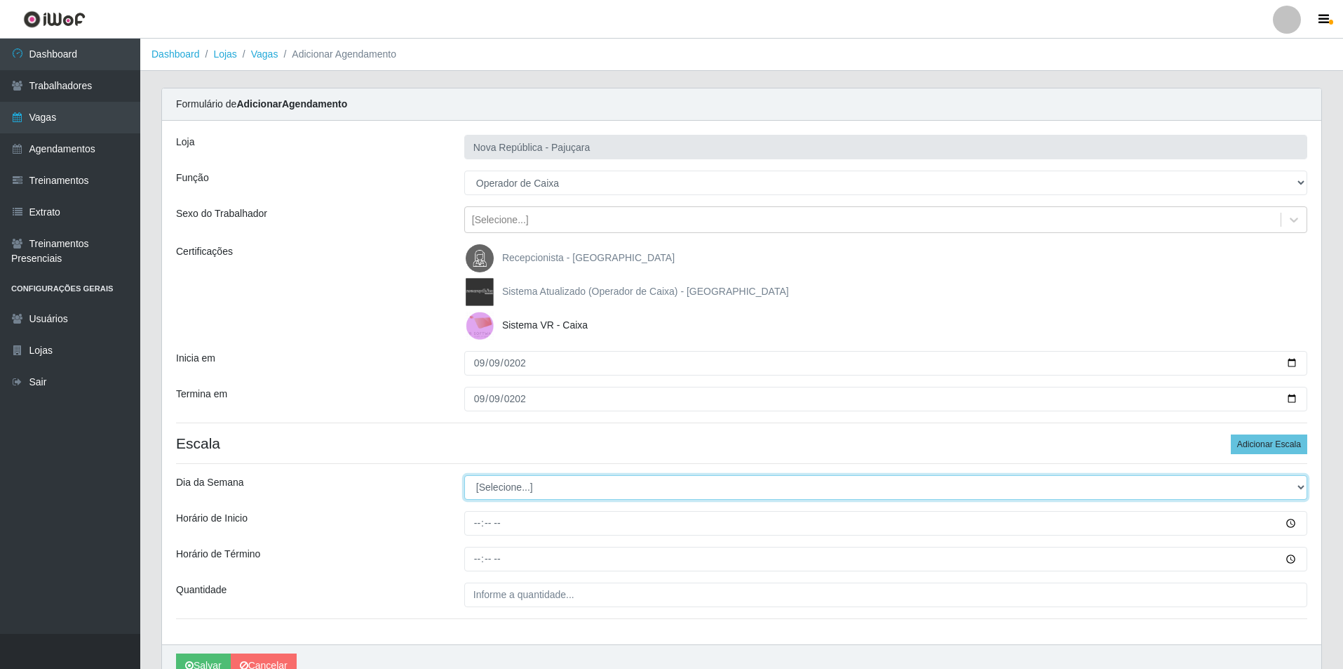
drag, startPoint x: 1299, startPoint y: 481, endPoint x: 1197, endPoint y: 497, distance: 103.0
click at [1249, 487] on select "[Selecione...] Segunda Terça Quarta Quinta Sexta Sábado Domingo" at bounding box center [885, 487] width 843 height 25
select select "2"
click at [464, 475] on select "[Selecione...] Segunda Terça Quarta Quinta Sexta Sábado Domingo" at bounding box center [885, 487] width 843 height 25
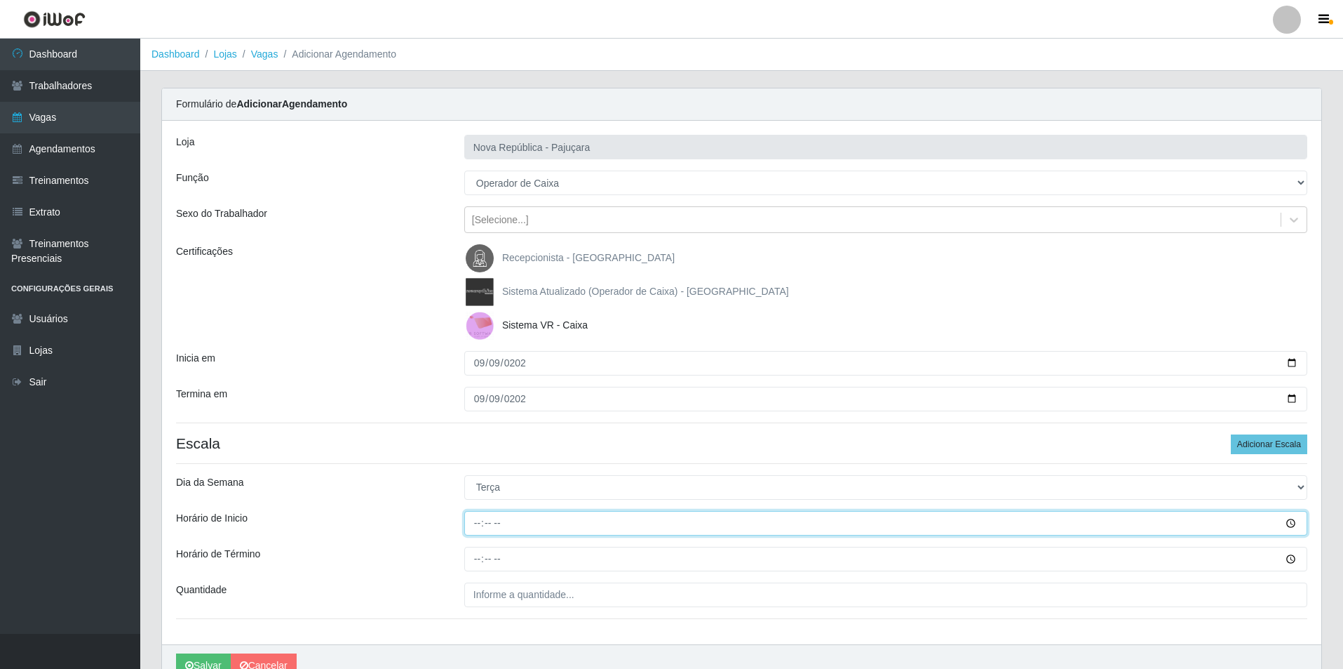
click at [471, 521] on input "Horário de Inicio" at bounding box center [885, 523] width 843 height 25
type input "07:00"
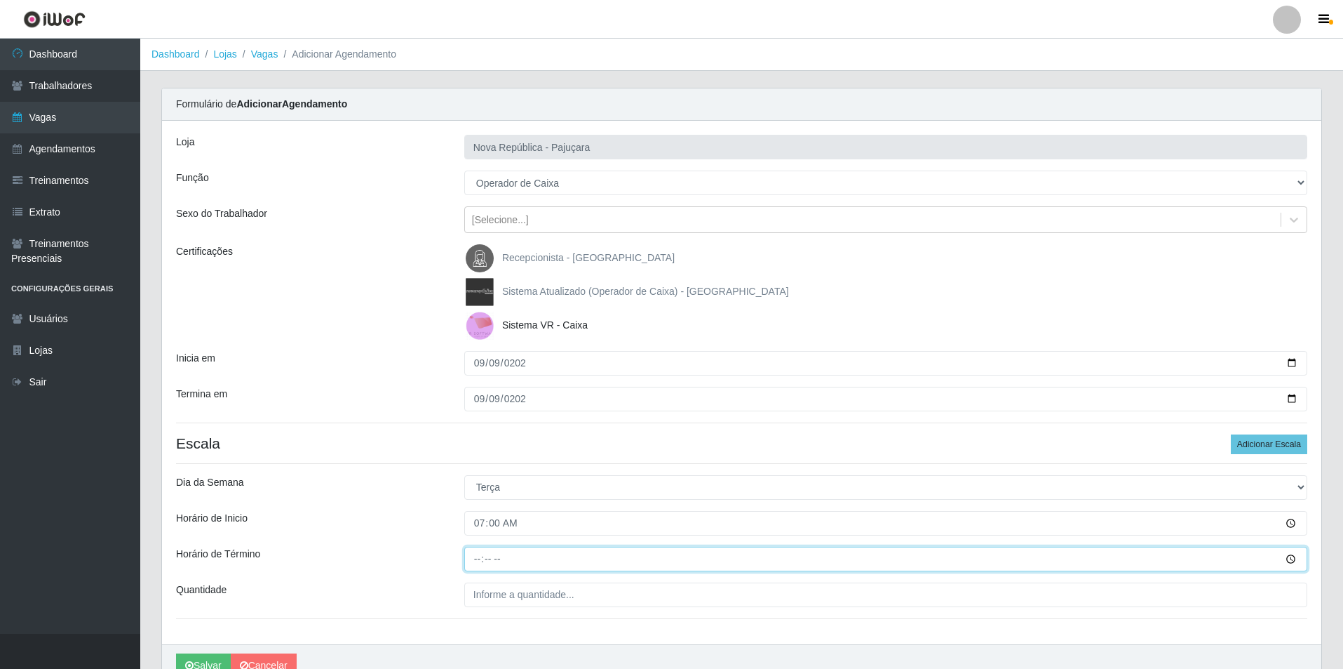
click at [470, 560] on input "Horário de Término" at bounding box center [885, 558] width 843 height 25
type input "13:00"
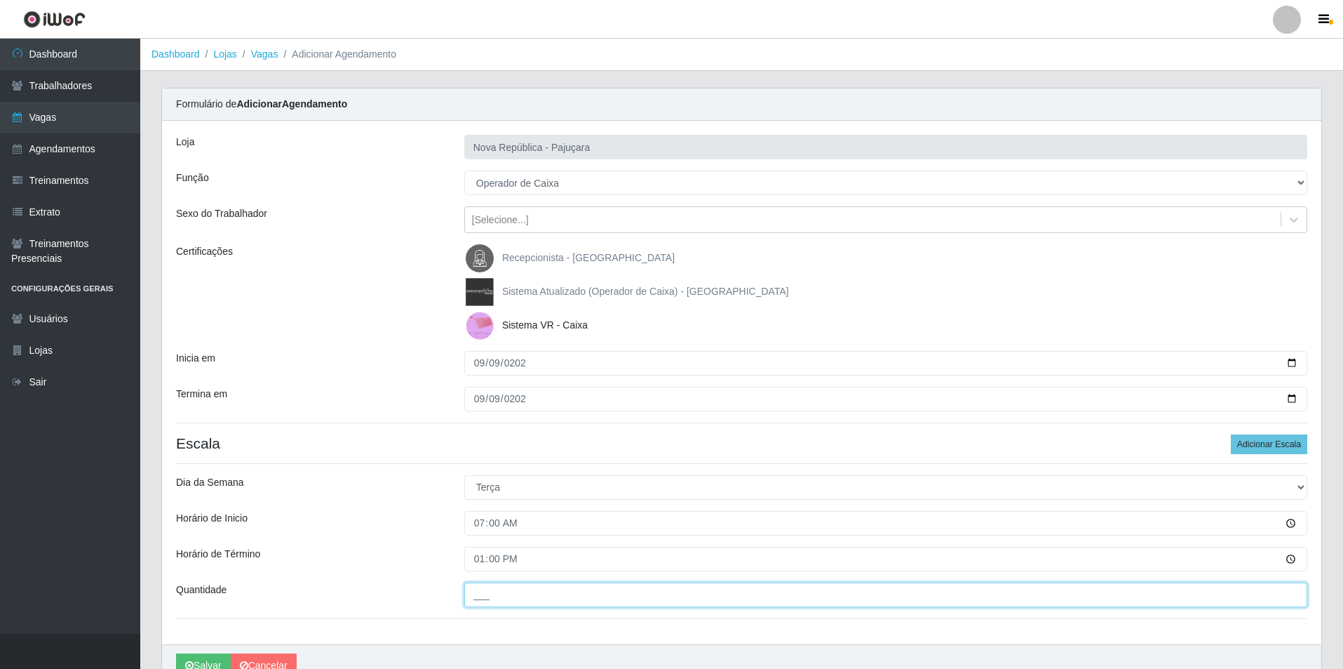
drag, startPoint x: 476, startPoint y: 590, endPoint x: 476, endPoint y: 599, distance: 9.1
click at [476, 596] on input "___" at bounding box center [885, 594] width 843 height 25
type input "1__"
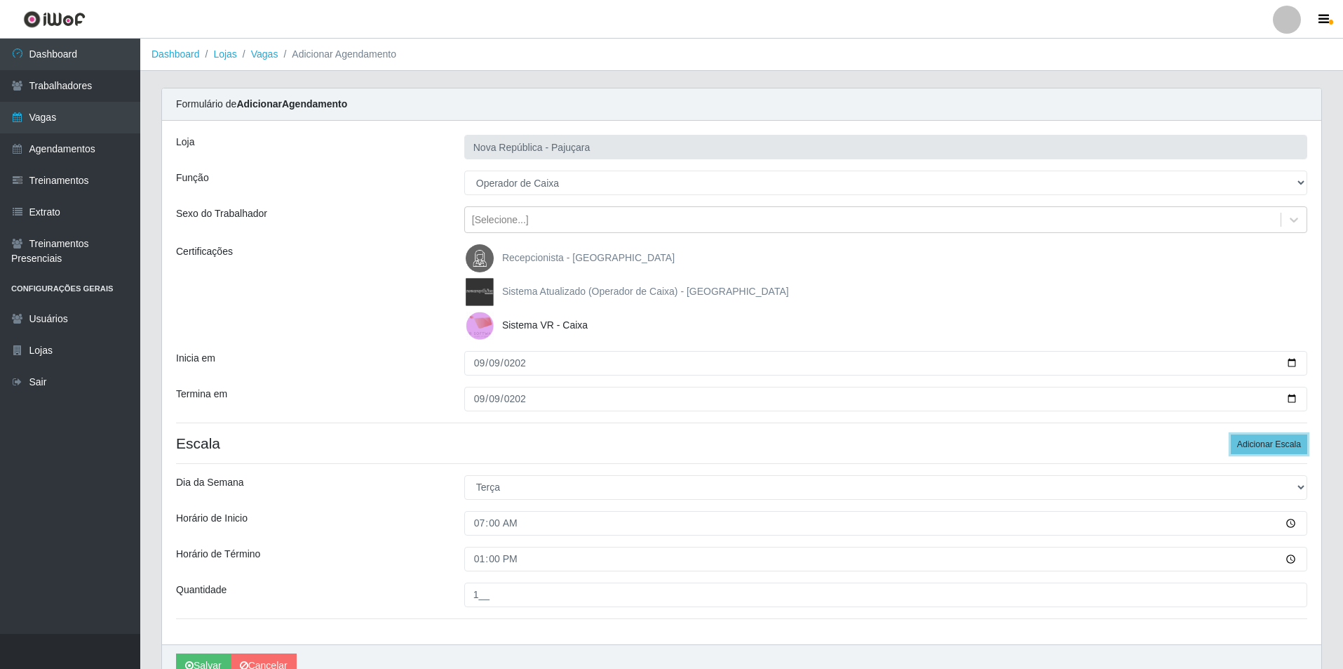
drag, startPoint x: 1285, startPoint y: 441, endPoint x: 1313, endPoint y: 437, distance: 28.3
click at [1287, 441] on button "Adicionar Escala" at bounding box center [1269, 444] width 76 height 20
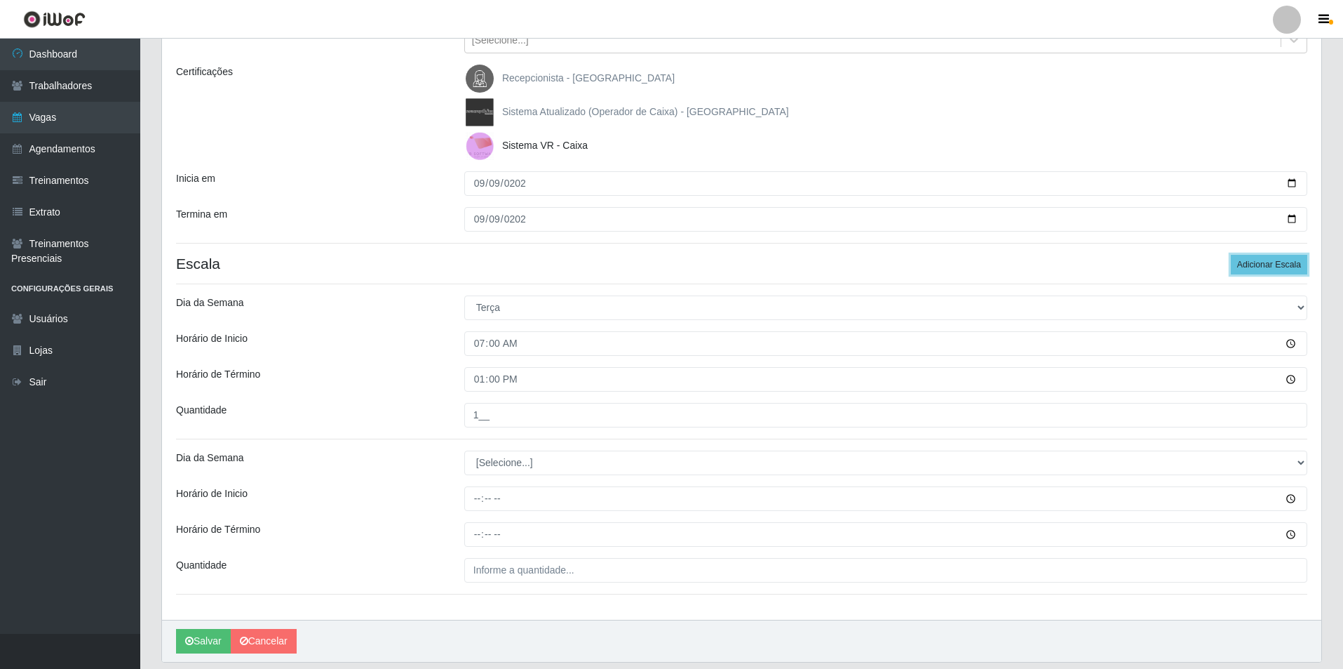
scroll to position [178, 0]
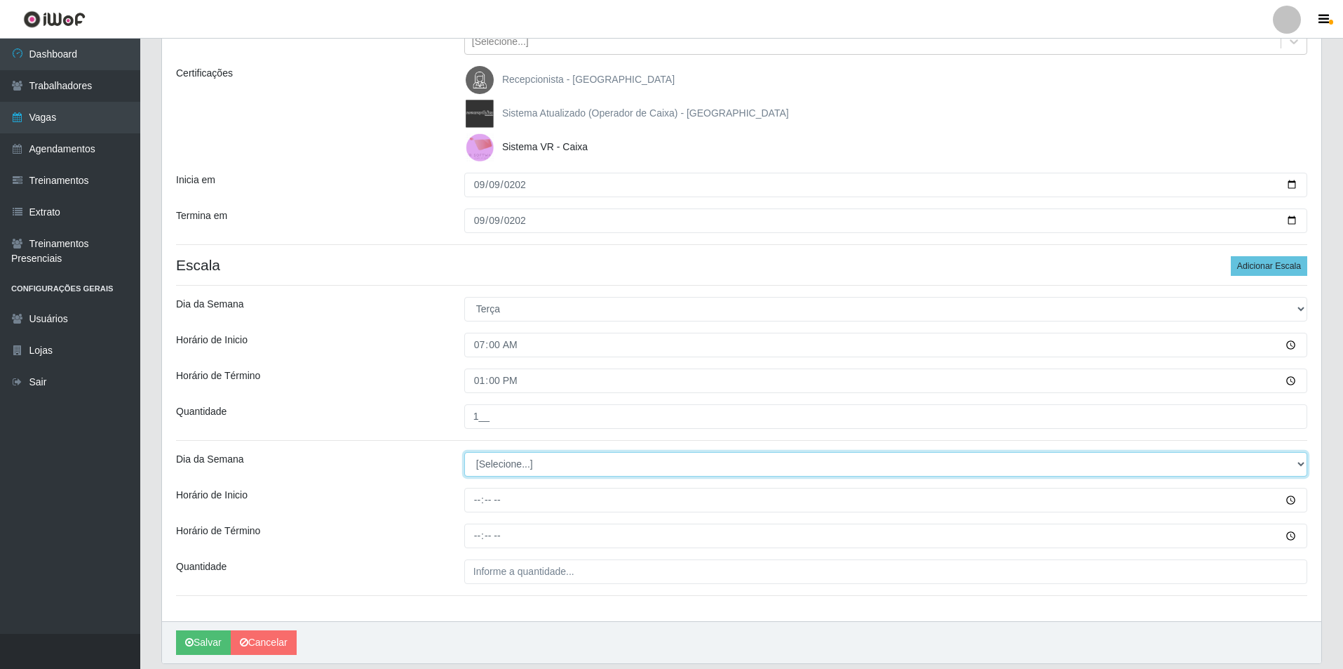
drag, startPoint x: 1298, startPoint y: 465, endPoint x: 1106, endPoint y: 455, distance: 192.5
click at [1263, 457] on select "[Selecione...] Segunda Terça Quarta Quinta Sexta Sábado Domingo" at bounding box center [885, 464] width 843 height 25
select select "2"
click at [464, 452] on select "[Selecione...] Segunda Terça Quarta Quinta Sexta Sábado Domingo" at bounding box center [885, 464] width 843 height 25
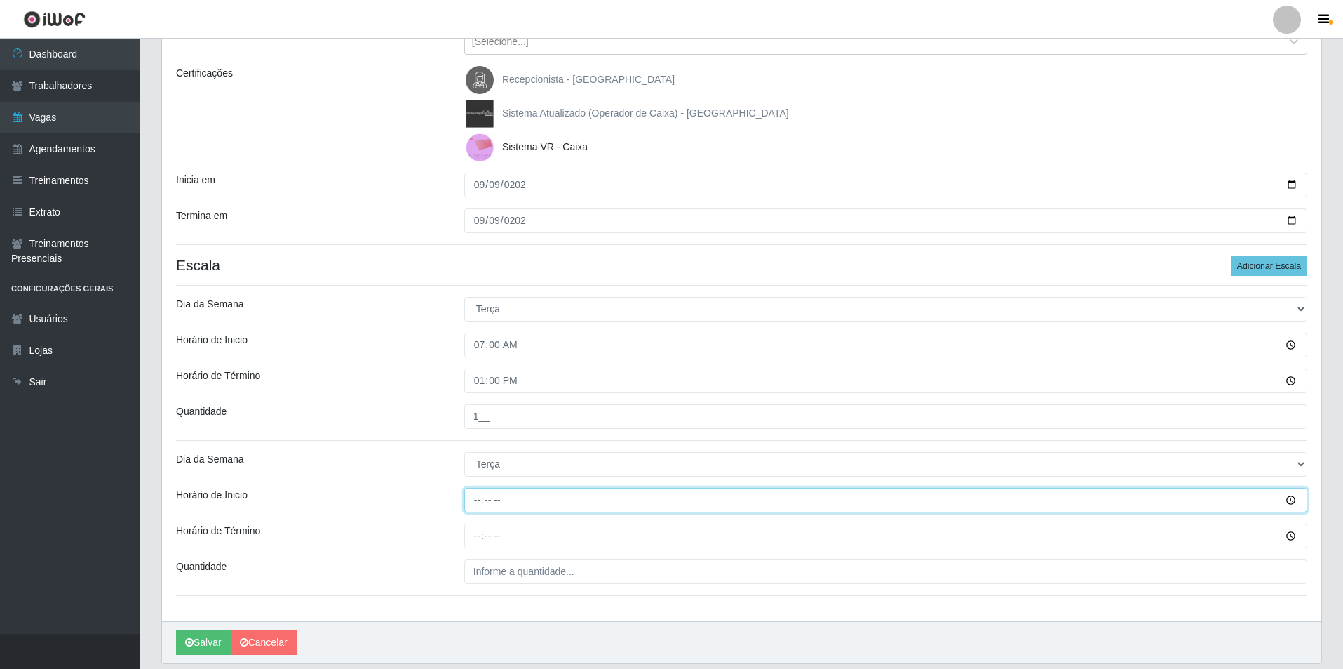
click at [467, 497] on input "Horário de Inicio" at bounding box center [885, 500] width 843 height 25
type input "08:00"
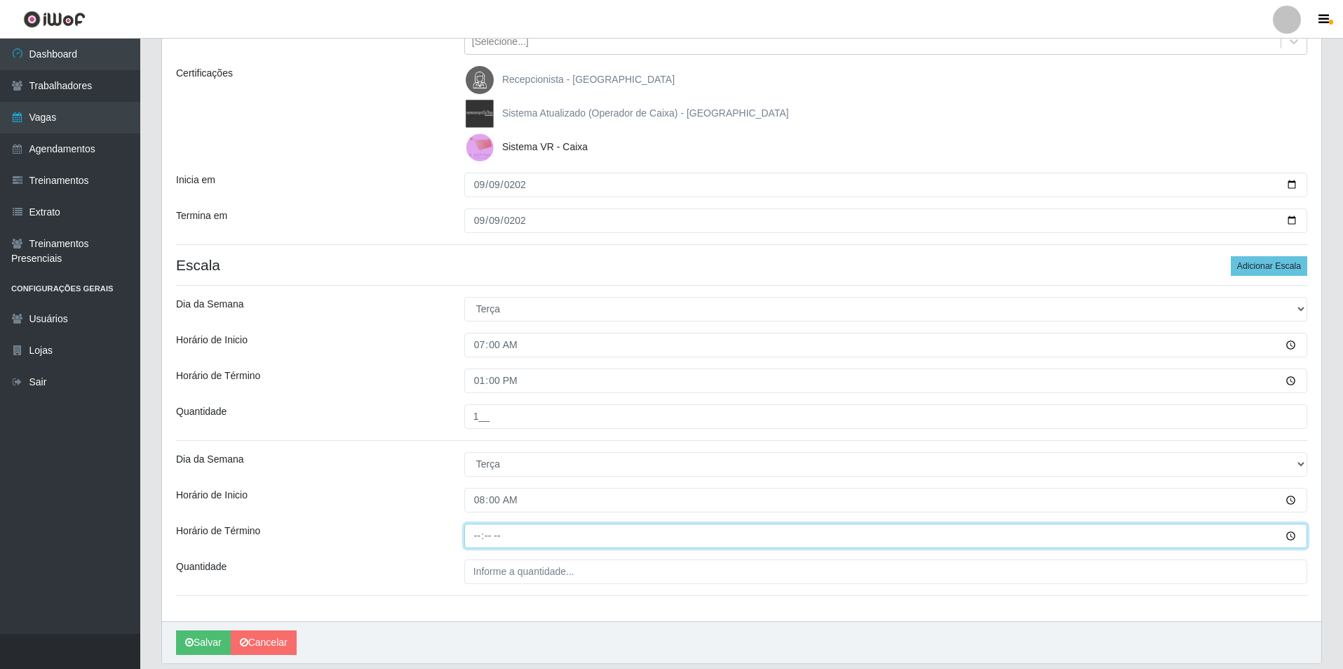
click at [479, 539] on input "Horário de Término" at bounding box center [885, 535] width 843 height 25
type input "14:00"
click at [492, 575] on input "___" at bounding box center [885, 571] width 843 height 25
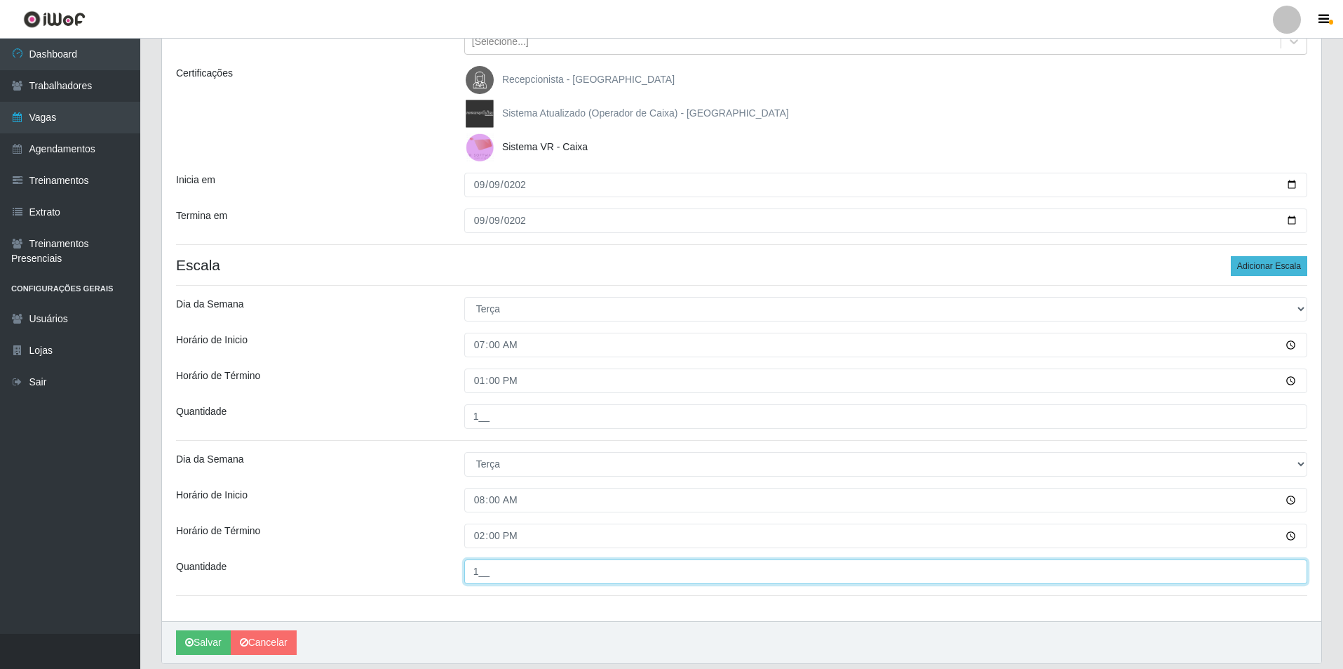
type input "1__"
click at [1240, 266] on button "Adicionar Escala" at bounding box center [1269, 266] width 76 height 20
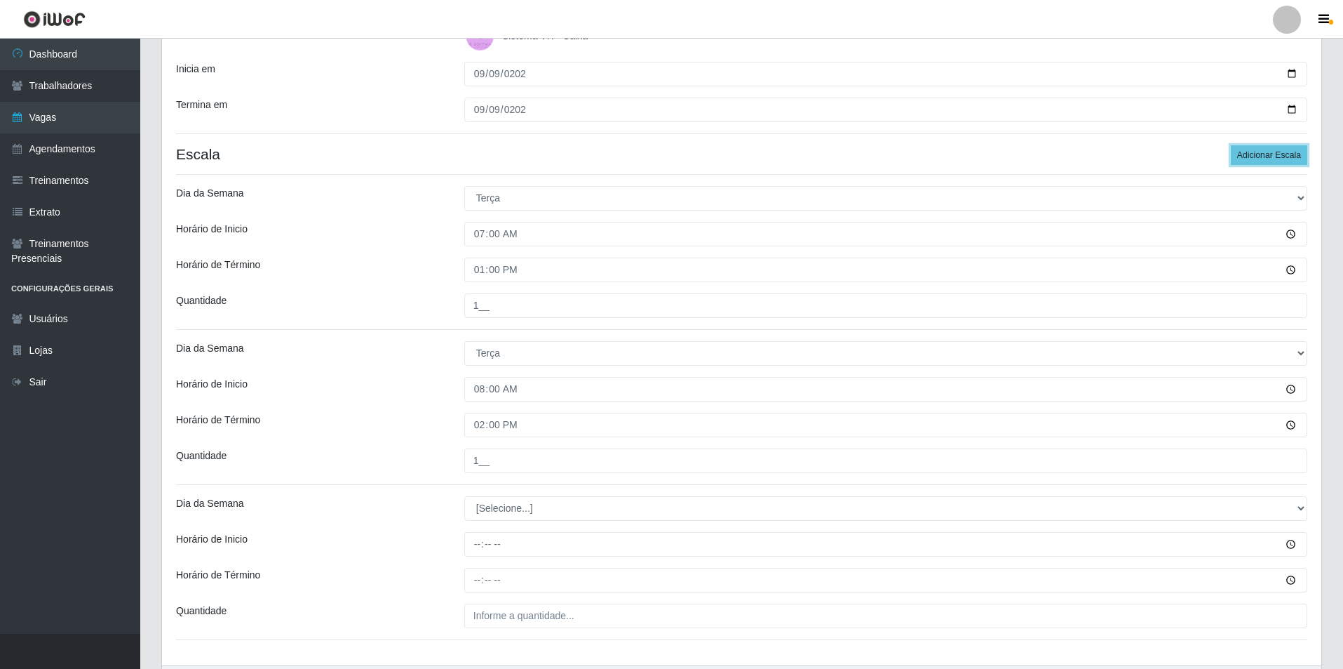
scroll to position [380, 0]
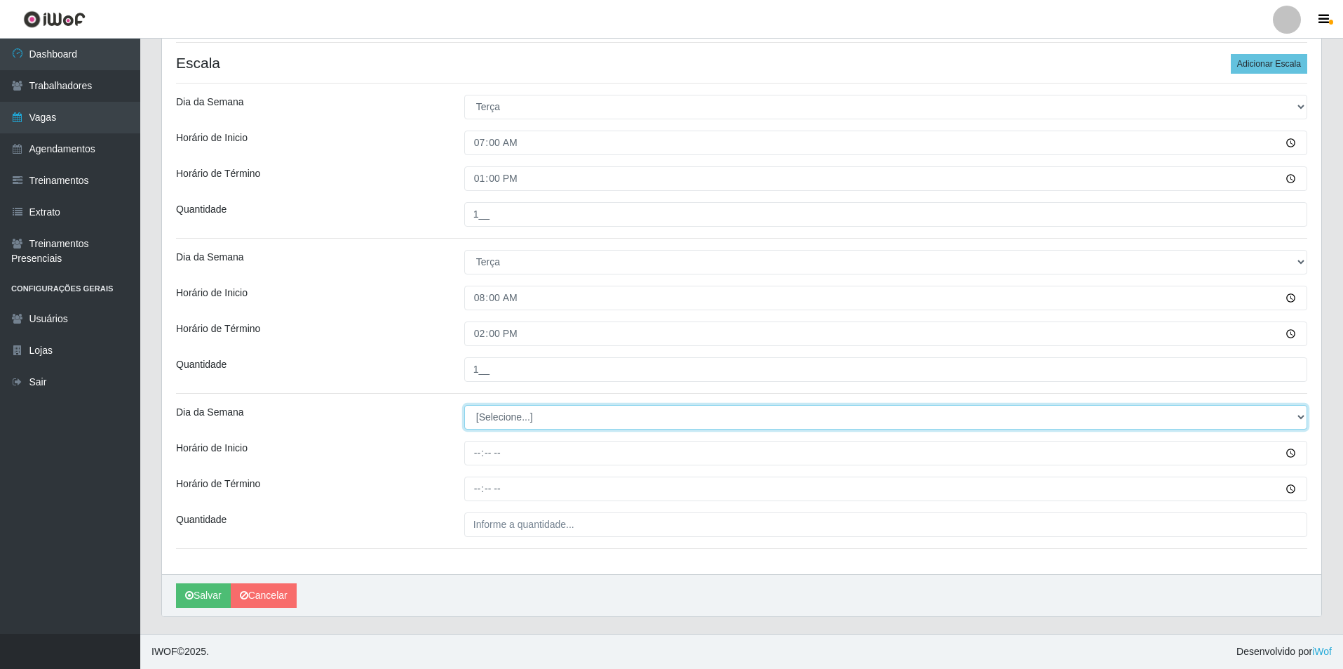
drag, startPoint x: 1301, startPoint y: 414, endPoint x: 1146, endPoint y: 427, distance: 154.9
click at [1251, 414] on select "[Selecione...] Segunda Terça Quarta Quinta Sexta Sábado Domingo" at bounding box center [885, 417] width 843 height 25
select select "2"
click at [464, 405] on select "[Selecione...] Segunda Terça Quarta Quinta Sexta Sábado Domingo" at bounding box center [885, 417] width 843 height 25
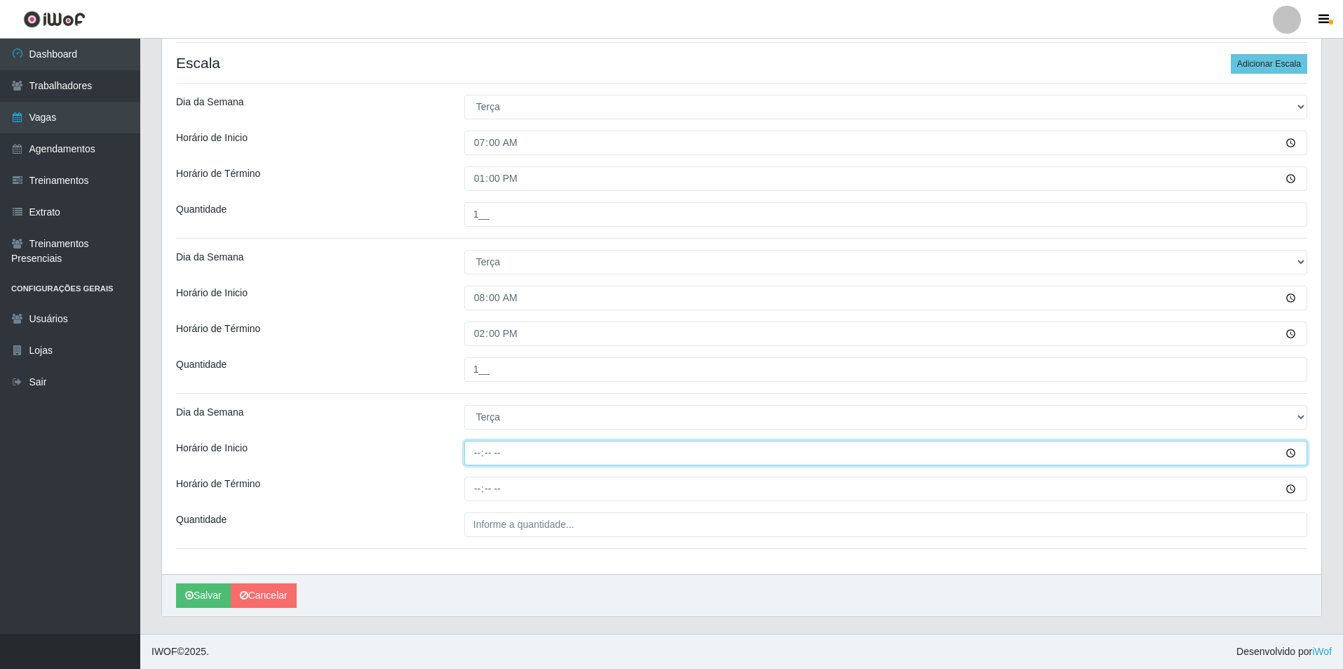
click at [475, 457] on input "Horário de Inicio" at bounding box center [885, 453] width 843 height 25
type input "15:00"
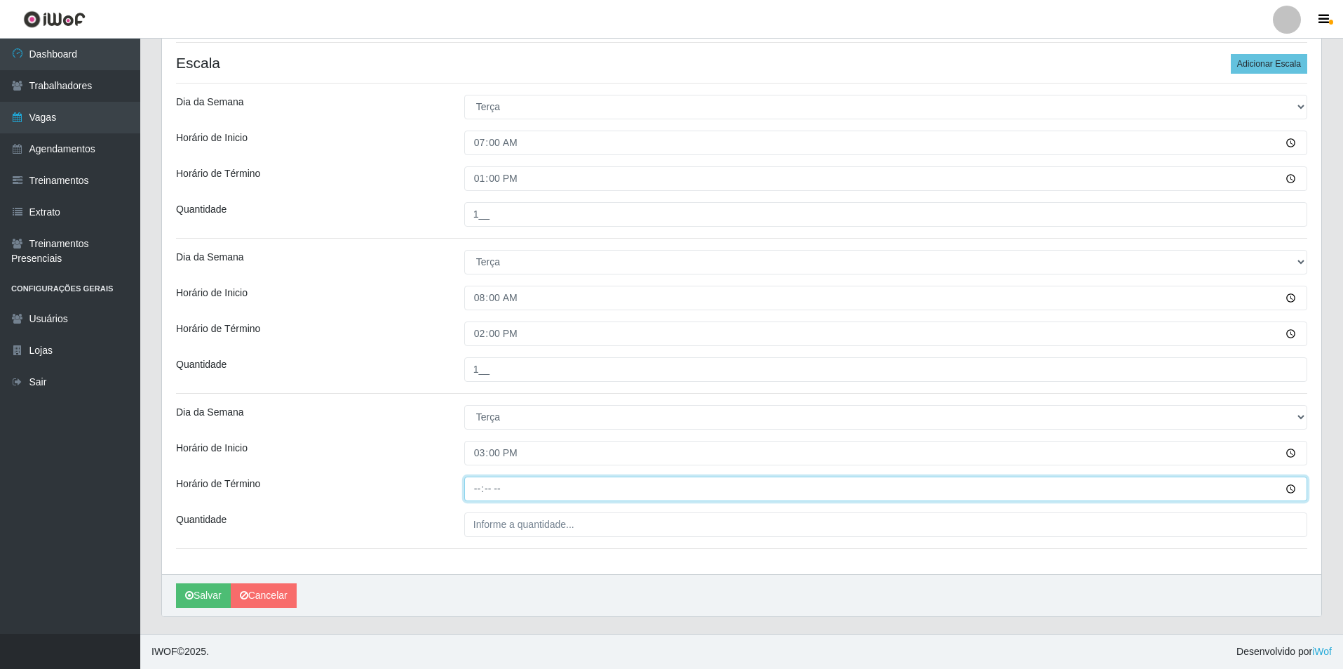
click at [476, 488] on input "Horário de Término" at bounding box center [885, 488] width 843 height 25
type input "21:00"
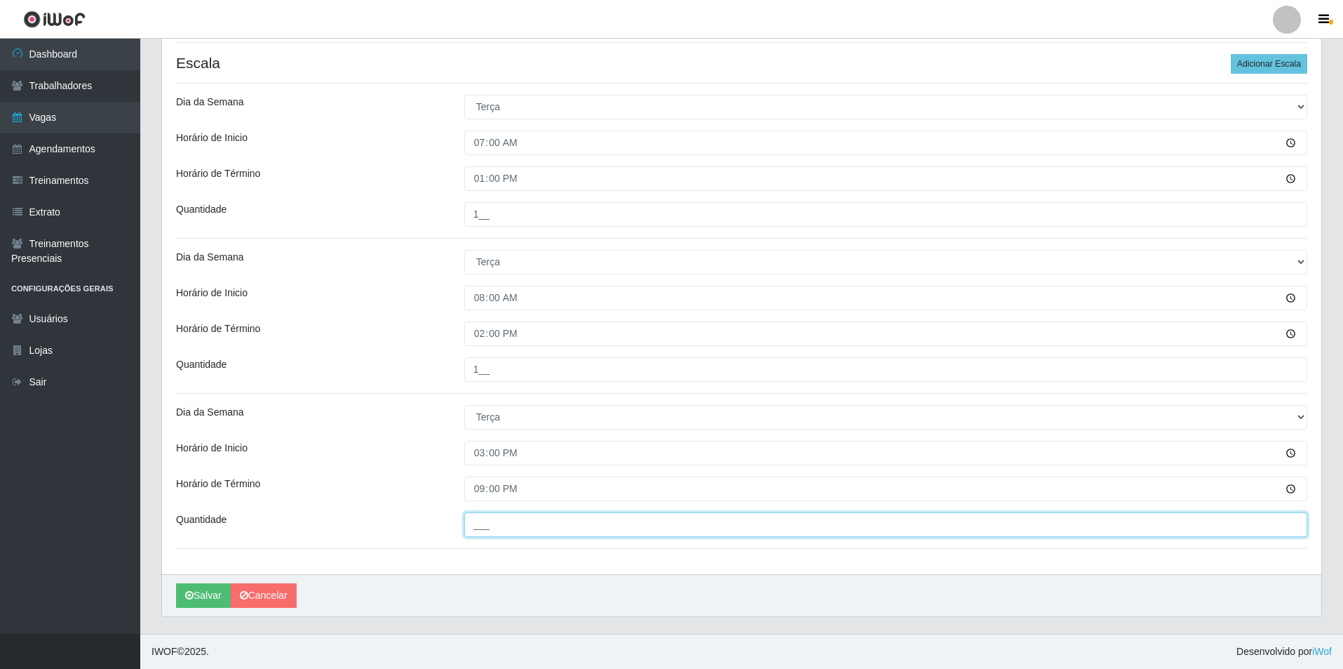
click at [477, 523] on input "___" at bounding box center [885, 524] width 843 height 25
type input "1__"
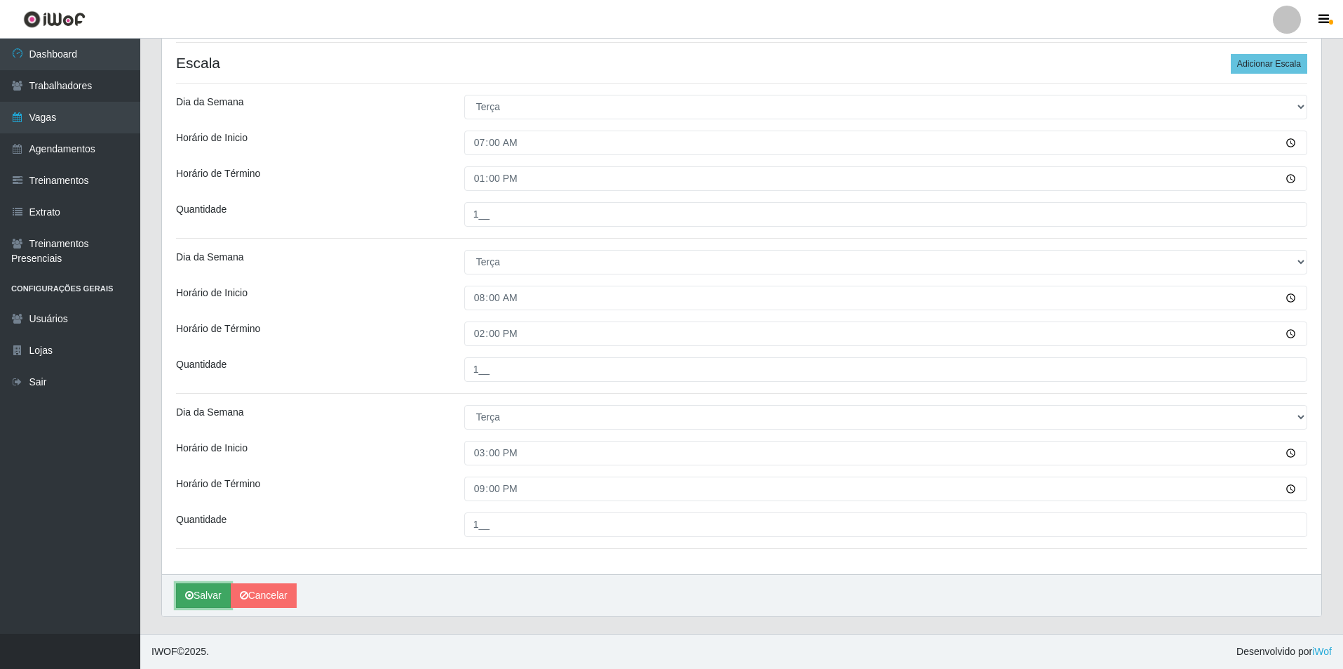
click at [195, 584] on button "Salvar" at bounding box center [203, 595] width 55 height 25
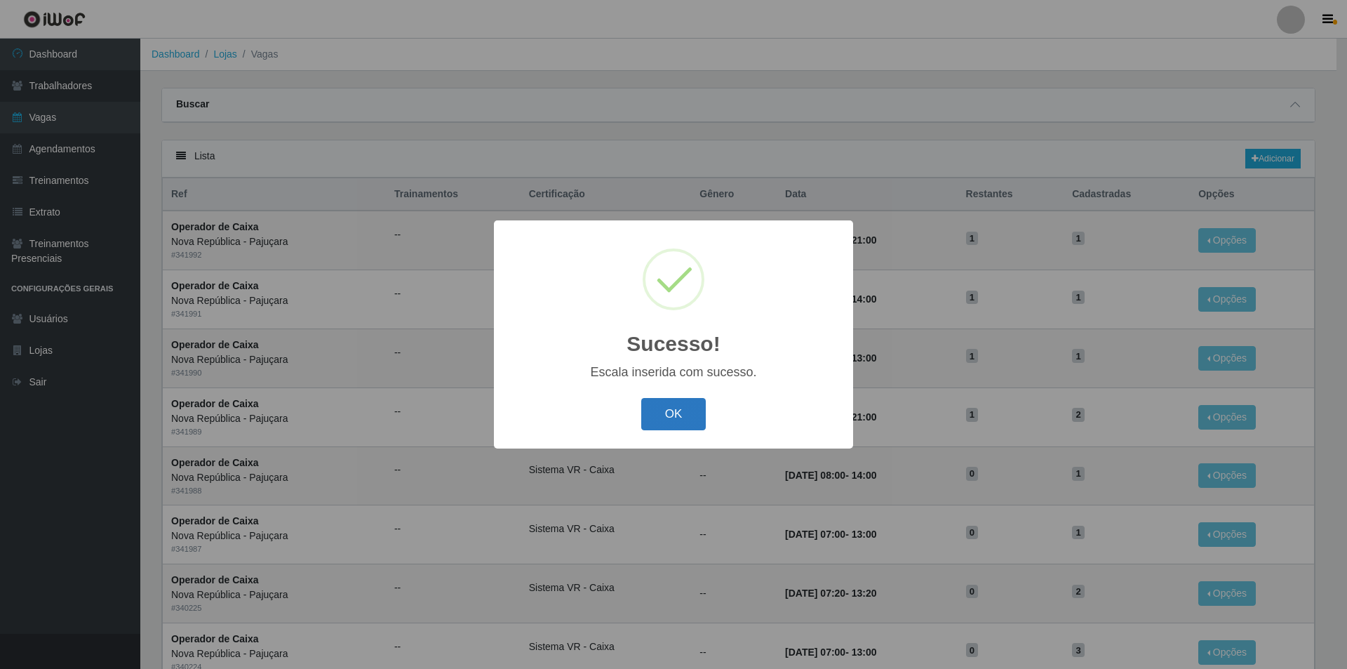
click at [689, 415] on button "OK" at bounding box center [673, 414] width 65 height 33
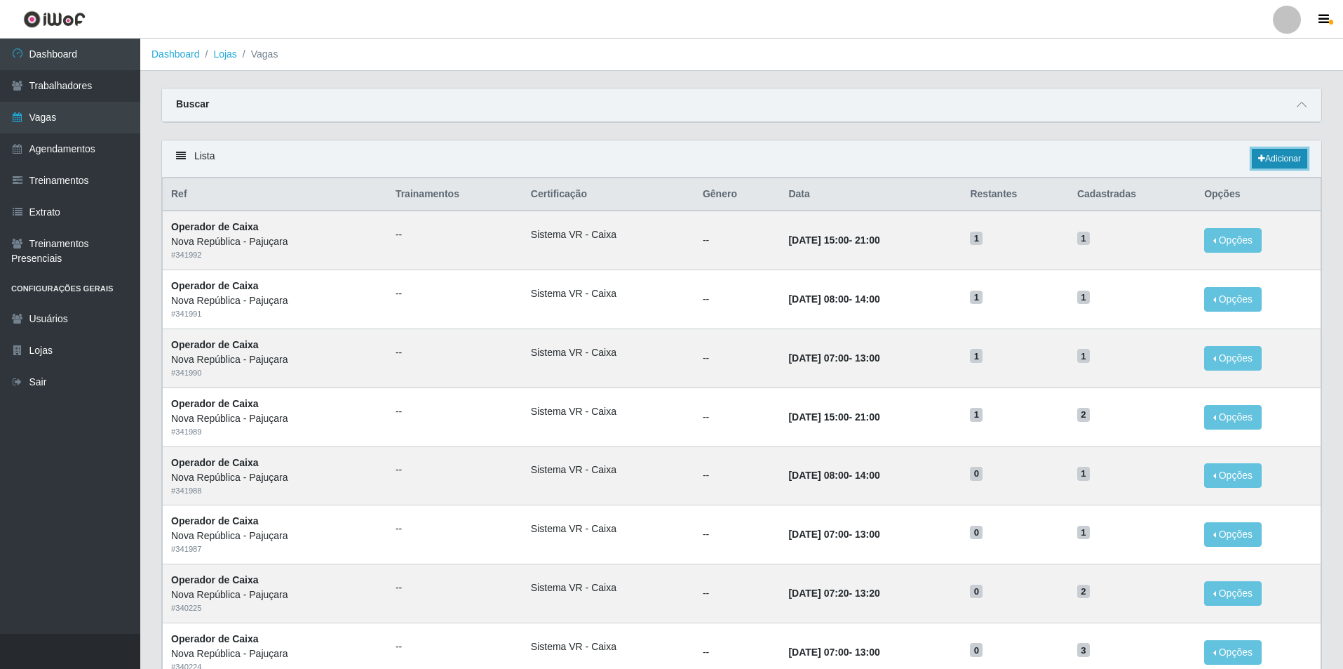
click at [1296, 159] on link "Adicionar" at bounding box center [1279, 159] width 55 height 20
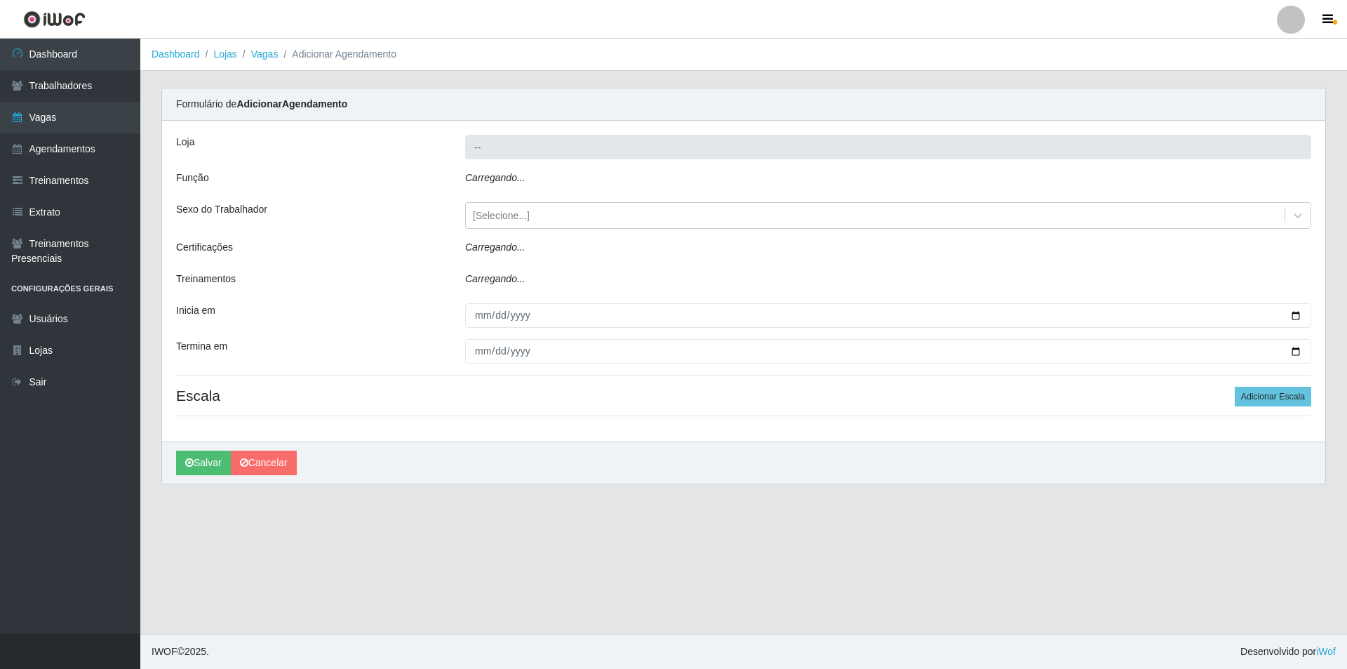
type input "Nova República - Pajuçara"
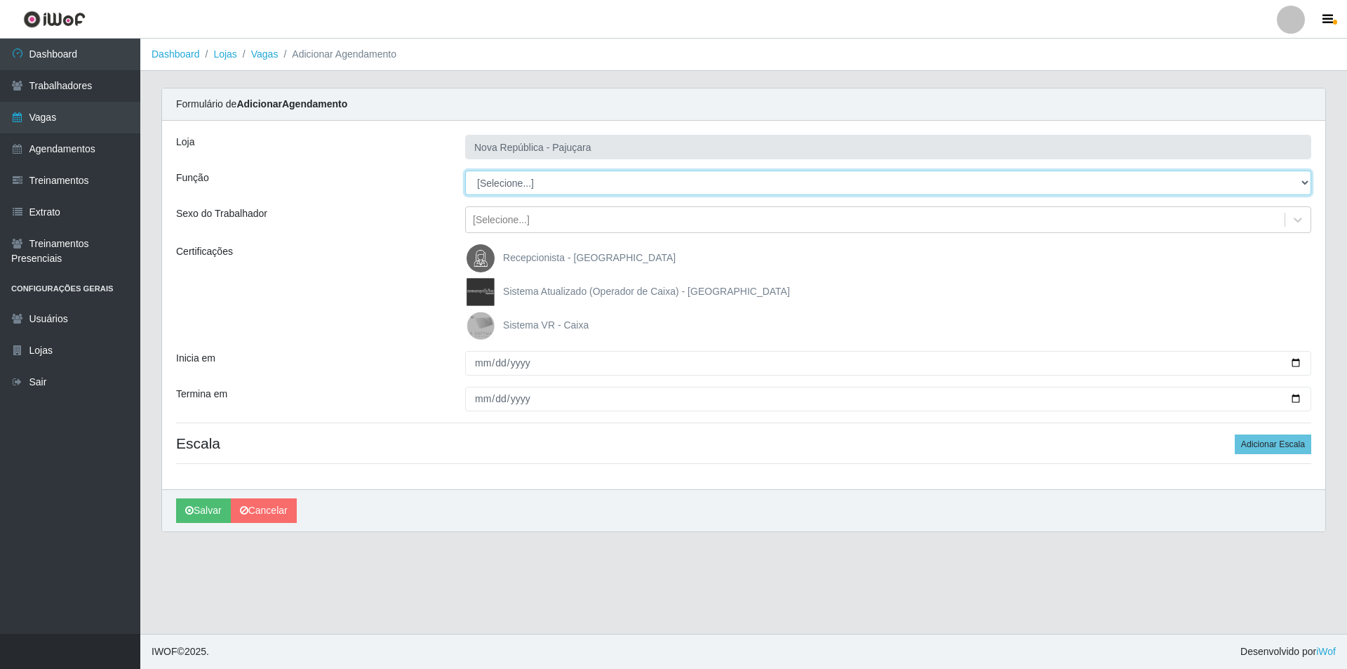
drag, startPoint x: 1296, startPoint y: 182, endPoint x: 1243, endPoint y: 178, distance: 53.5
click at [1251, 178] on select "[Selecione...] Balconista Operador de Caixa Repositor" at bounding box center [888, 182] width 846 height 25
select select "22"
click at [465, 170] on select "[Selecione...] Balconista Operador de Caixa Repositor" at bounding box center [888, 182] width 846 height 25
drag, startPoint x: 475, startPoint y: 320, endPoint x: 471, endPoint y: 337, distance: 18.0
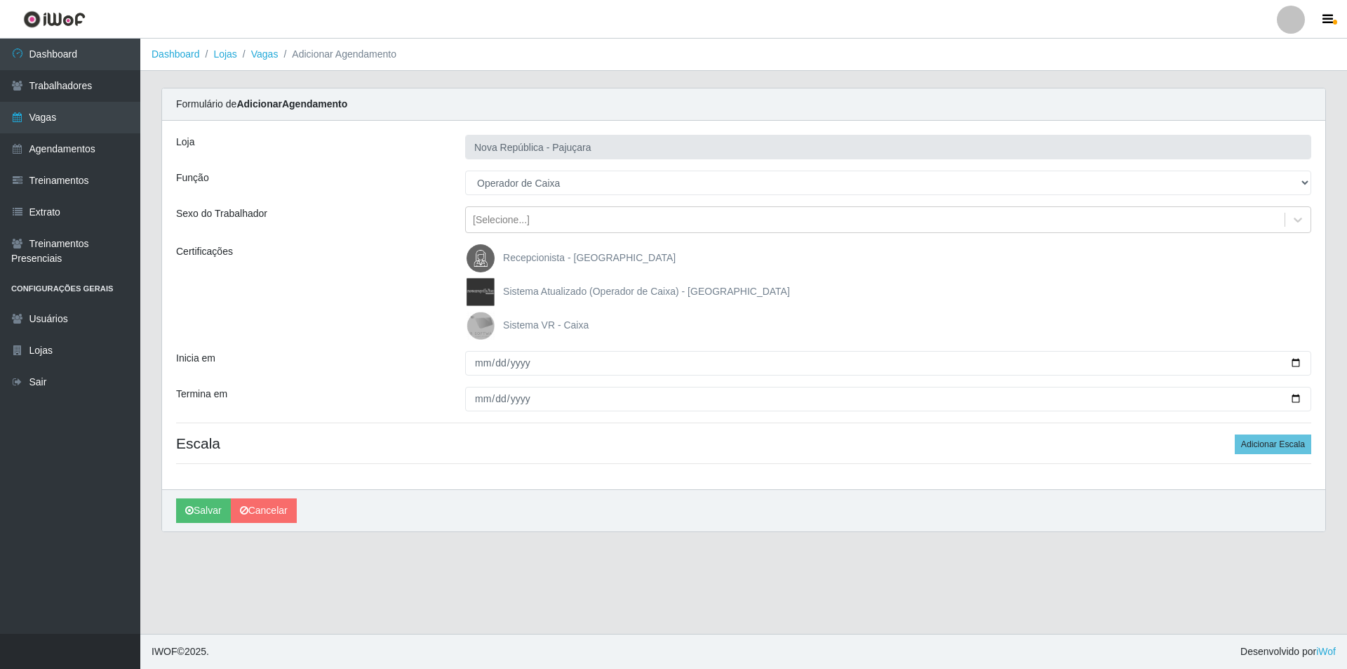
click at [474, 321] on img at bounding box center [484, 325] width 34 height 28
click at [0, 0] on input "Sistema VR - Caixa" at bounding box center [0, 0] width 0 height 0
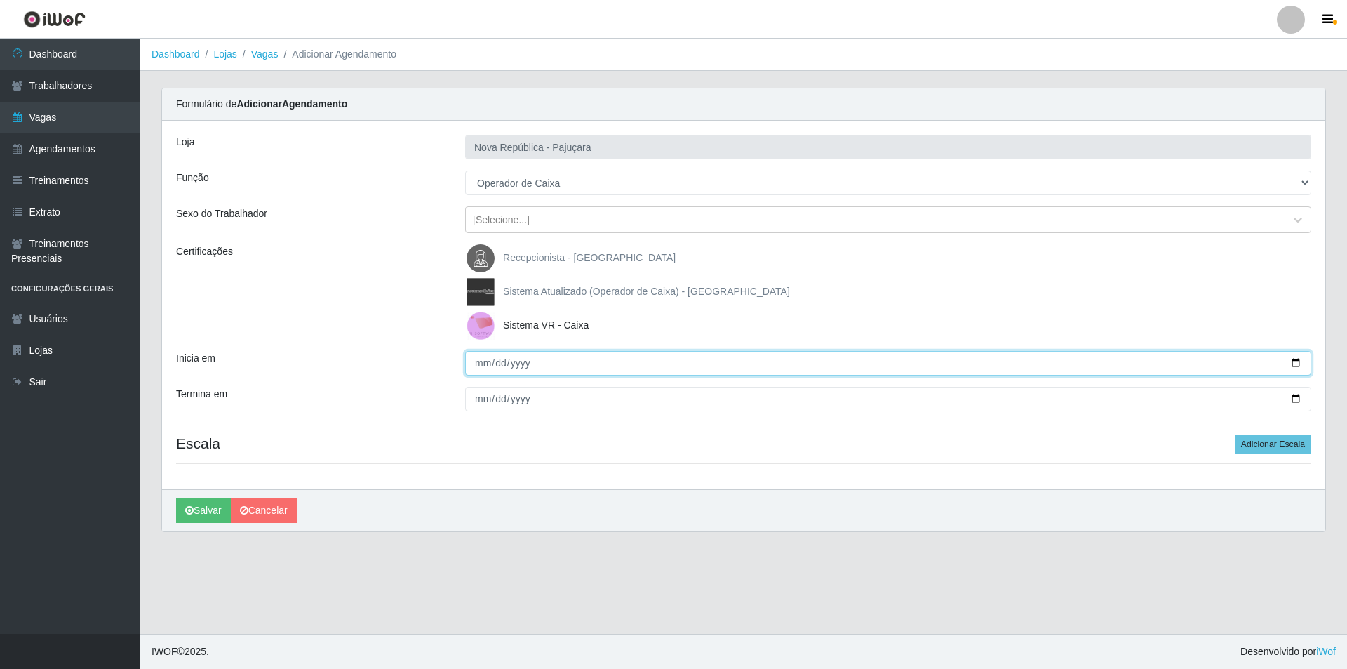
click at [474, 363] on input "Inicia em" at bounding box center [888, 363] width 846 height 25
type input "[DATE]"
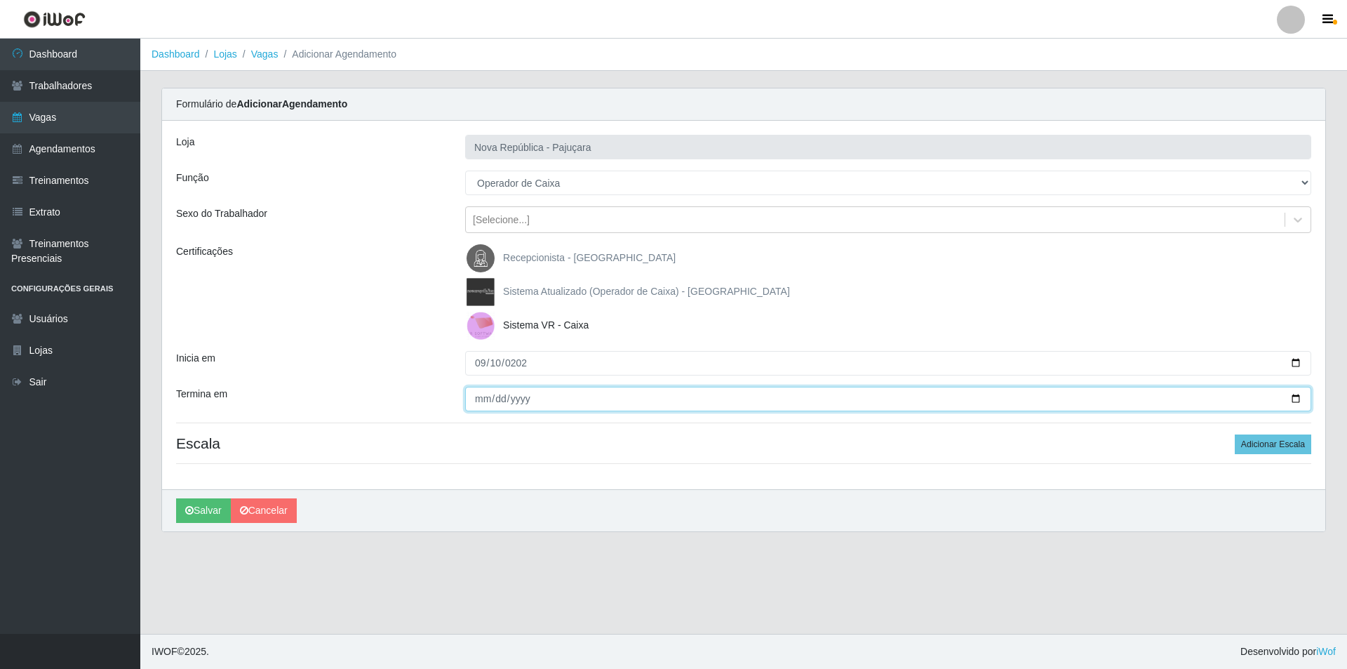
click at [467, 397] on input "Termina em" at bounding box center [888, 399] width 846 height 25
type input "[DATE]"
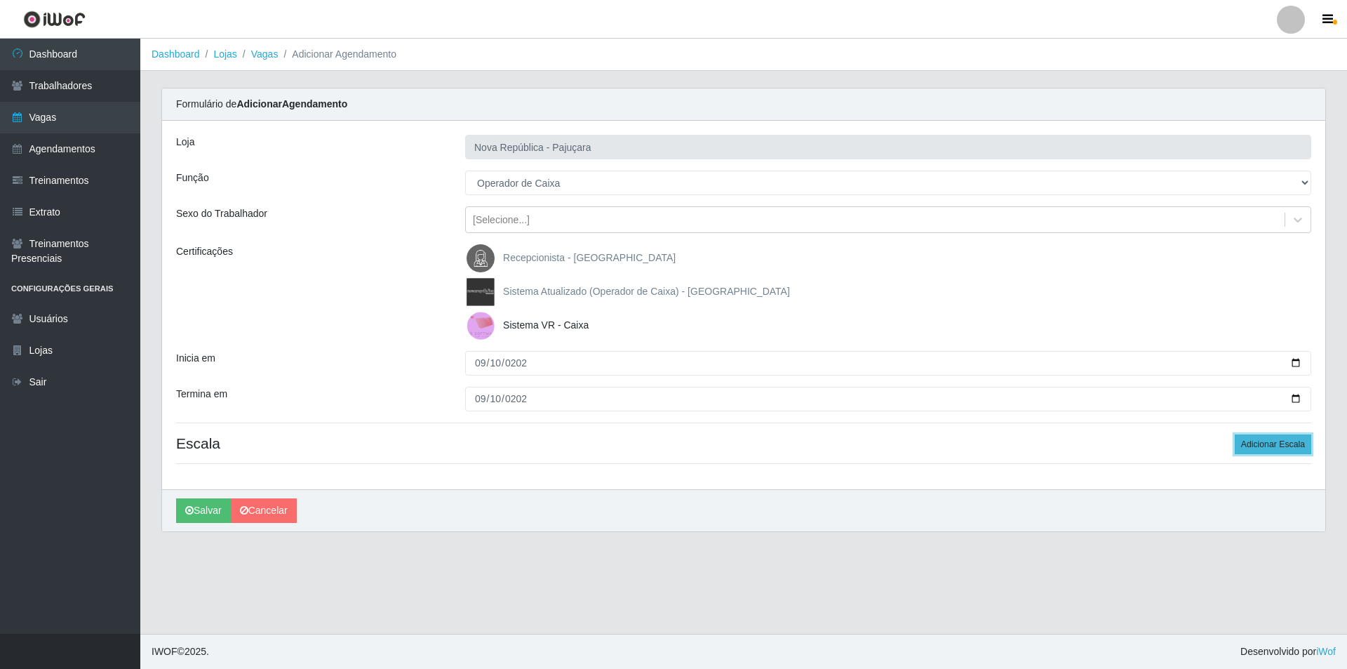
drag, startPoint x: 1256, startPoint y: 437, endPoint x: 1263, endPoint y: 436, distance: 7.2
click at [1260, 436] on button "Adicionar Escala" at bounding box center [1273, 444] width 76 height 20
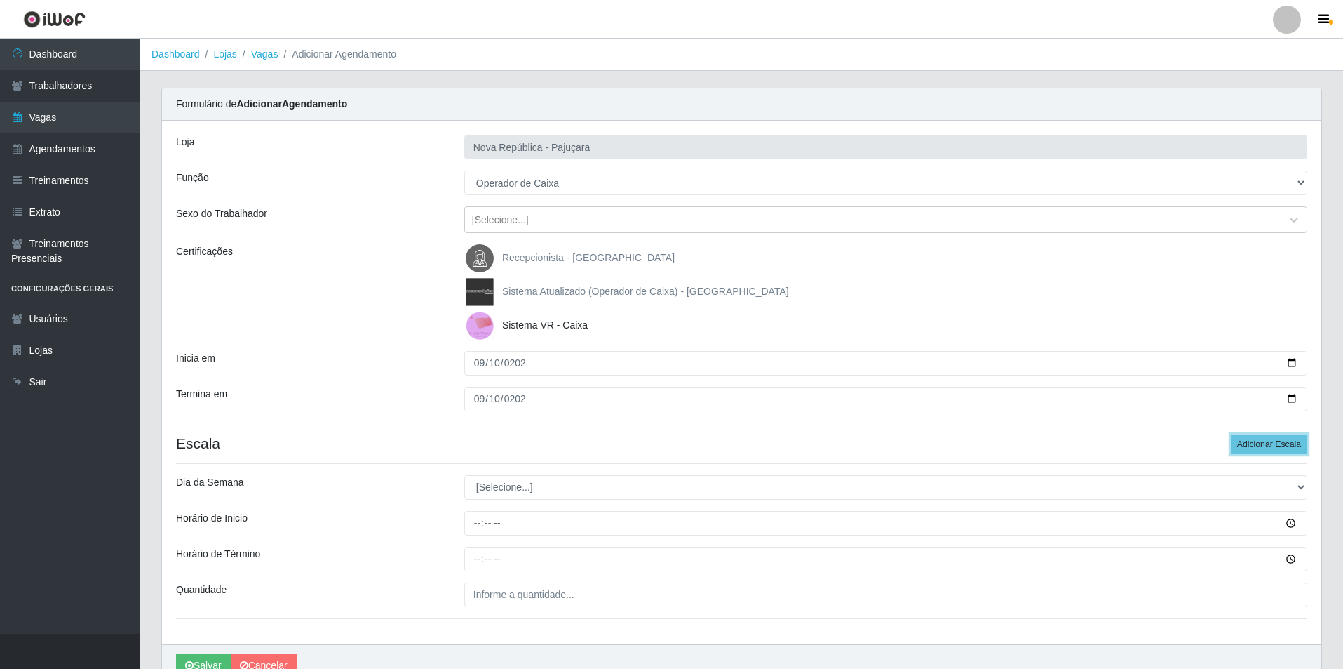
scroll to position [70, 0]
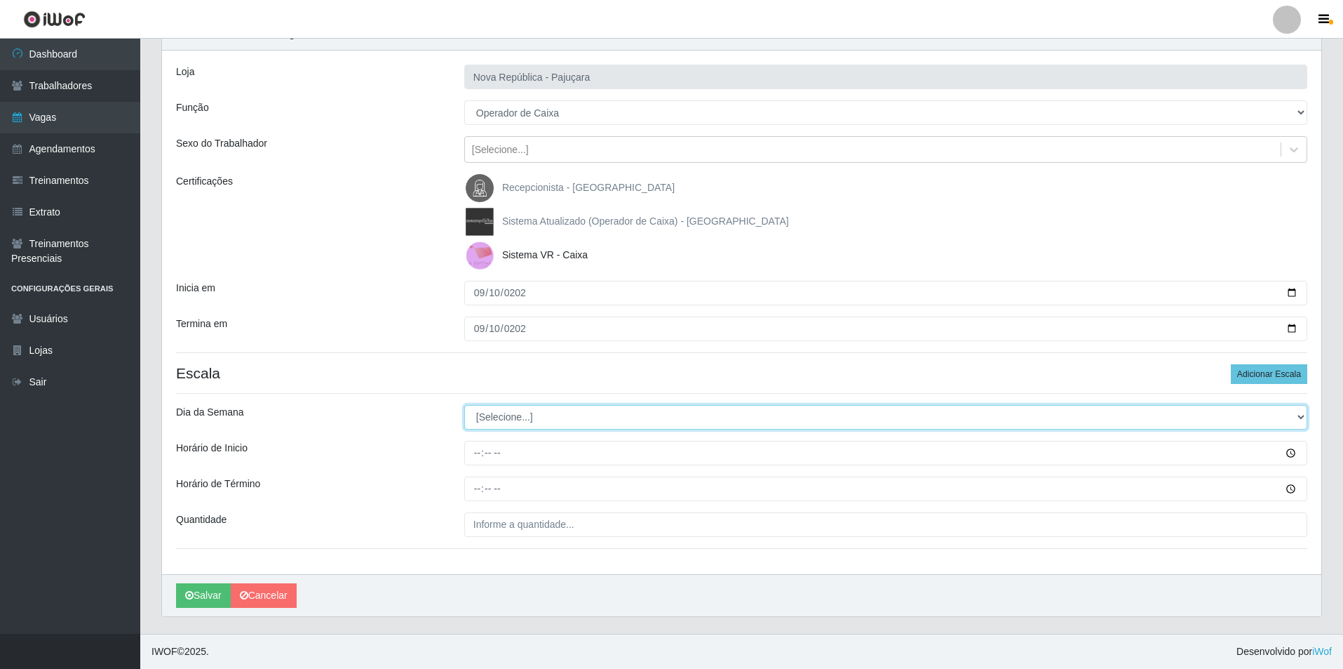
drag, startPoint x: 1297, startPoint y: 413, endPoint x: 952, endPoint y: 418, distance: 345.2
click at [1262, 408] on select "[Selecione...] Segunda Terça Quarta Quinta Sexta Sábado Domingo" at bounding box center [885, 417] width 843 height 25
select select "2"
click at [464, 405] on select "[Selecione...] Segunda Terça Quarta Quinta Sexta Sábado Domingo" at bounding box center [885, 417] width 843 height 25
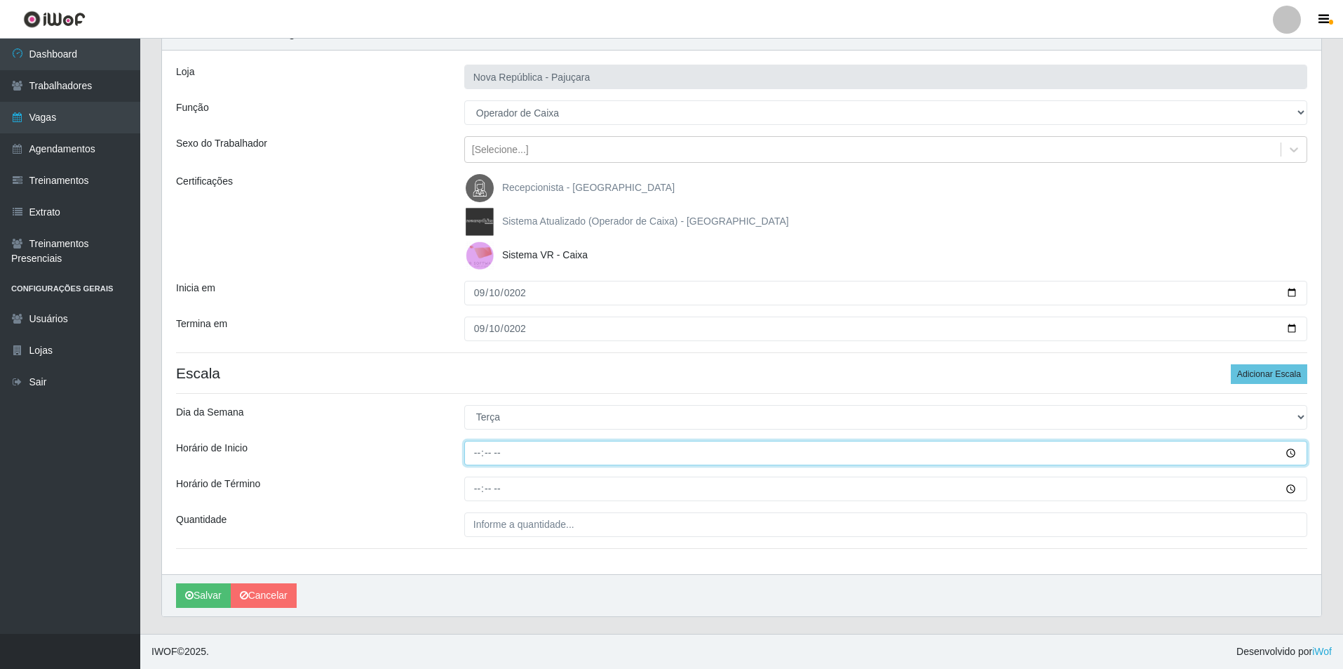
click at [469, 464] on input "Horário de Inicio" at bounding box center [885, 453] width 843 height 25
type input "07:00"
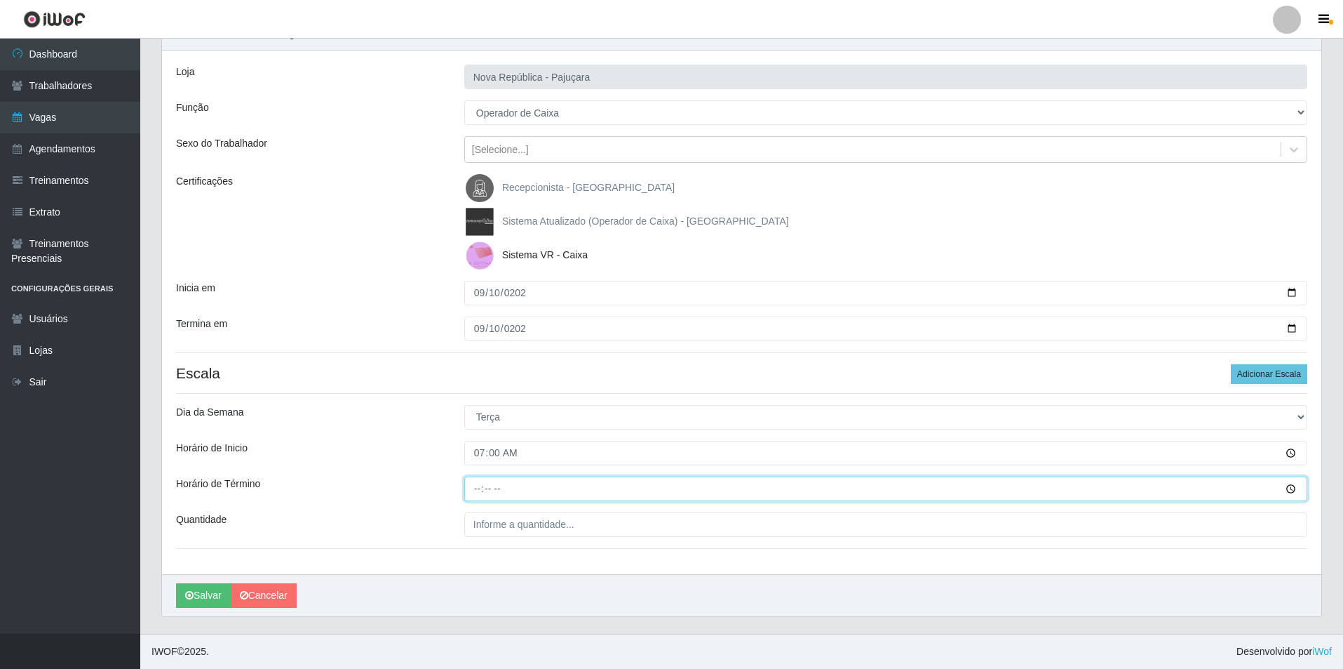
click at [474, 488] on input "Horário de Término" at bounding box center [885, 488] width 843 height 25
type input "13:00"
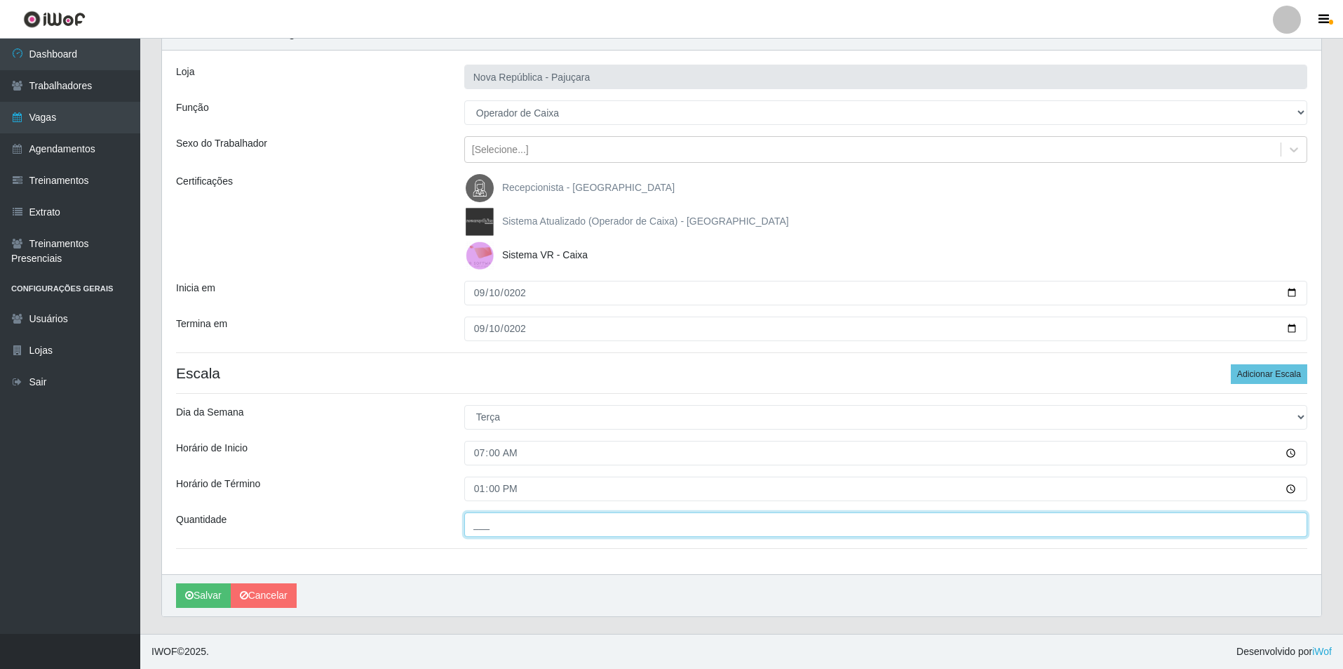
click at [495, 528] on input "___" at bounding box center [885, 524] width 843 height 25
type input "1__"
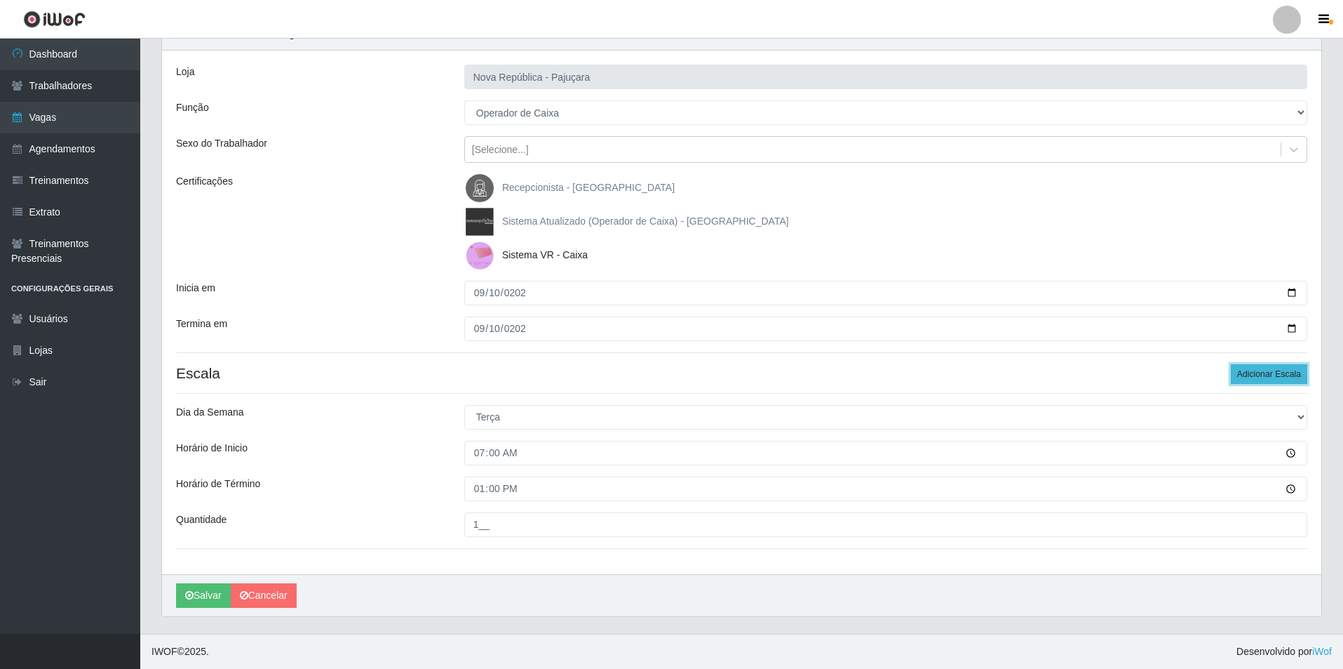
click at [1281, 375] on button "Adicionar Escala" at bounding box center [1269, 374] width 76 height 20
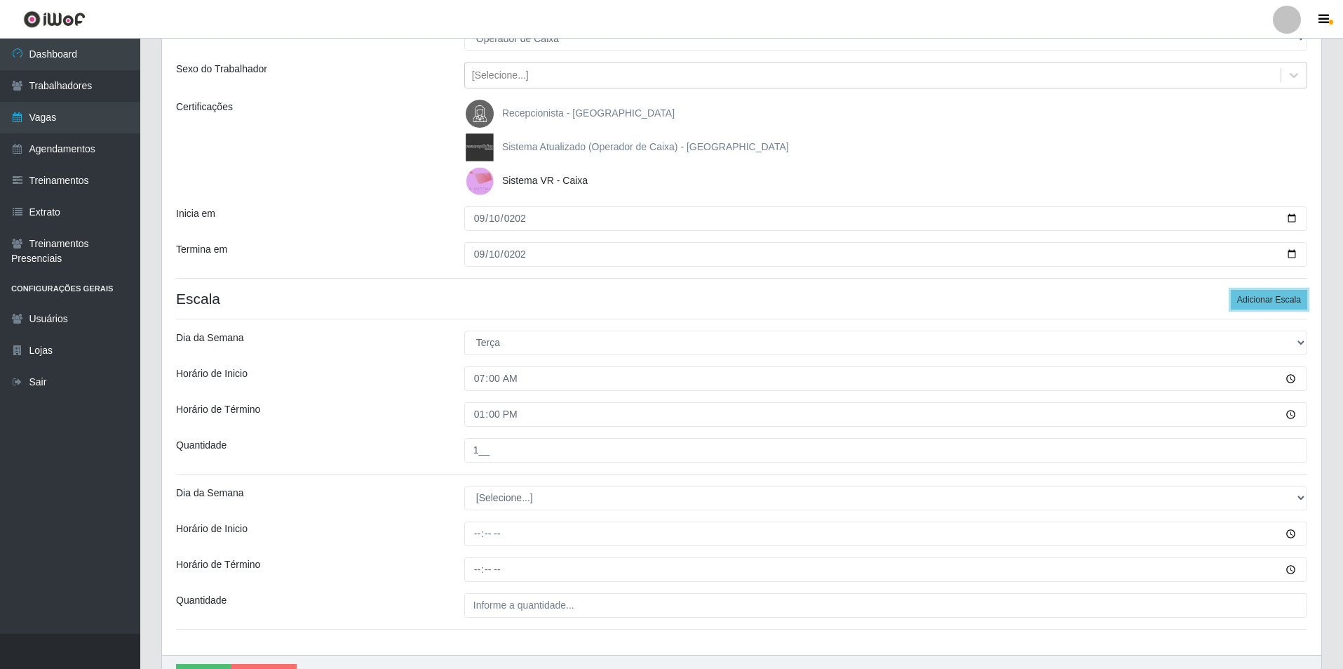
scroll to position [225, 0]
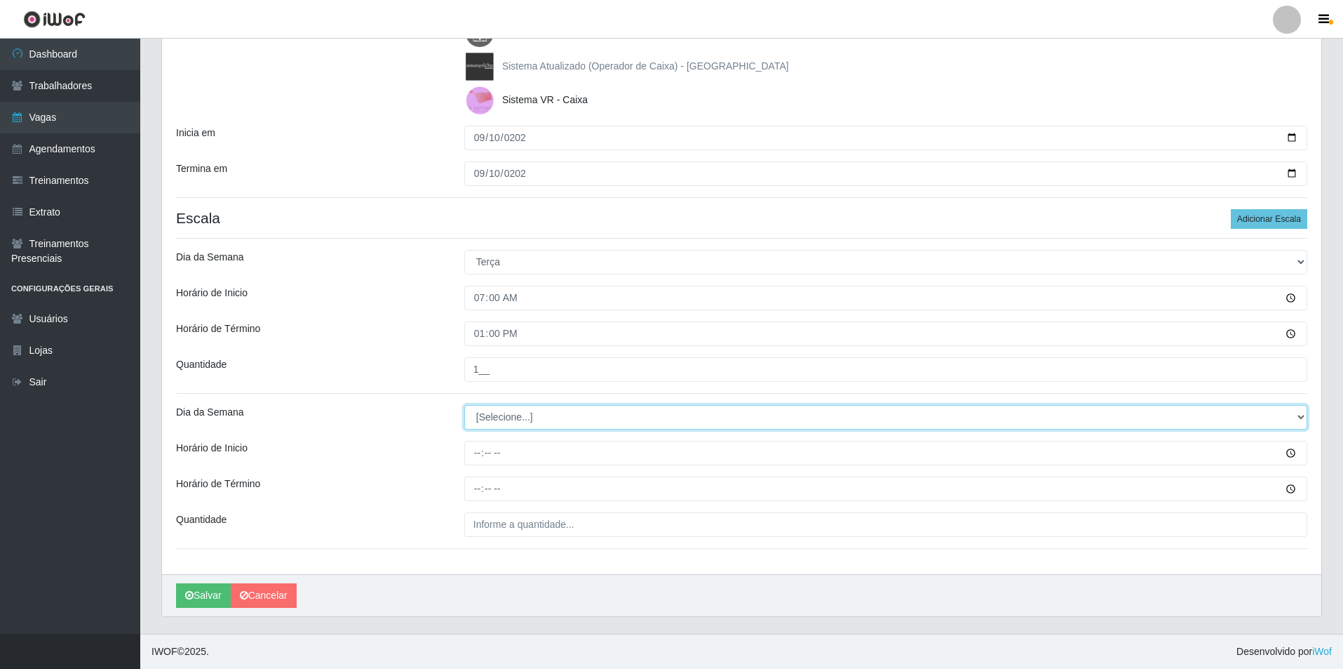
drag, startPoint x: 1301, startPoint y: 414, endPoint x: 1242, endPoint y: 413, distance: 58.9
click at [1242, 413] on select "[Selecione...] Segunda Terça Quarta Quinta Sexta Sábado Domingo" at bounding box center [885, 417] width 843 height 25
select select "3"
click at [464, 405] on select "[Selecione...] Segunda Terça Quarta Quinta Sexta Sábado Domingo" at bounding box center [885, 417] width 843 height 25
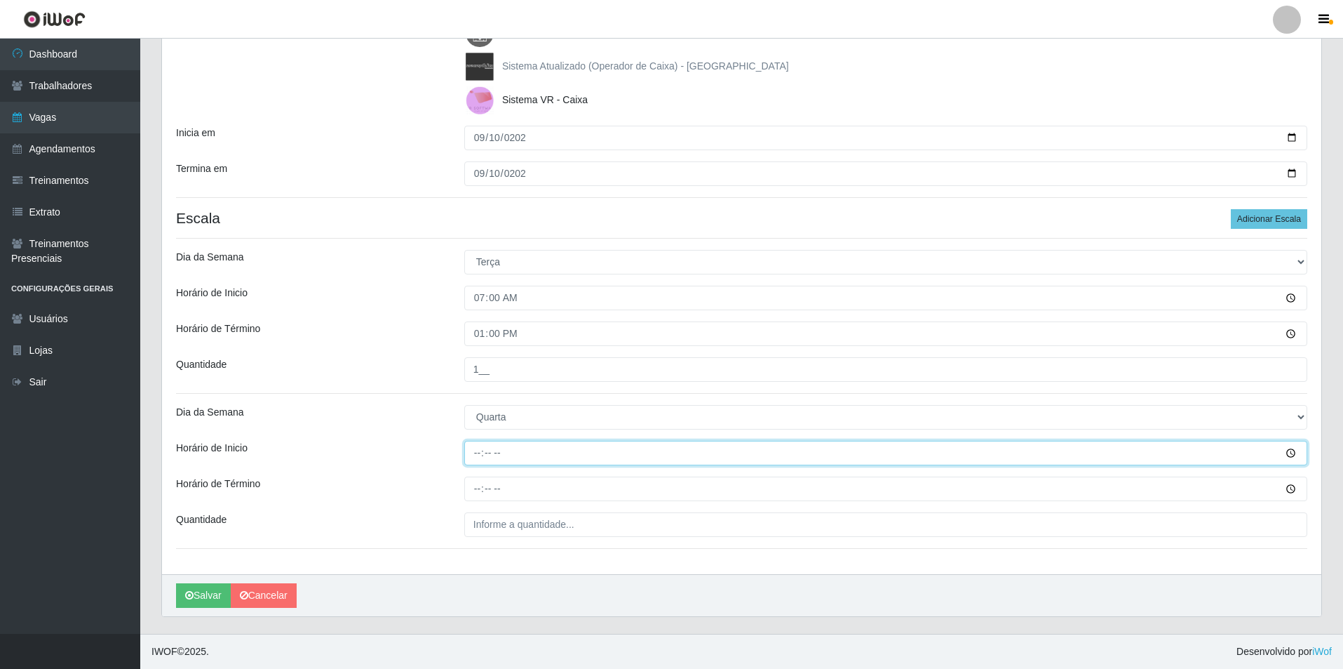
click at [474, 460] on input "Horário de Inicio" at bounding box center [885, 453] width 843 height 25
type input "08:00"
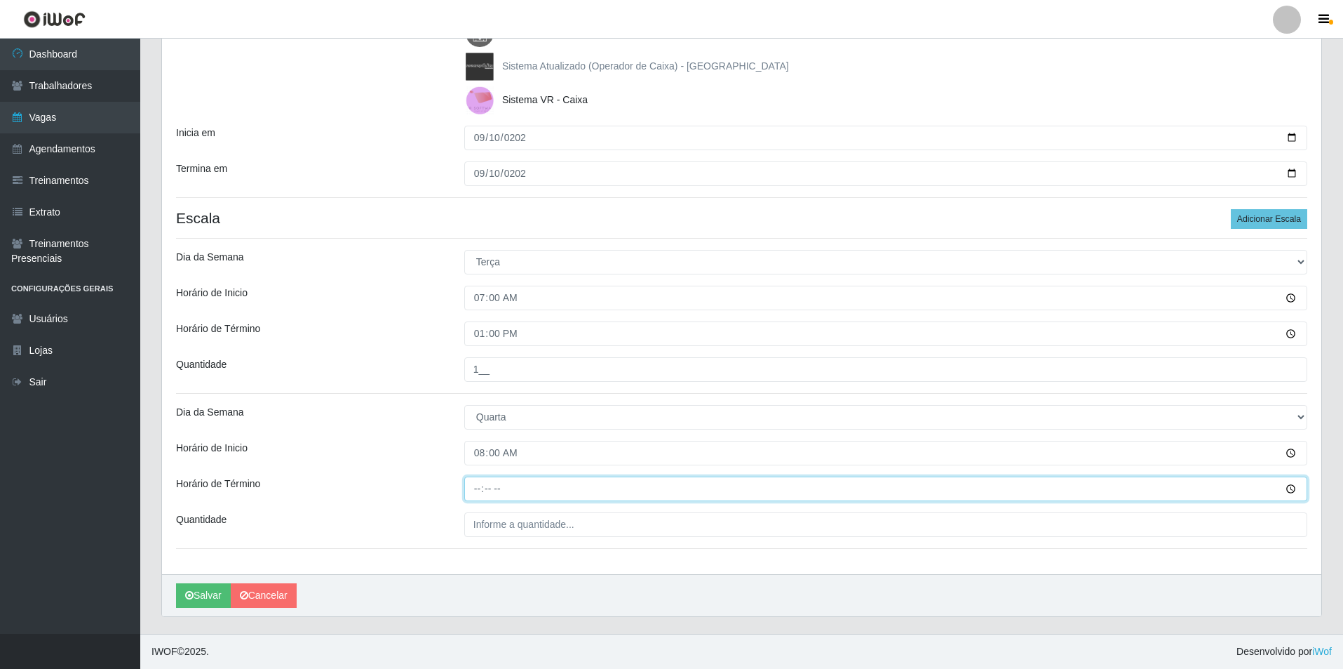
click at [470, 491] on input "Horário de Término" at bounding box center [885, 488] width 843 height 25
type input "14:00"
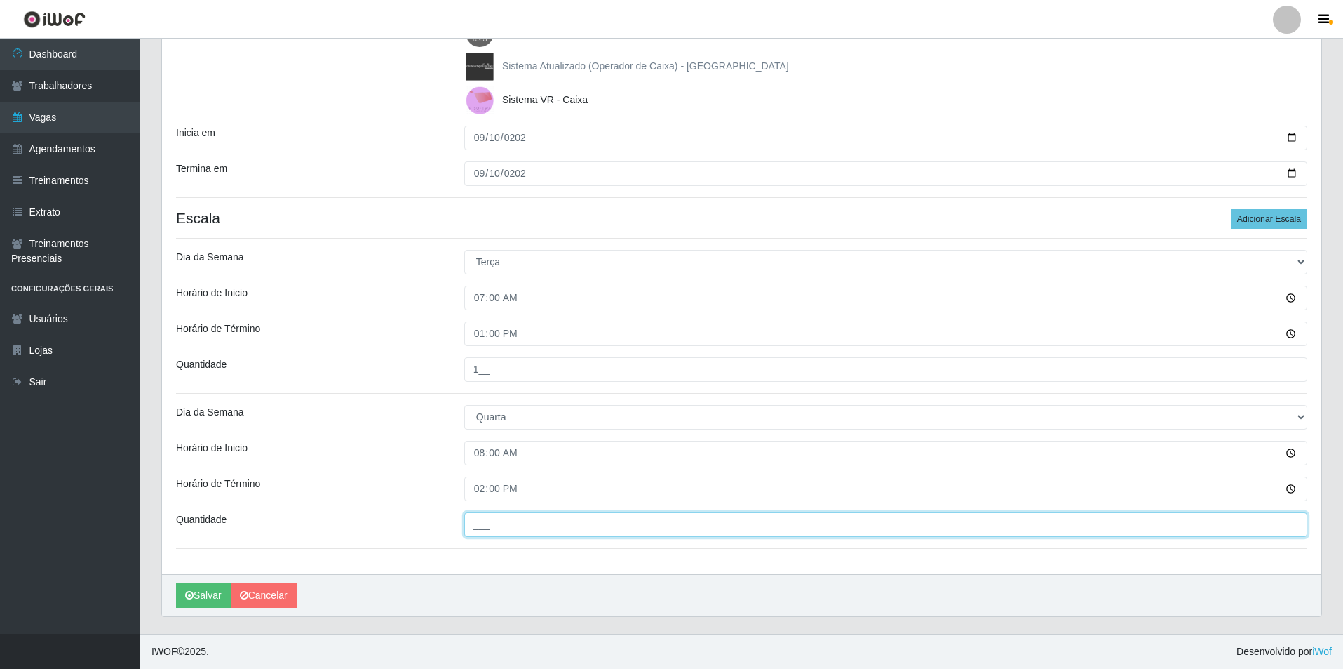
click at [493, 528] on input "___" at bounding box center [885, 524] width 843 height 25
type input "1__"
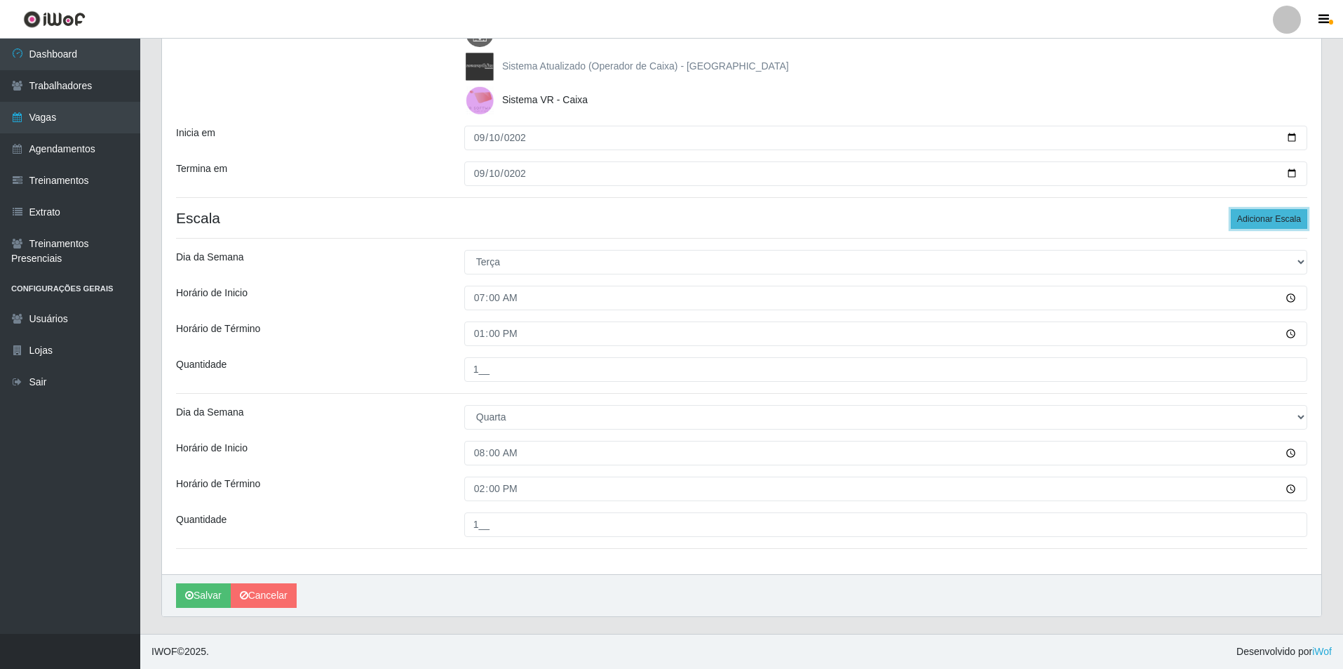
click at [1287, 213] on button "Adicionar Escala" at bounding box center [1269, 219] width 76 height 20
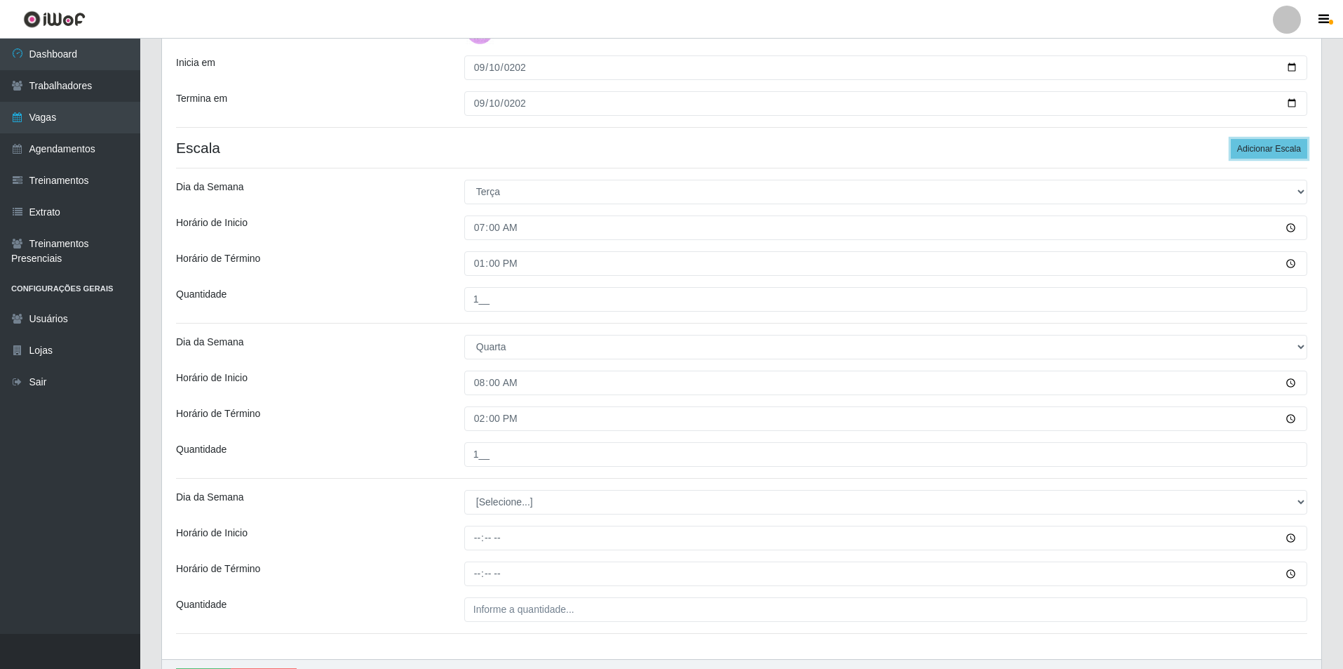
scroll to position [380, 0]
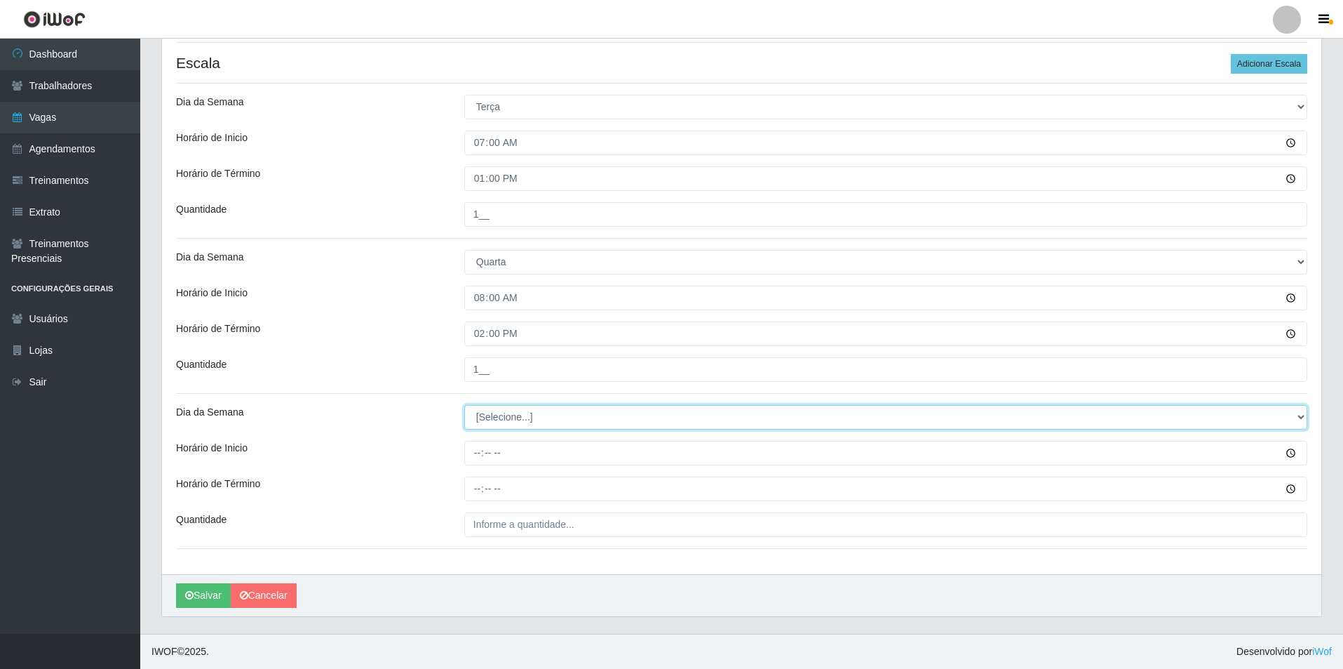
drag, startPoint x: 1296, startPoint y: 413, endPoint x: 1235, endPoint y: 412, distance: 61.0
click at [1250, 412] on select "[Selecione...] Segunda Terça Quarta Quinta Sexta Sábado Domingo" at bounding box center [885, 417] width 843 height 25
select select "3"
click at [464, 405] on select "[Selecione...] Segunda Terça Quarta Quinta Sexta Sábado Domingo" at bounding box center [885, 417] width 843 height 25
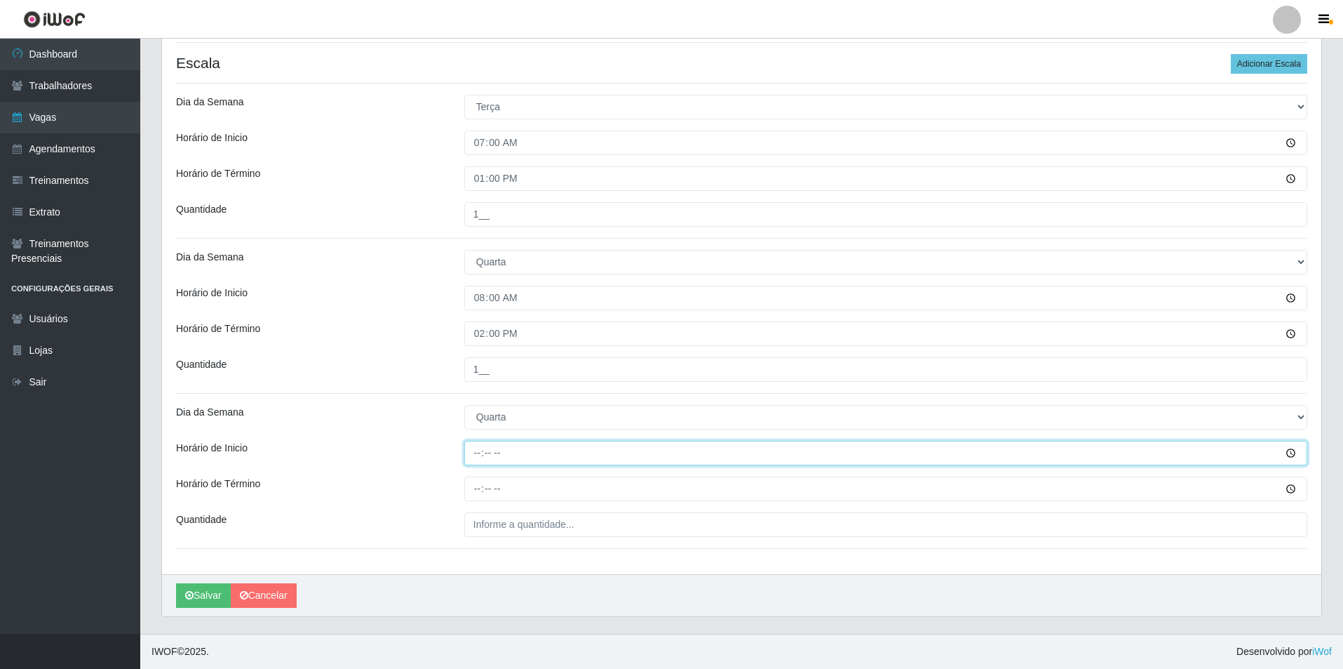
click at [474, 459] on input "Horário de Inicio" at bounding box center [885, 453] width 843 height 25
type input "15:00"
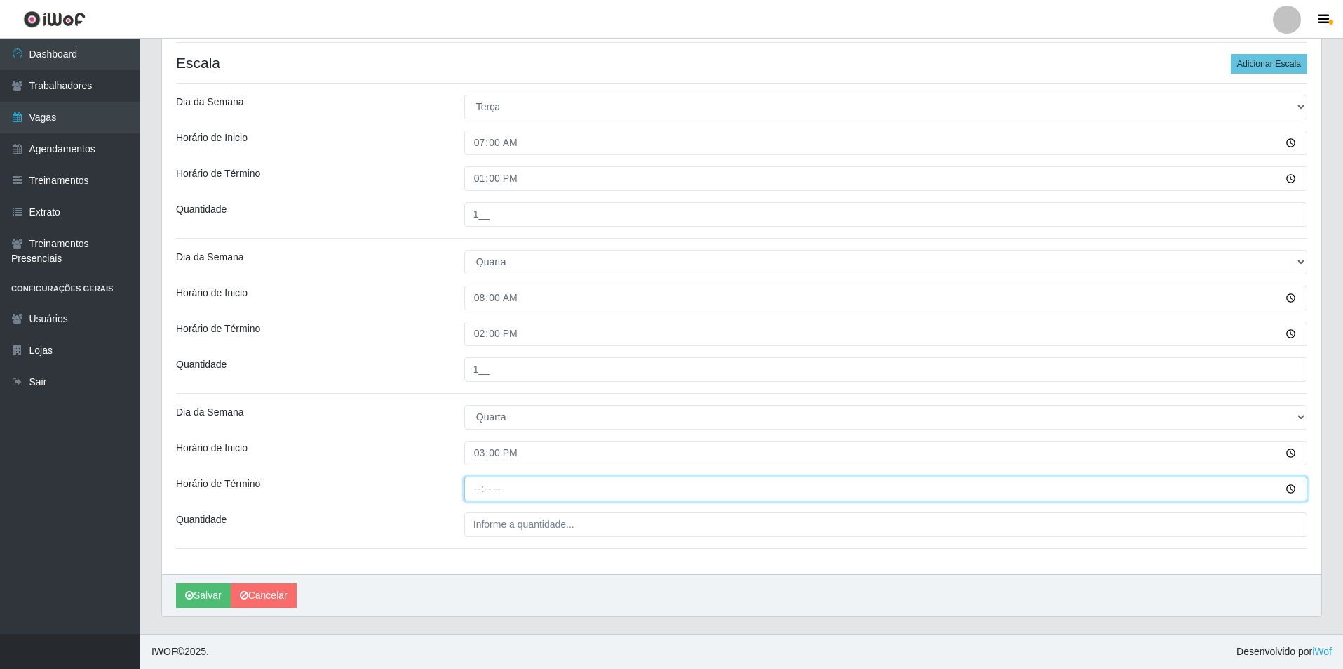
click at [469, 488] on input "Horário de Término" at bounding box center [885, 488] width 843 height 25
type input "21:00"
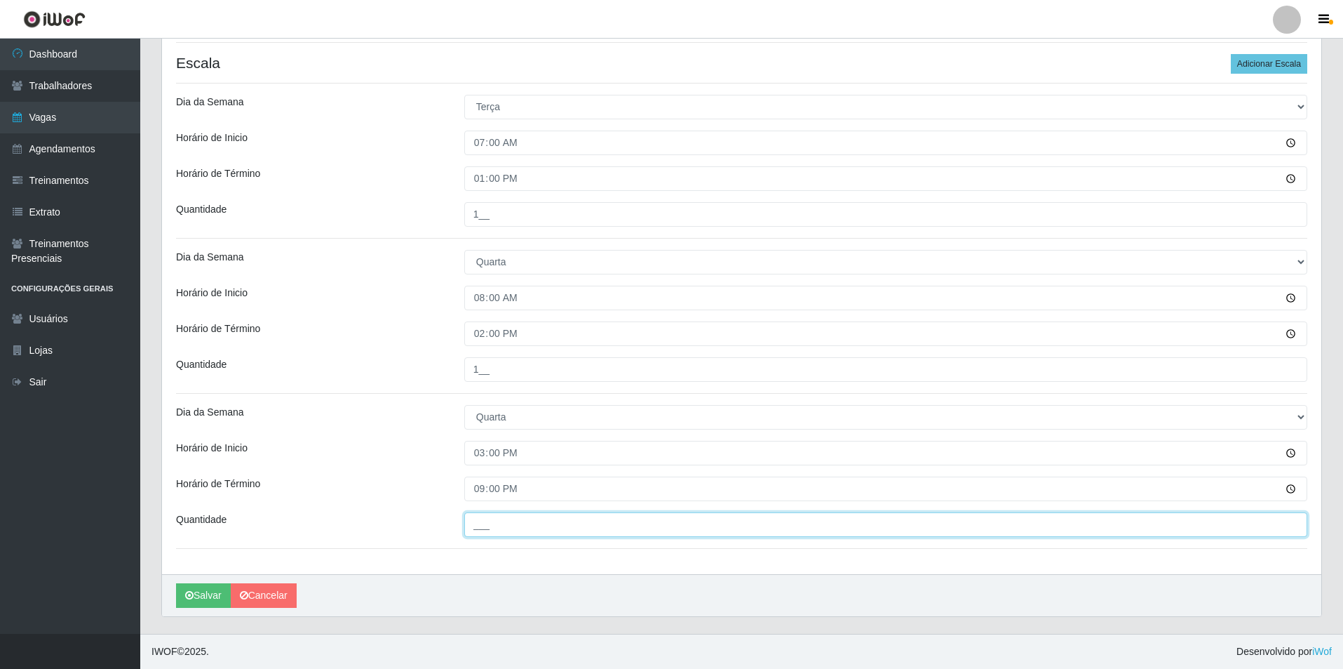
click at [490, 527] on input "___" at bounding box center [885, 524] width 843 height 25
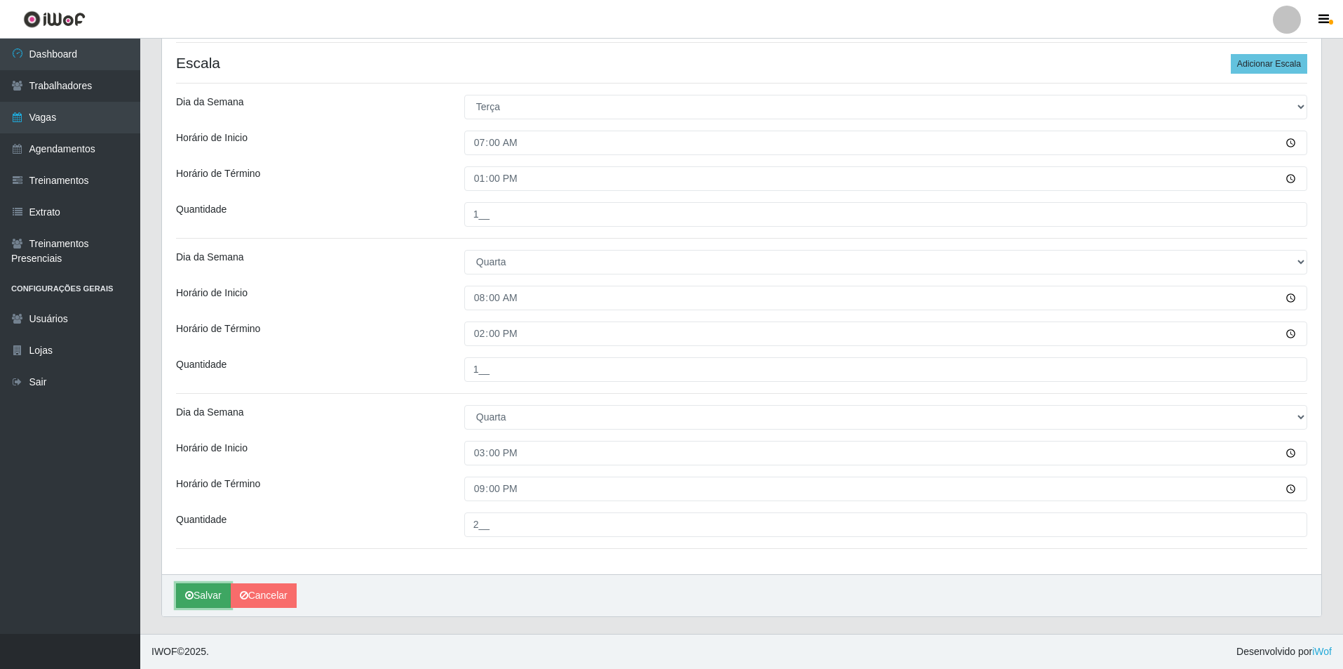
click at [207, 597] on button "Salvar" at bounding box center [203, 595] width 55 height 25
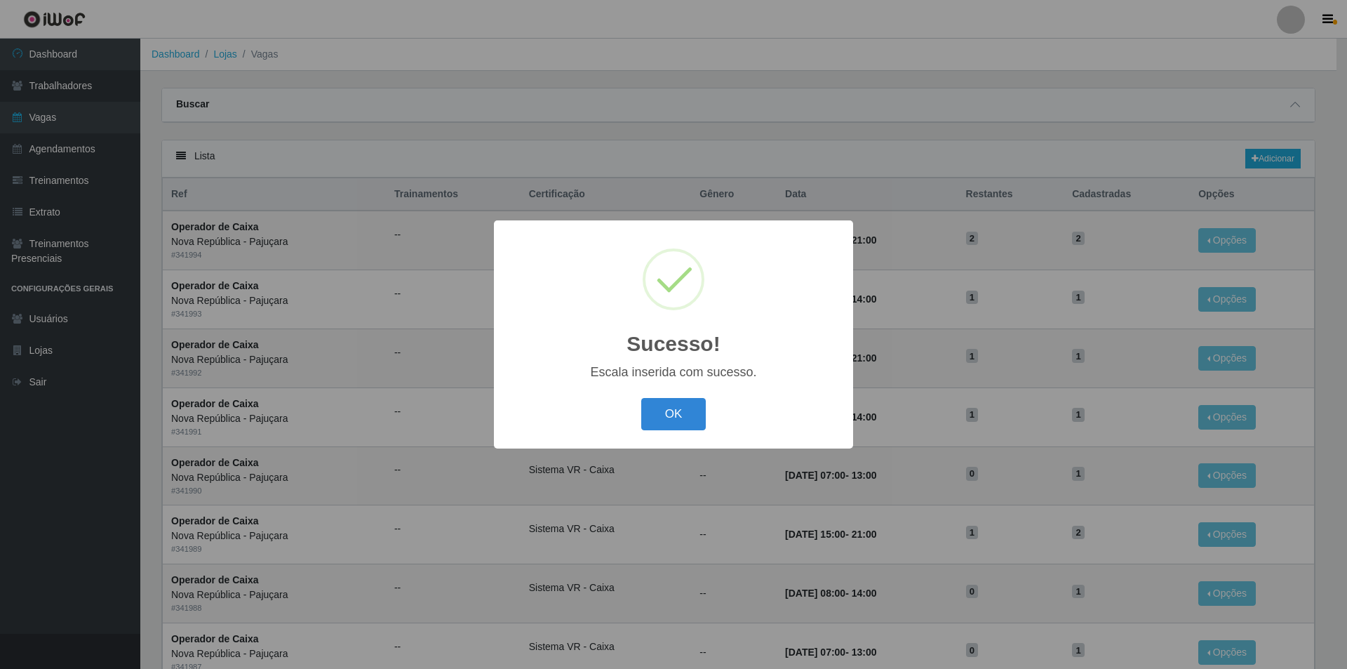
click at [678, 413] on button "OK" at bounding box center [673, 414] width 65 height 33
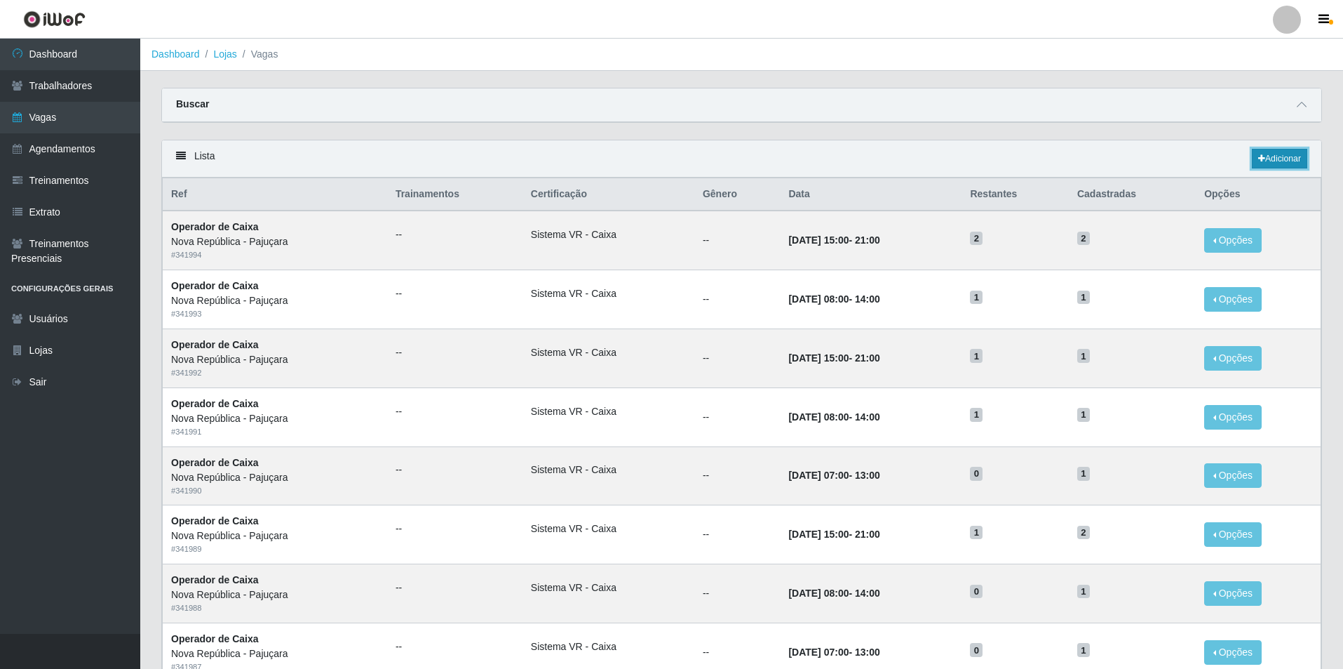
click at [1287, 157] on link "Adicionar" at bounding box center [1279, 159] width 55 height 20
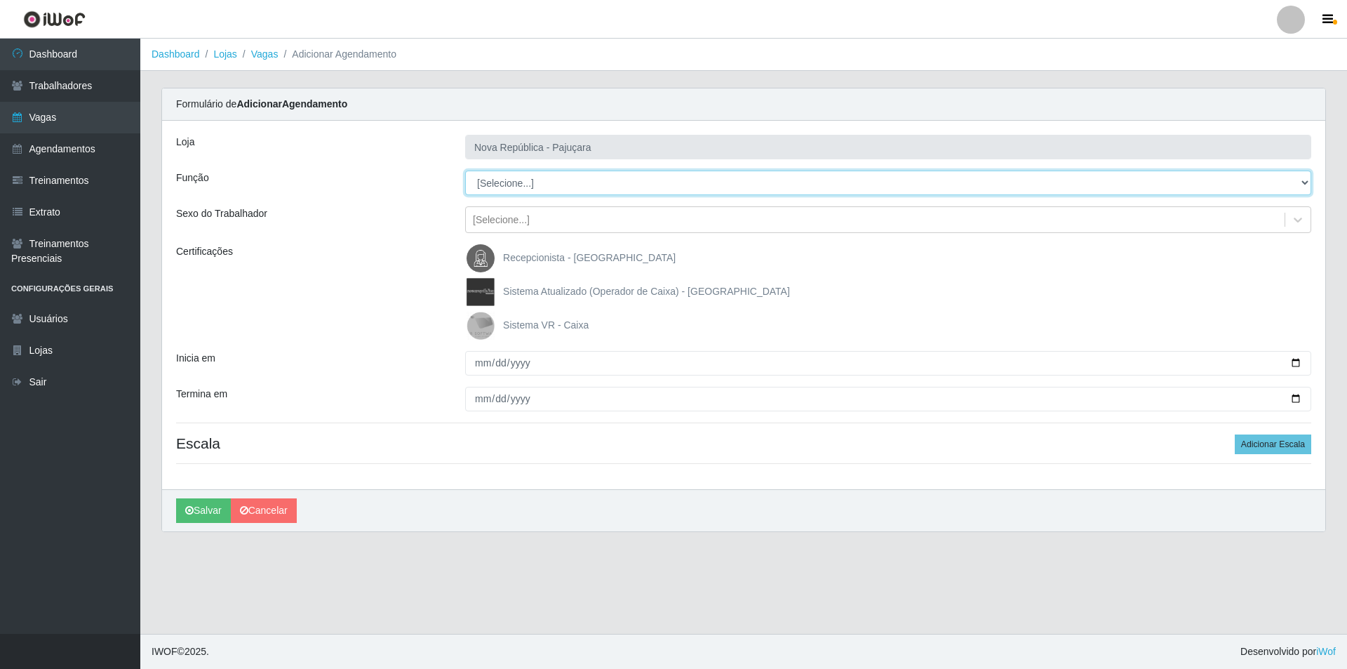
drag, startPoint x: 1301, startPoint y: 175, endPoint x: 1197, endPoint y: 175, distance: 103.8
click at [1276, 175] on select "[Selecione...] Balconista Operador de Caixa Repositor" at bounding box center [888, 182] width 846 height 25
click at [465, 170] on select "[Selecione...] Balconista Operador de Caixa Repositor" at bounding box center [888, 182] width 846 height 25
click at [484, 319] on img at bounding box center [484, 325] width 34 height 28
click at [0, 0] on input "Sistema VR - Caixa" at bounding box center [0, 0] width 0 height 0
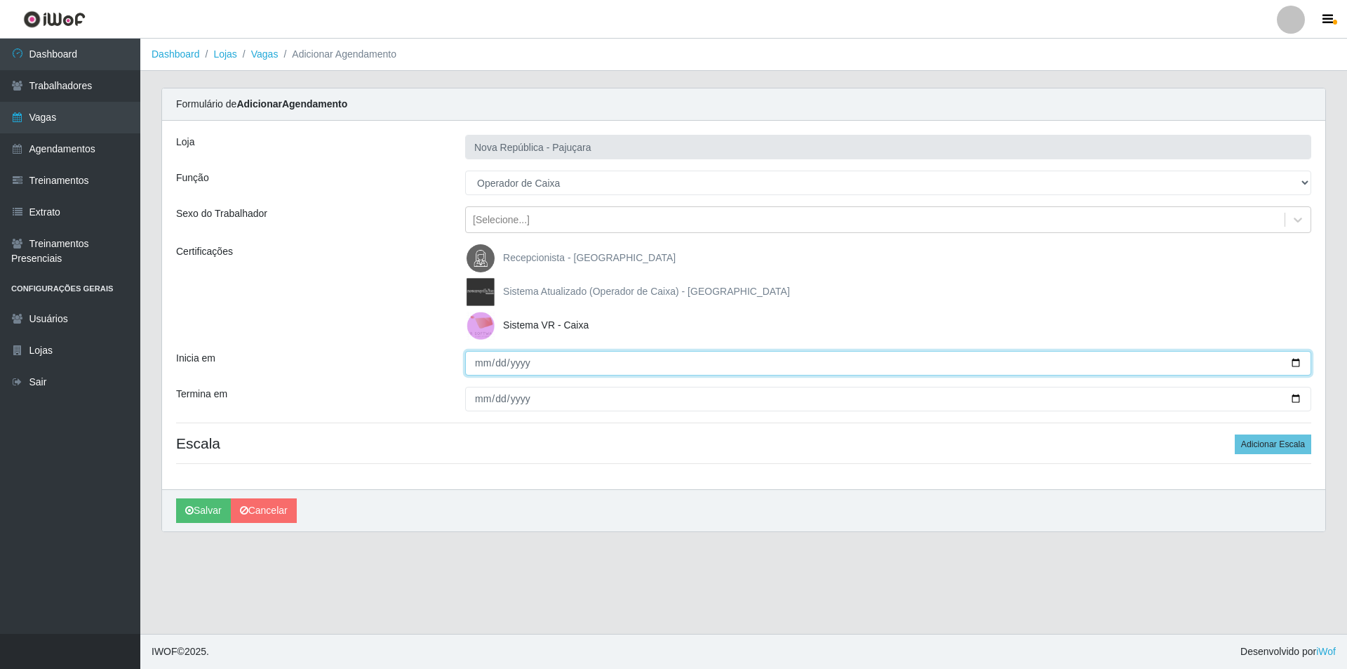
click at [478, 367] on input "Inicia em" at bounding box center [888, 363] width 846 height 25
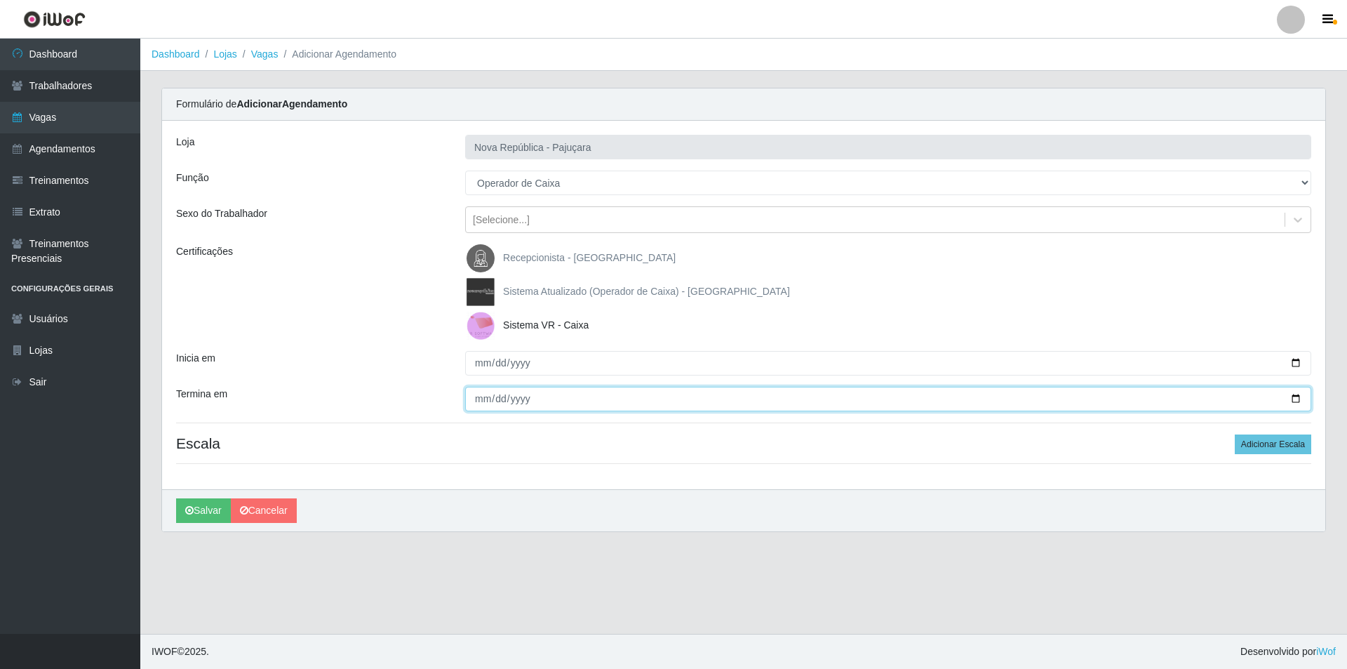
drag, startPoint x: 477, startPoint y: 396, endPoint x: 473, endPoint y: 385, distance: 11.3
click at [474, 392] on input "Termina em" at bounding box center [888, 399] width 846 height 25
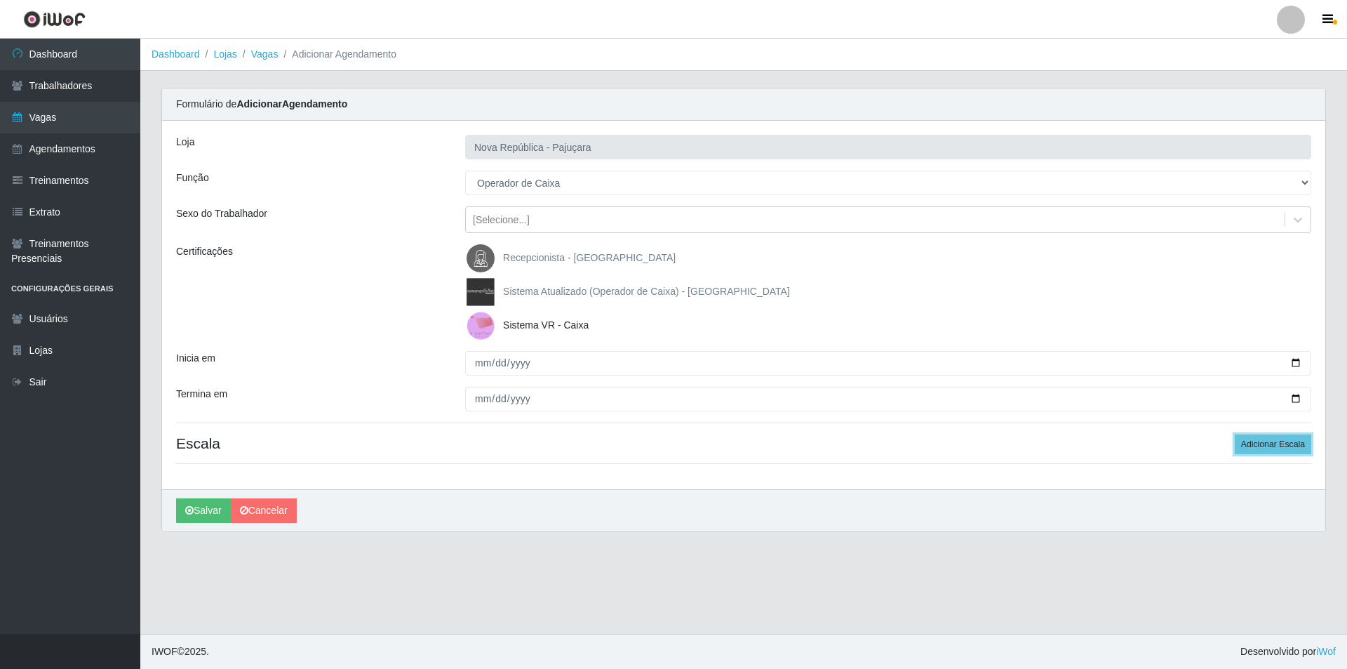
drag, startPoint x: 1249, startPoint y: 440, endPoint x: 1230, endPoint y: 435, distance: 18.9
click at [1237, 436] on h4 "Escala Adicionar Escala" at bounding box center [743, 443] width 1135 height 18
click at [1291, 440] on button "Adicionar Escala" at bounding box center [1273, 444] width 76 height 20
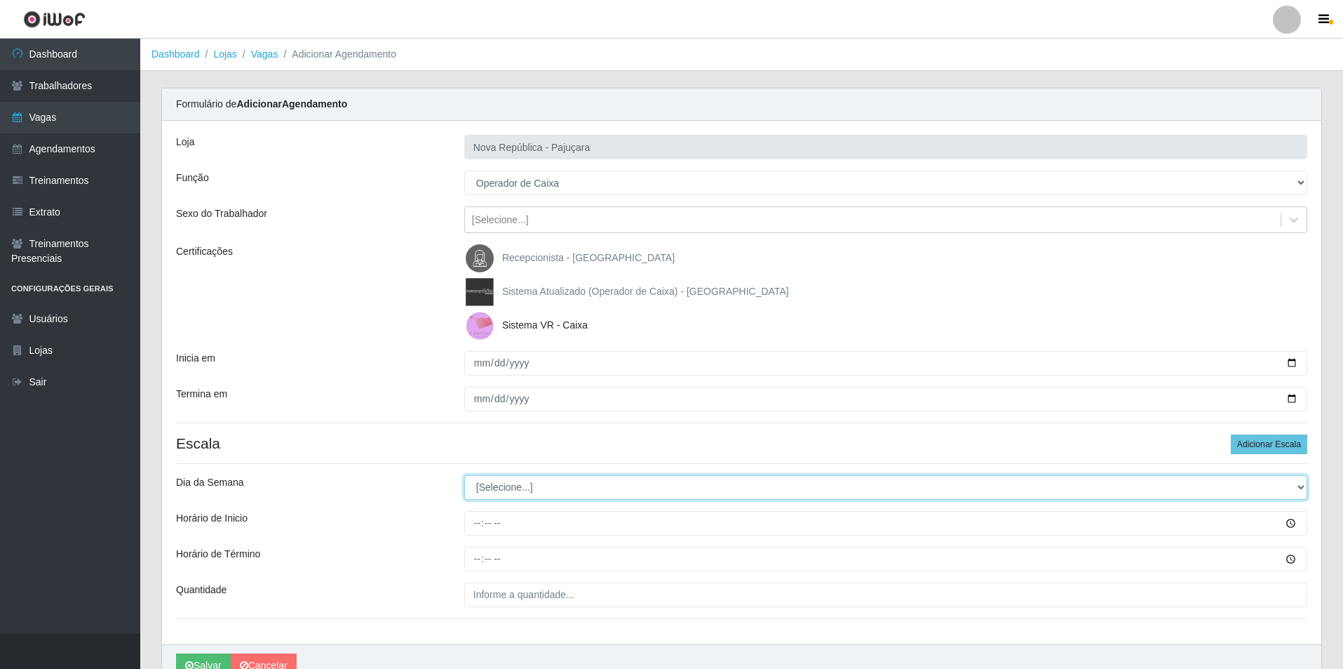
drag, startPoint x: 1302, startPoint y: 483, endPoint x: 1220, endPoint y: 478, distance: 82.2
click at [1269, 478] on select "[Selecione...] Segunda Terça Quarta Quinta Sexta Sábado Domingo" at bounding box center [885, 487] width 843 height 25
click at [464, 475] on select "[Selecione...] Segunda Terça Quarta Quinta Sexta Sábado Domingo" at bounding box center [885, 487] width 843 height 25
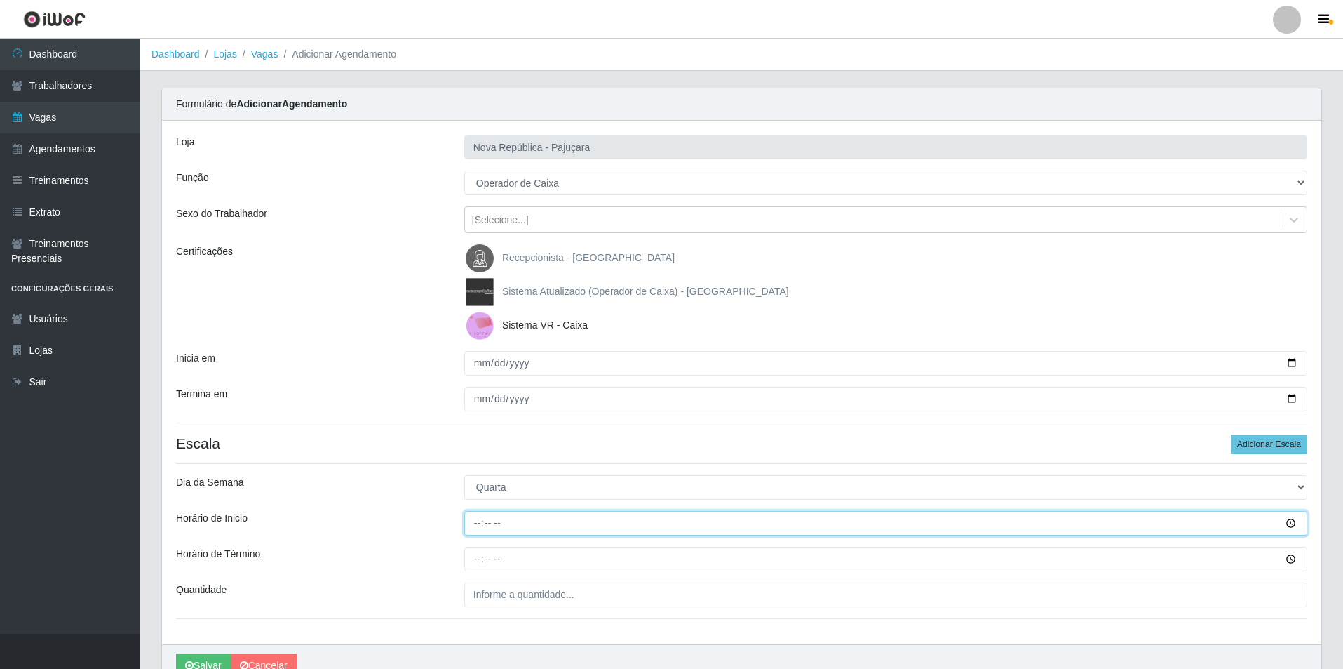
click at [475, 534] on input "Horário de Inicio" at bounding box center [885, 523] width 843 height 25
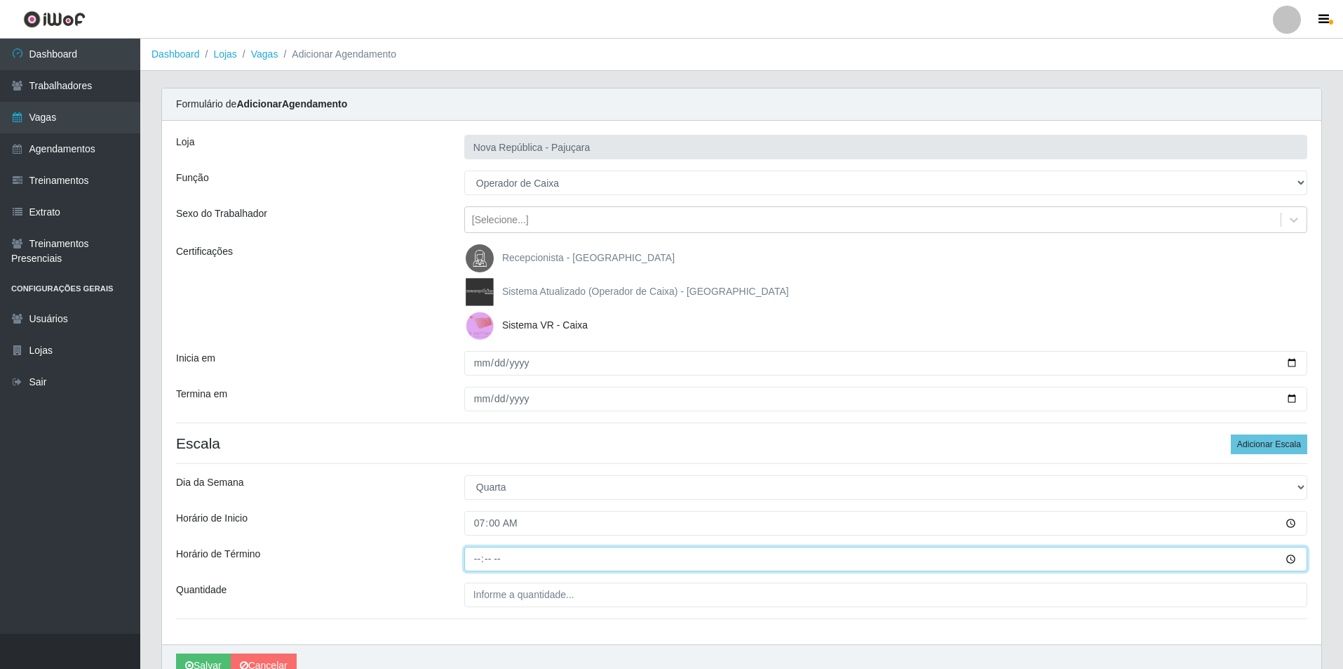
click at [483, 558] on input "Horário de Término" at bounding box center [885, 558] width 843 height 25
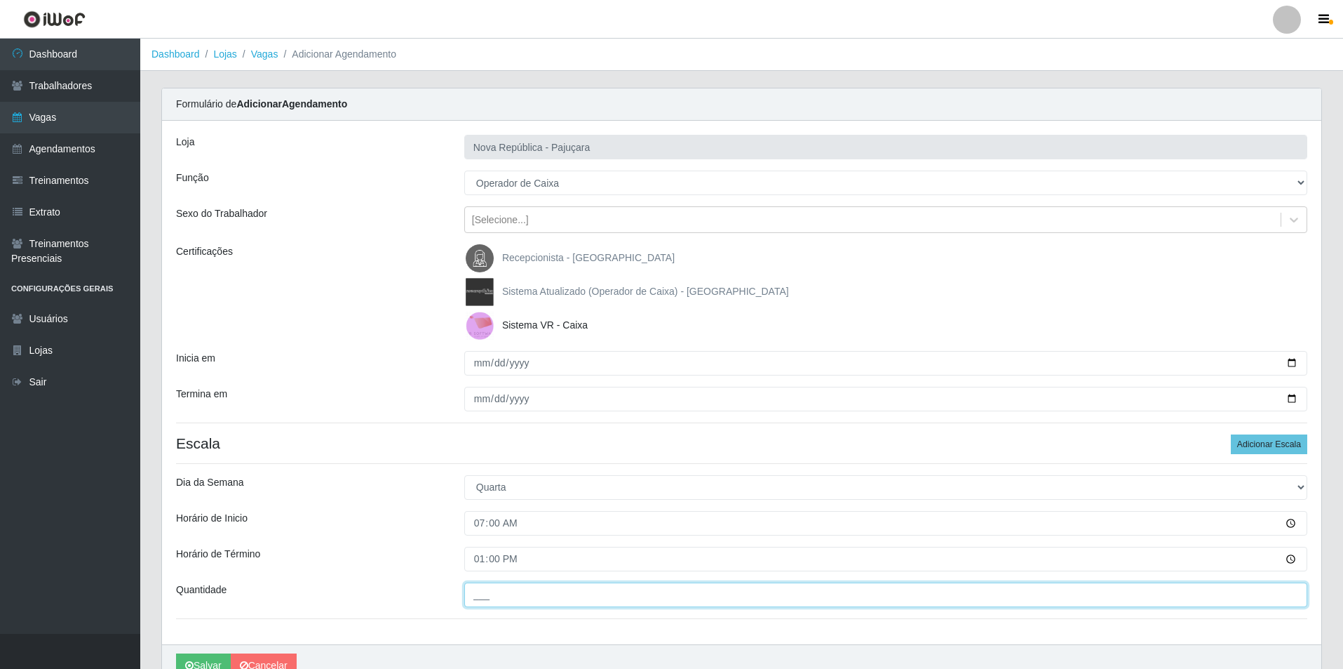
click at [488, 600] on input "___" at bounding box center [885, 594] width 843 height 25
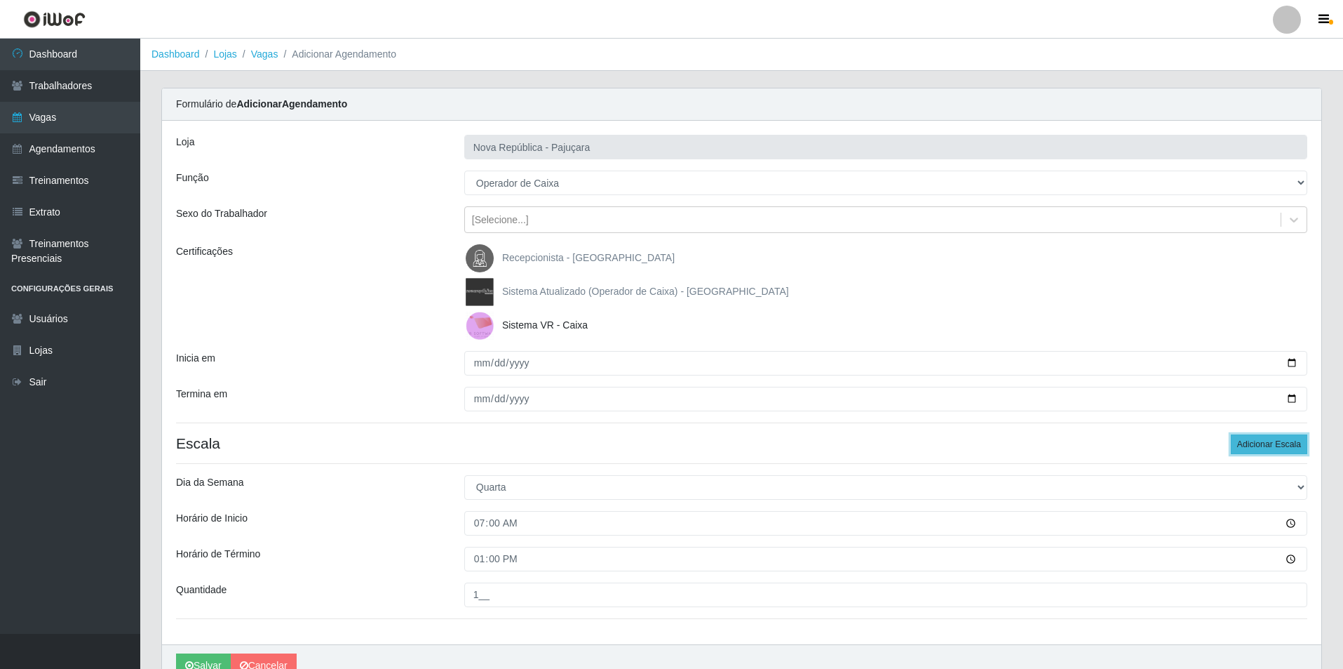
click at [1240, 442] on button "Adicionar Escala" at bounding box center [1269, 444] width 76 height 20
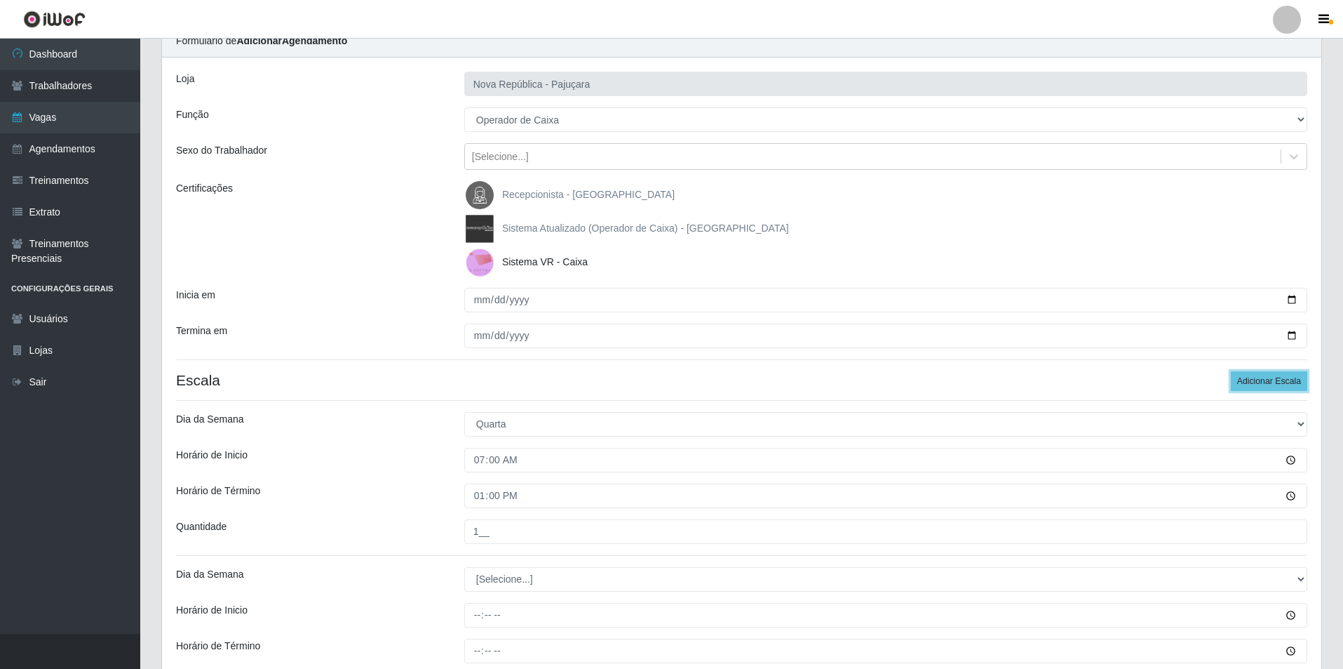
scroll to position [151, 0]
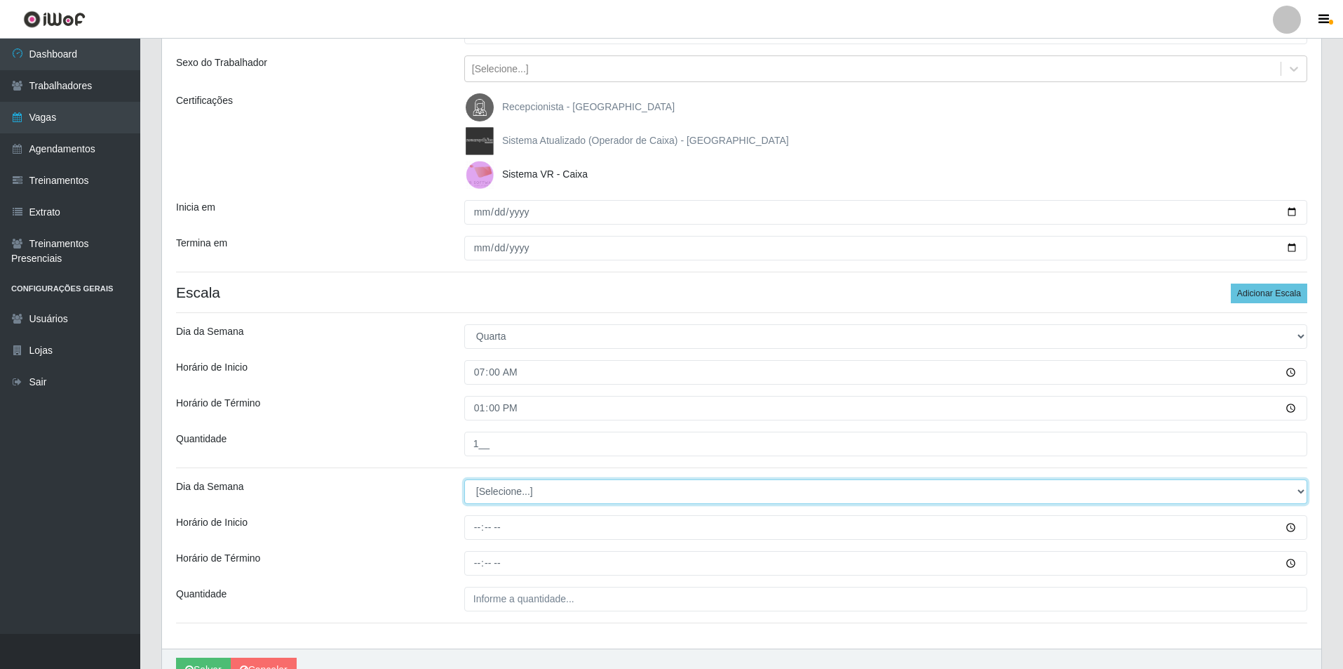
drag, startPoint x: 1301, startPoint y: 488, endPoint x: 1096, endPoint y: 498, distance: 205.1
click at [1279, 486] on select "[Selecione...] Segunda Terça Quarta Quinta Sexta Sábado Domingo" at bounding box center [885, 491] width 843 height 25
click at [464, 479] on select "[Selecione...] Segunda Terça Quarta Quinta Sexta Sábado Domingo" at bounding box center [885, 491] width 843 height 25
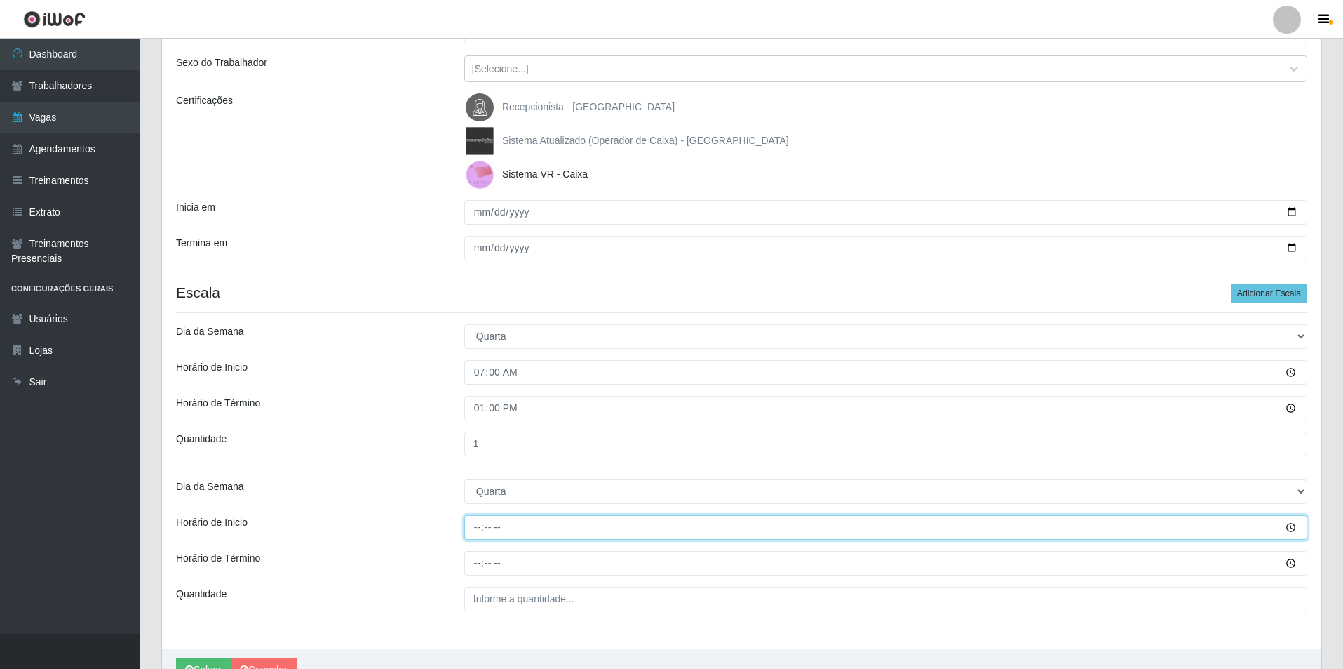
click at [469, 537] on input "Horário de Inicio" at bounding box center [885, 527] width 843 height 25
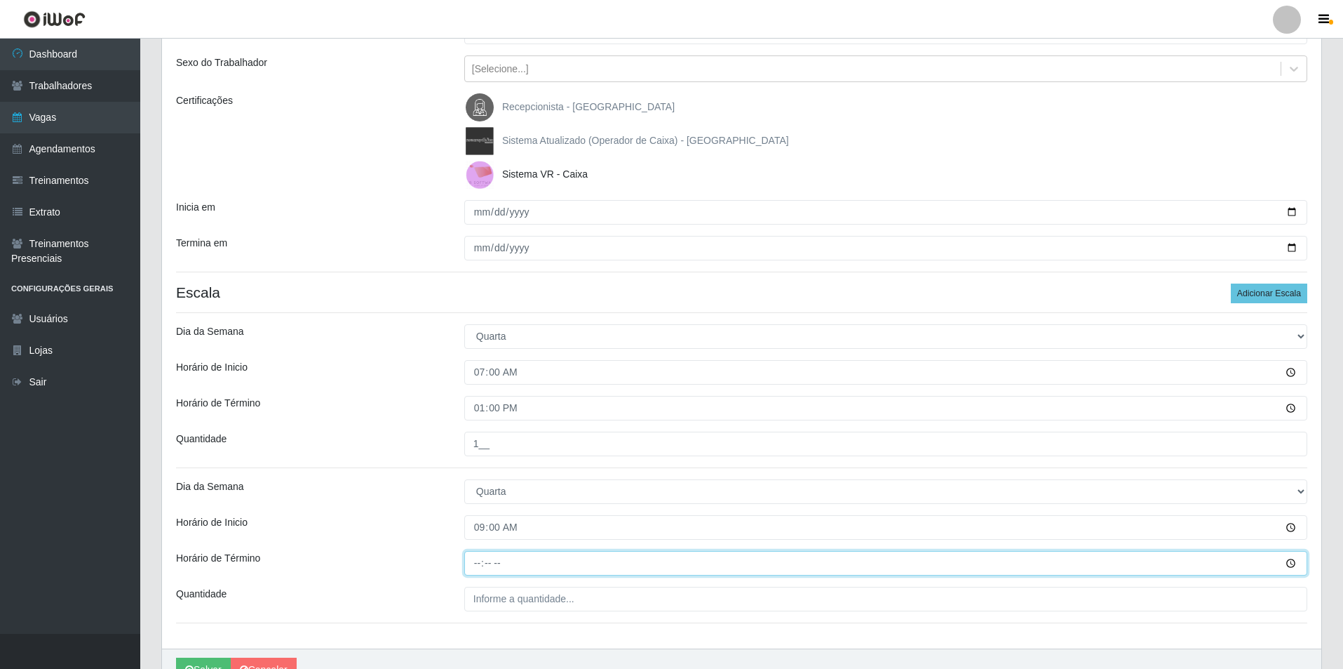
click at [473, 570] on input "Horário de Término" at bounding box center [885, 563] width 843 height 25
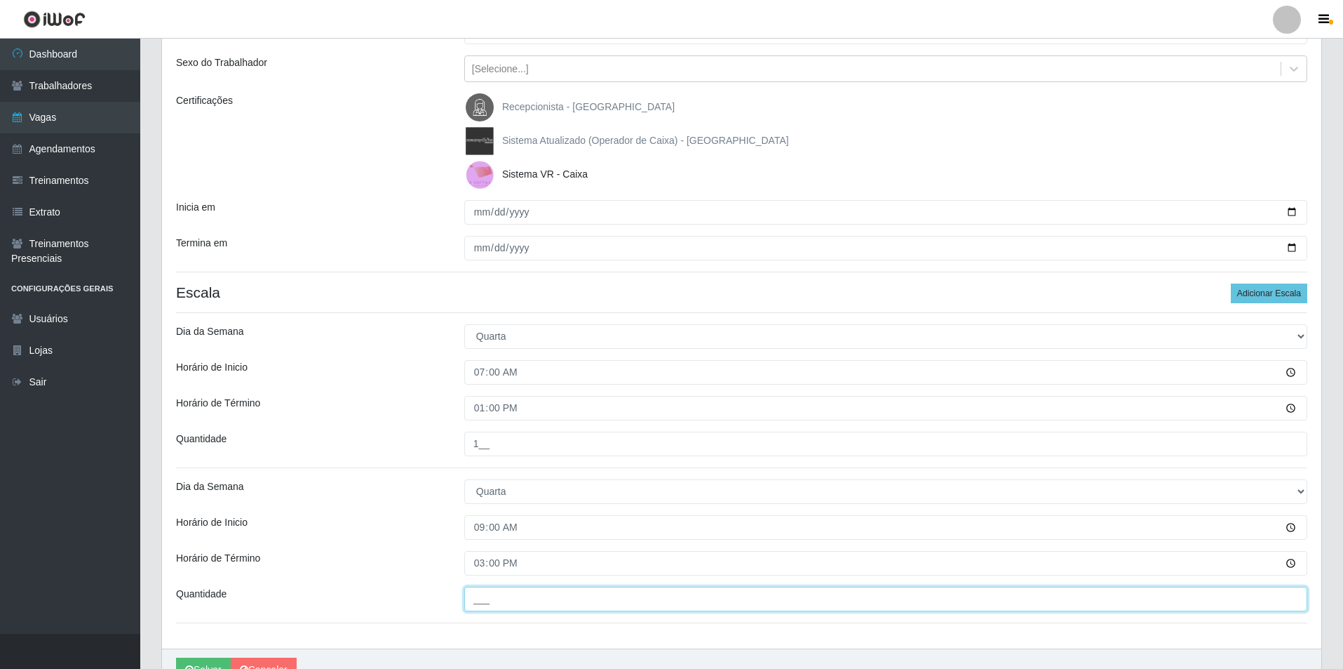
click at [475, 595] on input "___" at bounding box center [885, 598] width 843 height 25
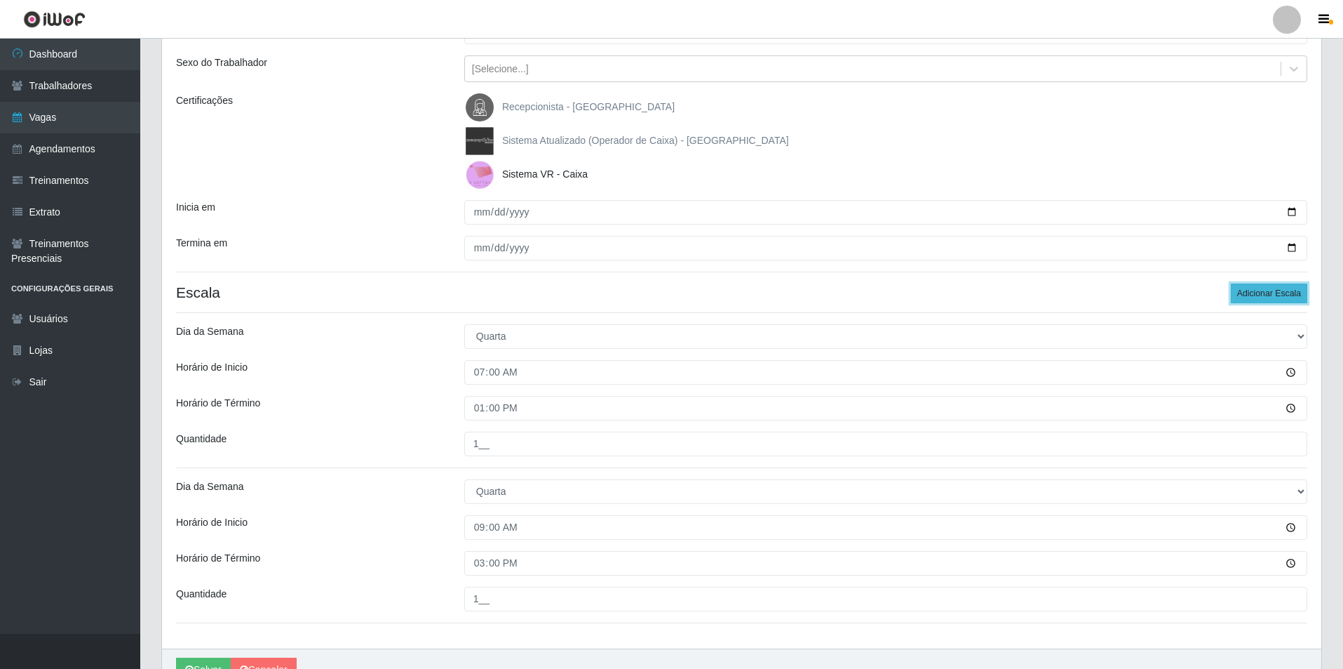
drag, startPoint x: 1256, startPoint y: 297, endPoint x: 1268, endPoint y: 295, distance: 12.0
click at [1261, 295] on button "Adicionar Escala" at bounding box center [1269, 293] width 76 height 20
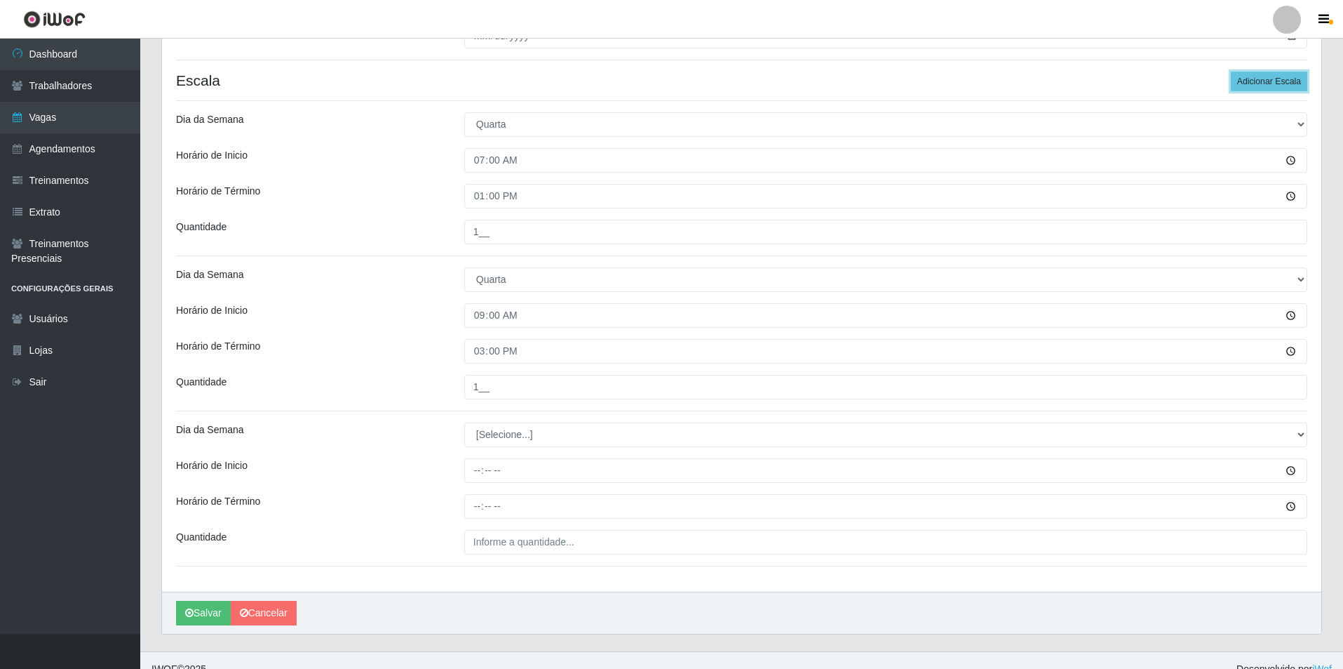
scroll to position [375, 0]
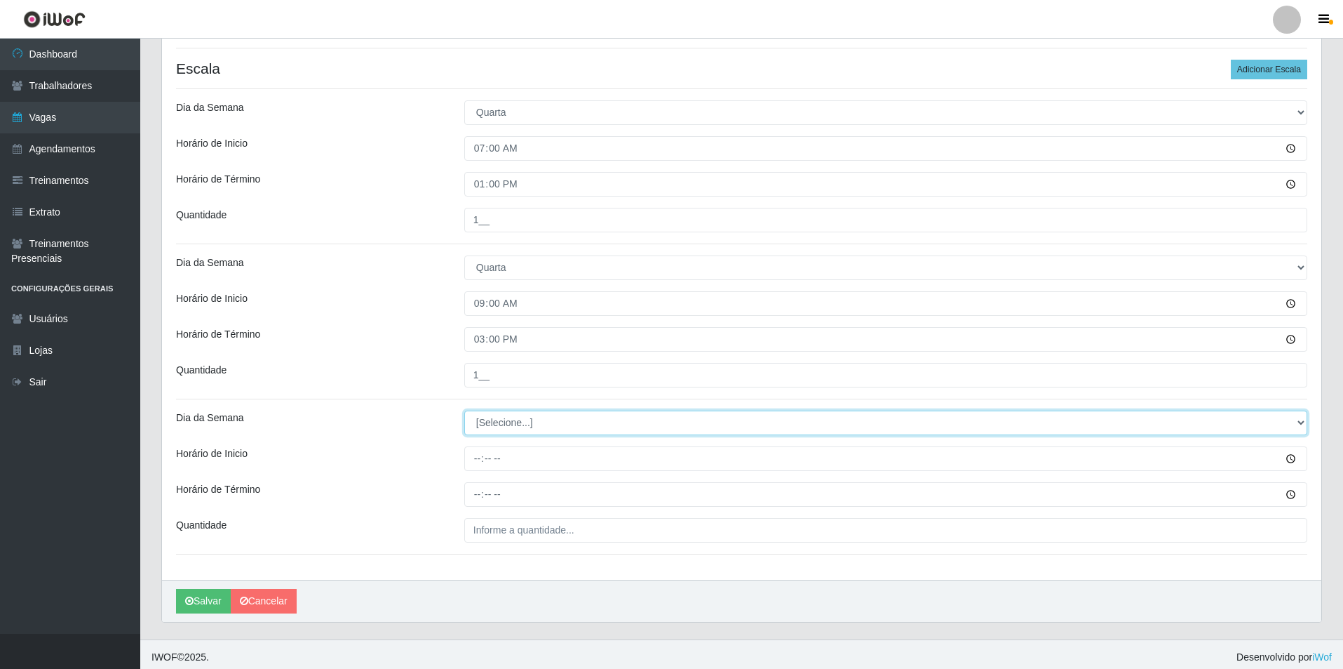
drag, startPoint x: 1298, startPoint y: 423, endPoint x: 1159, endPoint y: 425, distance: 138.9
click at [1240, 422] on select "[Selecione...] Segunda Terça Quarta Quinta Sexta Sábado Domingo" at bounding box center [885, 422] width 843 height 25
click at [464, 410] on select "[Selecione...] Segunda Terça Quarta Quinta Sexta Sábado Domingo" at bounding box center [885, 422] width 843 height 25
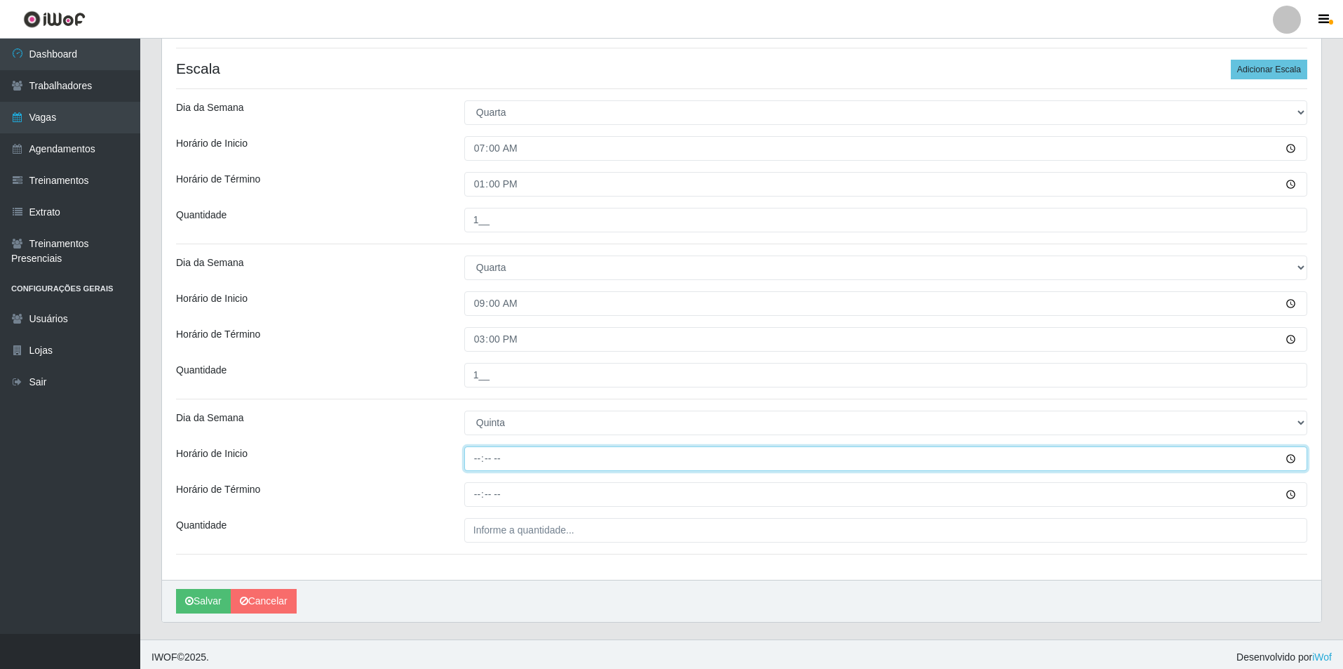
click at [474, 466] on input "Horário de Inicio" at bounding box center [885, 458] width 843 height 25
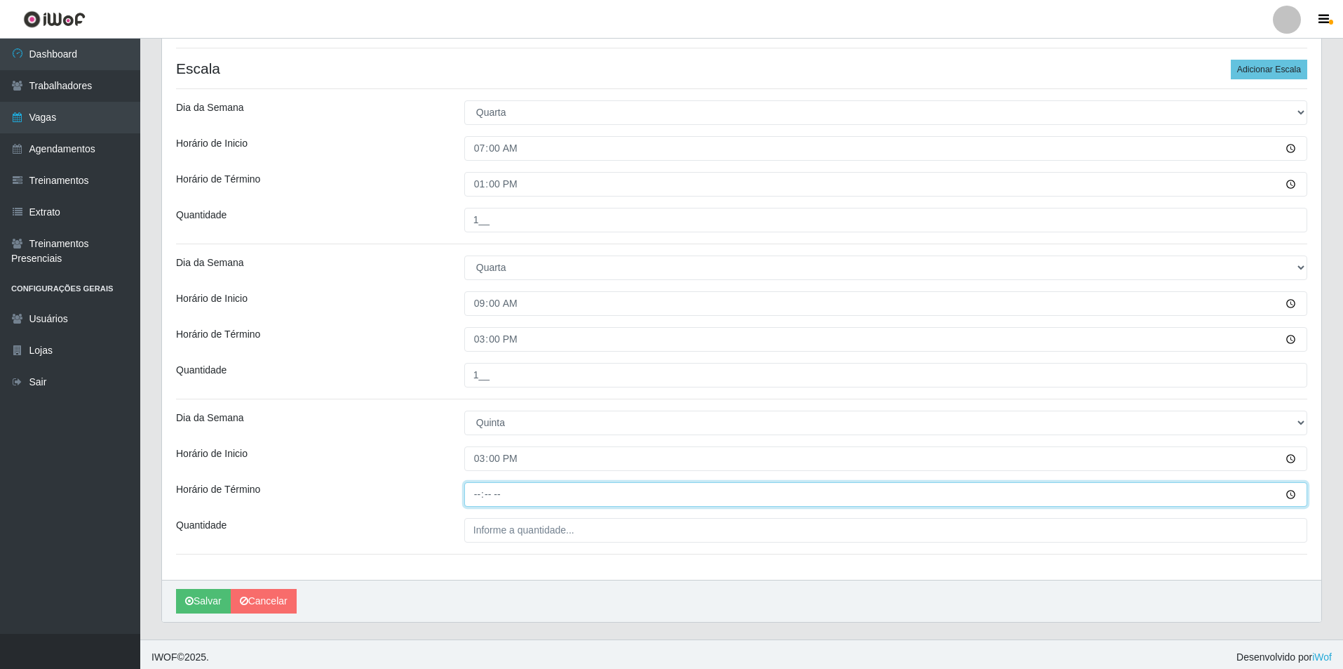
click at [478, 495] on input "Horário de Término" at bounding box center [885, 494] width 843 height 25
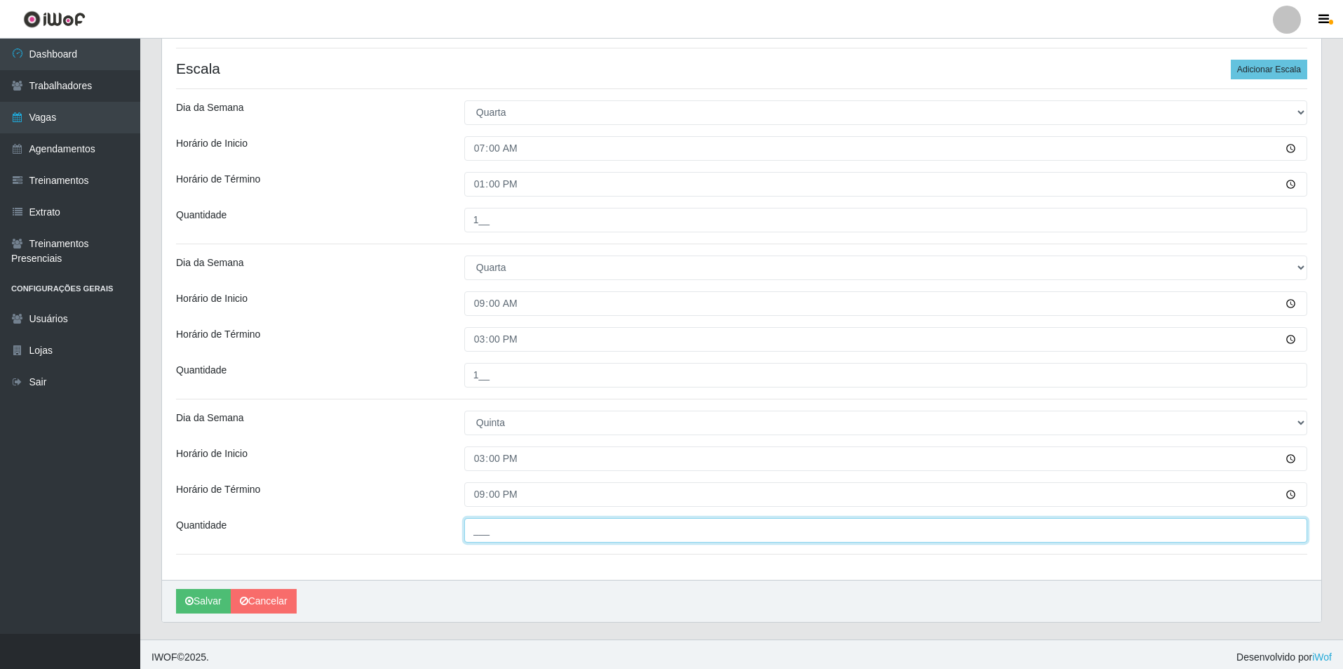
click at [499, 540] on input "___" at bounding box center [885, 530] width 843 height 25
click at [192, 599] on icon "submit" at bounding box center [189, 601] width 8 height 10
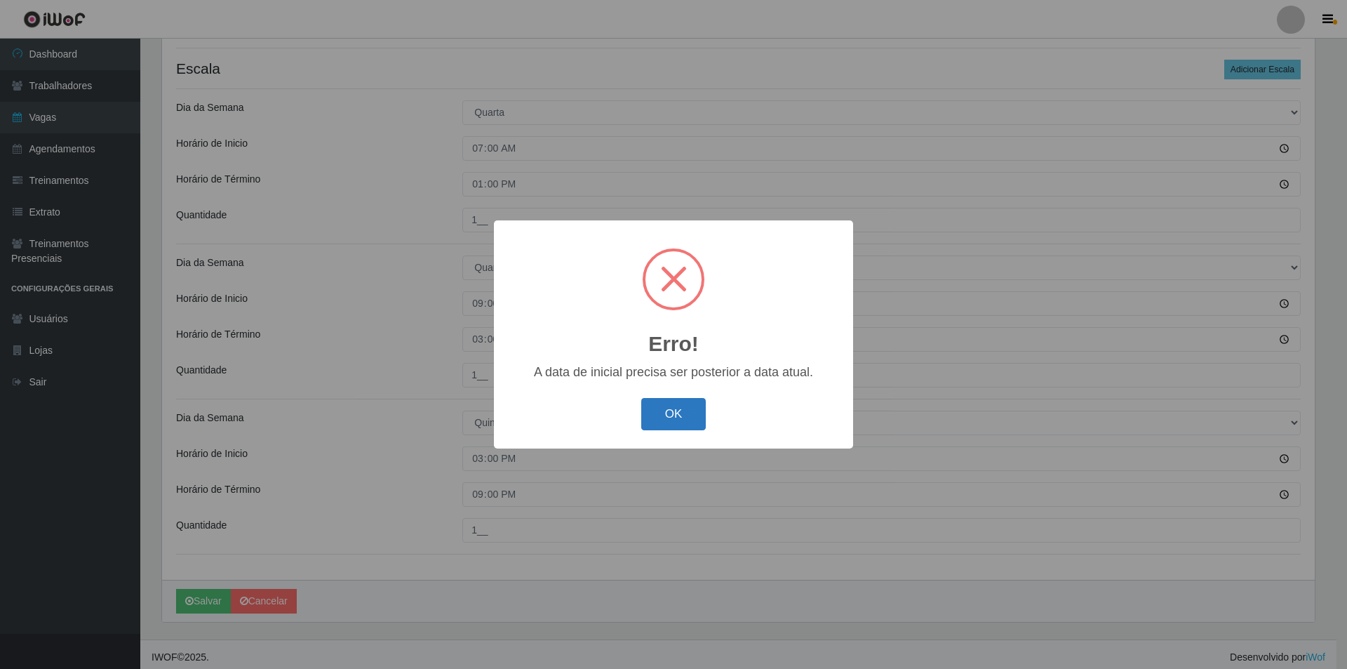
click at [652, 422] on button "OK" at bounding box center [673, 414] width 65 height 33
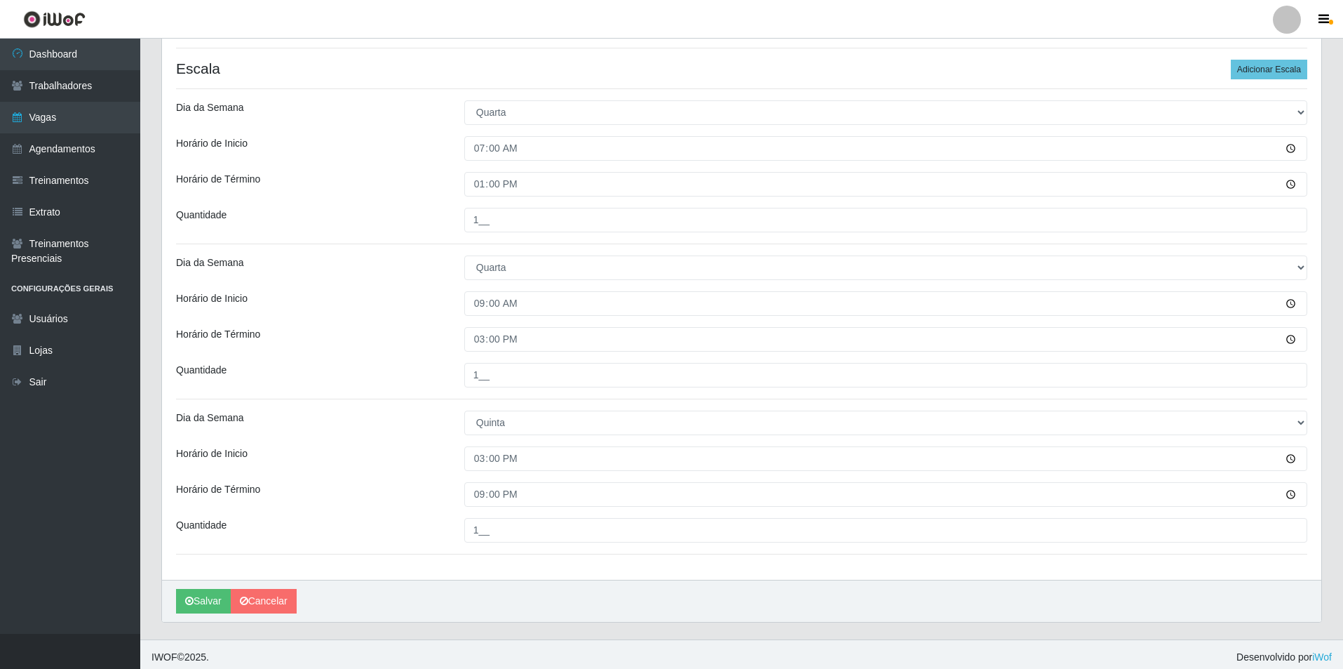
drag, startPoint x: 1341, startPoint y: 325, endPoint x: 1334, endPoint y: 262, distance: 62.8
click at [1338, 246] on div "Carregando... Formulário de Adicionar Agendamento Loja [GEOGRAPHIC_DATA] - Paju…" at bounding box center [741, 176] width 1203 height 926
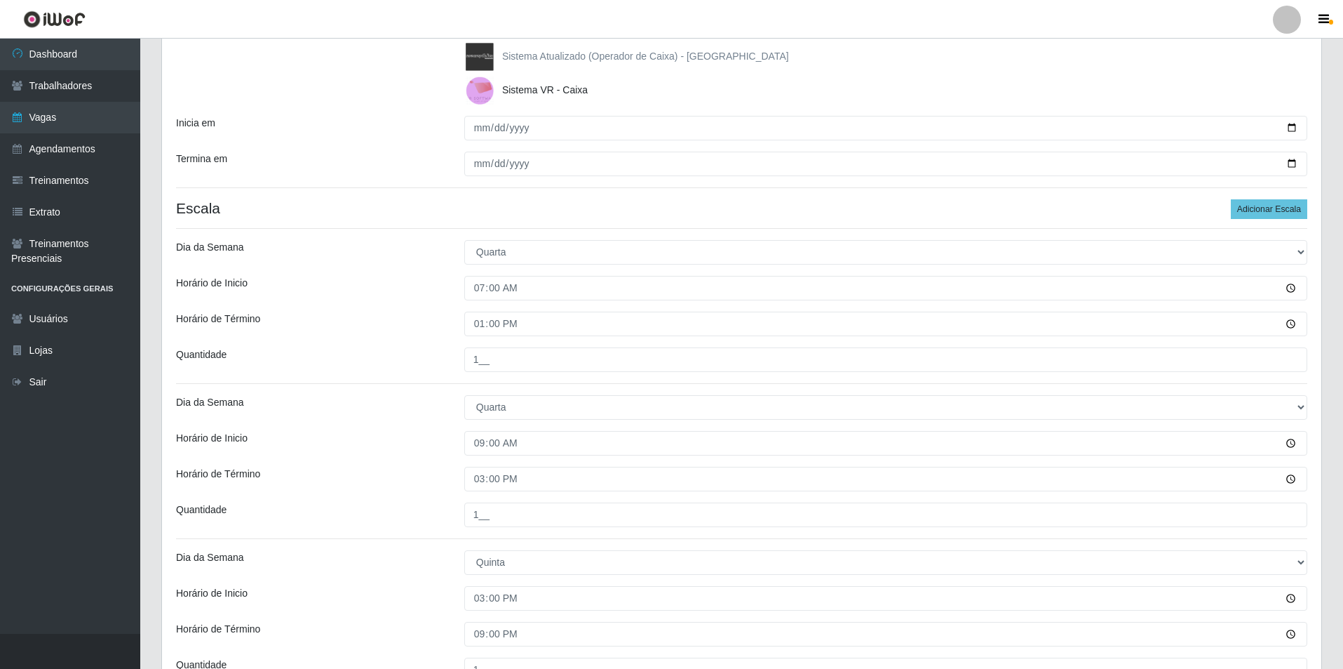
scroll to position [227, 0]
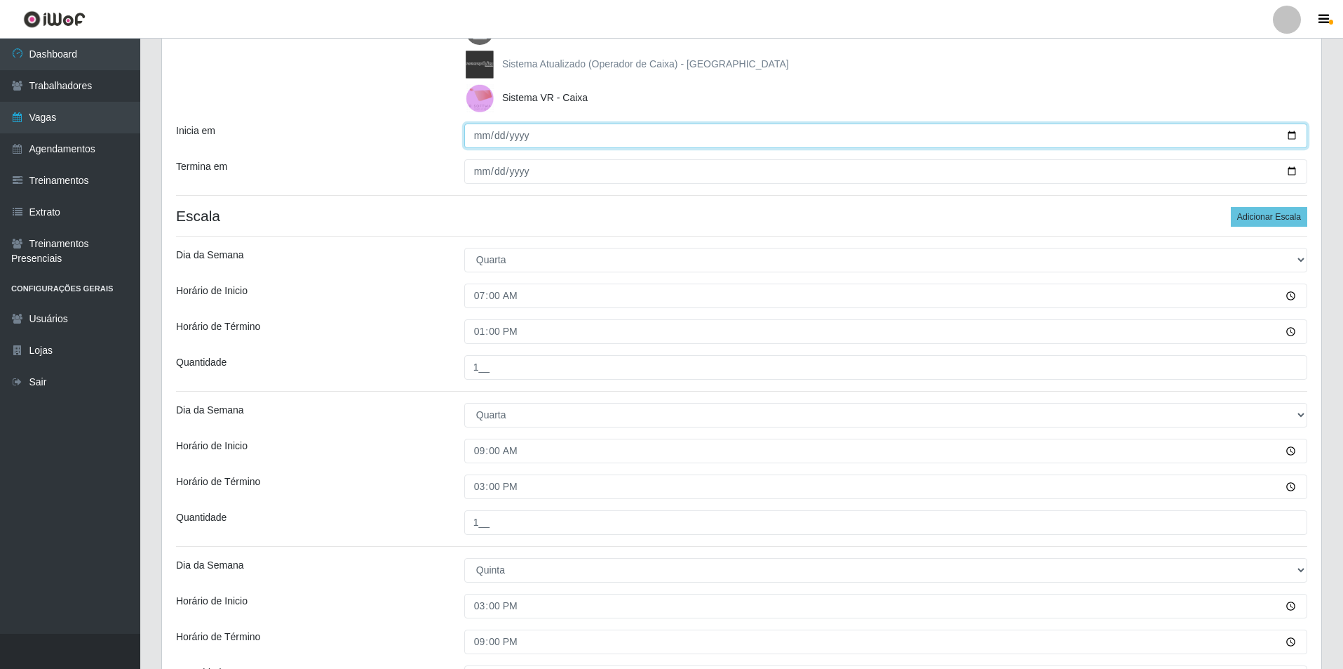
click at [497, 137] on input "[DATE]" at bounding box center [885, 135] width 843 height 25
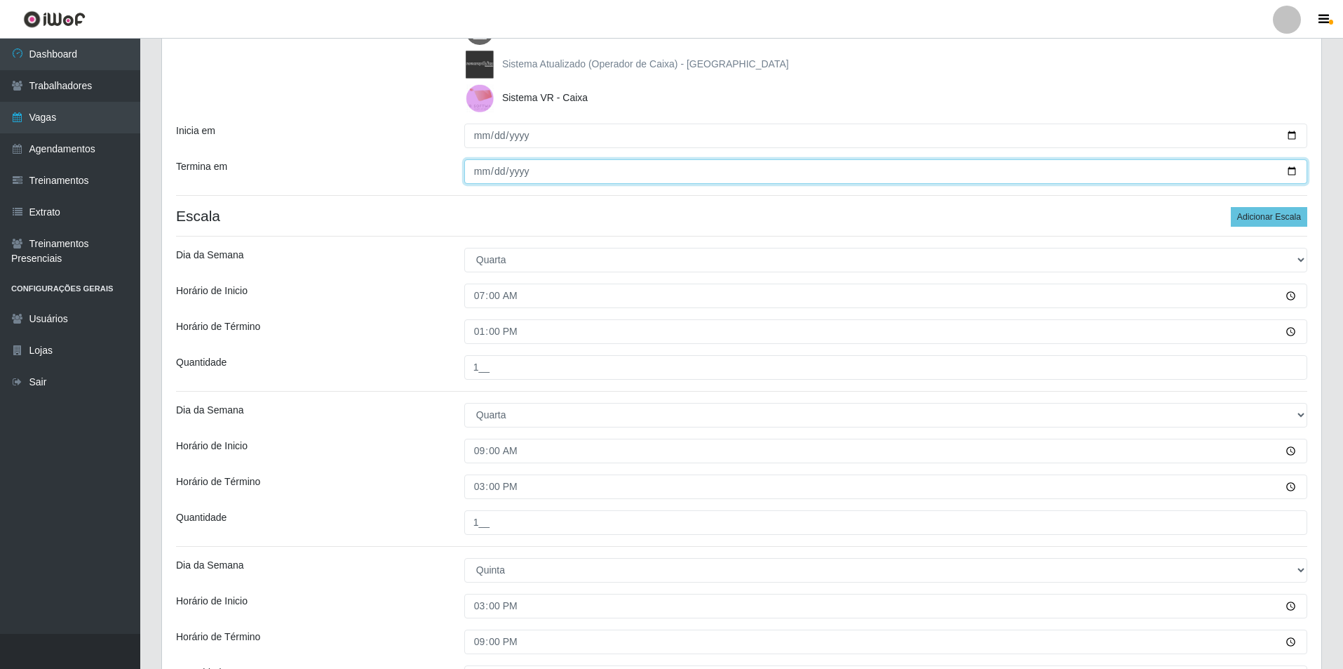
click at [491, 170] on input "[DATE]" at bounding box center [885, 171] width 843 height 25
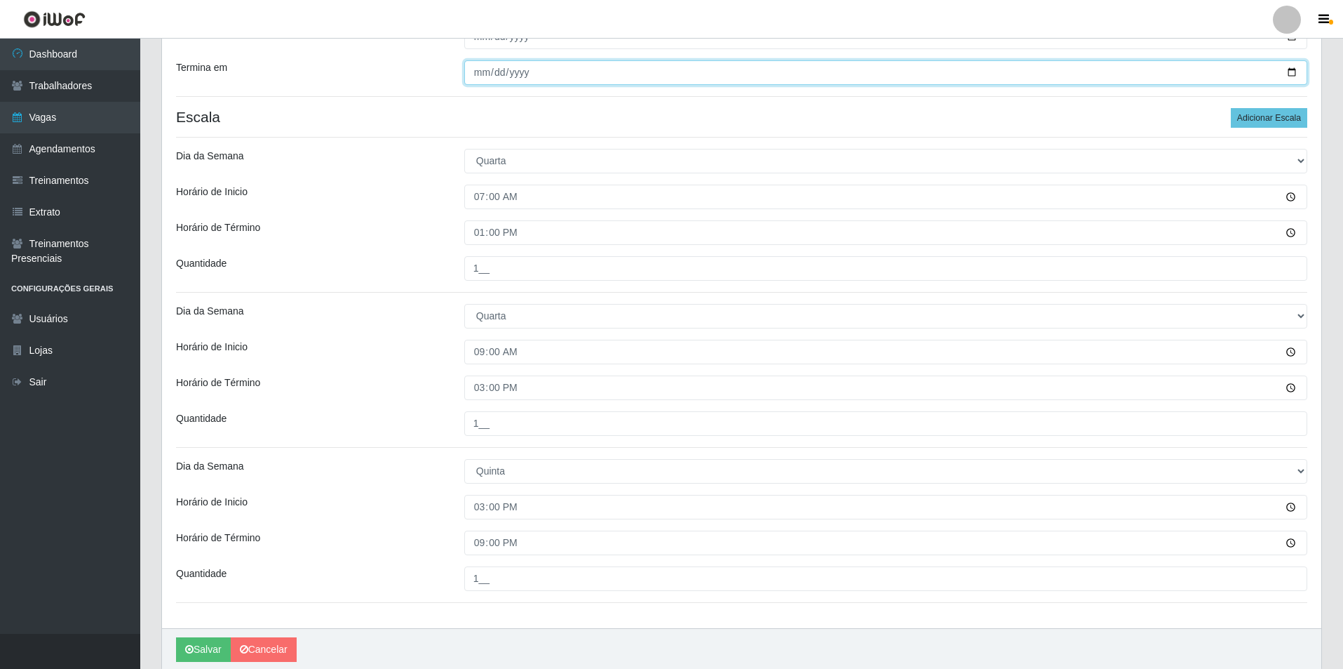
scroll to position [380, 0]
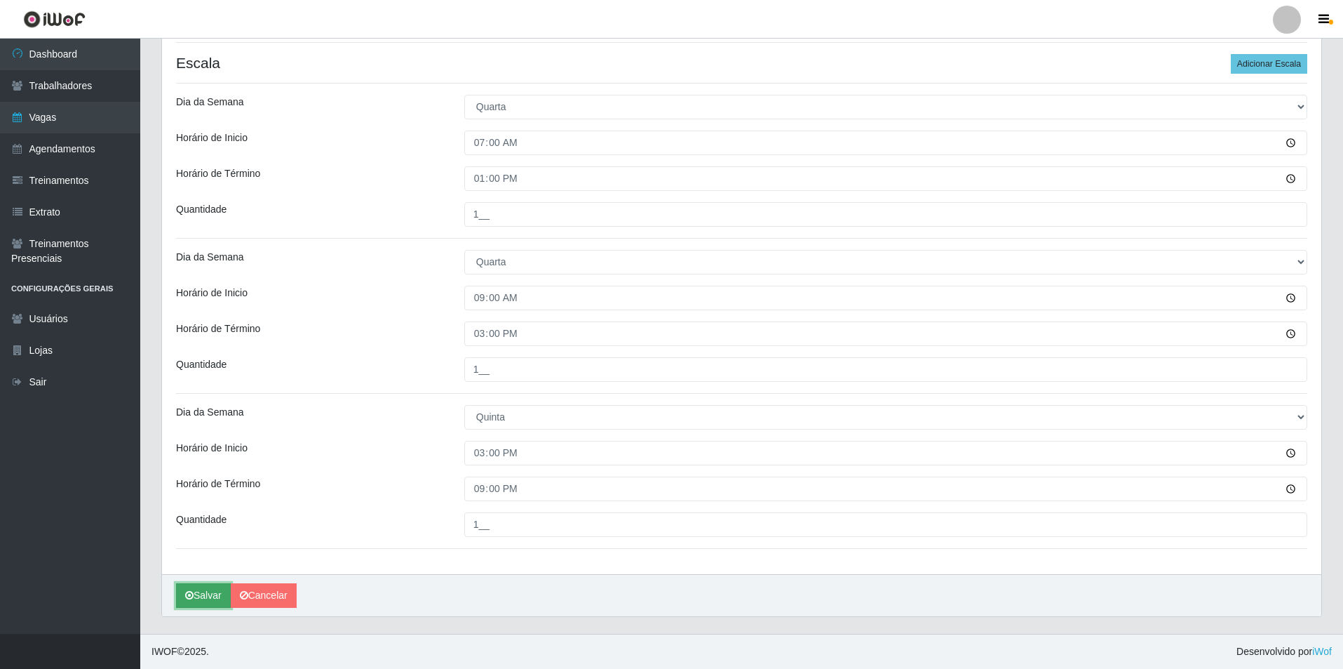
click at [194, 591] on button "Salvar" at bounding box center [203, 595] width 55 height 25
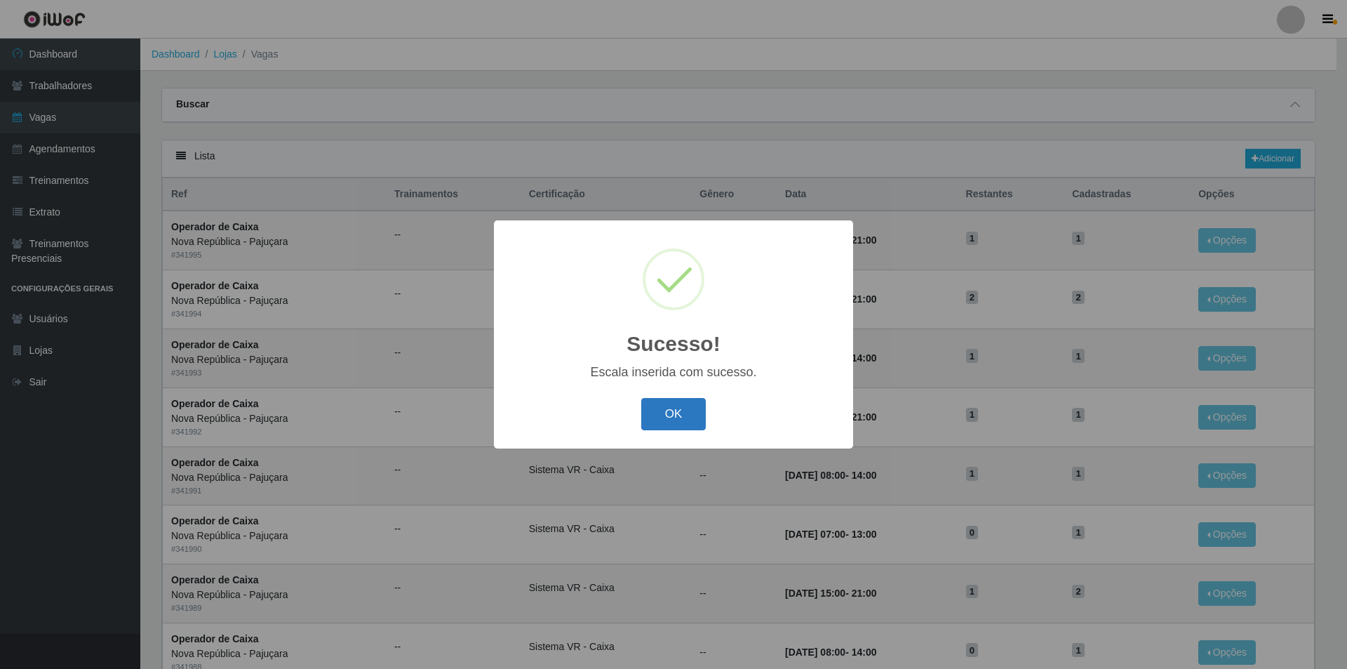
click at [680, 417] on button "OK" at bounding box center [673, 414] width 65 height 33
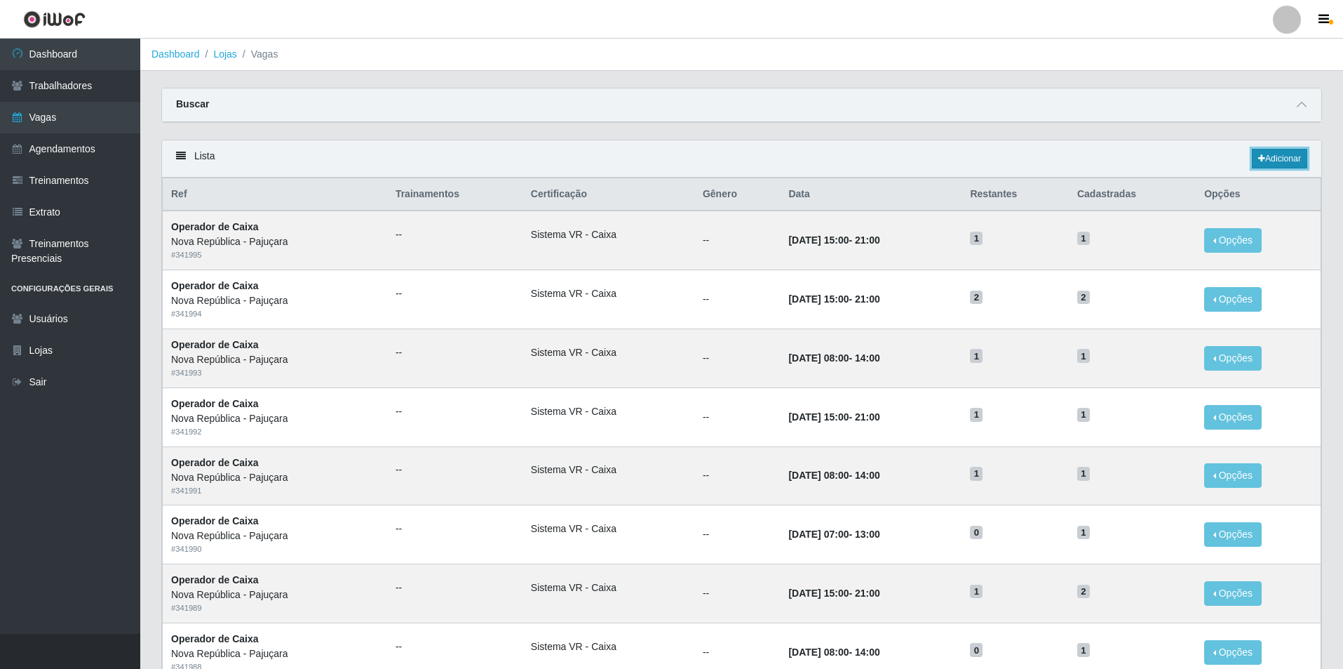
click at [1270, 157] on link "Adicionar" at bounding box center [1279, 159] width 55 height 20
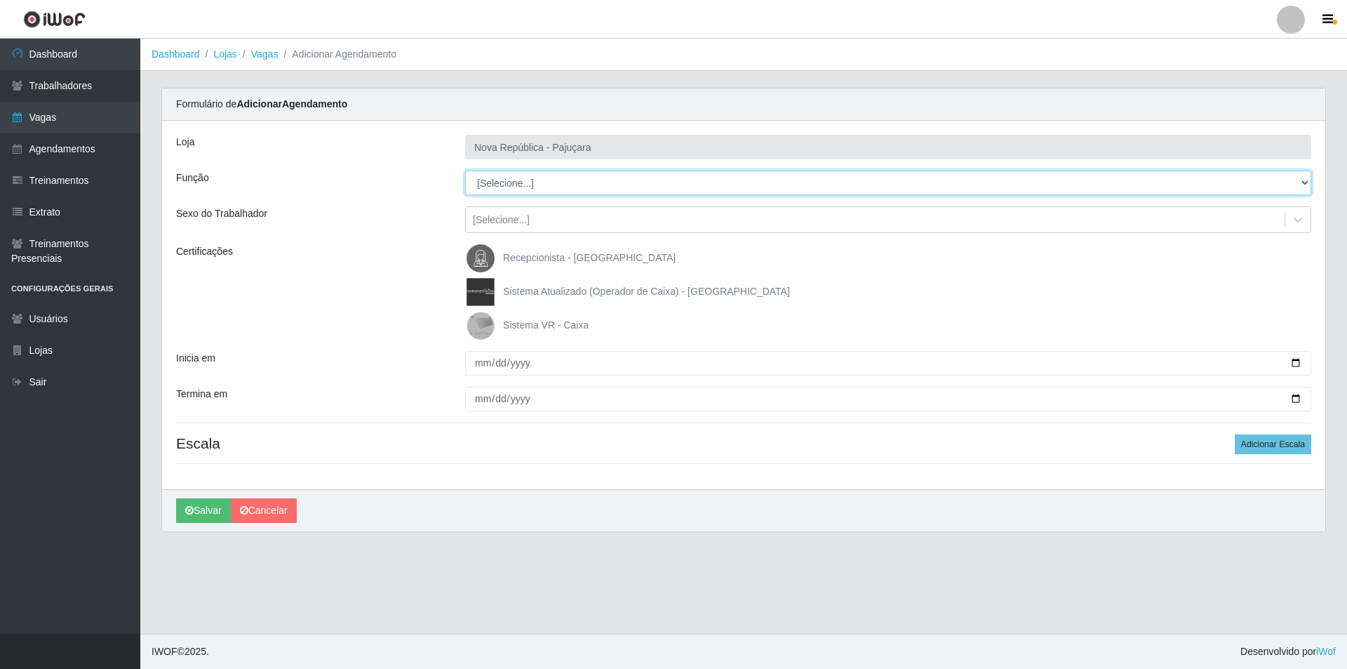
drag, startPoint x: 1302, startPoint y: 183, endPoint x: 1119, endPoint y: 173, distance: 183.4
click at [1119, 173] on select "[Selecione...] Balconista Operador de Caixa Repositor" at bounding box center [888, 182] width 846 height 25
click at [465, 170] on select "[Selecione...] Balconista Operador de Caixa Repositor" at bounding box center [888, 182] width 846 height 25
click at [476, 328] on img at bounding box center [484, 325] width 34 height 28
click at [0, 0] on input "Sistema VR - Caixa" at bounding box center [0, 0] width 0 height 0
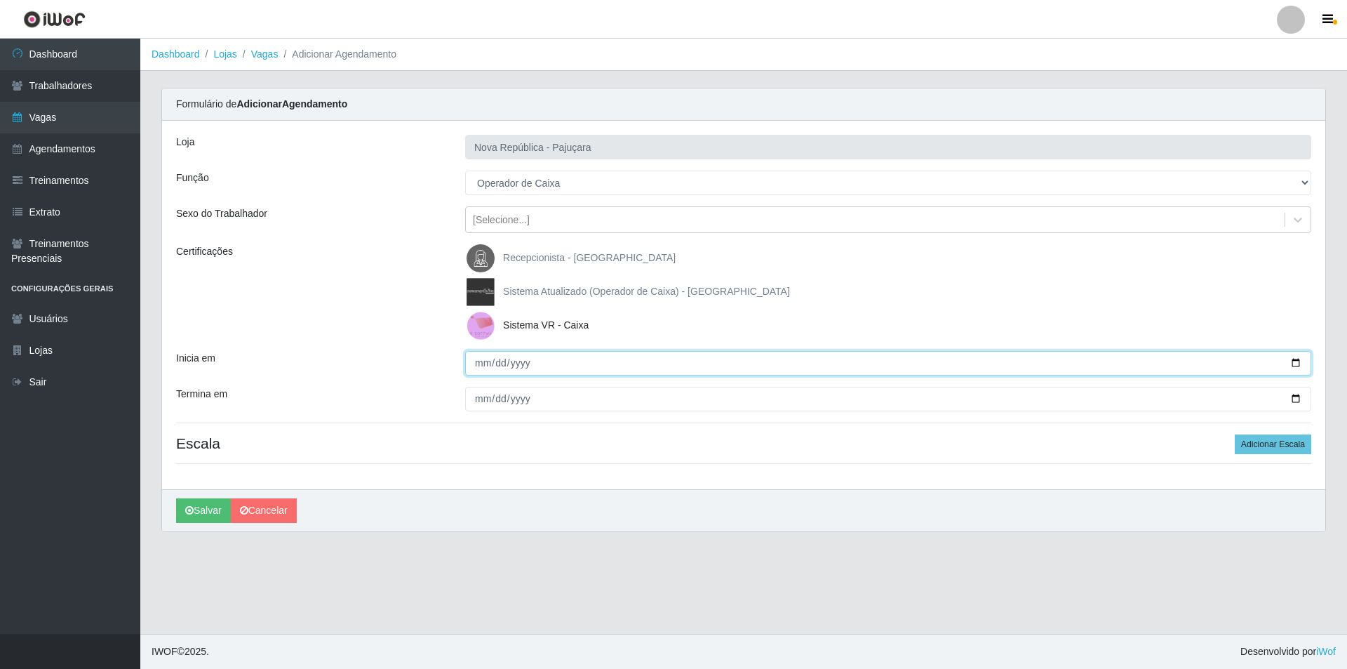
drag, startPoint x: 474, startPoint y: 361, endPoint x: 481, endPoint y: 356, distance: 8.0
click at [474, 361] on input "Inicia em" at bounding box center [888, 363] width 846 height 25
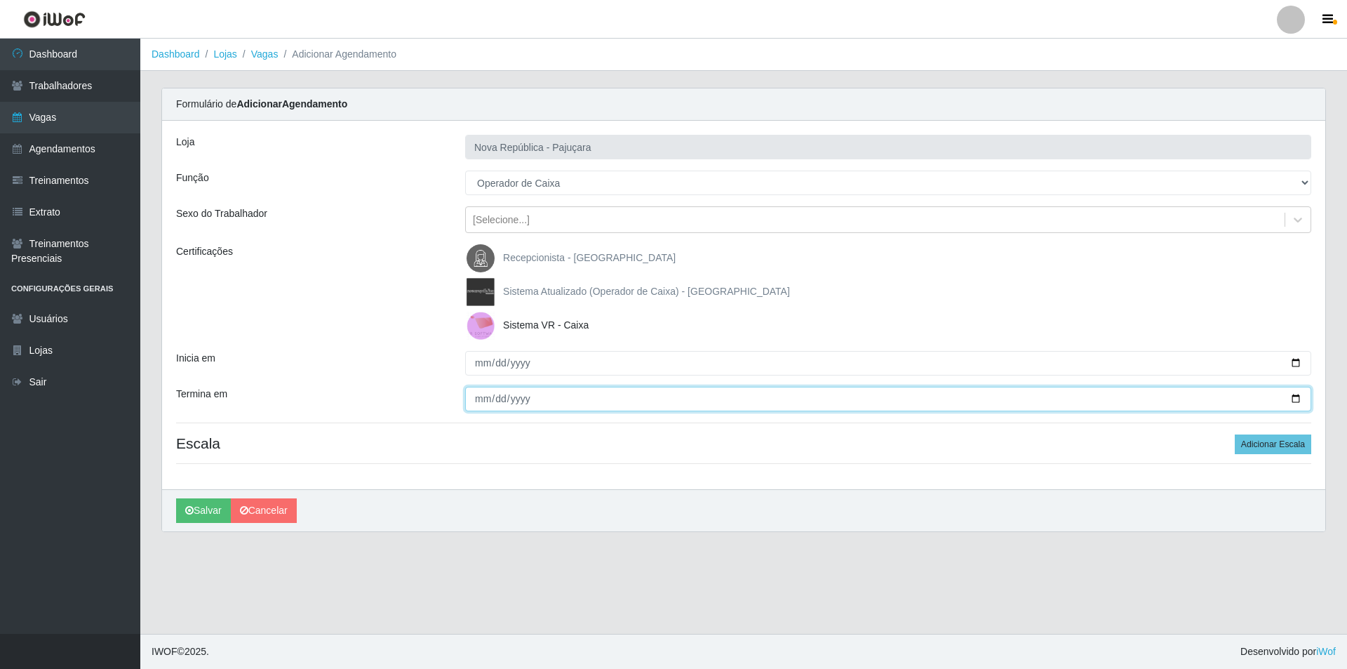
click at [476, 396] on input "Termina em" at bounding box center [888, 399] width 846 height 25
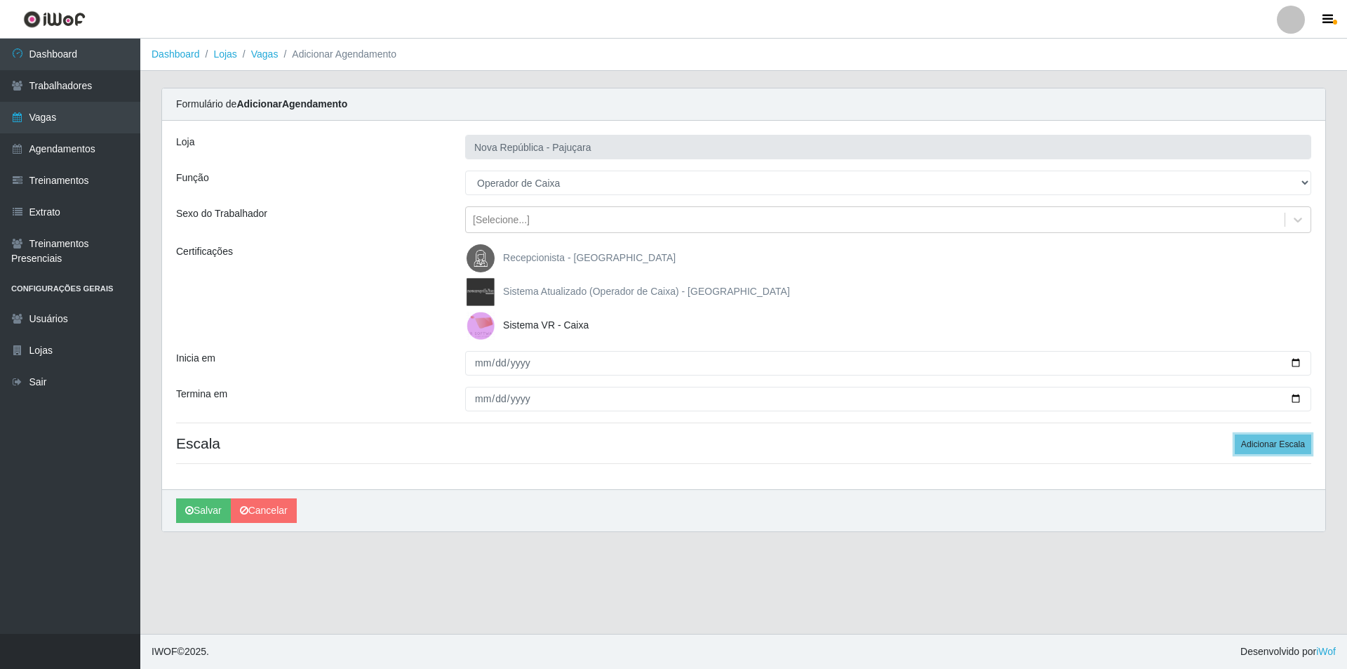
drag, startPoint x: 1276, startPoint y: 441, endPoint x: 1282, endPoint y: 419, distance: 23.3
click at [1276, 438] on button "Adicionar Escala" at bounding box center [1273, 444] width 76 height 20
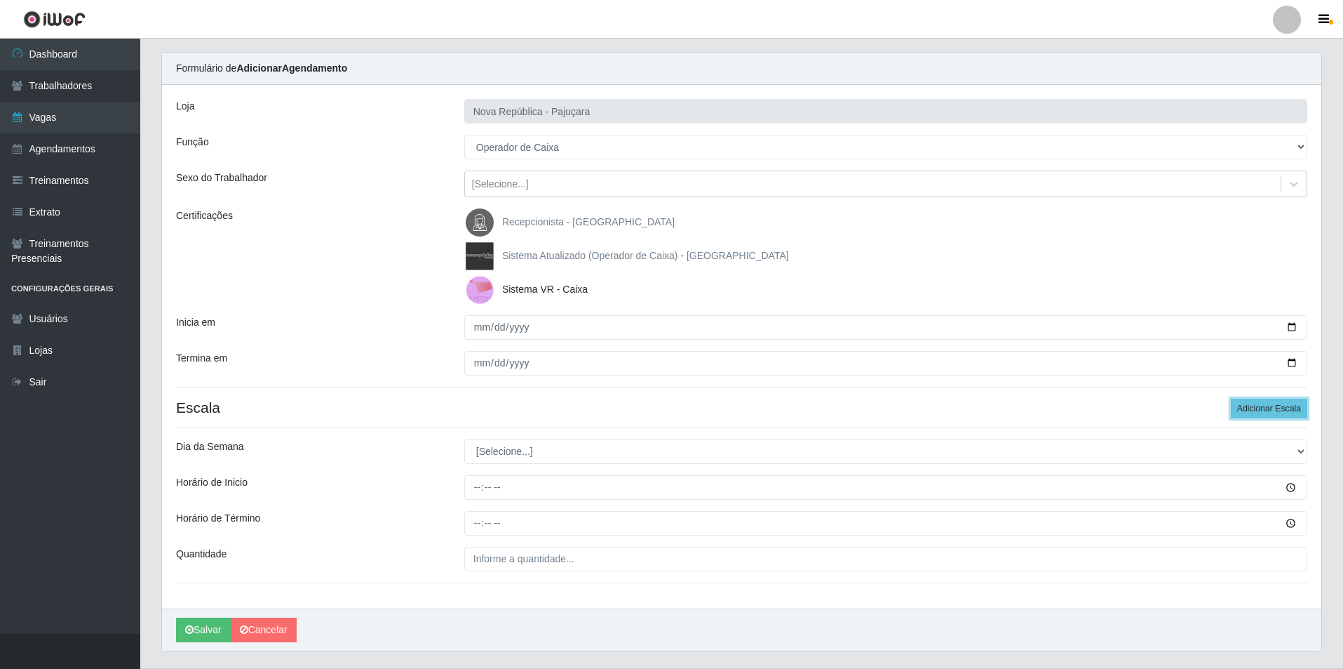
scroll to position [70, 0]
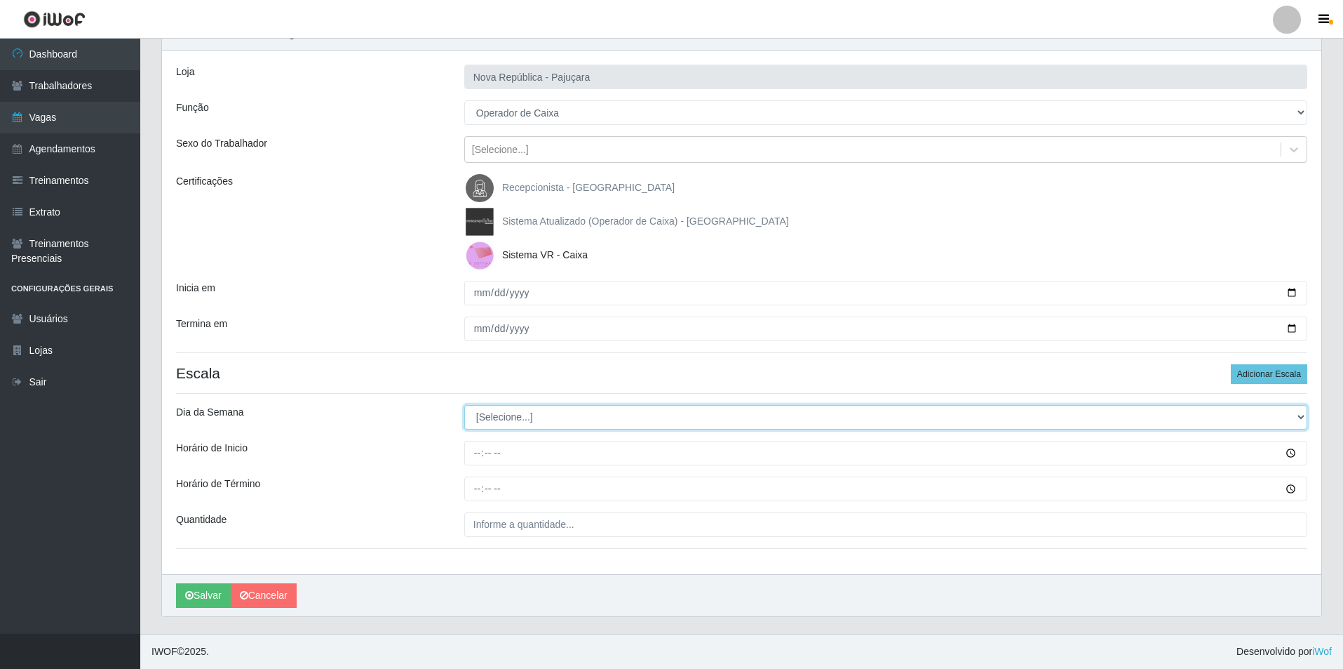
drag, startPoint x: 1294, startPoint y: 415, endPoint x: 1087, endPoint y: 415, distance: 206.9
click at [1289, 415] on select "[Selecione...] Segunda Terça Quarta Quinta Sexta Sábado Domingo" at bounding box center [885, 417] width 843 height 25
click at [464, 405] on select "[Selecione...] Segunda Terça Quarta Quinta Sexta Sábado Domingo" at bounding box center [885, 417] width 843 height 25
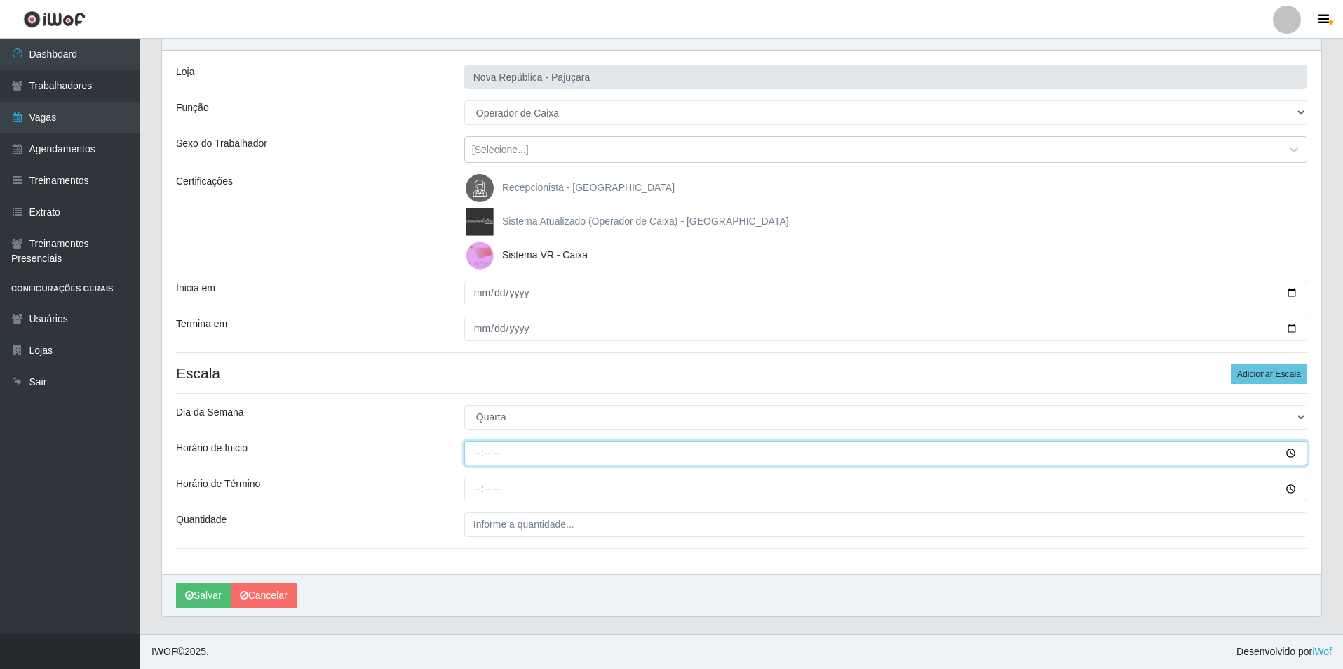
click at [471, 456] on input "Horário de Inicio" at bounding box center [885, 453] width 843 height 25
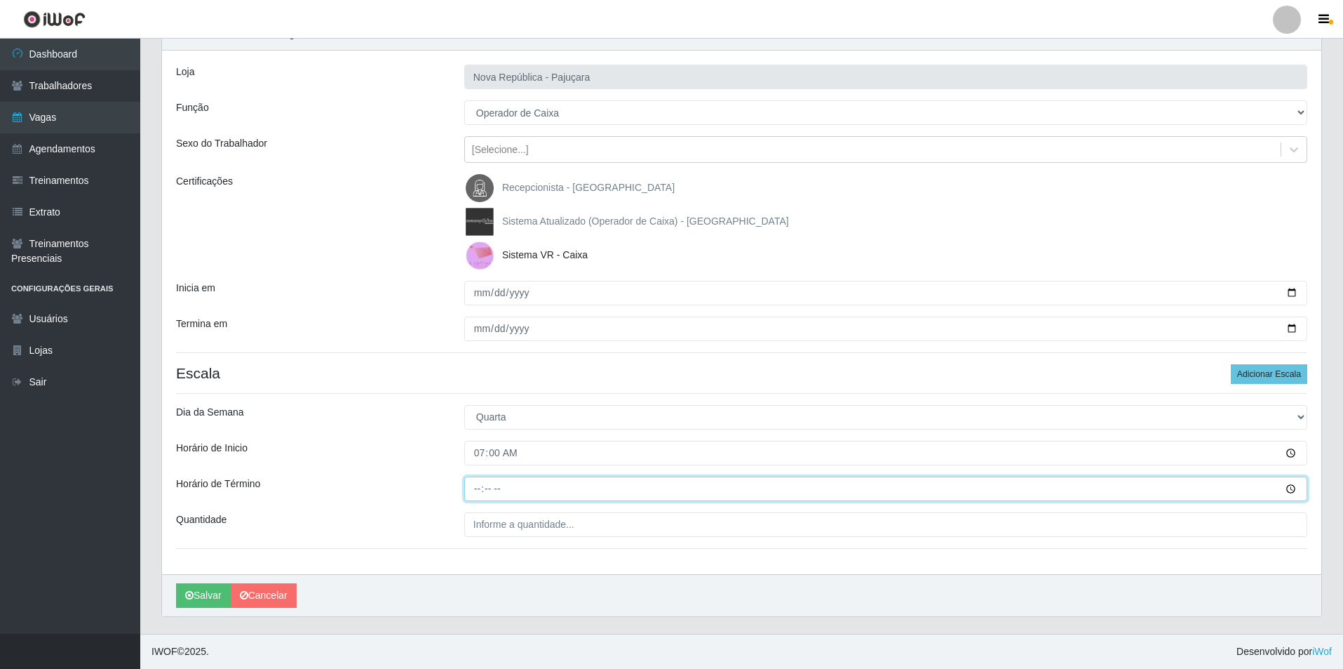
click at [478, 485] on input "Horário de Término" at bounding box center [885, 488] width 843 height 25
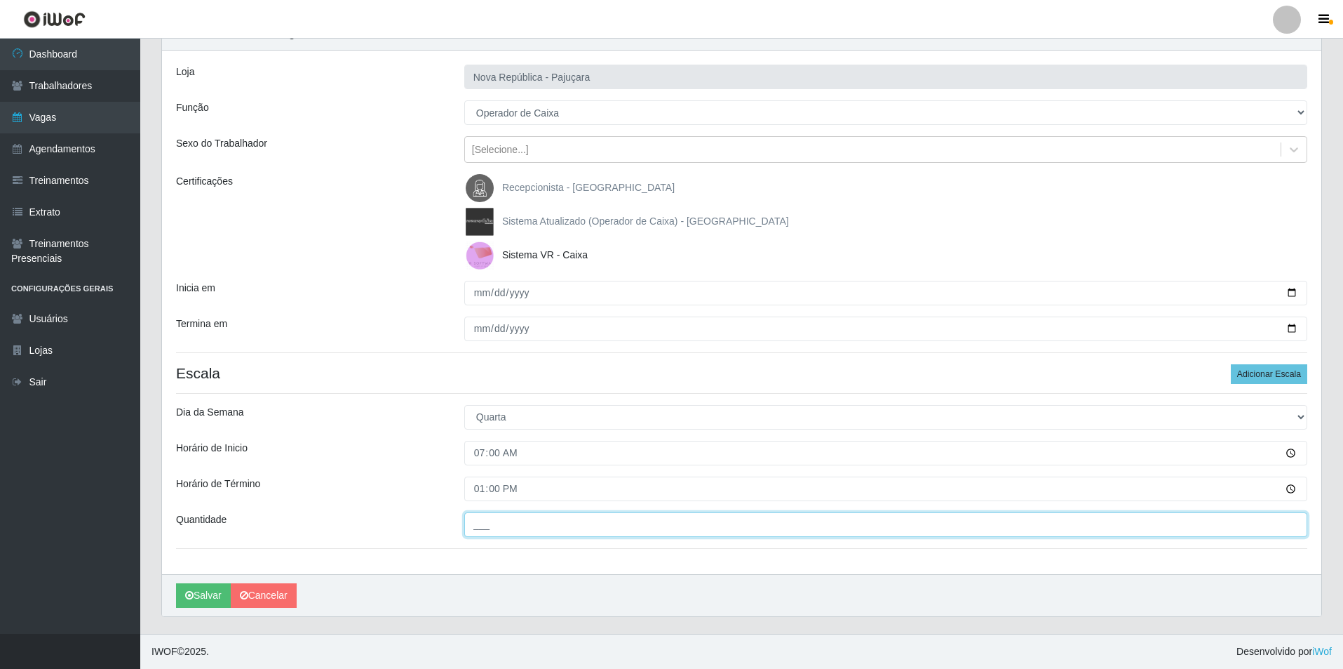
click at [470, 531] on input "___" at bounding box center [885, 524] width 843 height 25
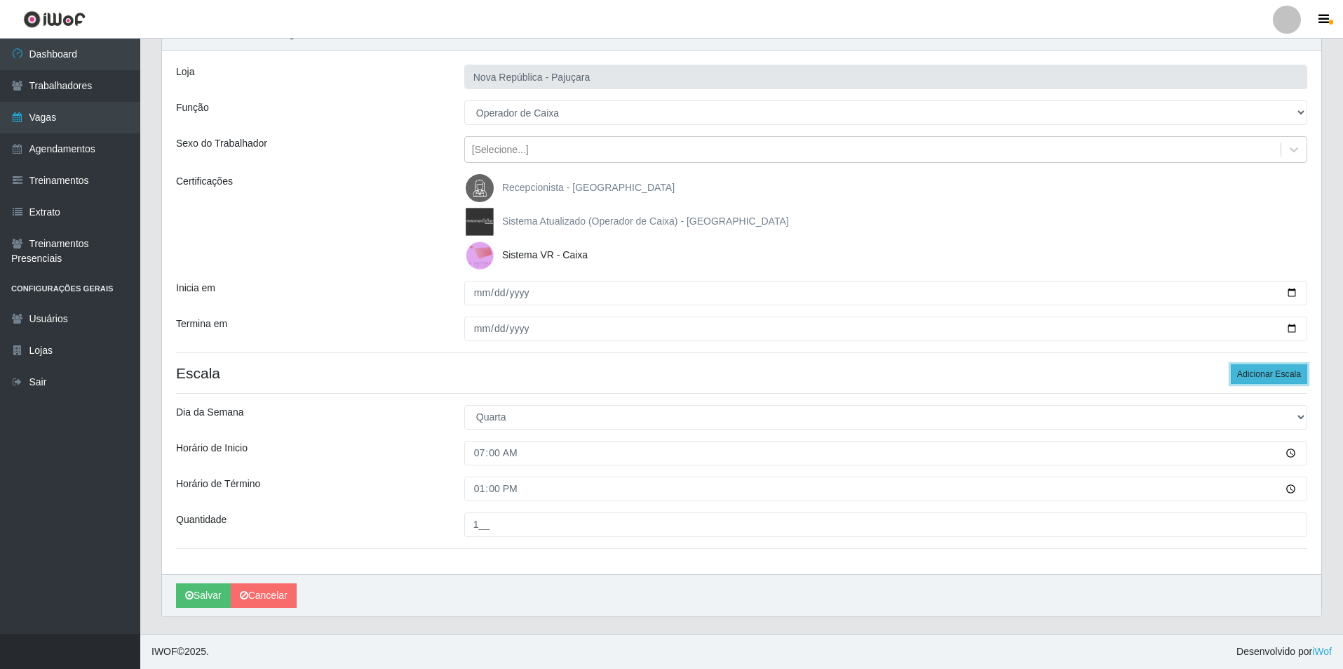
click at [1287, 372] on button "Adicionar Escala" at bounding box center [1269, 374] width 76 height 20
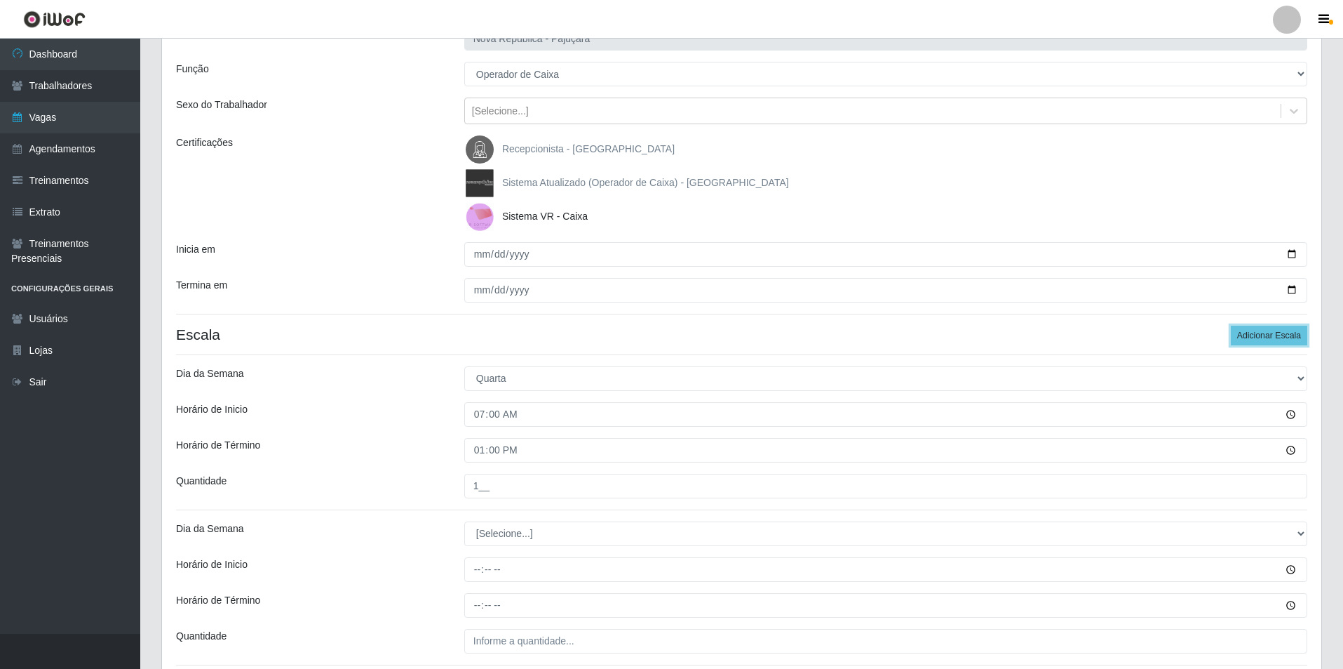
scroll to position [225, 0]
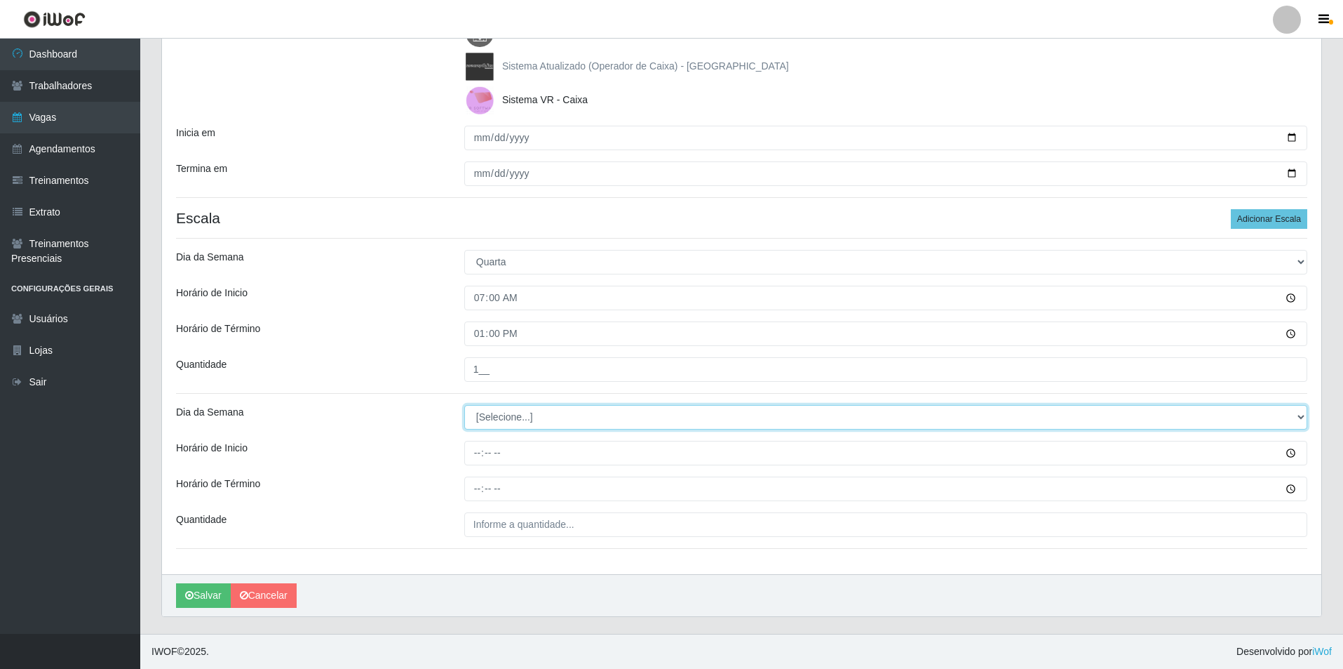
drag, startPoint x: 1298, startPoint y: 417, endPoint x: 1094, endPoint y: 428, distance: 205.1
click at [1244, 411] on select "[Selecione...] Segunda Terça Quarta Quinta Sexta Sábado Domingo" at bounding box center [885, 417] width 843 height 25
click at [464, 405] on select "[Selecione...] Segunda Terça Quarta Quinta Sexta Sábado Domingo" at bounding box center [885, 417] width 843 height 25
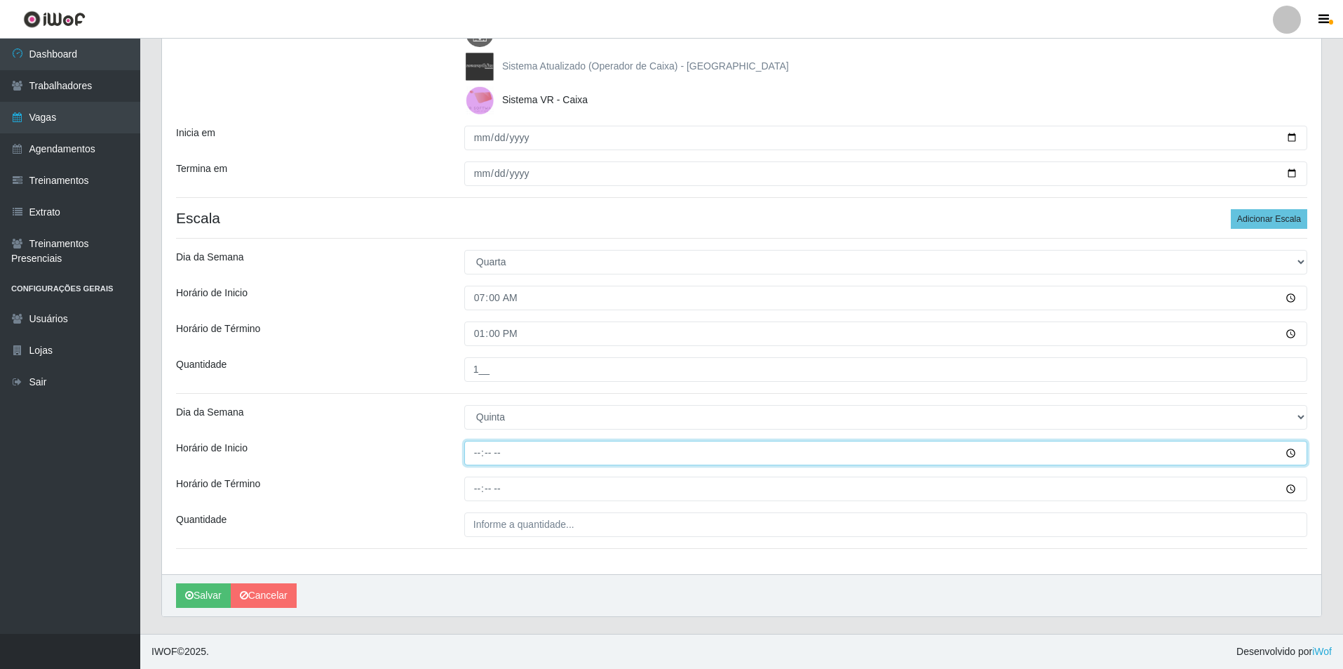
click at [471, 461] on input "Horário de Inicio" at bounding box center [885, 453] width 843 height 25
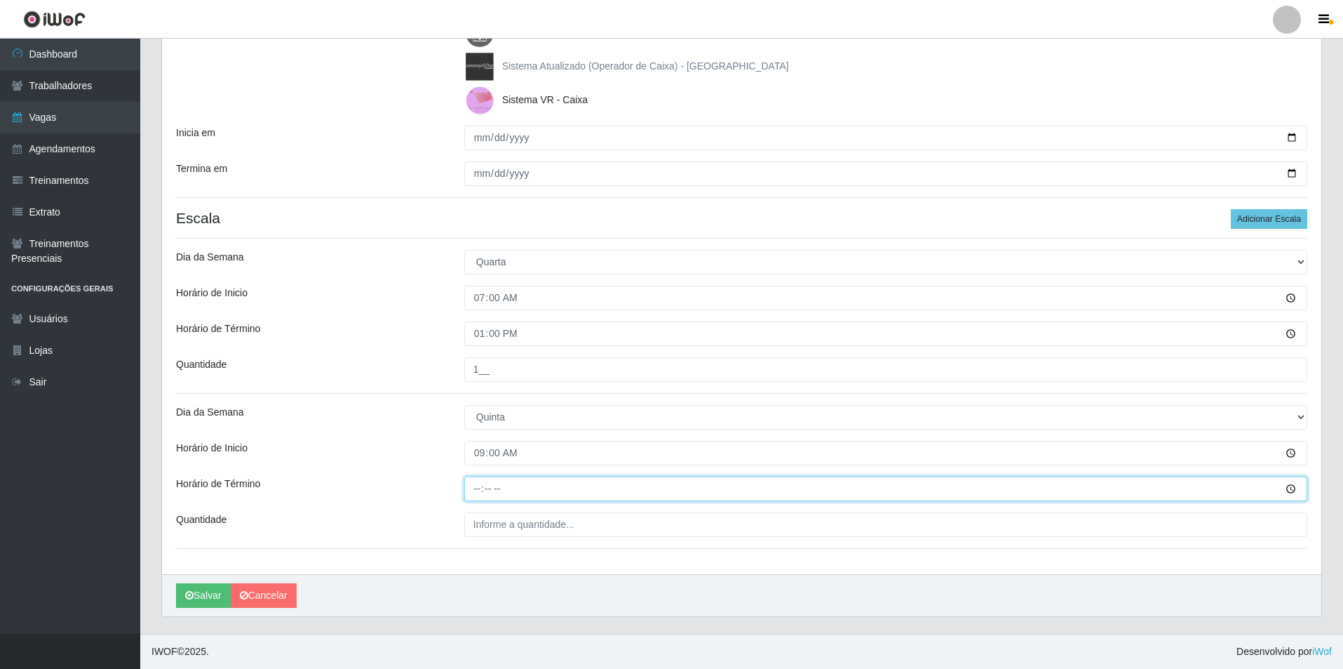
click at [471, 488] on input "Horário de Término" at bounding box center [885, 488] width 843 height 25
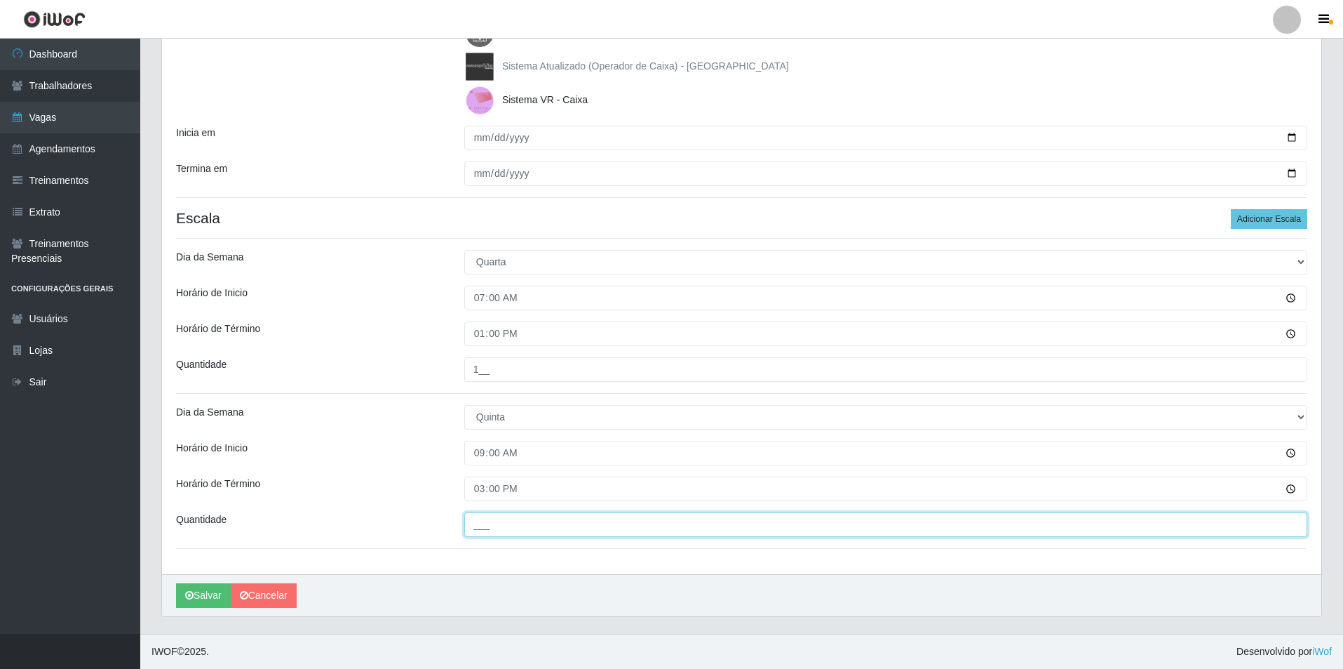
click at [483, 535] on input "___" at bounding box center [885, 524] width 843 height 25
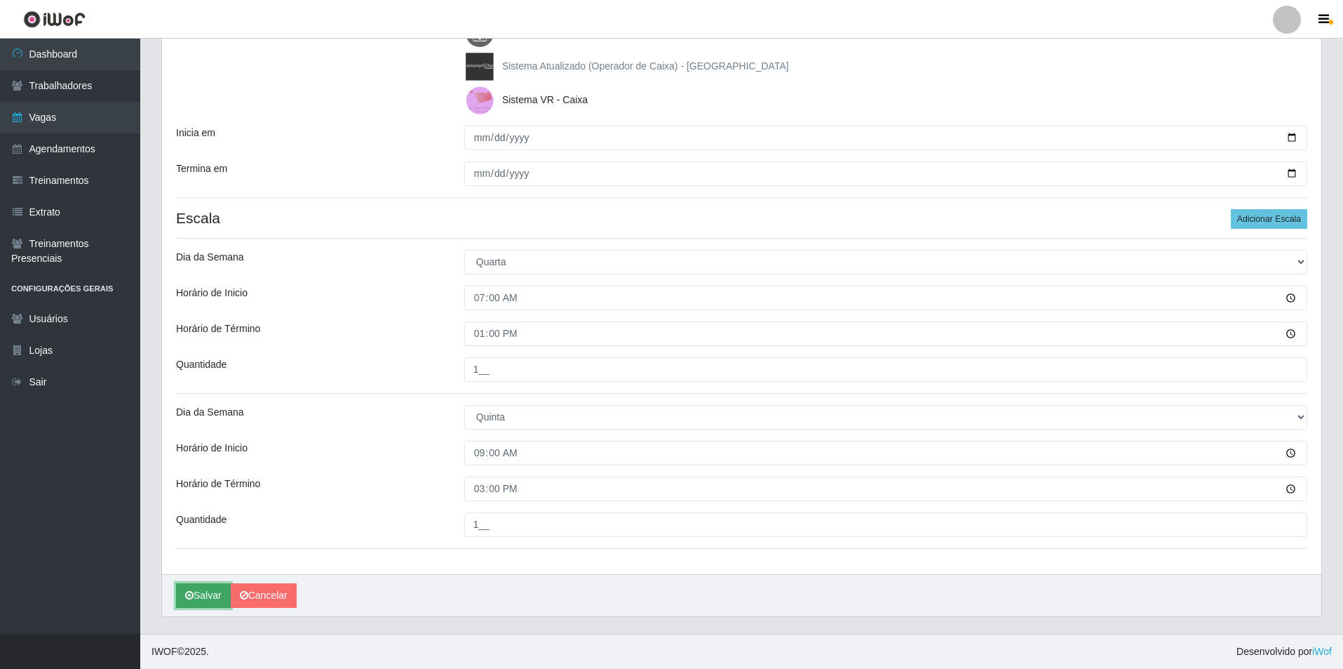
click at [195, 588] on button "Salvar" at bounding box center [203, 595] width 55 height 25
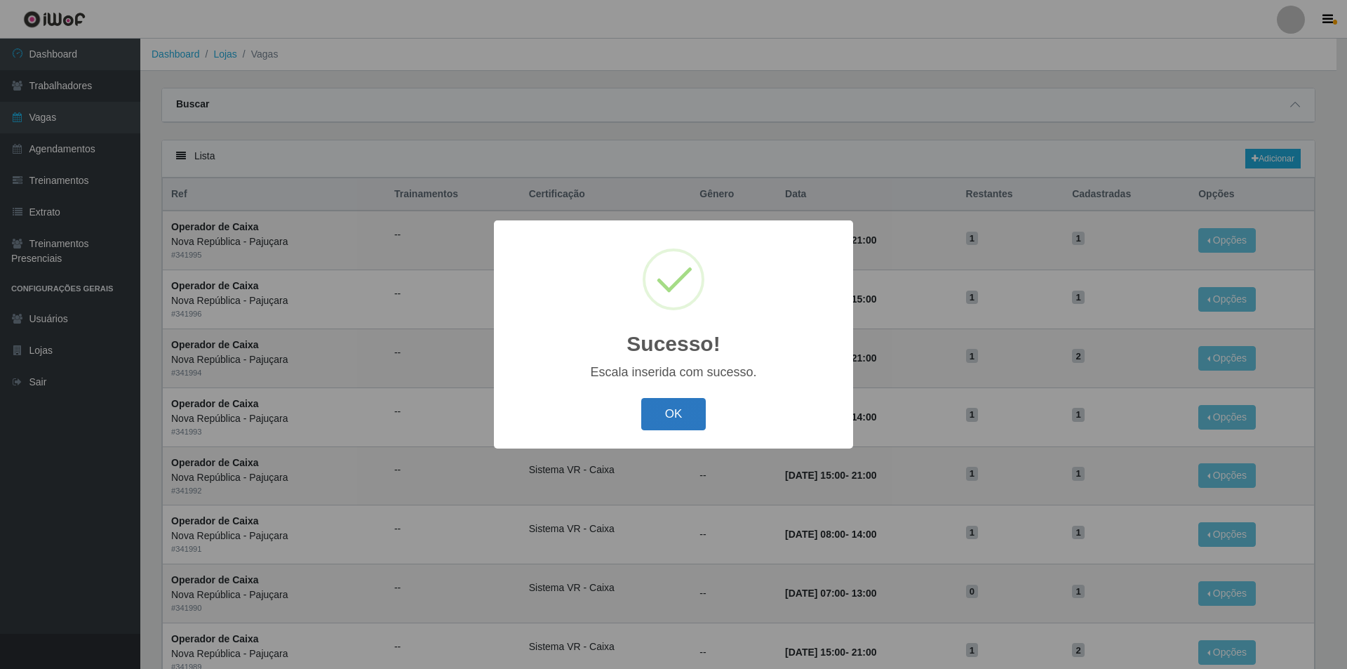
click at [672, 408] on button "OK" at bounding box center [673, 414] width 65 height 33
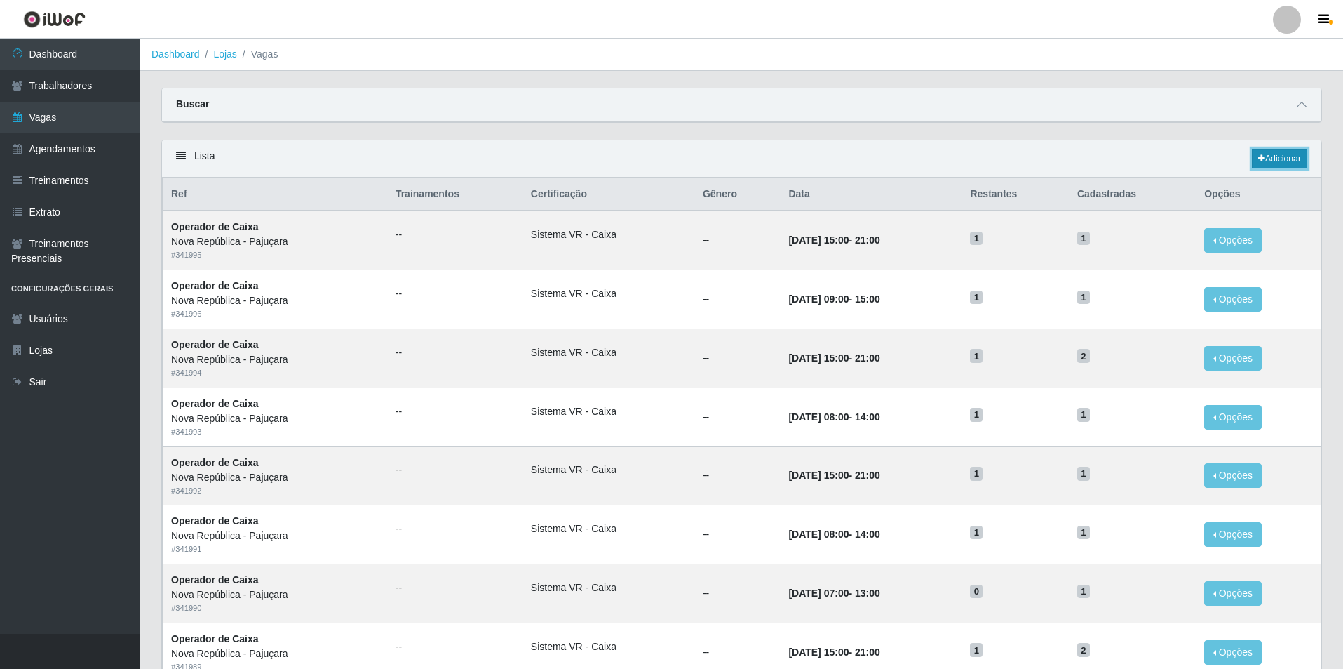
click at [1270, 155] on link "Adicionar" at bounding box center [1279, 159] width 55 height 20
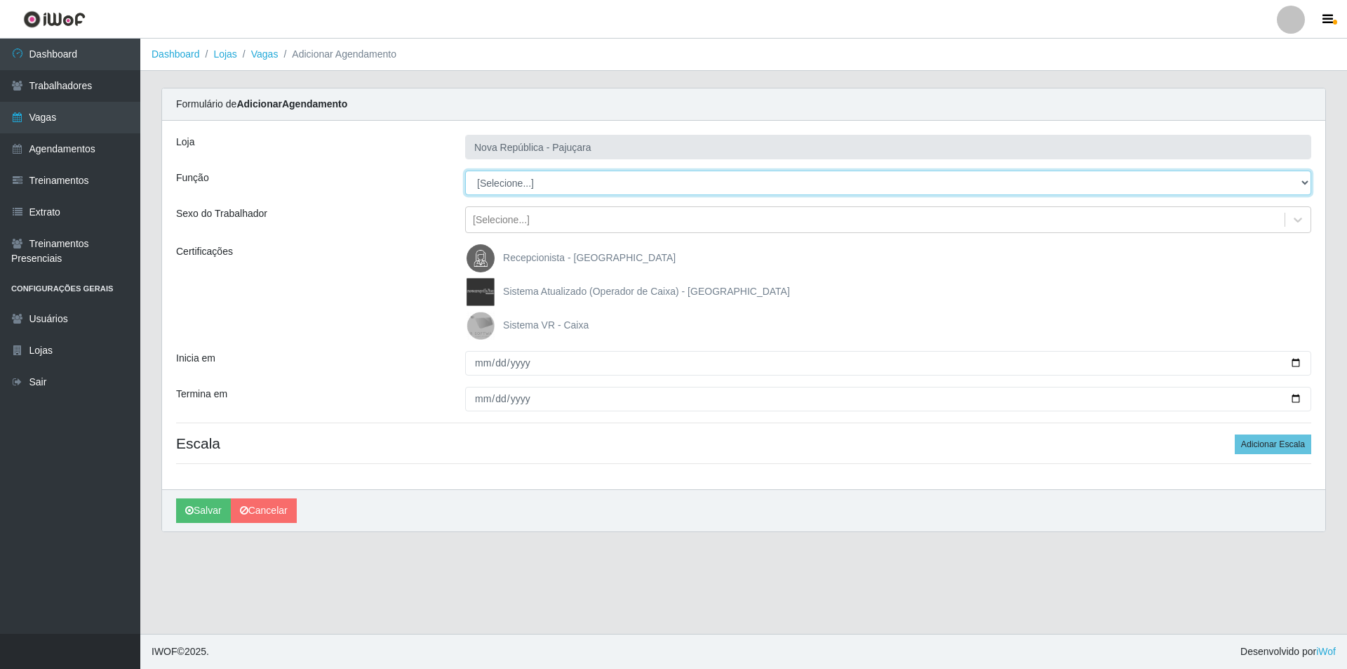
click at [1122, 152] on div "Loja Nova República - Pajuçara Função [Selecione...] Balconista Operador de Cai…" at bounding box center [743, 305] width 1163 height 368
drag, startPoint x: 1301, startPoint y: 184, endPoint x: 819, endPoint y: 193, distance: 481.3
click at [465, 170] on select "[Selecione...] Balconista Operador de Caixa Repositor" at bounding box center [888, 182] width 846 height 25
drag, startPoint x: 482, startPoint y: 321, endPoint x: 469, endPoint y: 337, distance: 20.5
click at [480, 322] on img at bounding box center [484, 325] width 34 height 28
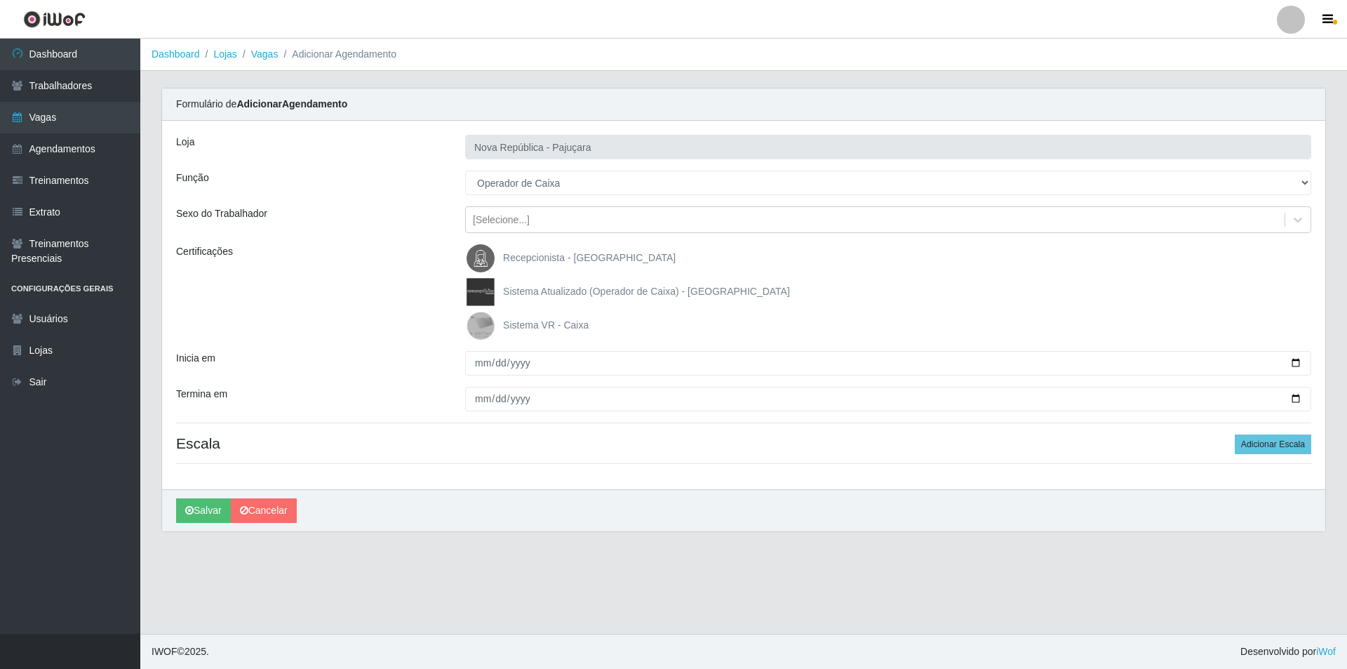
click at [0, 0] on input "Sistema VR - Caixa" at bounding box center [0, 0] width 0 height 0
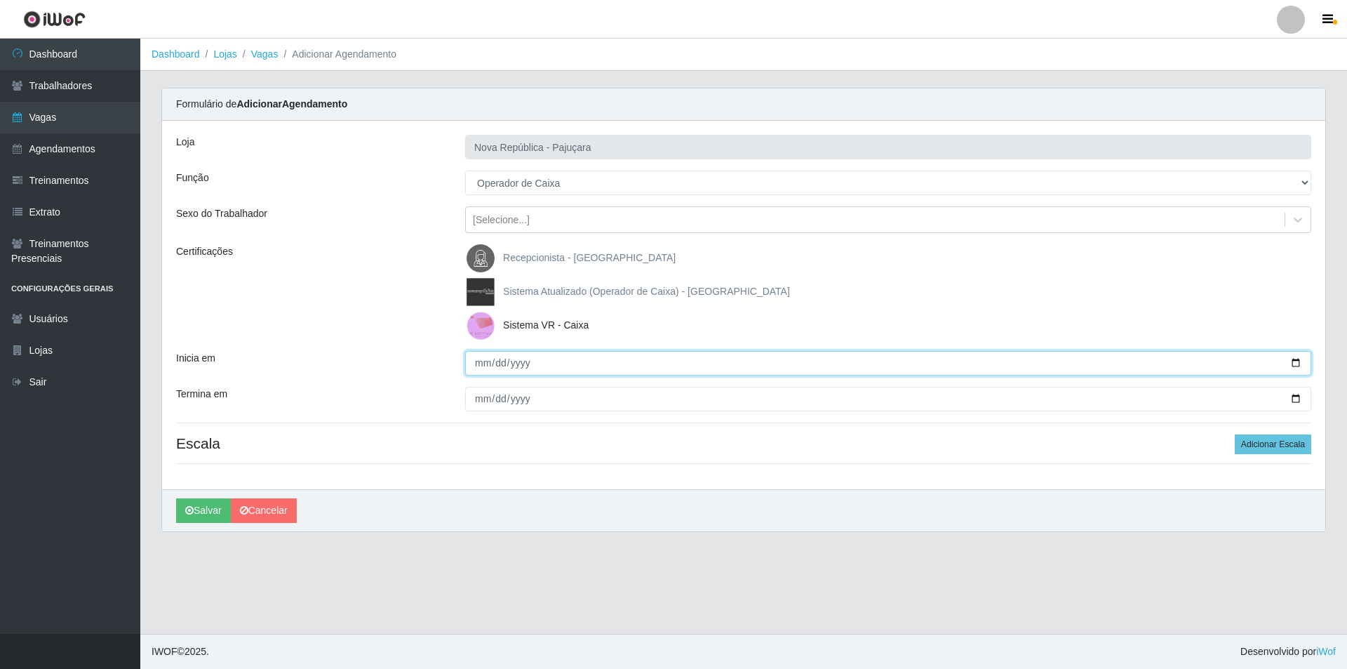
click at [469, 368] on input "Inicia em" at bounding box center [888, 363] width 846 height 25
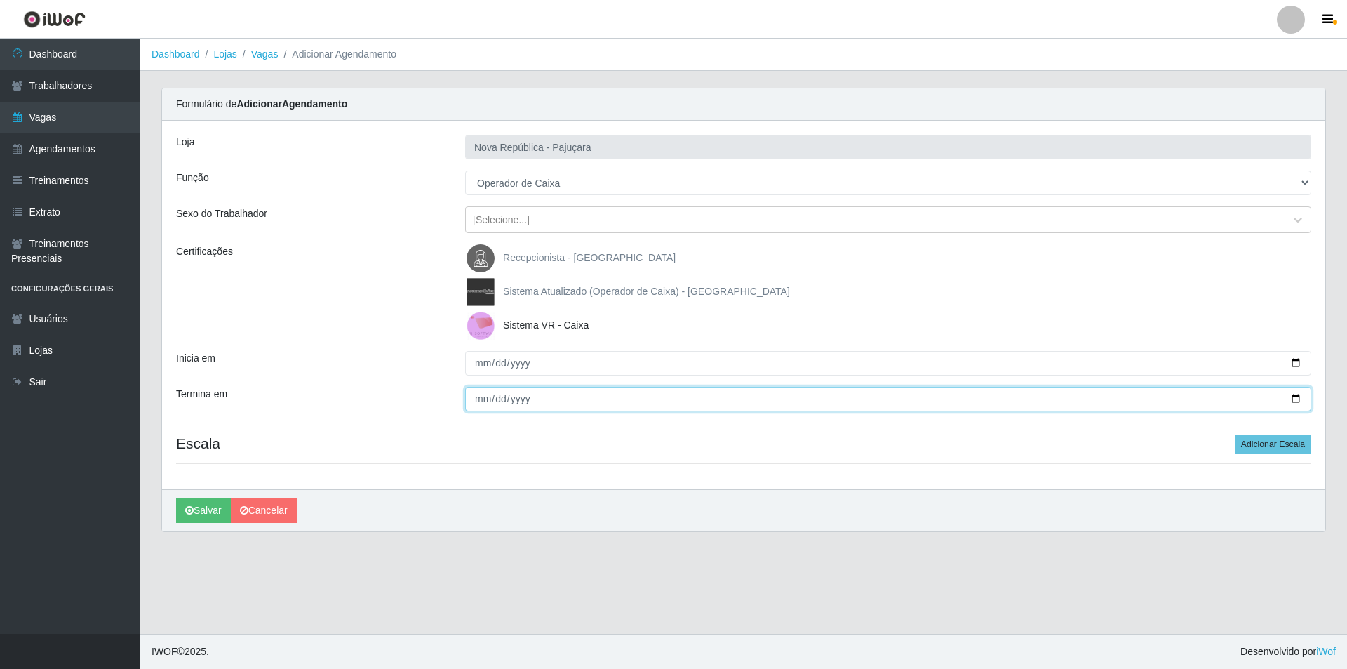
click at [469, 395] on input "Termina em" at bounding box center [888, 399] width 846 height 25
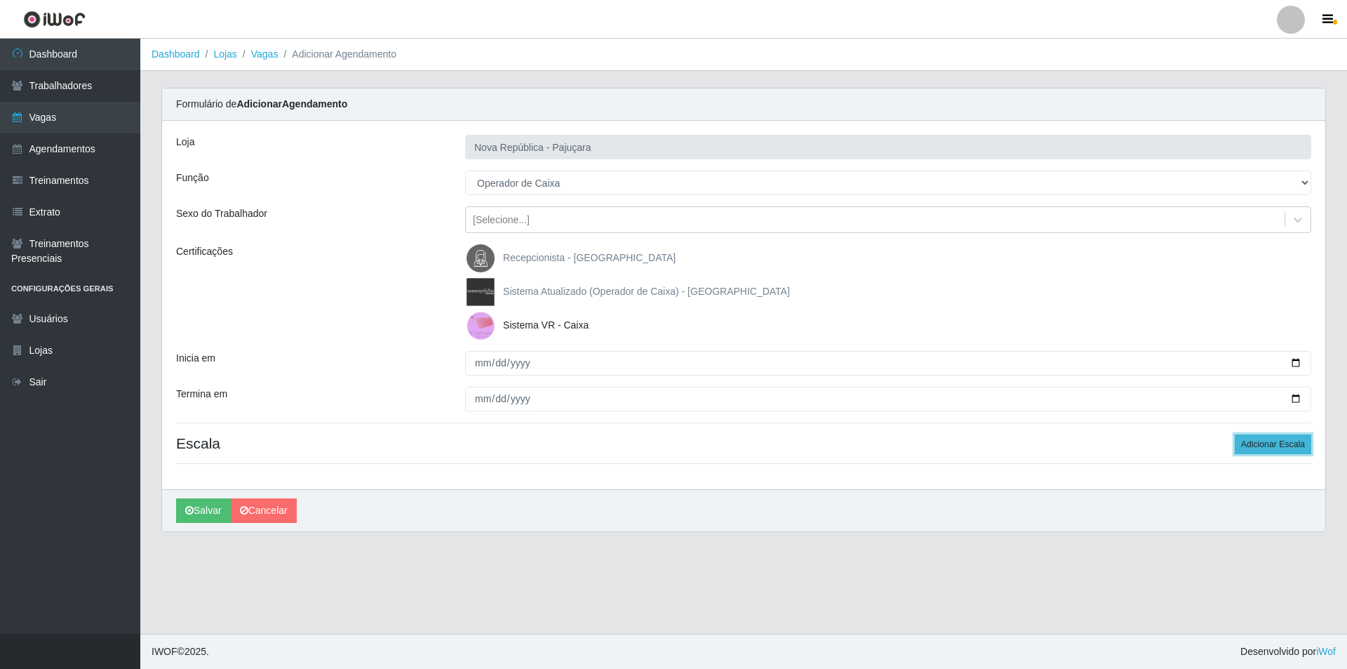
click at [1278, 438] on button "Adicionar Escala" at bounding box center [1273, 444] width 76 height 20
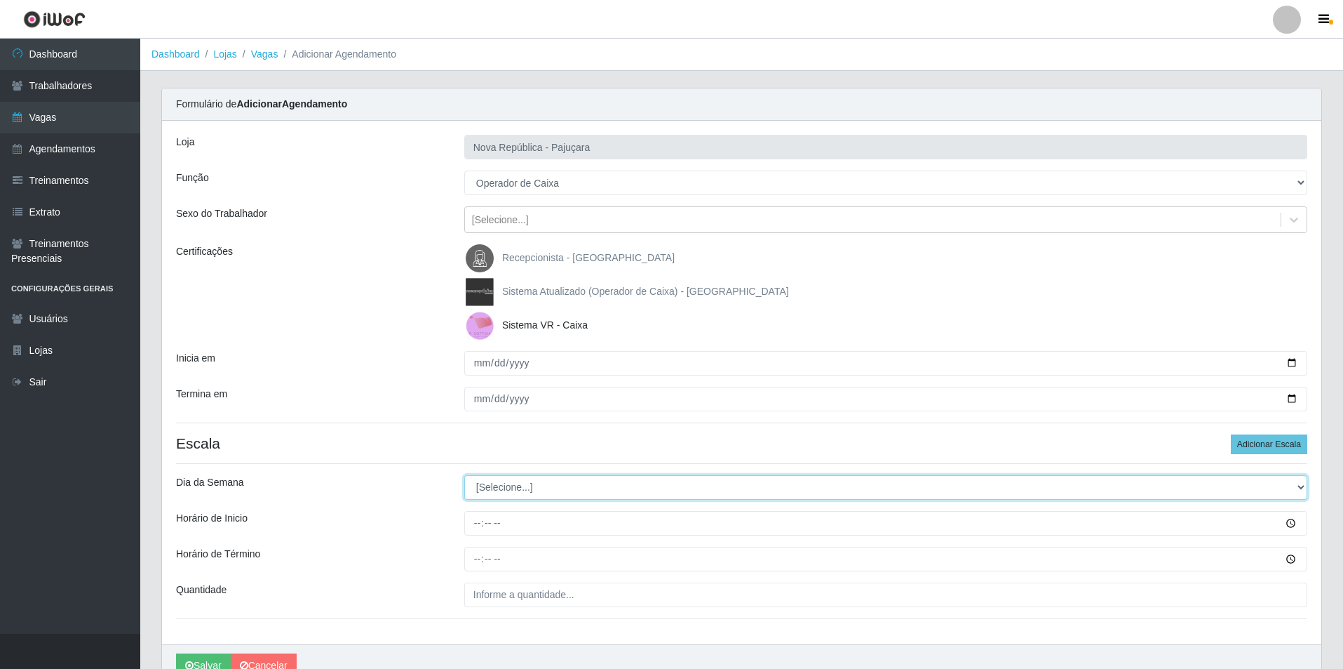
click at [1303, 482] on select "[Selecione...] Segunda Terça Quarta Quinta Sexta Sábado Domingo" at bounding box center [885, 487] width 843 height 25
click at [464, 475] on select "[Selecione...] Segunda Terça Quarta Quinta Sexta Sábado Domingo" at bounding box center [885, 487] width 843 height 25
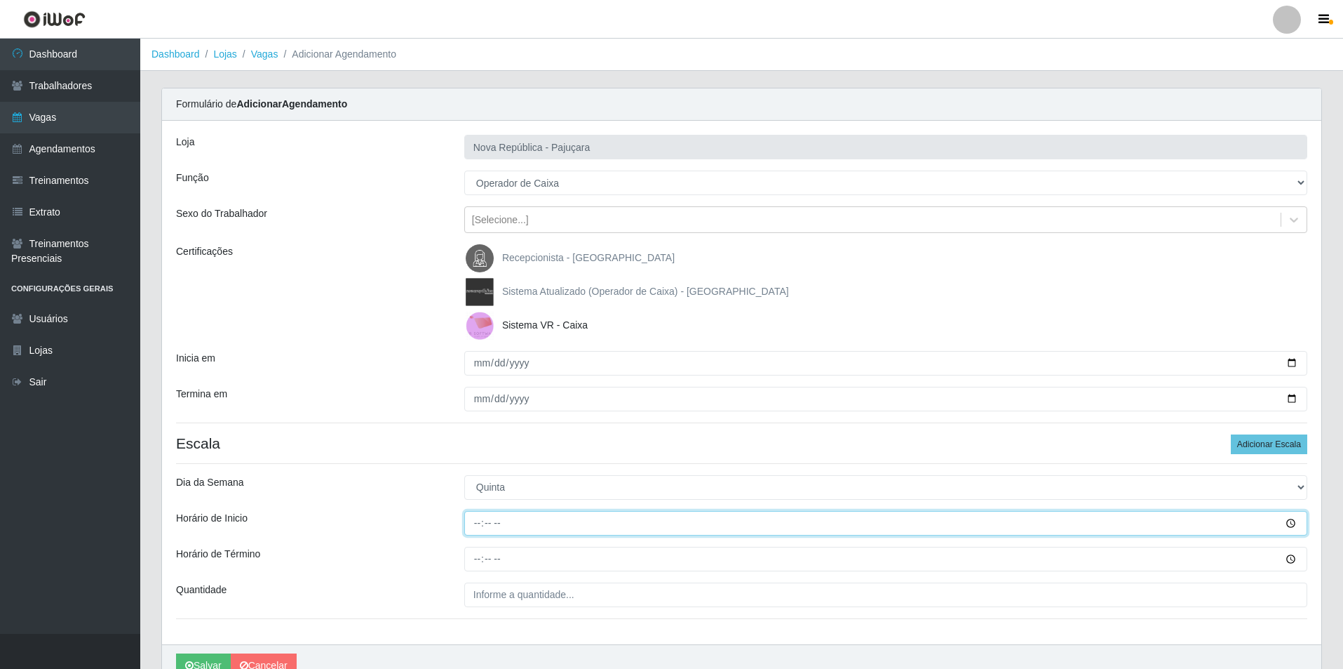
click at [468, 527] on input "Horário de Inicio" at bounding box center [885, 523] width 843 height 25
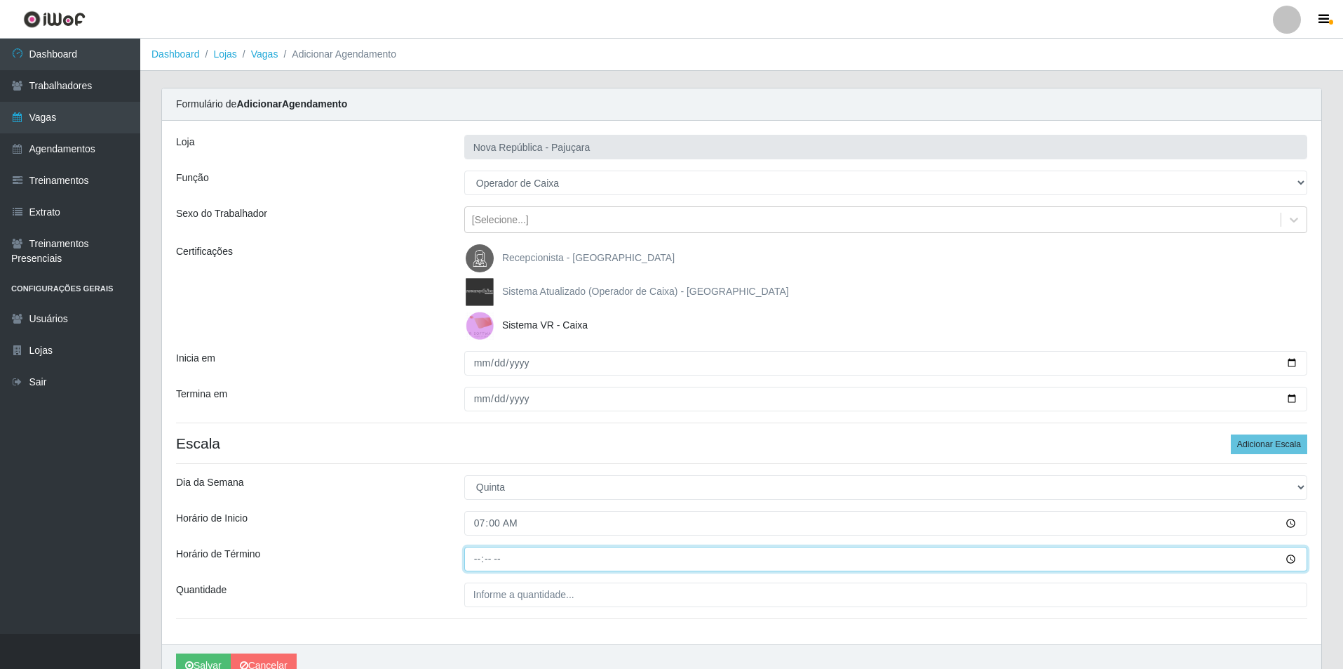
click at [471, 566] on input "Horário de Término" at bounding box center [885, 558] width 843 height 25
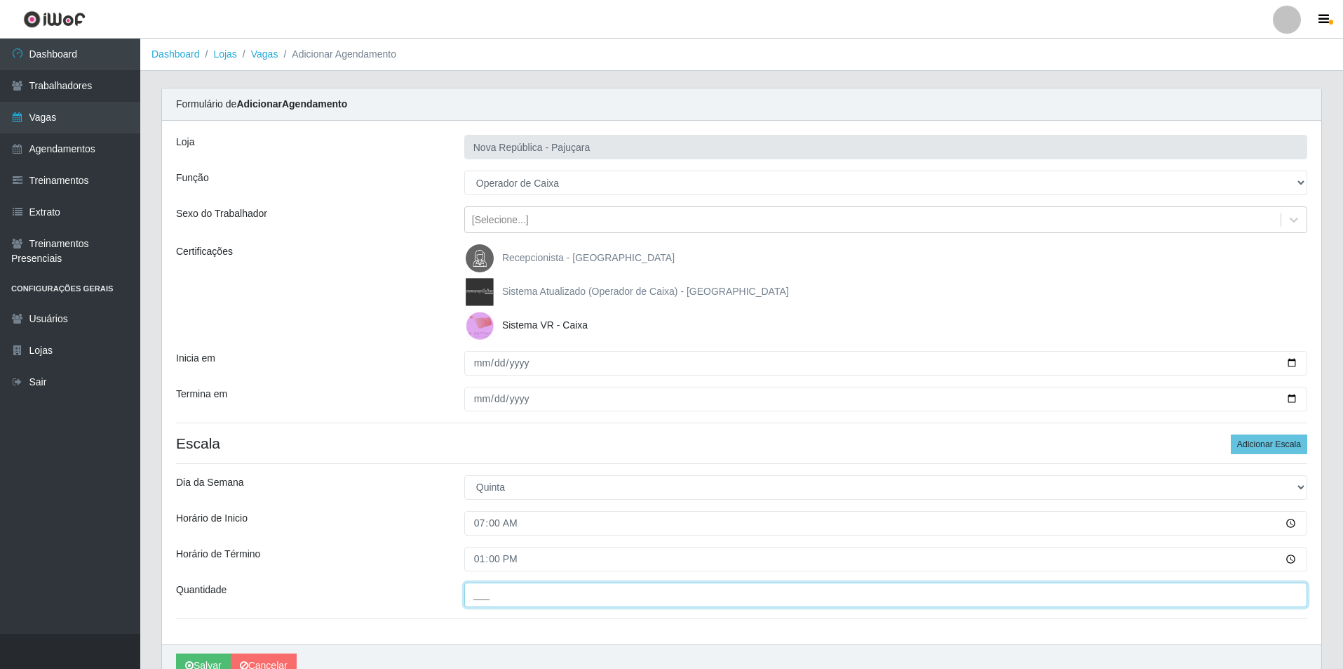
click at [494, 596] on input "___" at bounding box center [885, 594] width 843 height 25
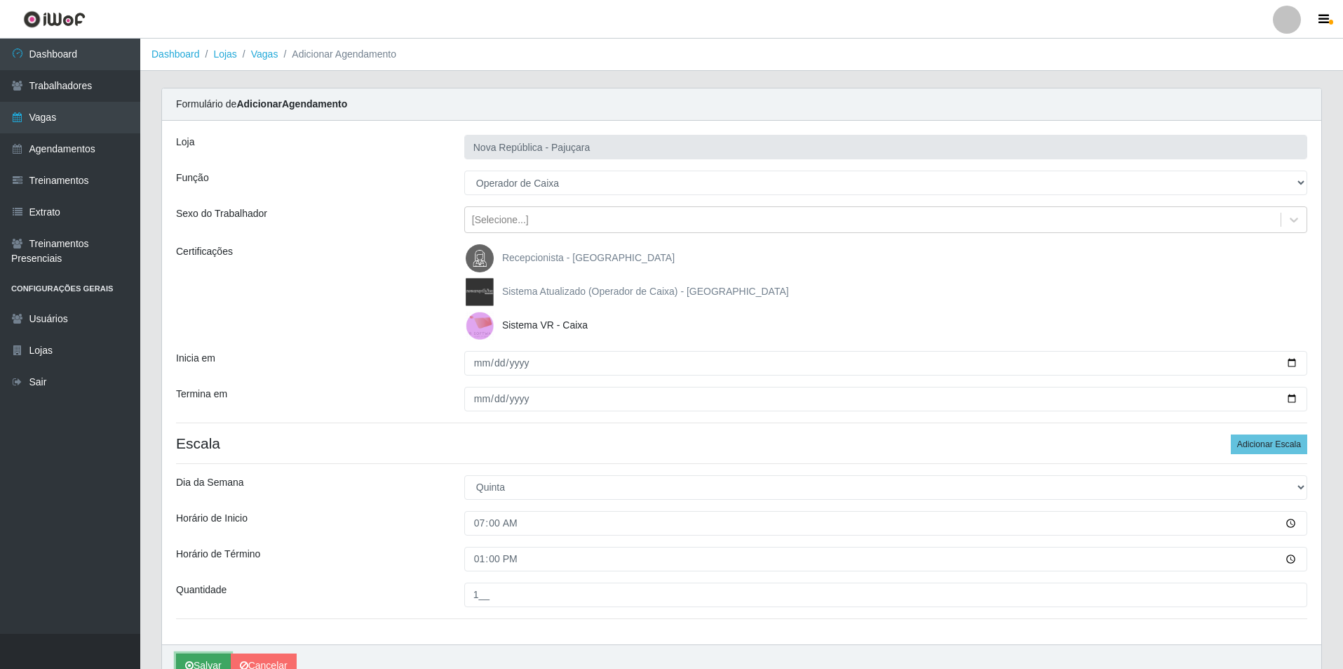
click at [207, 658] on button "Salvar" at bounding box center [203, 665] width 55 height 25
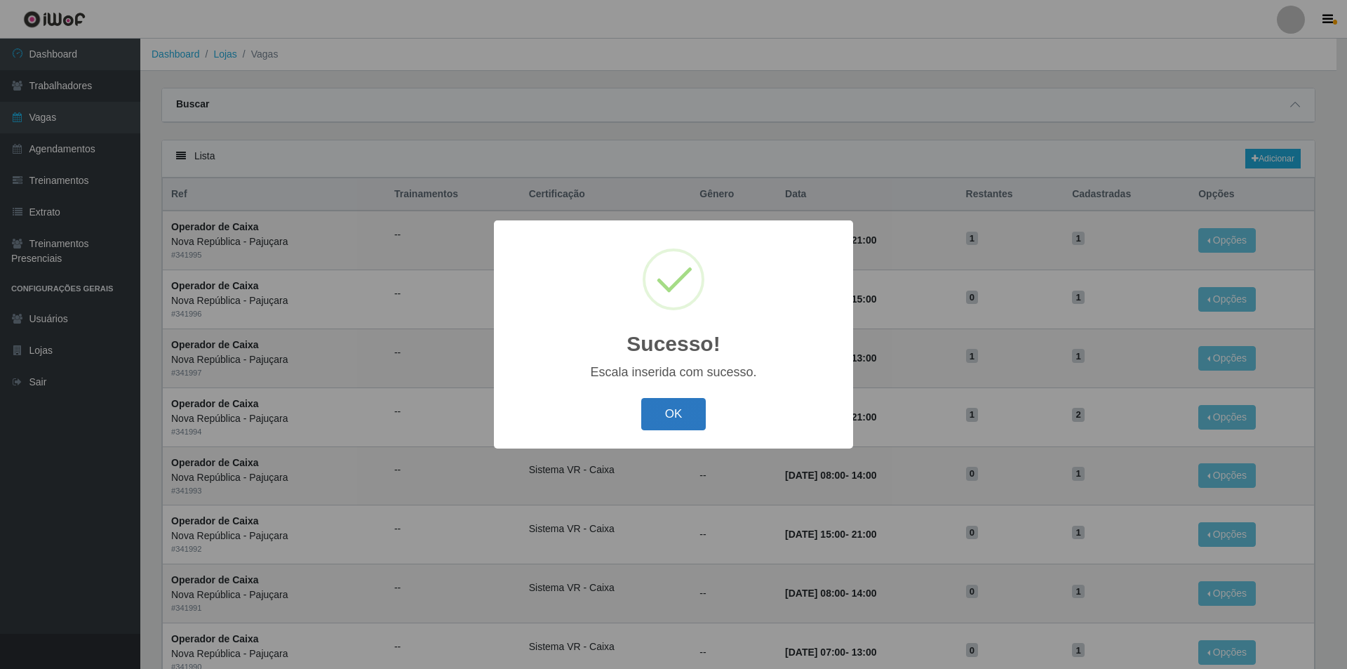
click at [655, 422] on button "OK" at bounding box center [673, 414] width 65 height 33
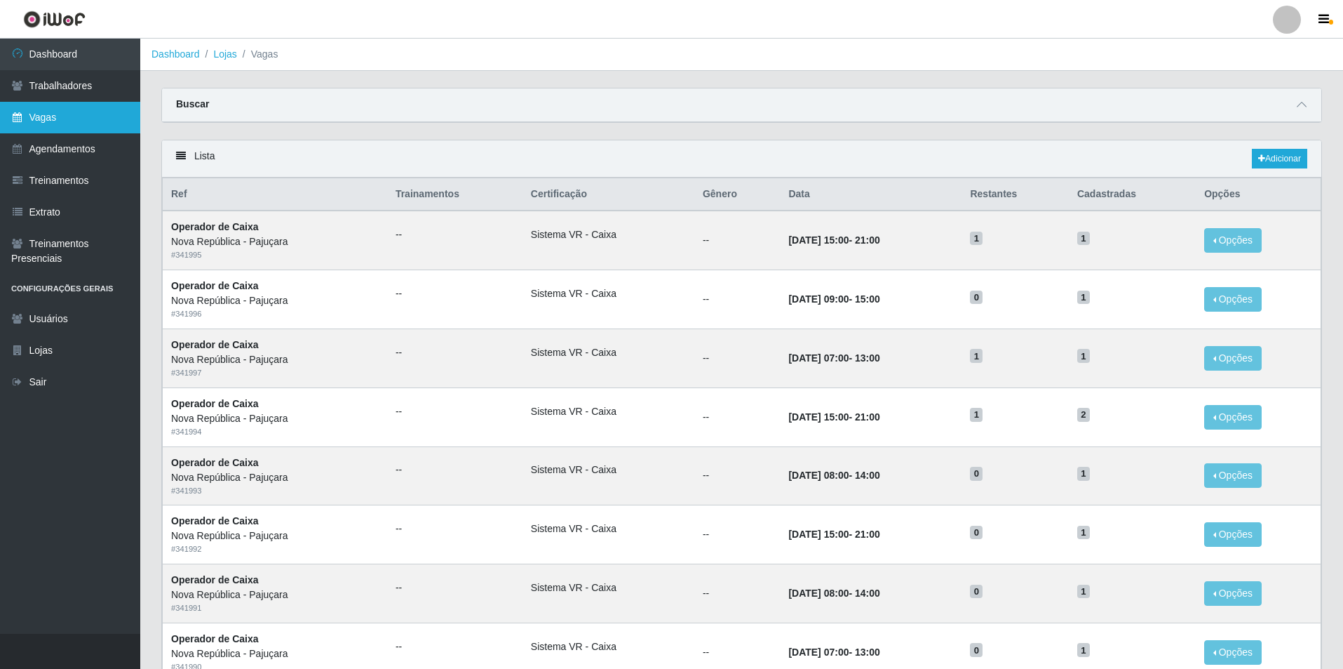
click at [62, 126] on link "Vagas" at bounding box center [70, 118] width 140 height 32
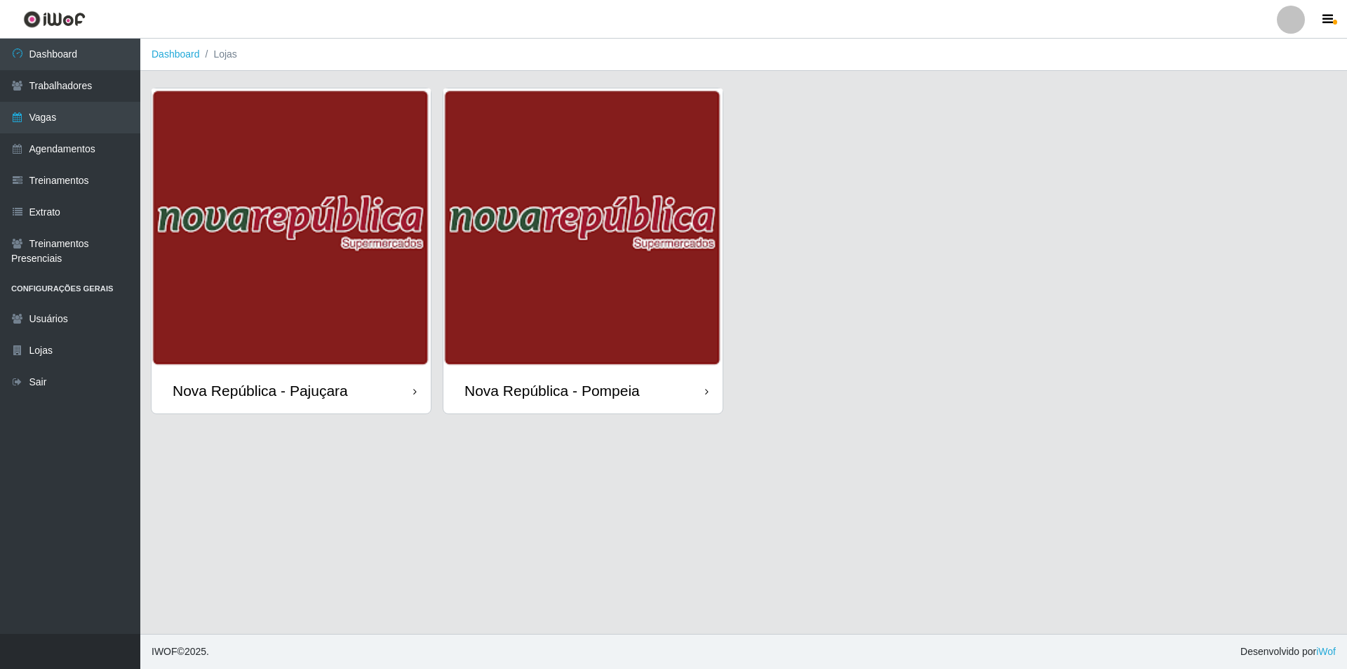
click at [291, 391] on div "Nova República - Pajuçara" at bounding box center [260, 391] width 175 height 18
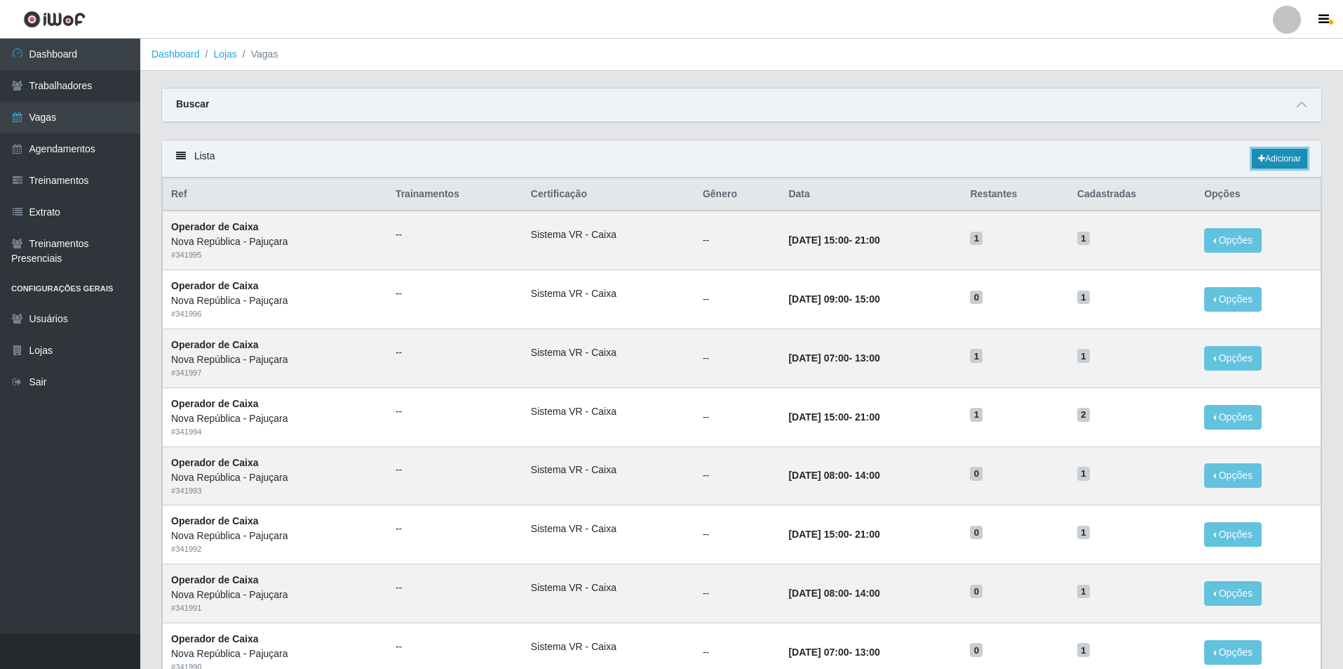
click at [1277, 155] on link "Adicionar" at bounding box center [1279, 159] width 55 height 20
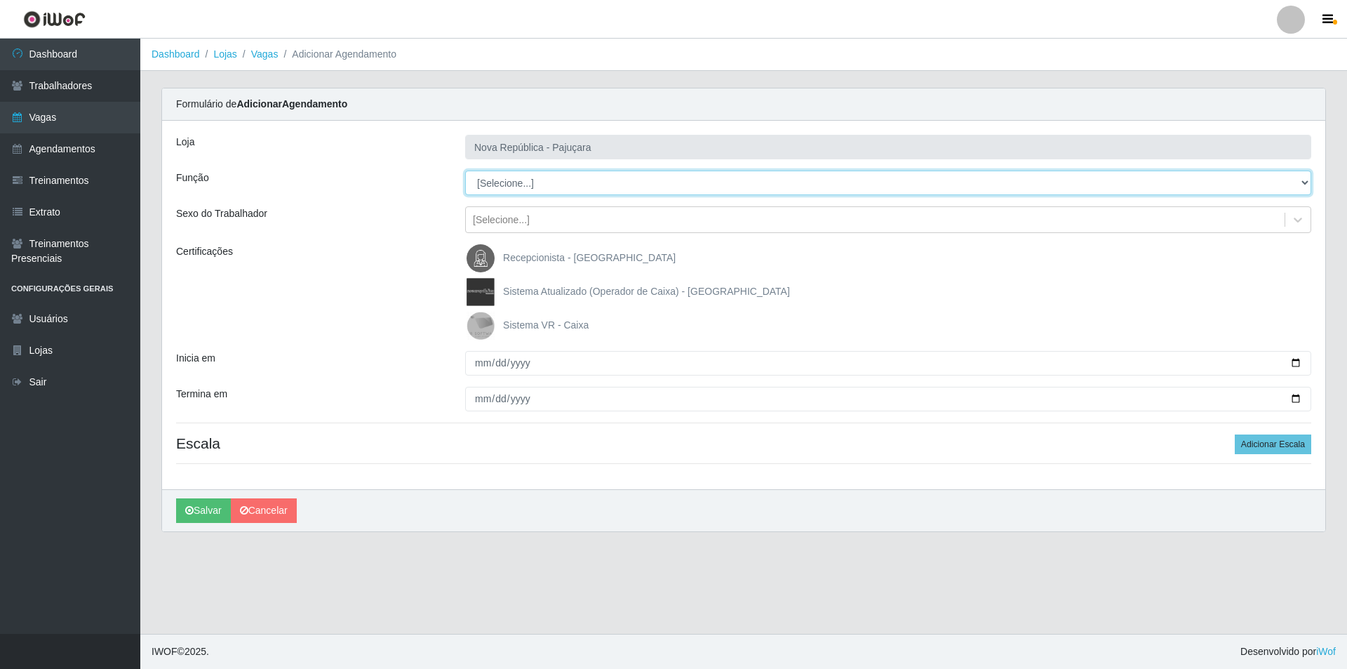
drag, startPoint x: 1300, startPoint y: 178, endPoint x: 1238, endPoint y: 174, distance: 61.9
click at [1255, 174] on select "[Selecione...] Balconista Operador de Caixa Repositor" at bounding box center [888, 182] width 846 height 25
click at [465, 170] on select "[Selecione...] Balconista Operador de Caixa Repositor" at bounding box center [888, 182] width 846 height 25
click at [478, 323] on img at bounding box center [484, 325] width 34 height 28
click at [0, 0] on input "Sistema VR - Caixa" at bounding box center [0, 0] width 0 height 0
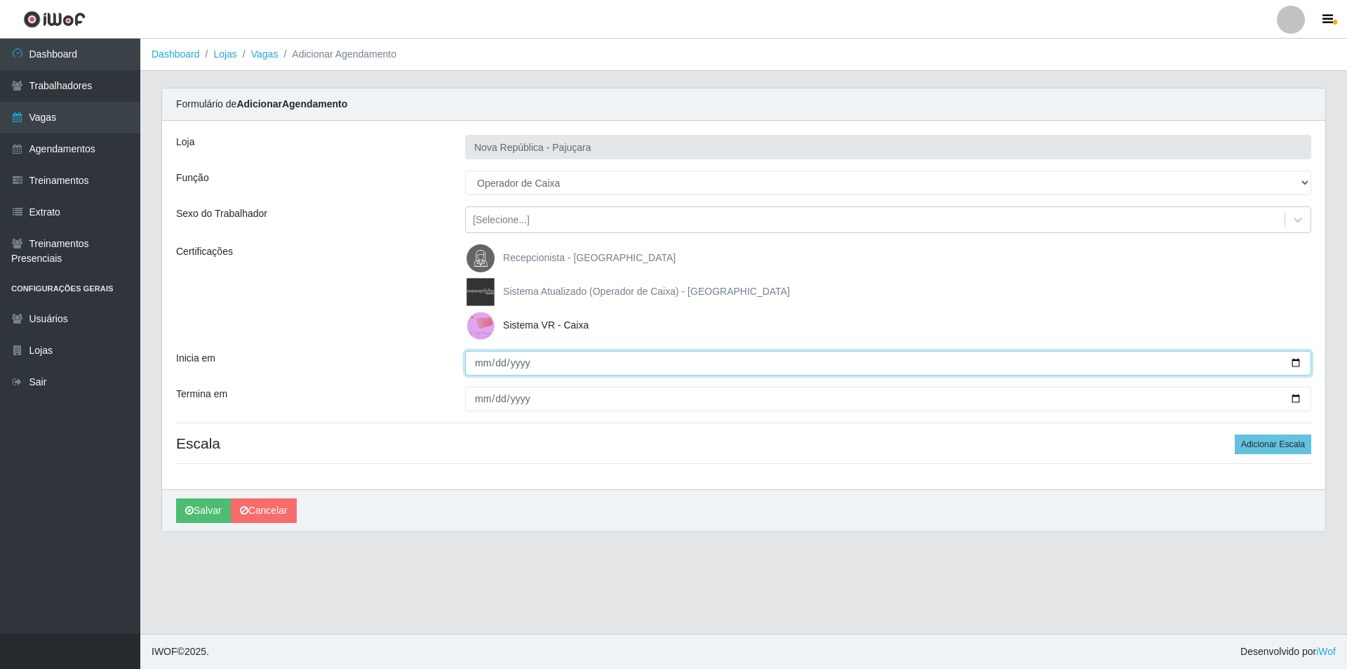
click at [471, 364] on input "Inicia em" at bounding box center [888, 363] width 846 height 25
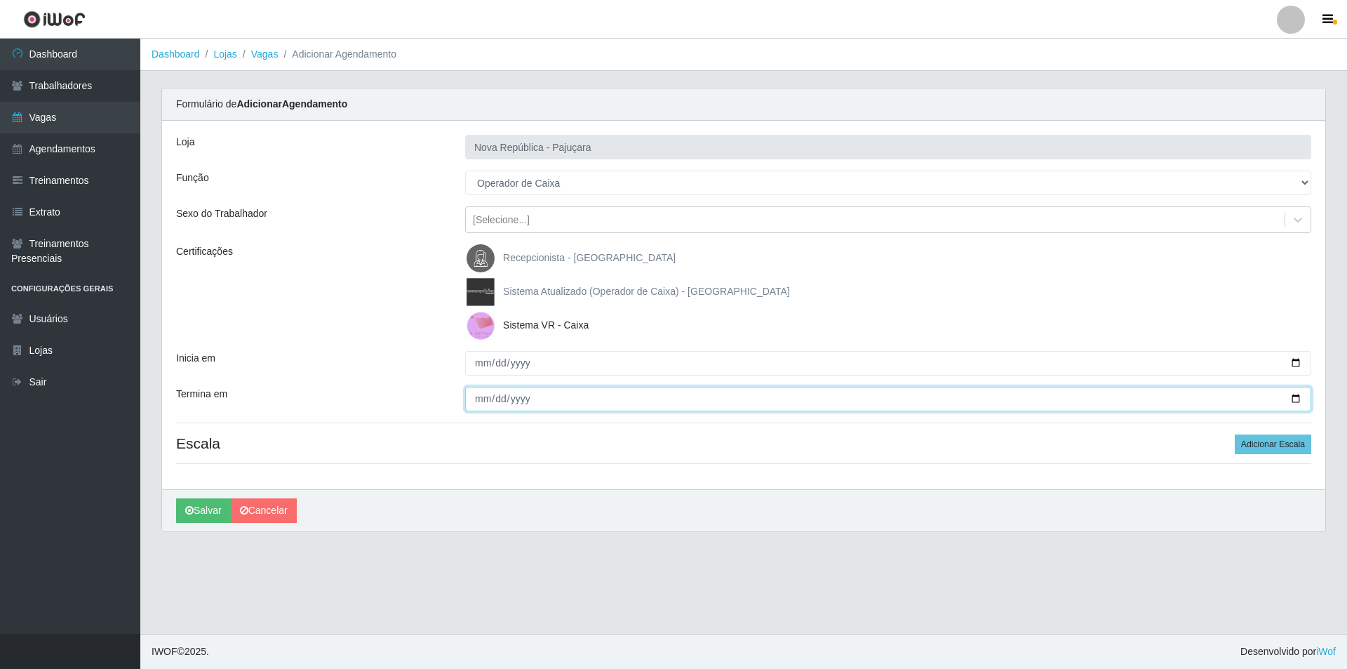
click at [473, 403] on input "Termina em" at bounding box center [888, 399] width 846 height 25
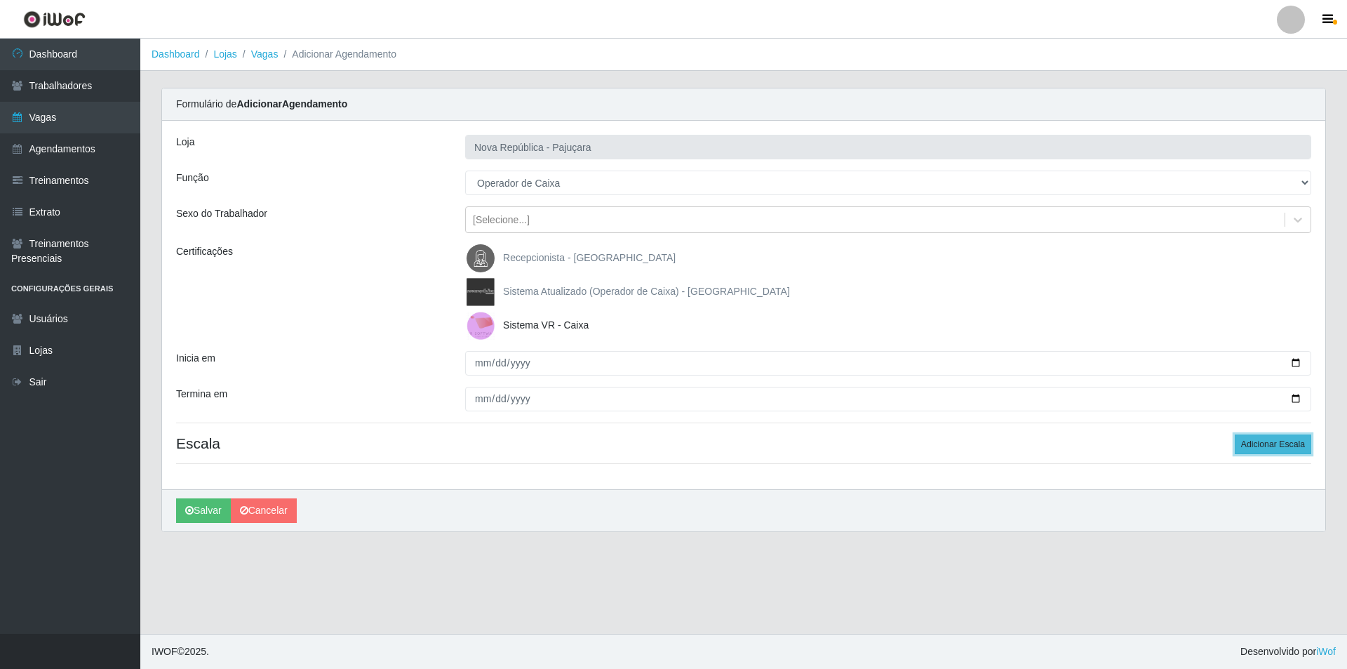
click at [1266, 445] on button "Adicionar Escala" at bounding box center [1273, 444] width 76 height 20
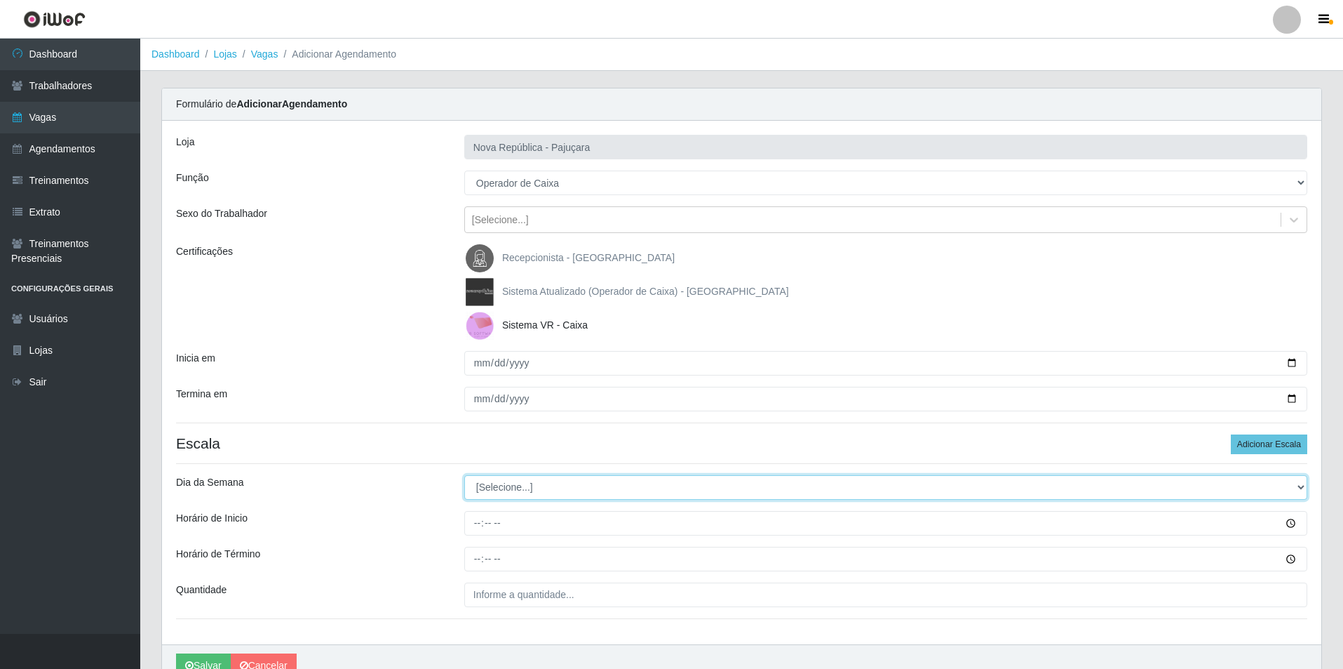
drag, startPoint x: 1299, startPoint y: 485, endPoint x: 1163, endPoint y: 477, distance: 136.3
click at [1244, 478] on select "[Selecione...] Segunda Terça Quarta Quinta Sexta Sábado Domingo" at bounding box center [885, 487] width 843 height 25
click at [464, 475] on select "[Selecione...] Segunda Terça Quarta Quinta Sexta Sábado Domingo" at bounding box center [885, 487] width 843 height 25
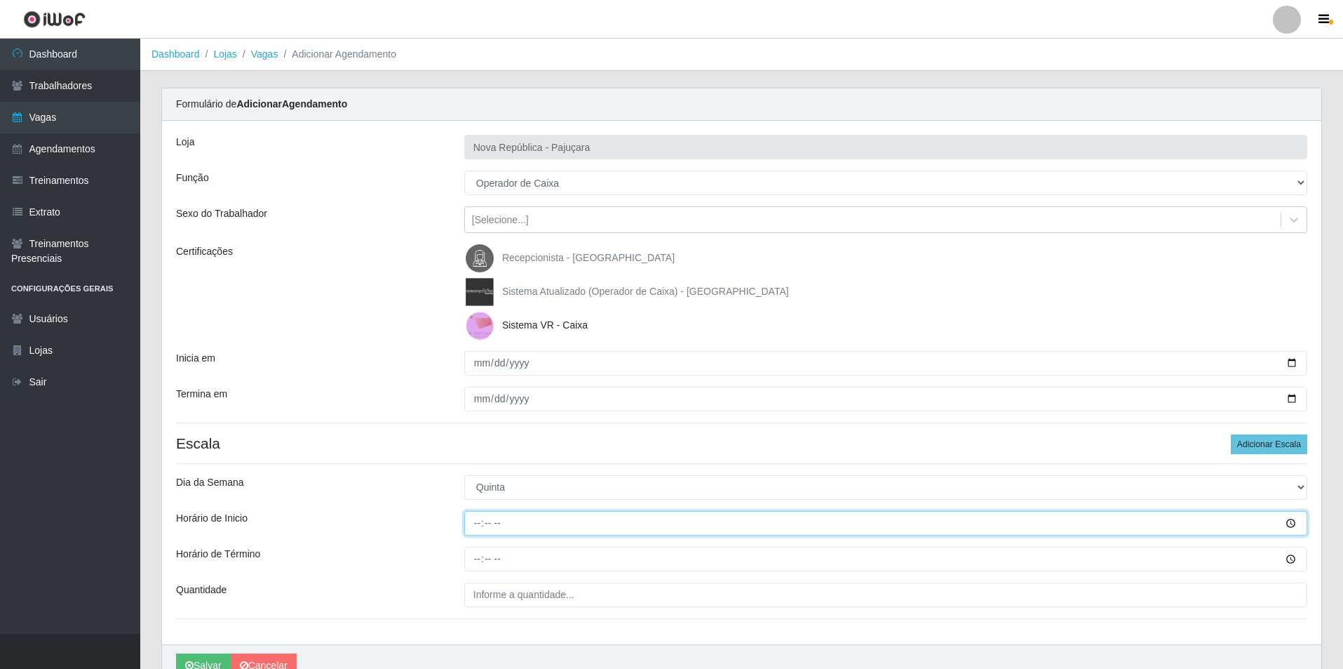
click at [470, 527] on input "Horário de Inicio" at bounding box center [885, 523] width 843 height 25
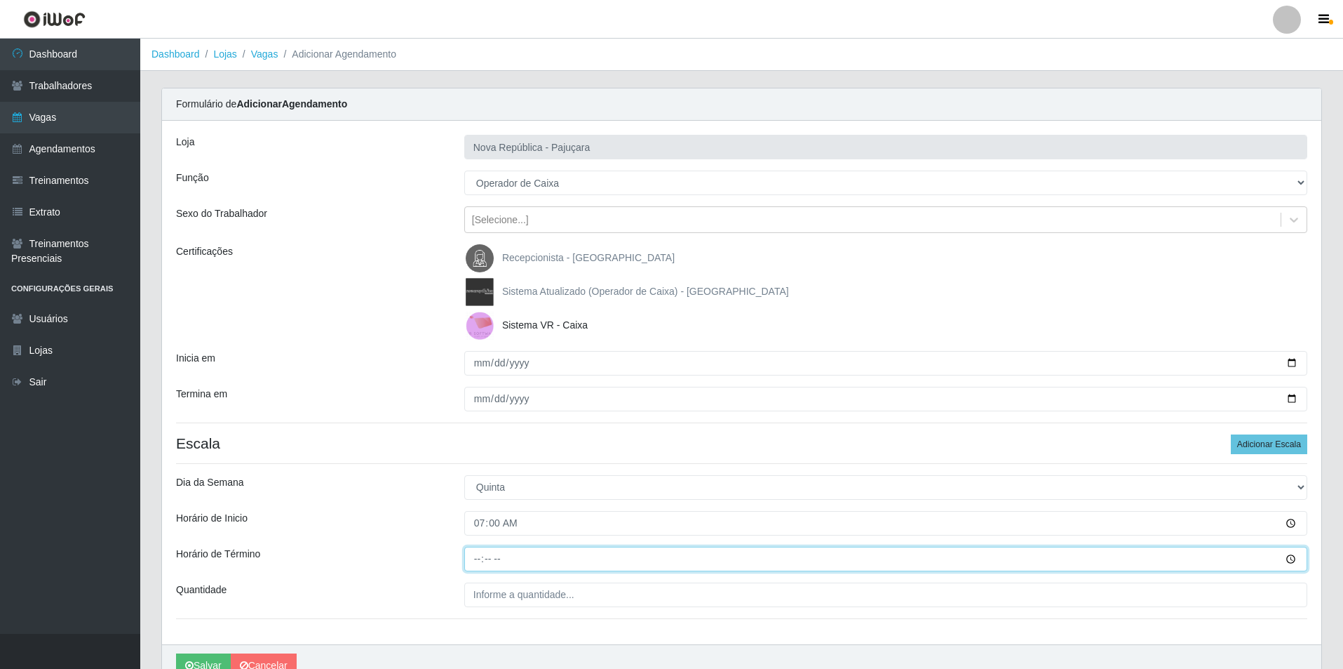
drag, startPoint x: 475, startPoint y: 558, endPoint x: 464, endPoint y: 545, distance: 16.4
click at [473, 558] on input "Horário de Término" at bounding box center [885, 558] width 843 height 25
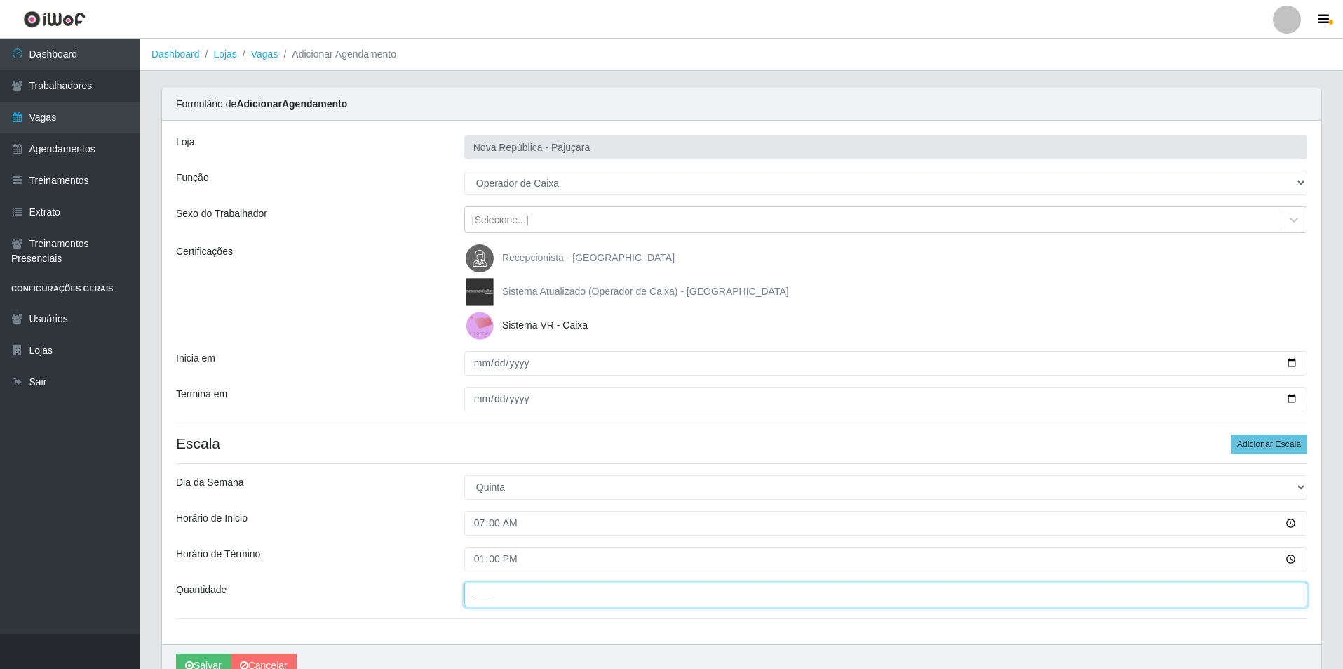
drag, startPoint x: 497, startPoint y: 595, endPoint x: 480, endPoint y: 576, distance: 25.3
click at [490, 593] on input "___" at bounding box center [885, 594] width 843 height 25
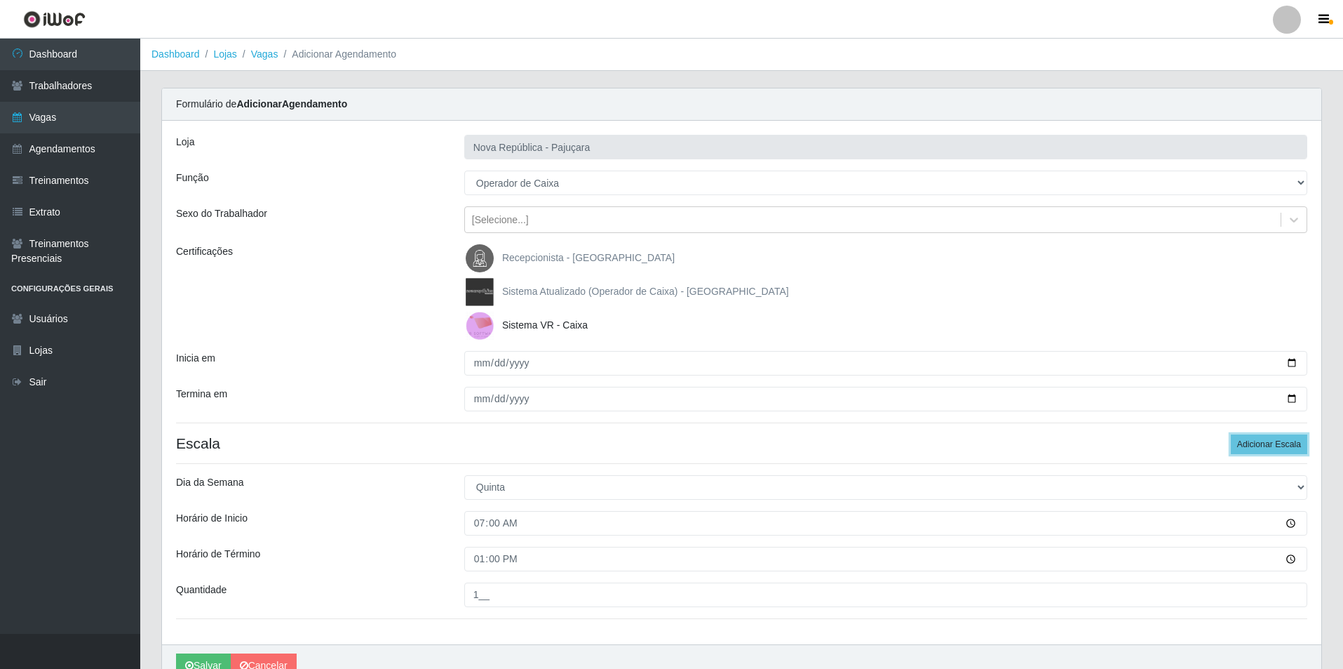
drag, startPoint x: 1268, startPoint y: 438, endPoint x: 1343, endPoint y: 436, distance: 75.1
click at [1268, 438] on button "Adicionar Escala" at bounding box center [1269, 444] width 76 height 20
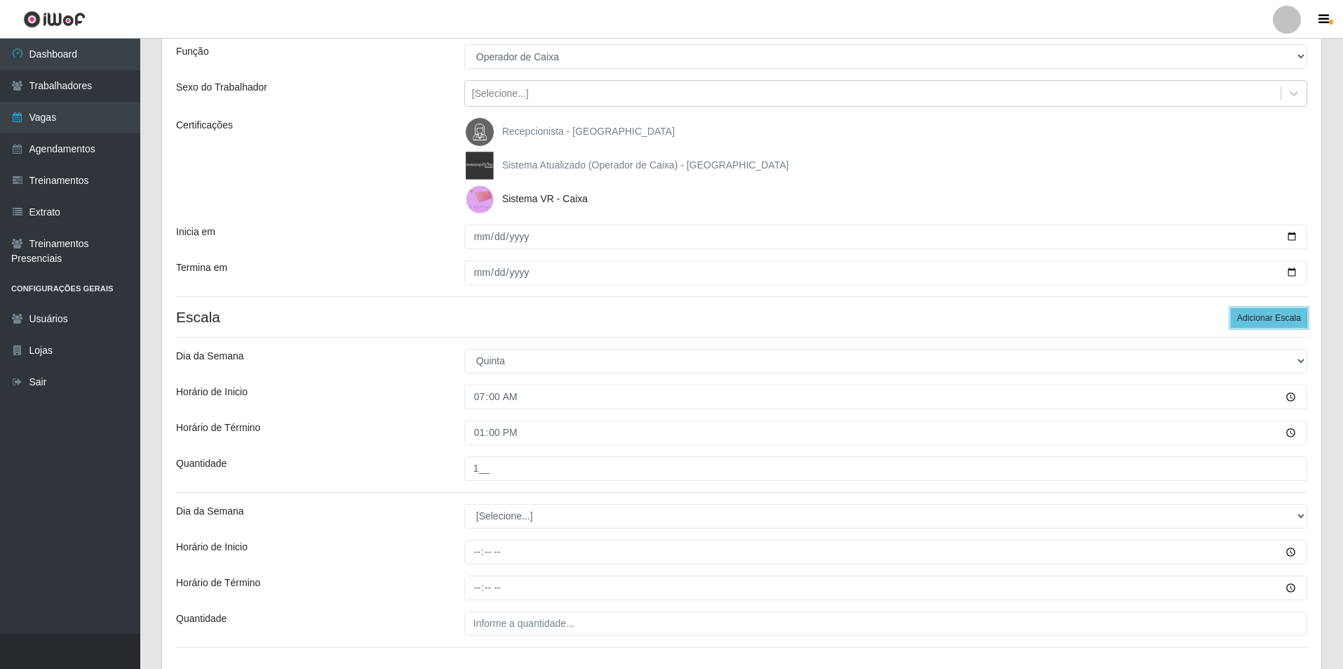
scroll to position [129, 0]
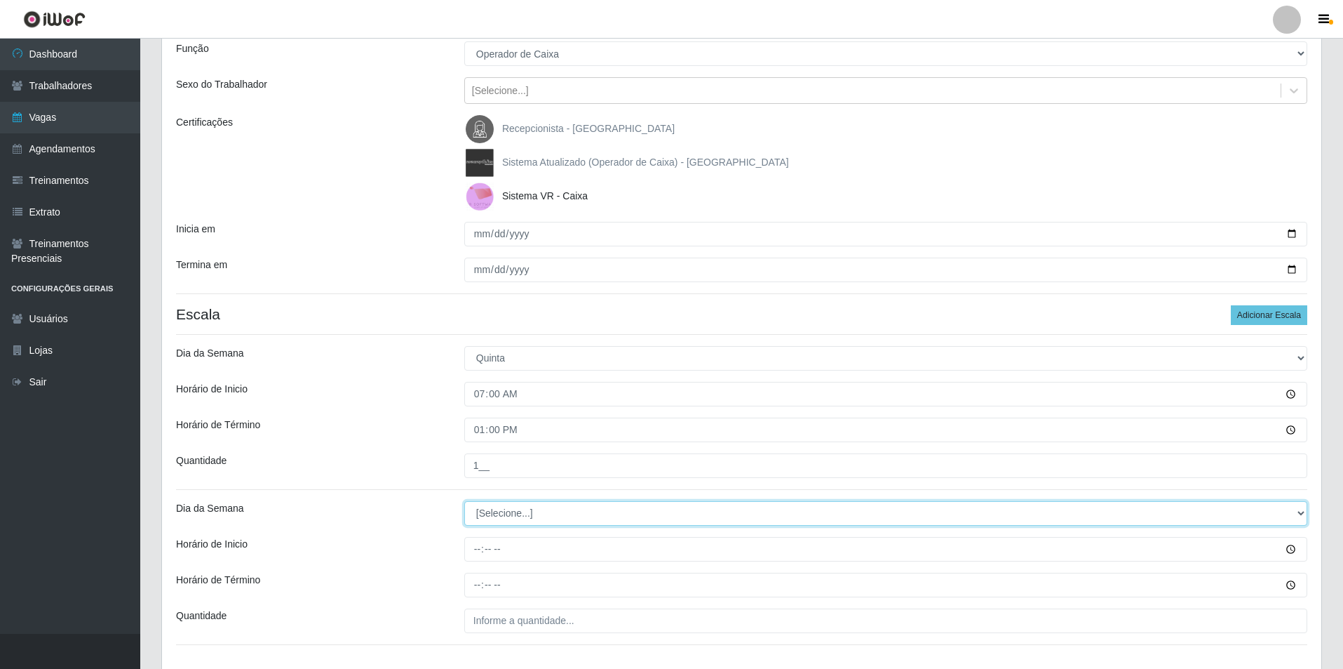
drag, startPoint x: 1297, startPoint y: 510, endPoint x: 1249, endPoint y: 514, distance: 47.8
click at [1266, 511] on select "[Selecione...] Segunda Terça Quarta Quinta Sexta Sábado Domingo" at bounding box center [885, 513] width 843 height 25
click at [464, 501] on select "[Selecione...] Segunda Terça Quarta Quinta Sexta Sábado Domingo" at bounding box center [885, 513] width 843 height 25
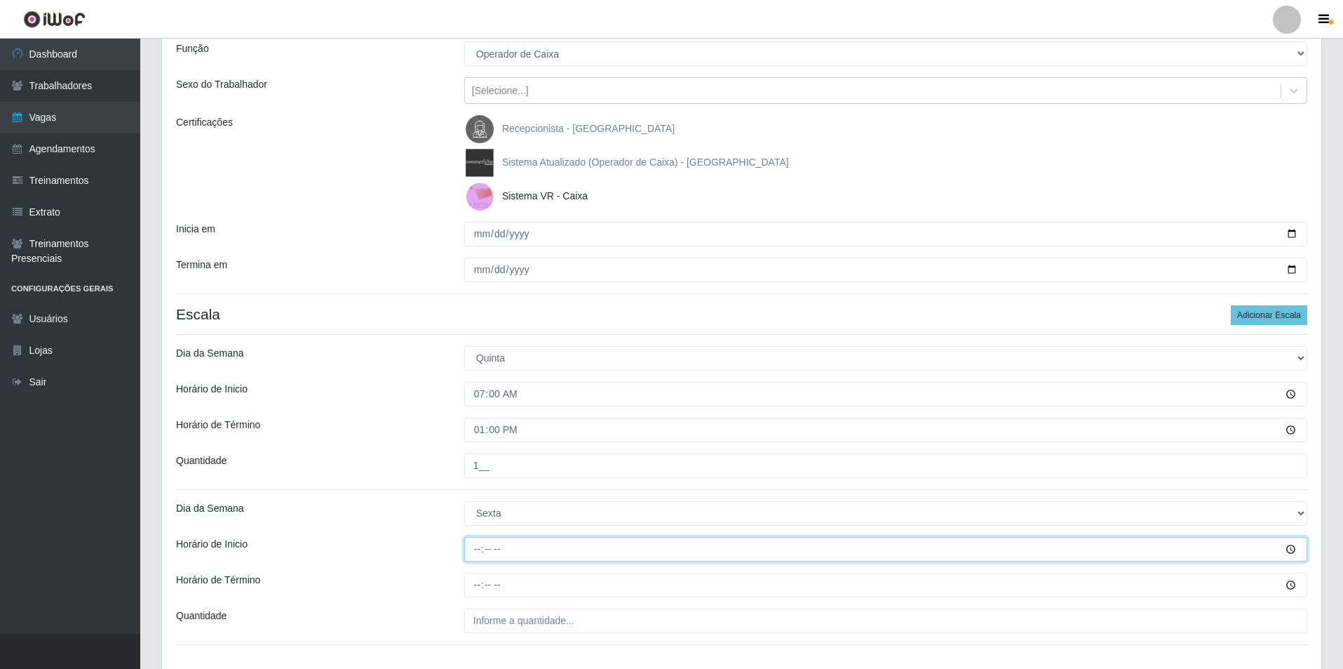
click at [475, 556] on input "Horário de Inicio" at bounding box center [885, 549] width 843 height 25
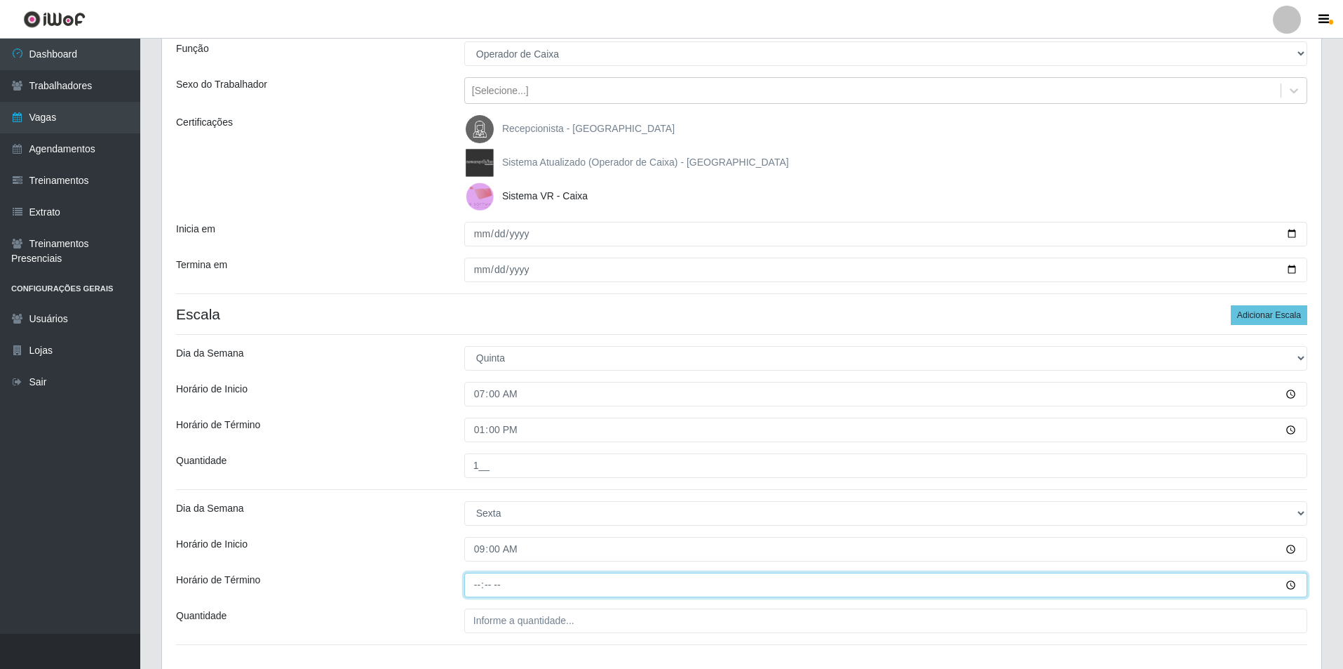
click at [469, 586] on input "Horário de Término" at bounding box center [885, 584] width 843 height 25
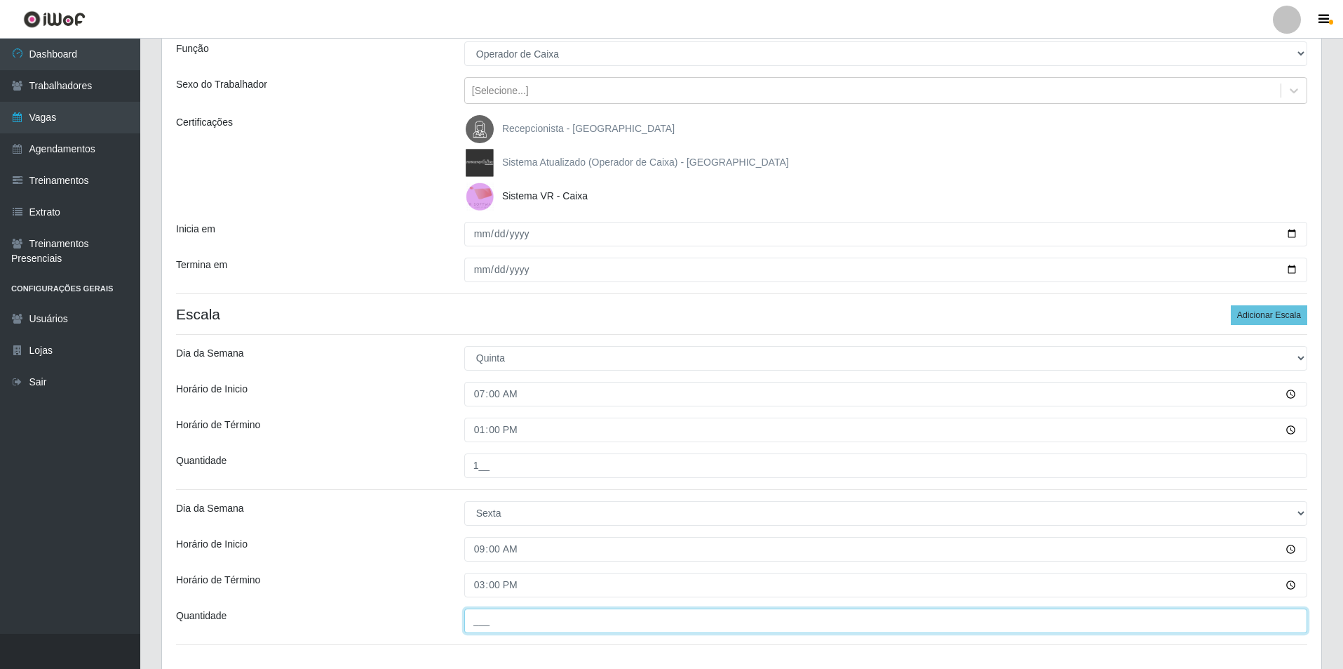
click at [467, 617] on input "___" at bounding box center [885, 620] width 843 height 25
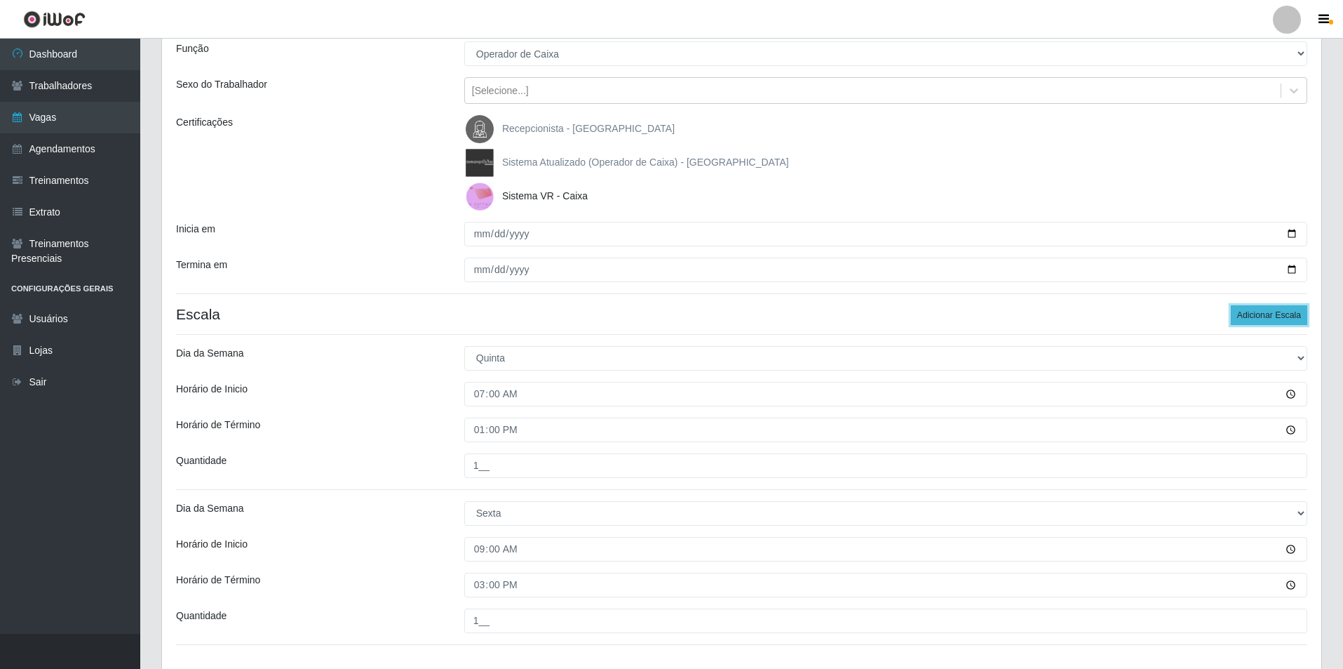
click at [1263, 317] on button "Adicionar Escala" at bounding box center [1269, 315] width 76 height 20
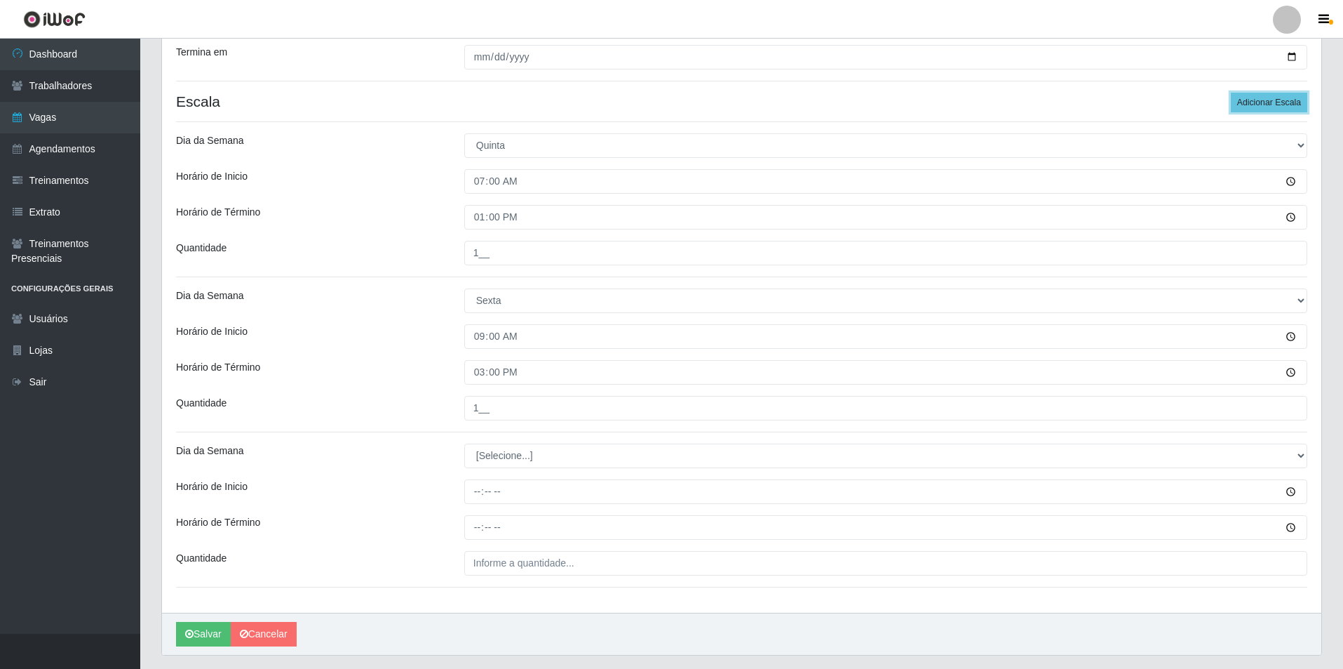
scroll to position [343, 0]
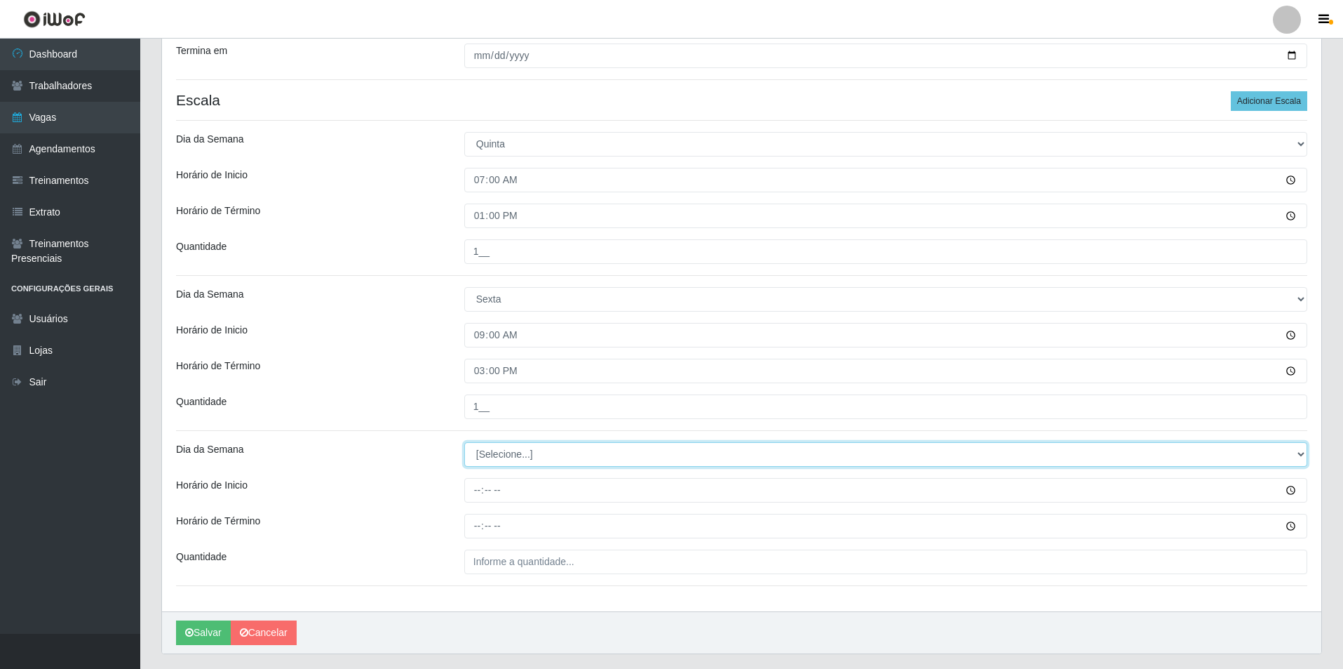
click at [1295, 452] on select "[Selecione...] Segunda Terça Quarta Quinta Sexta Sábado Domingo" at bounding box center [885, 454] width 843 height 25
click at [464, 442] on select "[Selecione...] Segunda Terça Quarta Quinta Sexta Sábado Domingo" at bounding box center [885, 454] width 843 height 25
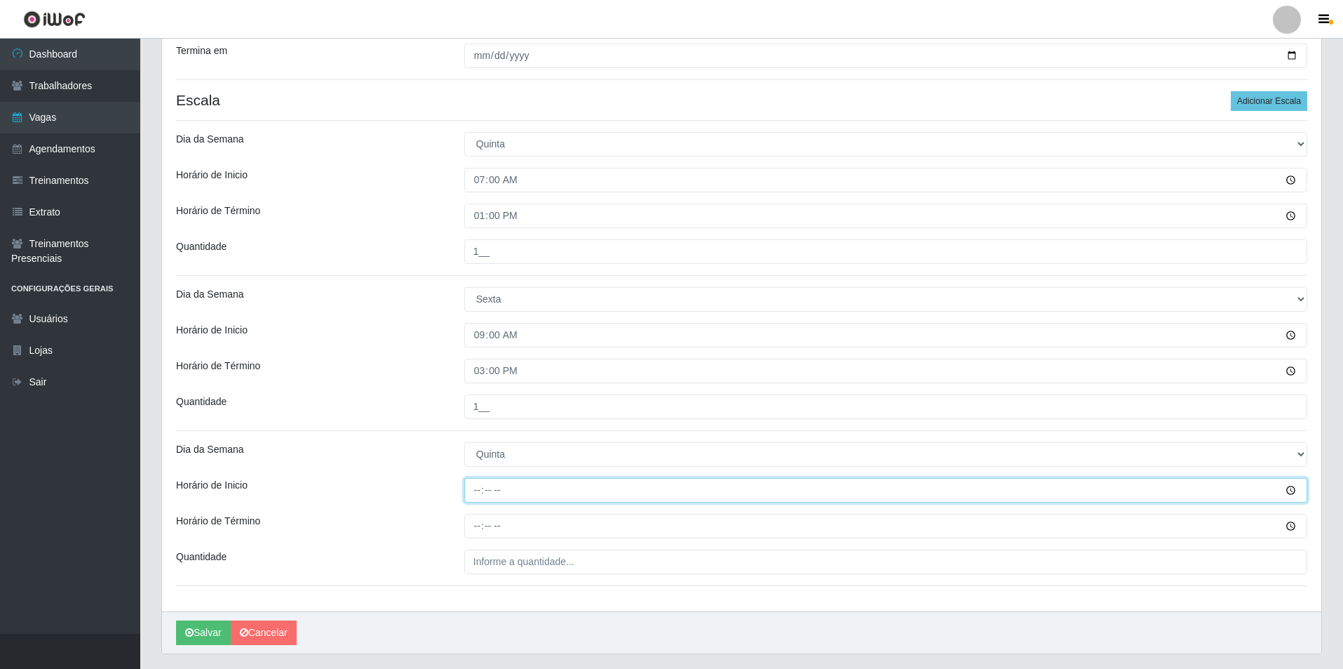
click at [474, 497] on input "Horário de Inicio" at bounding box center [885, 490] width 843 height 25
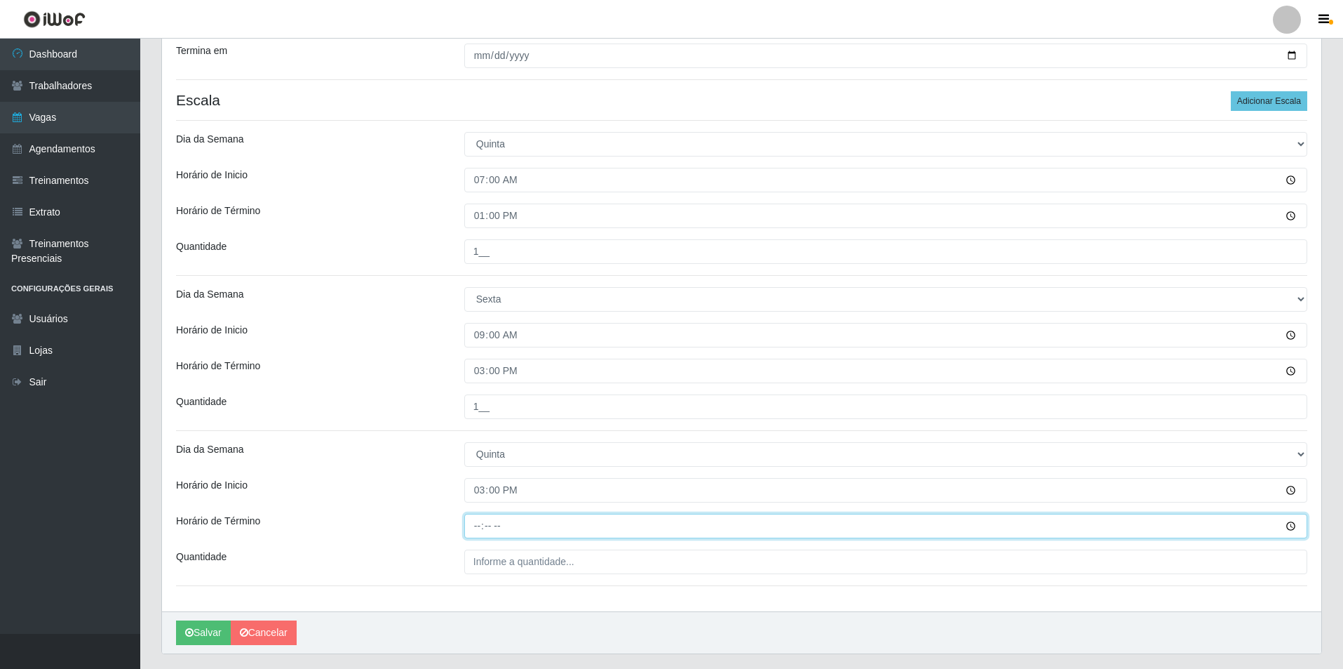
drag, startPoint x: 474, startPoint y: 526, endPoint x: 467, endPoint y: 518, distance: 10.9
click at [470, 527] on input "Horário de Término" at bounding box center [885, 526] width 843 height 25
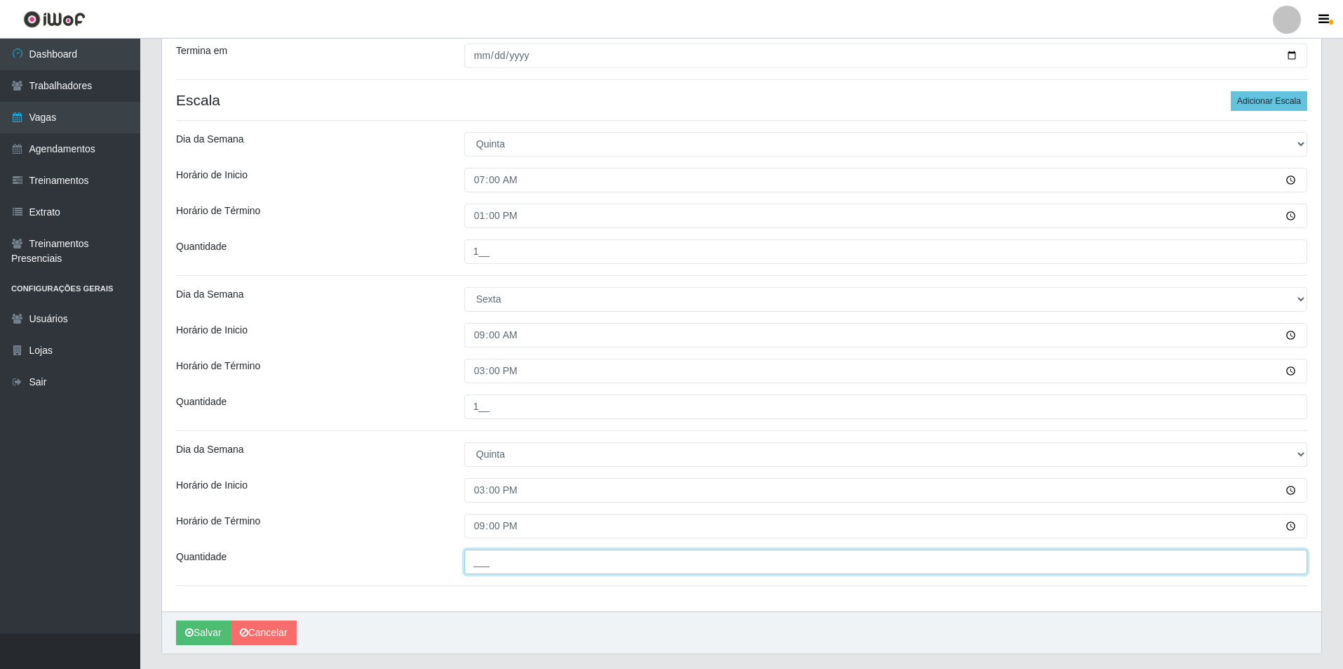
drag, startPoint x: 474, startPoint y: 558, endPoint x: 462, endPoint y: 561, distance: 12.3
click at [474, 559] on input "___" at bounding box center [885, 561] width 843 height 25
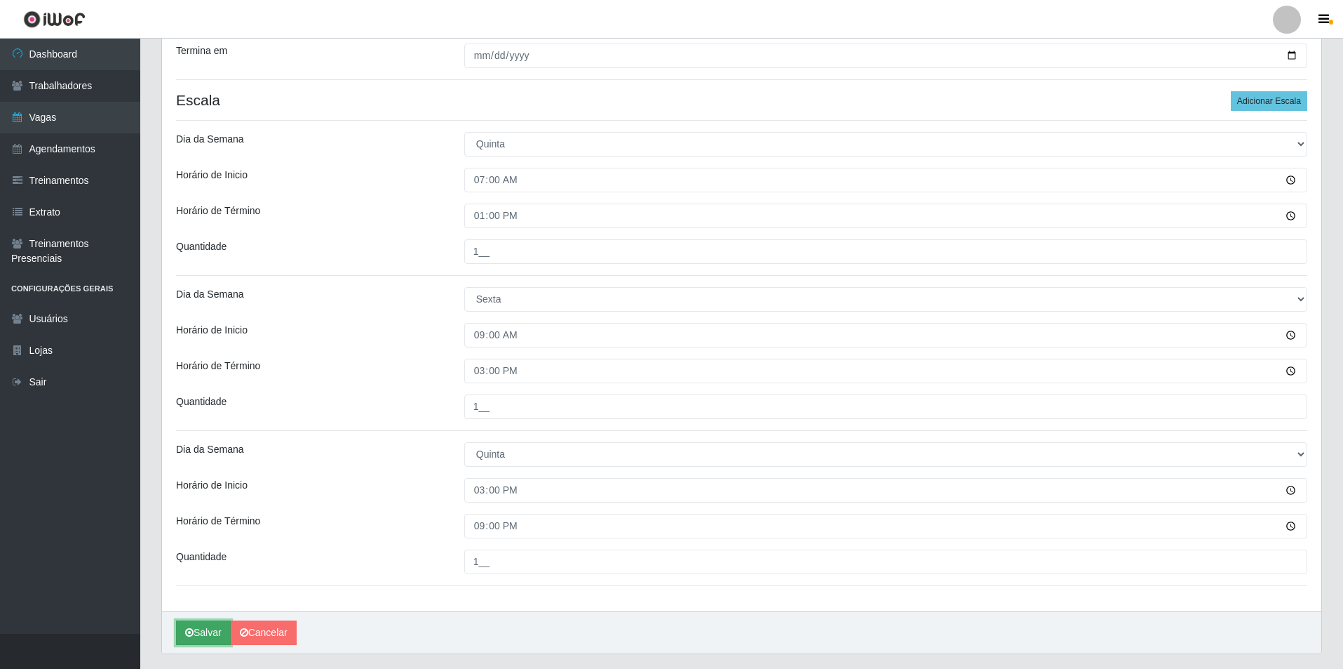
click at [209, 630] on button "Salvar" at bounding box center [203, 632] width 55 height 25
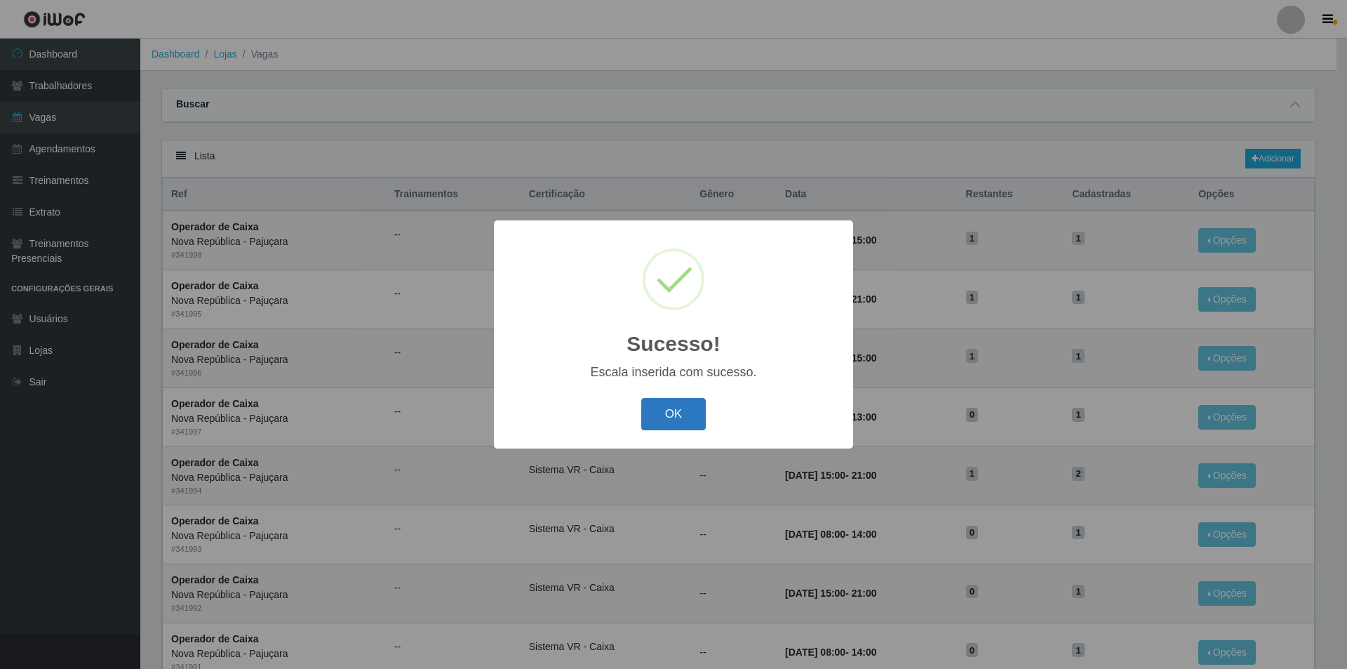
drag, startPoint x: 693, startPoint y: 422, endPoint x: 686, endPoint y: 421, distance: 7.1
click at [687, 421] on button "OK" at bounding box center [673, 414] width 65 height 33
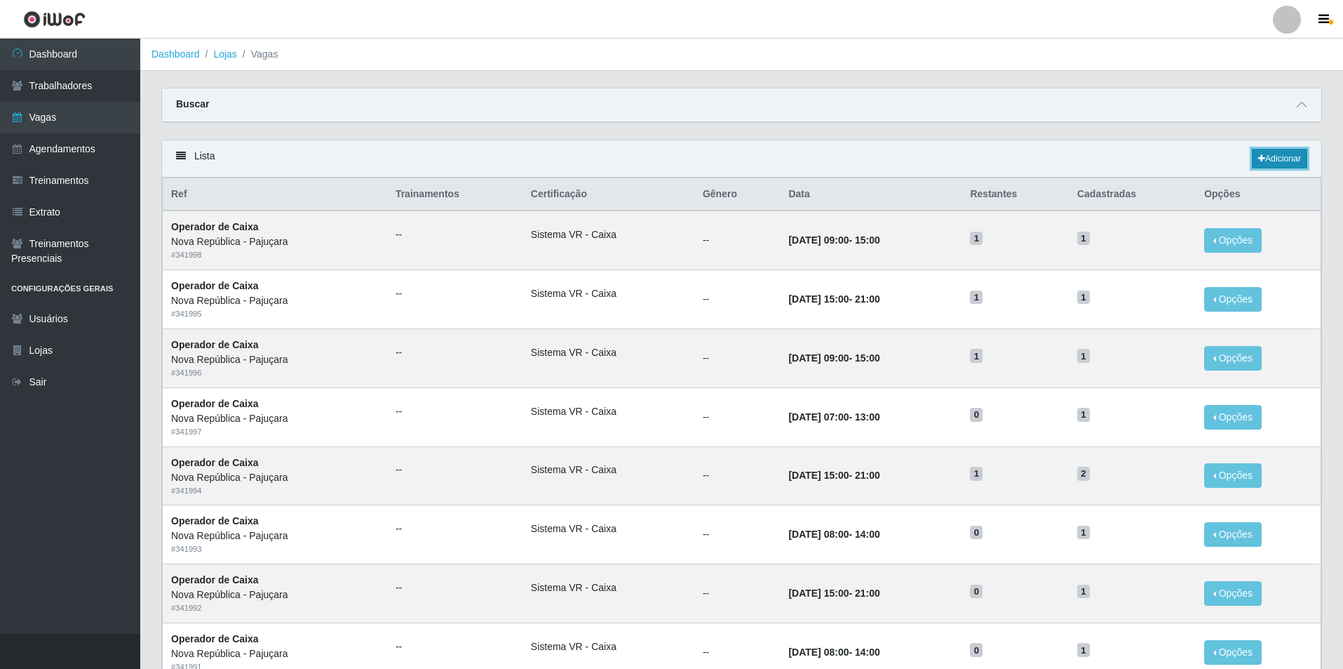
click at [1271, 162] on link "Adicionar" at bounding box center [1279, 159] width 55 height 20
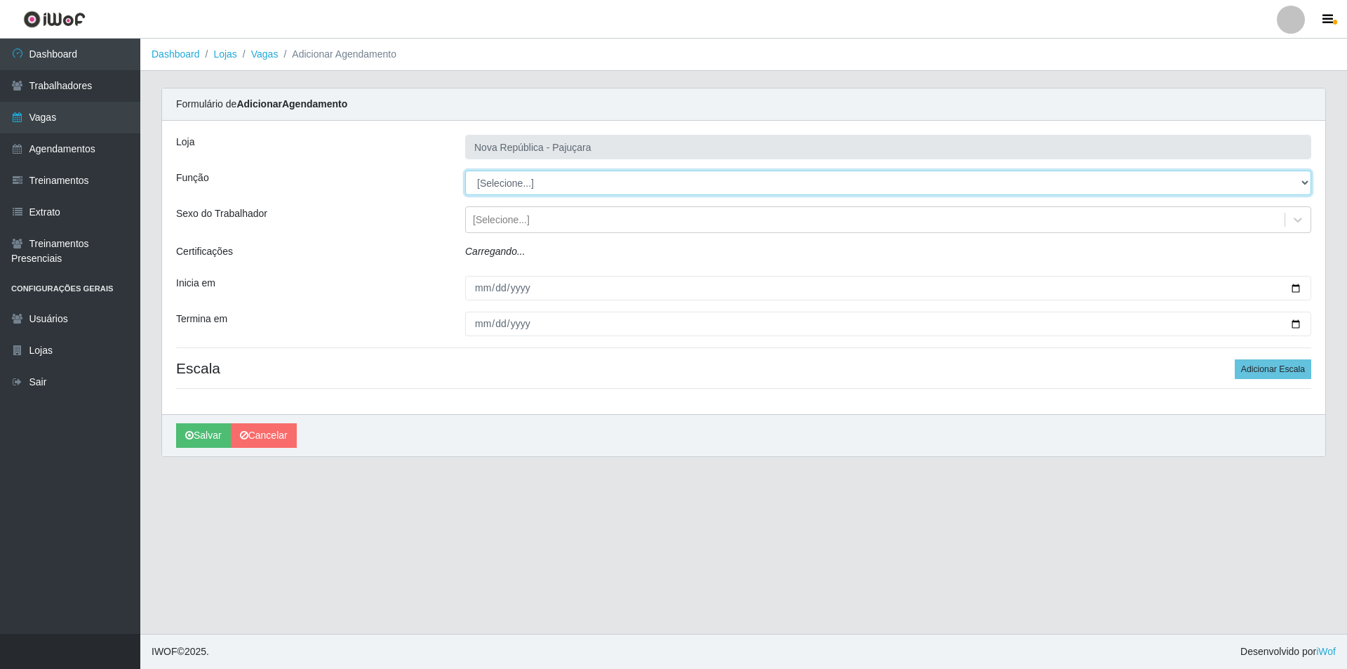
drag, startPoint x: 1300, startPoint y: 177, endPoint x: 1075, endPoint y: 192, distance: 225.7
click at [1292, 177] on select "[Selecione...] Balconista Operador de Caixa Repositor" at bounding box center [888, 182] width 846 height 25
click at [465, 170] on select "[Selecione...] Balconista Operador de Caixa Repositor" at bounding box center [888, 182] width 846 height 25
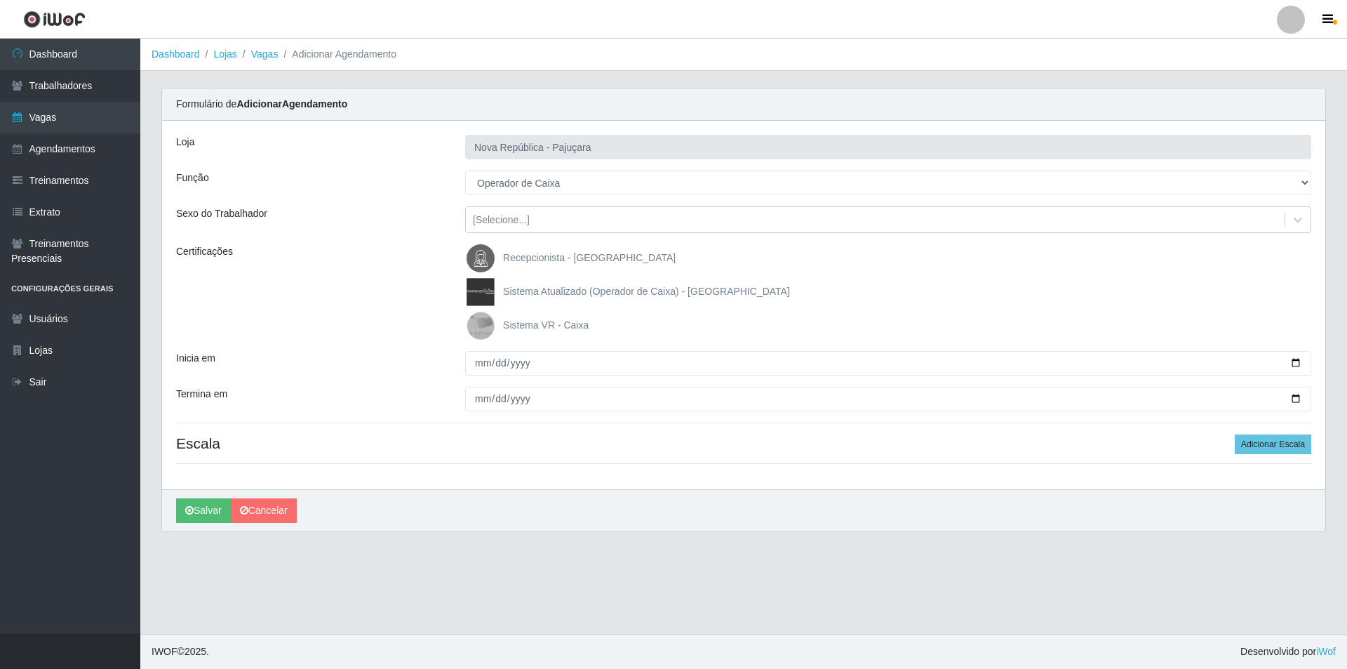
click at [474, 321] on img at bounding box center [484, 325] width 34 height 28
click at [0, 0] on input "Sistema VR - Caixa" at bounding box center [0, 0] width 0 height 0
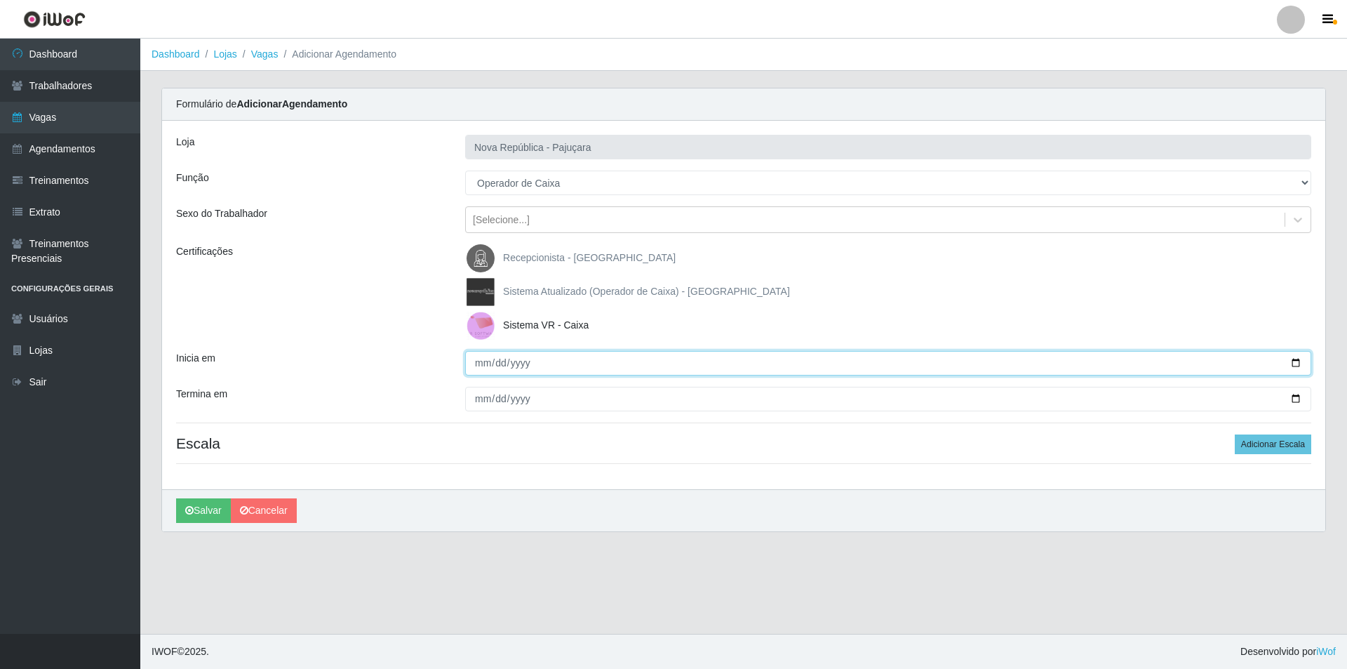
click at [482, 363] on input "Inicia em" at bounding box center [888, 363] width 846 height 25
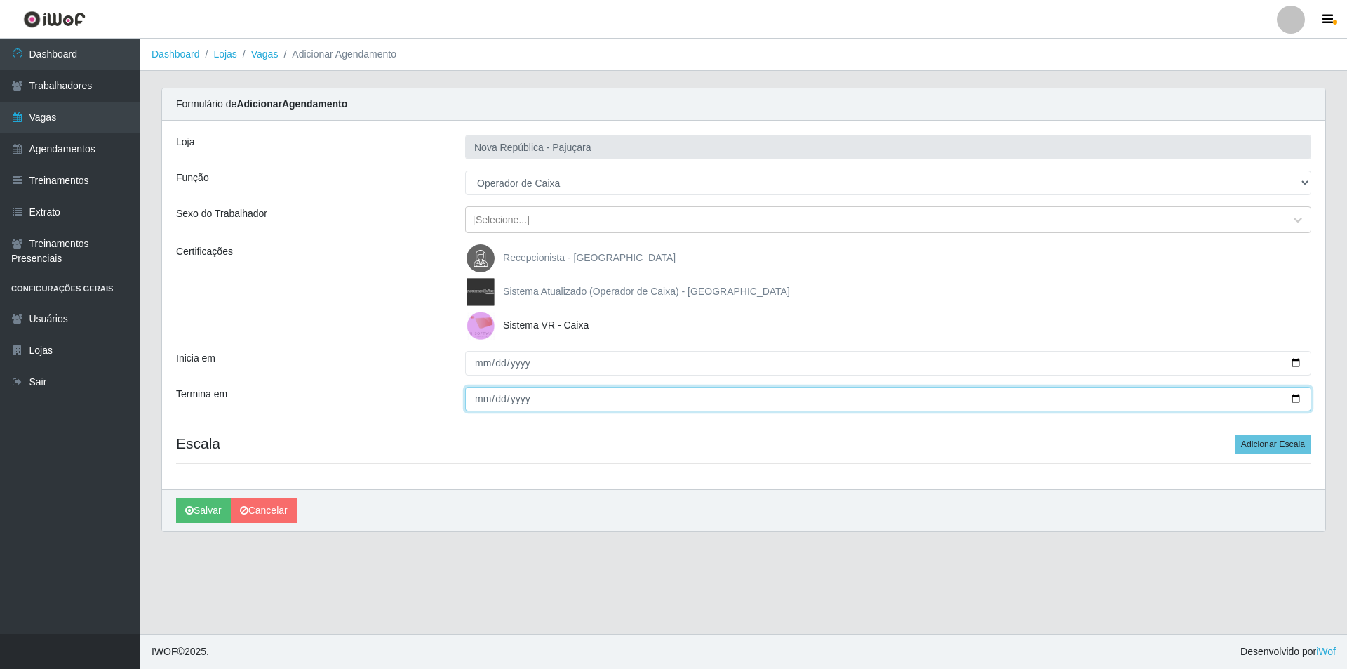
click at [478, 403] on input "Termina em" at bounding box center [888, 399] width 846 height 25
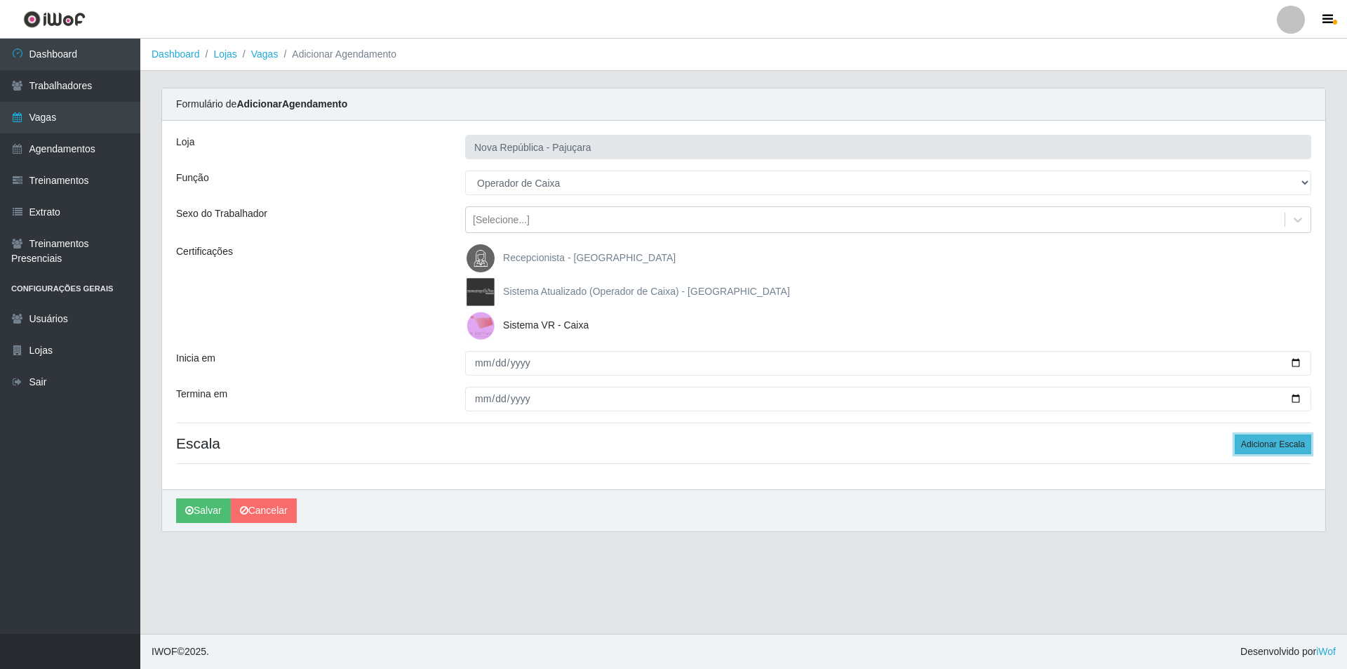
click at [1276, 441] on button "Adicionar Escala" at bounding box center [1273, 444] width 76 height 20
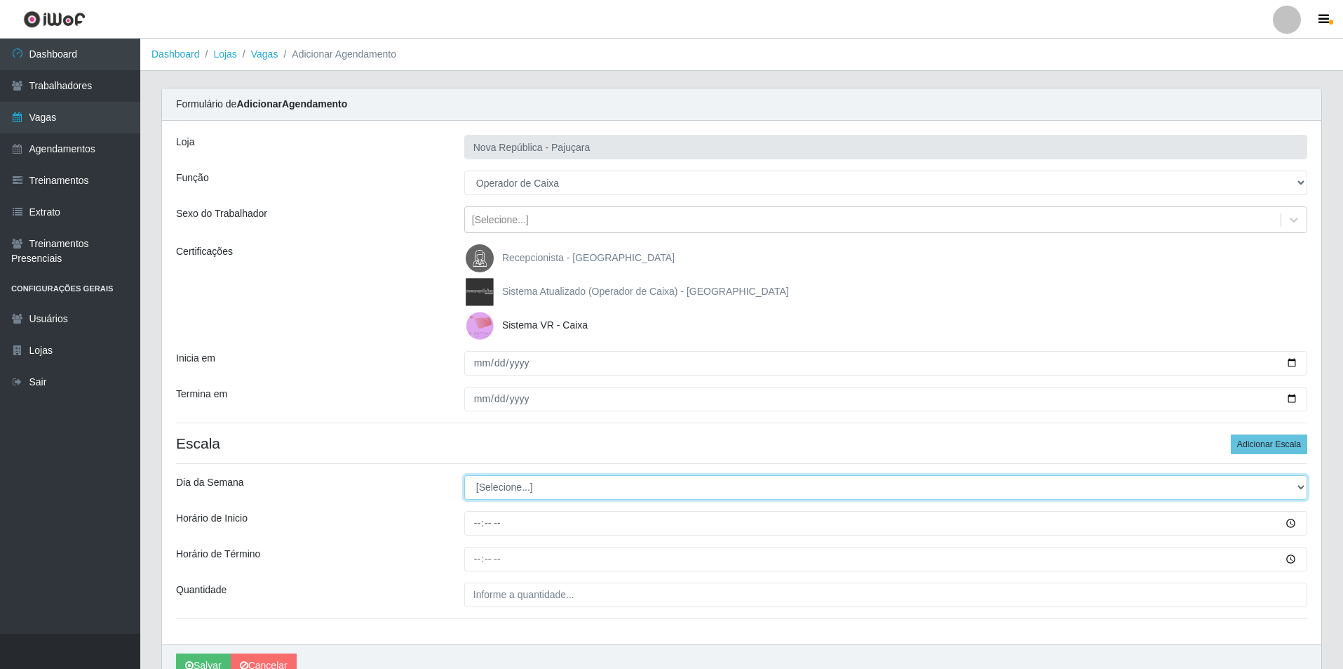
drag, startPoint x: 1303, startPoint y: 485, endPoint x: 1165, endPoint y: 488, distance: 137.5
click at [1273, 485] on select "[Selecione...] Segunda Terça Quarta Quinta Sexta Sábado Domingo" at bounding box center [885, 487] width 843 height 25
click at [464, 475] on select "[Selecione...] Segunda Terça Quarta Quinta Sexta Sábado Domingo" at bounding box center [885, 487] width 843 height 25
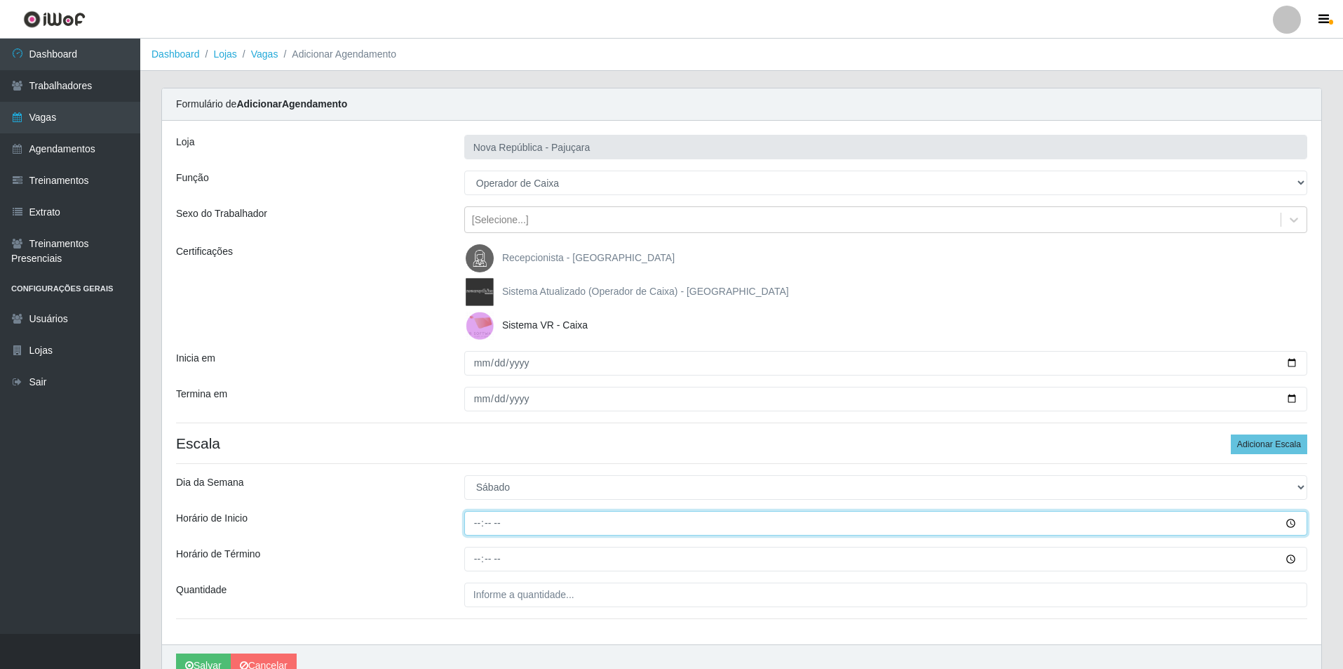
click at [476, 521] on input "Horário de Inicio" at bounding box center [885, 523] width 843 height 25
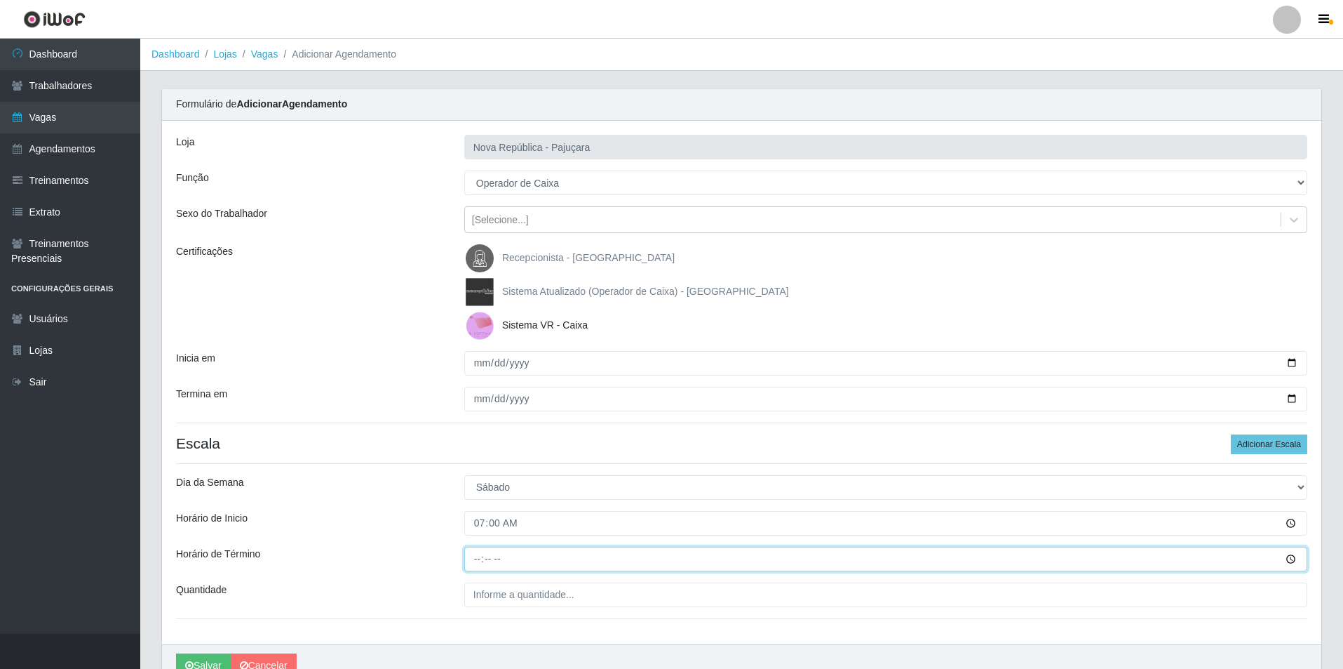
click at [478, 565] on input "Horário de Término" at bounding box center [885, 558] width 843 height 25
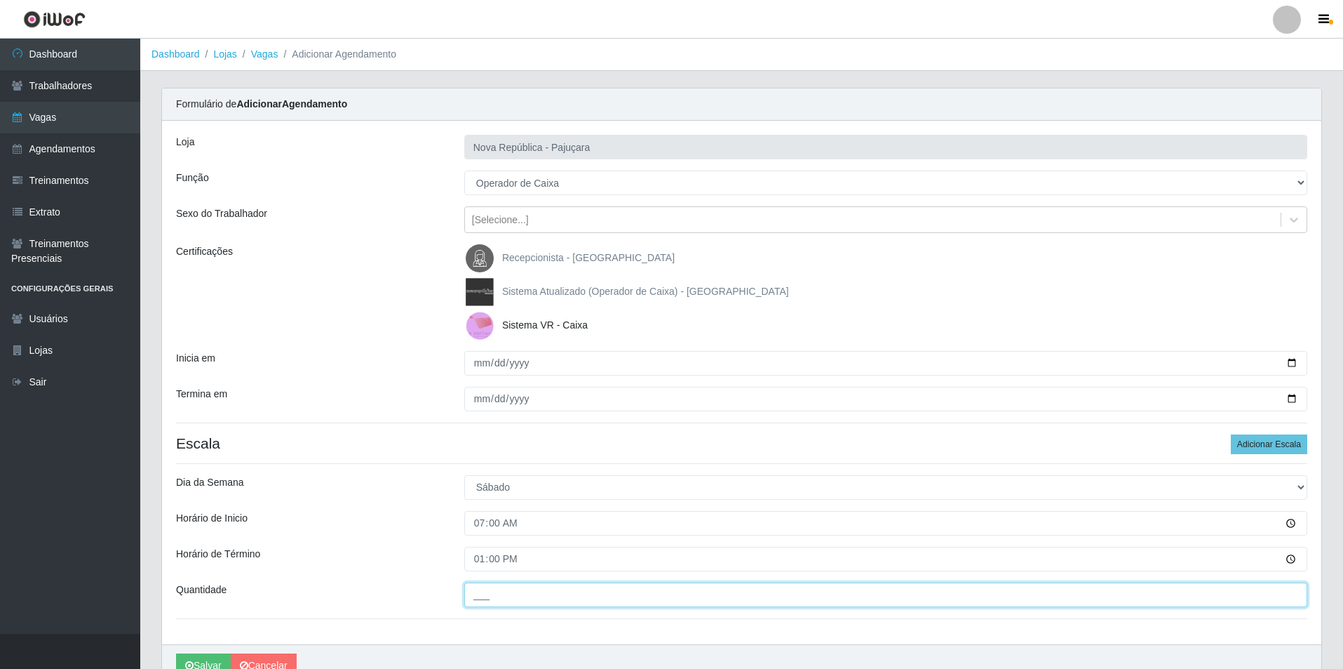
click at [474, 591] on input "___" at bounding box center [885, 594] width 843 height 25
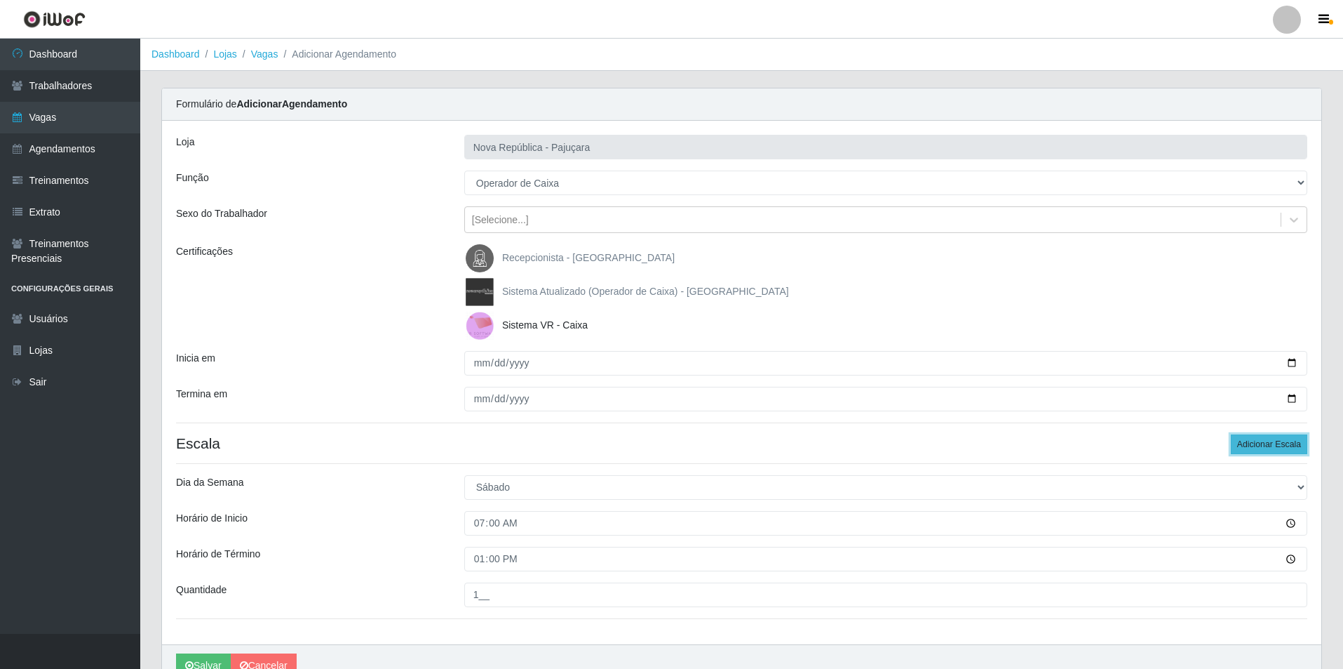
click at [1252, 438] on button "Adicionar Escala" at bounding box center [1269, 444] width 76 height 20
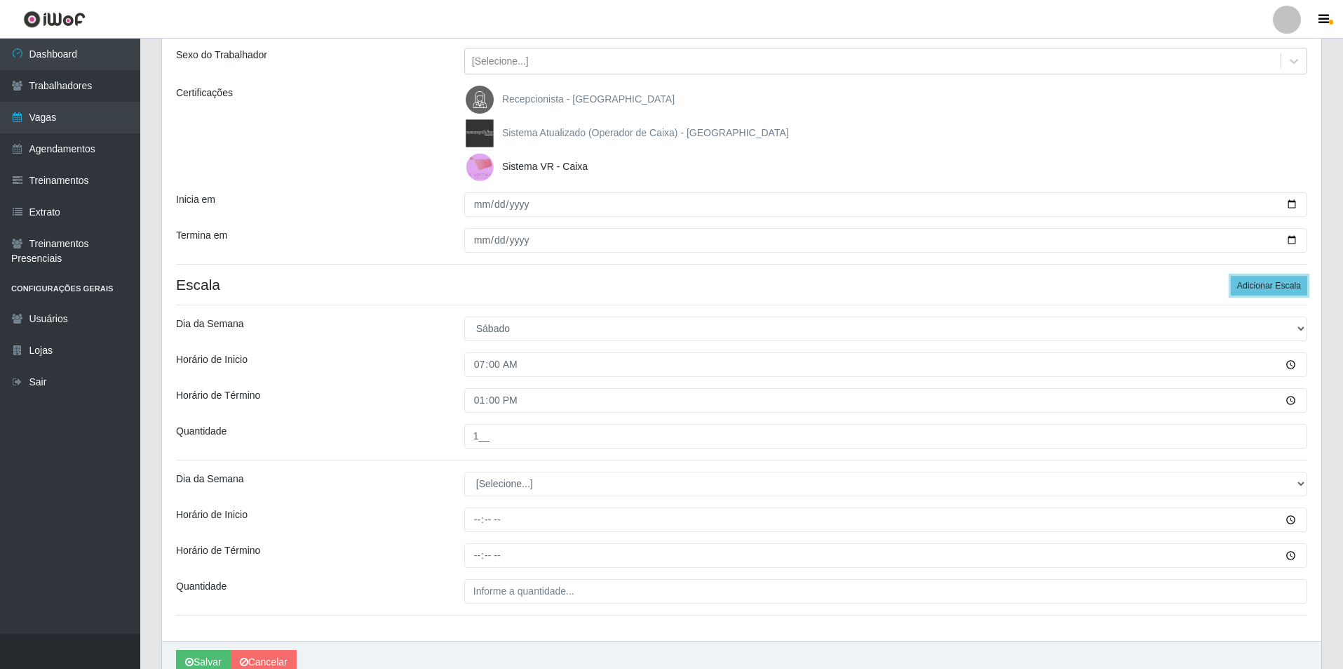
scroll to position [154, 0]
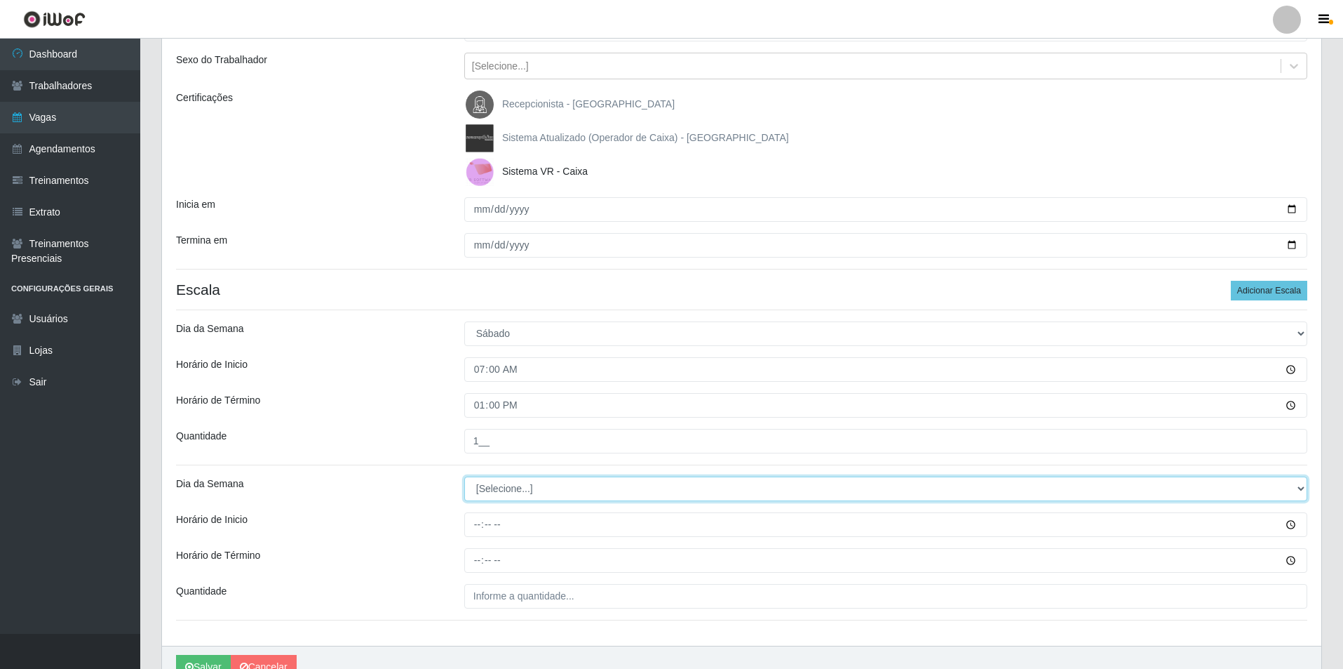
drag, startPoint x: 1299, startPoint y: 490, endPoint x: 1237, endPoint y: 488, distance: 62.5
click at [1282, 488] on select "[Selecione...] Segunda Terça Quarta Quinta Sexta Sábado Domingo" at bounding box center [885, 488] width 843 height 25
click at [464, 476] on select "[Selecione...] Segunda Terça Quarta Quinta Sexta Sábado Domingo" at bounding box center [885, 488] width 843 height 25
click at [472, 537] on div "Loja Nova República - Pajuçara Função [Selecione...] Balconista Operador de Cai…" at bounding box center [742, 306] width 1160 height 678
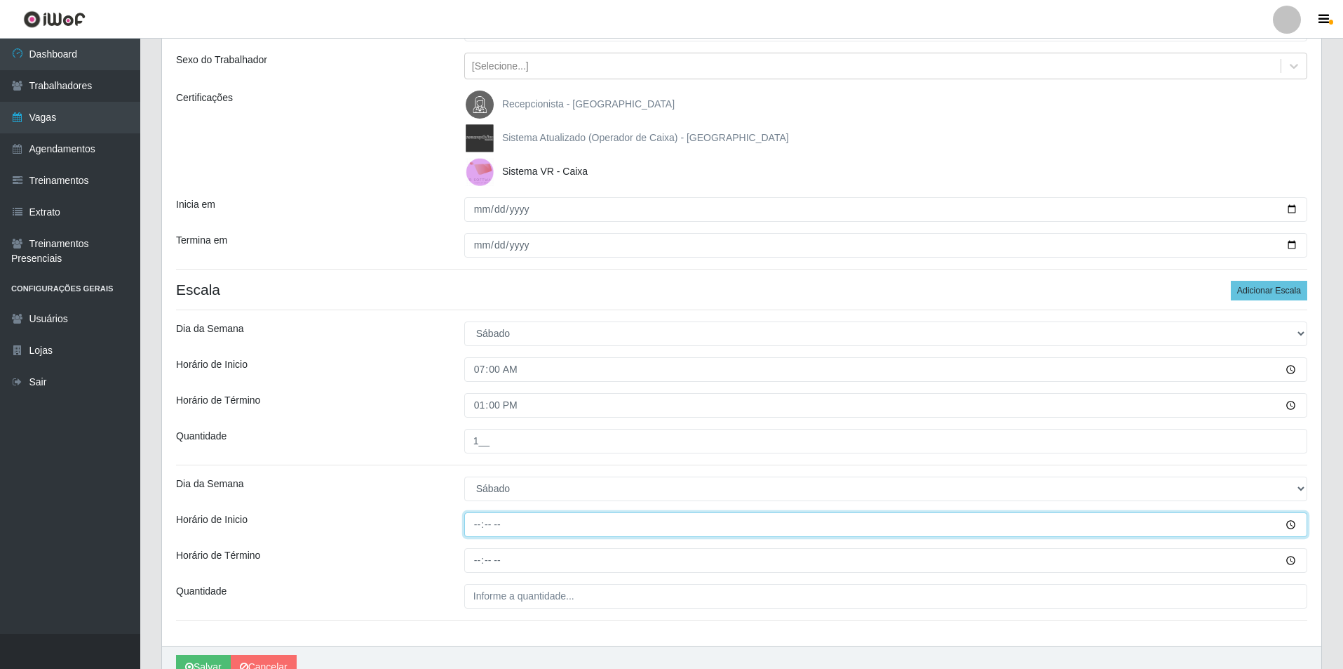
click at [478, 530] on input "Horário de Inicio" at bounding box center [885, 524] width 843 height 25
click at [478, 563] on input "Horário de Término" at bounding box center [885, 560] width 843 height 25
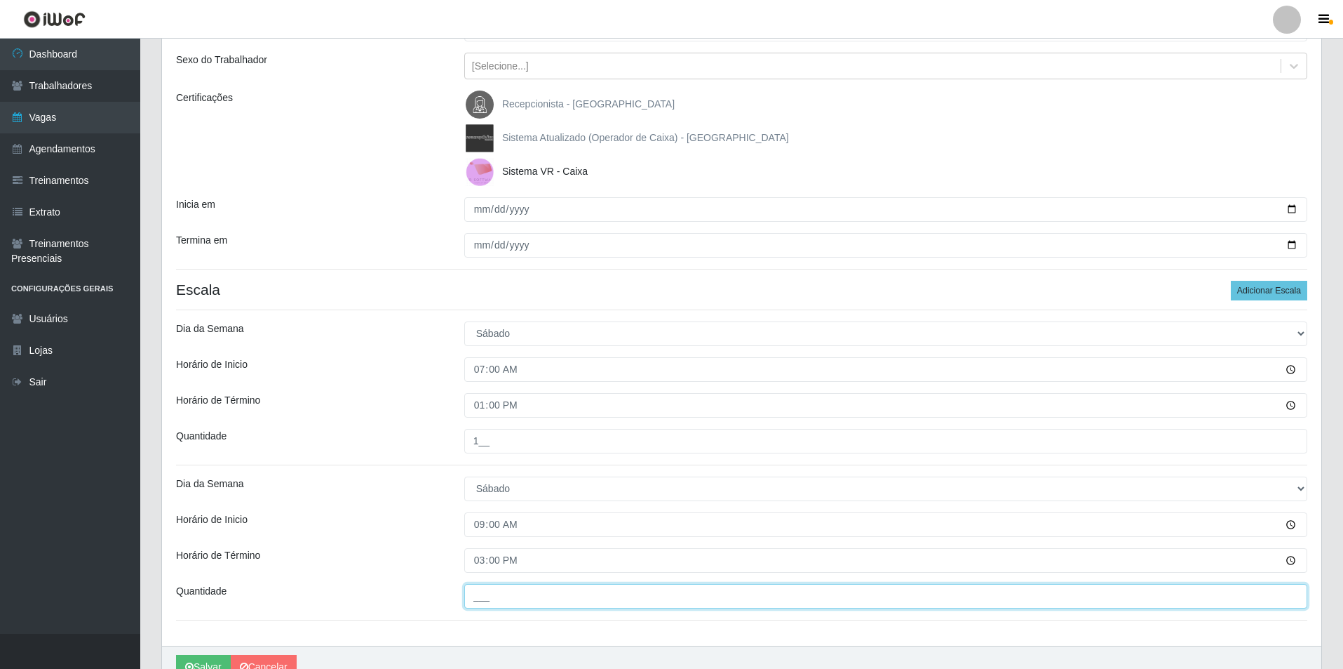
click at [478, 591] on input "___" at bounding box center [885, 596] width 843 height 25
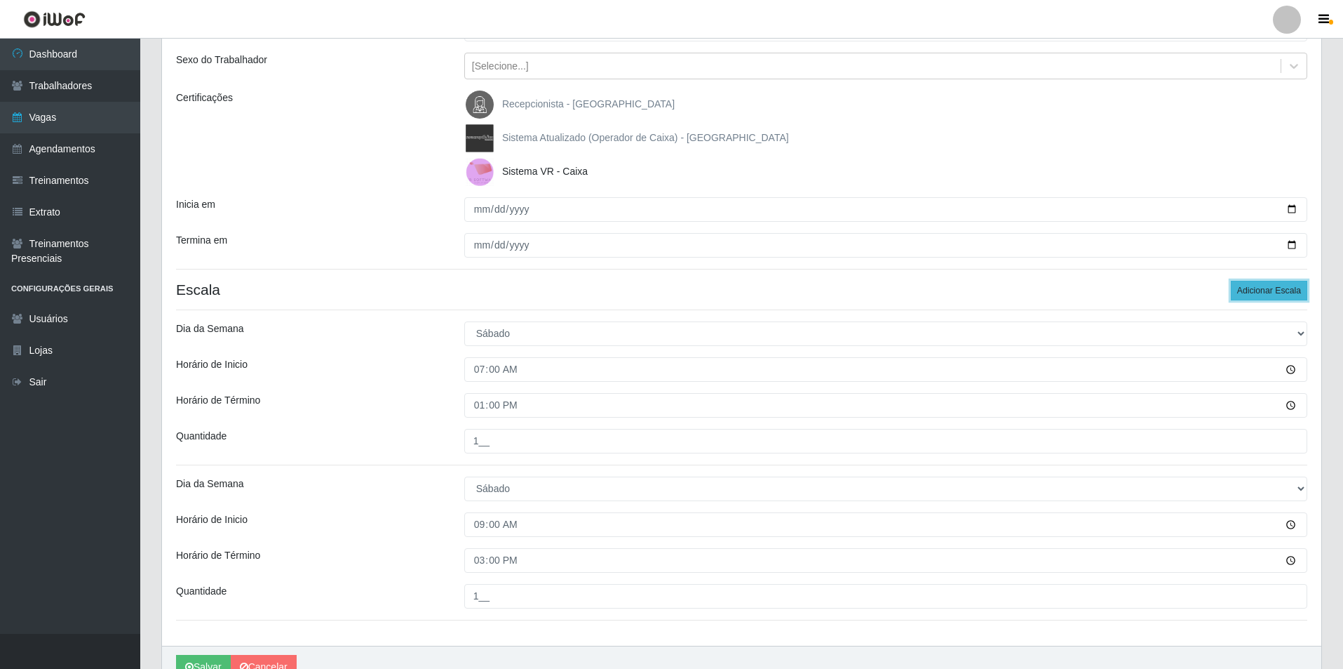
click at [1258, 292] on button "Adicionar Escala" at bounding box center [1269, 291] width 76 height 20
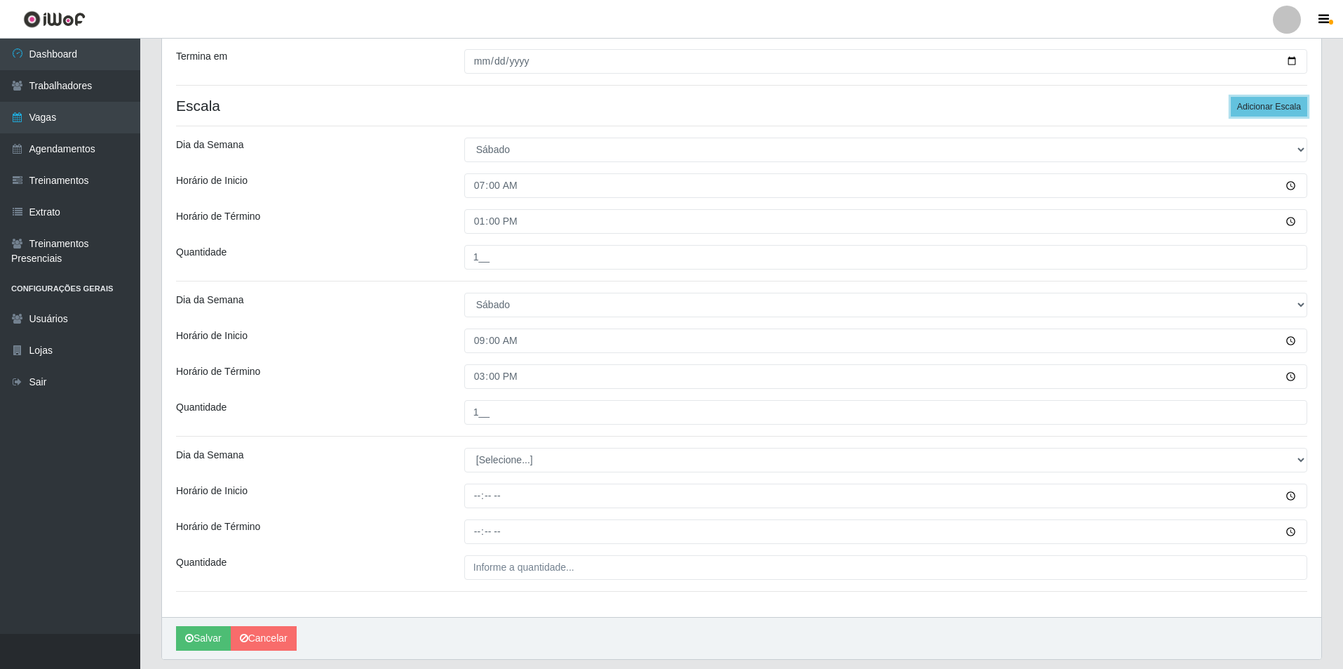
scroll to position [367, 0]
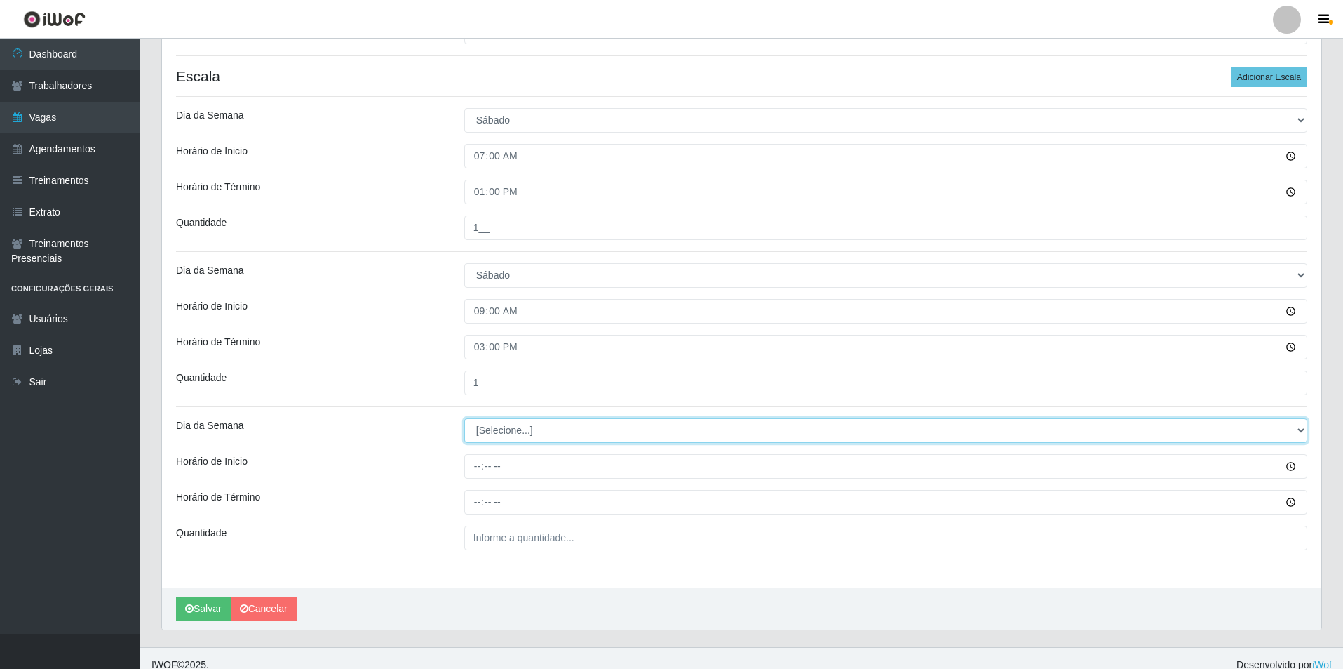
drag, startPoint x: 1301, startPoint y: 431, endPoint x: 883, endPoint y: 437, distance: 418.1
click at [1247, 430] on select "[Selecione...] Segunda Terça Quarta Quinta Sexta Sábado Domingo" at bounding box center [885, 430] width 843 height 25
click at [464, 418] on select "[Selecione...] Segunda Terça Quarta Quinta Sexta Sábado Domingo" at bounding box center [885, 430] width 843 height 25
drag, startPoint x: 1298, startPoint y: 422, endPoint x: 1182, endPoint y: 423, distance: 116.5
click at [1263, 423] on select "[Selecione...] Segunda Terça Quarta Quinta Sexta Sábado Domingo" at bounding box center [885, 430] width 843 height 25
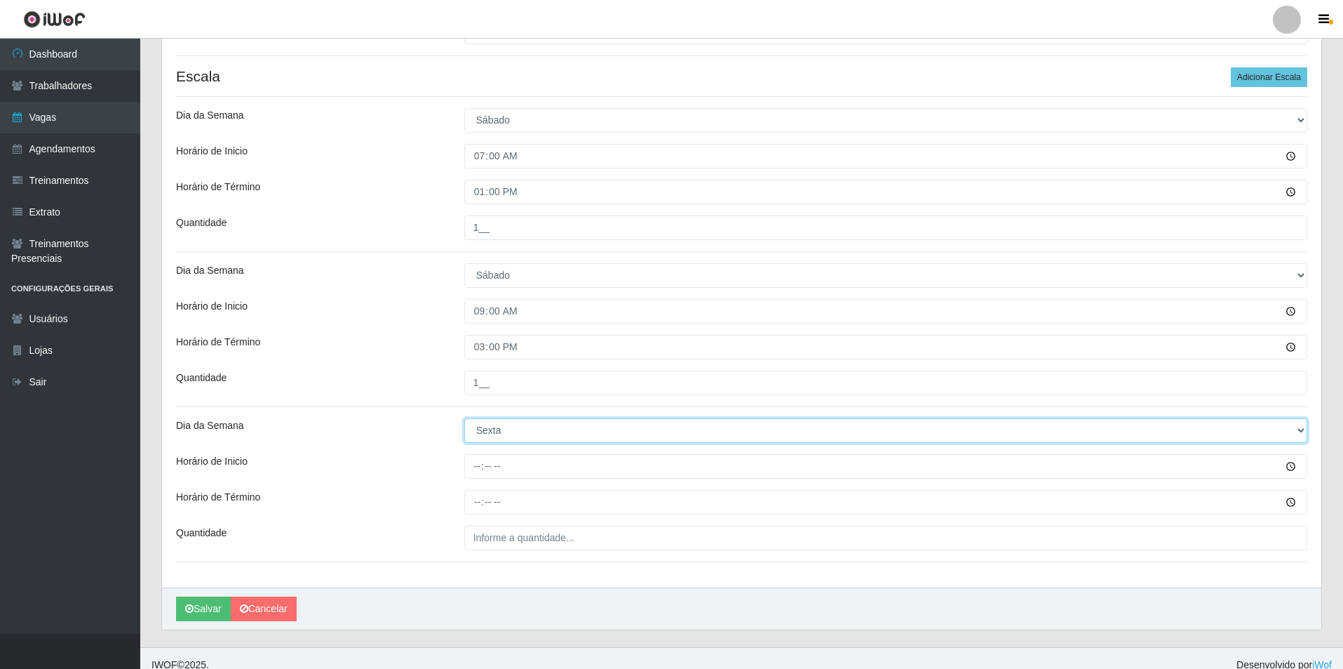
click at [464, 418] on select "[Selecione...] Segunda Terça Quarta Quinta Sexta Sábado Domingo" at bounding box center [885, 430] width 843 height 25
click at [467, 472] on input "Horário de Inicio" at bounding box center [885, 466] width 843 height 25
click at [473, 498] on input "Horário de Término" at bounding box center [885, 502] width 843 height 25
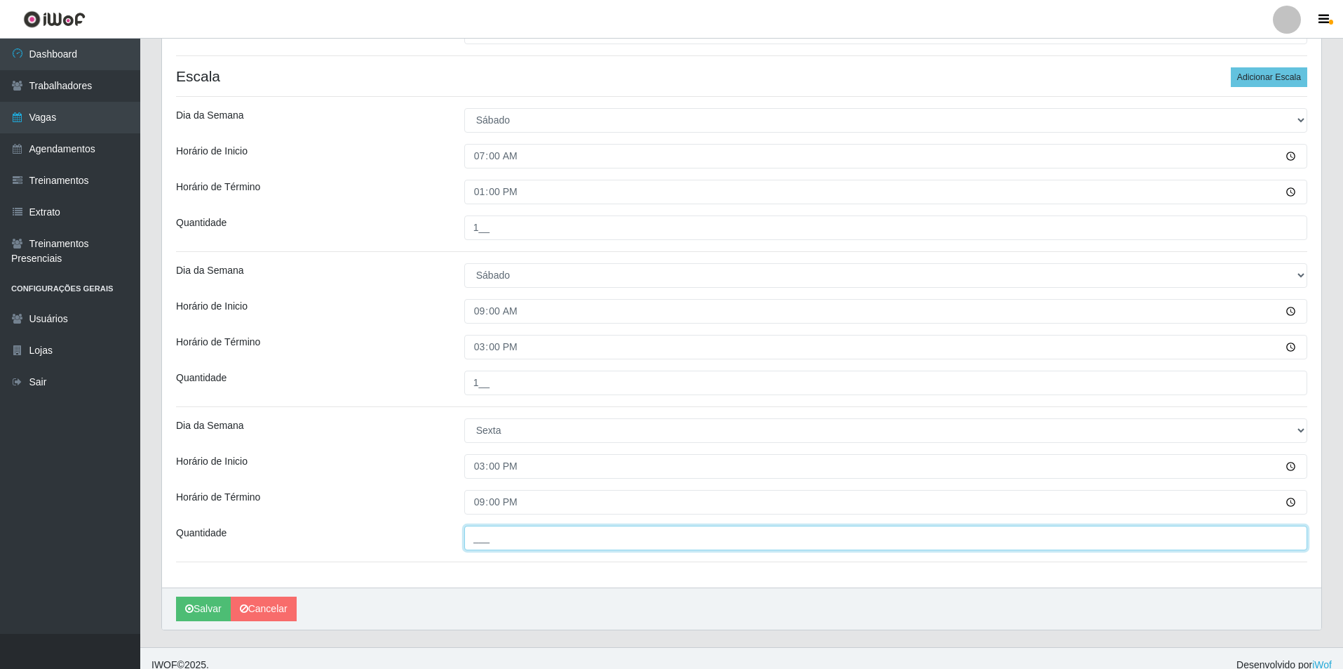
click at [490, 535] on input "___" at bounding box center [885, 537] width 843 height 25
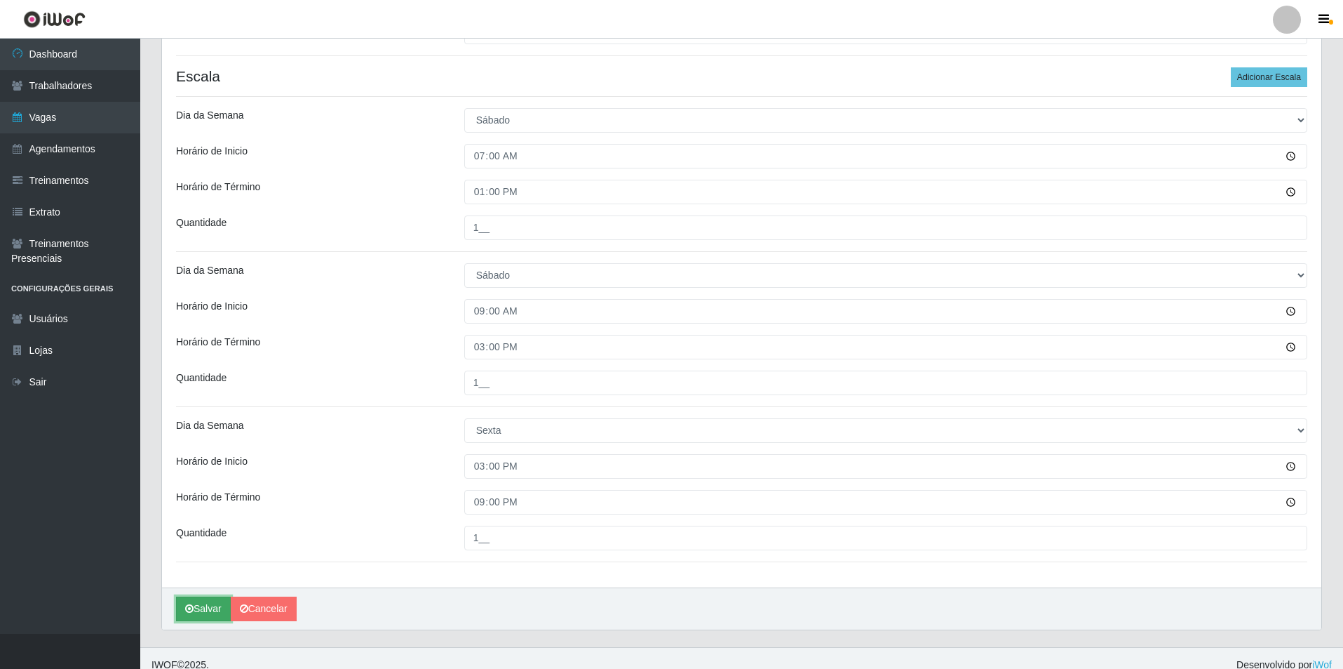
click at [196, 612] on button "Salvar" at bounding box center [203, 608] width 55 height 25
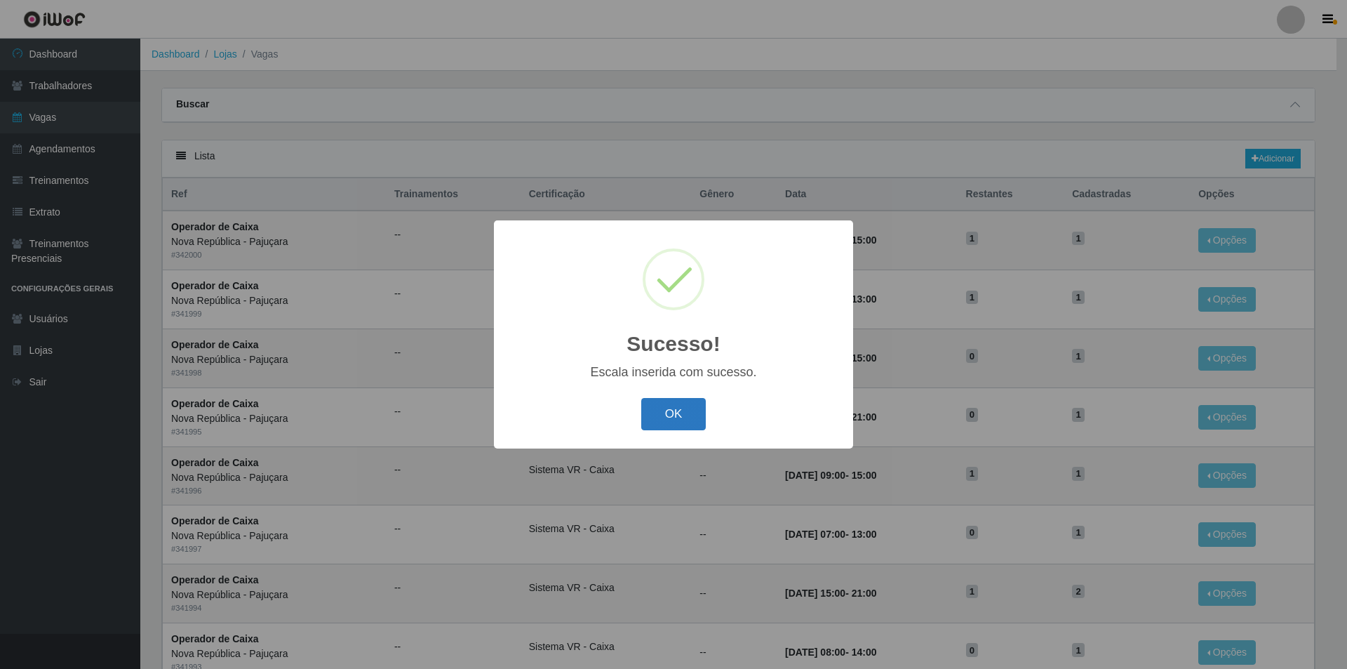
click at [699, 411] on button "OK" at bounding box center [673, 414] width 65 height 33
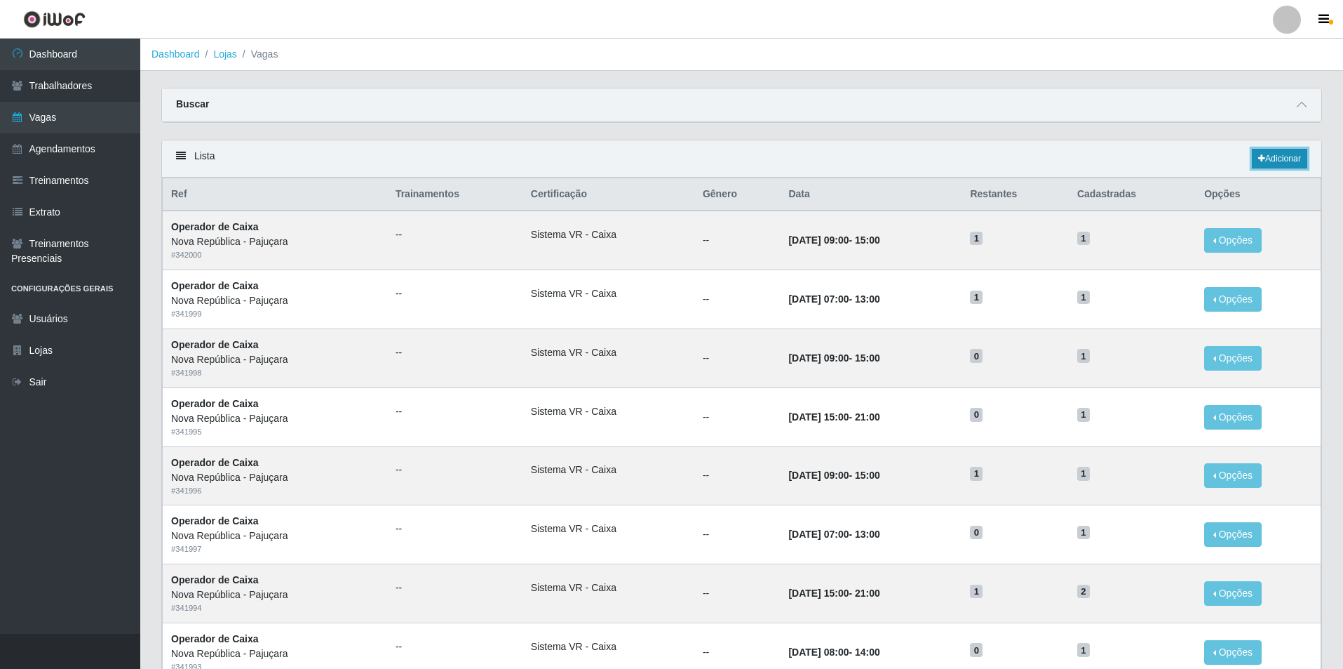
click at [1287, 154] on link "Adicionar" at bounding box center [1279, 159] width 55 height 20
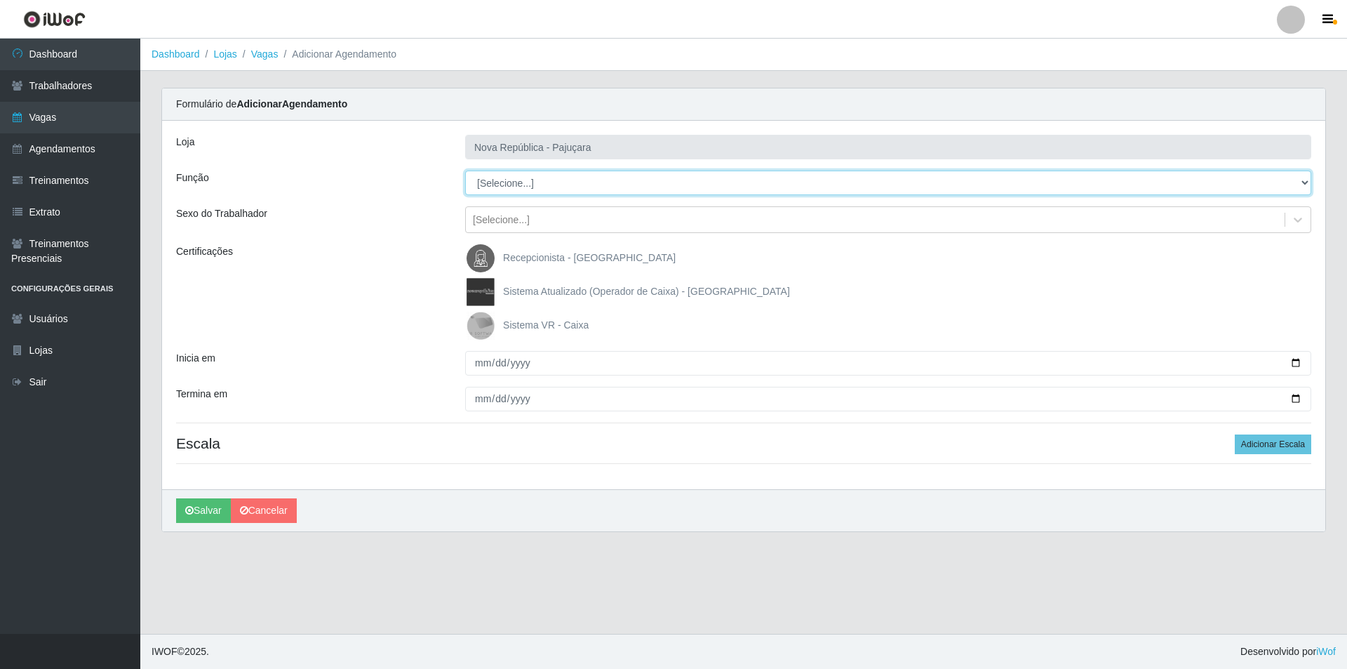
drag, startPoint x: 1301, startPoint y: 180, endPoint x: 1209, endPoint y: 180, distance: 91.9
click at [1209, 180] on select "[Selecione...] Balconista Operador de Caixa Repositor" at bounding box center [888, 182] width 846 height 25
click at [465, 170] on select "[Selecione...] Balconista Operador de Caixa Repositor" at bounding box center [888, 182] width 846 height 25
click at [475, 328] on img at bounding box center [484, 325] width 34 height 28
click at [0, 0] on input "Sistema VR - Caixa" at bounding box center [0, 0] width 0 height 0
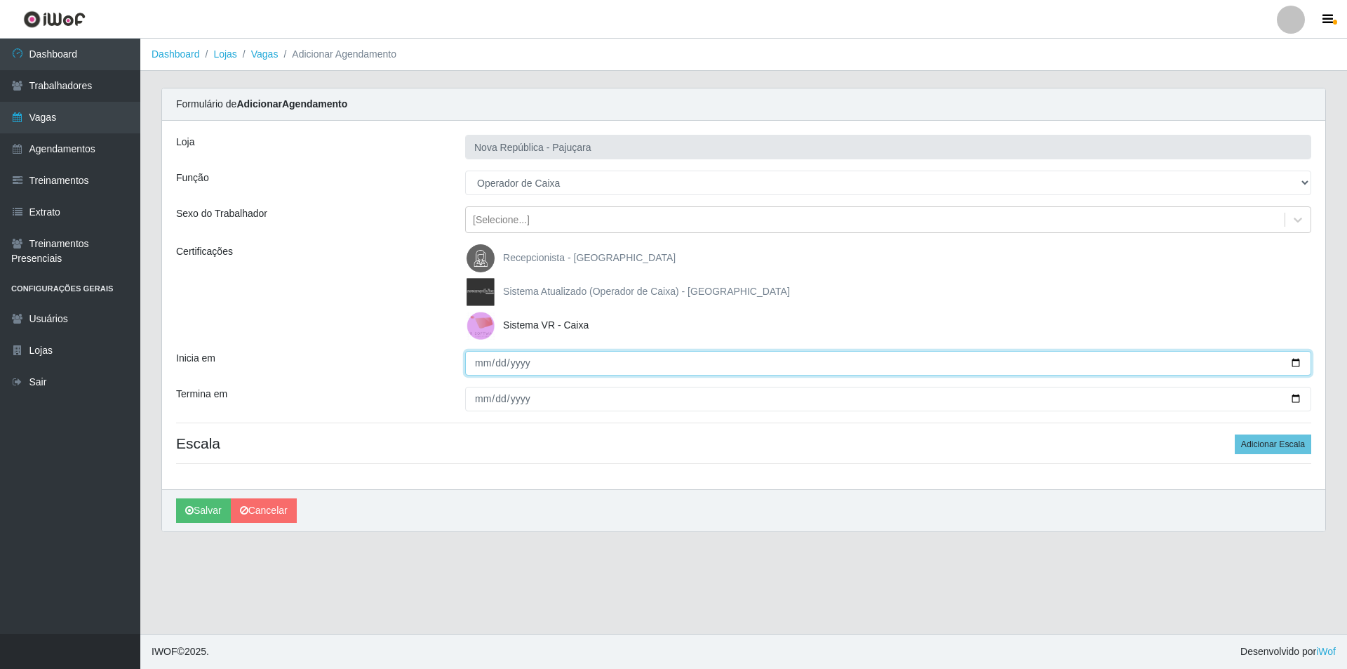
click at [481, 367] on input "Inicia em" at bounding box center [888, 363] width 846 height 25
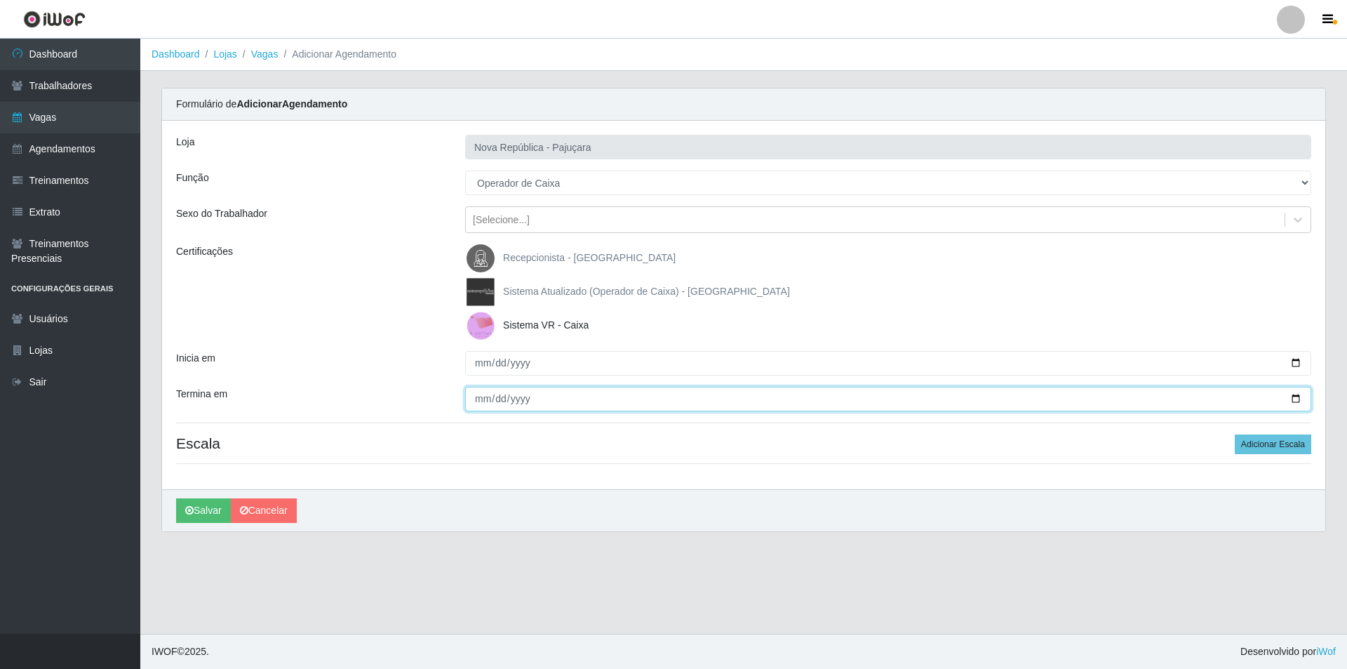
click at [470, 402] on input "Termina em" at bounding box center [888, 399] width 846 height 25
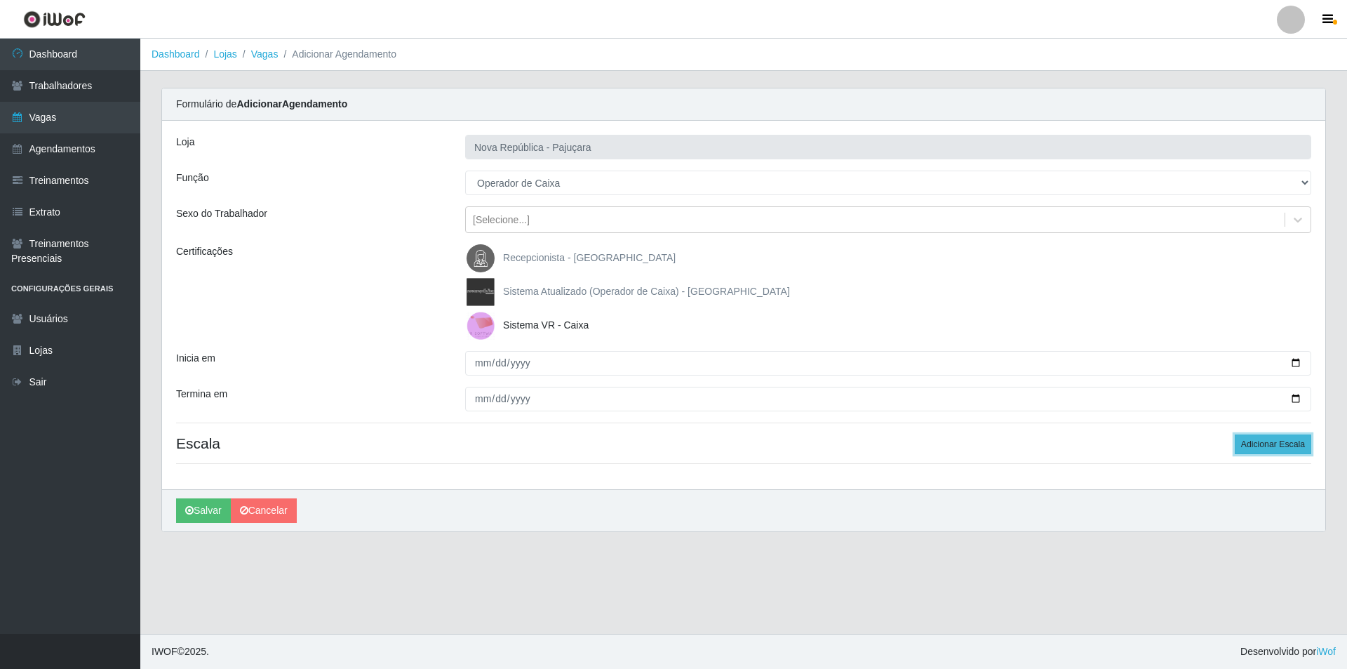
click at [1260, 438] on button "Adicionar Escala" at bounding box center [1273, 444] width 76 height 20
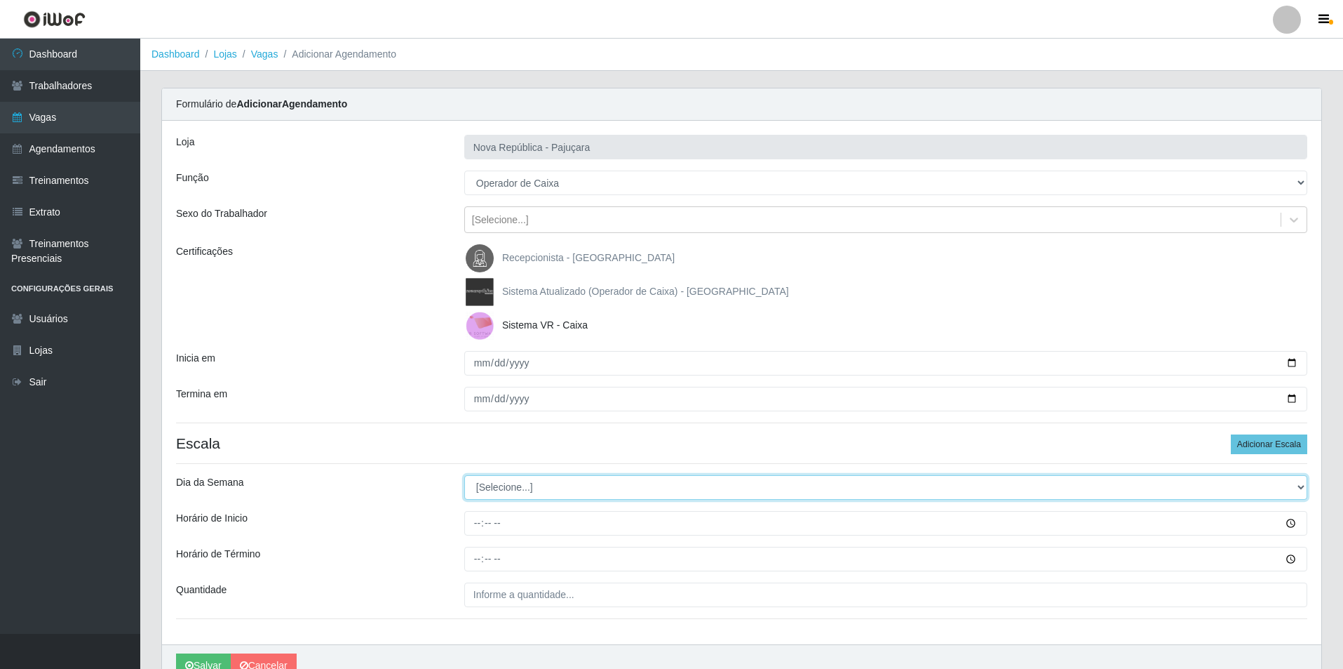
drag, startPoint x: 1305, startPoint y: 488, endPoint x: 1266, endPoint y: 485, distance: 38.7
click at [1282, 485] on select "[Selecione...] Segunda Terça Quarta Quinta Sexta Sábado Domingo" at bounding box center [885, 487] width 843 height 25
click at [464, 475] on select "[Selecione...] Segunda Terça Quarta Quinta Sexta Sábado Domingo" at bounding box center [885, 487] width 843 height 25
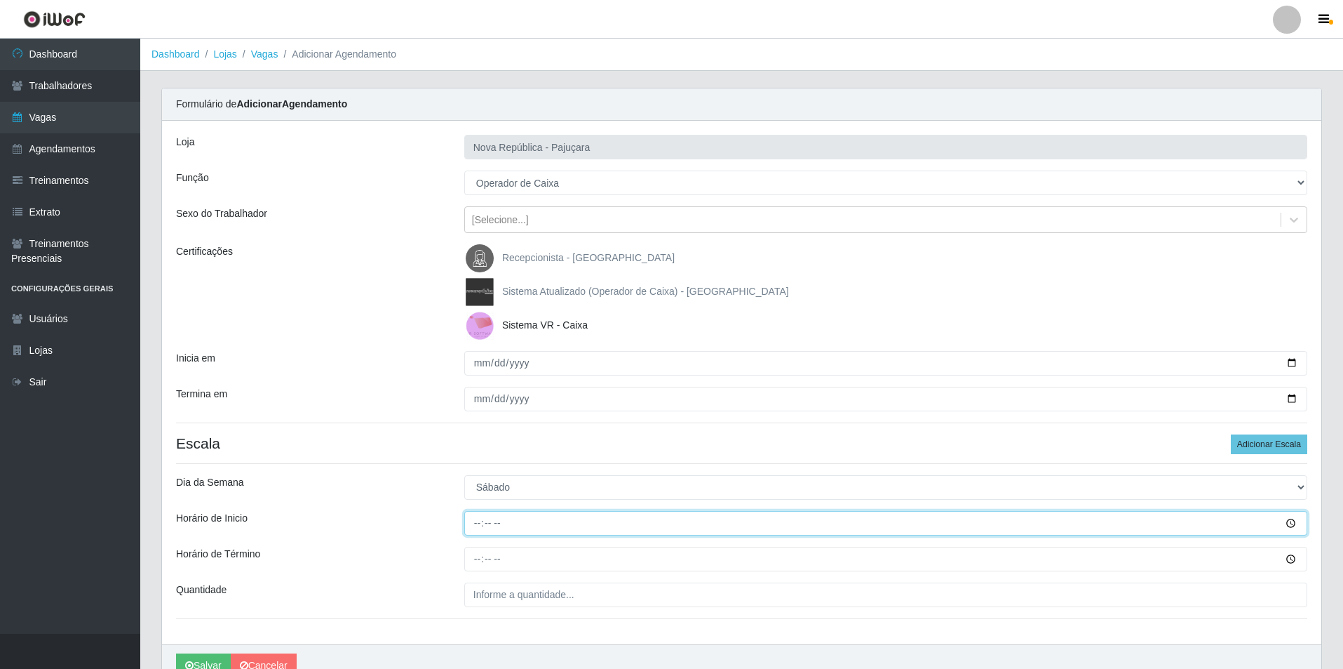
click at [474, 528] on input "Horário de Inicio" at bounding box center [885, 523] width 843 height 25
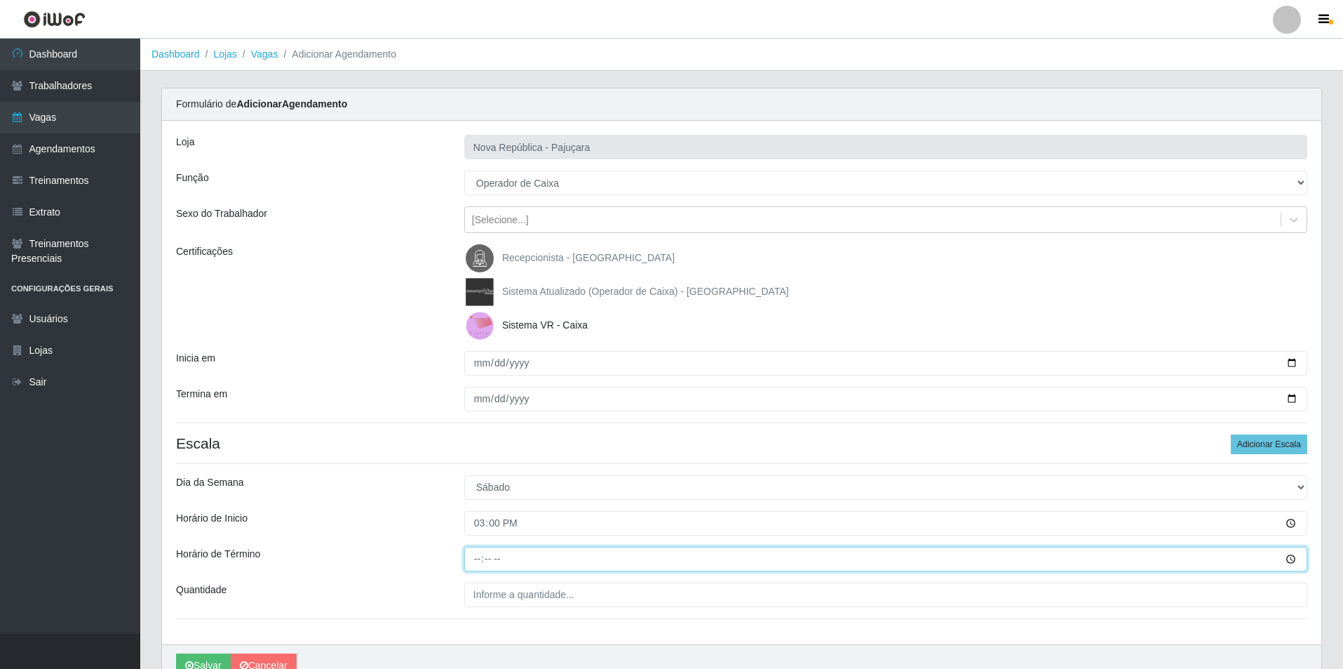
click at [478, 559] on input "Horário de Término" at bounding box center [885, 558] width 843 height 25
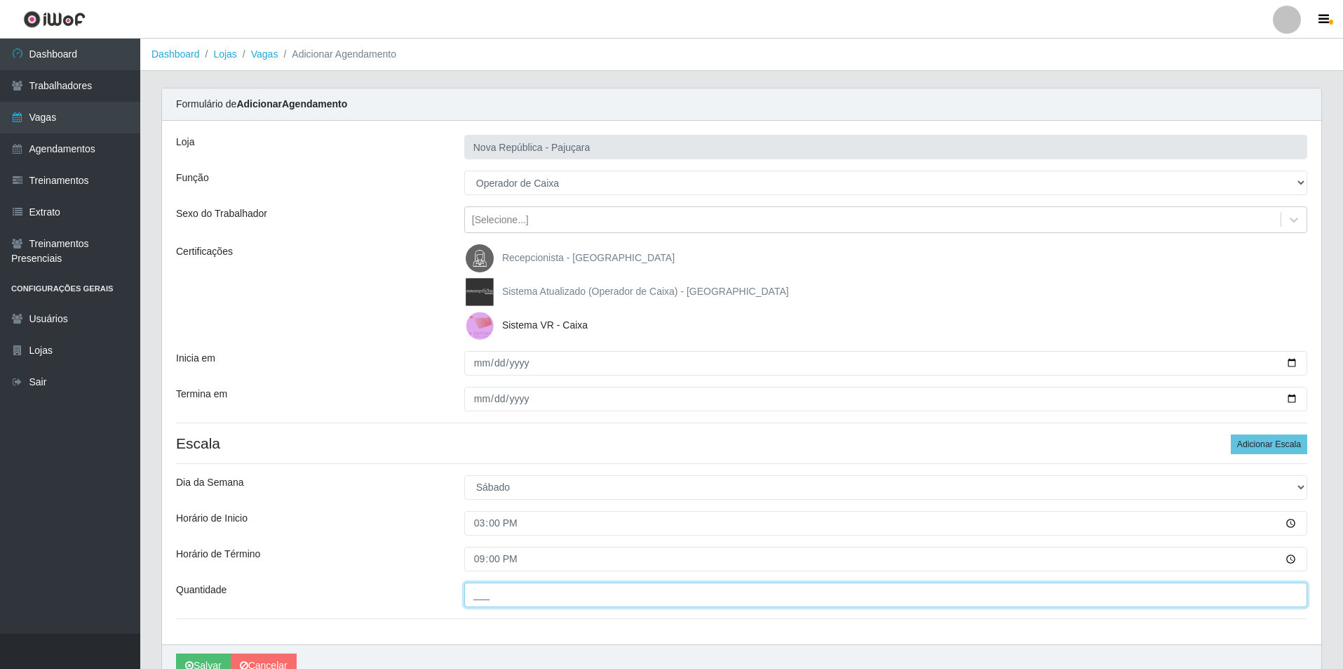
click at [492, 592] on input "___" at bounding box center [885, 594] width 843 height 25
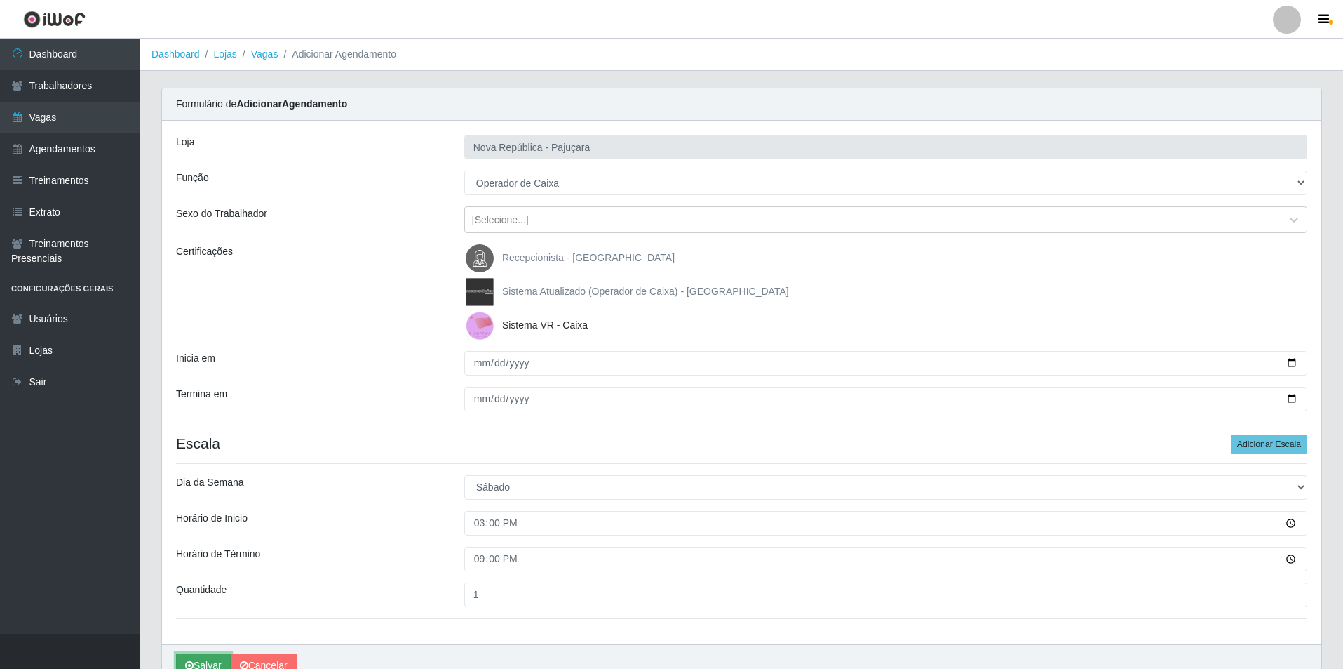
click at [205, 661] on button "Salvar" at bounding box center [203, 665] width 55 height 25
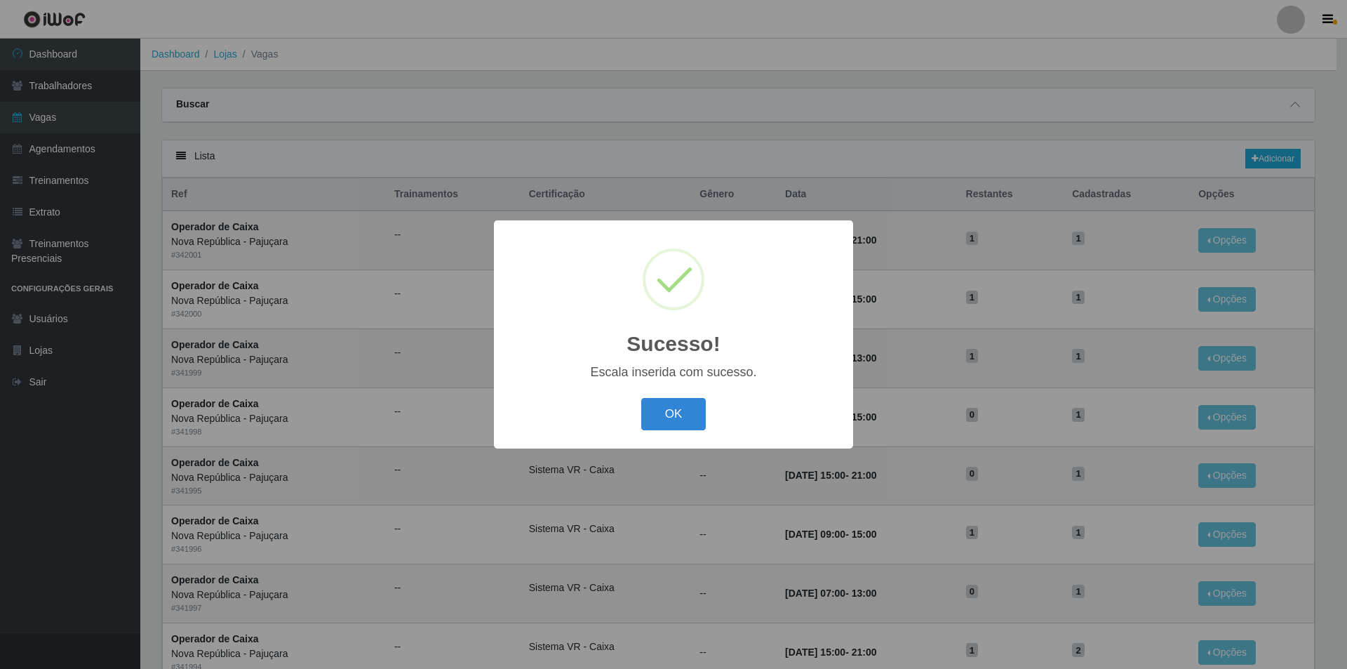
click at [639, 420] on div "OK Cancel" at bounding box center [673, 414] width 331 height 40
click at [675, 408] on button "OK" at bounding box center [673, 414] width 65 height 33
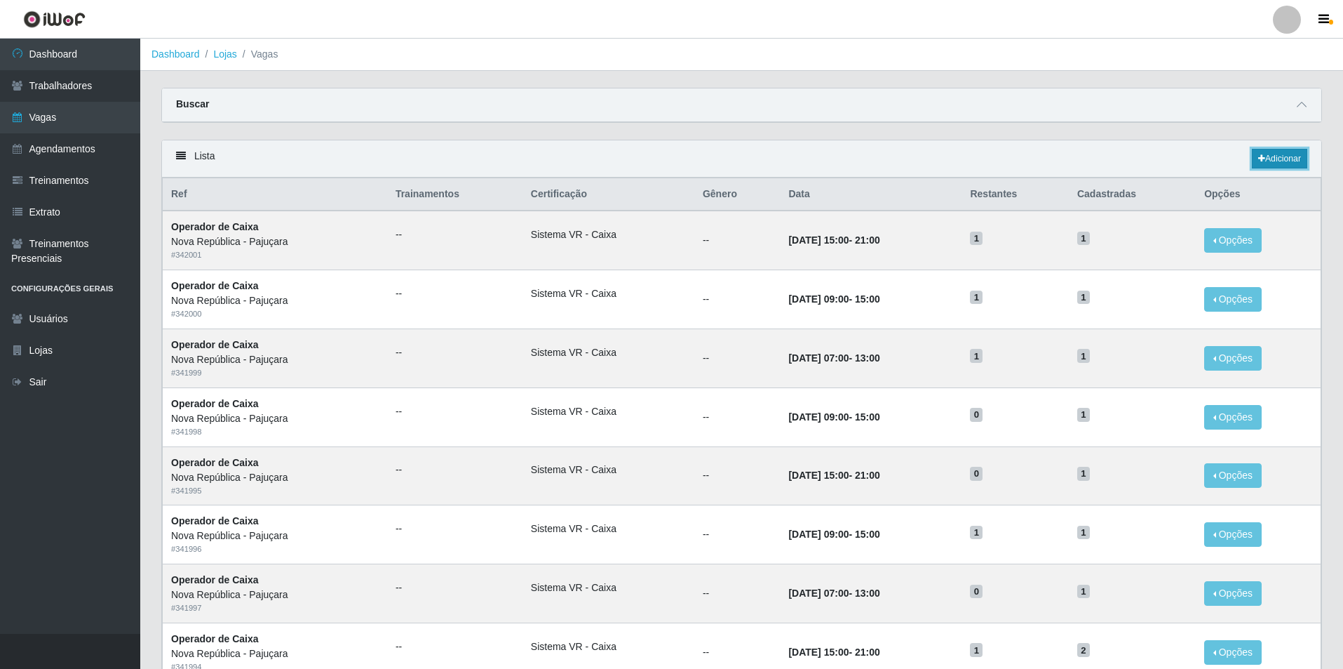
click at [1270, 150] on link "Adicionar" at bounding box center [1279, 159] width 55 height 20
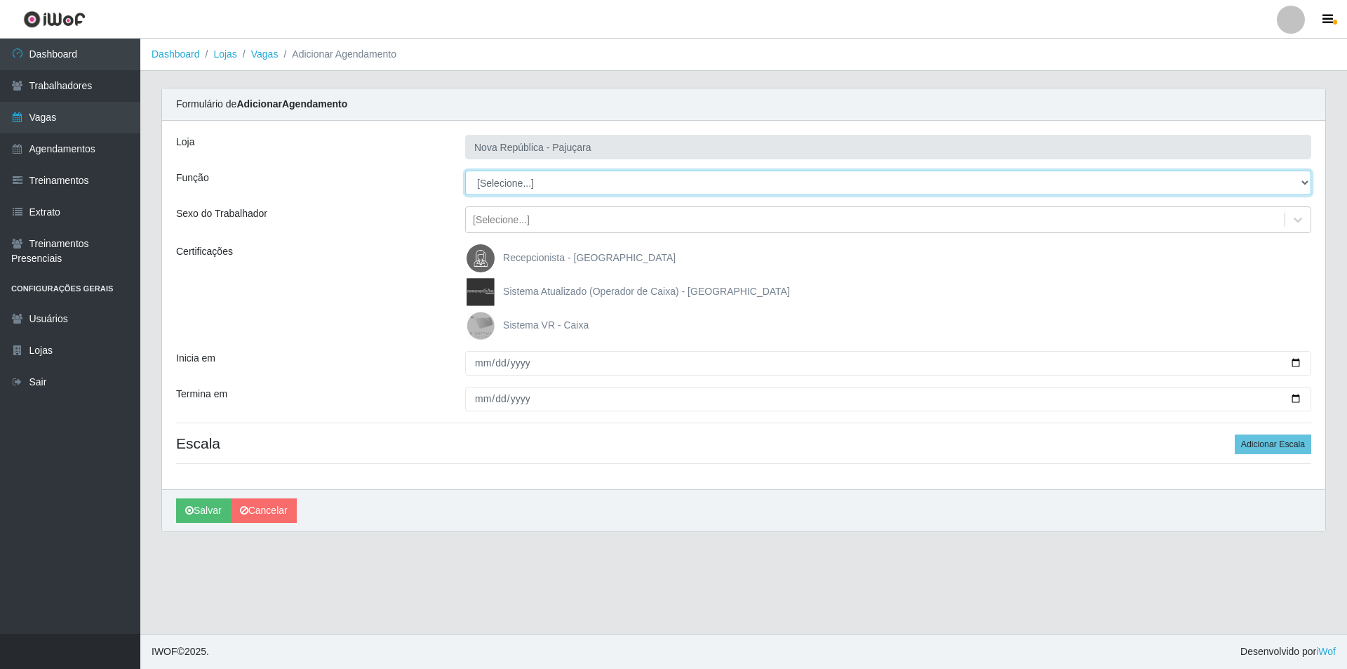
drag, startPoint x: 1305, startPoint y: 185, endPoint x: 1122, endPoint y: 187, distance: 183.1
click at [1269, 182] on select "[Selecione...] Balconista Operador de Caixa Repositor" at bounding box center [888, 182] width 846 height 25
click at [465, 170] on select "[Selecione...] Balconista Operador de Caixa Repositor" at bounding box center [888, 182] width 846 height 25
click at [484, 316] on img at bounding box center [484, 325] width 34 height 28
click at [0, 0] on input "Sistema VR - Caixa" at bounding box center [0, 0] width 0 height 0
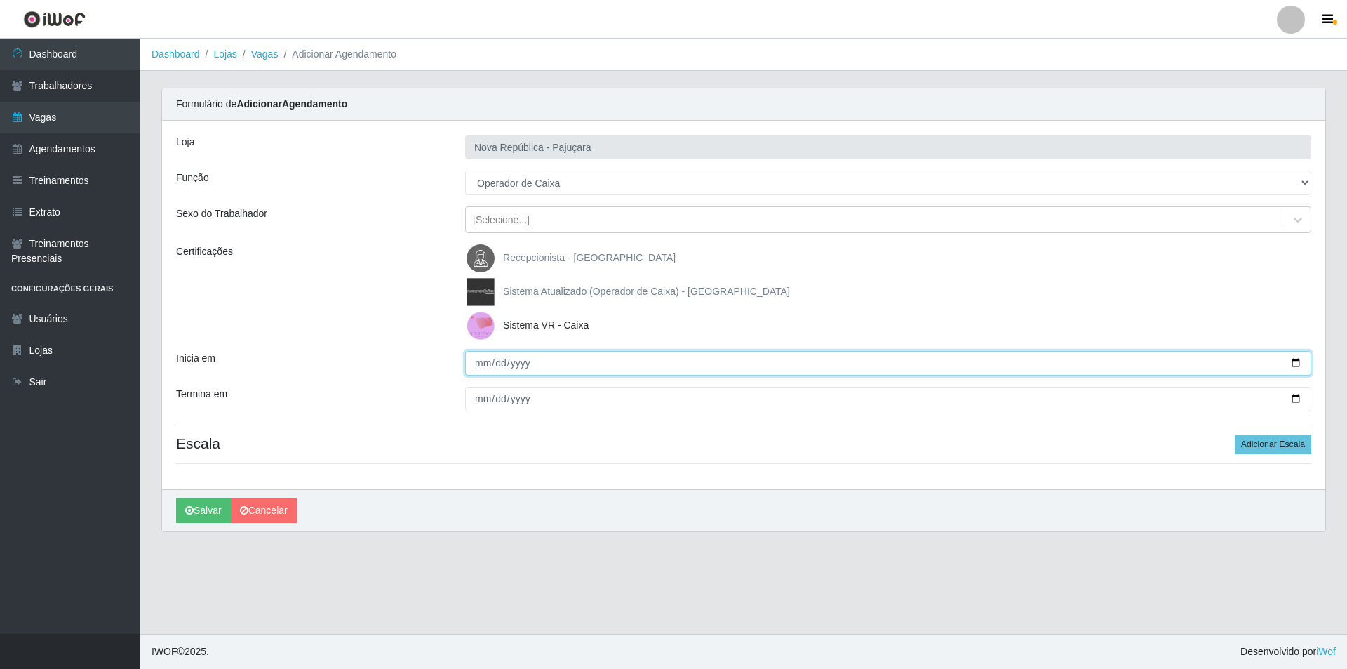
click at [476, 365] on input "Inicia em" at bounding box center [888, 363] width 846 height 25
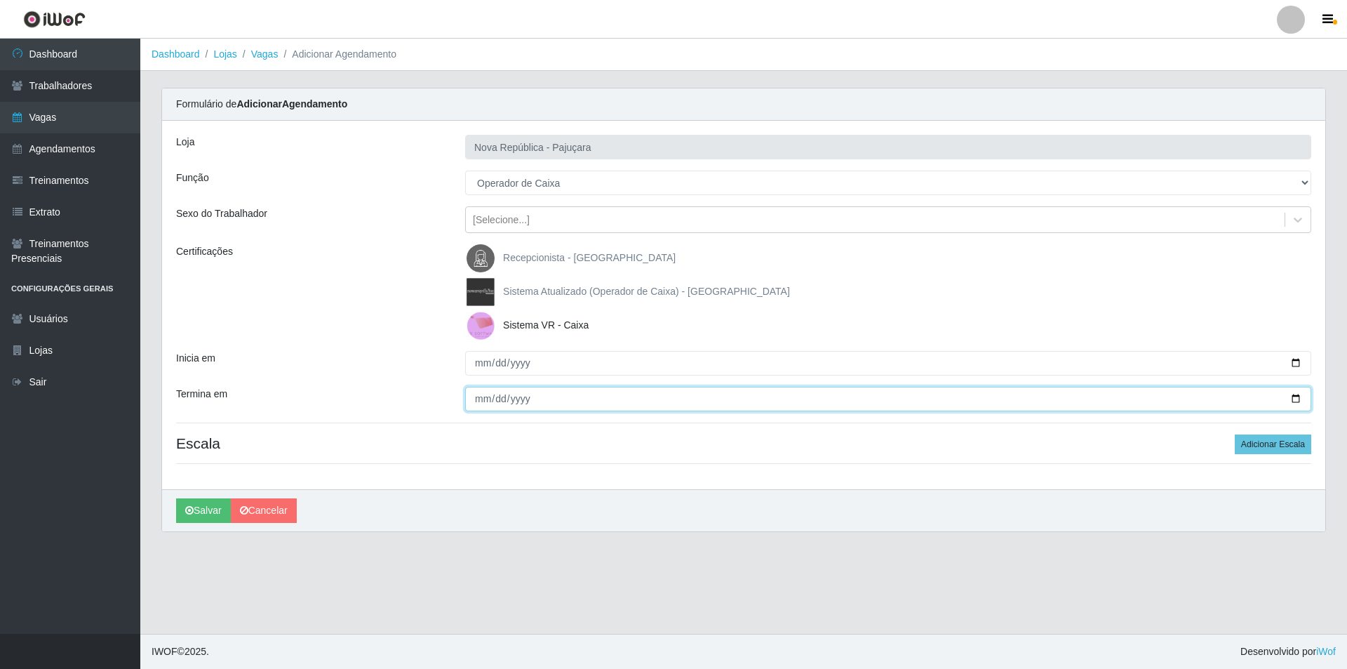
click at [467, 402] on input "Termina em" at bounding box center [888, 399] width 846 height 25
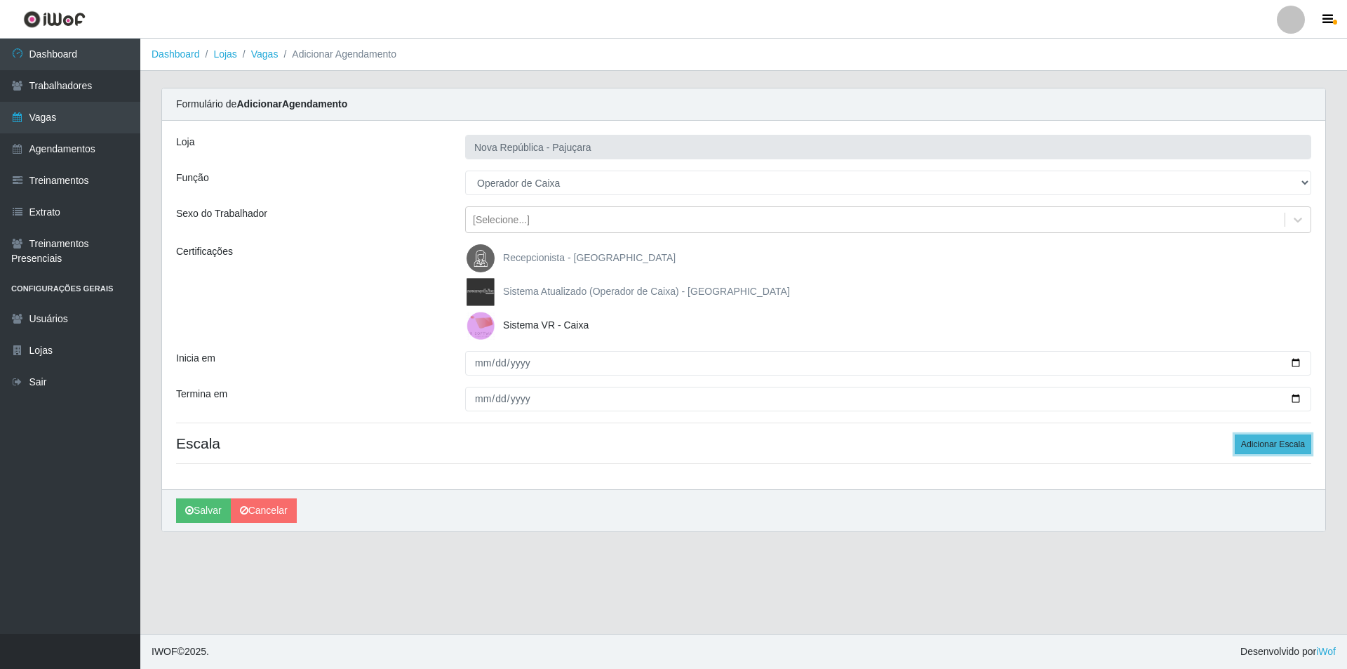
click at [1256, 440] on button "Adicionar Escala" at bounding box center [1273, 444] width 76 height 20
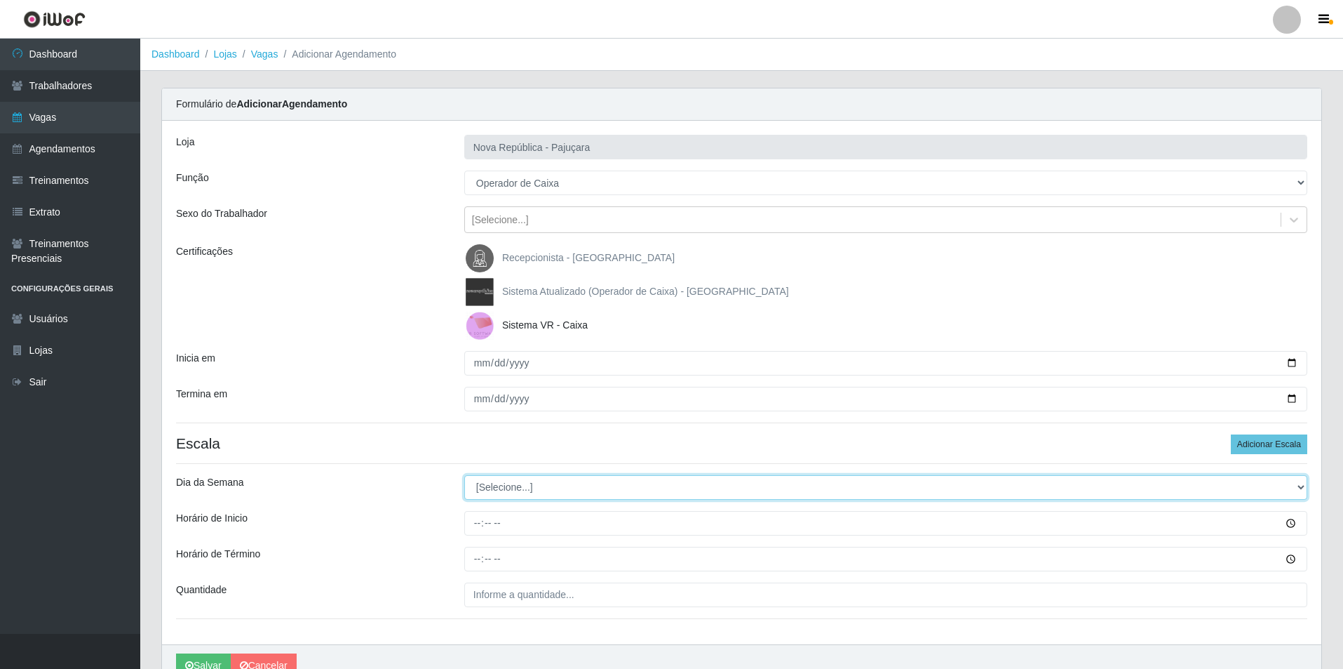
drag, startPoint x: 1305, startPoint y: 485, endPoint x: 1261, endPoint y: 483, distance: 43.5
click at [1281, 483] on select "[Selecione...] Segunda Terça Quarta Quinta Sexta Sábado Domingo" at bounding box center [885, 487] width 843 height 25
click at [464, 475] on select "[Selecione...] Segunda Terça Quarta Quinta Sexta Sábado Domingo" at bounding box center [885, 487] width 843 height 25
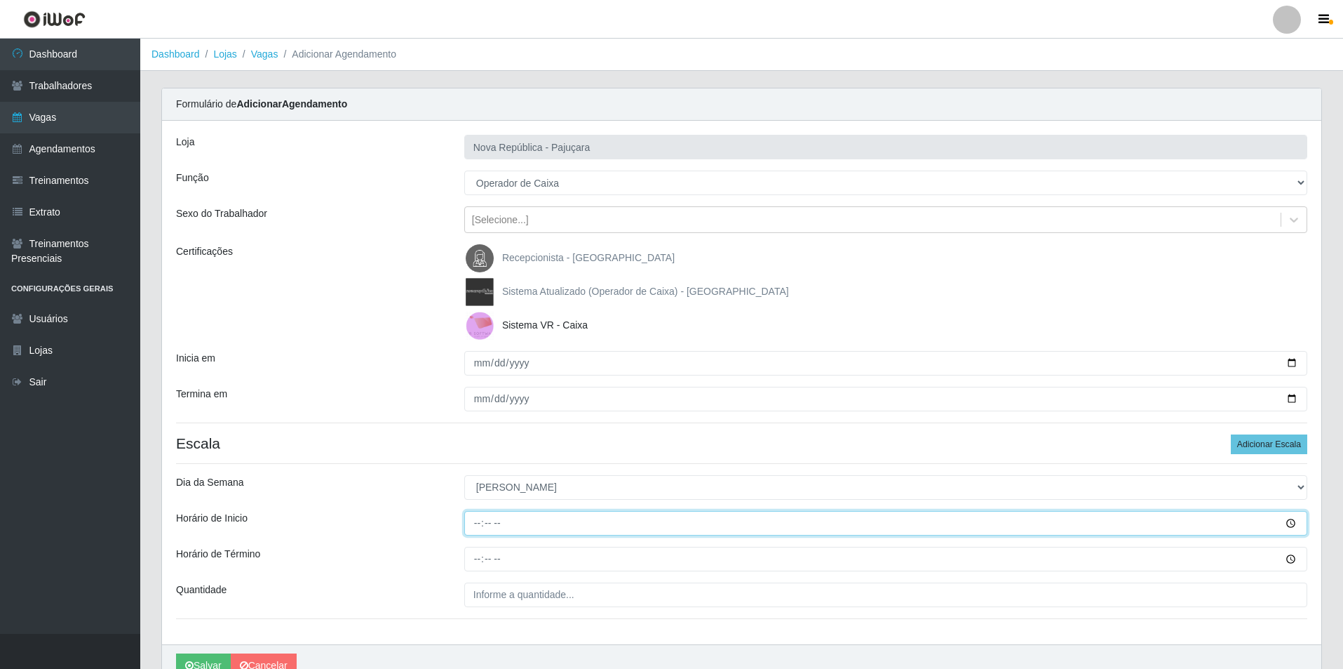
click at [471, 528] on input "Horário de Inicio" at bounding box center [885, 523] width 843 height 25
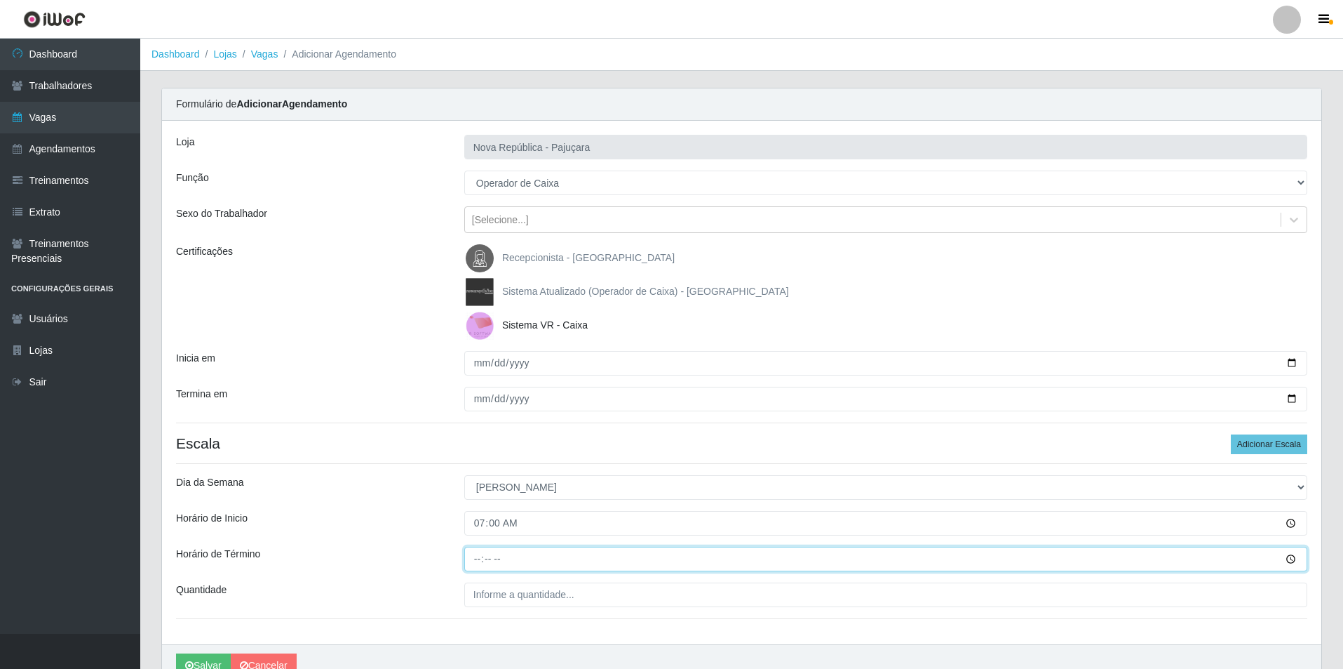
click at [469, 565] on input "Horário de Término" at bounding box center [885, 558] width 843 height 25
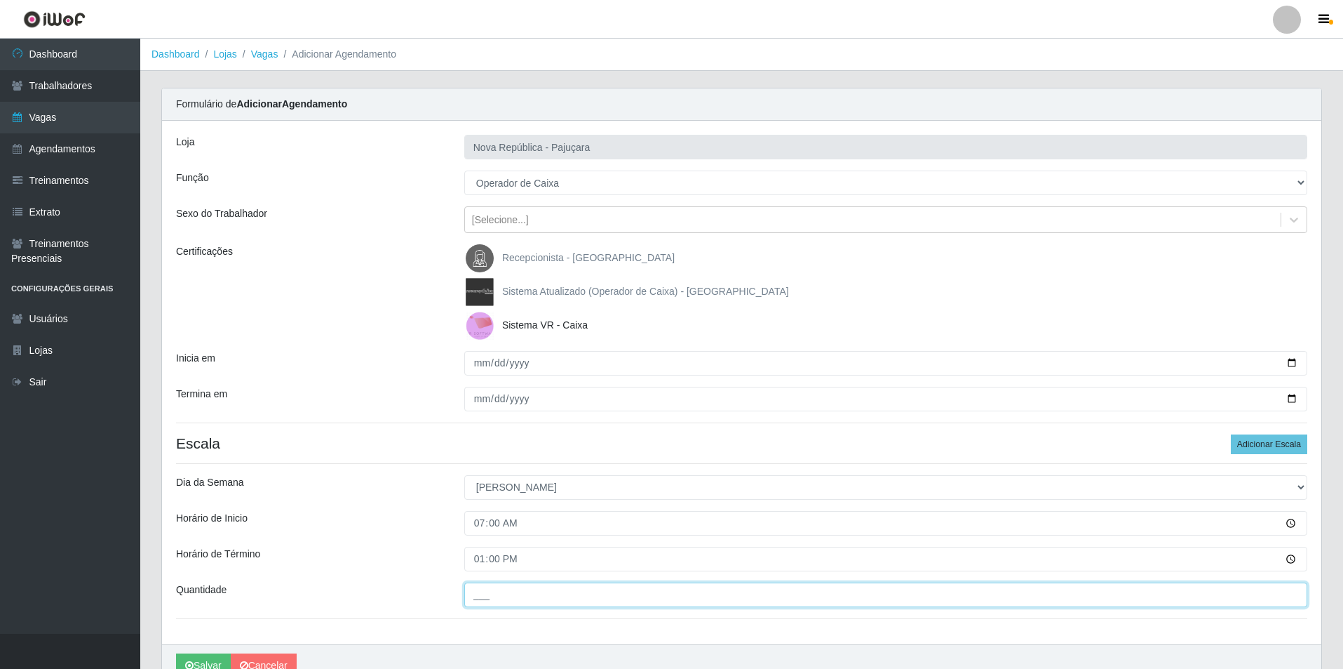
click at [480, 600] on input "___" at bounding box center [885, 594] width 843 height 25
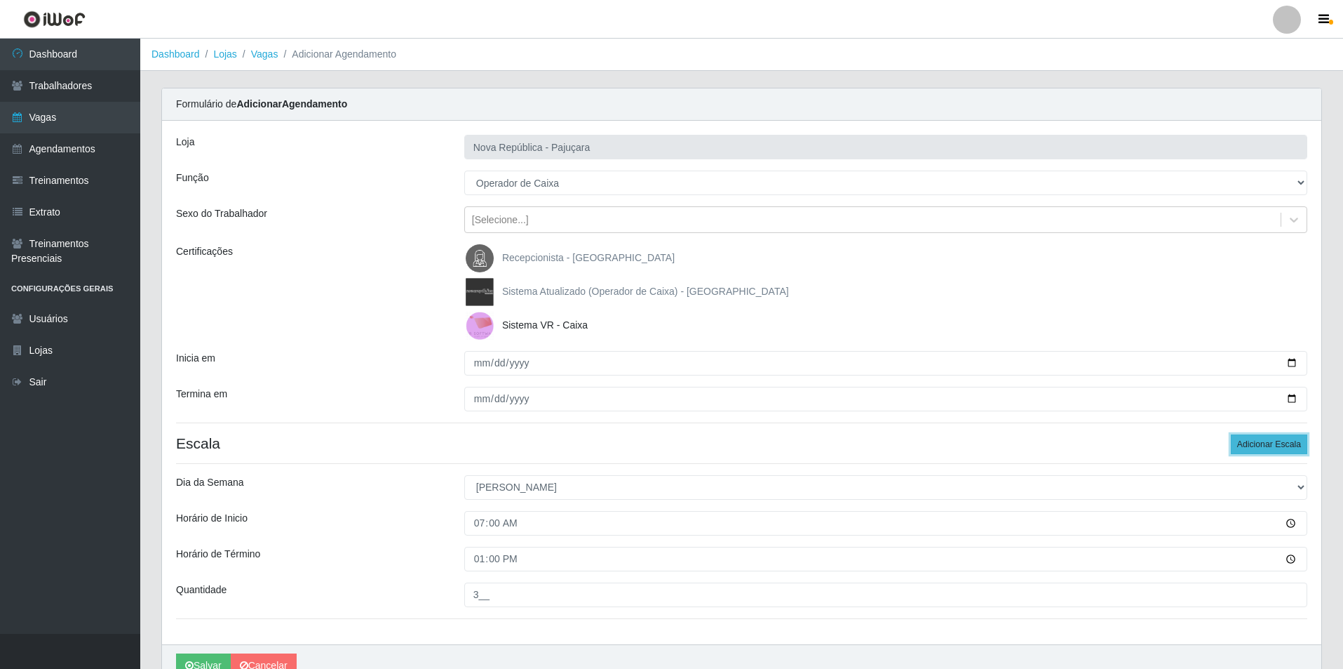
click at [1270, 434] on button "Adicionar Escala" at bounding box center [1269, 444] width 76 height 20
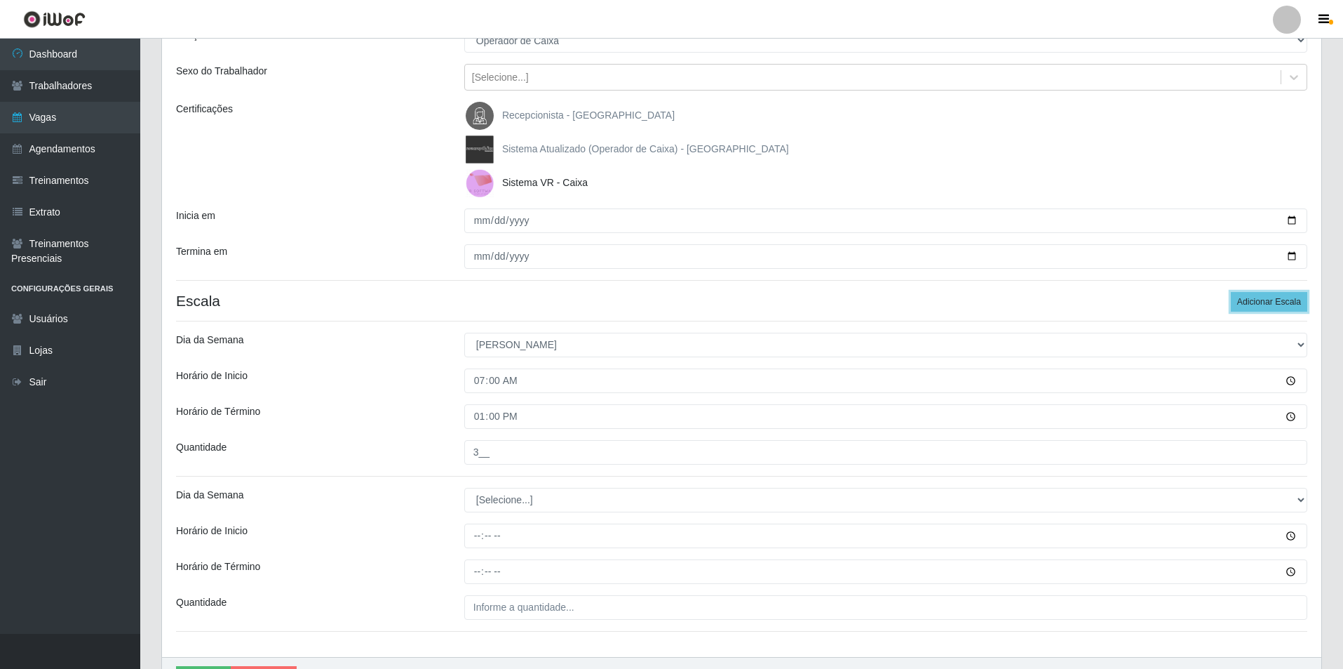
scroll to position [184, 0]
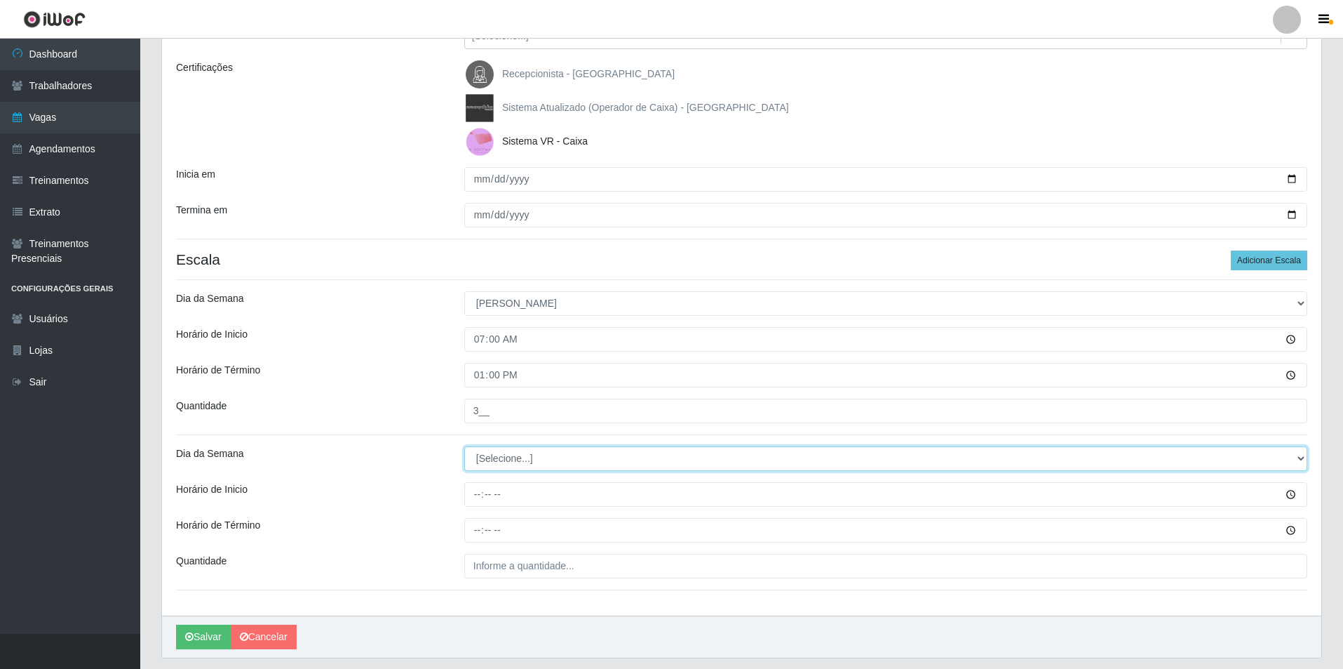
drag, startPoint x: 1296, startPoint y: 455, endPoint x: 1142, endPoint y: 455, distance: 154.3
click at [1249, 455] on select "[Selecione...] Segunda Terça Quarta Quinta Sexta Sábado Domingo" at bounding box center [885, 458] width 843 height 25
click at [464, 446] on select "[Selecione...] Segunda Terça Quarta Quinta Sexta Sábado Domingo" at bounding box center [885, 458] width 843 height 25
click at [475, 506] on div "Loja Nova República - Pajuçara Função [Selecione...] Balconista Operador de Cai…" at bounding box center [742, 276] width 1160 height 678
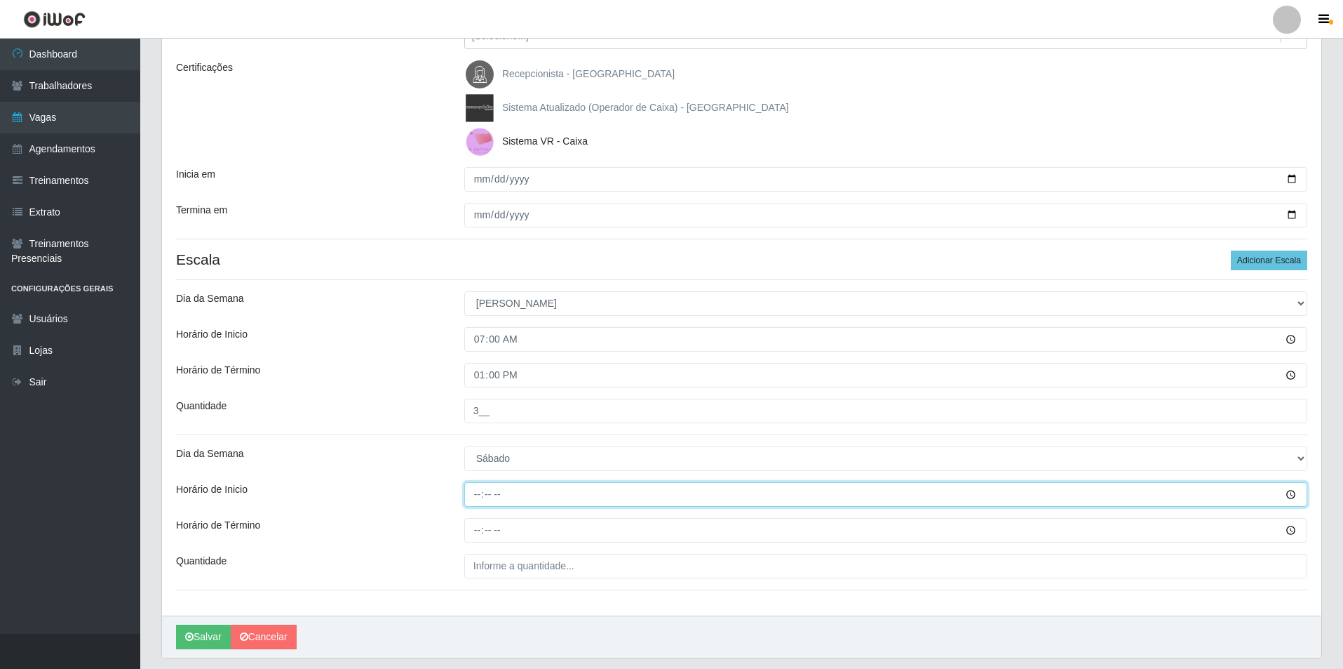
click at [484, 493] on input "Horário de Inicio" at bounding box center [885, 494] width 843 height 25
click at [467, 532] on input "Horário de Término" at bounding box center [885, 530] width 843 height 25
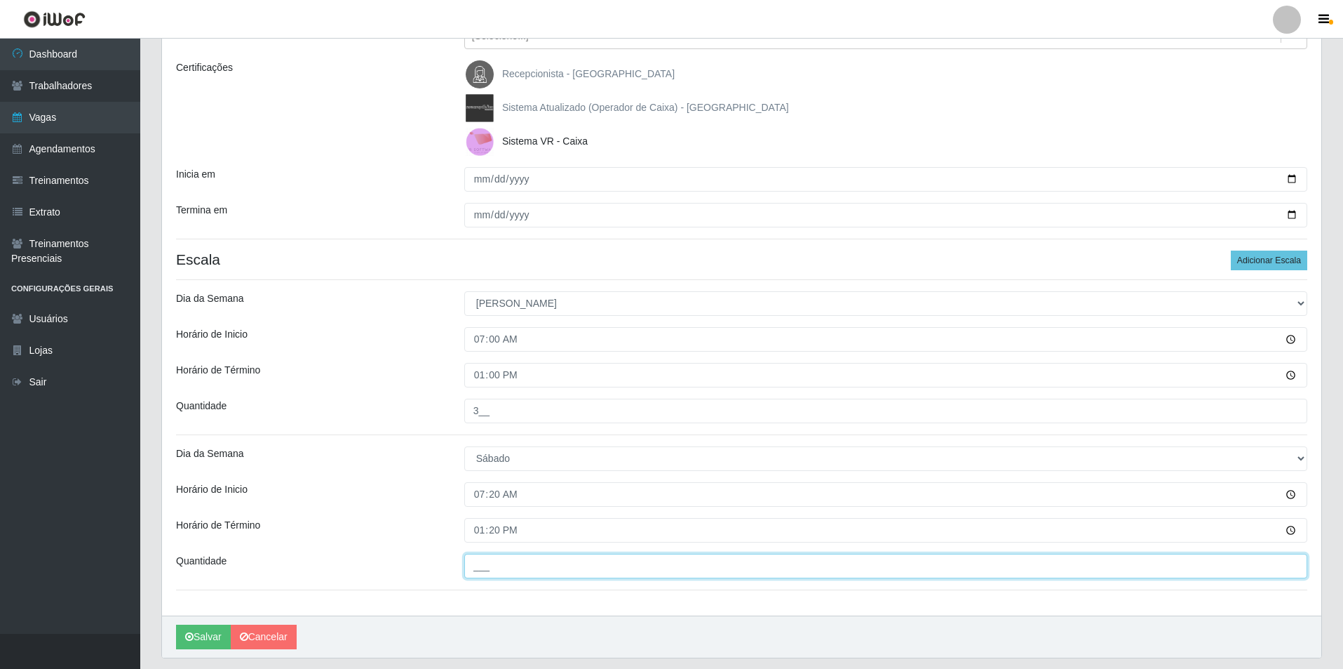
click at [492, 561] on input "___" at bounding box center [885, 565] width 843 height 25
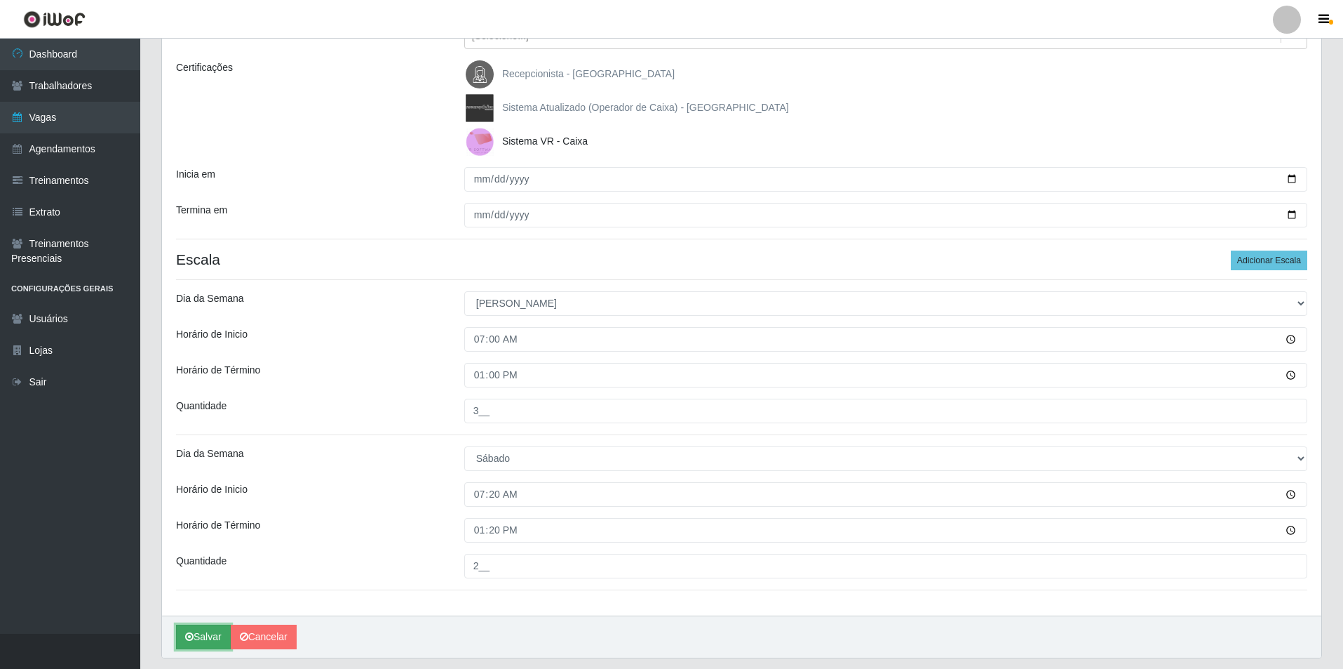
click at [197, 631] on button "Salvar" at bounding box center [203, 636] width 55 height 25
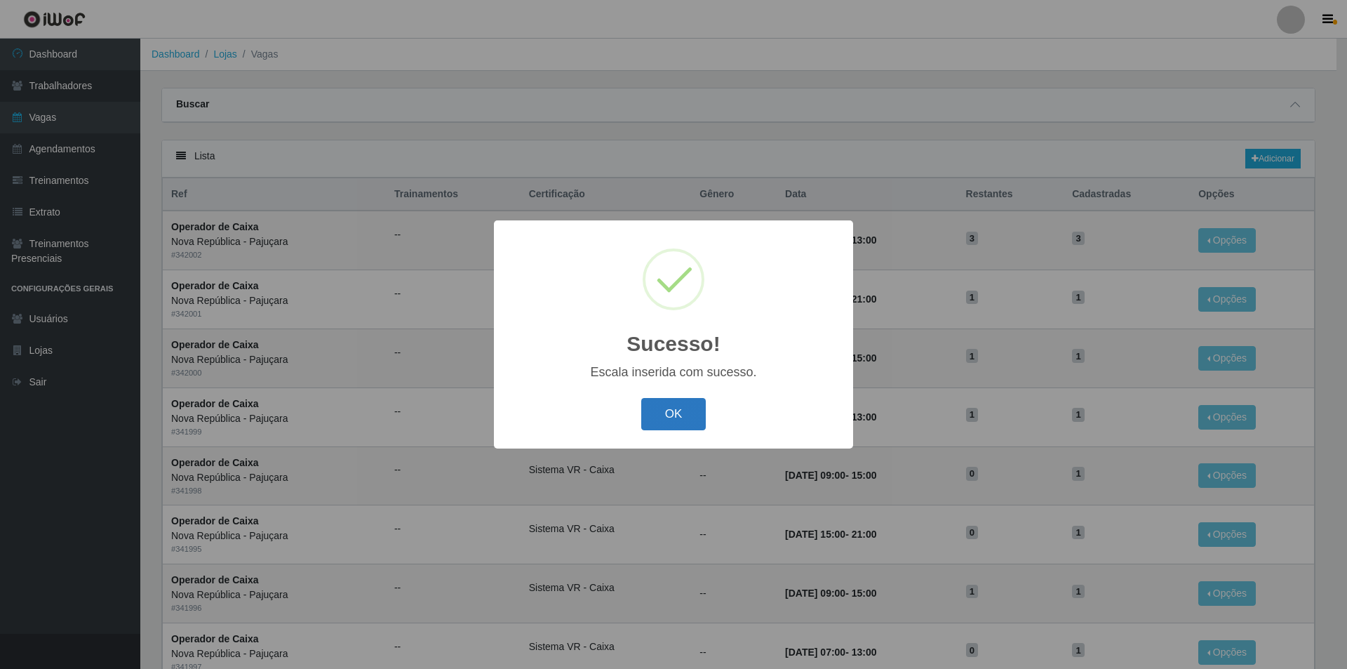
click at [674, 410] on button "OK" at bounding box center [673, 414] width 65 height 33
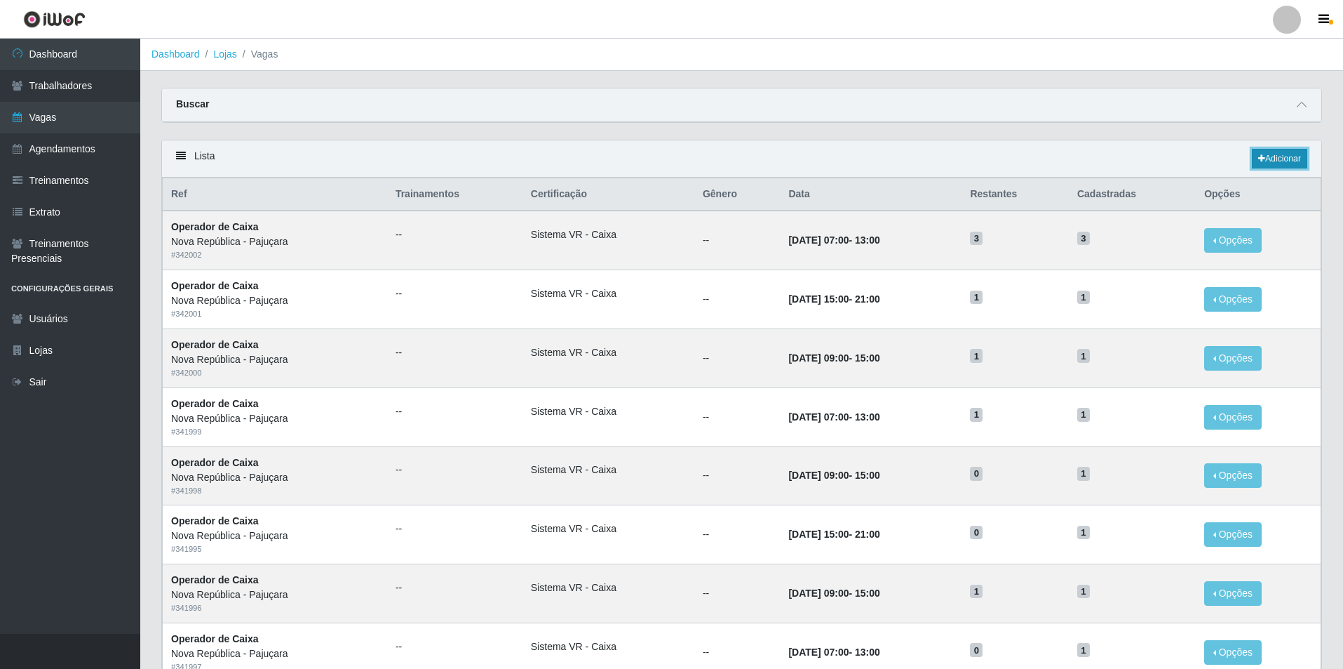
click at [1271, 158] on link "Adicionar" at bounding box center [1279, 159] width 55 height 20
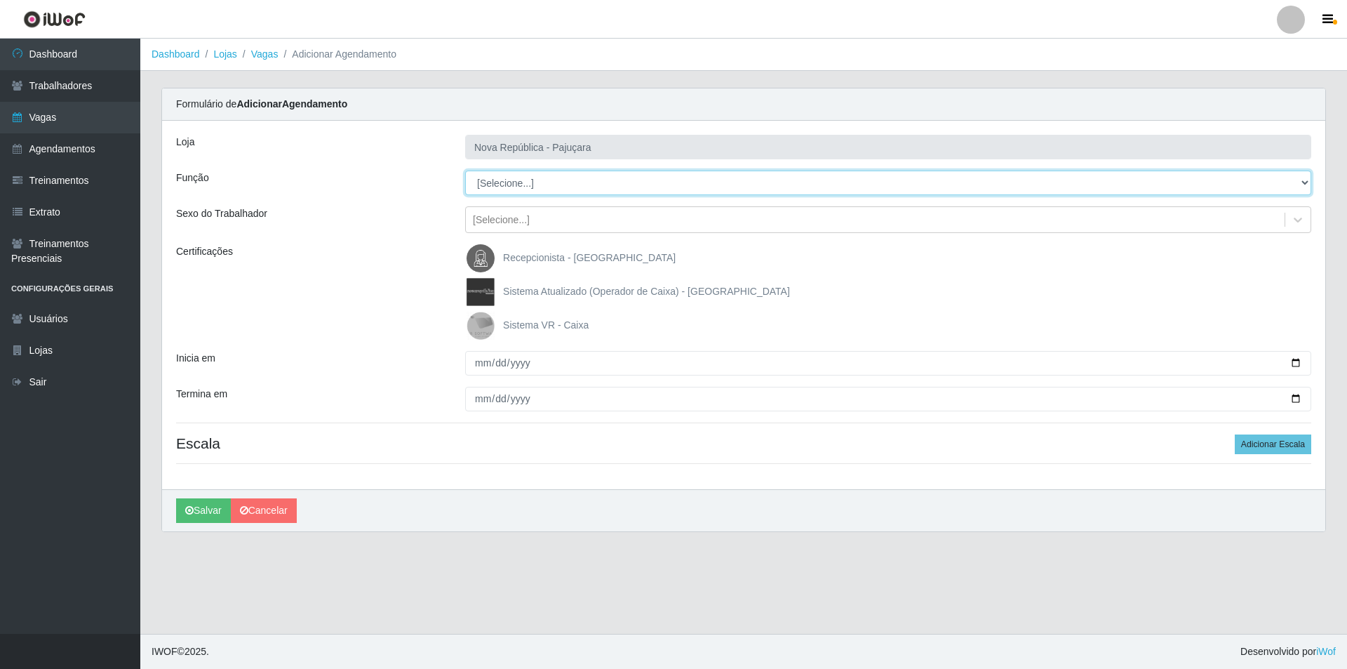
drag, startPoint x: 1302, startPoint y: 179, endPoint x: 1284, endPoint y: 177, distance: 18.3
click at [1284, 177] on select "[Selecione...] Balconista Operador de Caixa Repositor" at bounding box center [888, 182] width 846 height 25
click at [465, 170] on select "[Selecione...] Balconista Operador de Caixa Repositor" at bounding box center [888, 182] width 846 height 25
drag, startPoint x: 482, startPoint y: 322, endPoint x: 478, endPoint y: 333, distance: 11.1
click at [481, 323] on img at bounding box center [484, 325] width 34 height 28
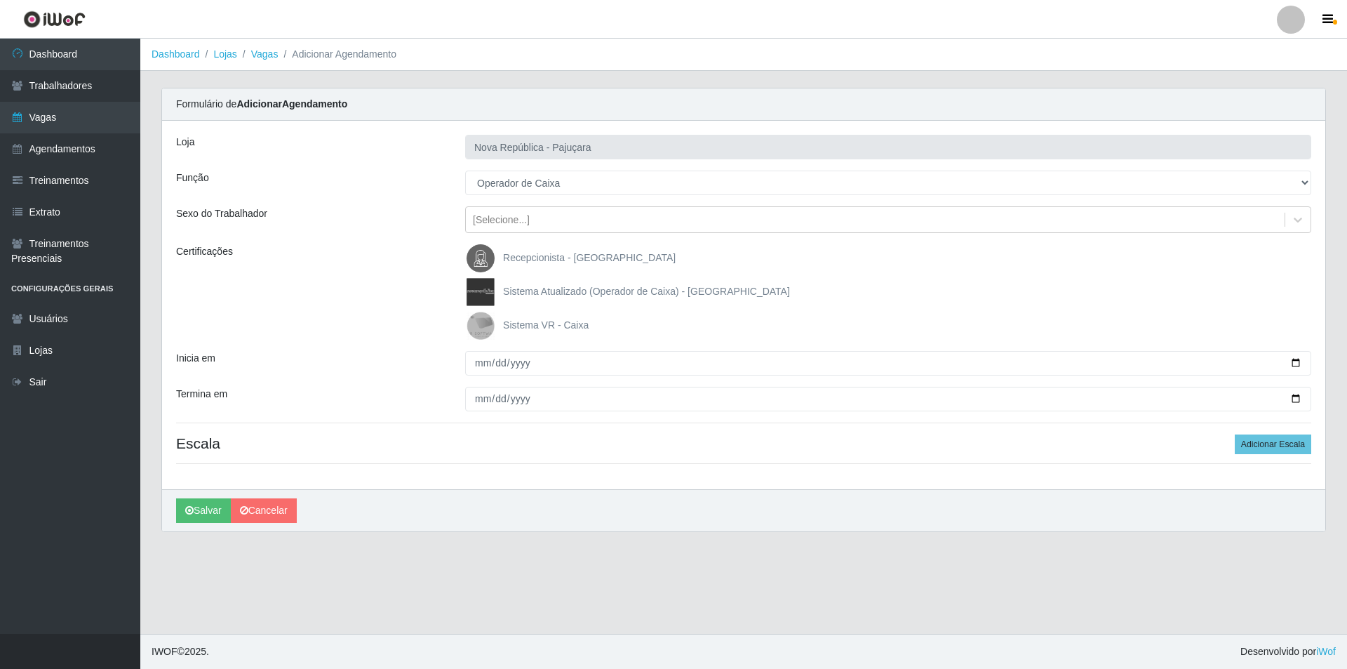
click at [0, 0] on input "Sistema VR - Caixa" at bounding box center [0, 0] width 0 height 0
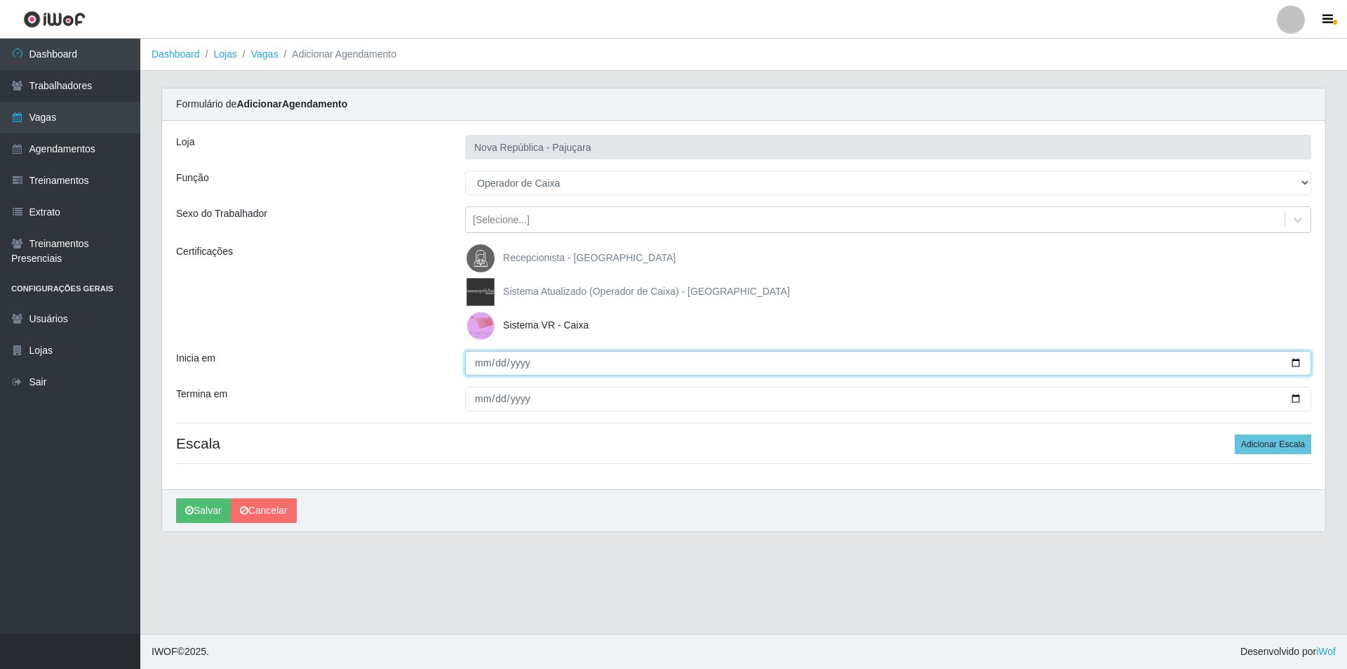
click at [476, 360] on input "Inicia em" at bounding box center [888, 363] width 846 height 25
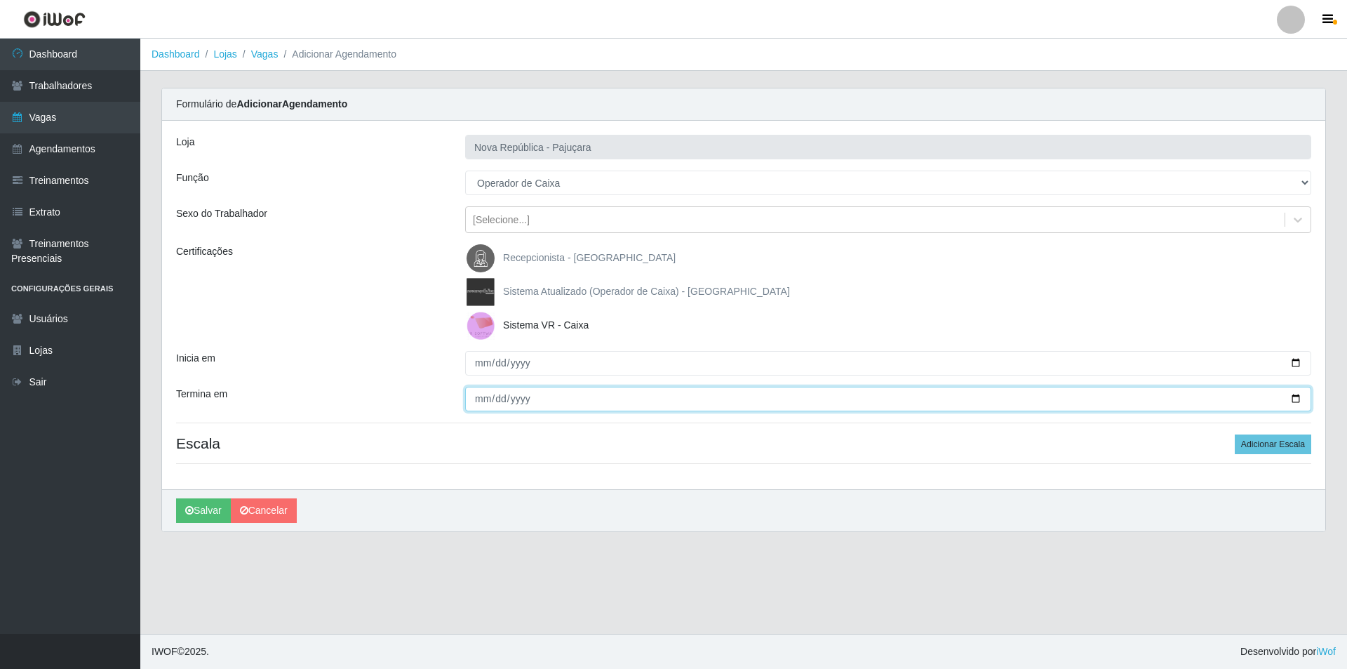
click at [468, 400] on input "Termina em" at bounding box center [888, 399] width 846 height 25
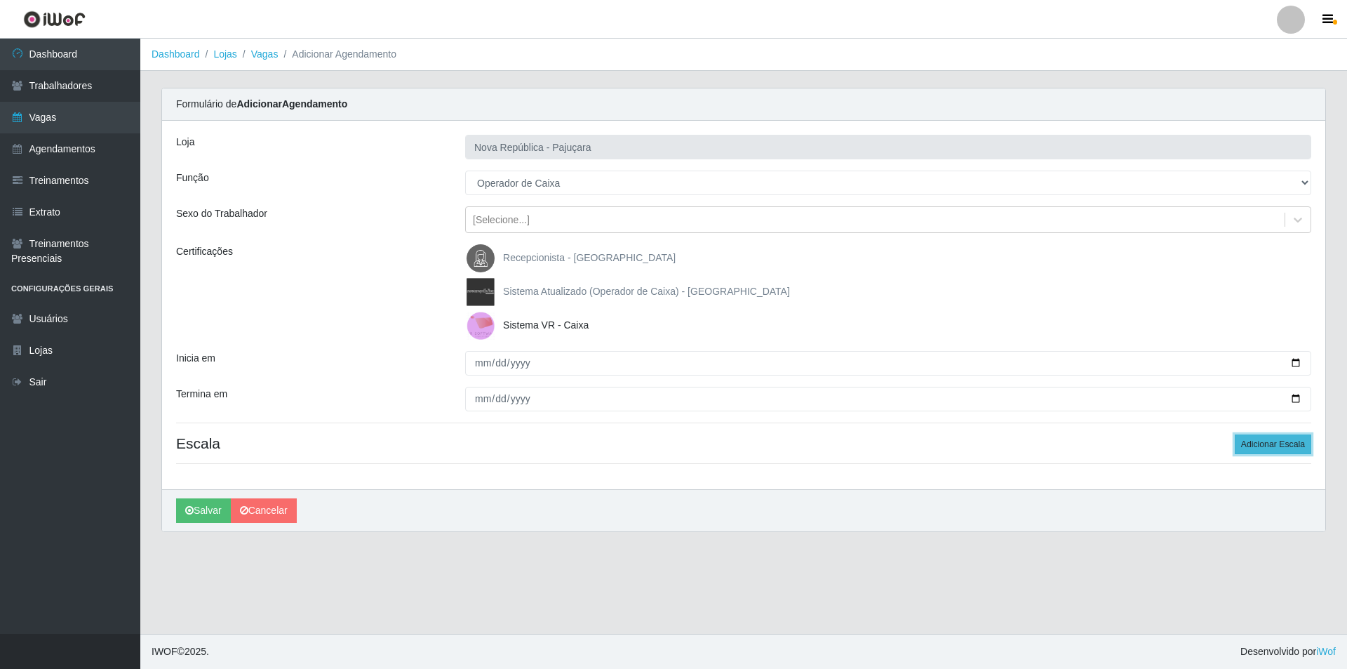
drag, startPoint x: 1264, startPoint y: 450, endPoint x: 1237, endPoint y: 445, distance: 27.1
click at [1262, 446] on button "Adicionar Escala" at bounding box center [1273, 444] width 76 height 20
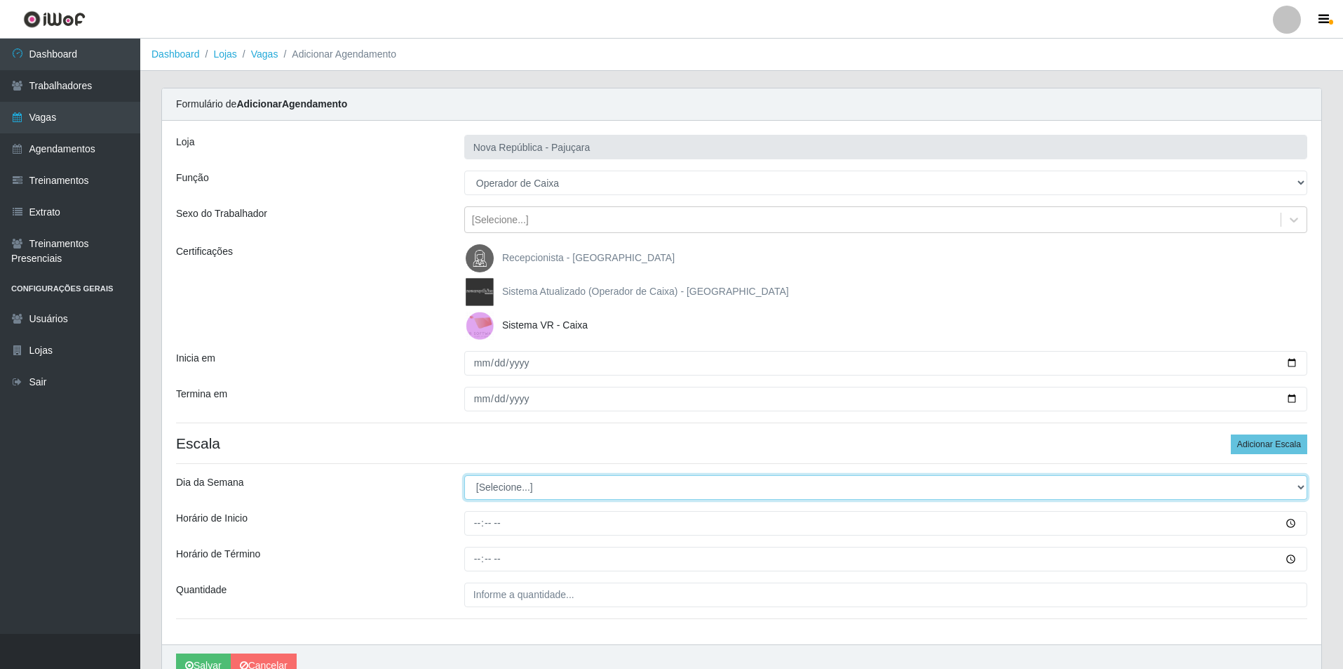
drag, startPoint x: 1297, startPoint y: 484, endPoint x: 1280, endPoint y: 483, distance: 16.9
click at [1280, 483] on select "[Selecione...] Segunda Terça Quarta Quinta Sexta Sábado Domingo" at bounding box center [885, 487] width 843 height 25
click at [464, 475] on select "[Selecione...] Segunda Terça Quarta Quinta Sexta Sábado Domingo" at bounding box center [885, 487] width 843 height 25
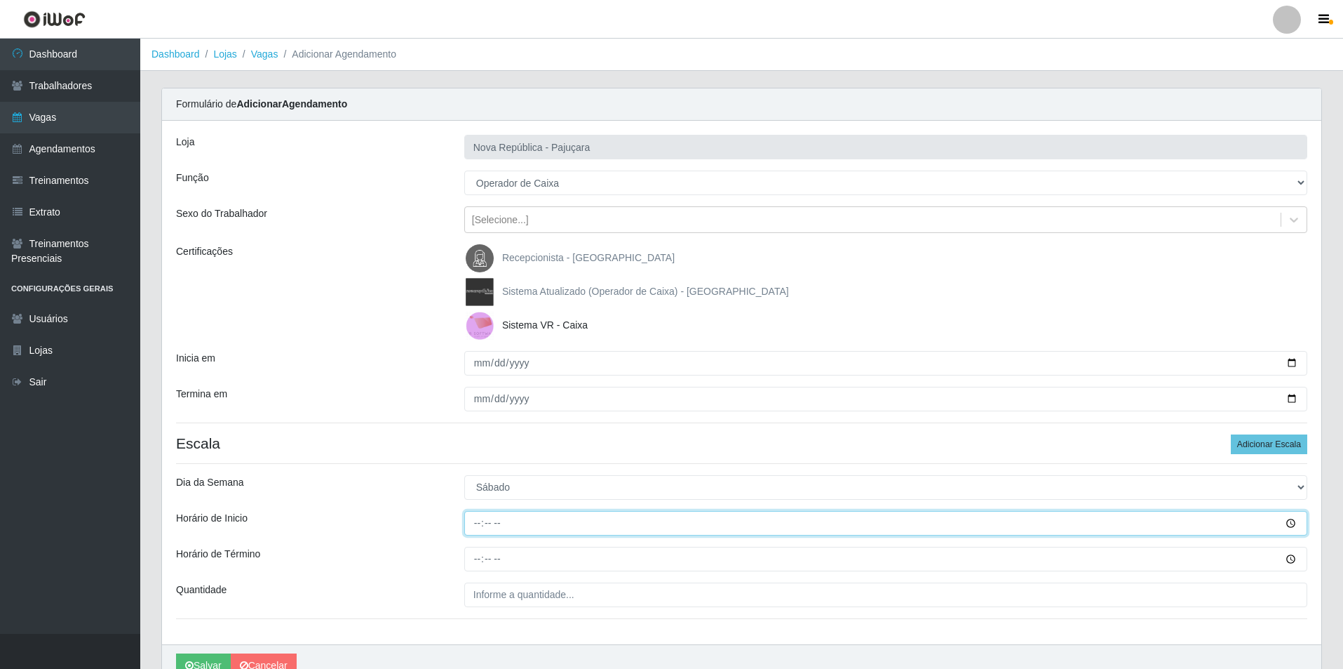
click at [476, 524] on input "Horário de Inicio" at bounding box center [885, 523] width 843 height 25
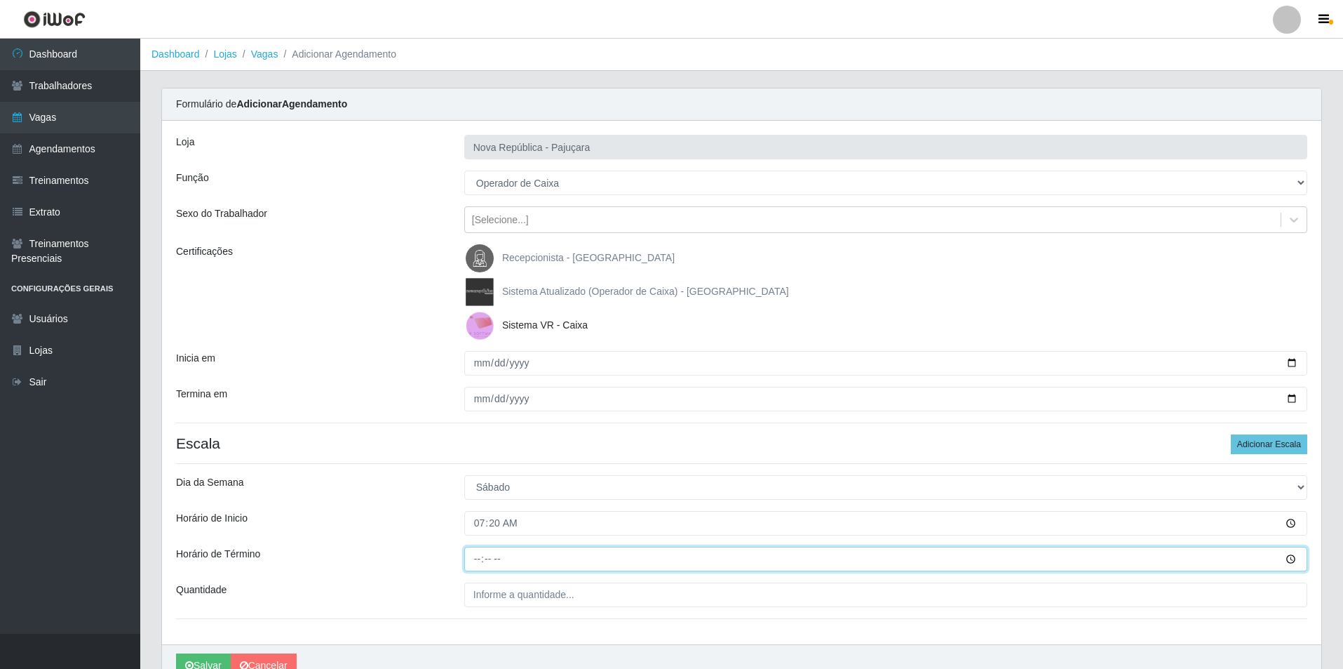
click at [478, 560] on input "Horário de Término" at bounding box center [885, 558] width 843 height 25
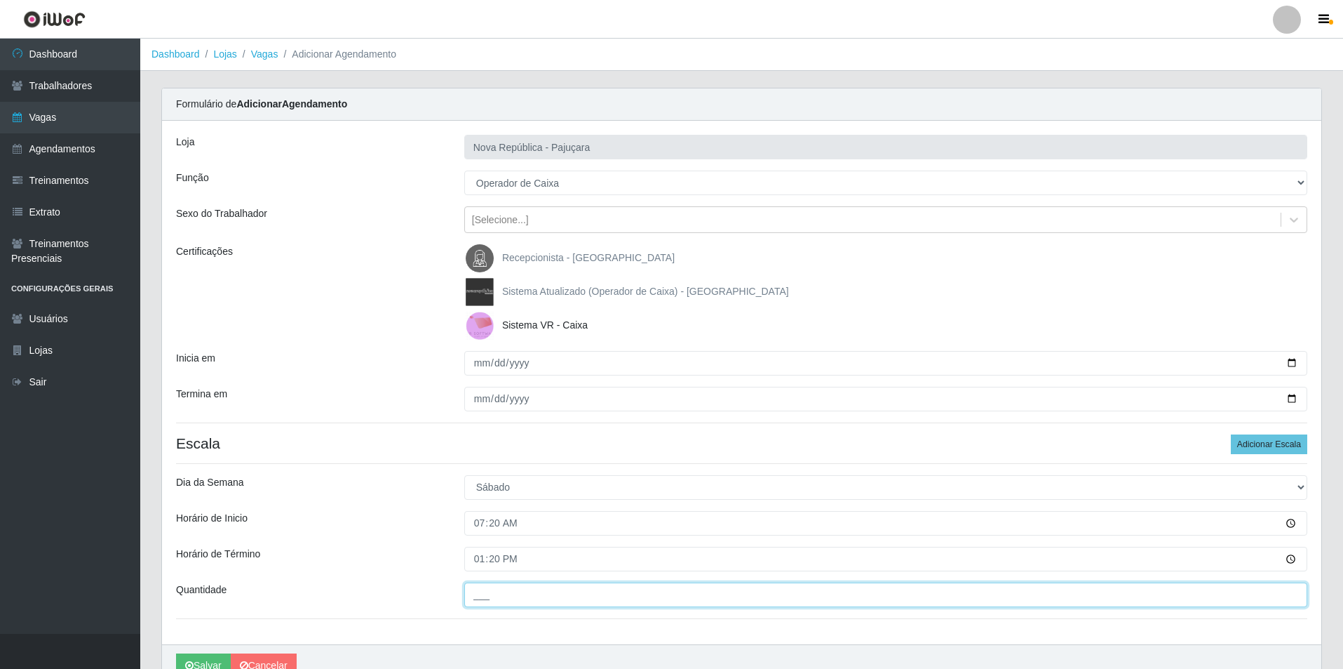
click at [478, 592] on input "___" at bounding box center [885, 594] width 843 height 25
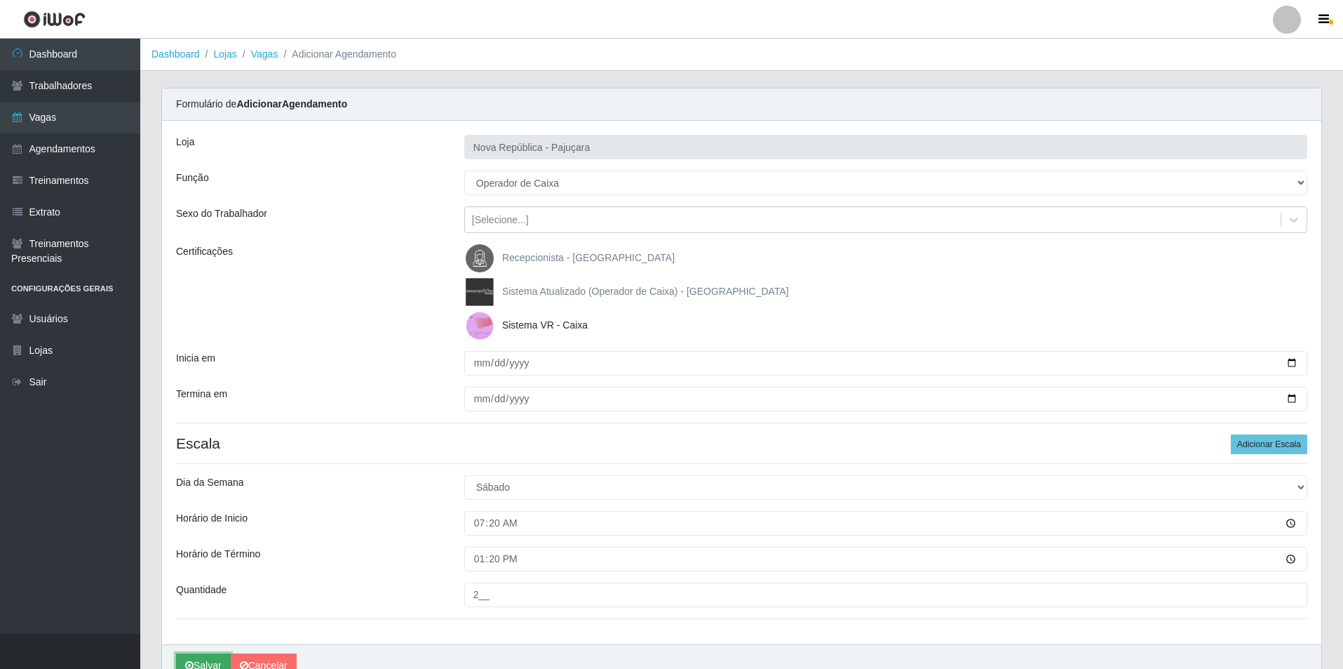
click at [194, 655] on button "Salvar" at bounding box center [203, 665] width 55 height 25
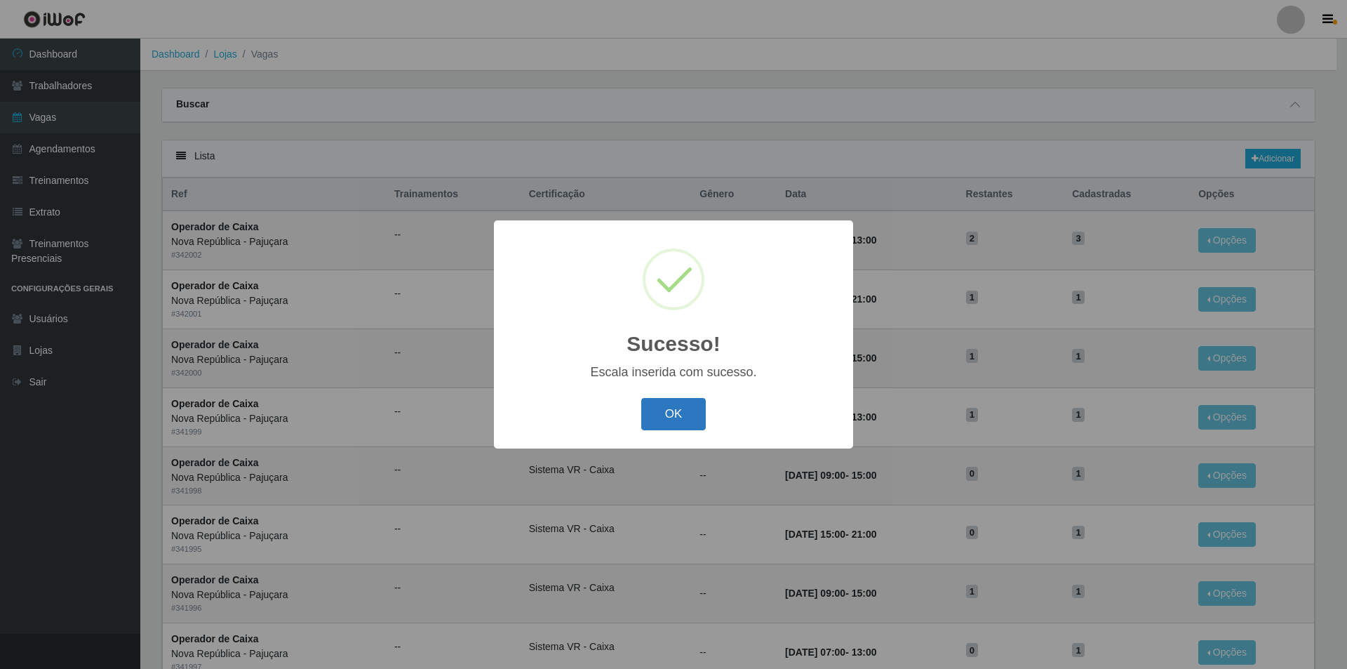
click at [678, 415] on button "OK" at bounding box center [673, 414] width 65 height 33
